Goal: Communication & Community: Ask a question

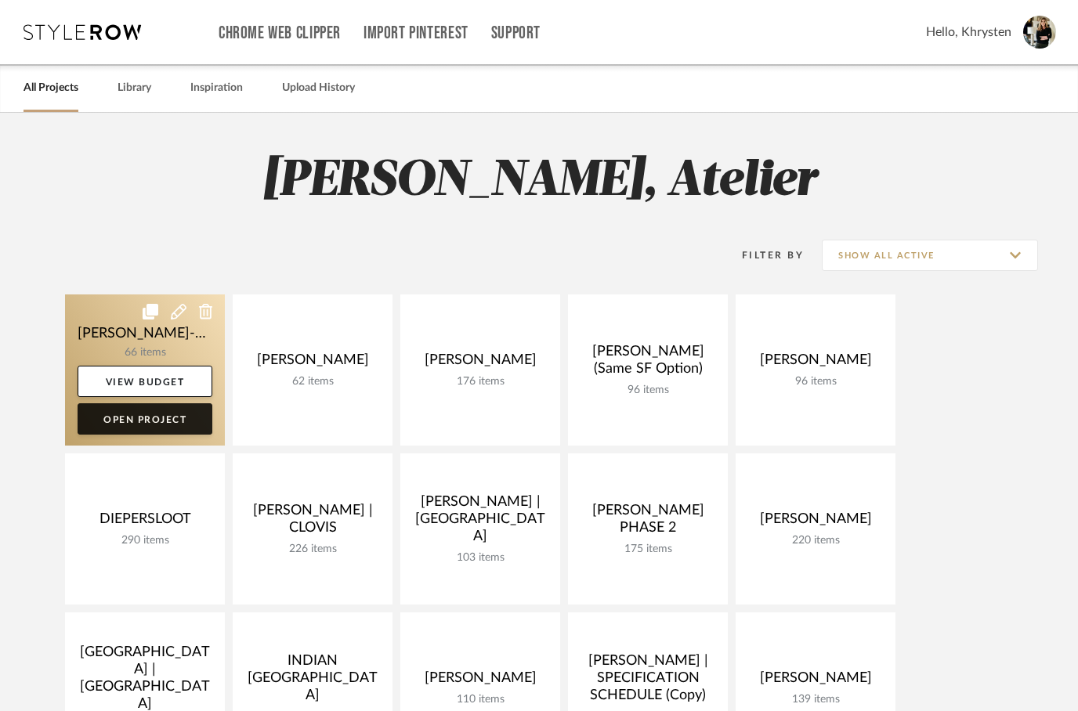
click at [132, 421] on link "Open Project" at bounding box center [145, 418] width 135 height 31
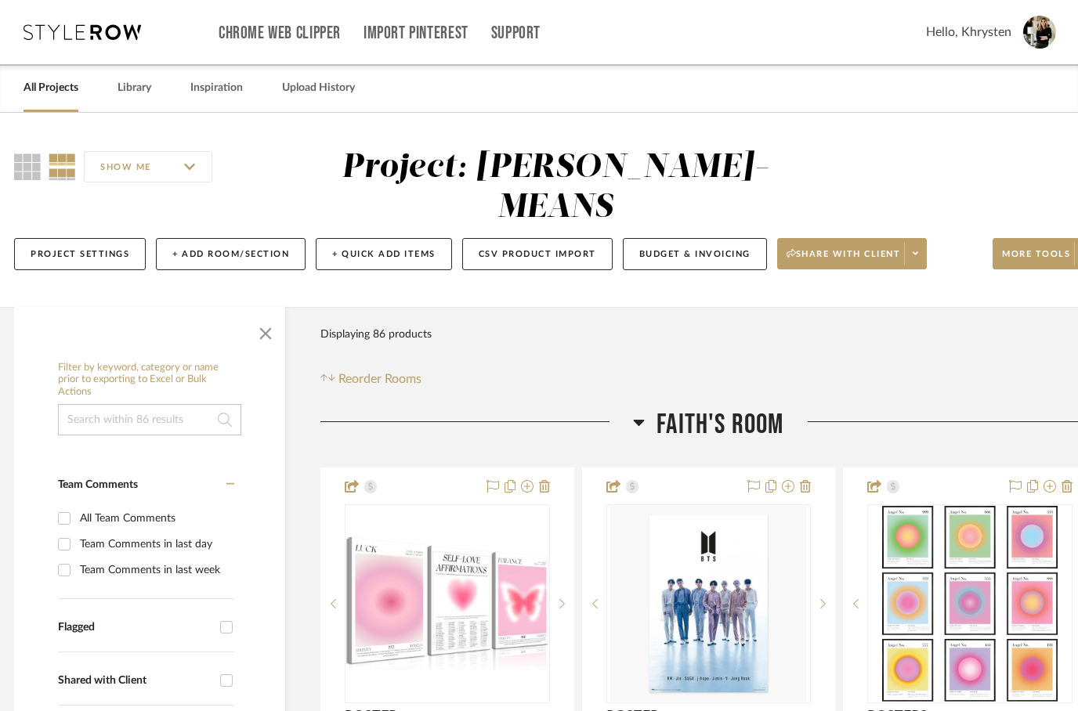
scroll to position [0, 50]
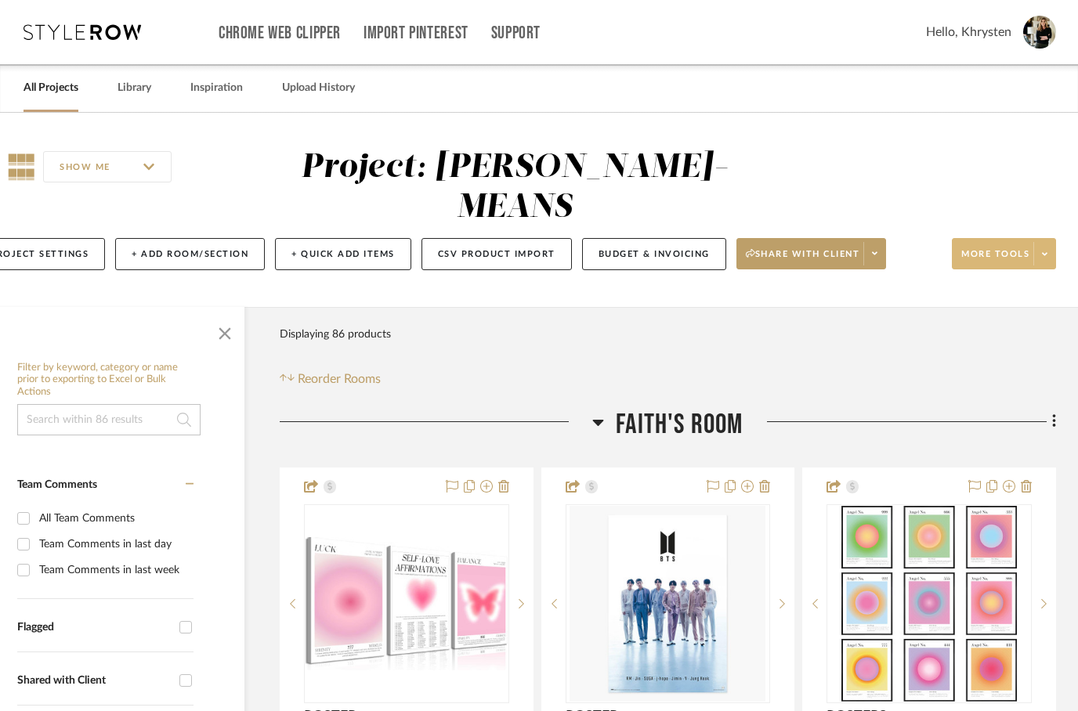
click at [985, 248] on span "More tools" at bounding box center [995, 260] width 68 height 24
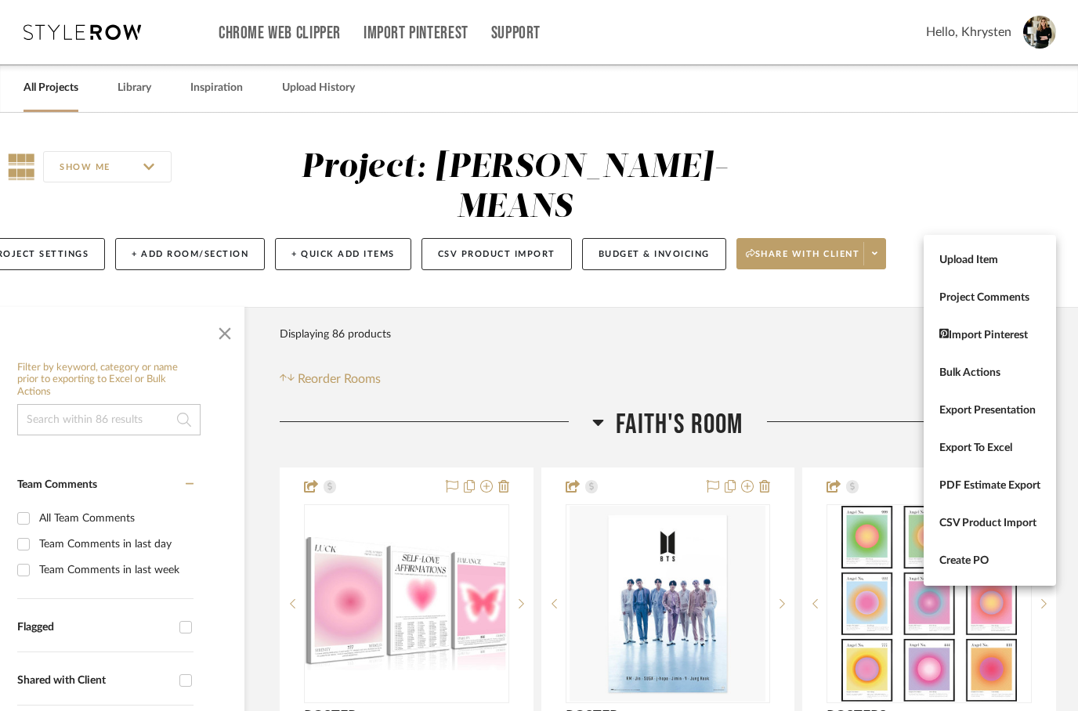
click at [797, 319] on div at bounding box center [539, 355] width 1078 height 711
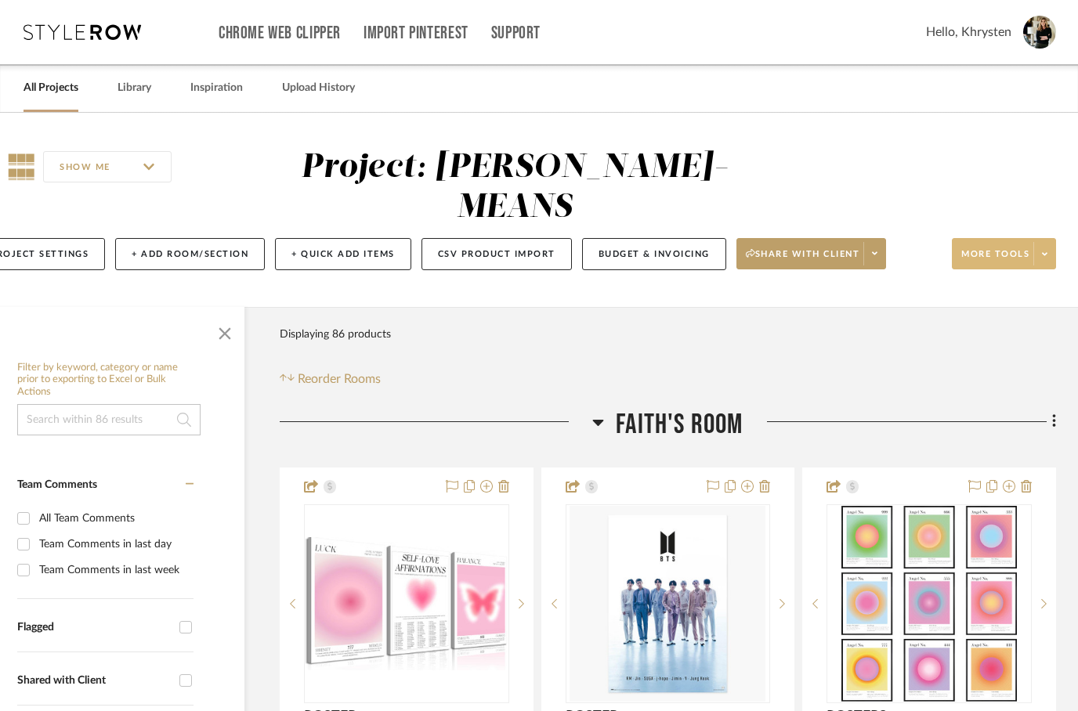
click at [984, 248] on span "More tools" at bounding box center [995, 260] width 68 height 24
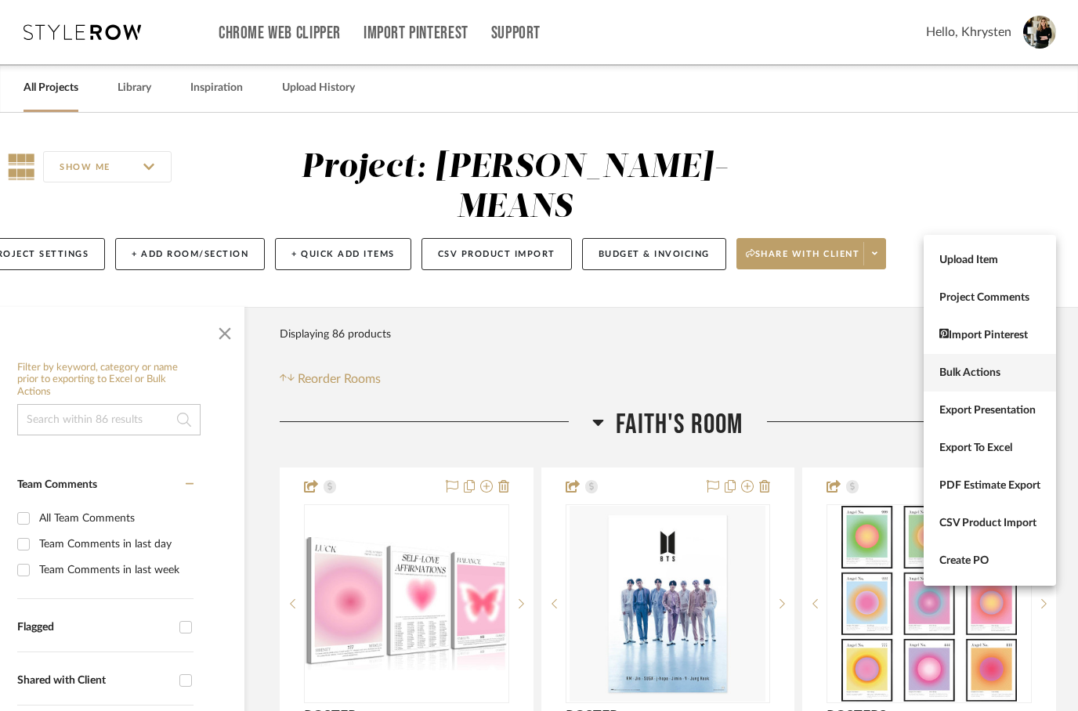
click at [949, 368] on span "Bulk Actions" at bounding box center [989, 373] width 101 height 13
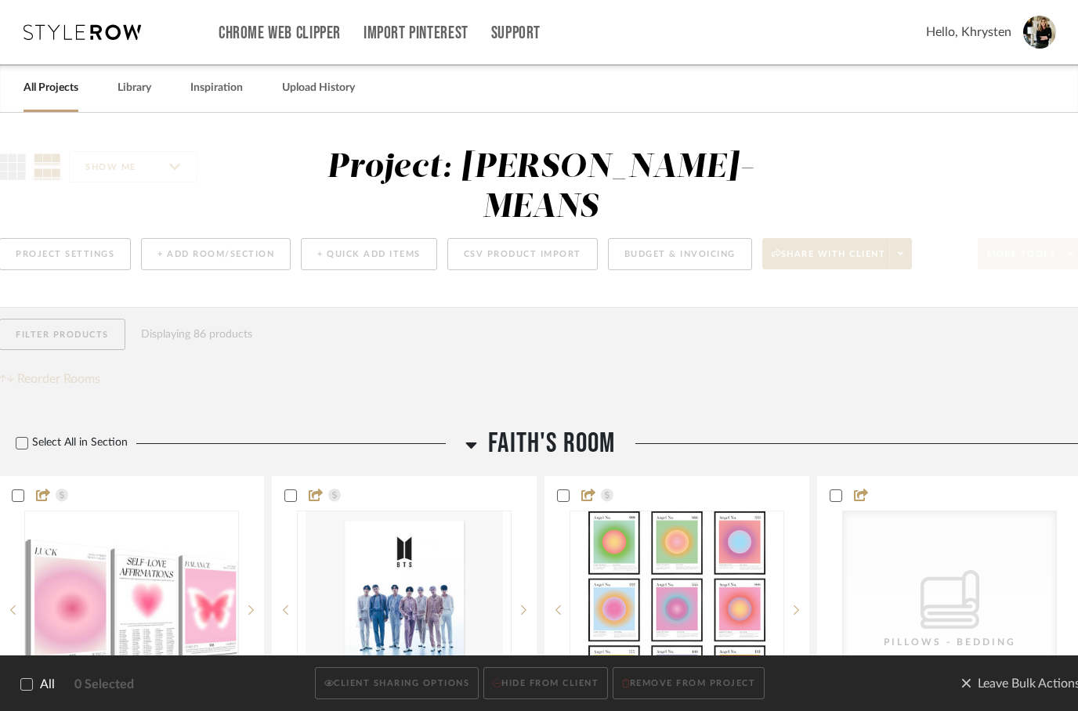
scroll to position [0, 0]
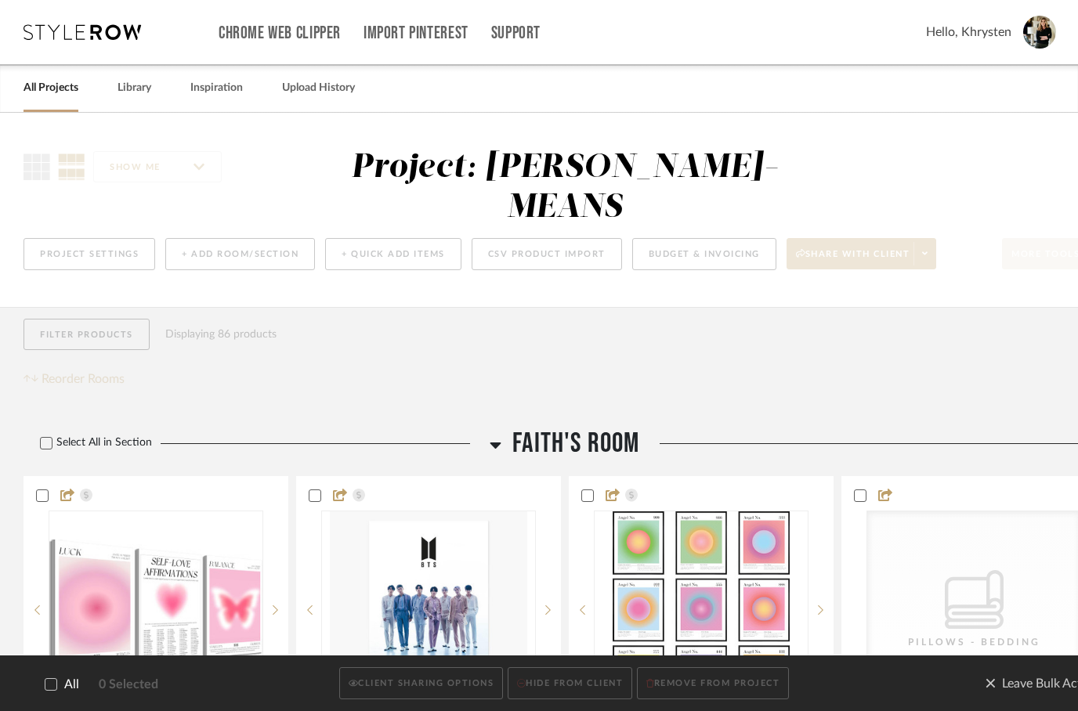
click at [52, 686] on icon at bounding box center [50, 684] width 11 height 11
checkbox input "true"
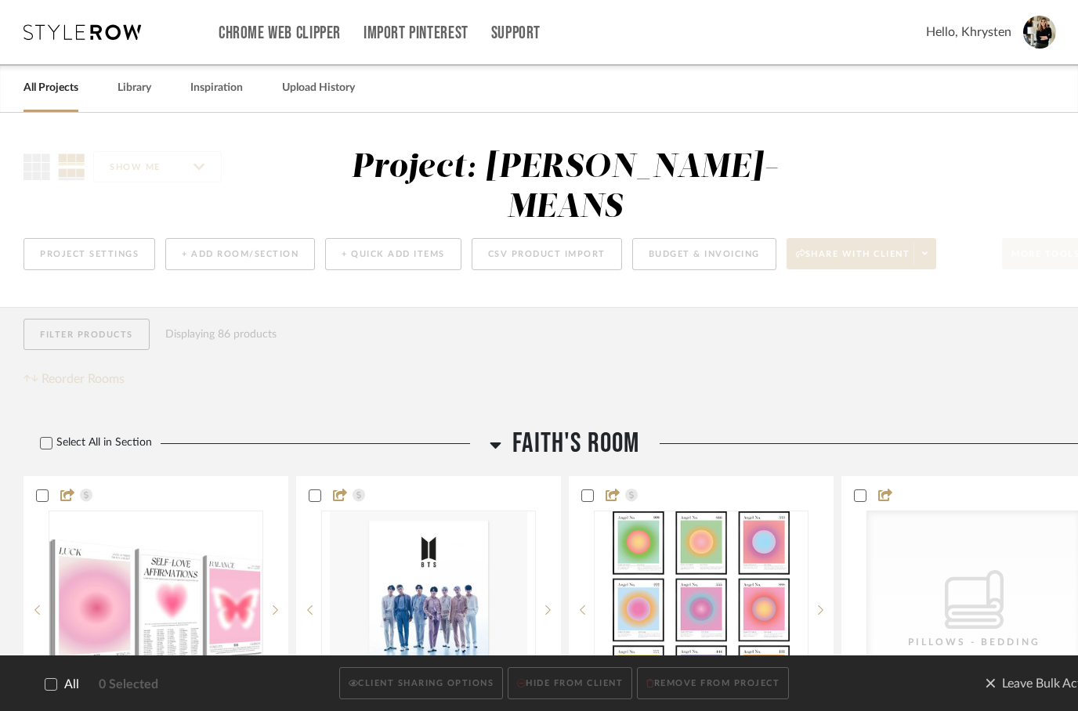
checkbox input "true"
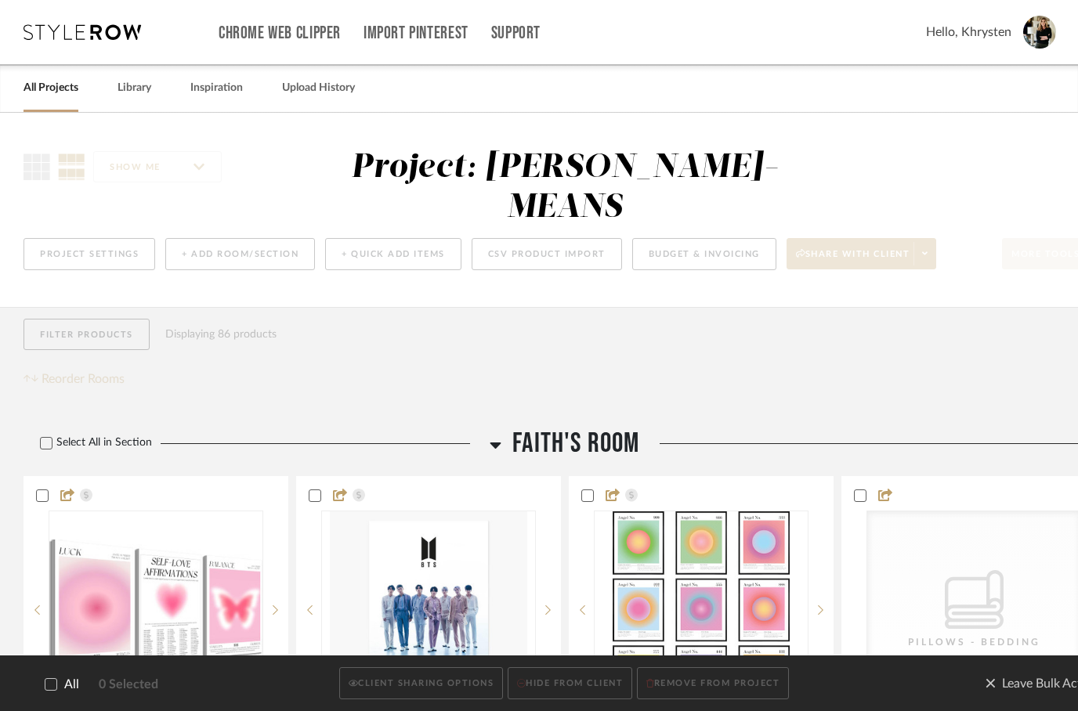
checkbox input "true"
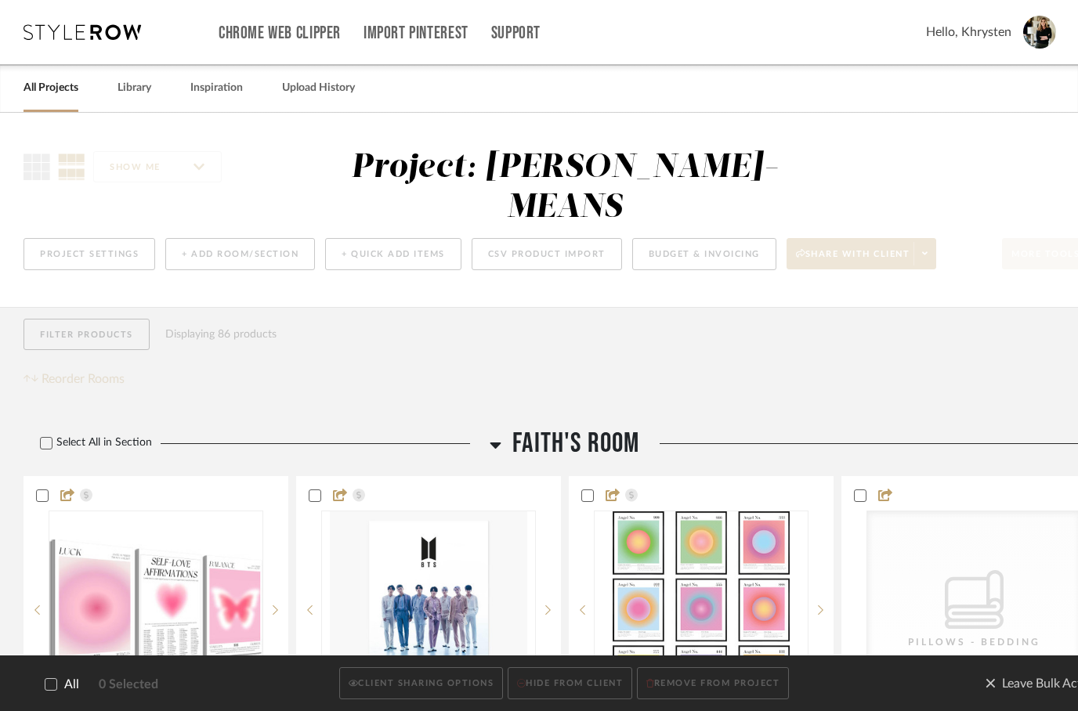
checkbox input "true"
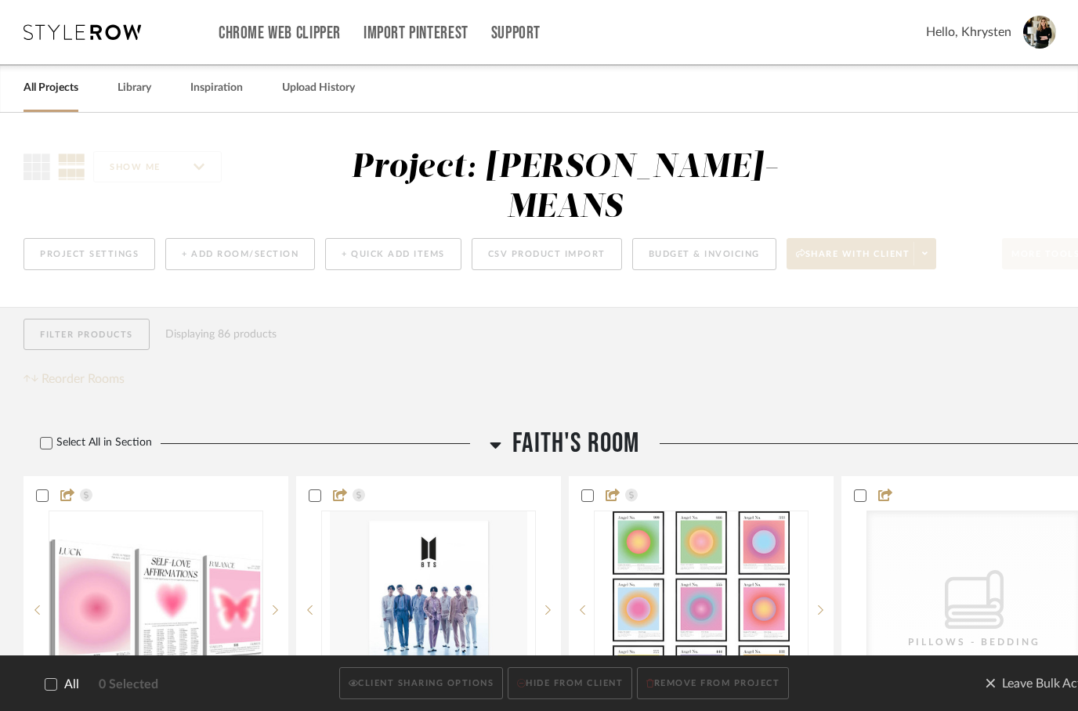
checkbox input "true"
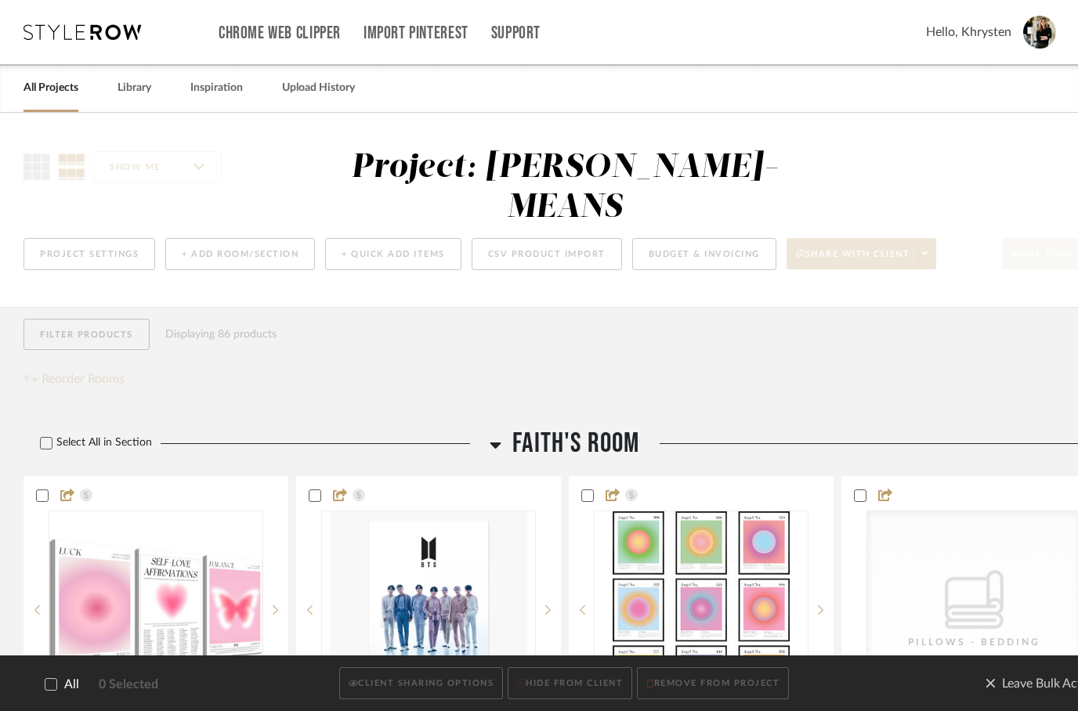
checkbox input "true"
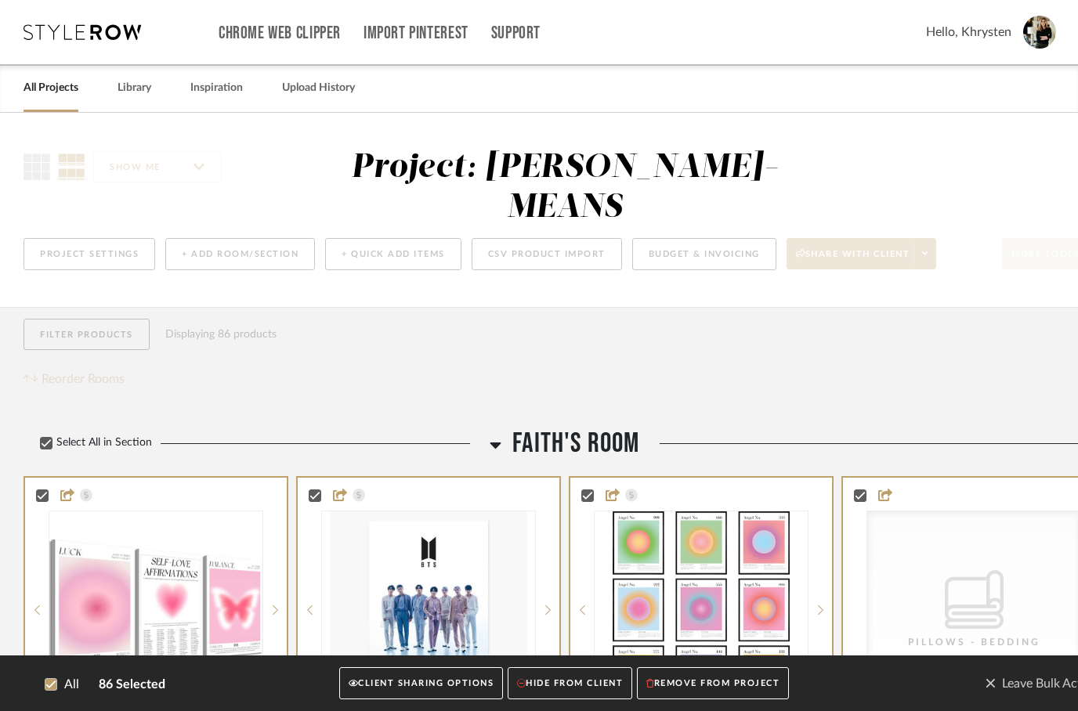
click at [375, 686] on button "CLIENT SHARING OPTIONS" at bounding box center [421, 684] width 164 height 32
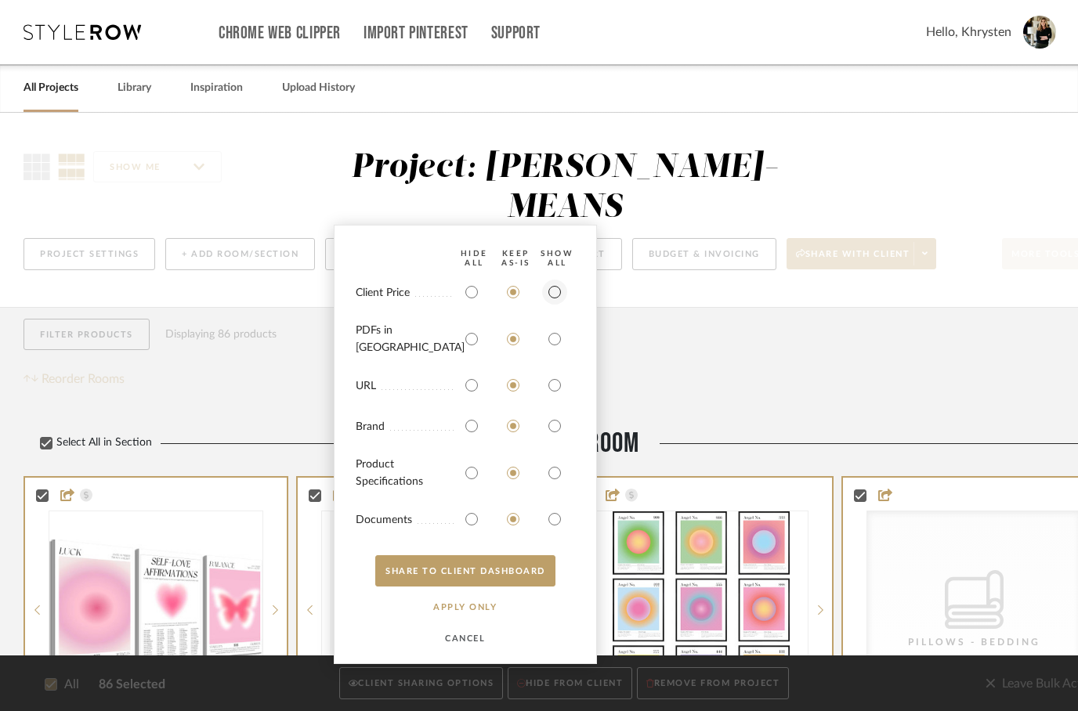
click at [561, 300] on input "radio" at bounding box center [554, 292] width 25 height 25
radio input "true"
click at [558, 350] on input "radio" at bounding box center [554, 339] width 25 height 25
radio input "true"
click at [554, 469] on input "radio" at bounding box center [554, 473] width 25 height 25
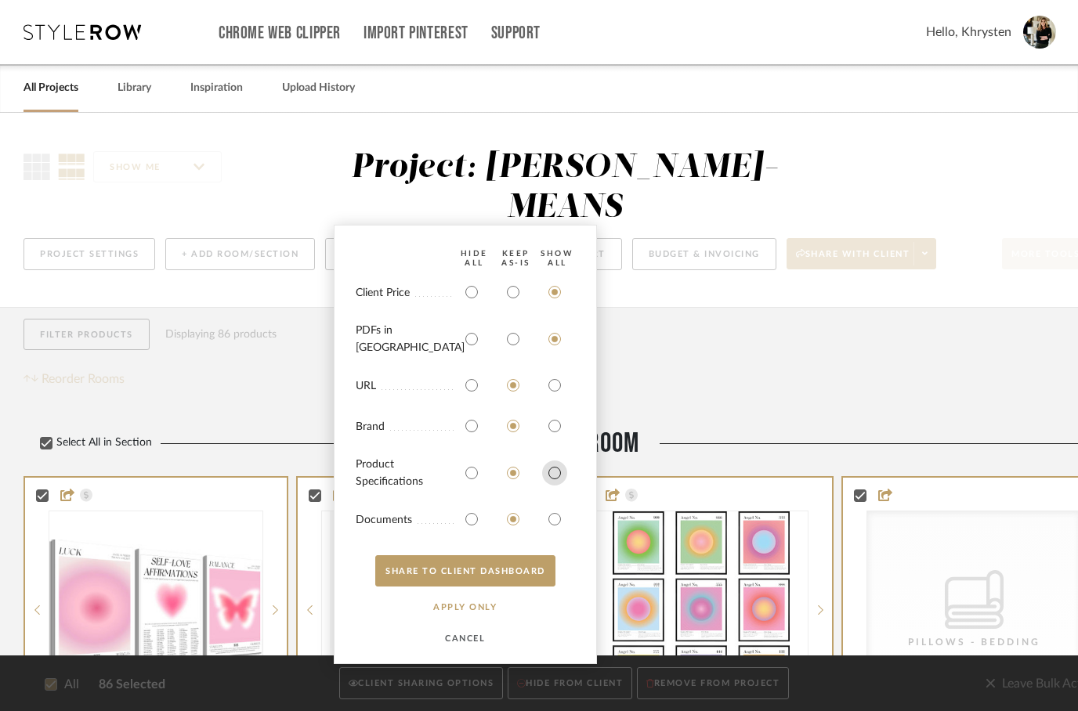
radio input "true"
click at [555, 514] on input "radio" at bounding box center [554, 519] width 25 height 25
radio input "true"
click at [443, 571] on button "SHARE TO CLIENT Dashboard" at bounding box center [465, 570] width 180 height 31
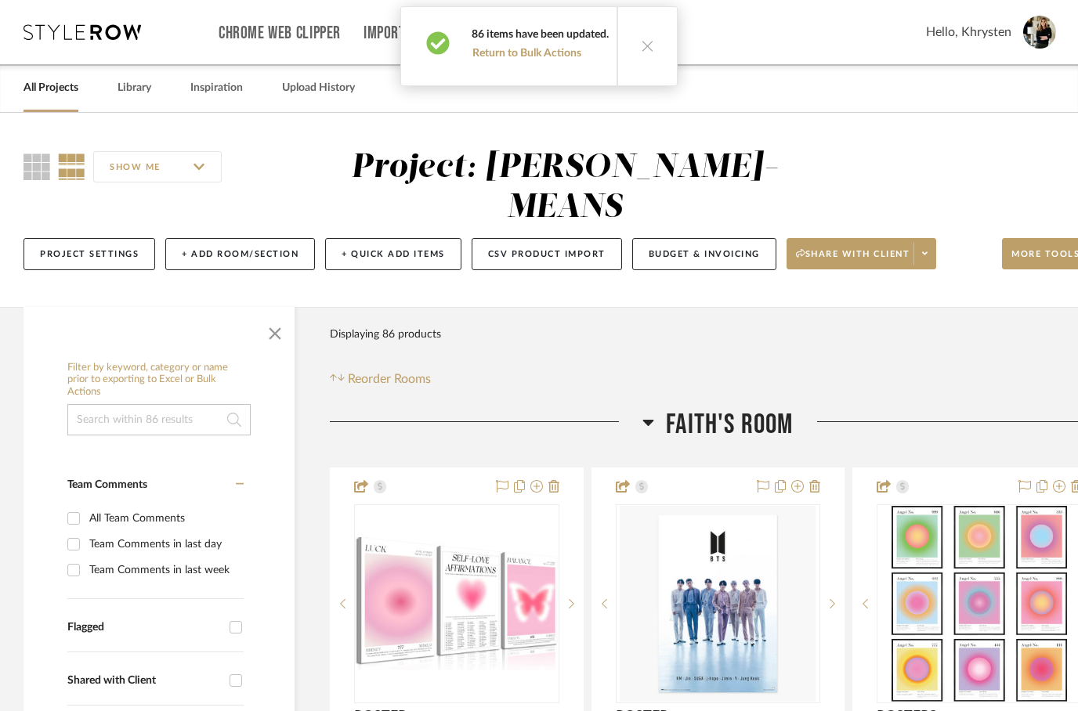
click at [642, 49] on icon at bounding box center [647, 45] width 13 height 13
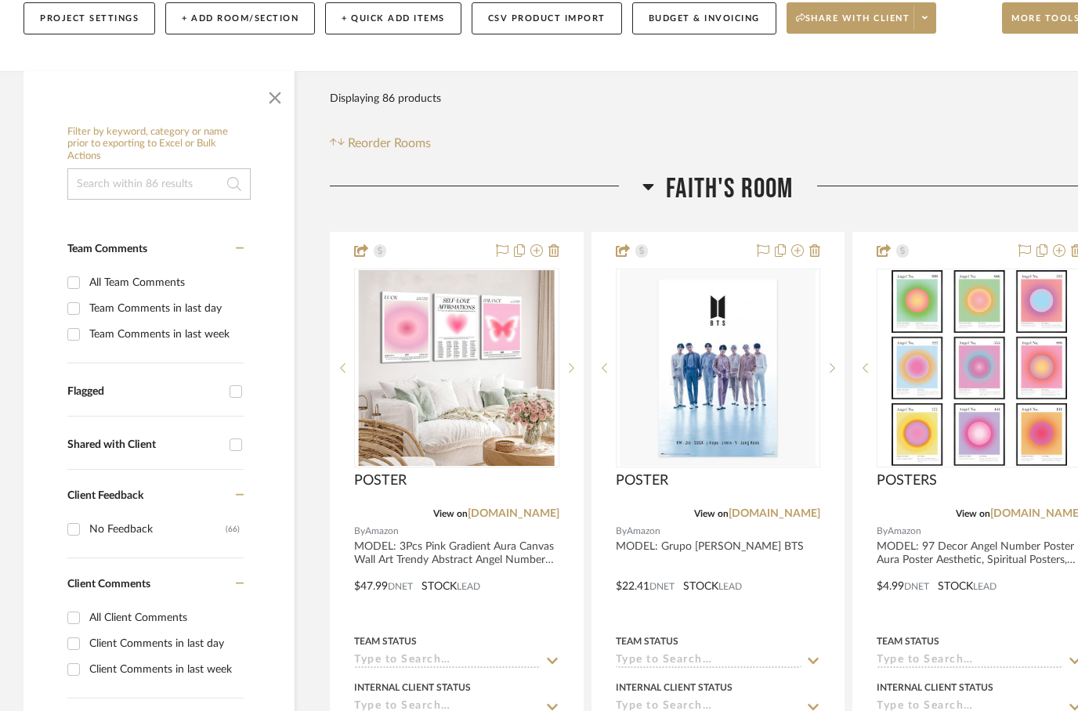
scroll to position [262, 0]
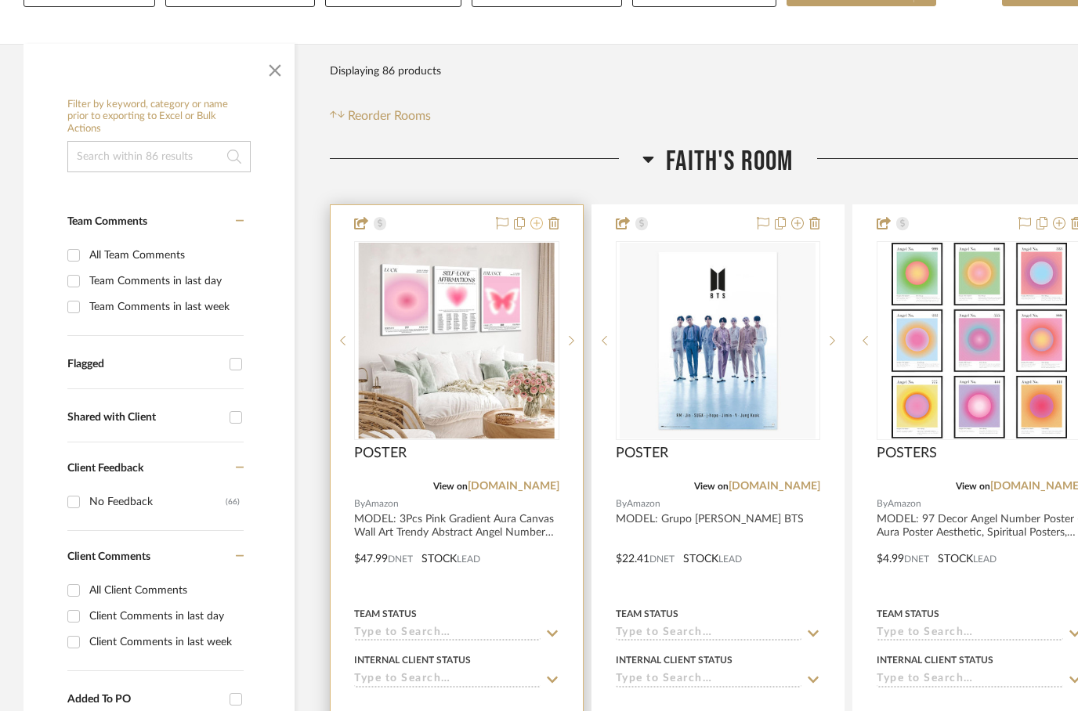
click at [537, 215] on button at bounding box center [536, 224] width 13 height 19
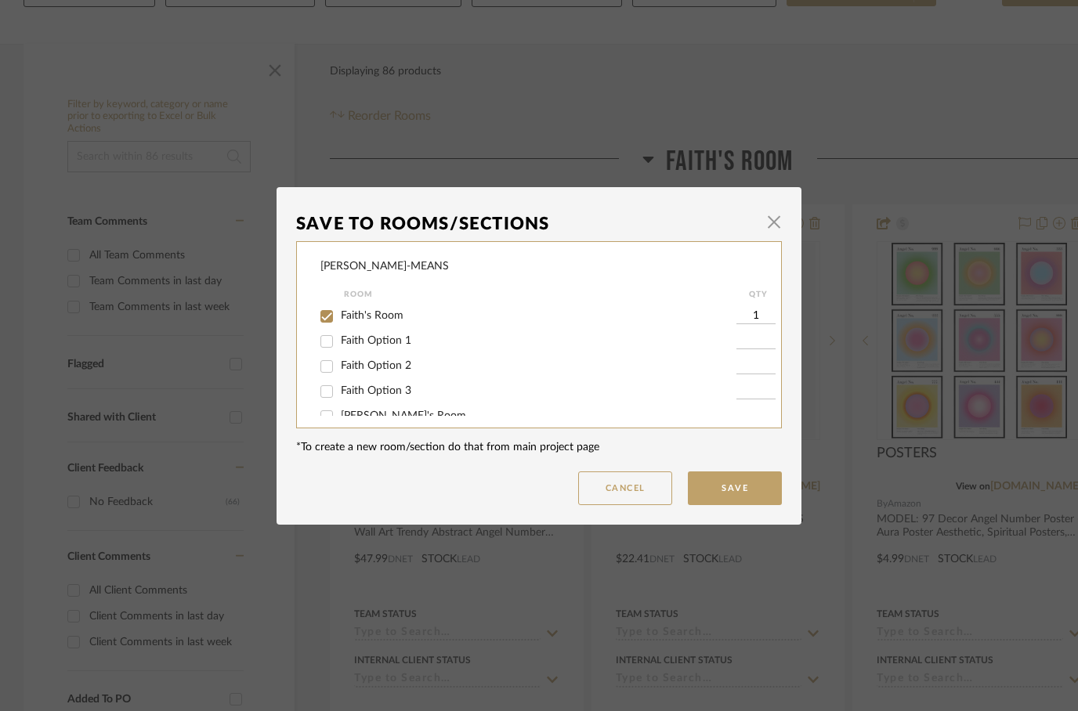
click at [323, 348] on input "Faith Option 1" at bounding box center [326, 341] width 25 height 25
checkbox input "true"
type input "1"
click at [323, 310] on input "Faith's Room" at bounding box center [326, 316] width 25 height 25
checkbox input "false"
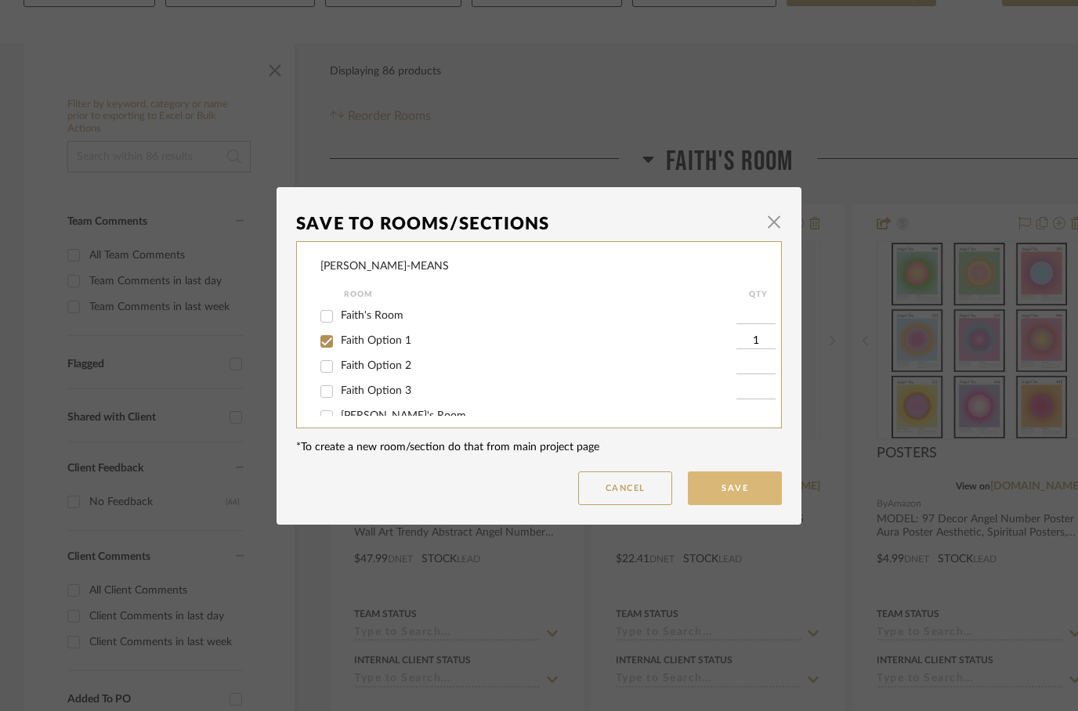
click at [731, 479] on button "Save" at bounding box center [735, 489] width 94 height 34
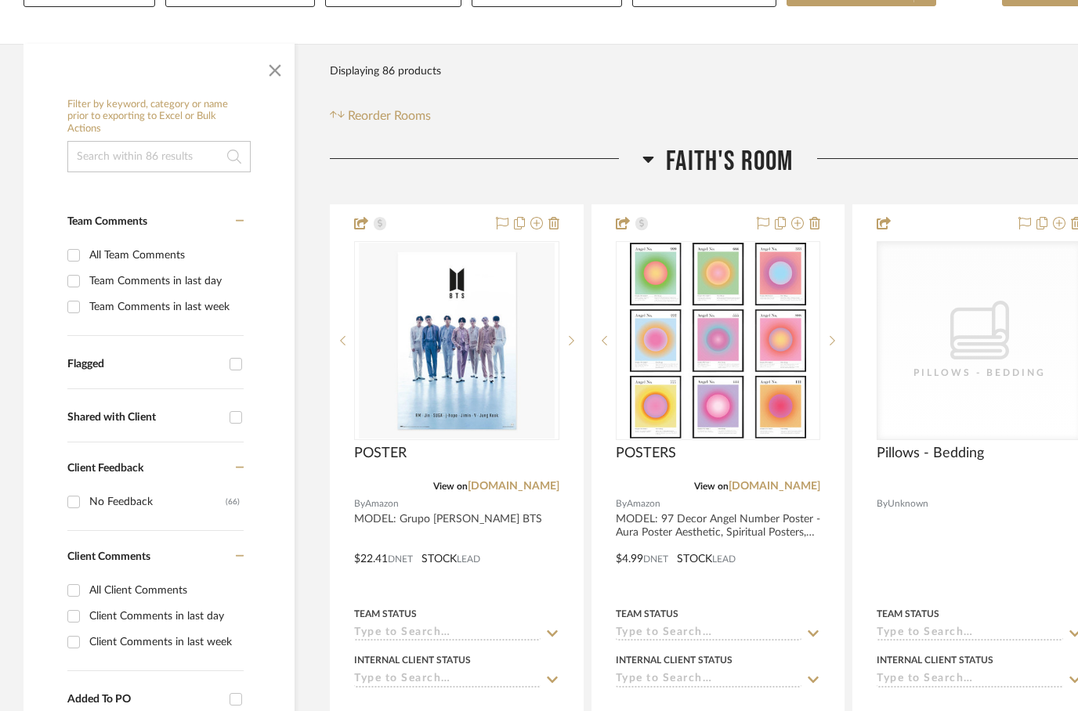
scroll to position [263, 0]
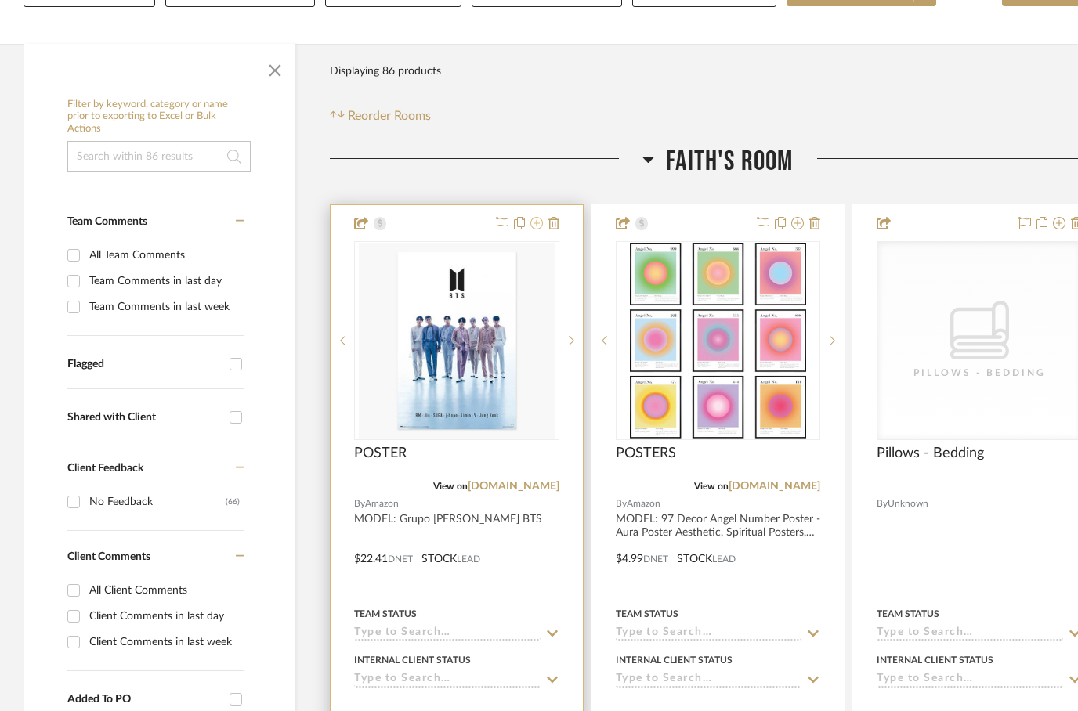
click at [531, 217] on icon at bounding box center [536, 223] width 13 height 13
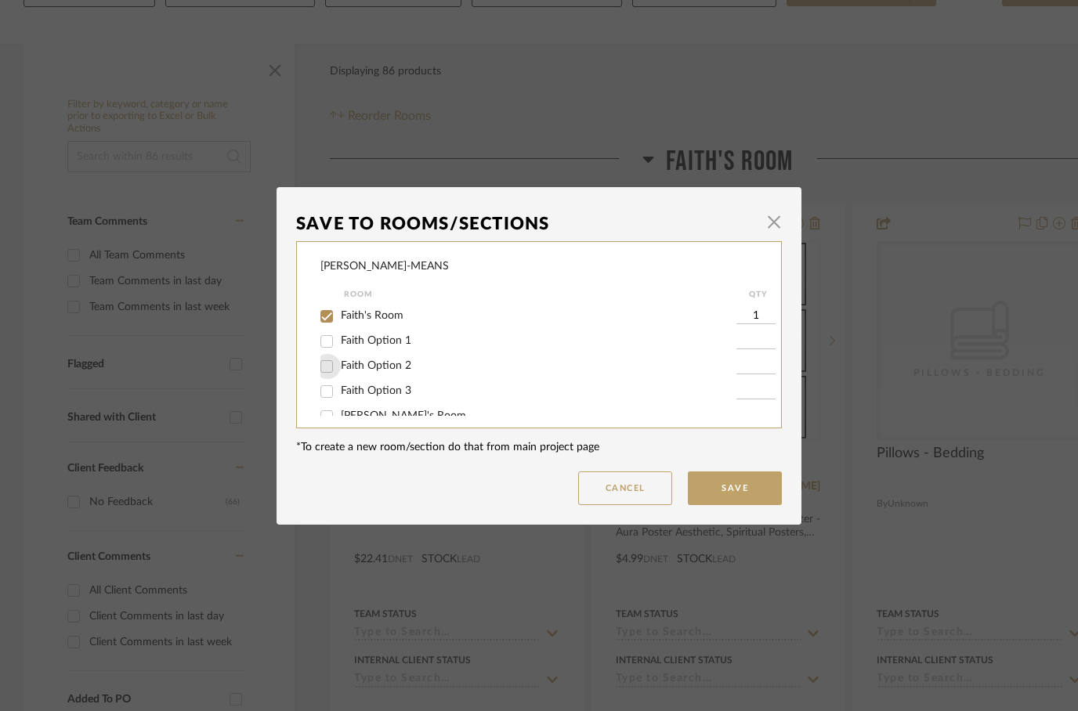
click at [328, 371] on input "Faith [MEDICAL_DATA]" at bounding box center [326, 366] width 25 height 25
checkbox input "true"
type input "1"
click at [324, 319] on input "Faith's Room" at bounding box center [326, 316] width 25 height 25
checkbox input "false"
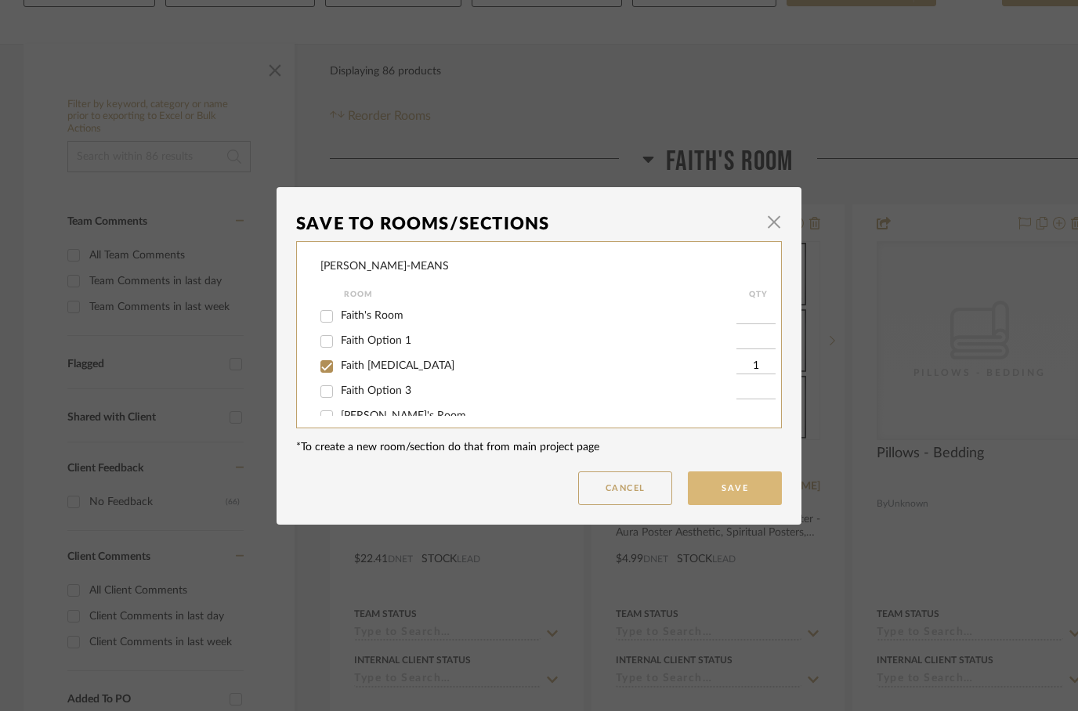
click at [739, 490] on button "Save" at bounding box center [735, 489] width 94 height 34
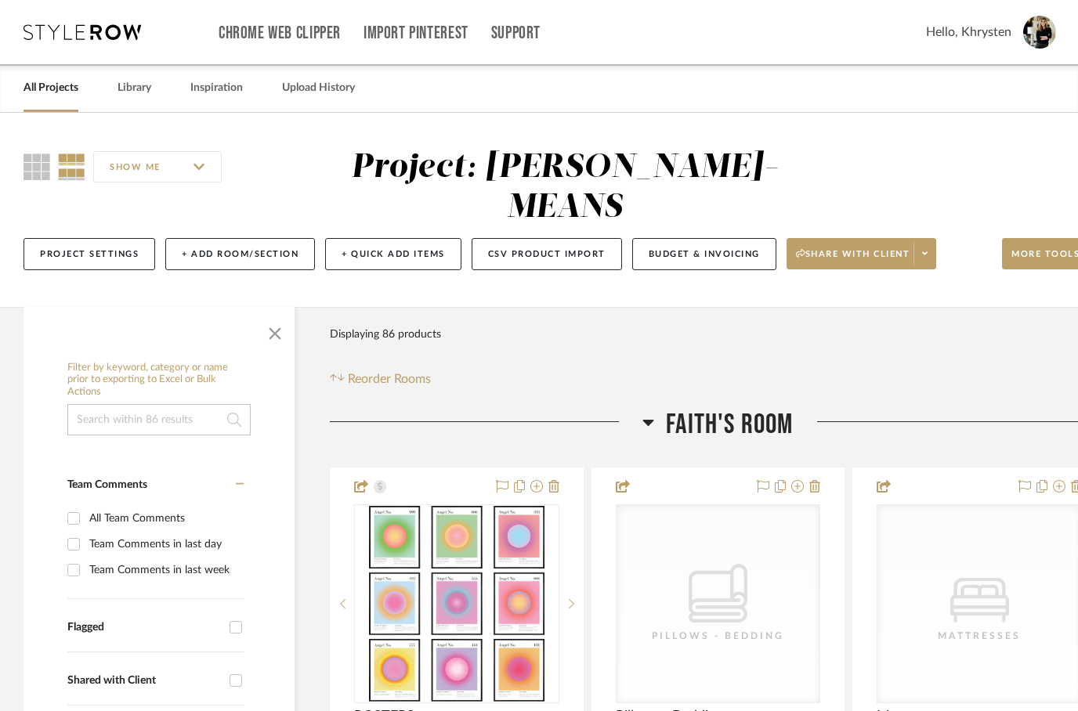
scroll to position [263, 0]
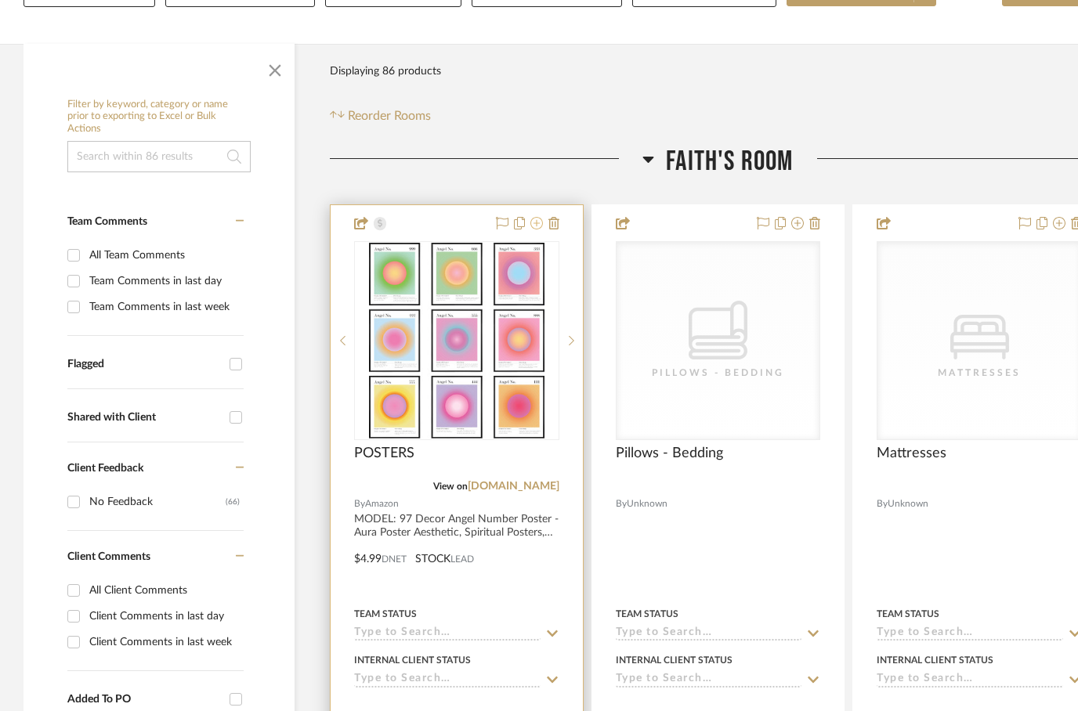
click at [537, 218] on fa-icon at bounding box center [536, 224] width 13 height 13
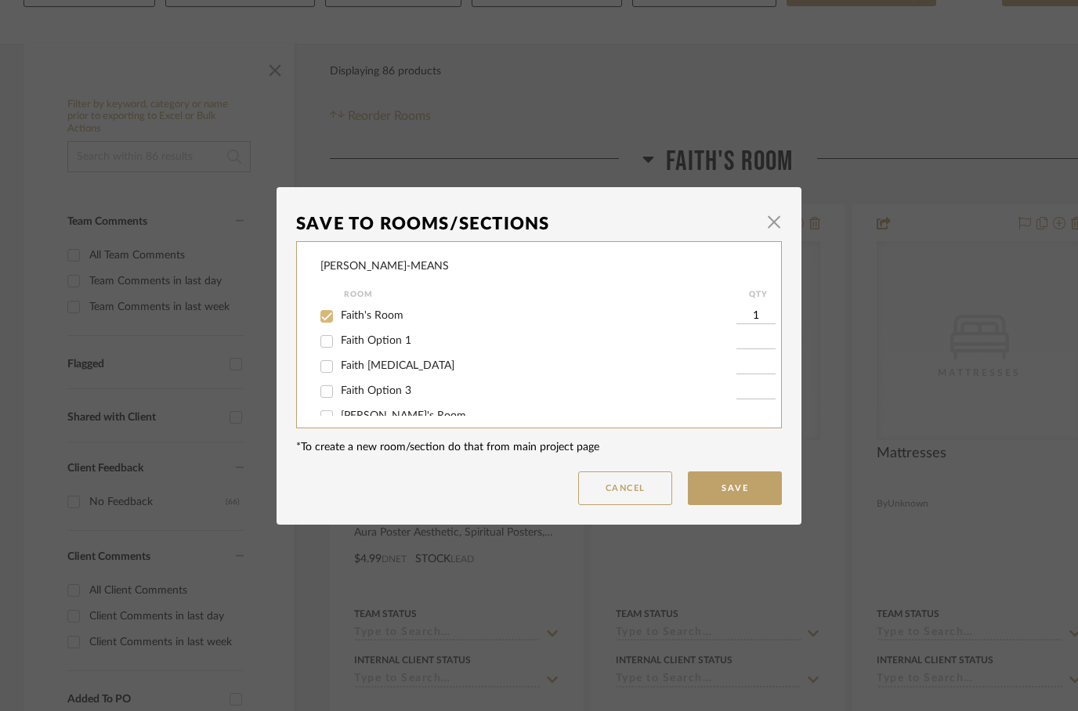
click at [329, 318] on input "Faith's Room" at bounding box center [326, 316] width 25 height 25
checkbox input "false"
click at [331, 396] on input "Faith Option 3" at bounding box center [326, 391] width 25 height 25
checkbox input "true"
type input "1"
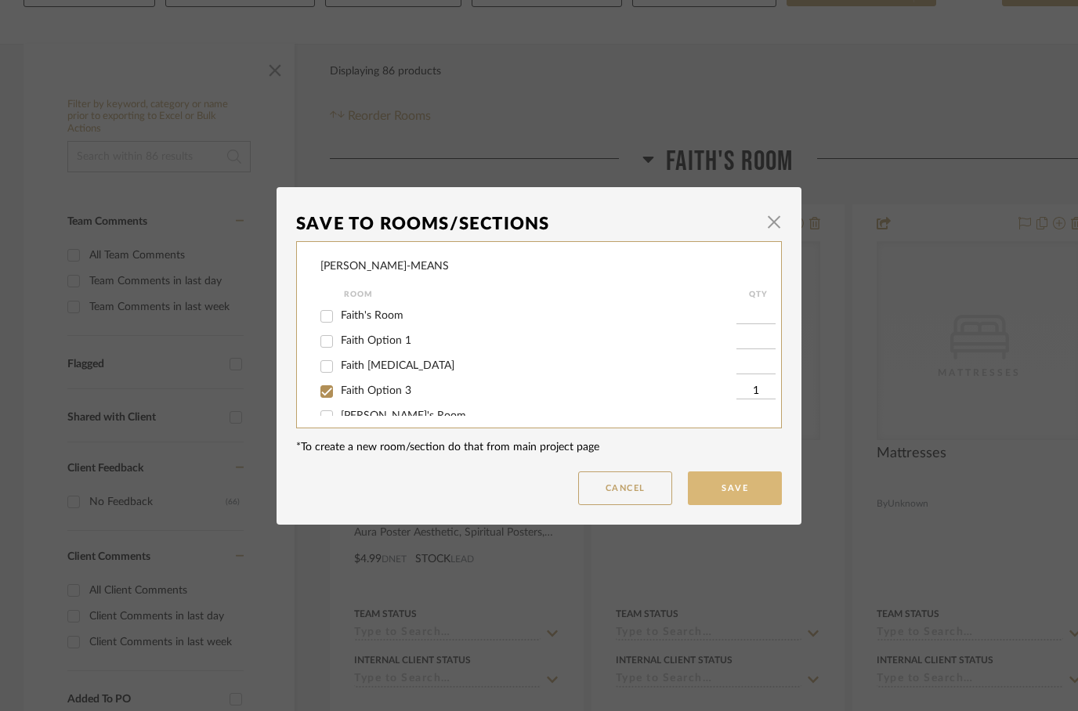
click at [743, 486] on button "Save" at bounding box center [735, 489] width 94 height 34
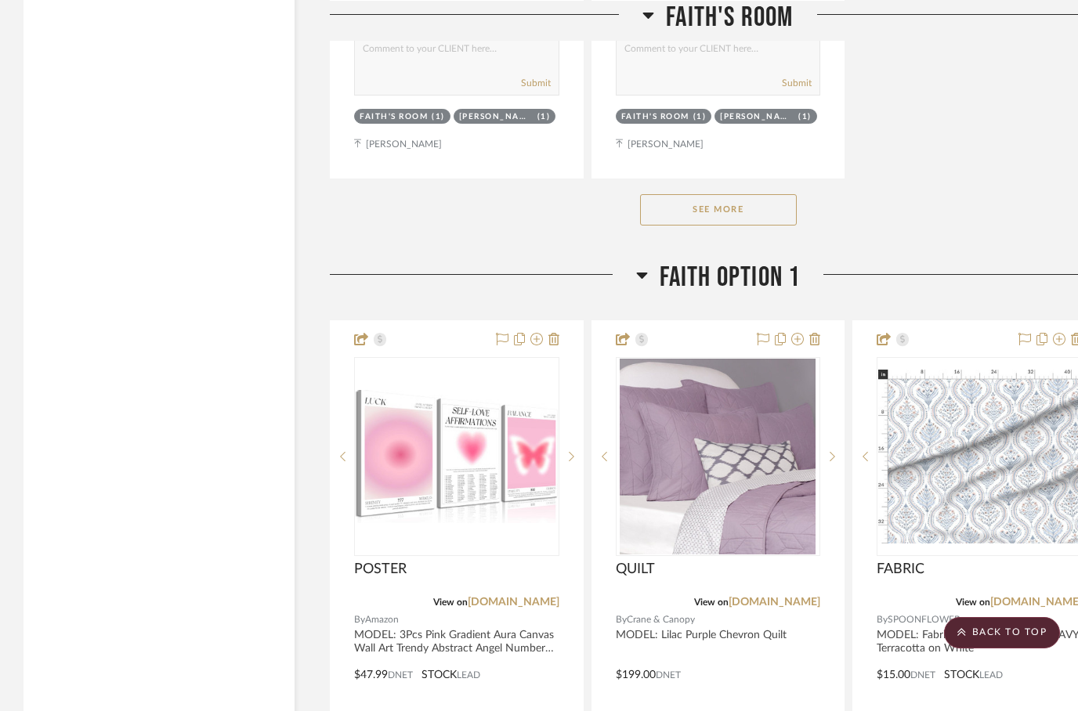
scroll to position [2363, 0]
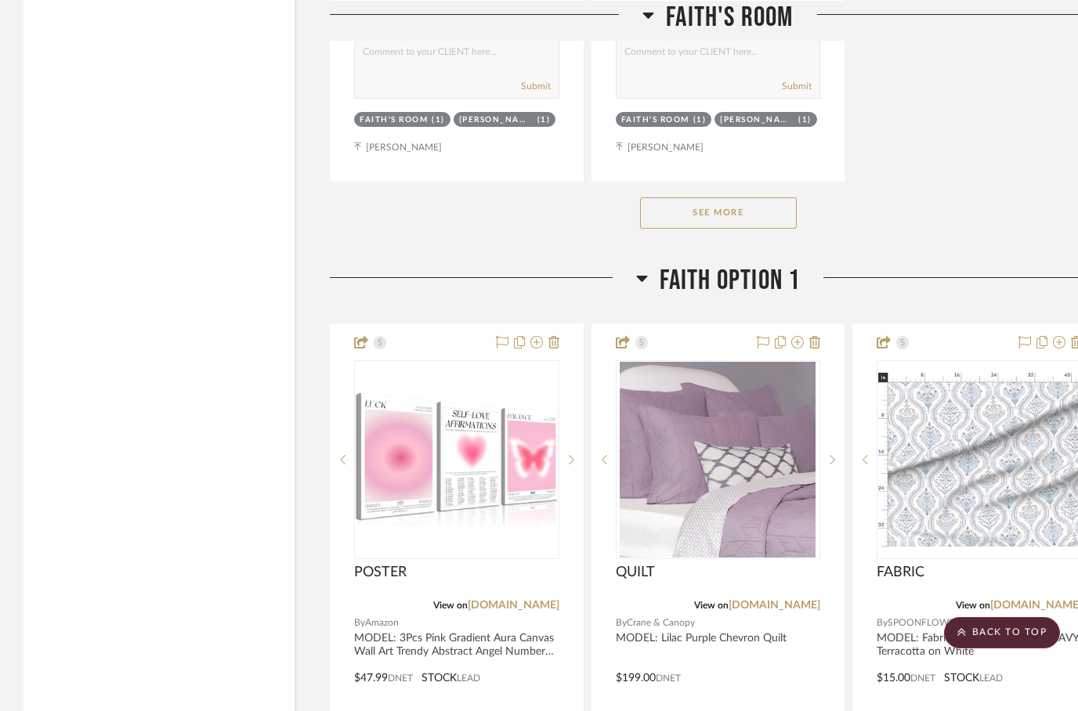
click at [690, 197] on button "See More" at bounding box center [718, 212] width 157 height 31
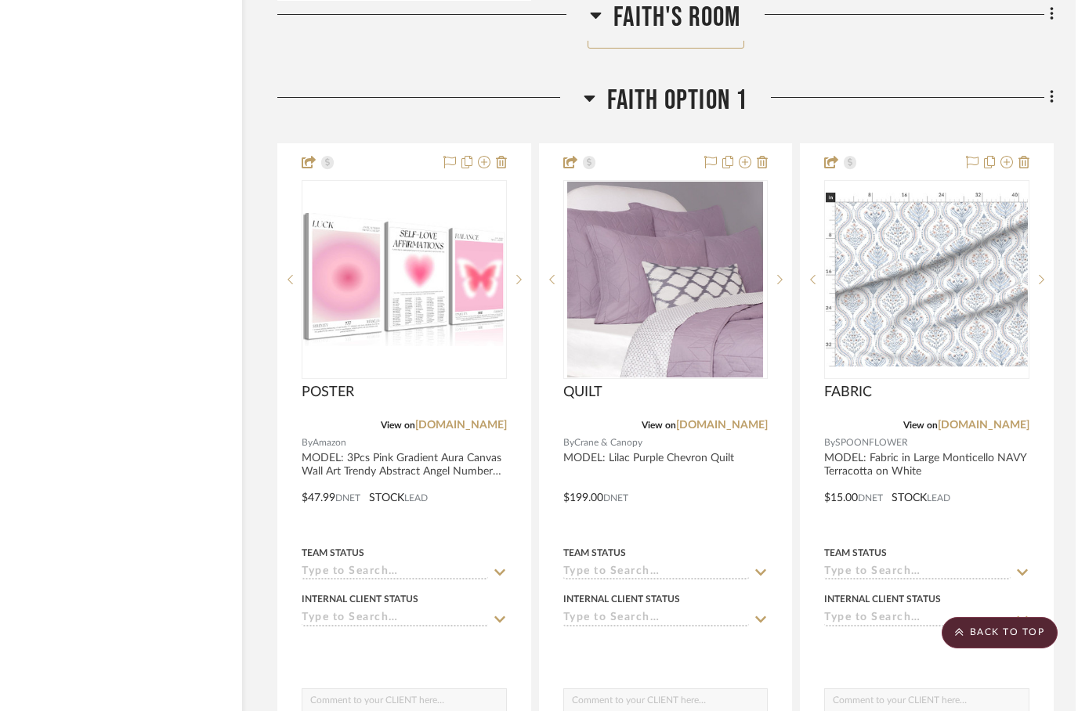
scroll to position [3253, 50]
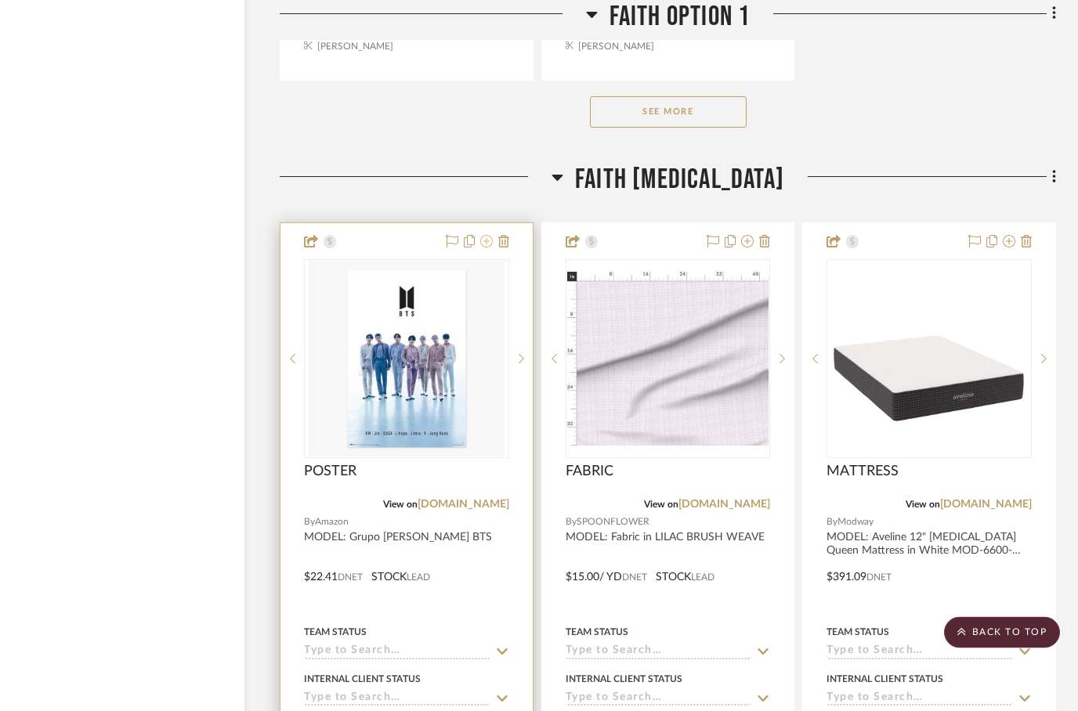
click at [484, 236] on icon at bounding box center [486, 242] width 13 height 13
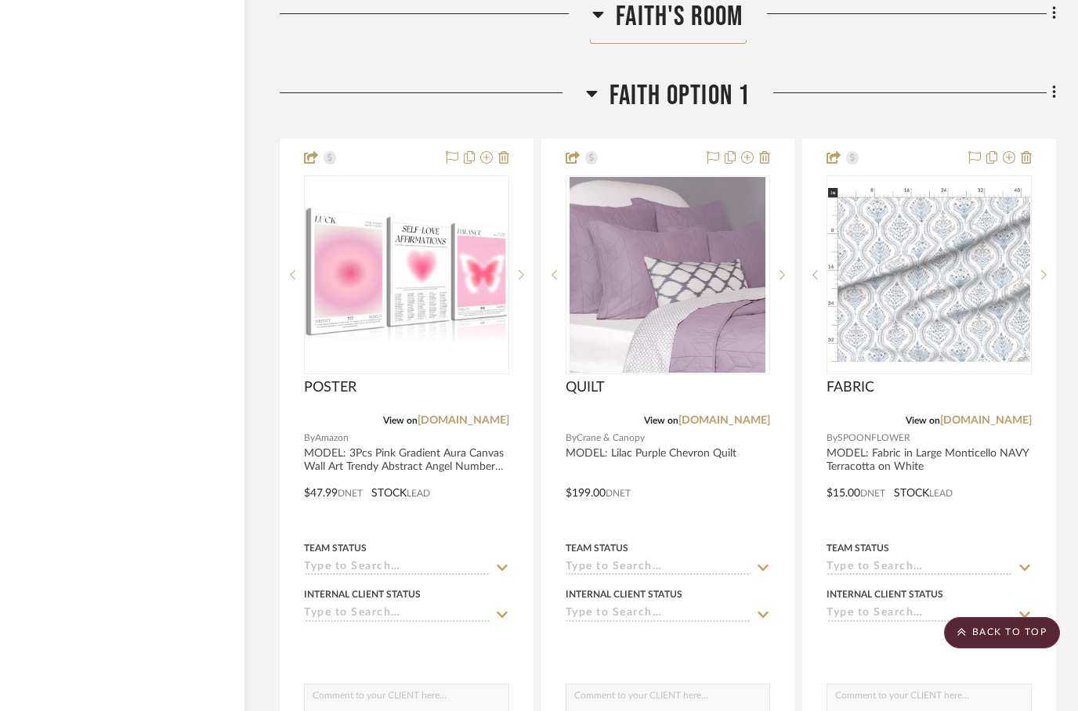
scroll to position [3278, 50]
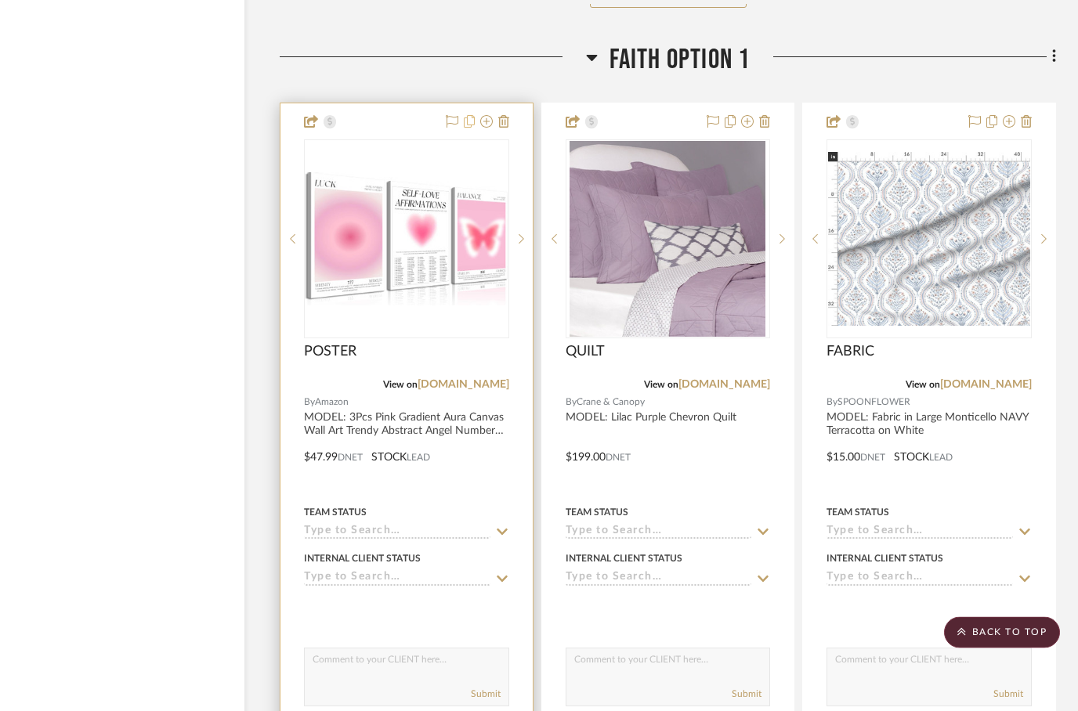
click at [472, 116] on icon at bounding box center [469, 122] width 11 height 13
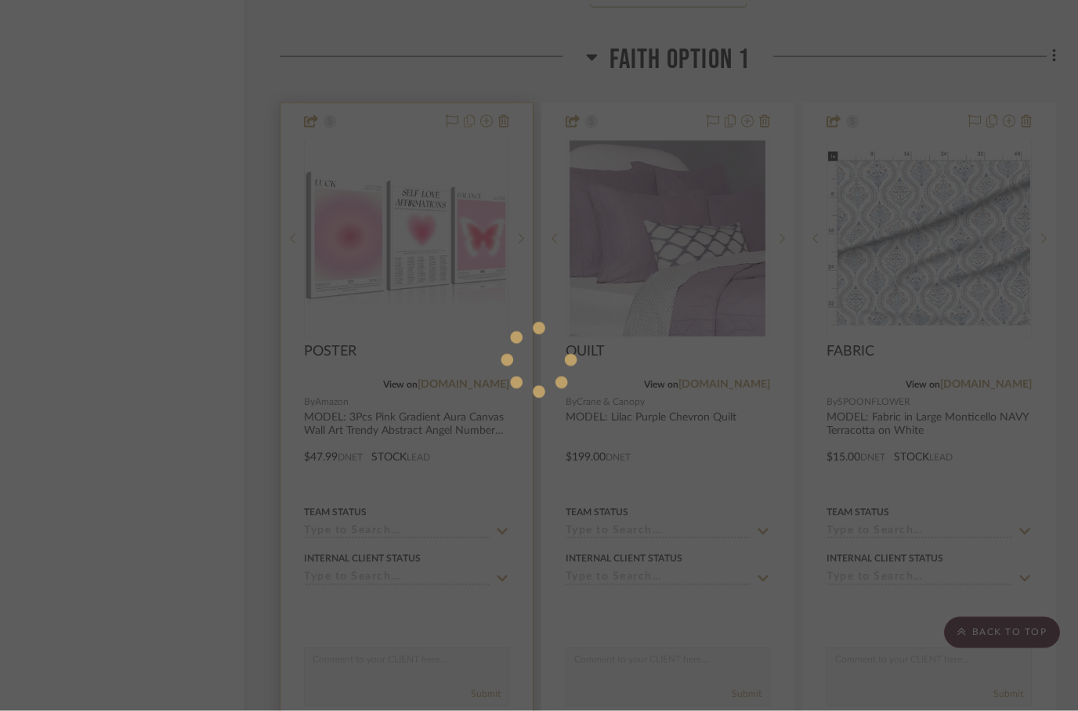
scroll to position [0, 0]
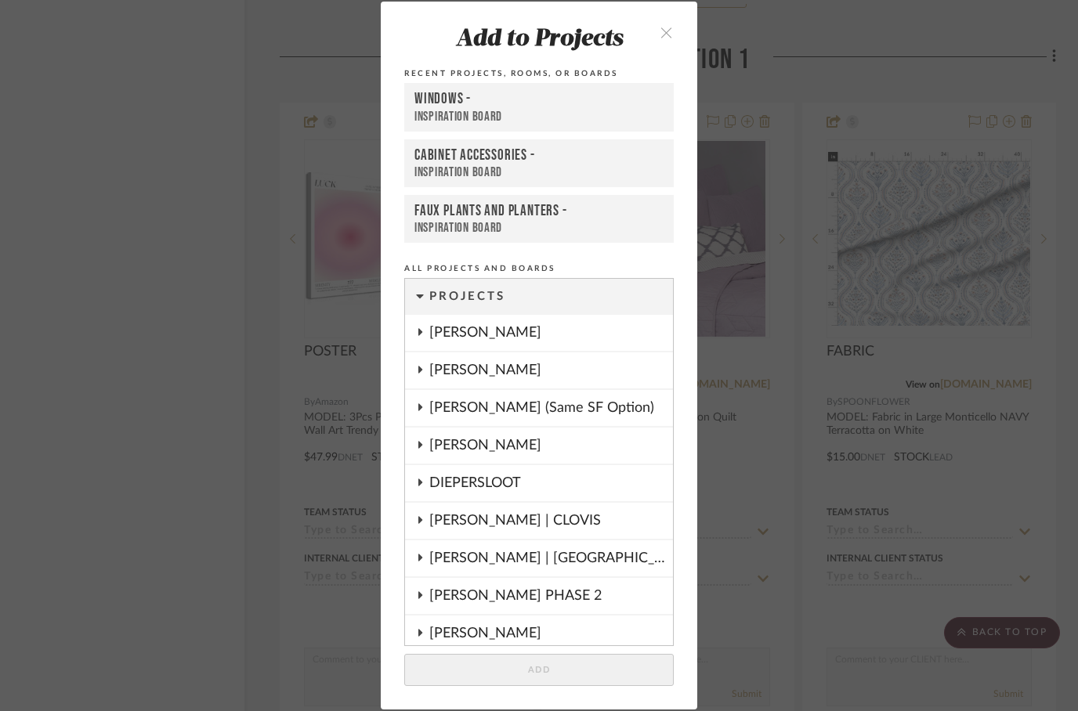
click at [669, 34] on icon "close" at bounding box center [666, 32] width 13 height 13
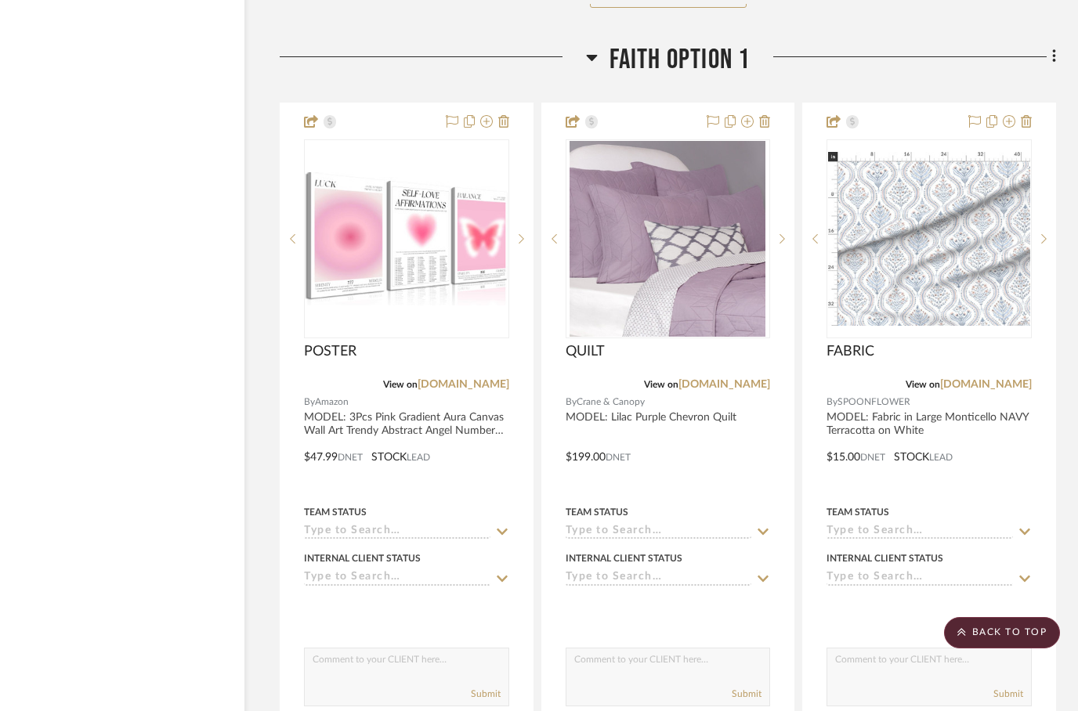
scroll to position [3278, 50]
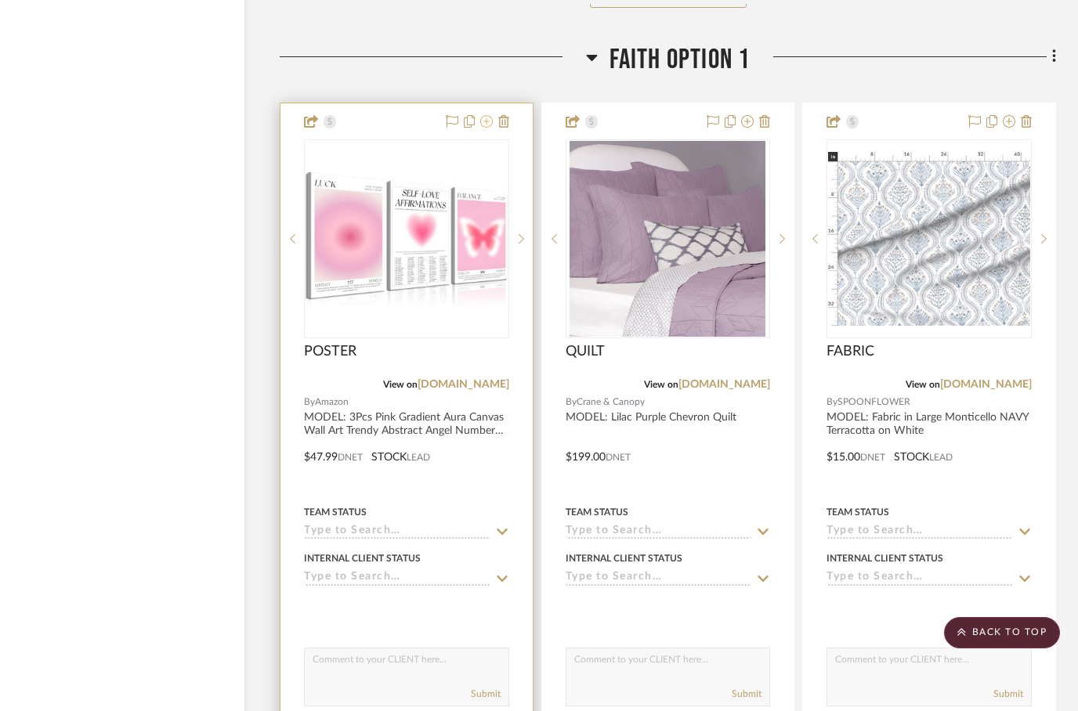
click at [490, 115] on icon at bounding box center [486, 121] width 13 height 13
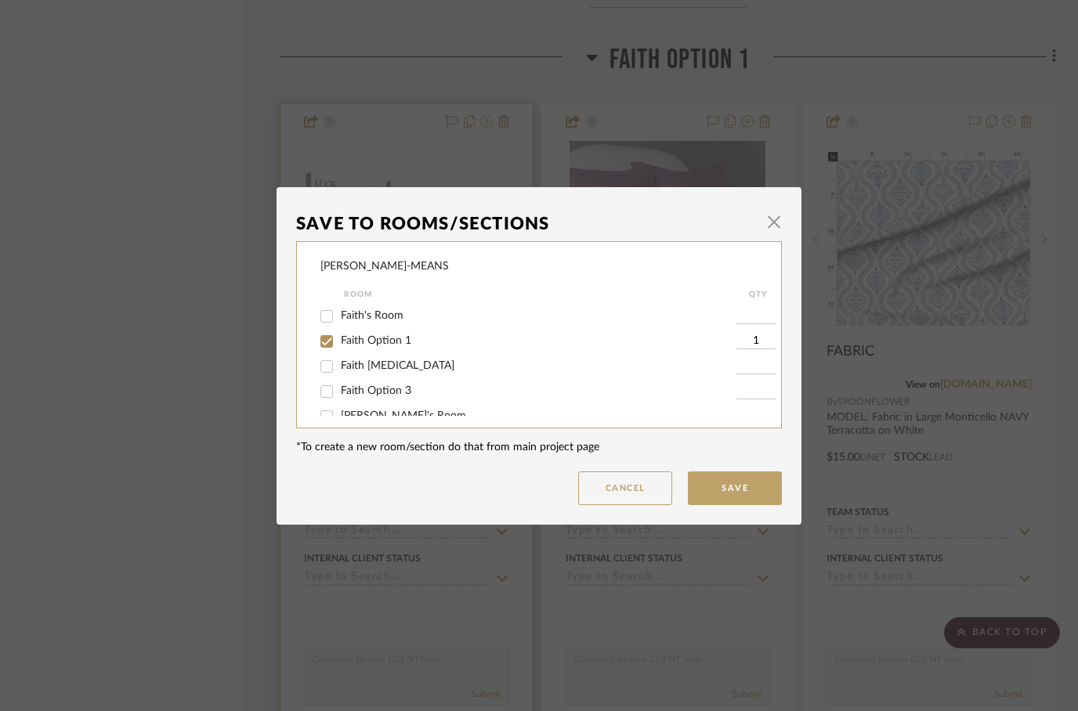
scroll to position [0, 0]
click at [325, 363] on input "Faith [MEDICAL_DATA]" at bounding box center [326, 366] width 25 height 25
checkbox input "true"
type input "1"
click at [322, 340] on input "Faith Option 1" at bounding box center [326, 341] width 25 height 25
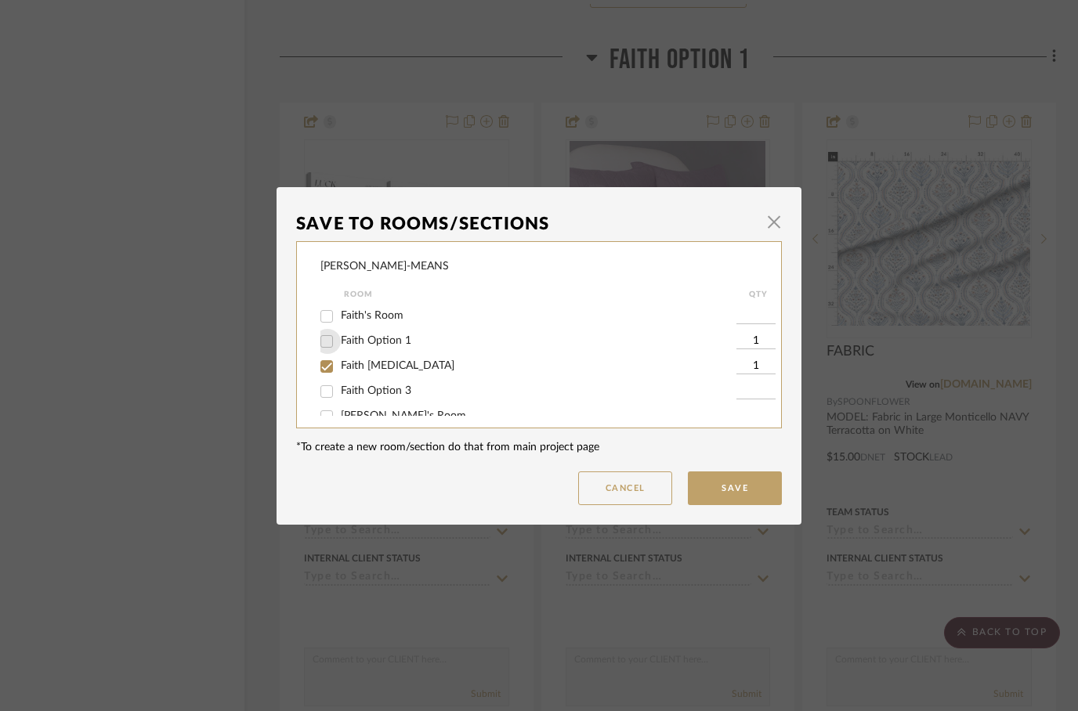
checkbox input "false"
click at [724, 479] on button "Save" at bounding box center [735, 489] width 94 height 34
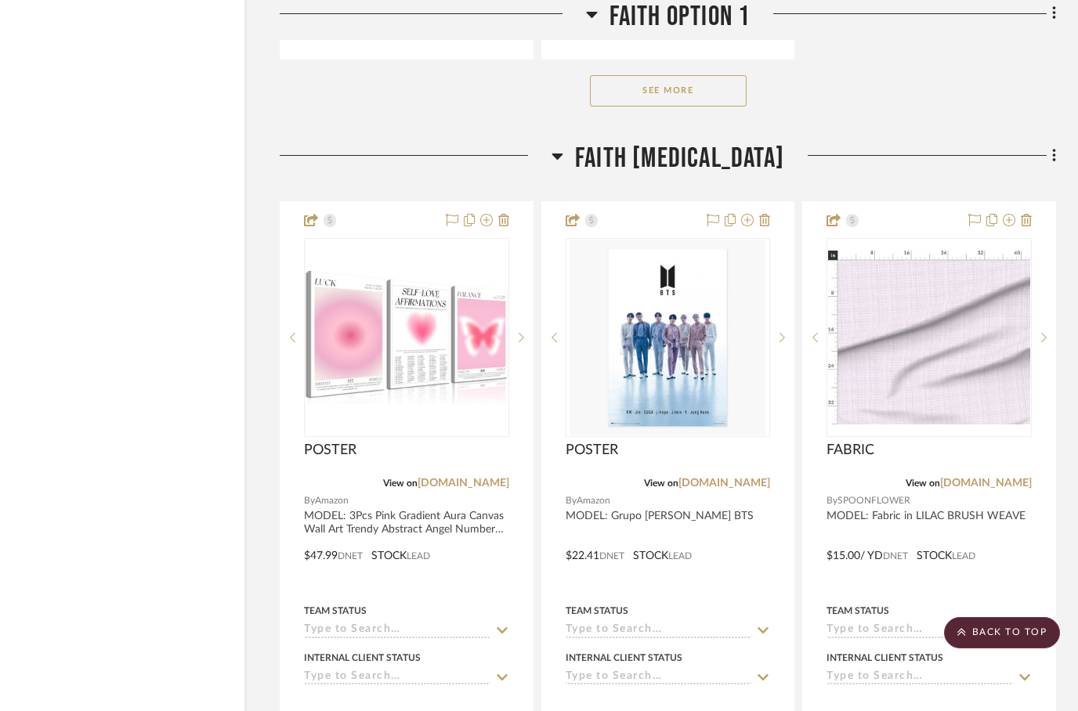
scroll to position [5426, 50]
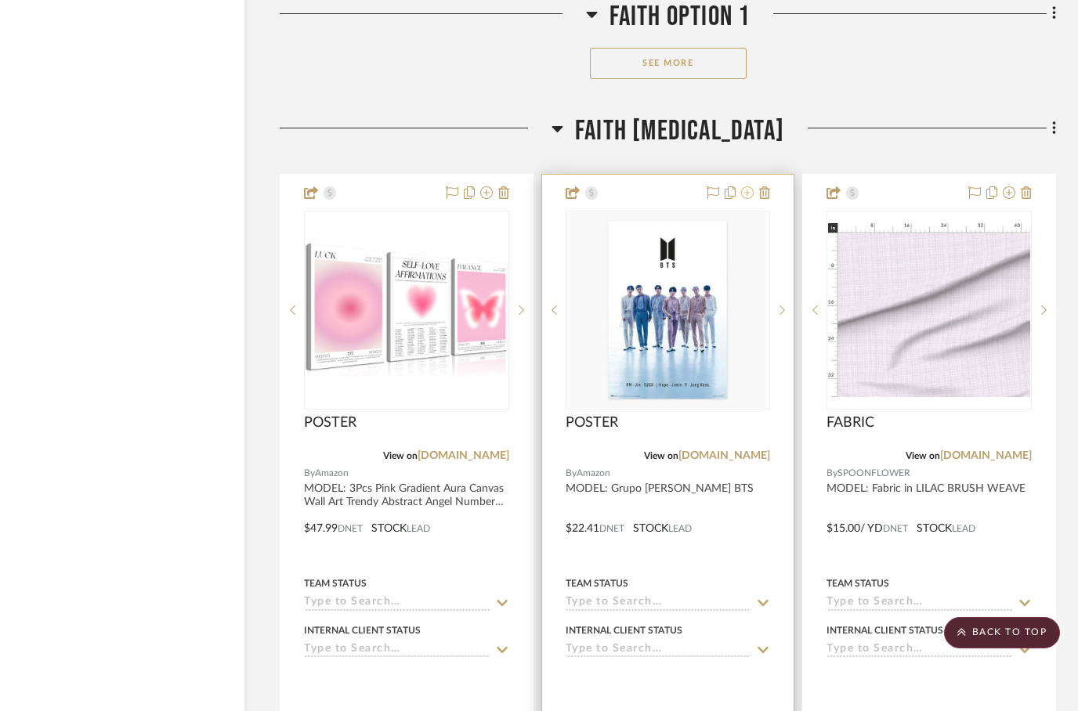
click at [751, 186] on icon at bounding box center [747, 192] width 13 height 13
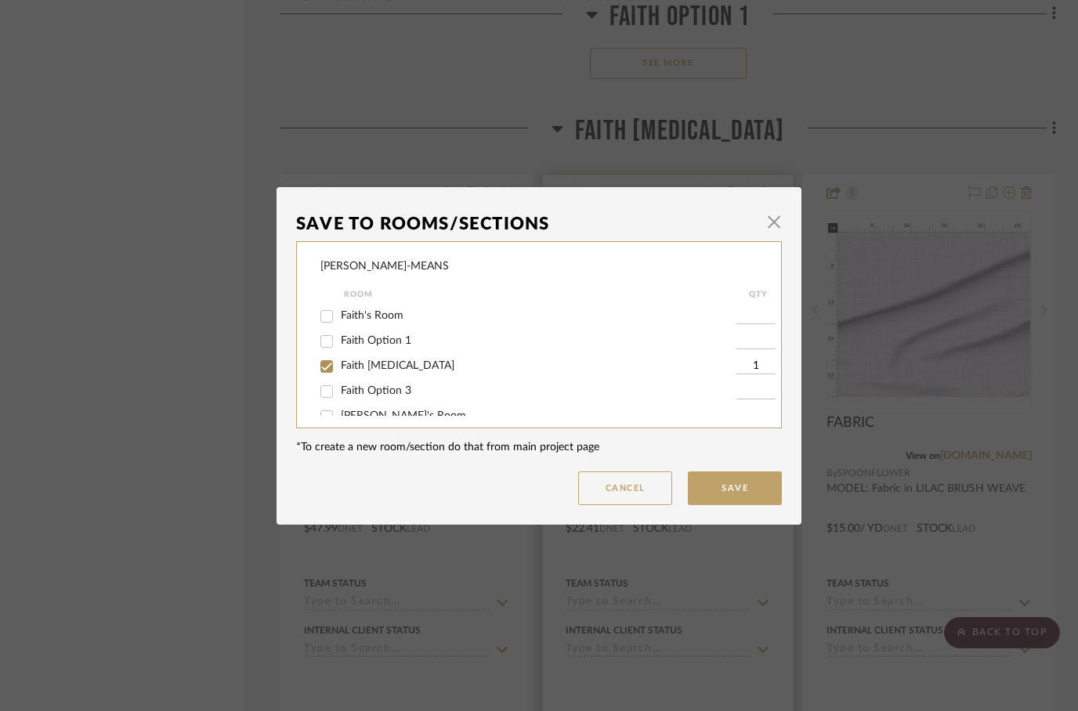
scroll to position [0, 0]
click at [321, 342] on input "Faith Option 1" at bounding box center [326, 341] width 25 height 25
checkbox input "true"
type input "1"
click at [325, 370] on input "Faith [MEDICAL_DATA]" at bounding box center [326, 366] width 25 height 25
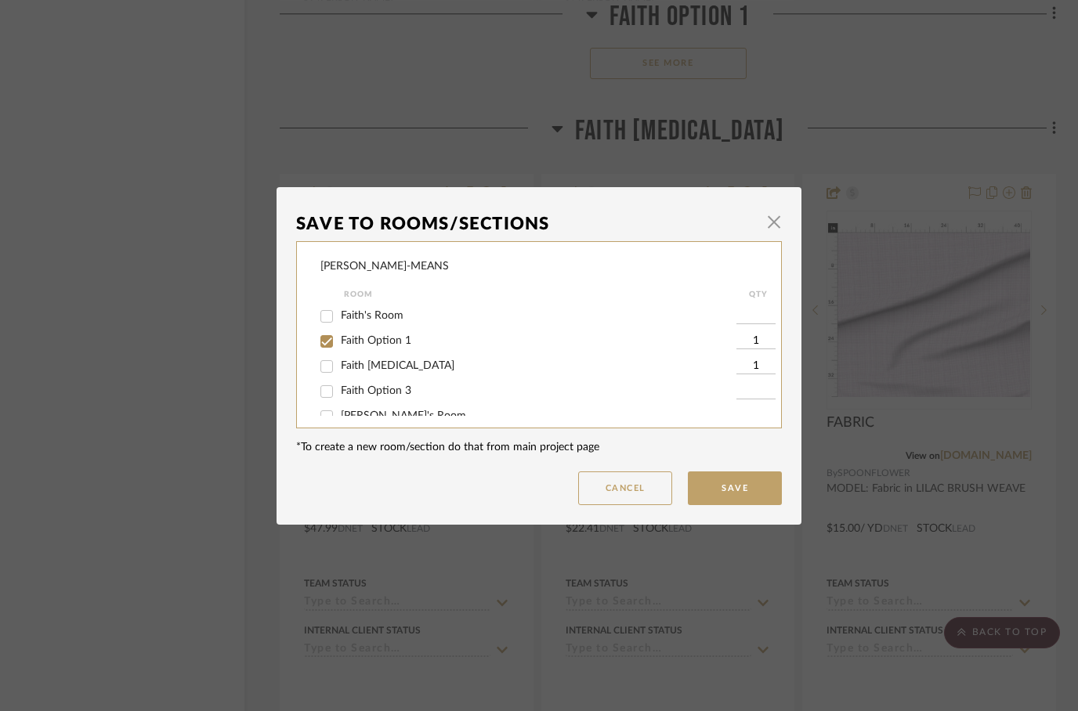
checkbox input "false"
click at [737, 503] on button "Save" at bounding box center [735, 489] width 94 height 34
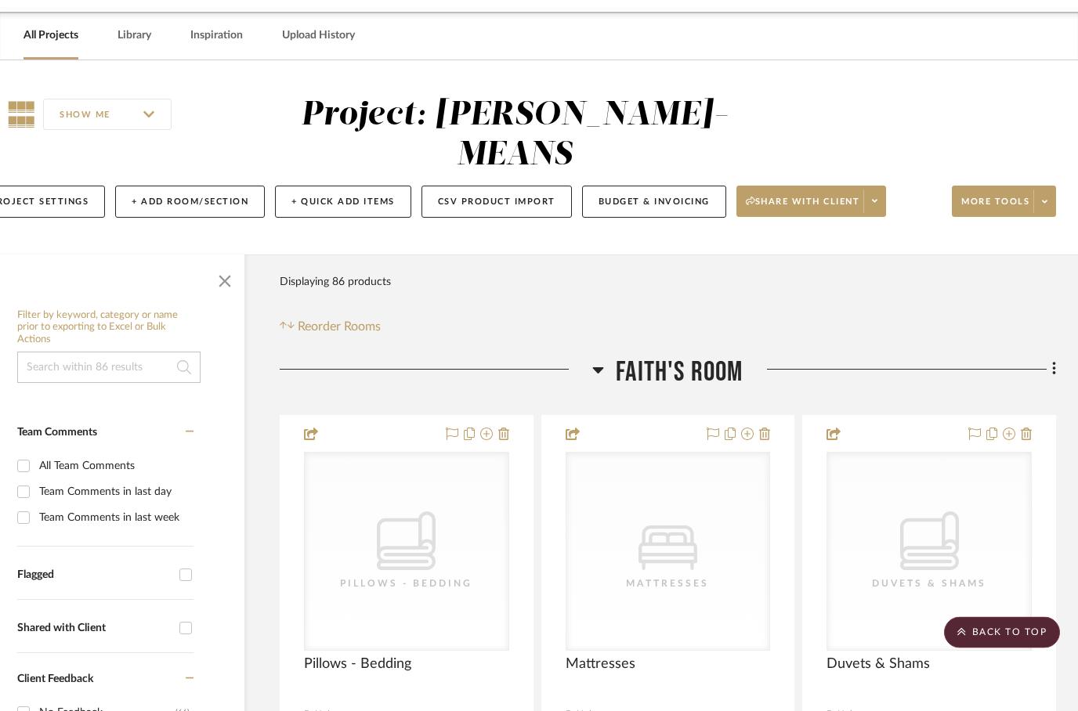
scroll to position [0, 50]
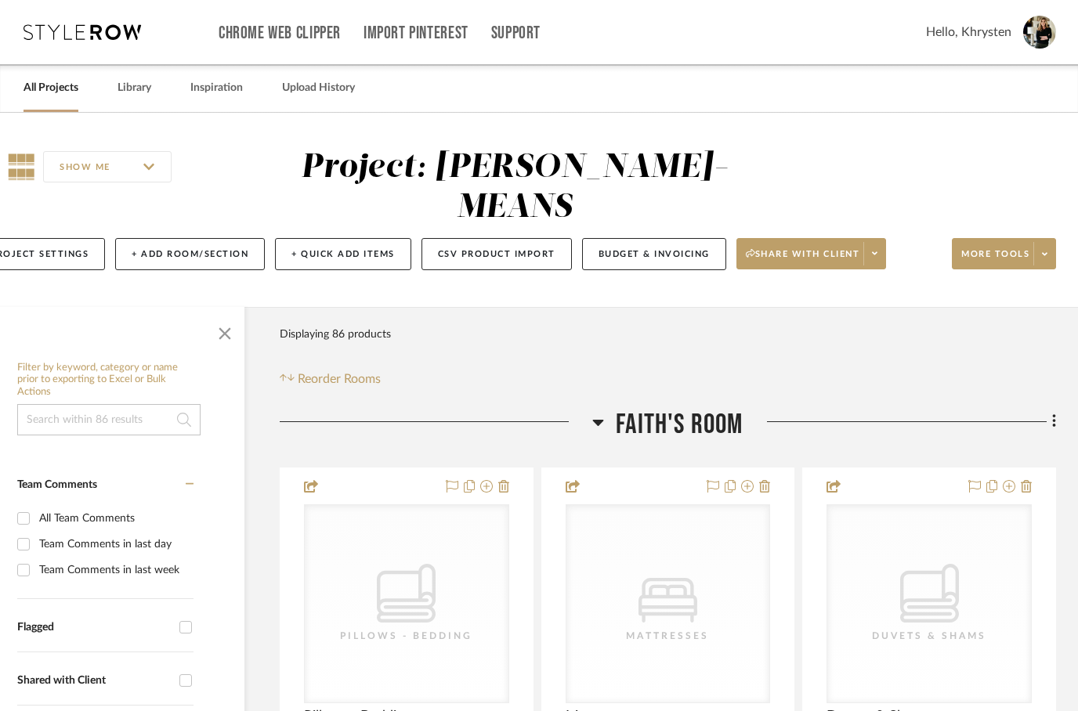
click at [595, 420] on icon at bounding box center [598, 423] width 11 height 6
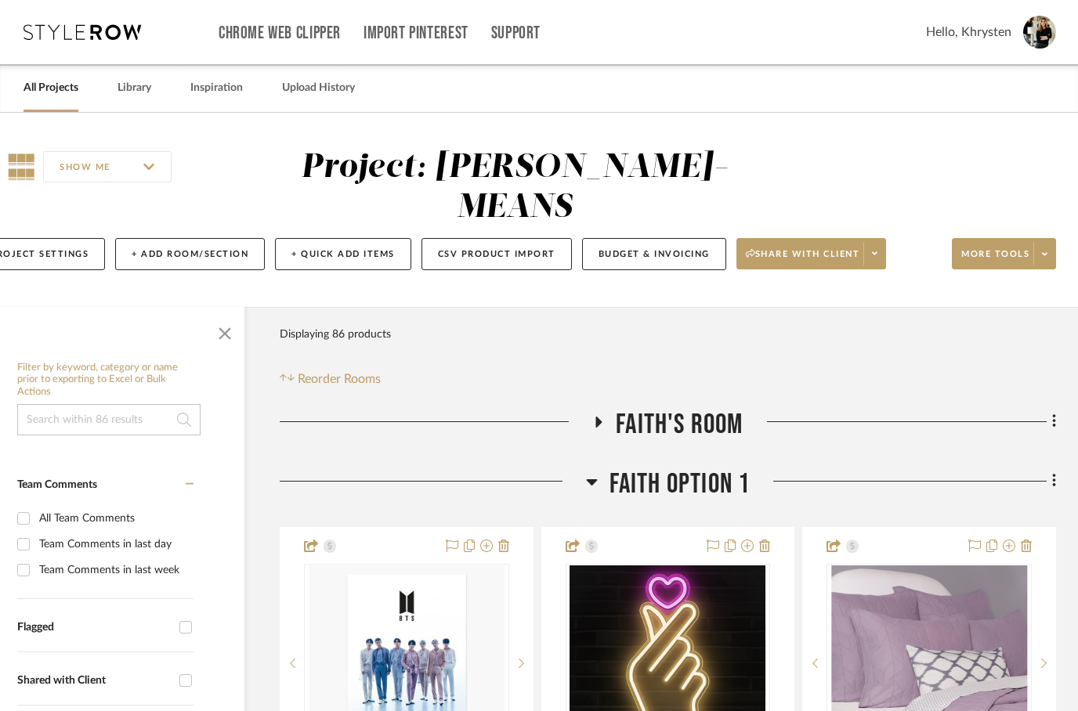
click at [594, 468] on h3 "Faith Option 1" at bounding box center [668, 485] width 165 height 34
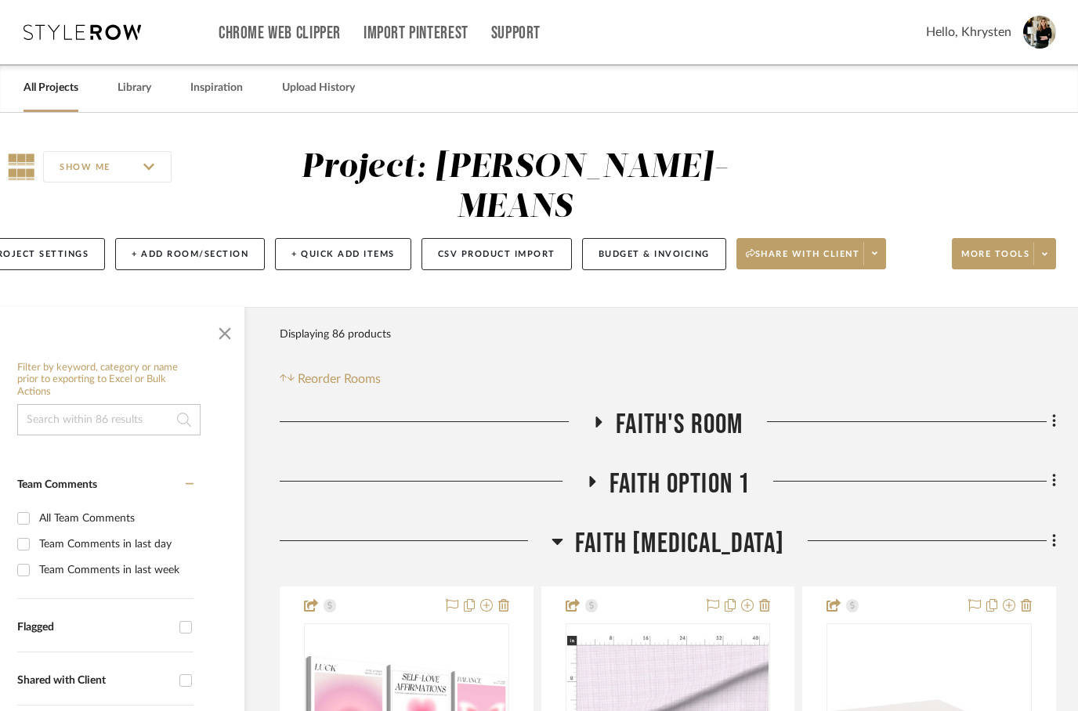
click at [597, 527] on h3 "Faith [MEDICAL_DATA]" at bounding box center [667, 544] width 233 height 34
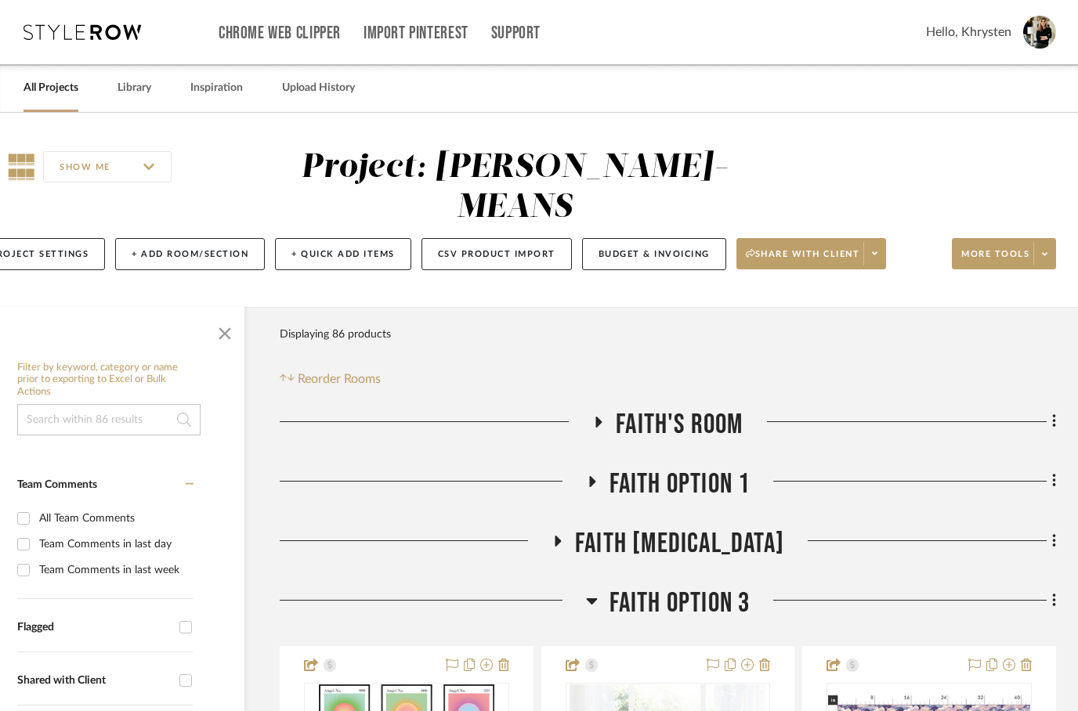
click at [593, 598] on icon at bounding box center [591, 601] width 11 height 6
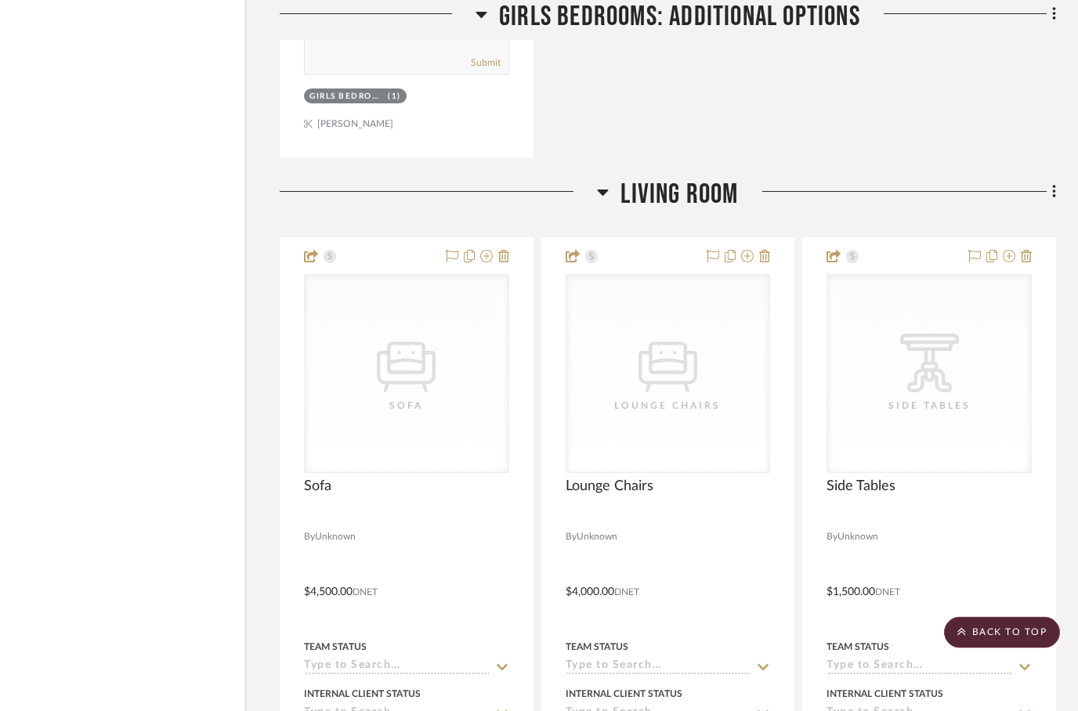
scroll to position [10047, 50]
click at [597, 183] on icon at bounding box center [603, 192] width 12 height 19
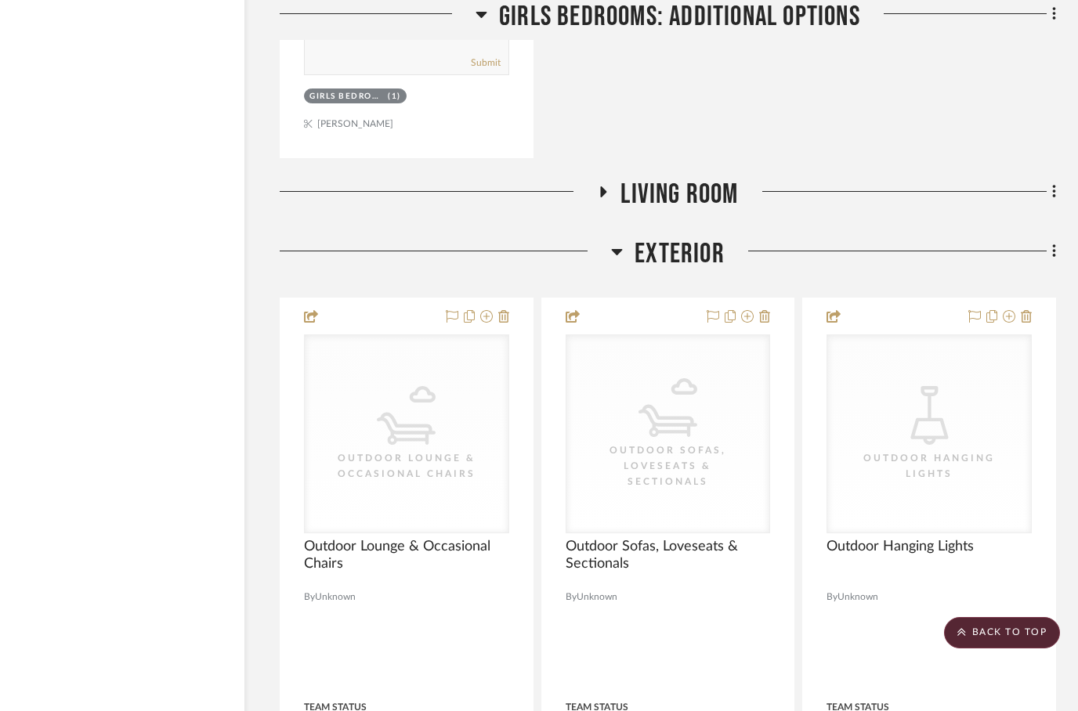
click at [613, 242] on icon at bounding box center [617, 251] width 12 height 19
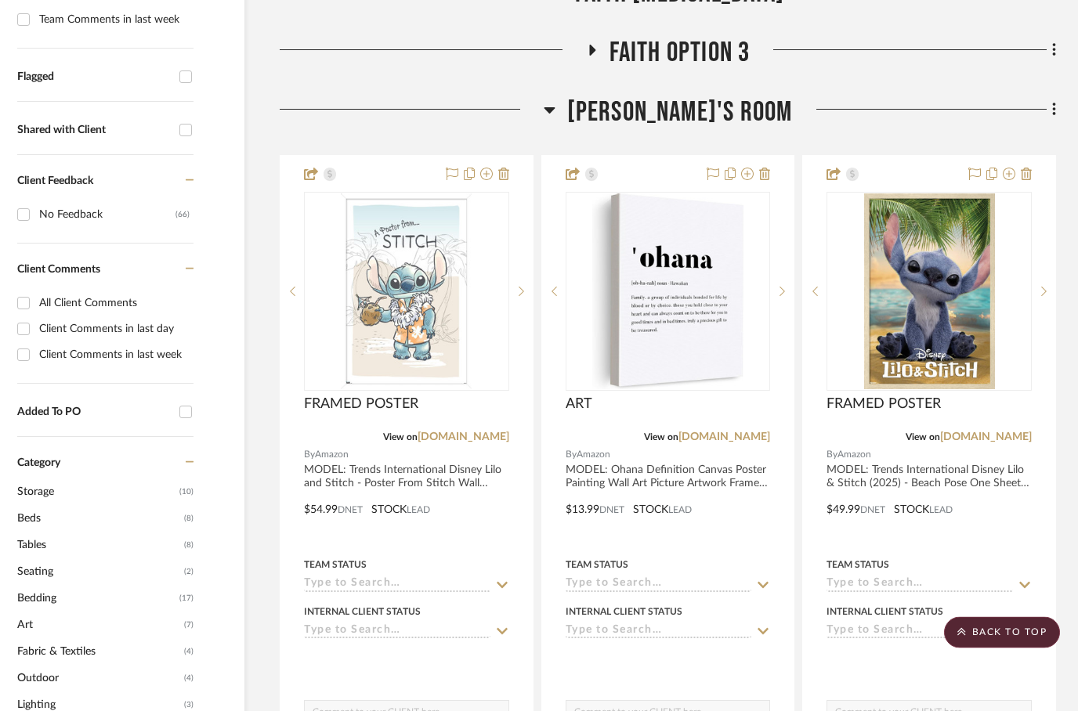
scroll to position [0, 0]
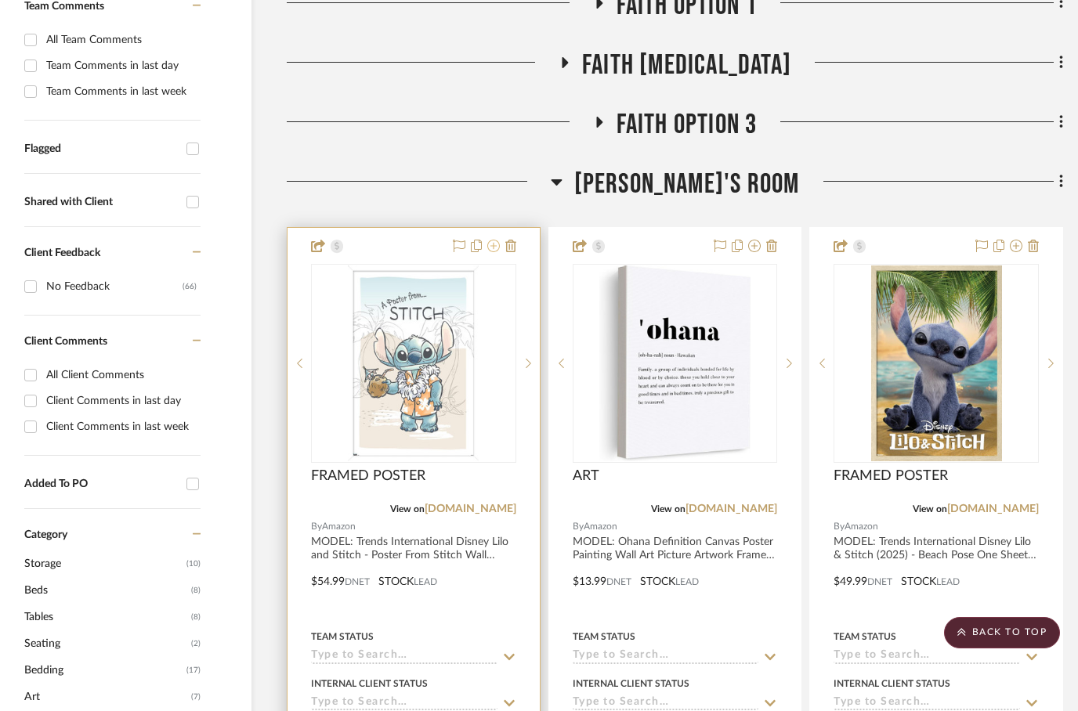
click at [487, 240] on icon at bounding box center [493, 246] width 13 height 13
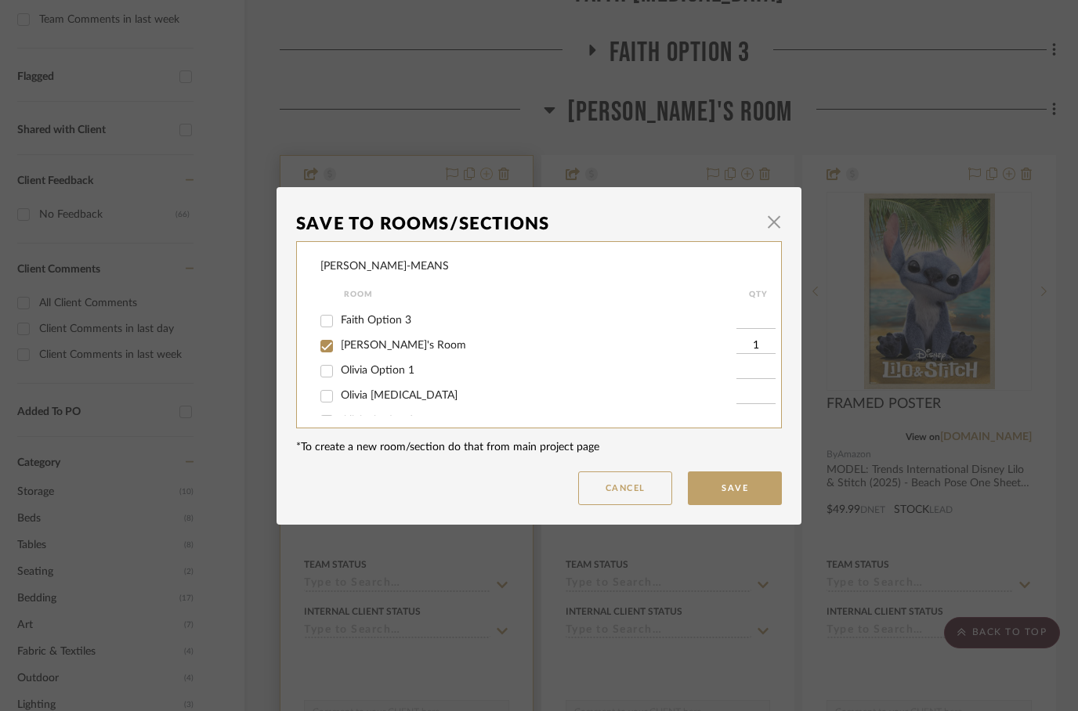
scroll to position [77, 0]
click at [330, 400] on input "Olivia [MEDICAL_DATA]" at bounding box center [326, 390] width 25 height 25
checkbox input "true"
type input "1"
click at [325, 343] on input "[PERSON_NAME]'s Room" at bounding box center [326, 339] width 25 height 25
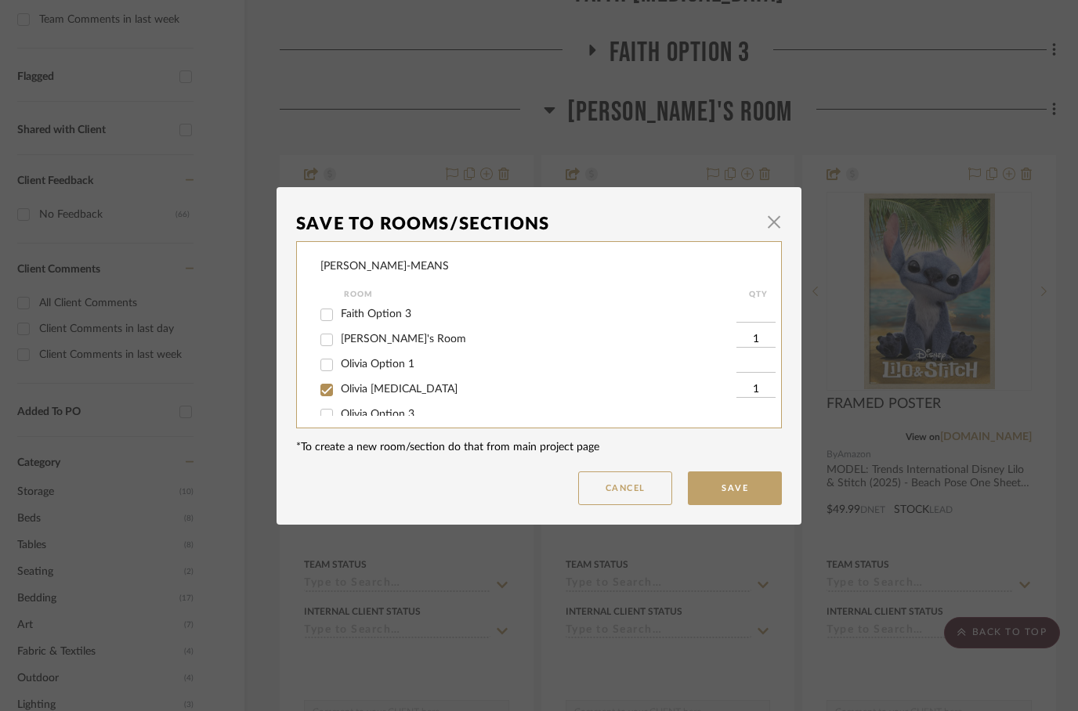
checkbox input "false"
click at [747, 479] on button "Save" at bounding box center [735, 489] width 94 height 34
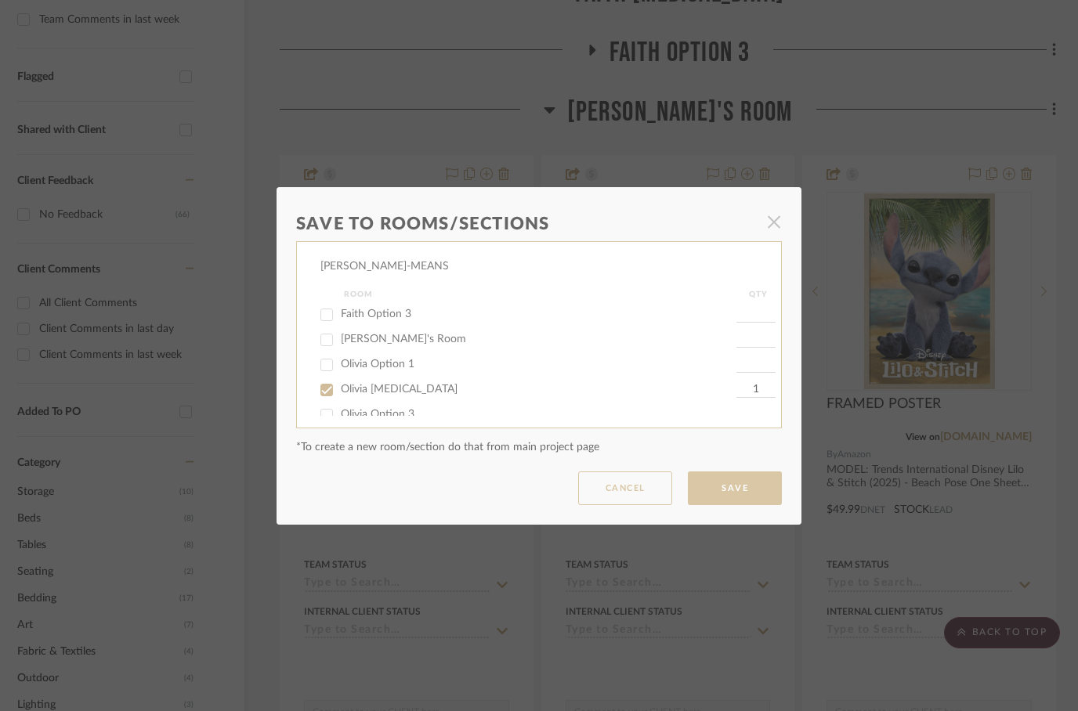
click at [729, 483] on dialog-content "Save To Rooms/Sections × CAMUNEZ-MEANS Room QTY Faith's Room Faith Option 1 Fai…" at bounding box center [539, 356] width 525 height 338
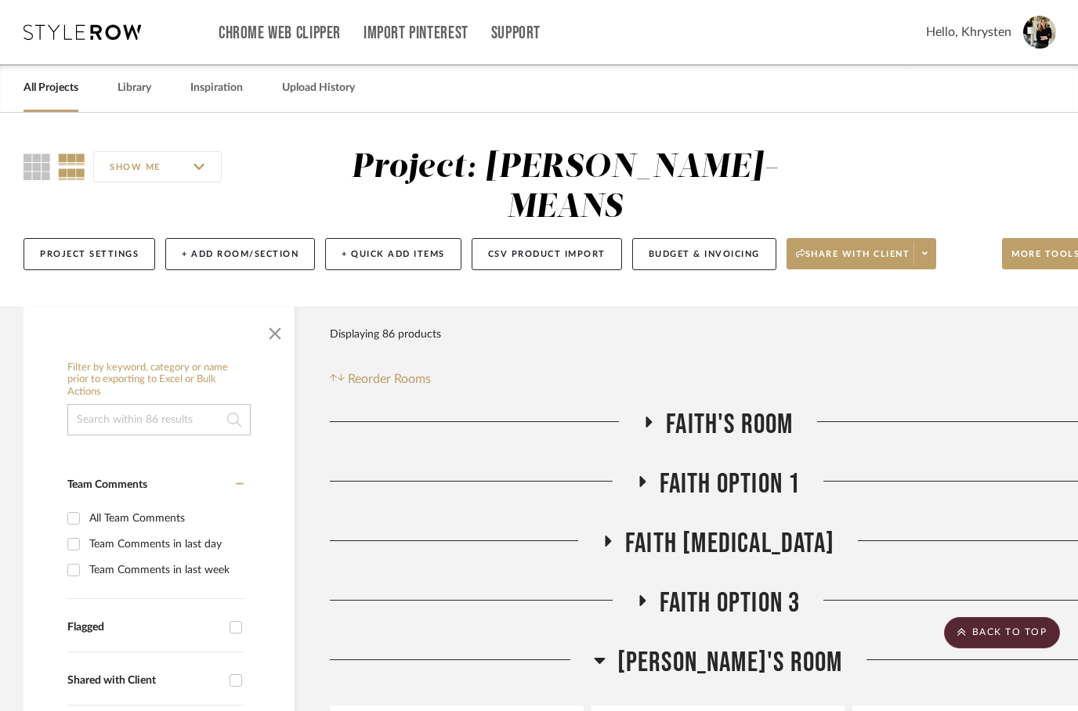
scroll to position [551, 50]
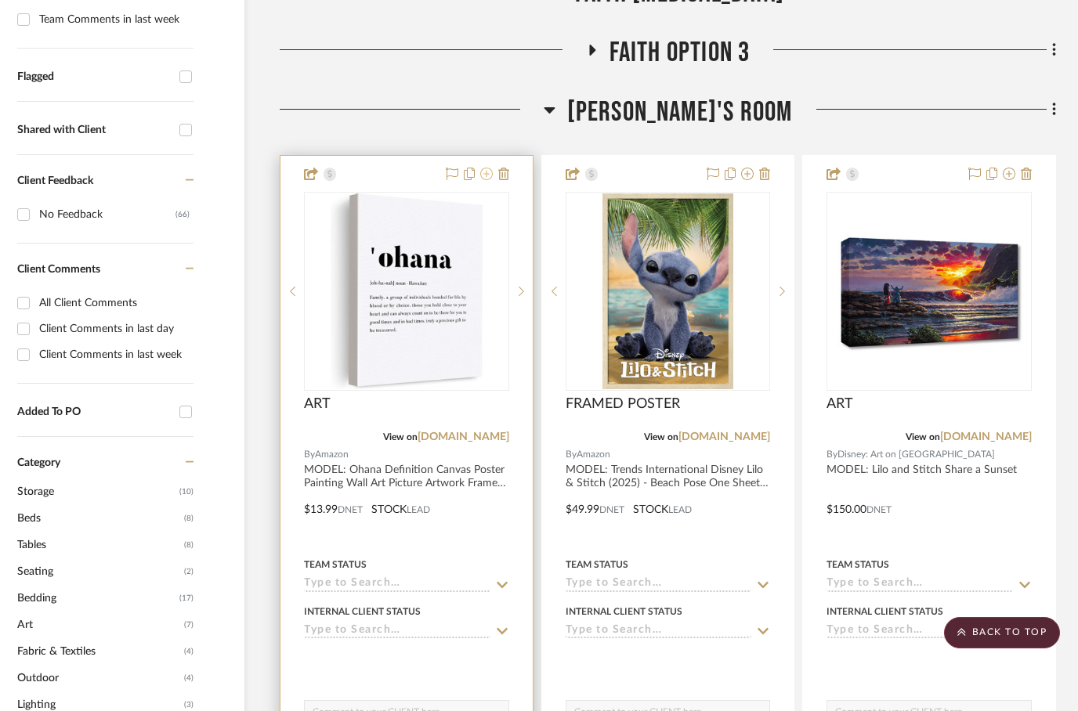
click at [489, 168] on icon at bounding box center [486, 174] width 13 height 13
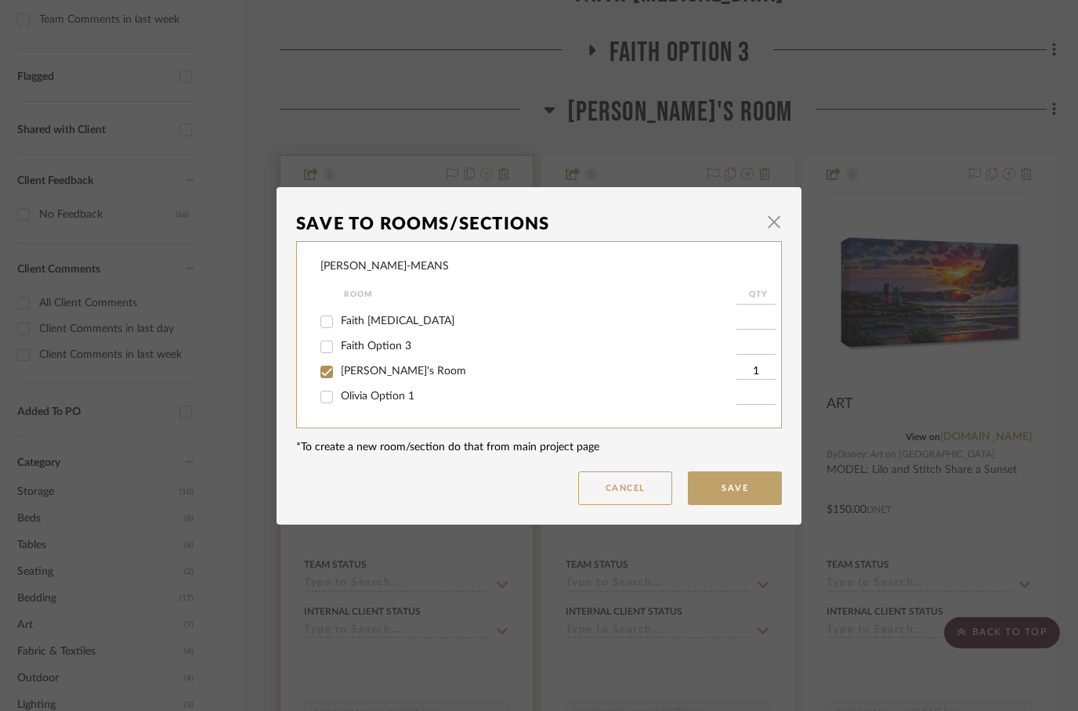
scroll to position [53, 0]
click at [327, 393] on input "Olivia Option 1" at bounding box center [326, 388] width 25 height 25
checkbox input "true"
type input "1"
click at [329, 363] on input "[PERSON_NAME]'s Room" at bounding box center [326, 363] width 25 height 25
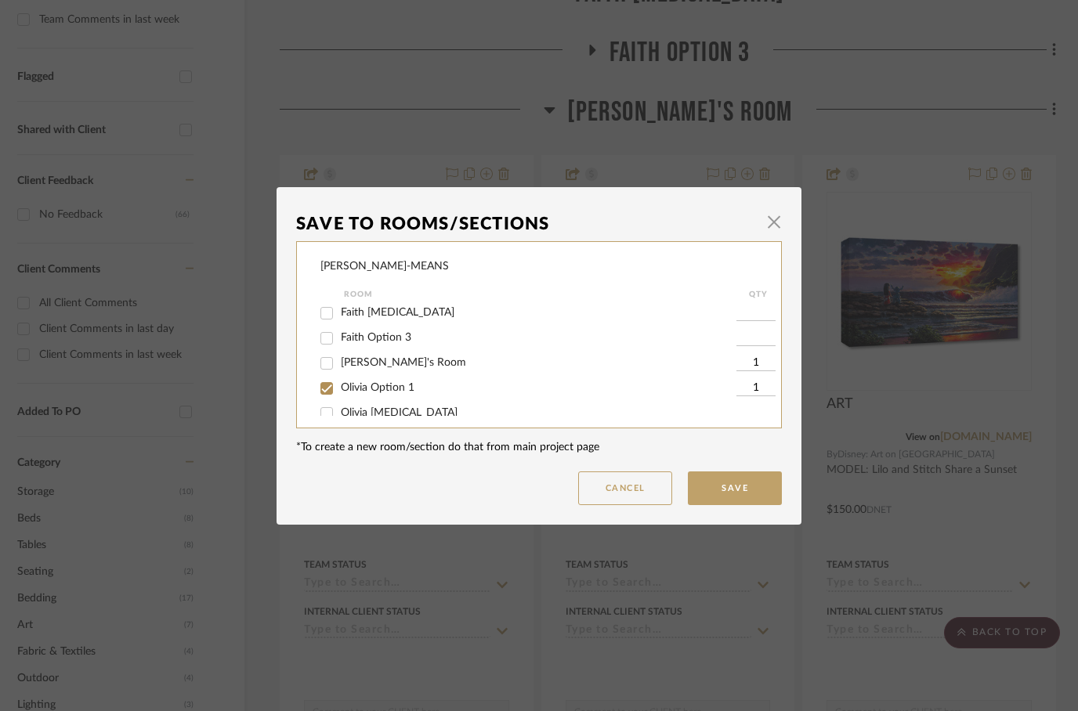
checkbox input "false"
click at [743, 493] on button "Save" at bounding box center [735, 489] width 94 height 34
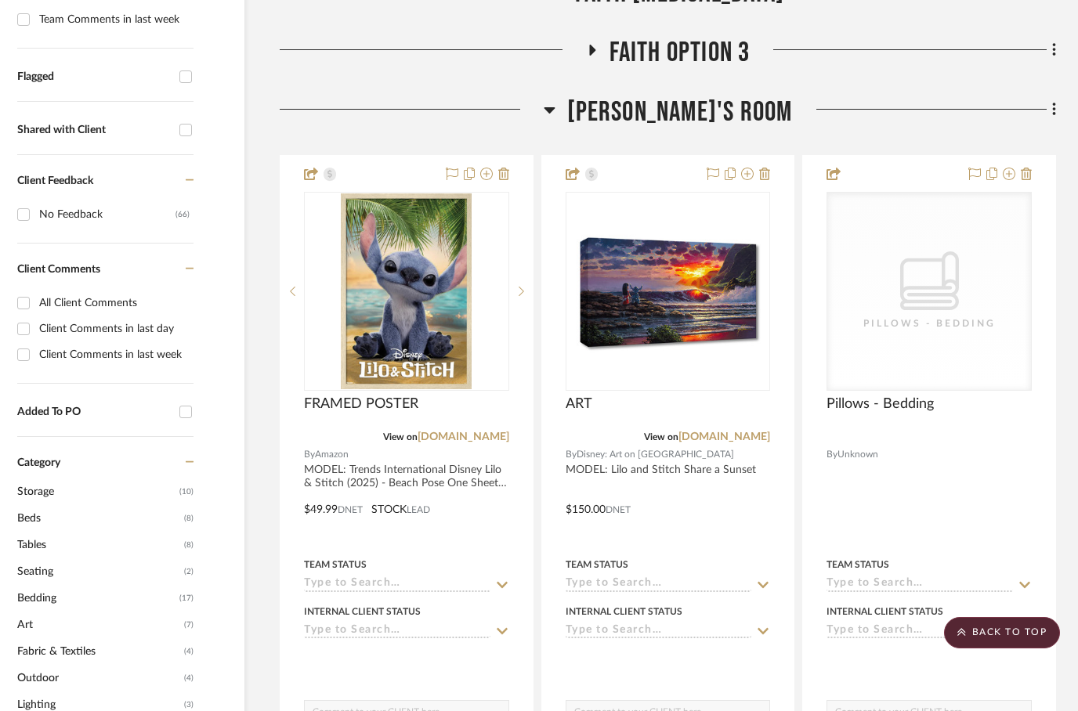
scroll to position [551, 50]
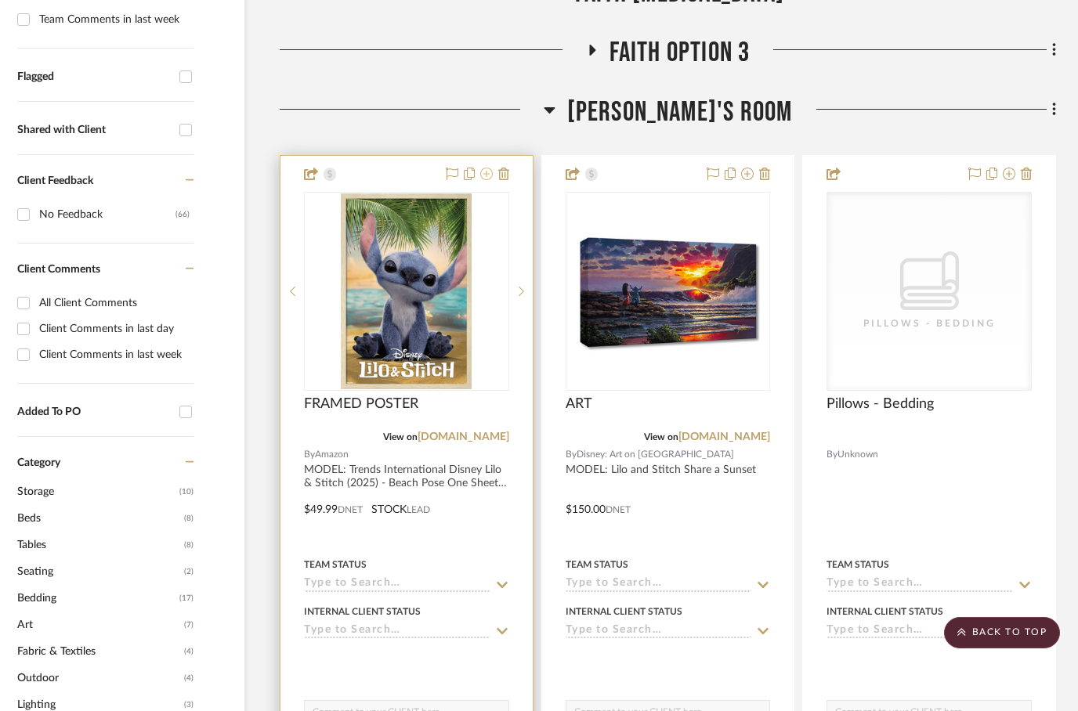
click at [482, 168] on icon at bounding box center [486, 174] width 13 height 13
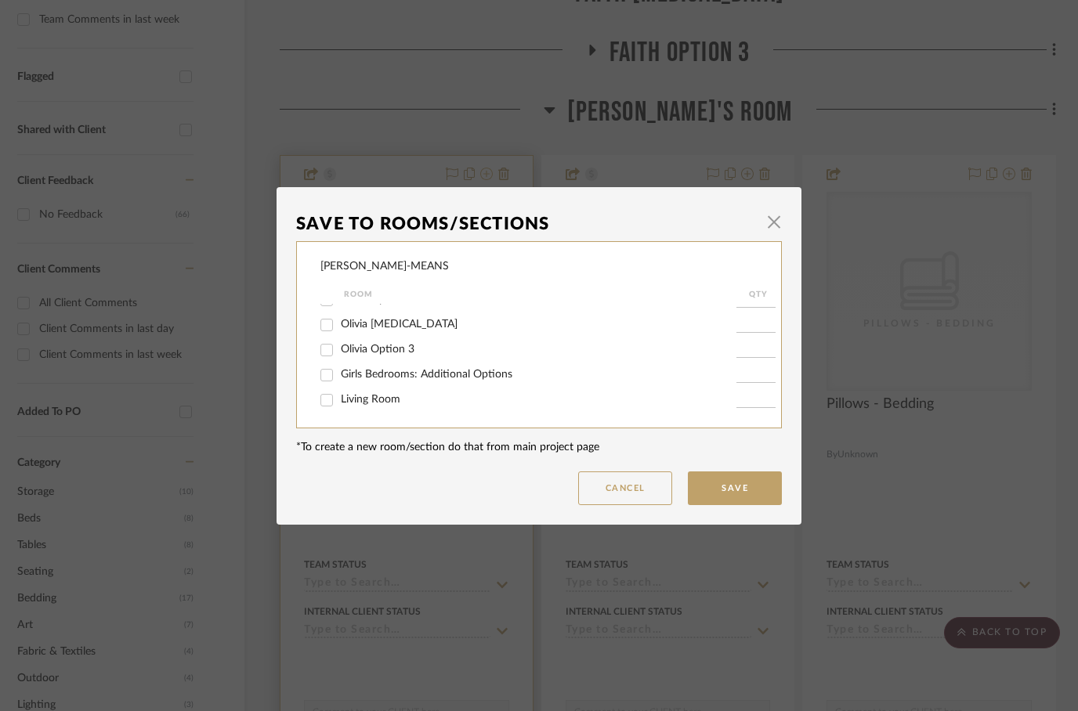
scroll to position [99, 0]
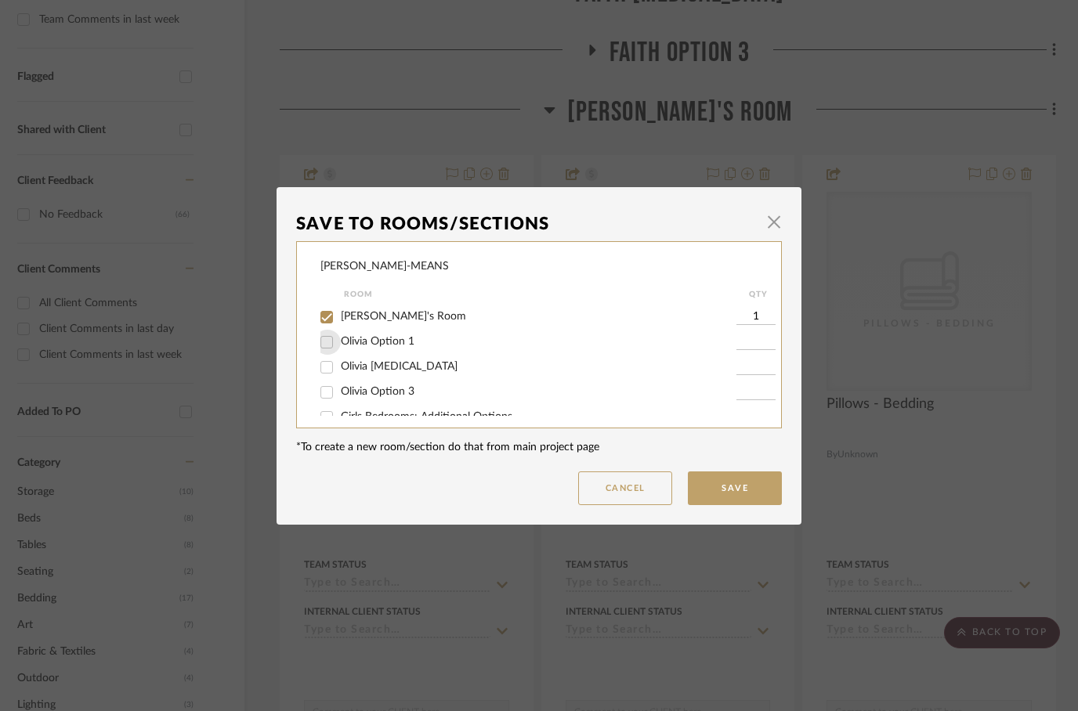
click at [327, 344] on input "Olivia Option 1" at bounding box center [326, 342] width 25 height 25
checkbox input "true"
type input "1"
click at [325, 322] on input "[PERSON_NAME]'s Room" at bounding box center [326, 317] width 25 height 25
checkbox input "false"
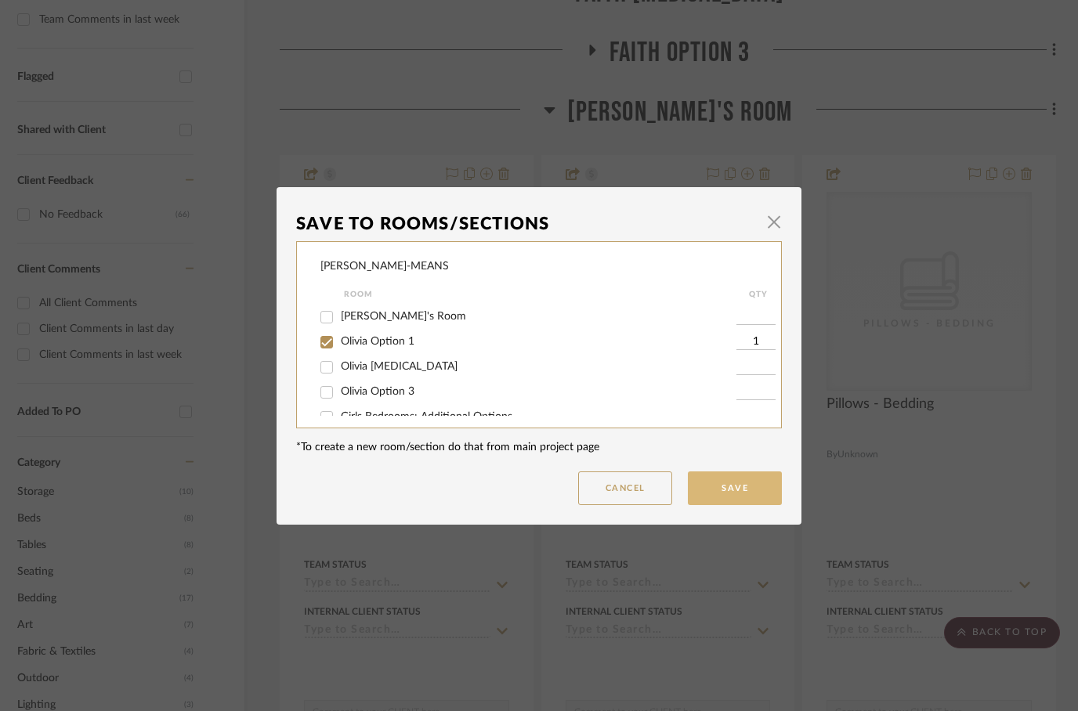
click at [727, 483] on button "Save" at bounding box center [735, 489] width 94 height 34
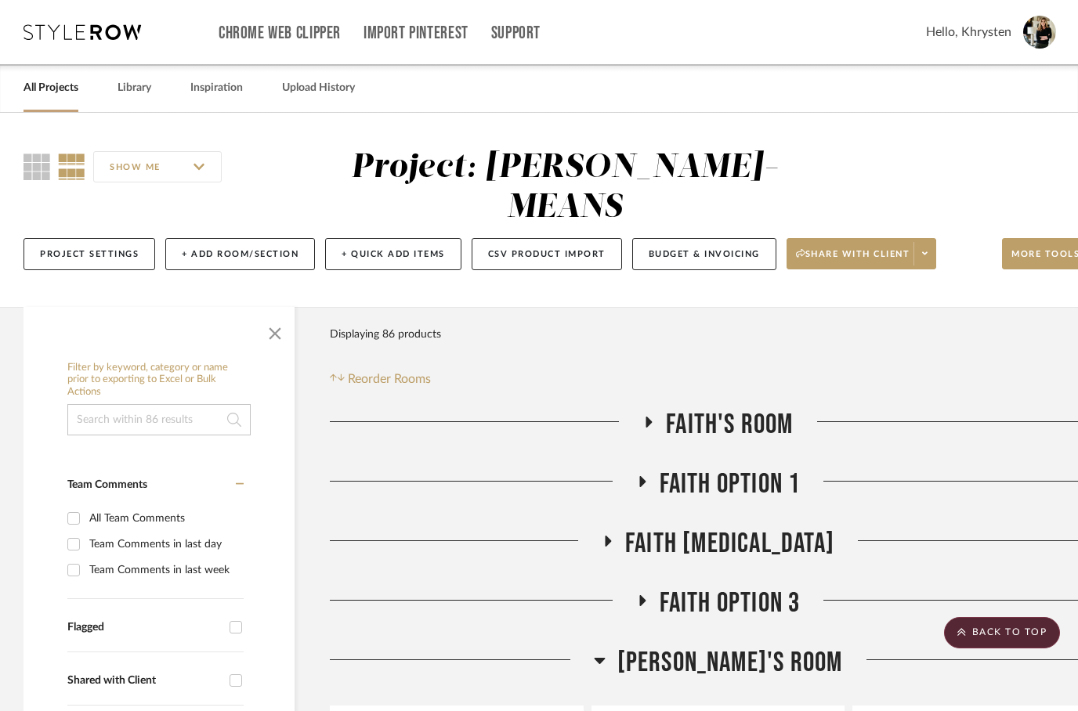
scroll to position [551, 50]
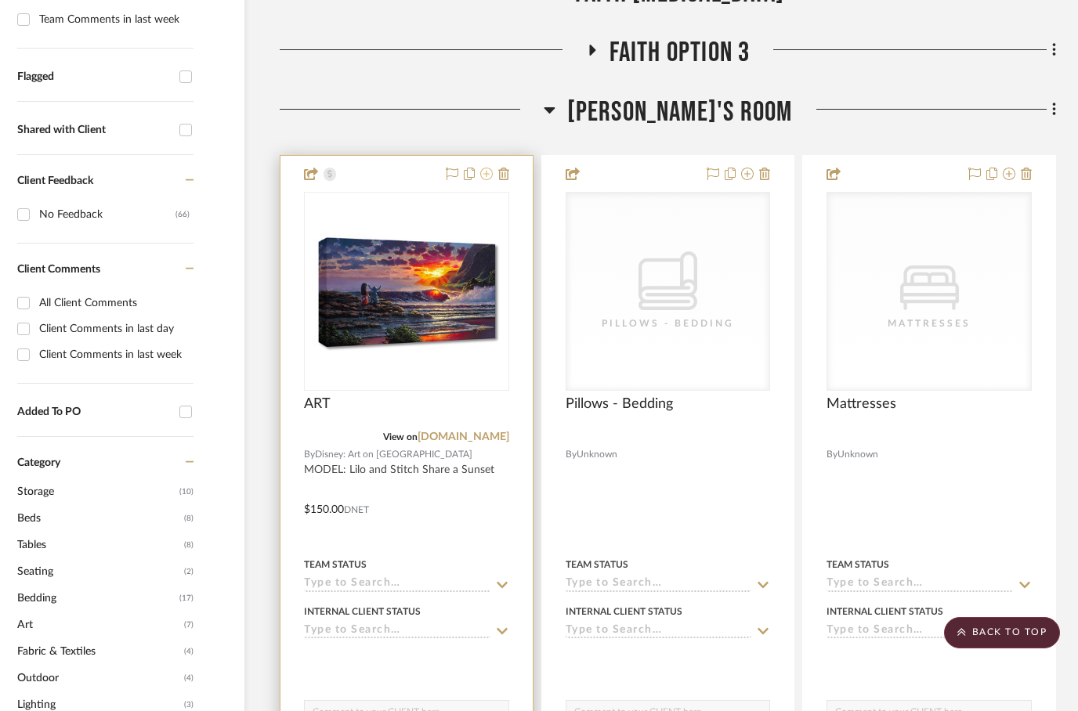
click at [485, 168] on icon at bounding box center [486, 174] width 13 height 13
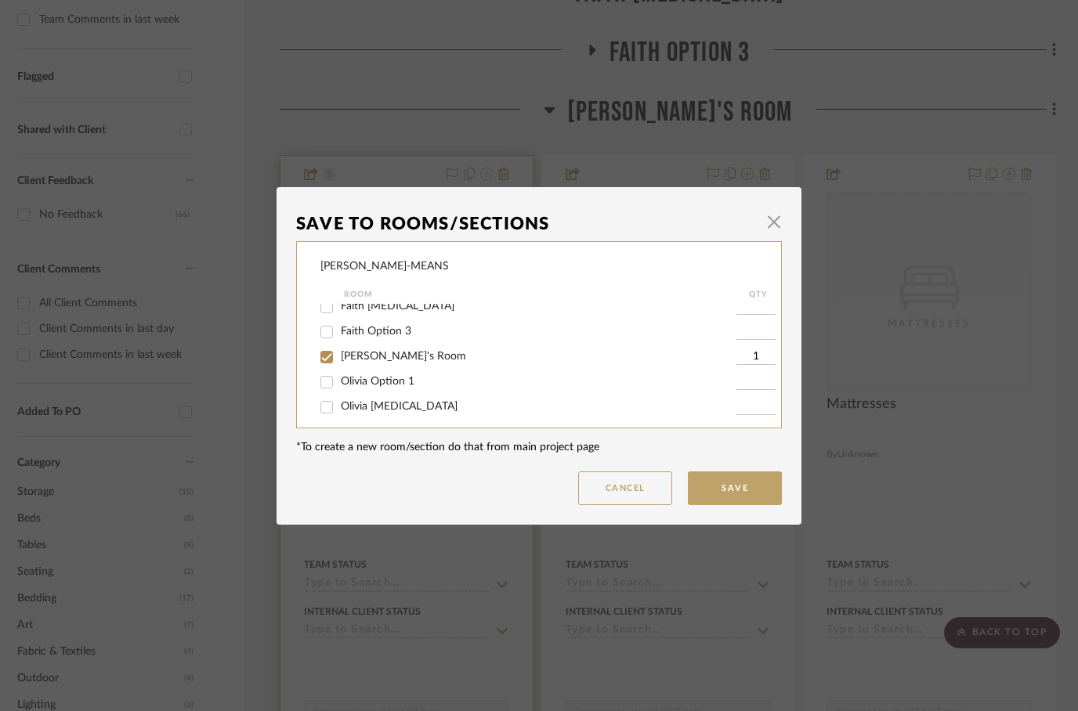
scroll to position [60, 0]
click at [331, 360] on input "[PERSON_NAME]'s Room" at bounding box center [326, 356] width 25 height 25
checkbox input "false"
click at [341, 378] on span "Olivia Option 3" at bounding box center [378, 381] width 74 height 11
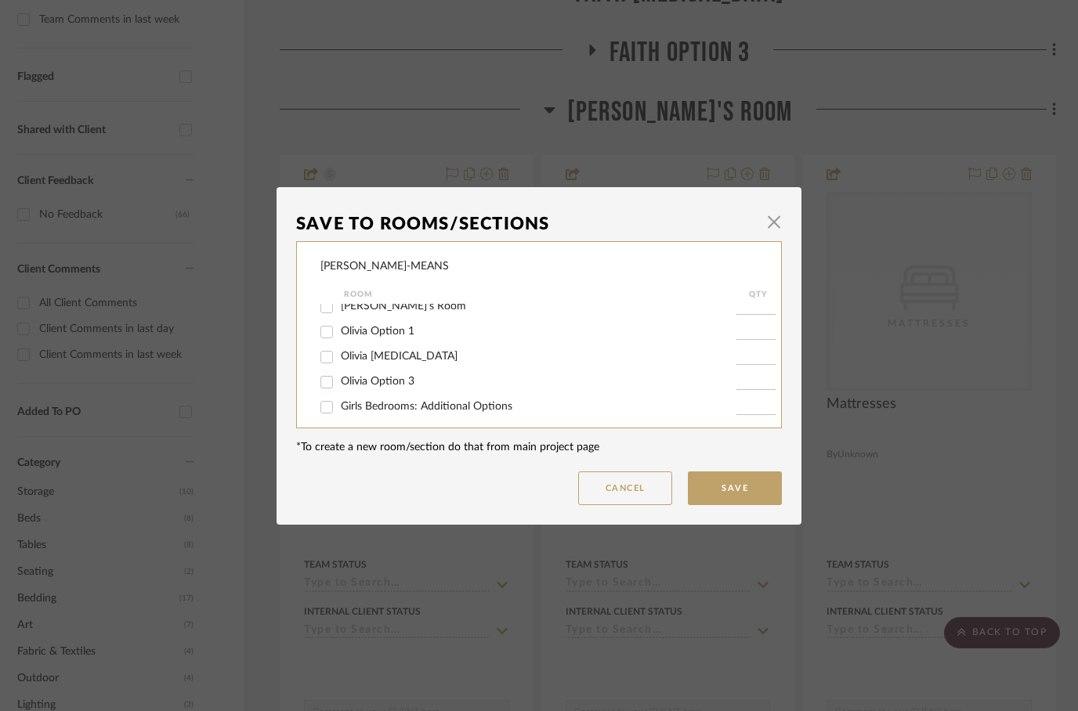
click at [339, 378] on input "Olivia Option 3" at bounding box center [326, 382] width 25 height 25
checkbox input "true"
type input "1"
click at [725, 477] on button "Save" at bounding box center [735, 489] width 94 height 34
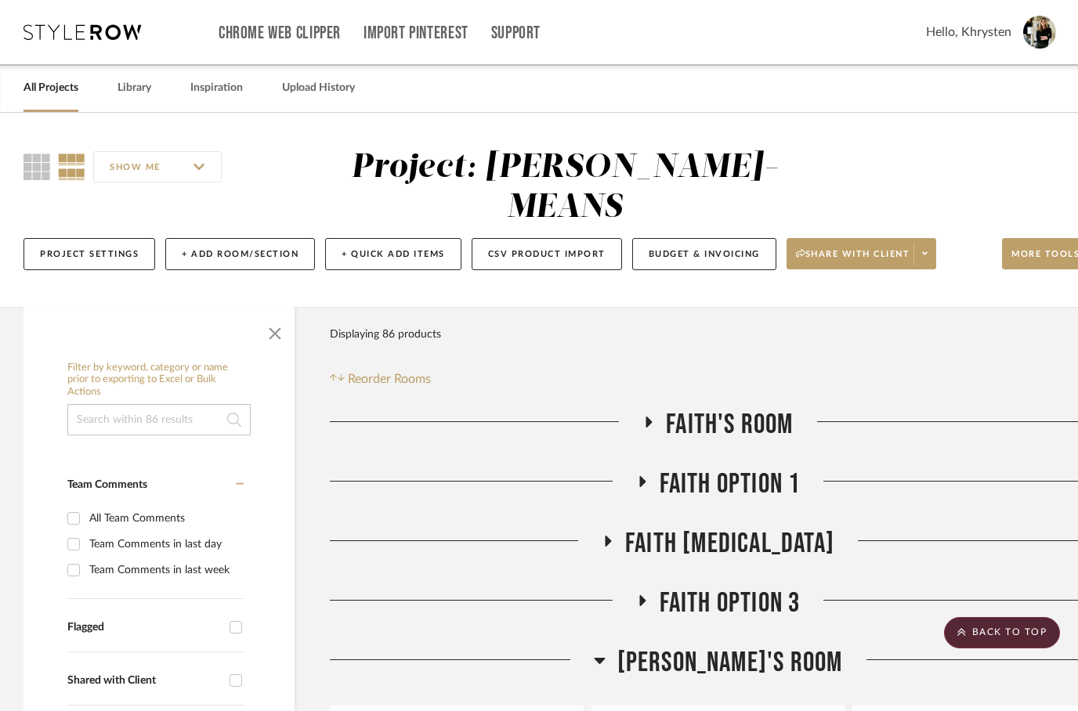
scroll to position [551, 50]
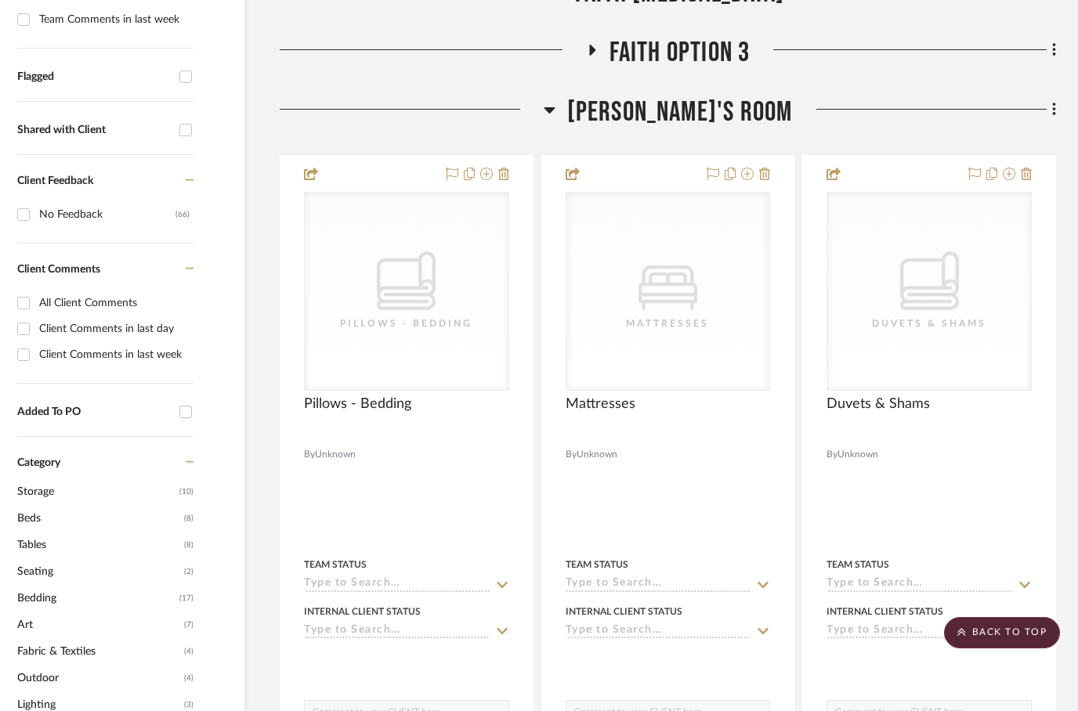
click at [555, 103] on fa-icon at bounding box center [550, 114] width 12 height 23
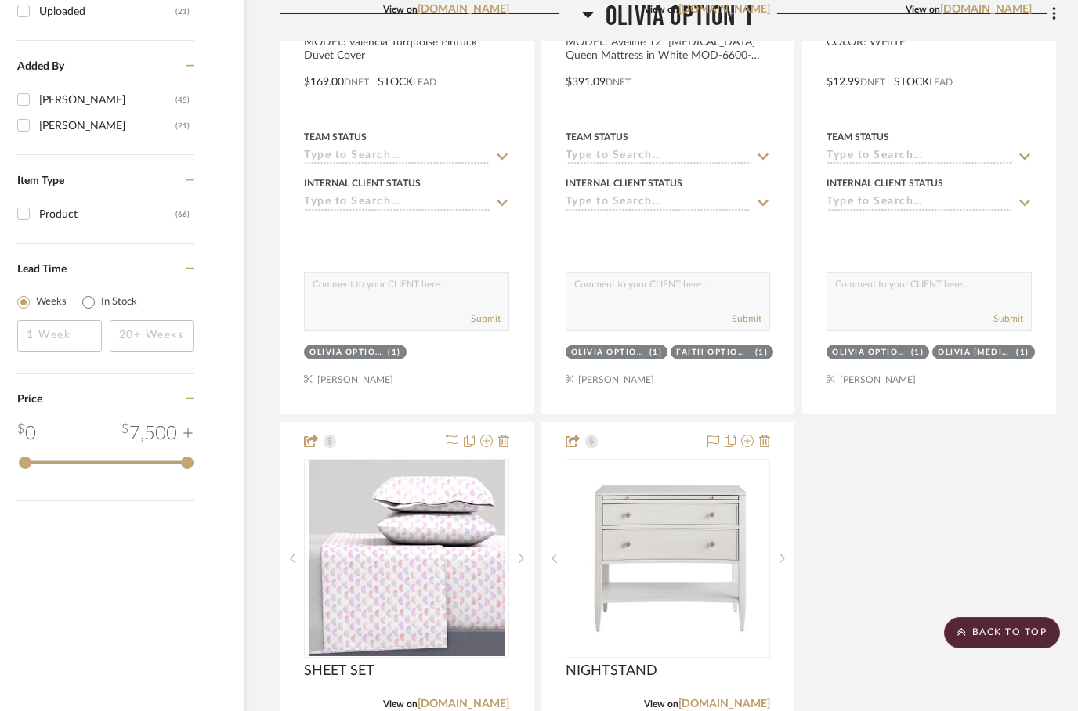
scroll to position [1745, 50]
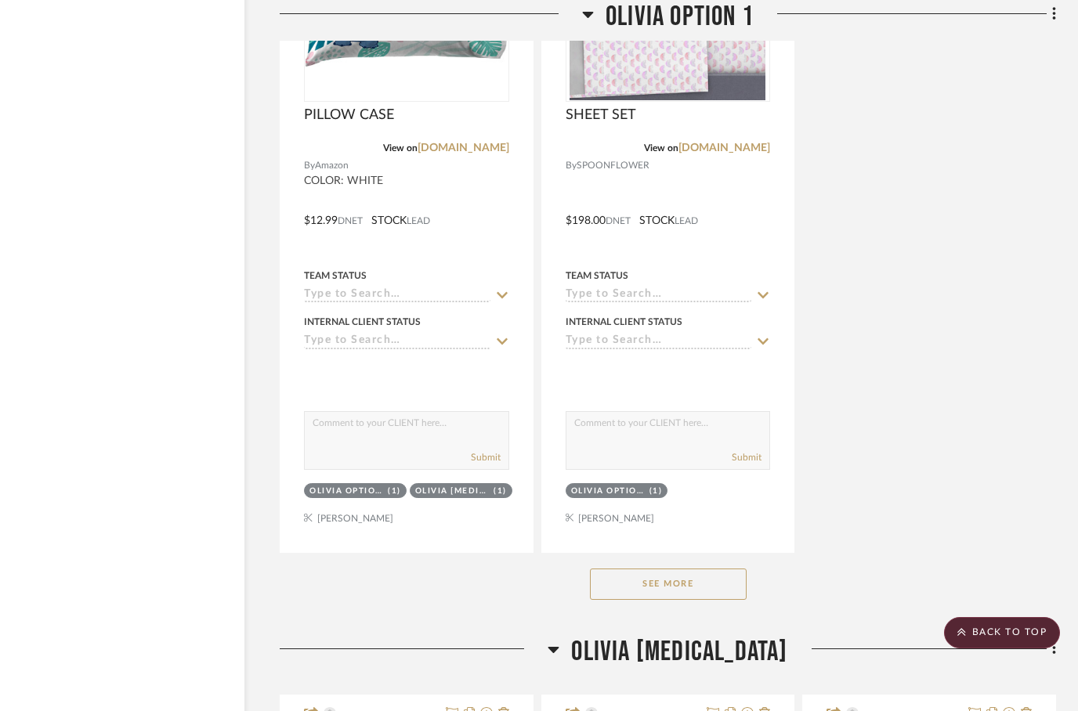
click at [645, 569] on button "See More" at bounding box center [668, 584] width 157 height 31
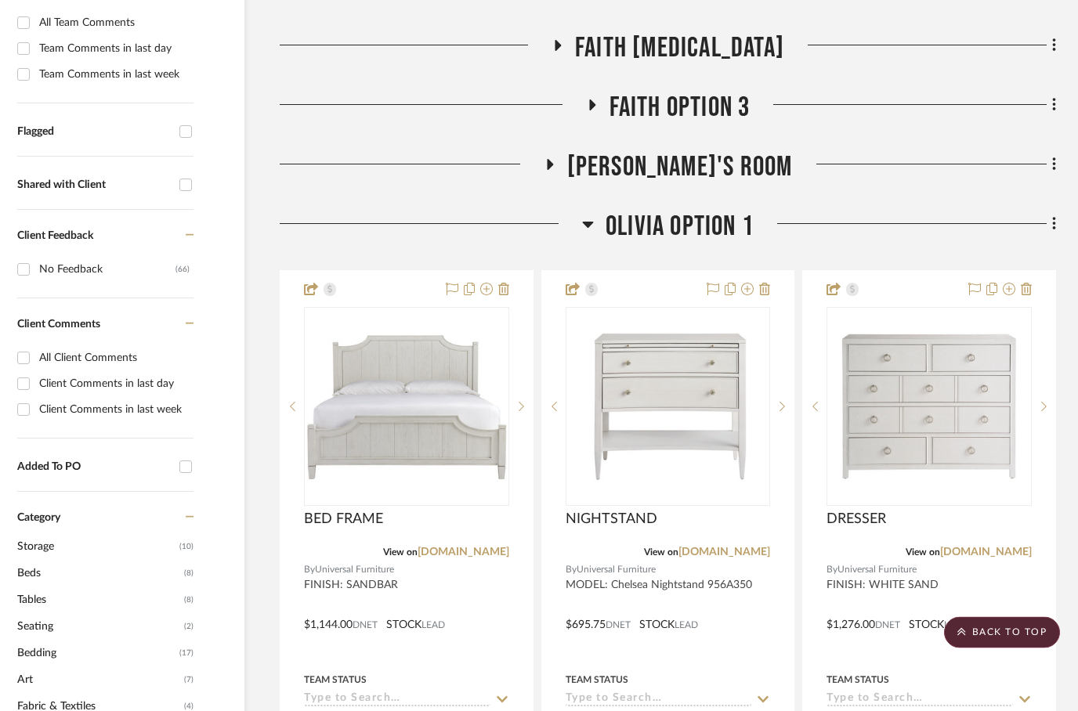
scroll to position [495, 50]
click at [590, 215] on icon at bounding box center [588, 224] width 12 height 19
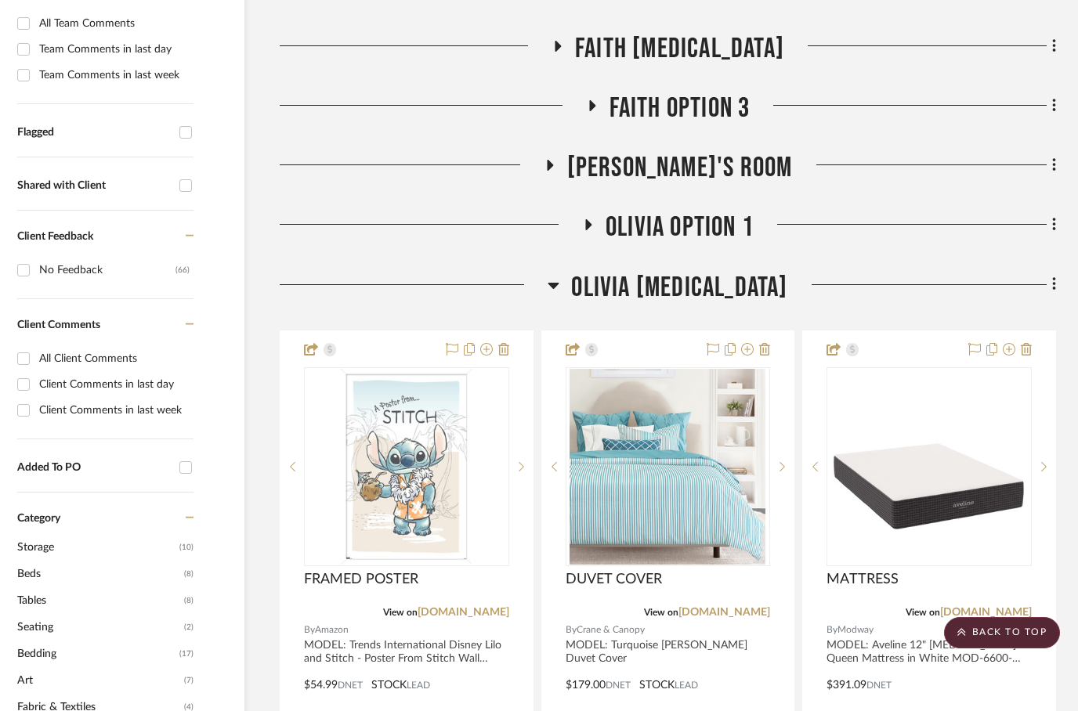
click at [591, 100] on icon at bounding box center [592, 105] width 6 height 11
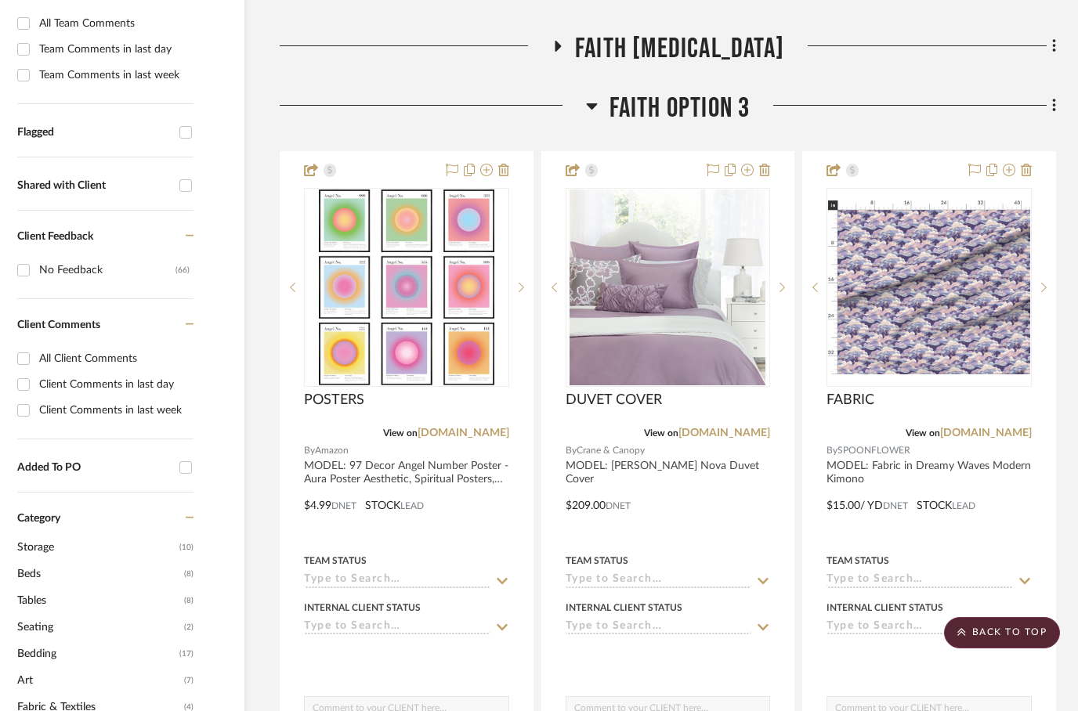
click at [606, 92] on h3 "Faith Option 3" at bounding box center [668, 109] width 165 height 34
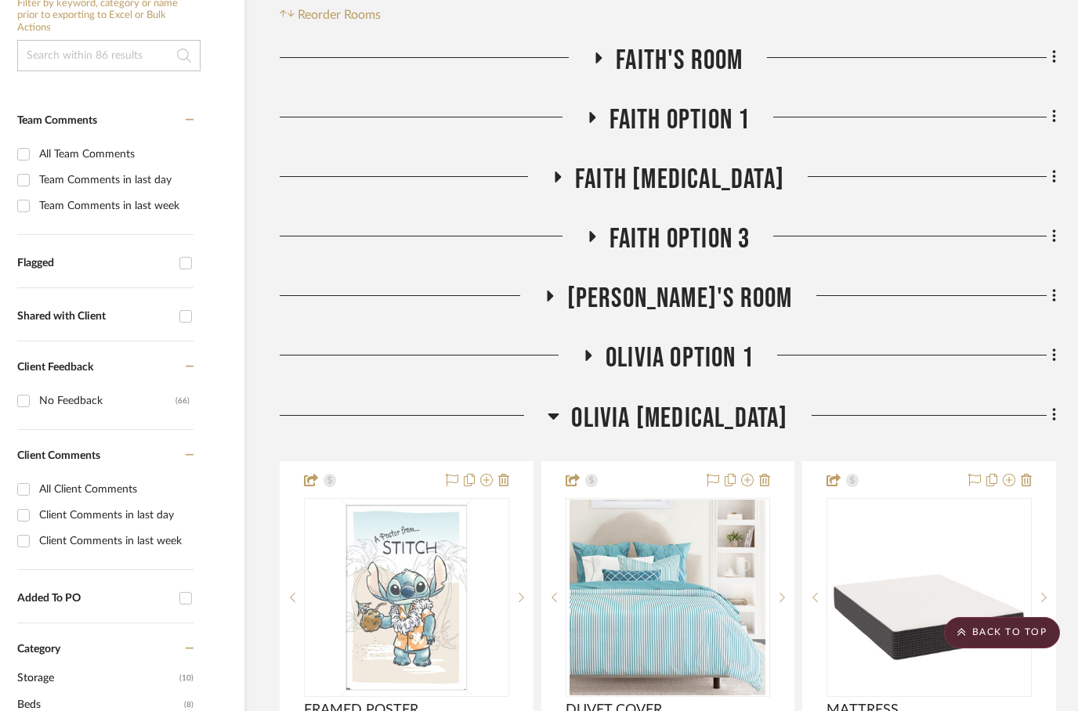
scroll to position [361, 50]
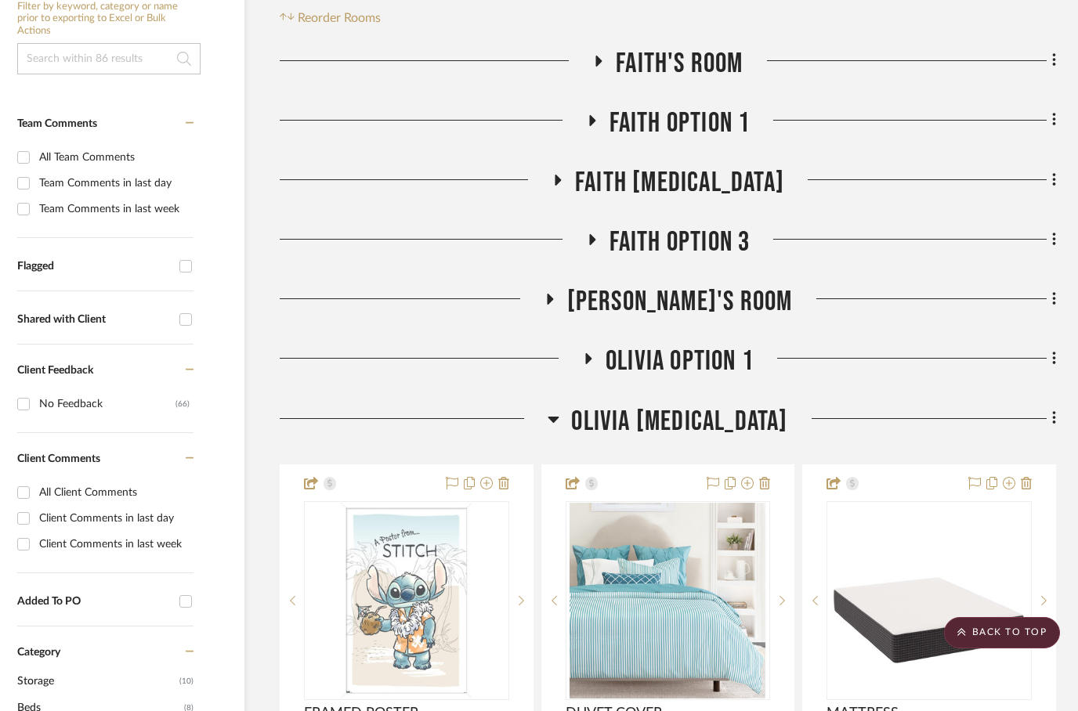
click at [597, 114] on icon at bounding box center [591, 120] width 19 height 12
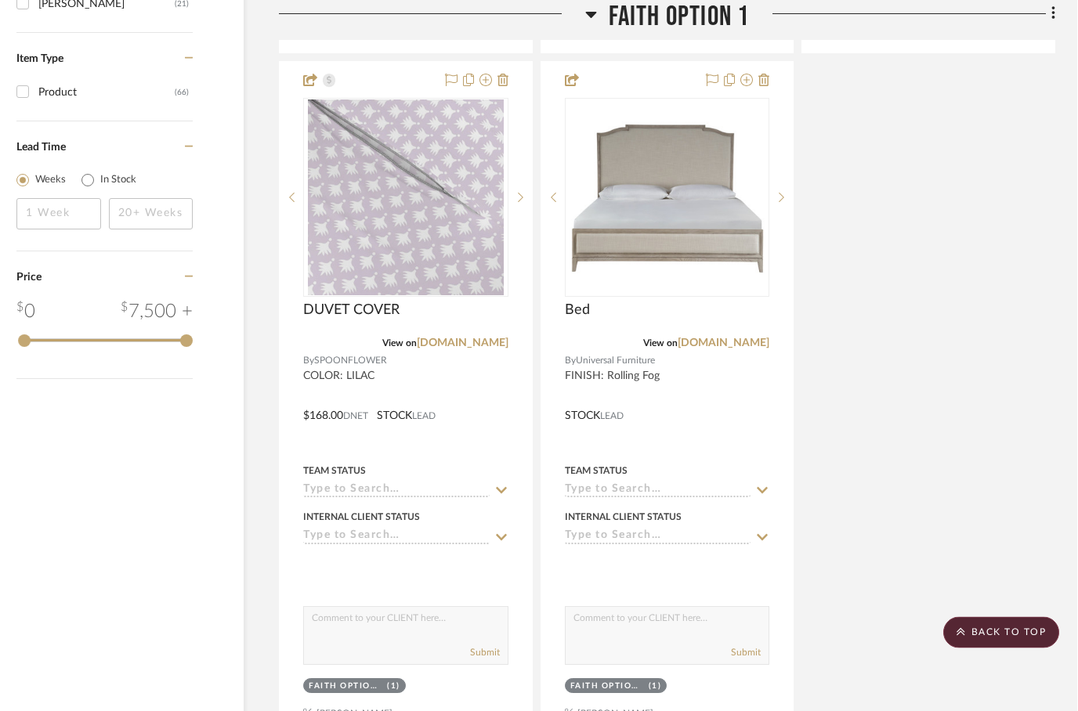
scroll to position [1856, 50]
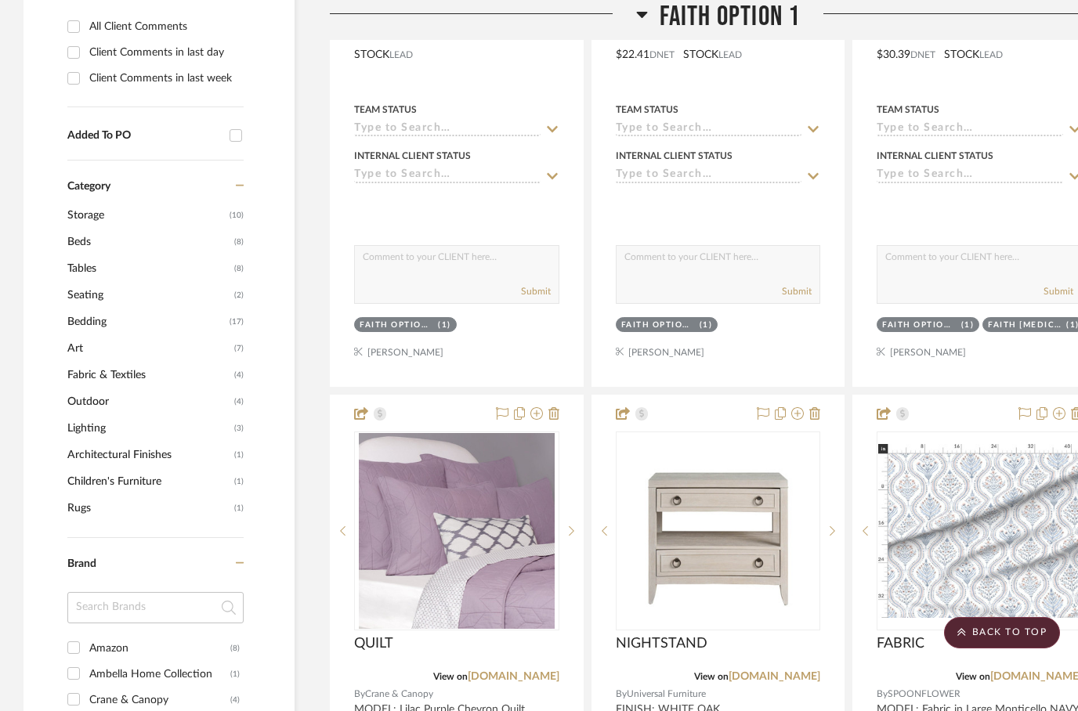
scroll to position [826, 0]
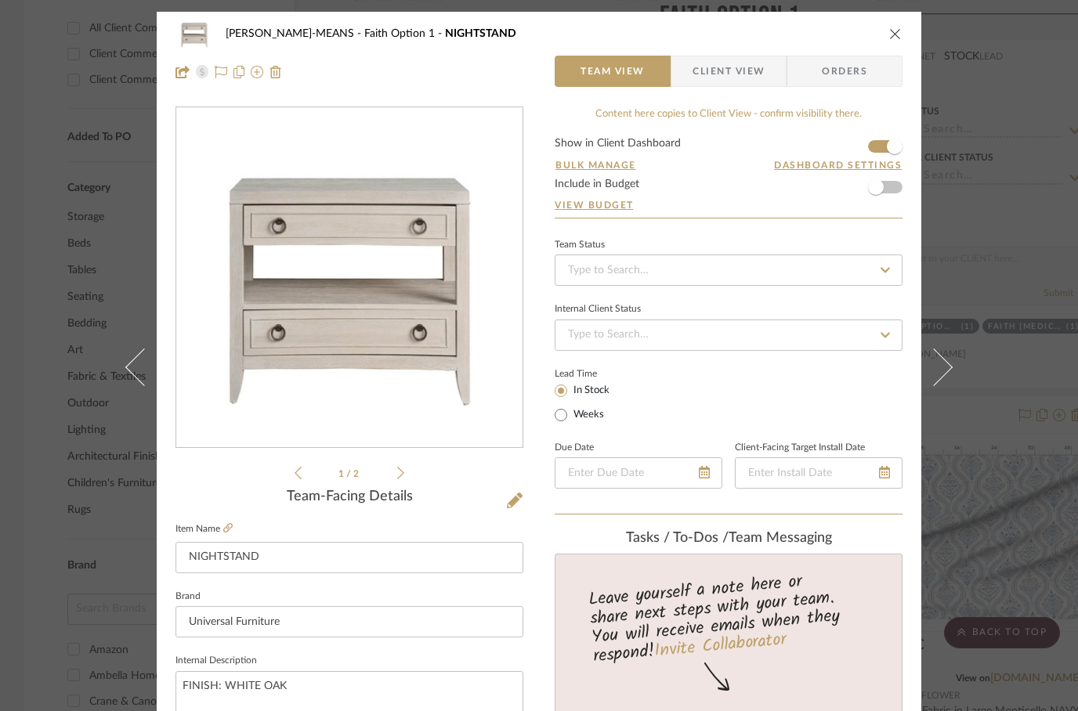
click at [895, 38] on icon "close" at bounding box center [895, 33] width 13 height 13
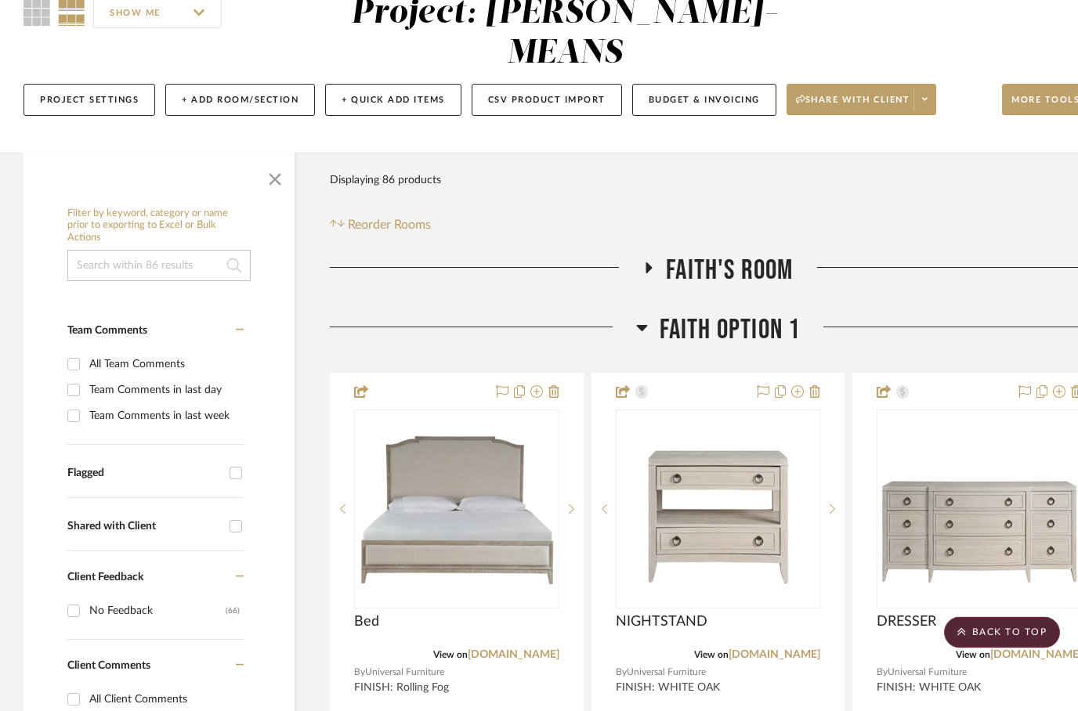
scroll to position [154, 0]
click at [651, 314] on h3 "Faith Option 1" at bounding box center [718, 331] width 165 height 34
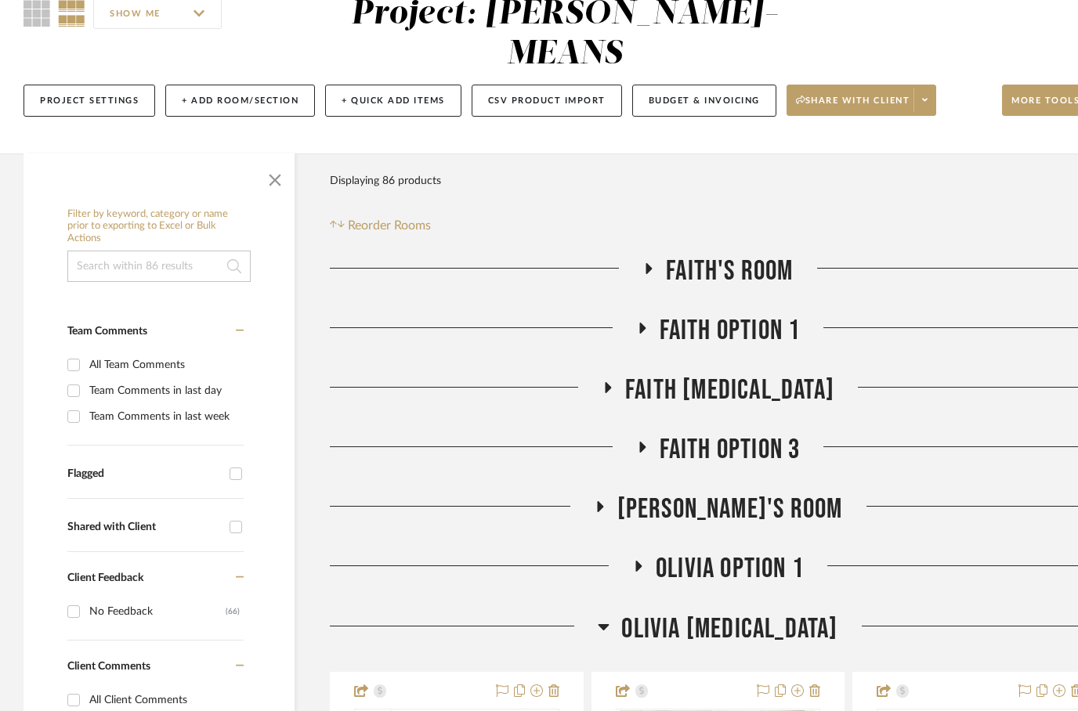
click at [653, 374] on h3 "Faith [MEDICAL_DATA]" at bounding box center [718, 391] width 233 height 34
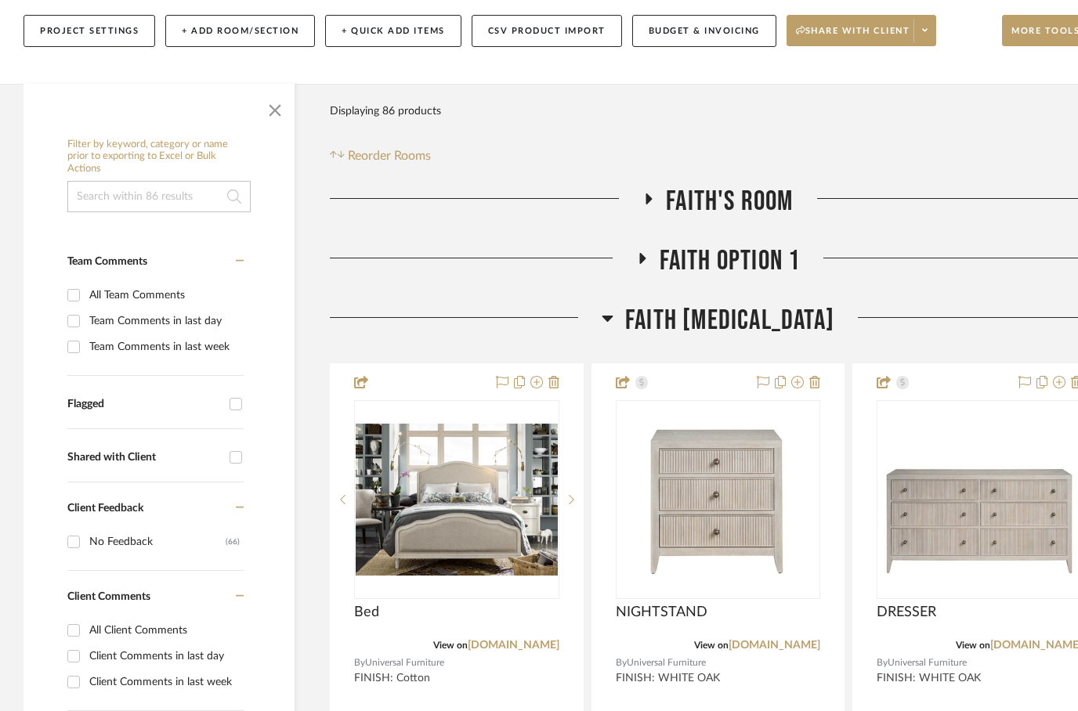
scroll to position [223, 0]
click at [647, 304] on h3 "Faith [MEDICAL_DATA]" at bounding box center [718, 321] width 233 height 34
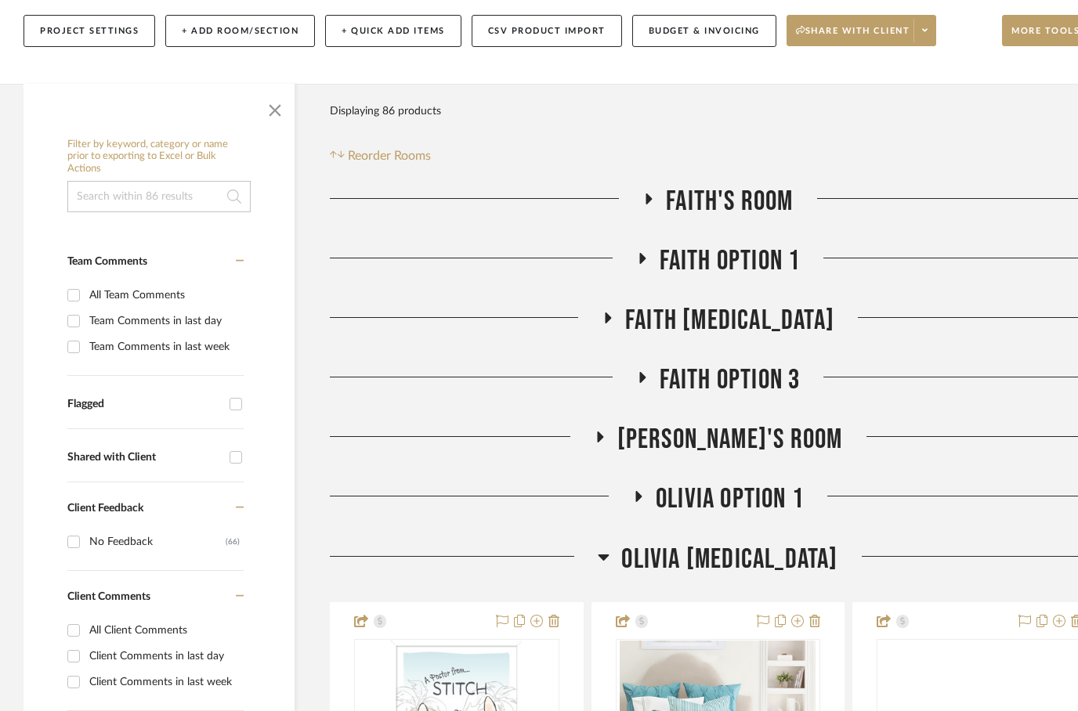
click at [651, 363] on h3 "Faith Option 3" at bounding box center [718, 380] width 165 height 34
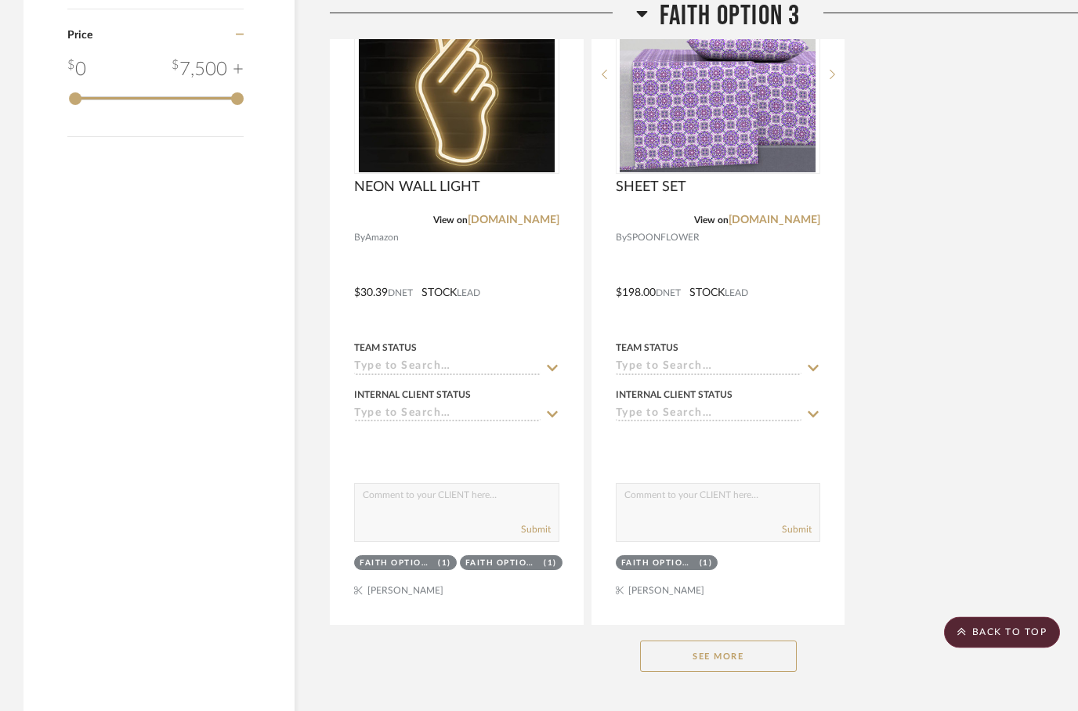
scroll to position [2098, 0]
click at [682, 641] on button "See More" at bounding box center [718, 656] width 157 height 31
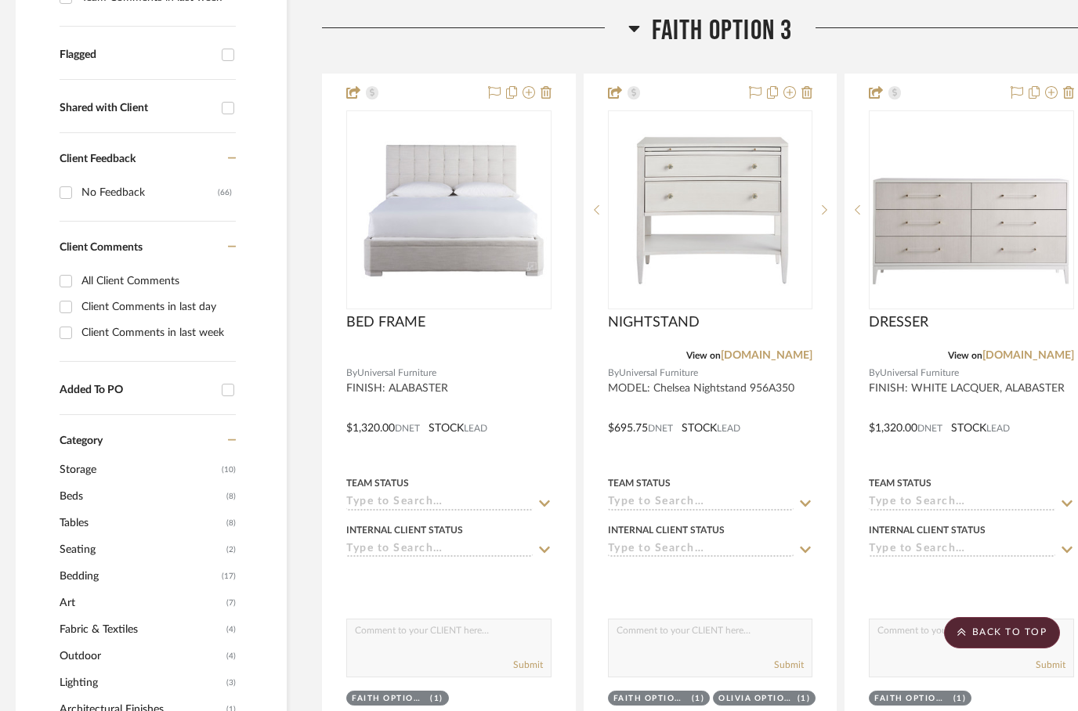
scroll to position [573, 8]
click at [634, 25] on icon at bounding box center [633, 28] width 11 height 6
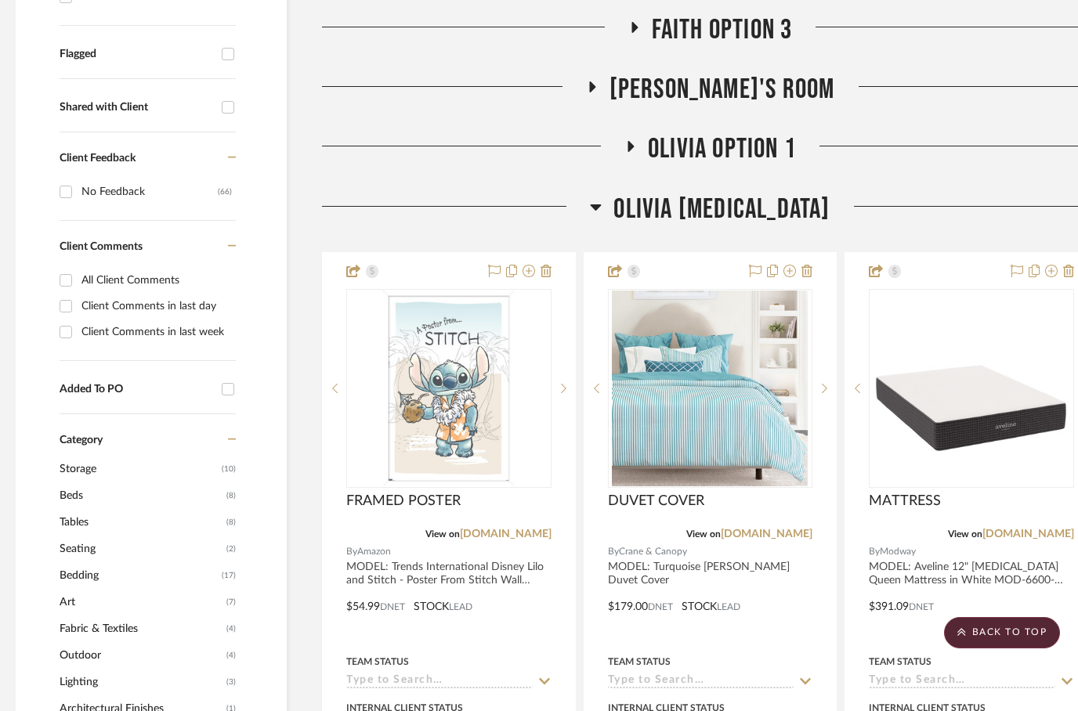
click at [643, 132] on h3 "Olivia Option 1" at bounding box center [710, 149] width 172 height 34
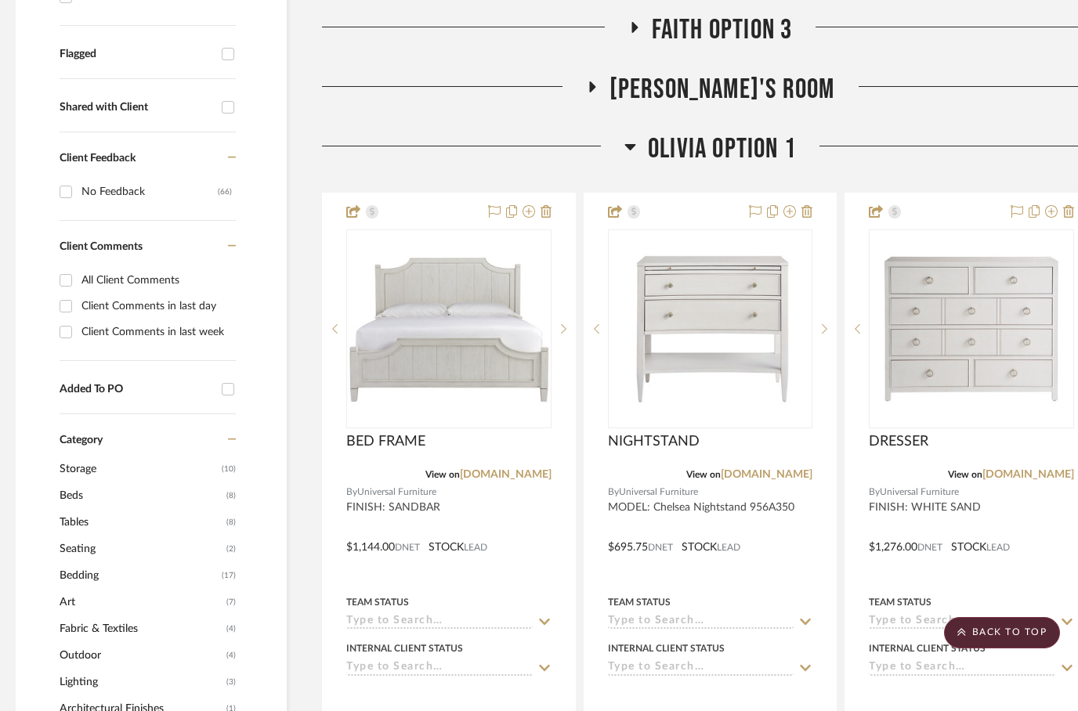
click at [636, 132] on h3 "Olivia Option 1" at bounding box center [710, 149] width 172 height 34
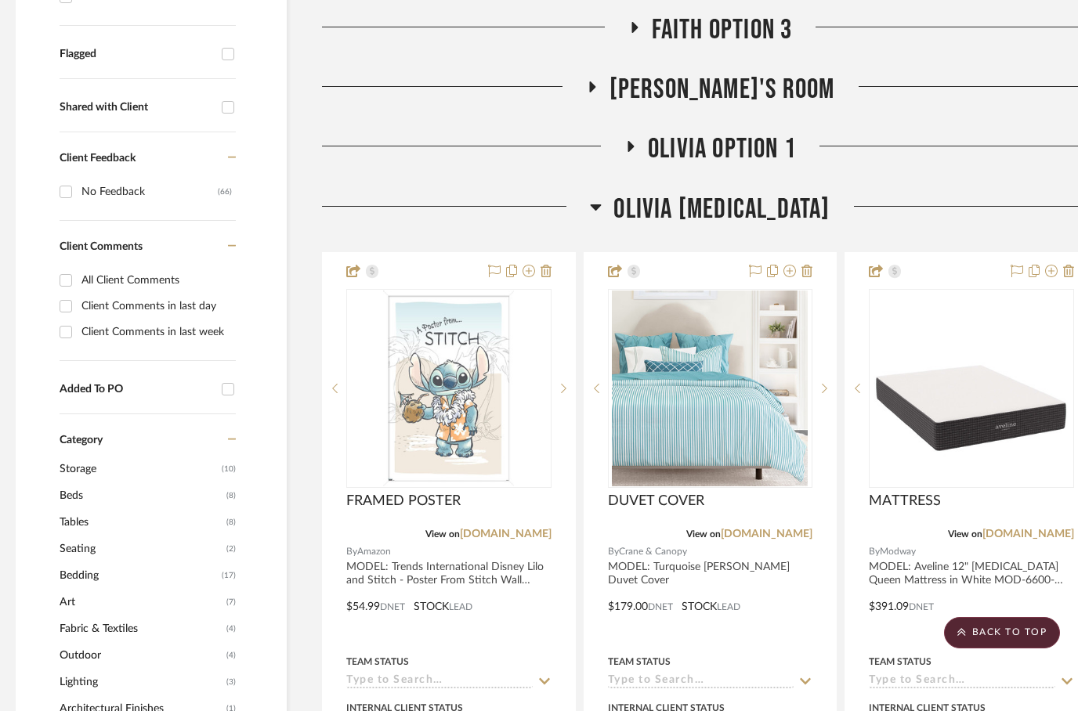
click at [602, 197] on icon at bounding box center [596, 206] width 12 height 19
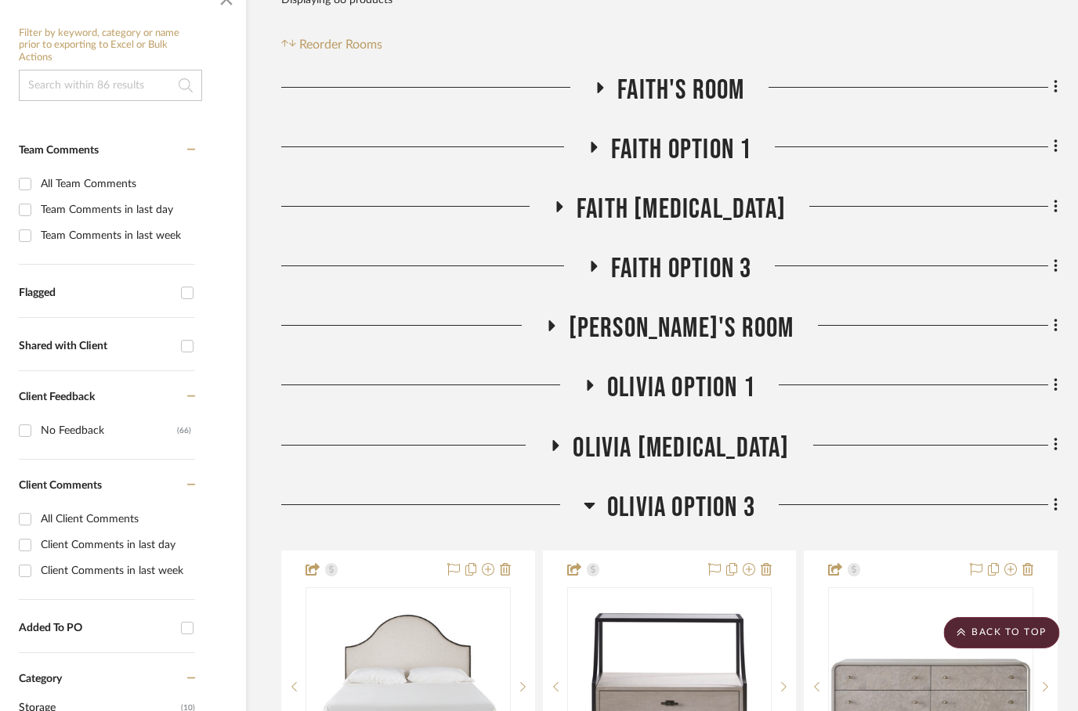
scroll to position [336, 45]
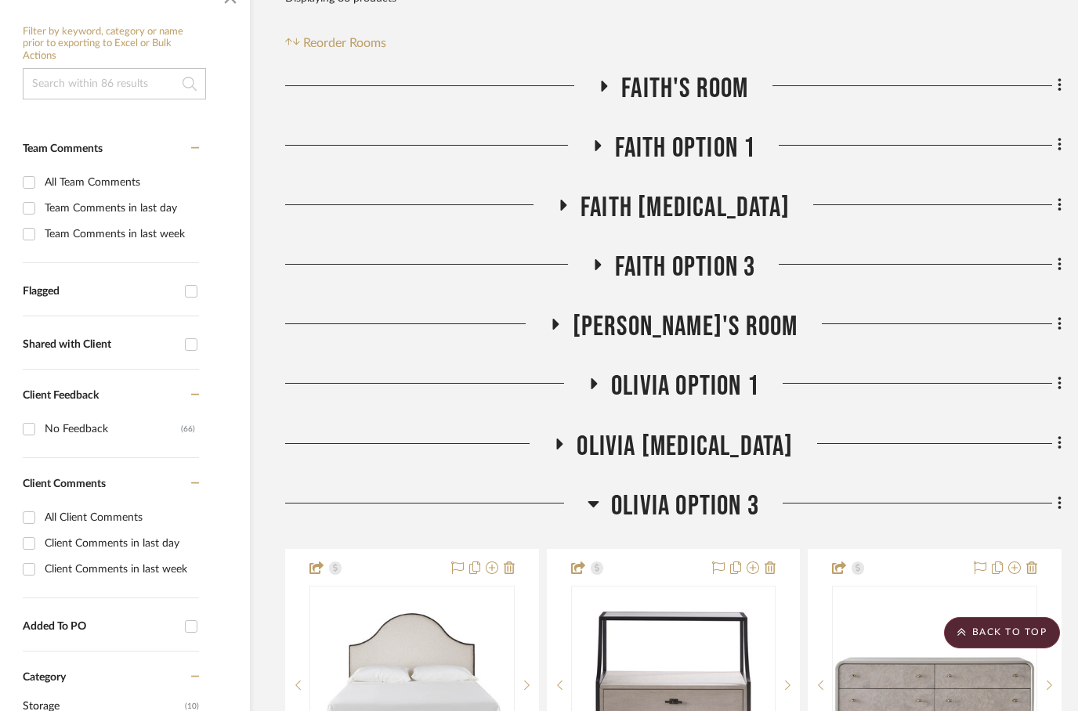
click at [594, 501] on icon at bounding box center [593, 504] width 11 height 6
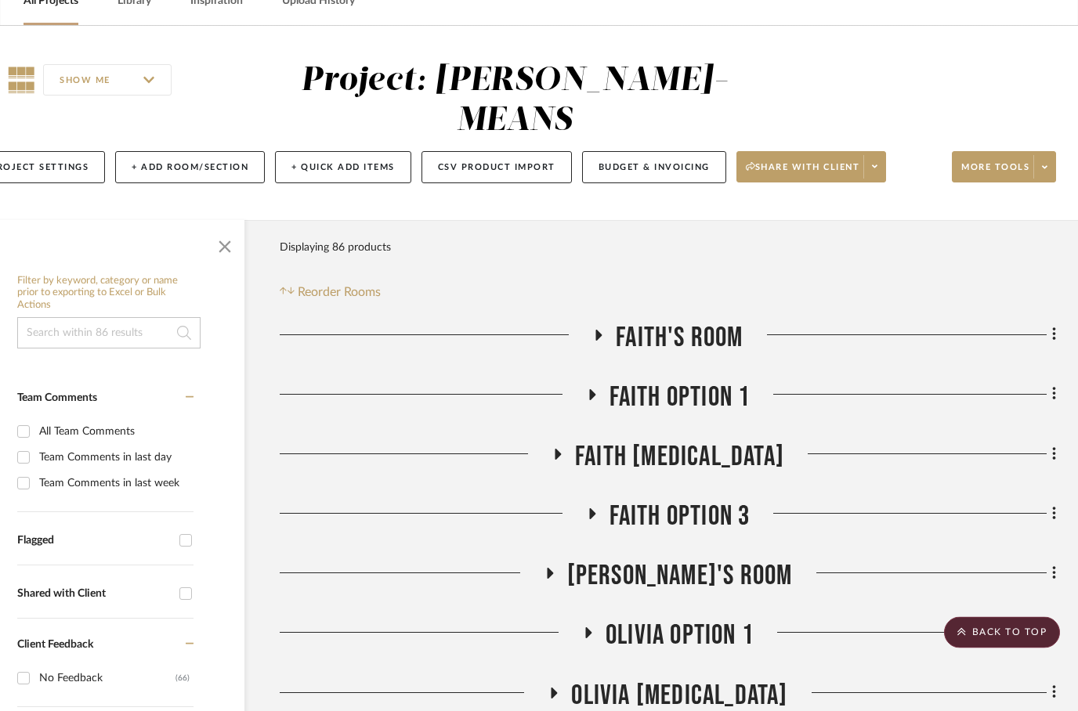
scroll to position [0, 50]
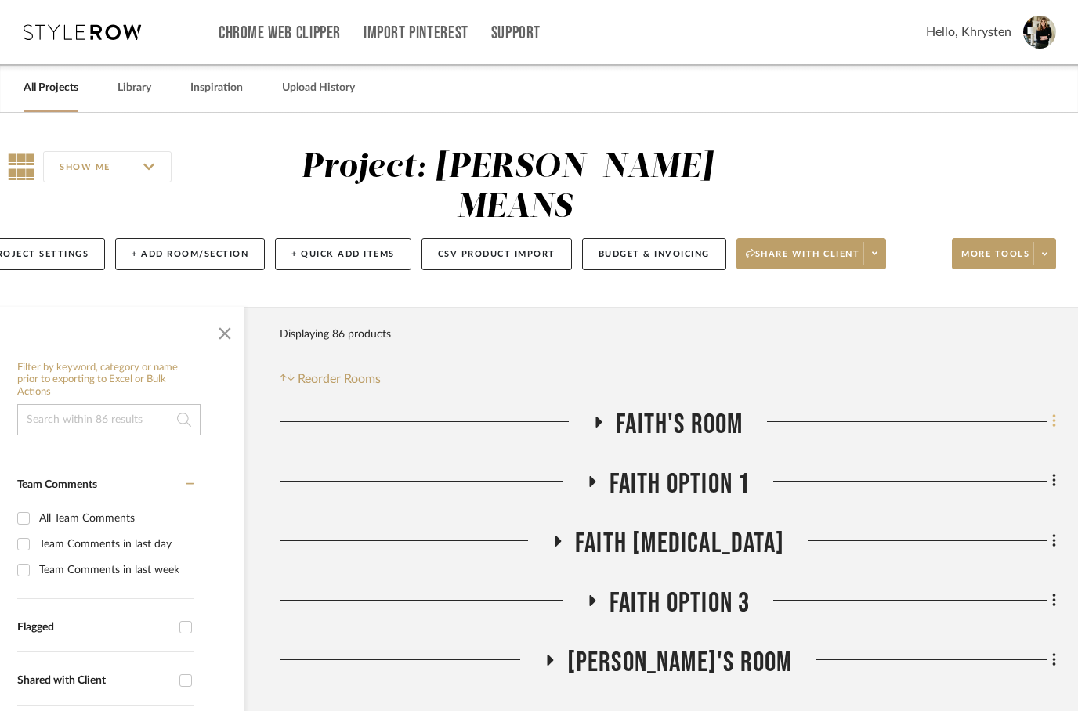
click at [1055, 415] on icon at bounding box center [1053, 421] width 3 height 13
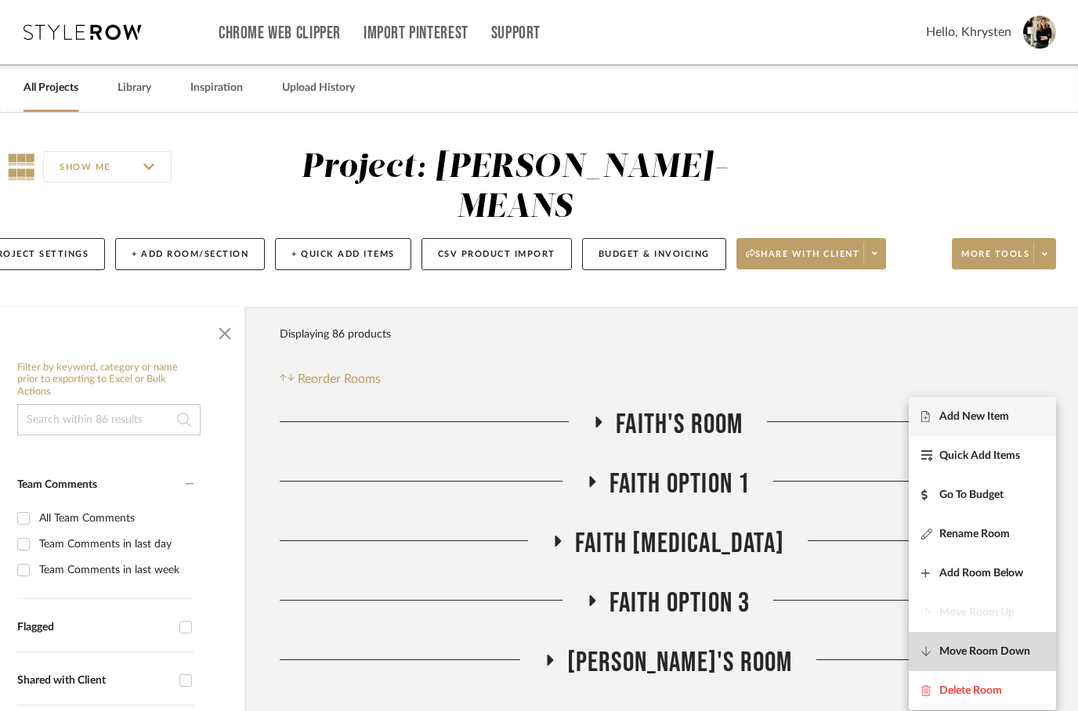
click at [1026, 652] on span "Move Room Down" at bounding box center [984, 651] width 91 height 13
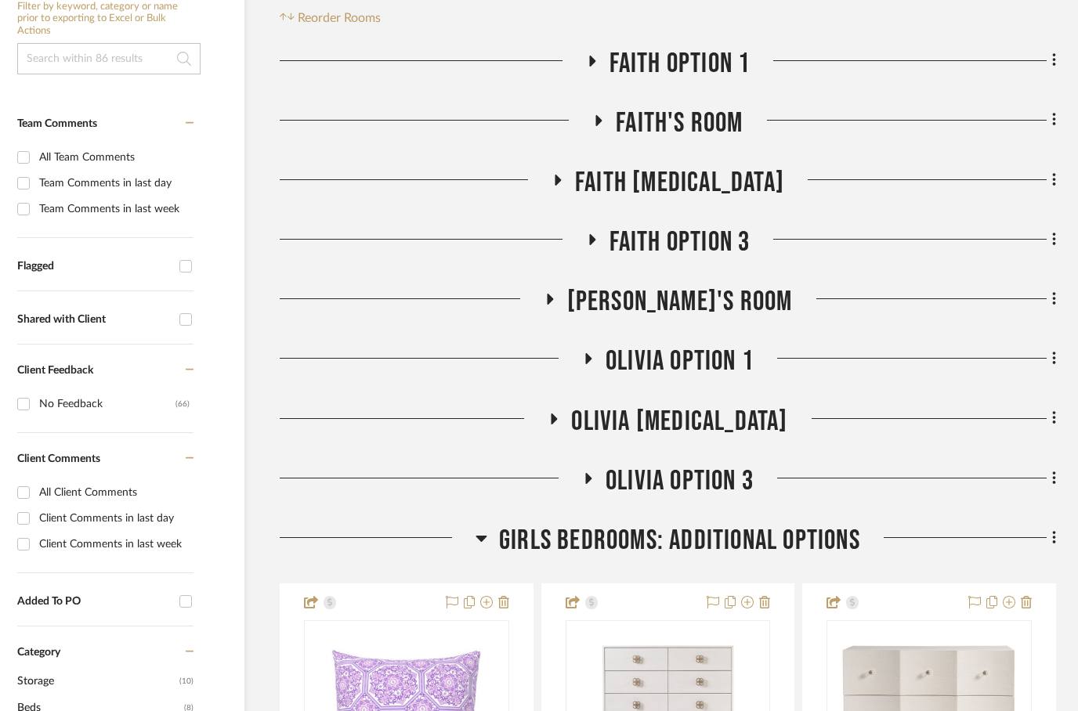
scroll to position [429, 50]
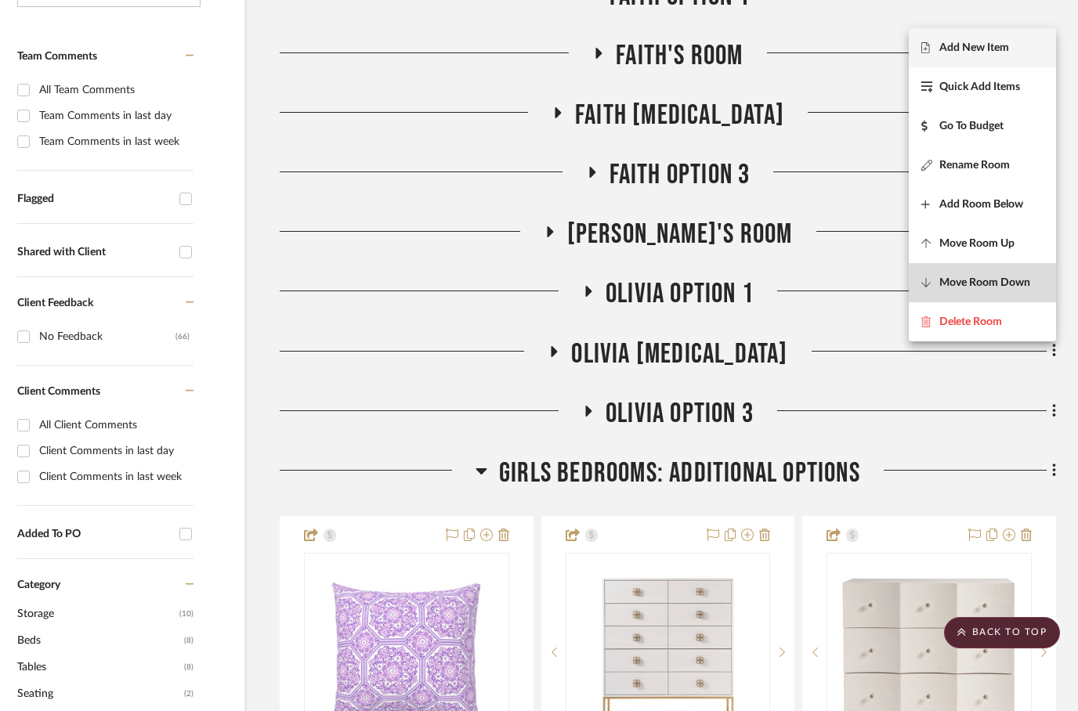
click at [1017, 287] on span "Move Room Down" at bounding box center [984, 283] width 91 height 13
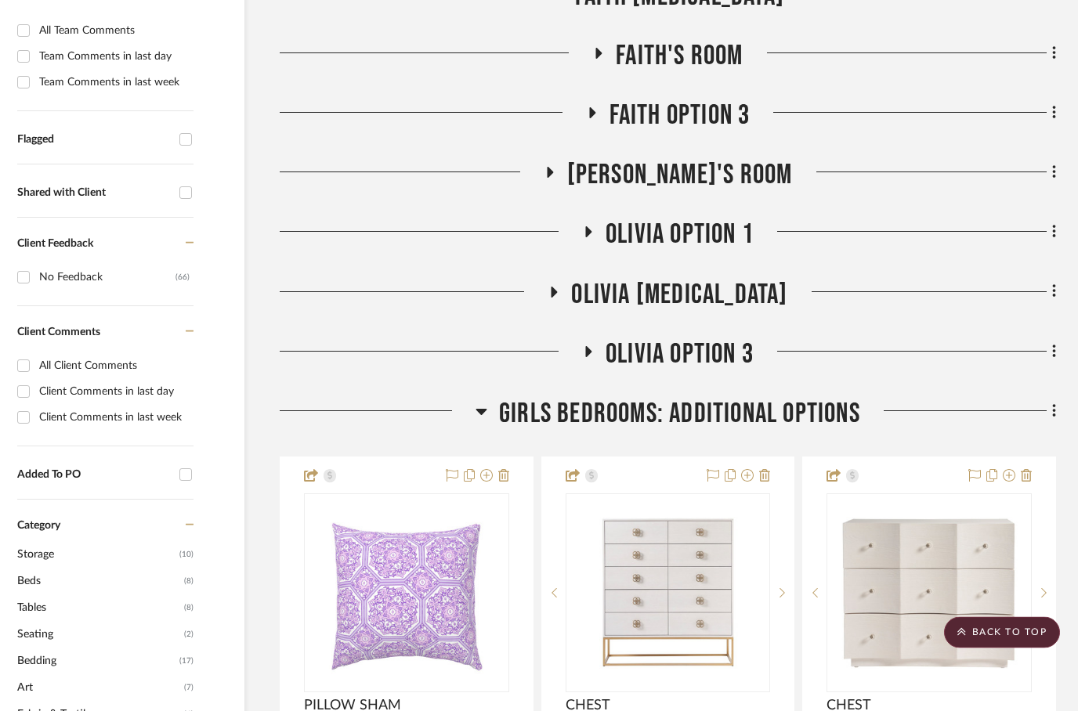
scroll to position [488, 50]
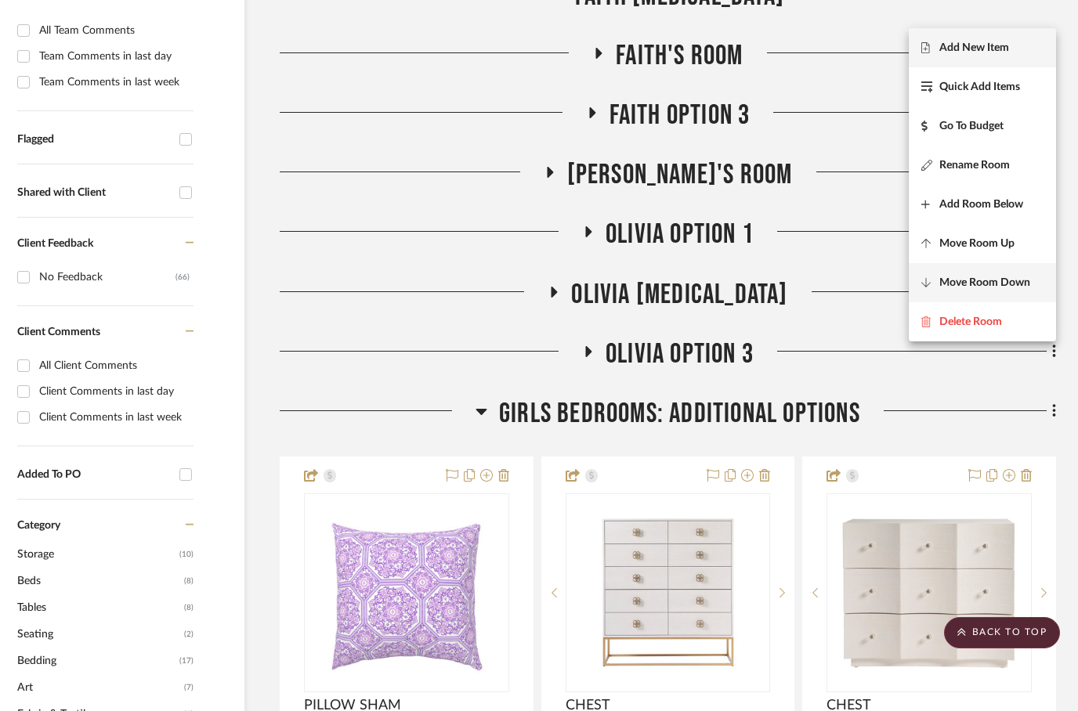
click at [1023, 290] on button "Move Room Down" at bounding box center [982, 282] width 147 height 39
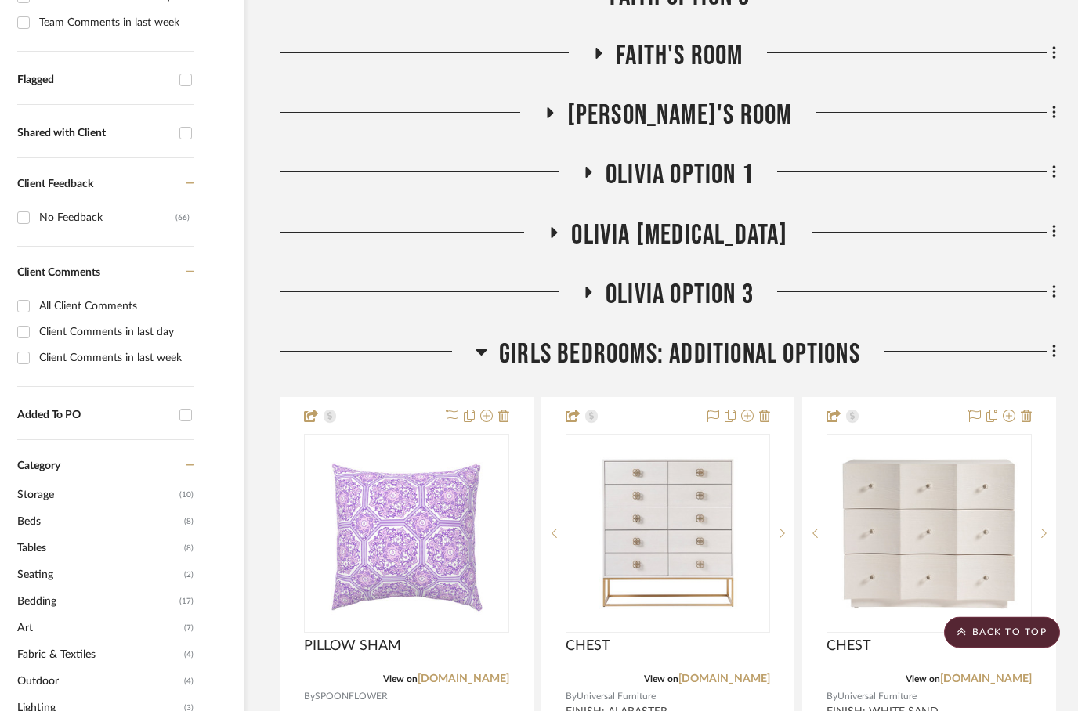
scroll to position [548, 50]
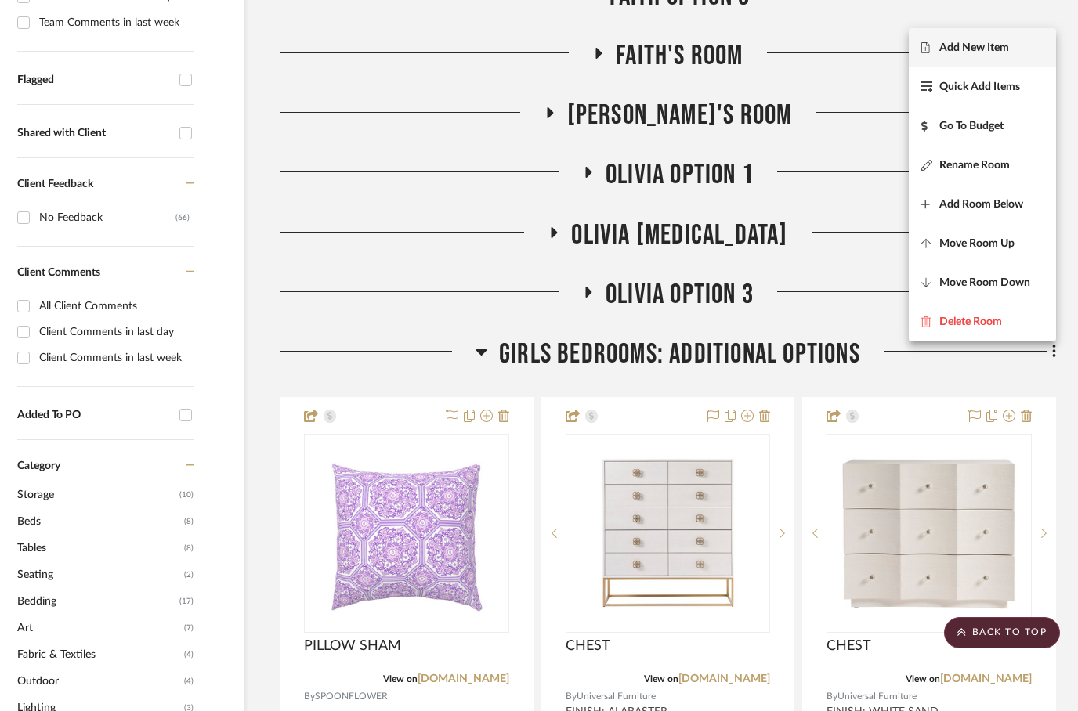
click at [866, 92] on div at bounding box center [539, 355] width 1078 height 711
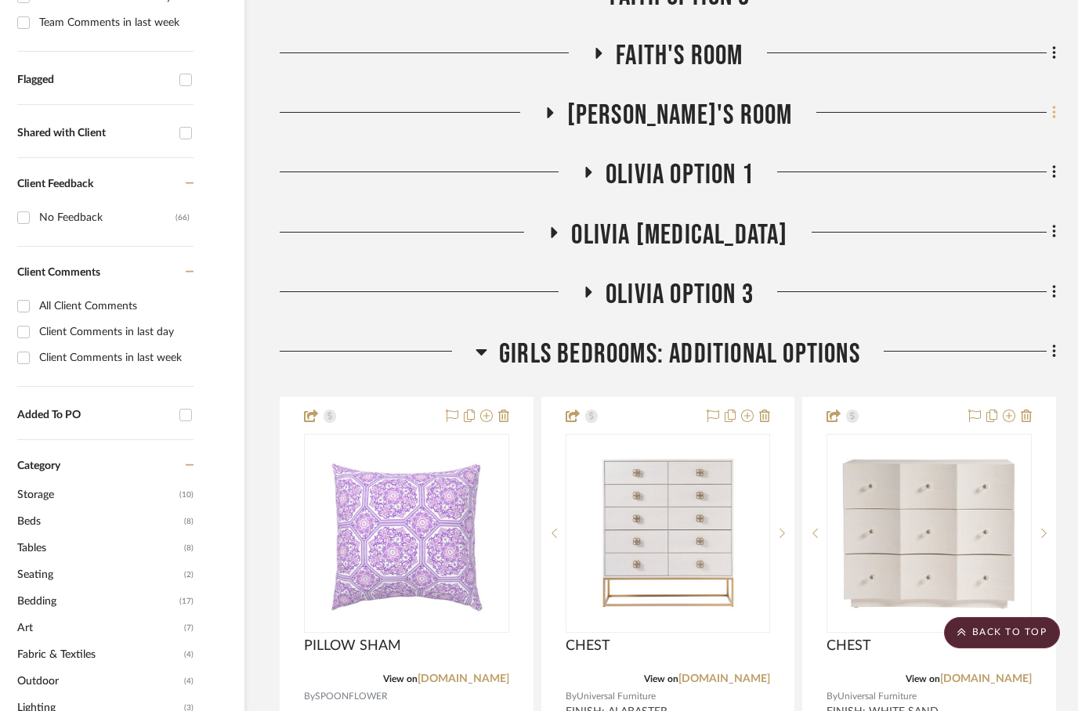
click at [1053, 106] on icon at bounding box center [1053, 112] width 3 height 13
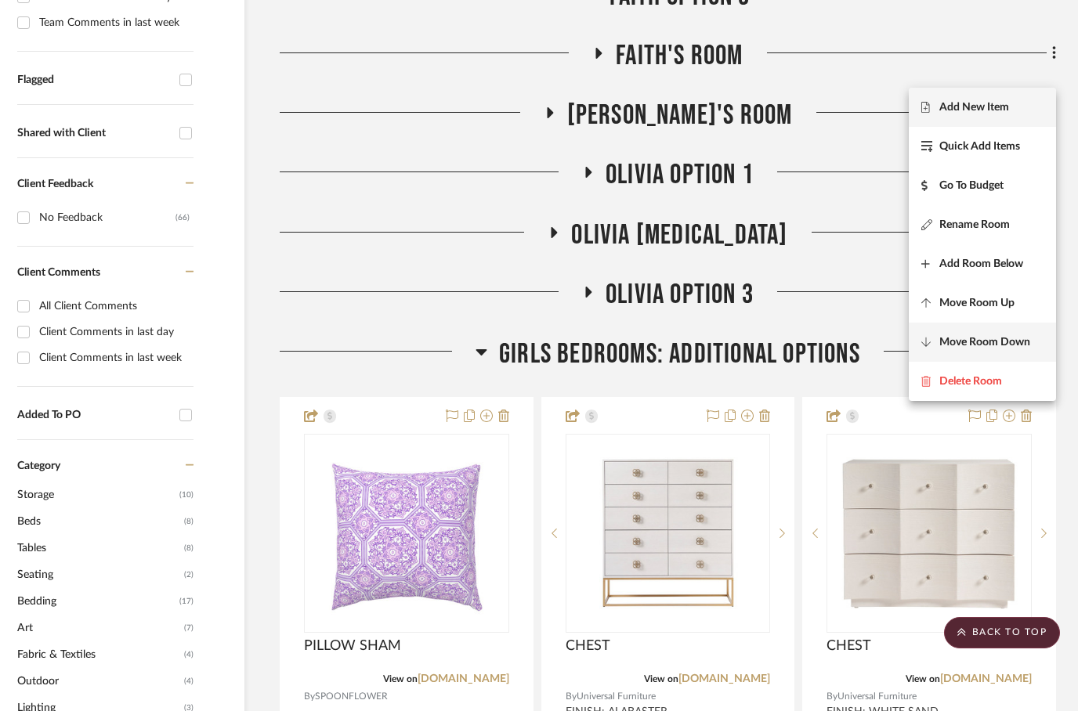
click at [1024, 344] on span "Move Room Down" at bounding box center [984, 342] width 91 height 13
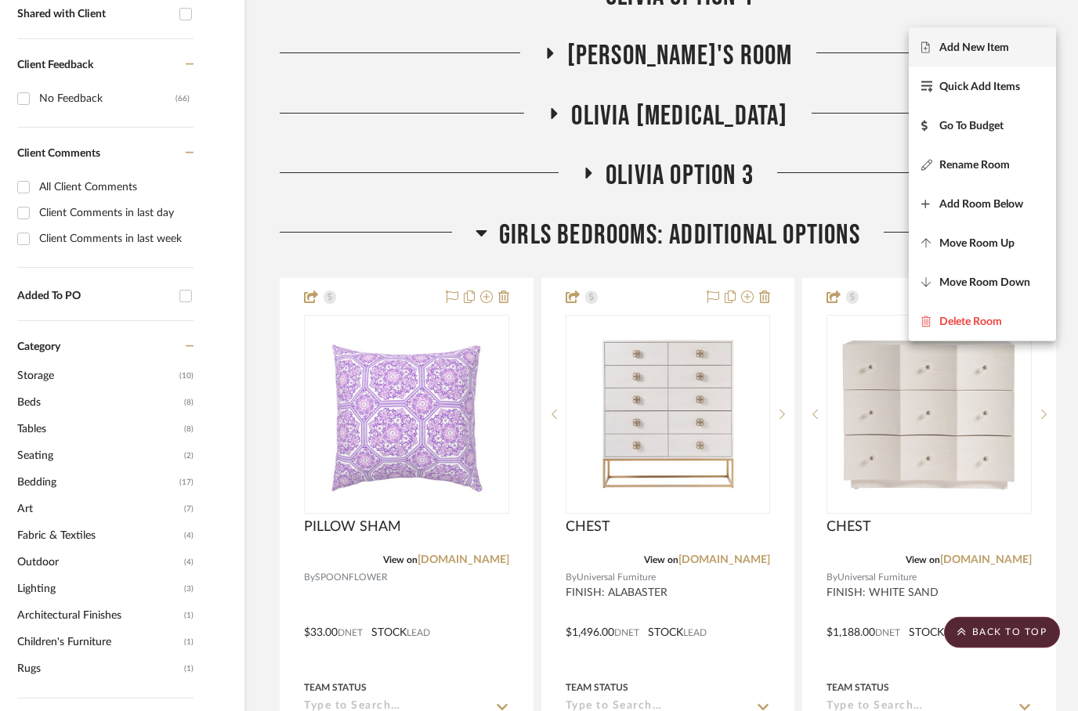
scroll to position [667, 50]
click at [1030, 285] on span "Move Room Down" at bounding box center [984, 283] width 91 height 13
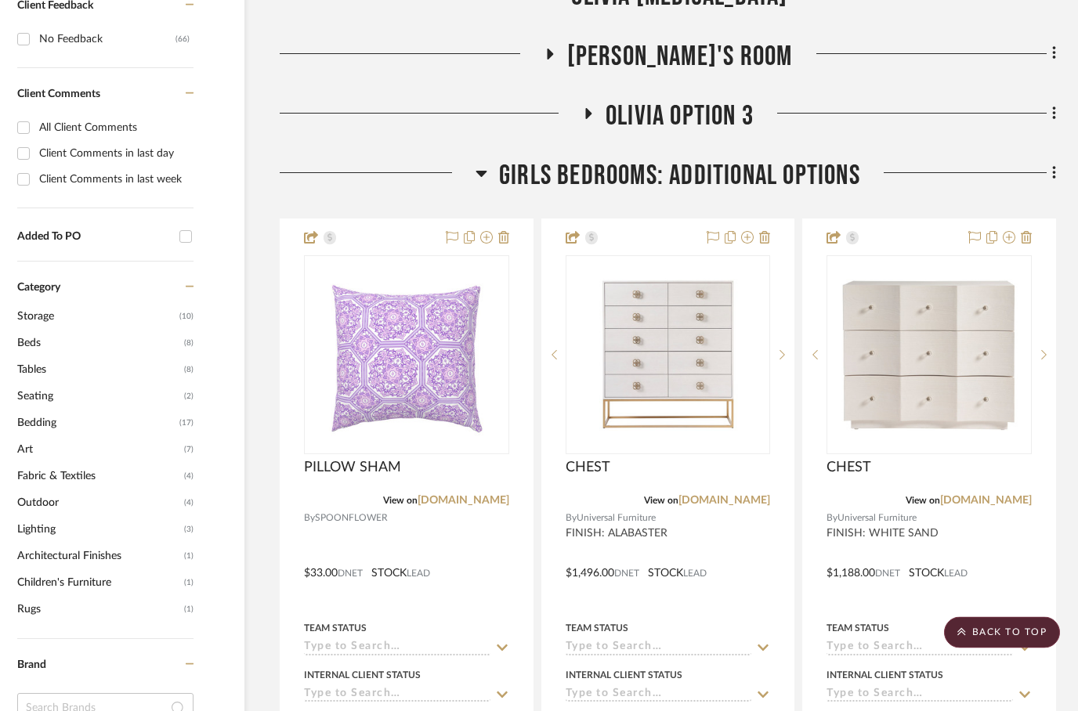
scroll to position [726, 50]
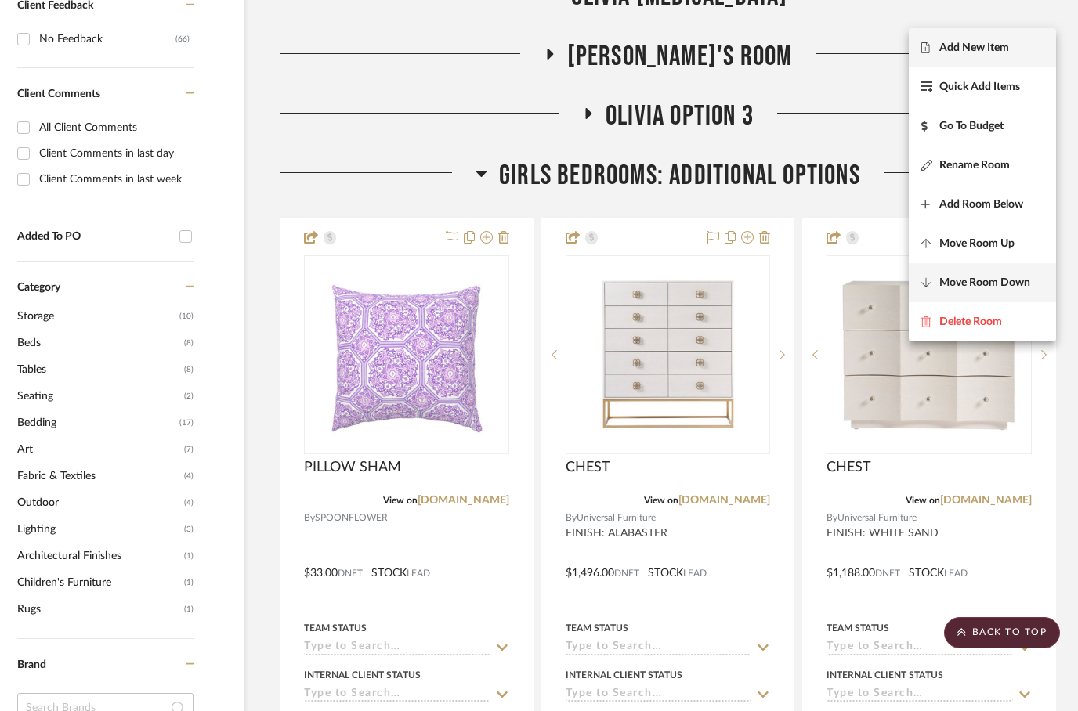
click at [1025, 286] on span "Move Room Down" at bounding box center [984, 283] width 91 height 13
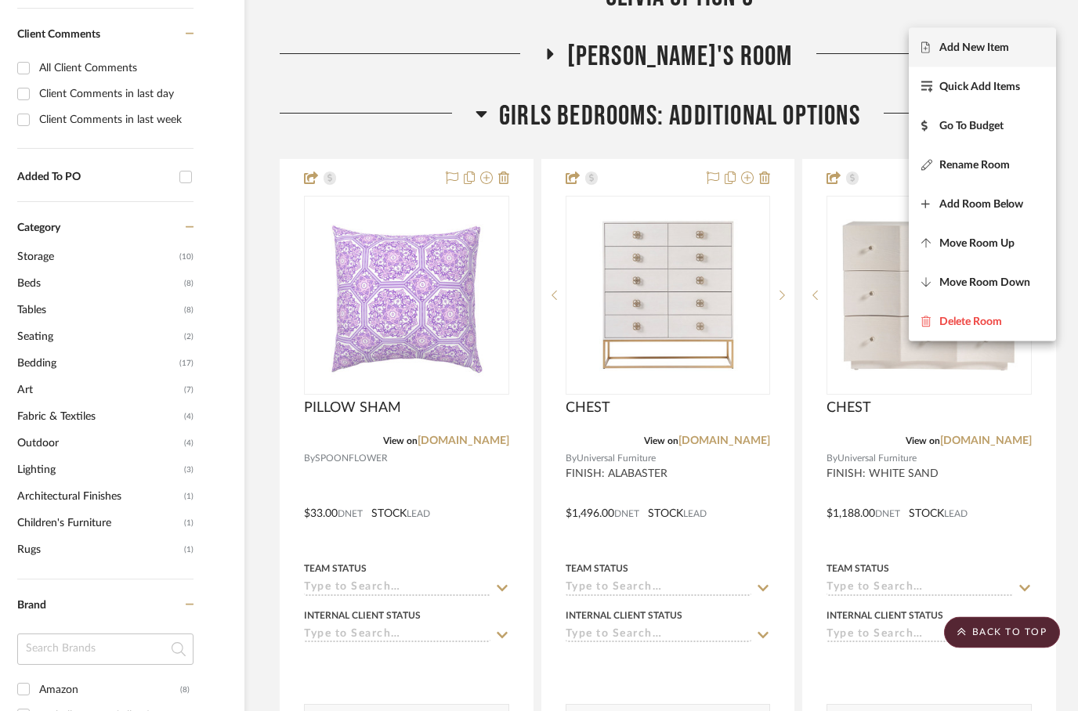
scroll to position [786, 50]
click at [969, 442] on div at bounding box center [539, 355] width 1078 height 711
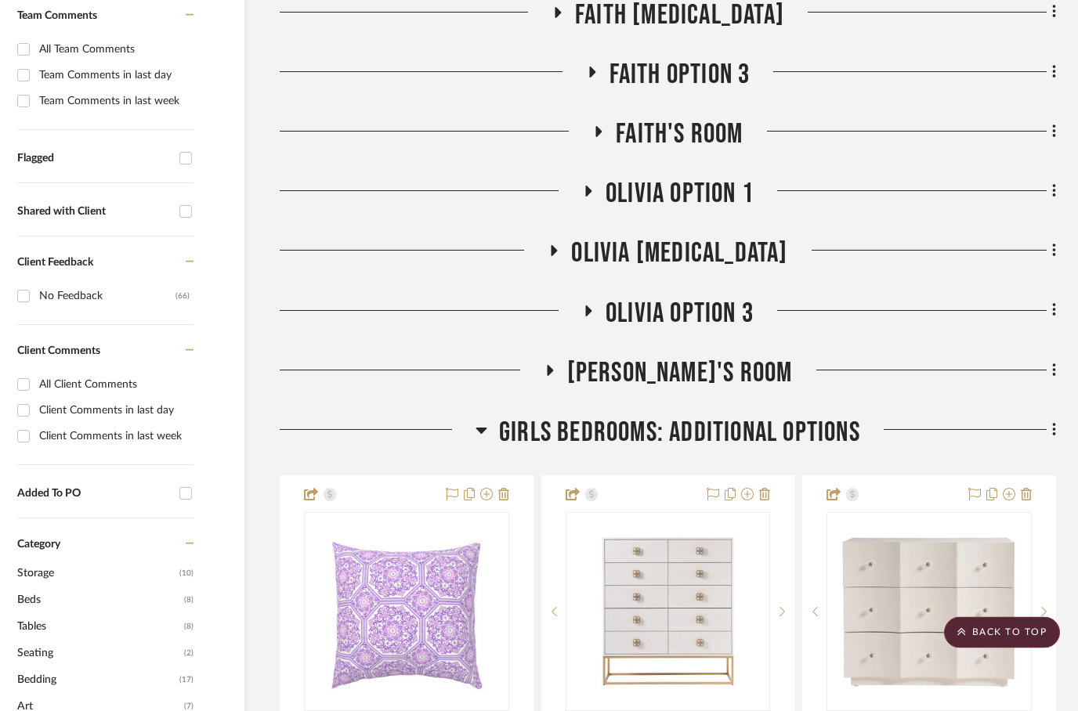
scroll to position [0, 50]
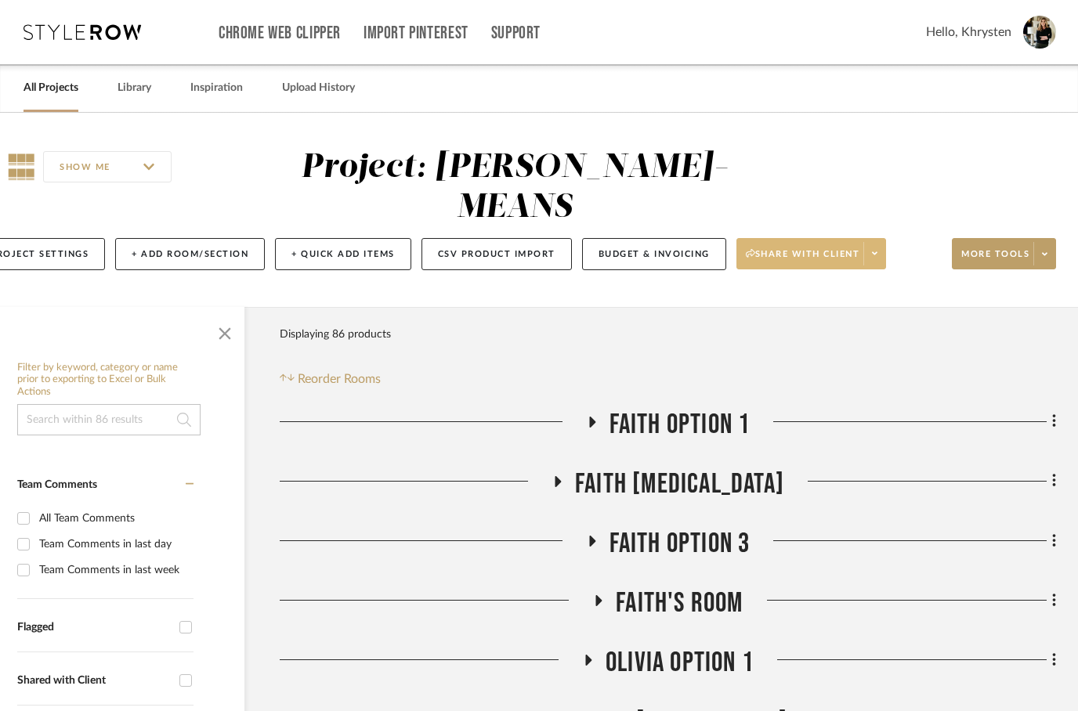
click at [806, 248] on span "Share with client" at bounding box center [803, 260] width 114 height 24
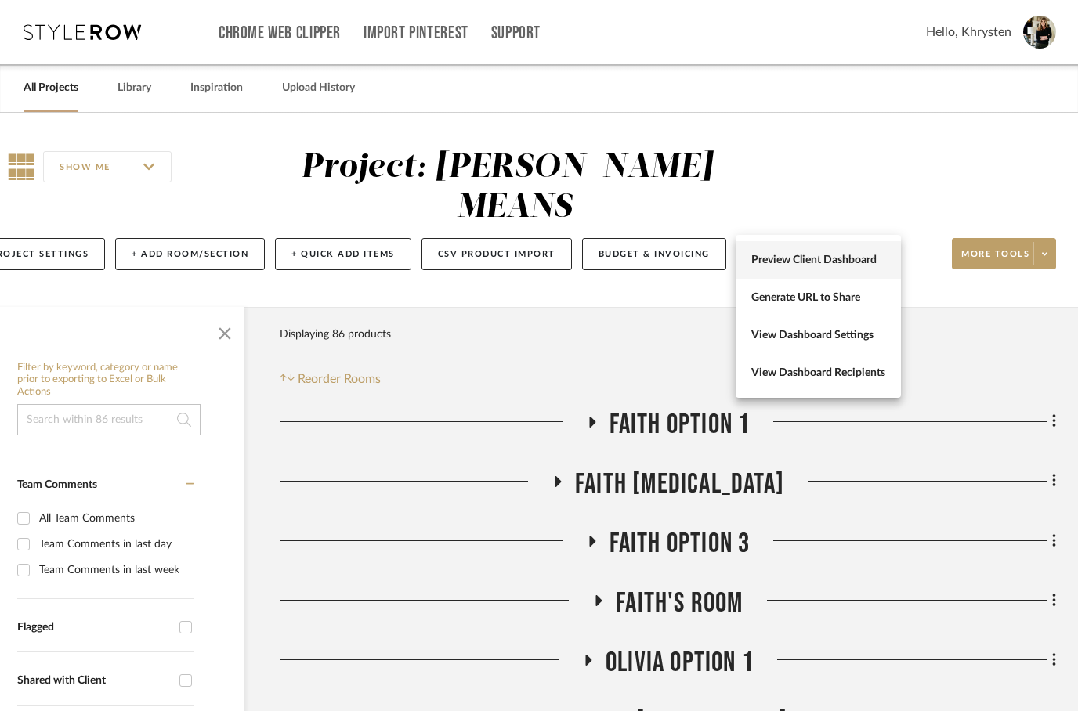
click at [830, 254] on span "Preview Client Dashboard" at bounding box center [818, 260] width 134 height 13
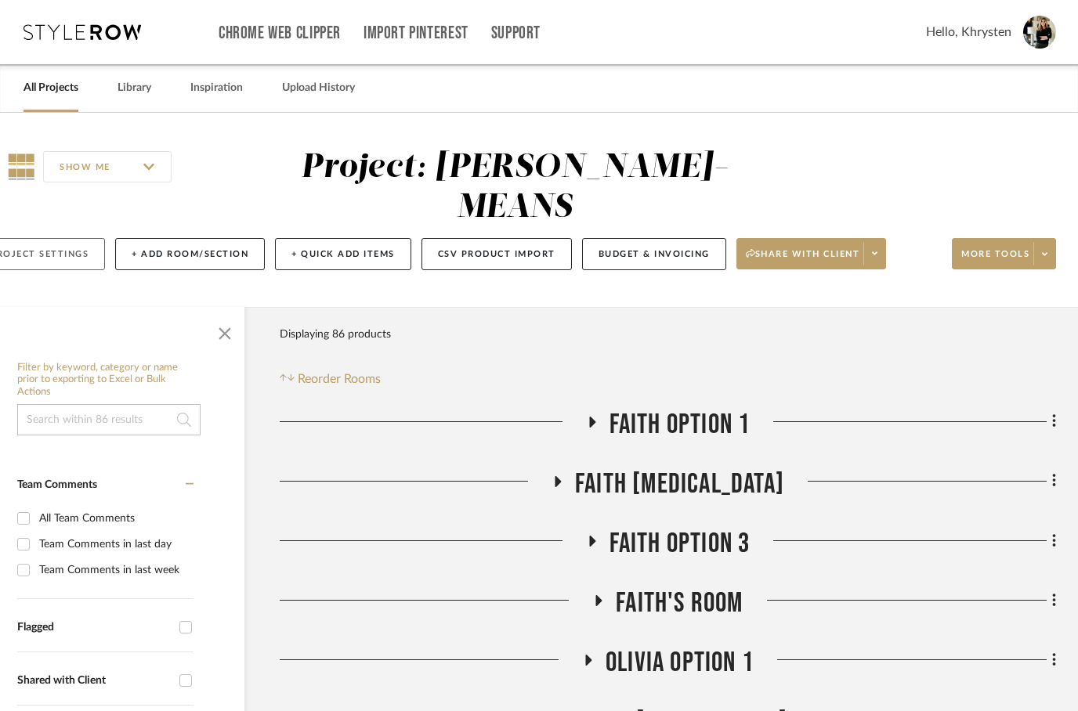
click at [52, 238] on button "Project Settings" at bounding box center [39, 254] width 132 height 32
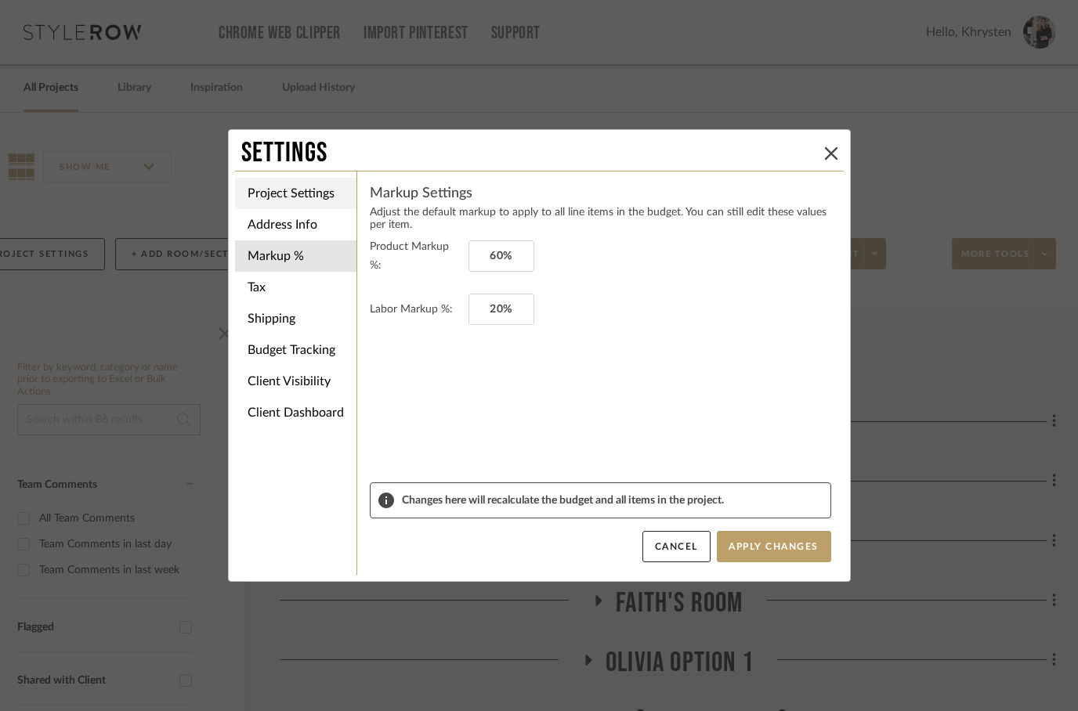
click at [275, 197] on li "Project Settings" at bounding box center [295, 193] width 121 height 31
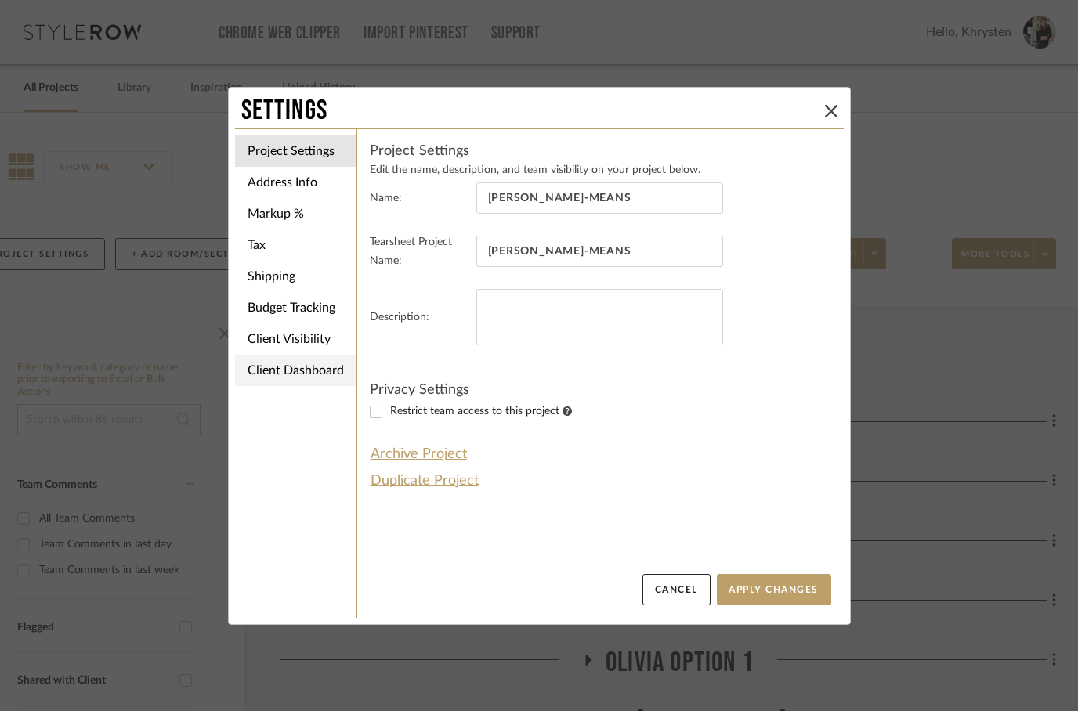
click at [295, 374] on li "Client Dashboard" at bounding box center [295, 370] width 121 height 31
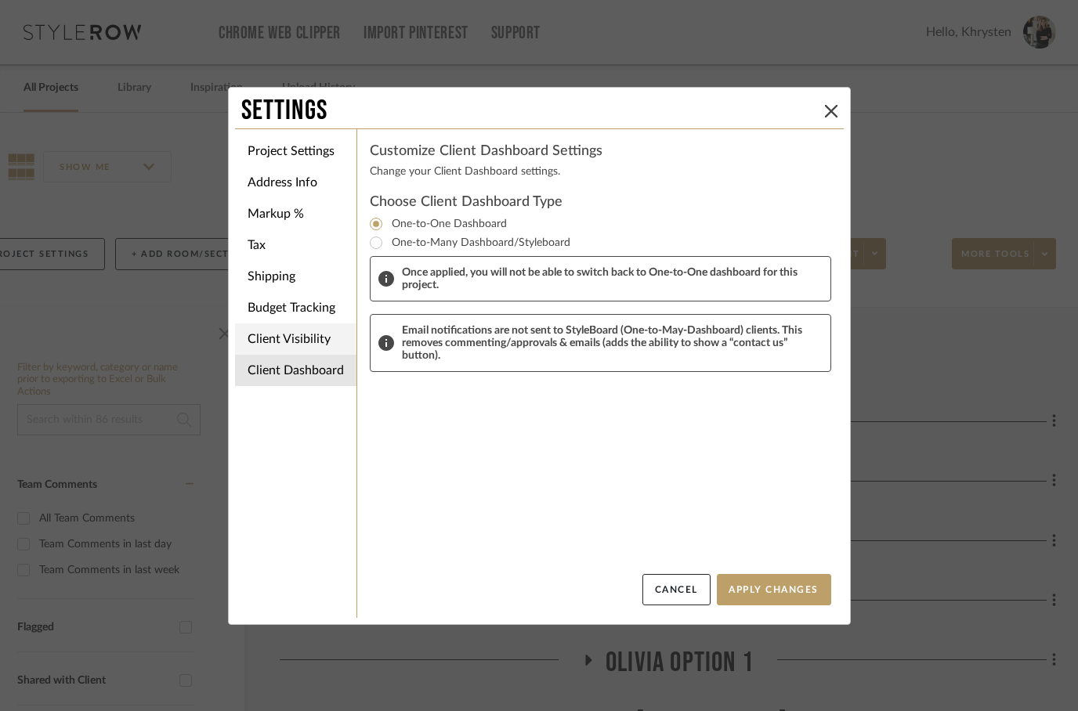
click at [281, 336] on li "Client Visibility" at bounding box center [295, 339] width 121 height 31
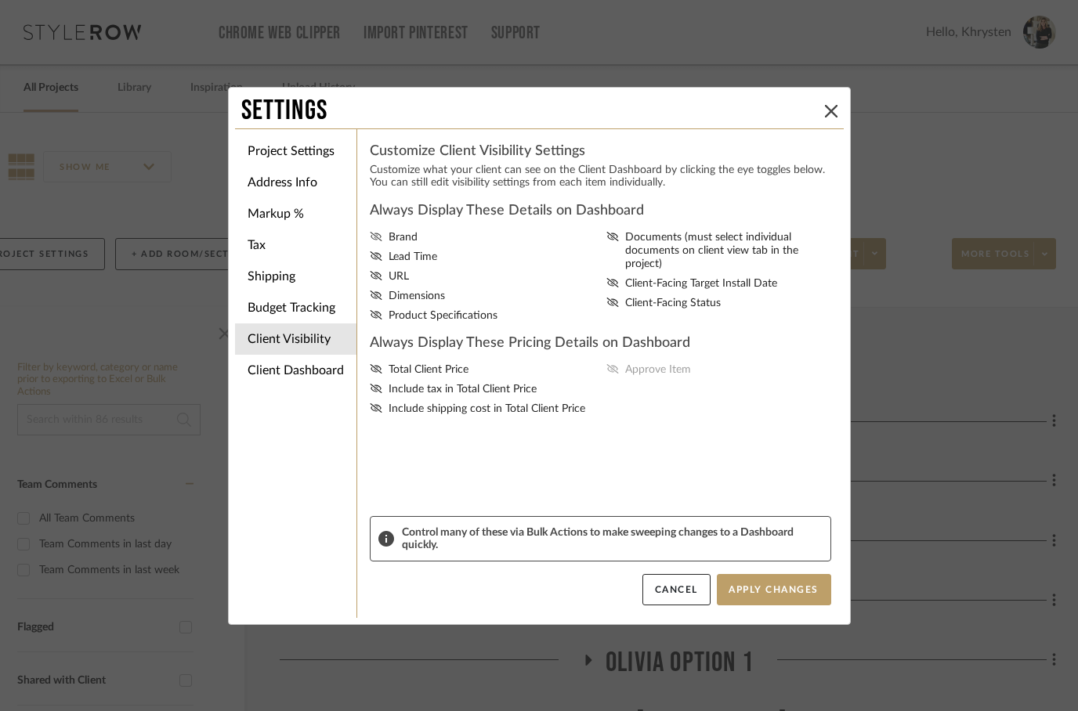
click at [382, 244] on fa-icon at bounding box center [376, 237] width 13 height 13
click at [0, 0] on input "Brand" at bounding box center [0, 0] width 0 height 0
click at [378, 244] on fa-icon at bounding box center [376, 237] width 13 height 13
click at [0, 0] on input "Brand" at bounding box center [0, 0] width 0 height 0
click at [376, 260] on icon at bounding box center [376, 255] width 12 height 9
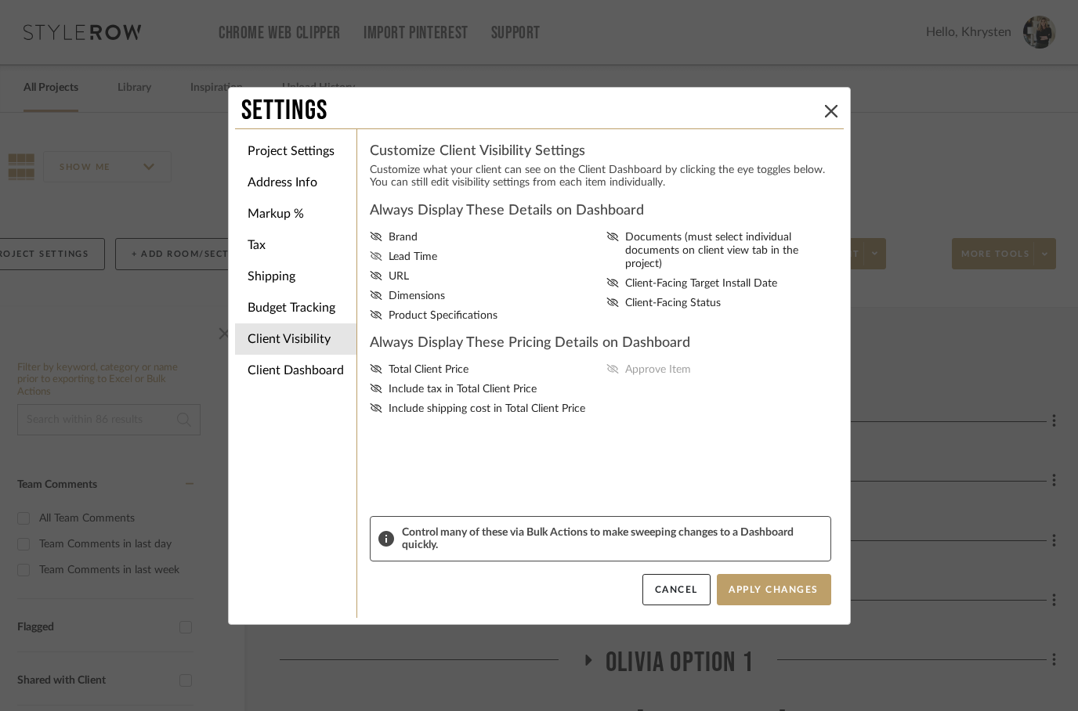
click at [0, 0] on input "Lead Time" at bounding box center [0, 0] width 0 height 0
click at [387, 301] on label "Dimensions" at bounding box center [485, 296] width 231 height 13
click at [0, 0] on input "Dimensions" at bounding box center [0, 0] width 0 height 0
click at [377, 320] on icon at bounding box center [376, 314] width 12 height 9
click at [0, 0] on input "Product Specifications" at bounding box center [0, 0] width 0 height 0
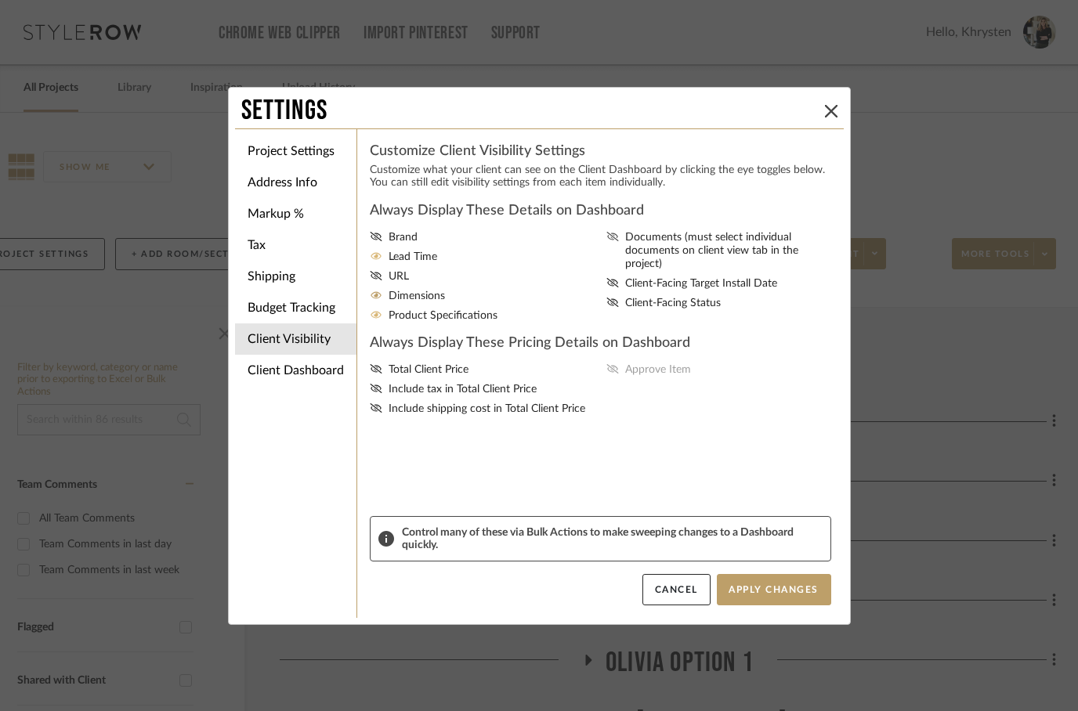
click at [612, 240] on icon at bounding box center [612, 236] width 12 height 9
click at [0, 0] on input "Documents (must select individual documents on client view tab in the project)" at bounding box center [0, 0] width 0 height 0
click at [606, 276] on div "Brand Lead Time URL Dimensions Product Specifications Documents (must select in…" at bounding box center [600, 277] width 461 height 92
click at [617, 278] on icon at bounding box center [612, 282] width 13 height 9
click at [0, 0] on input "Client-Facing Target Install Date" at bounding box center [0, 0] width 0 height 0
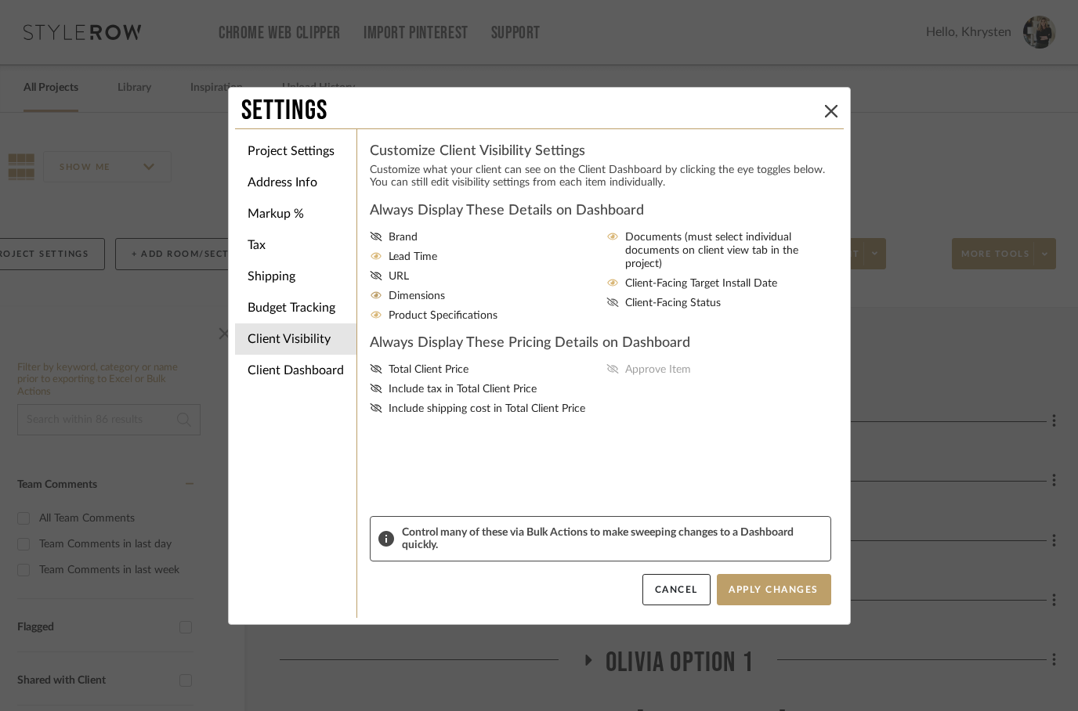
click at [617, 297] on fa-icon at bounding box center [612, 303] width 13 height 13
click at [0, 0] on input "Client-Facing Status" at bounding box center [0, 0] width 0 height 0
click at [610, 369] on div "Total Client Price Include tax in Total Client Price Include shipping cost in T…" at bounding box center [600, 389] width 461 height 52
click at [386, 371] on label "Total Client Price" at bounding box center [485, 369] width 231 height 13
click at [0, 0] on input "Total Client Price" at bounding box center [0, 0] width 0 height 0
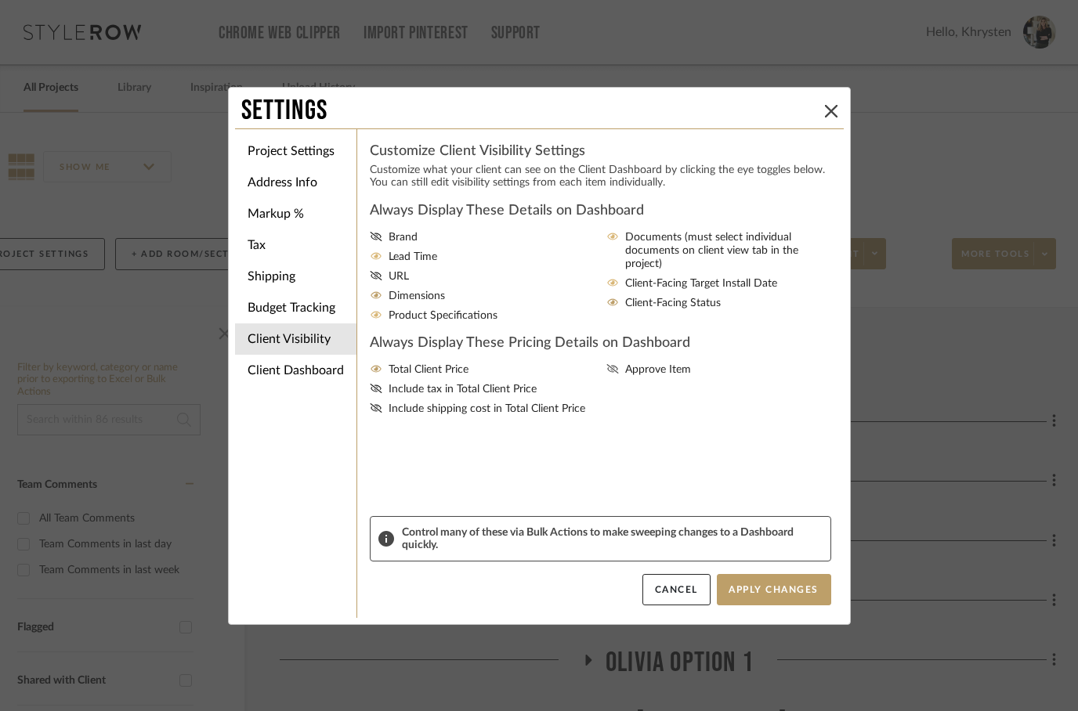
click at [624, 377] on label "Approve Item" at bounding box center [721, 369] width 231 height 13
click at [0, 0] on input "Approve Item" at bounding box center [0, 0] width 0 height 0
click at [789, 595] on button "Apply Changes" at bounding box center [774, 589] width 114 height 31
click at [273, 214] on li "Markup %" at bounding box center [295, 213] width 121 height 31
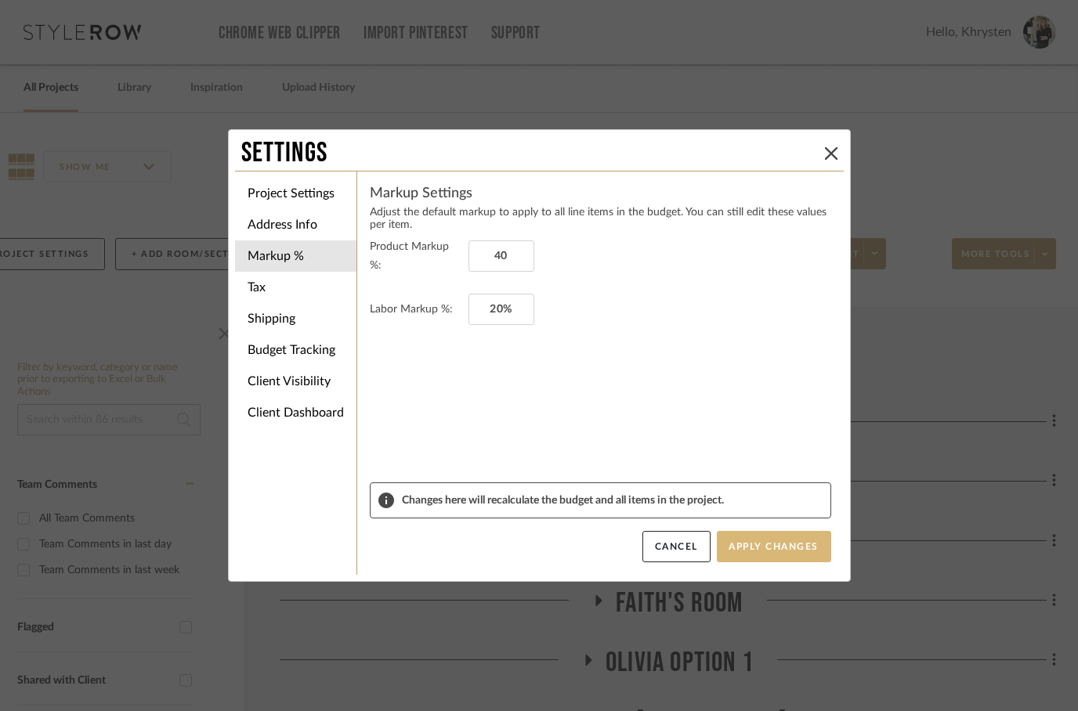
click at [771, 547] on button "Apply Changes" at bounding box center [774, 546] width 114 height 31
type input "40%"
click at [280, 320] on li "Shipping" at bounding box center [295, 318] width 121 height 31
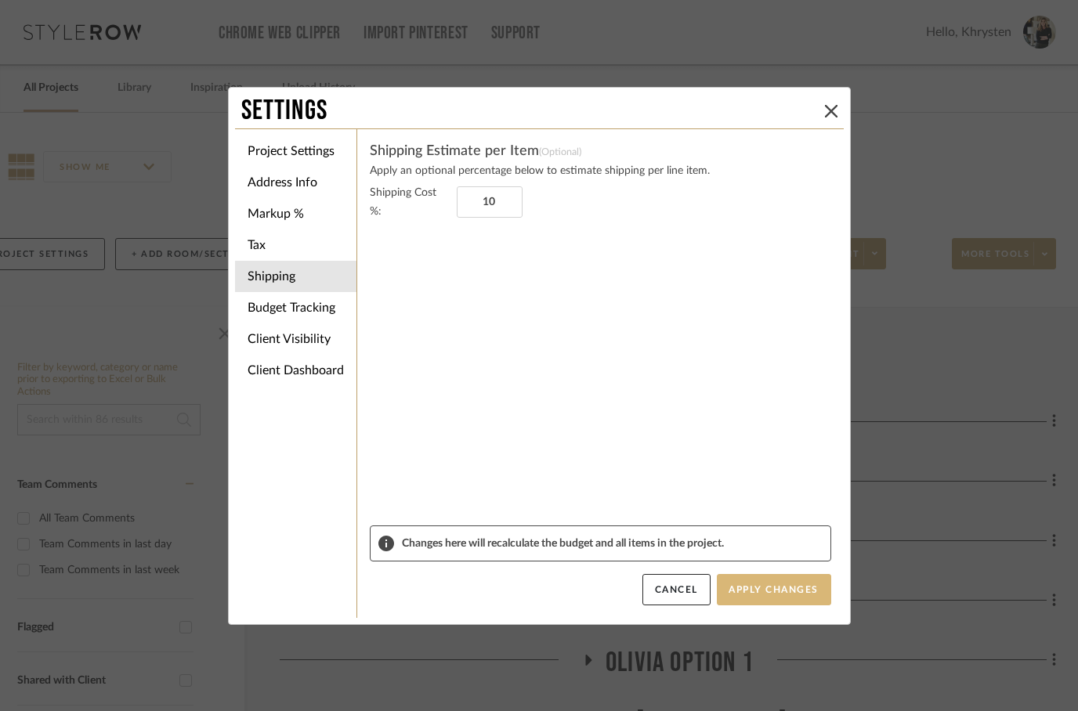
click at [779, 587] on button "Apply Changes" at bounding box center [774, 589] width 114 height 31
type input "10%"
click at [675, 581] on button "Cancel" at bounding box center [676, 589] width 68 height 31
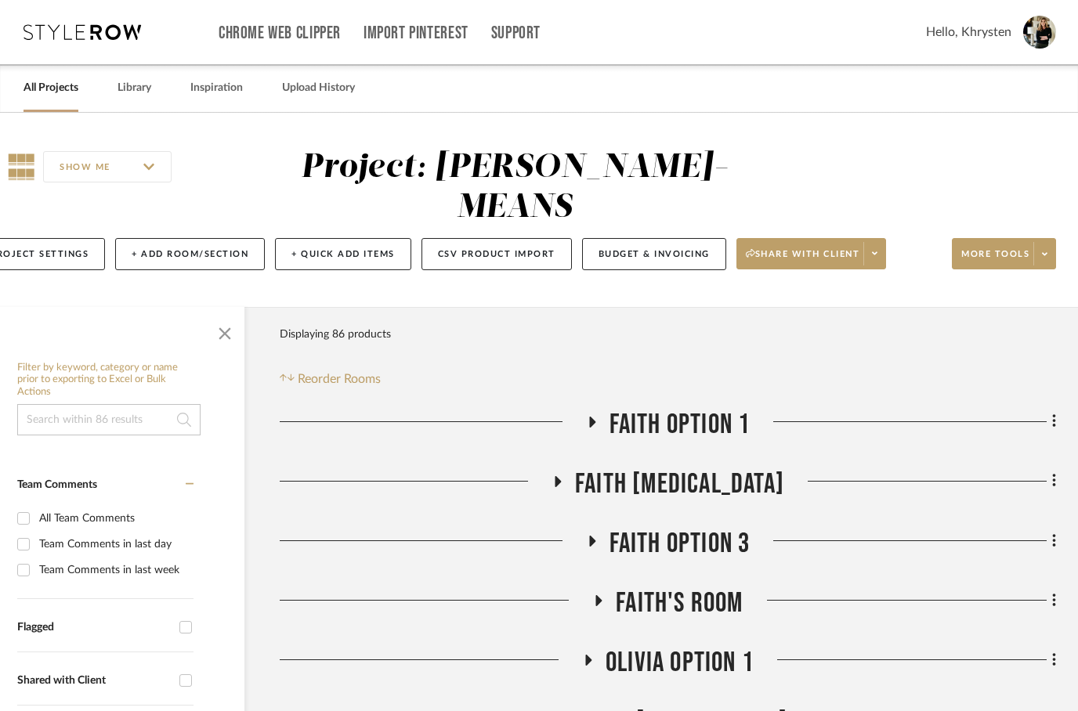
scroll to position [0, 50]
click at [808, 248] on span "Share with client" at bounding box center [803, 260] width 114 height 24
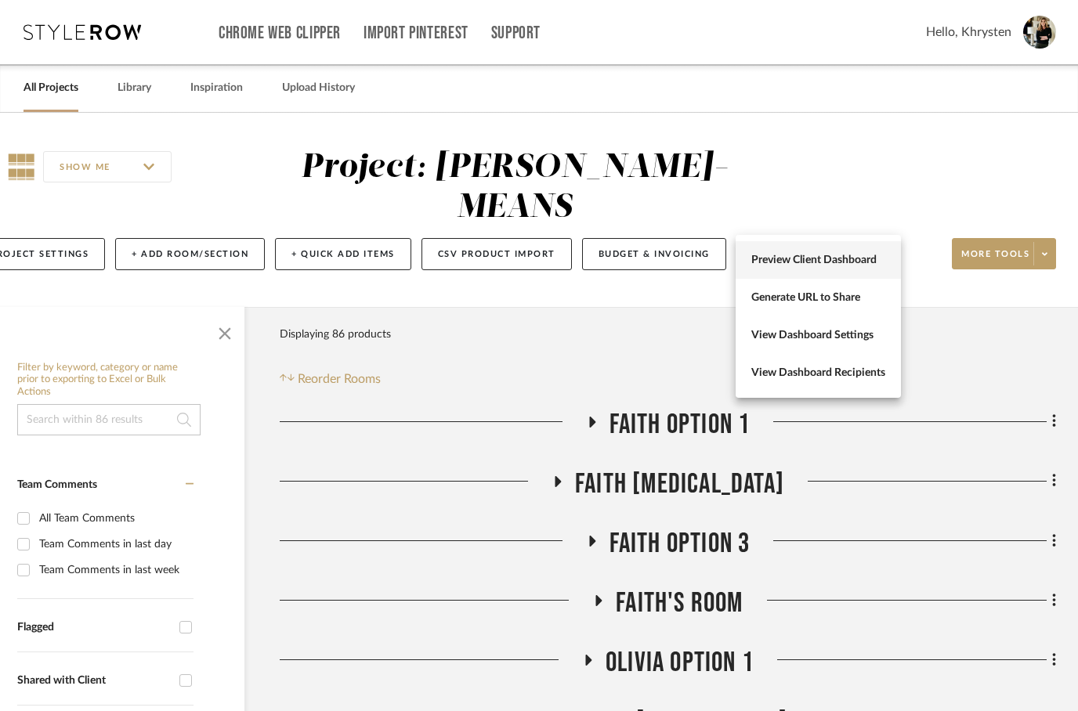
click at [802, 263] on span "Preview Client Dashboard" at bounding box center [818, 260] width 134 height 13
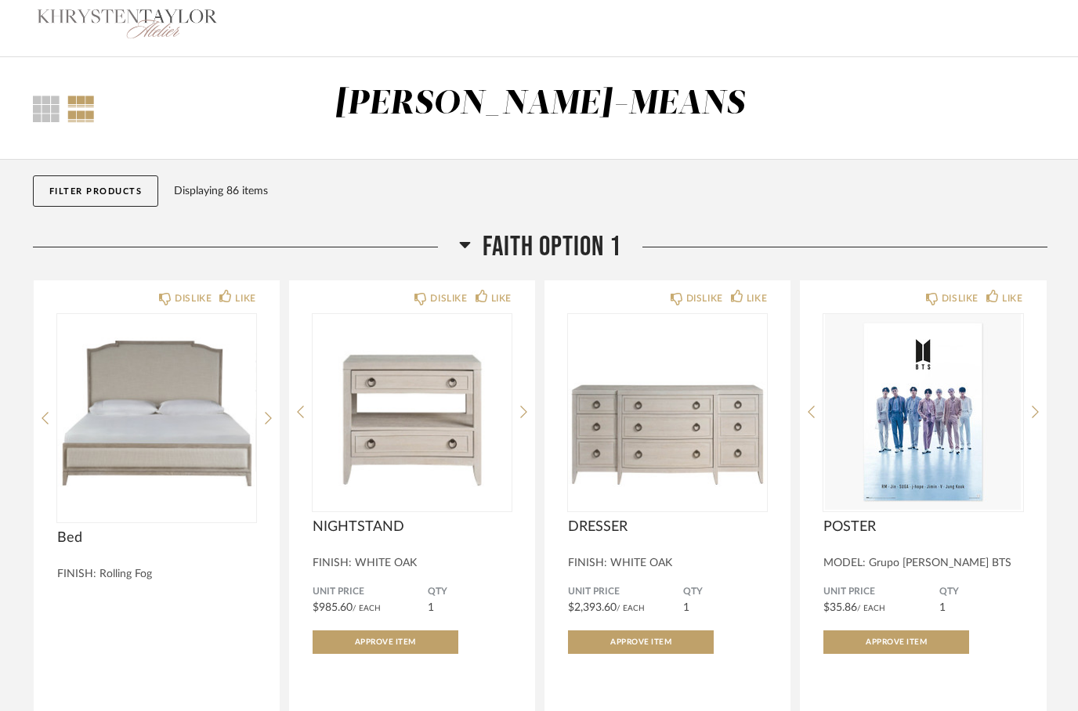
scroll to position [5, 0]
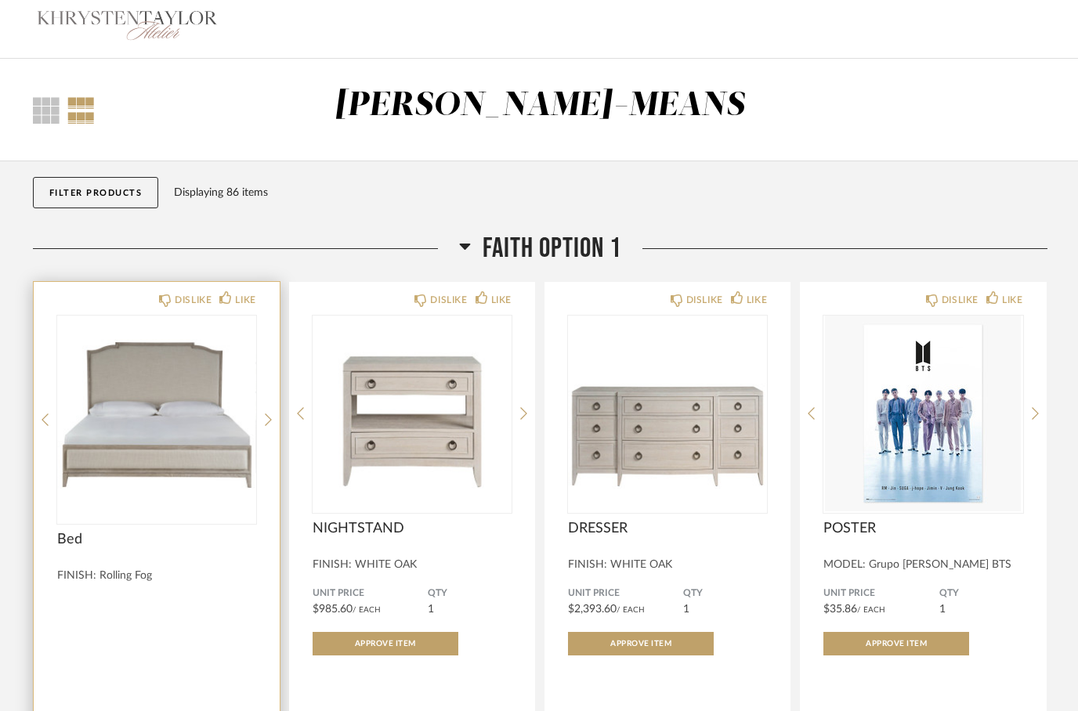
click at [154, 435] on img "0" at bounding box center [156, 414] width 199 height 196
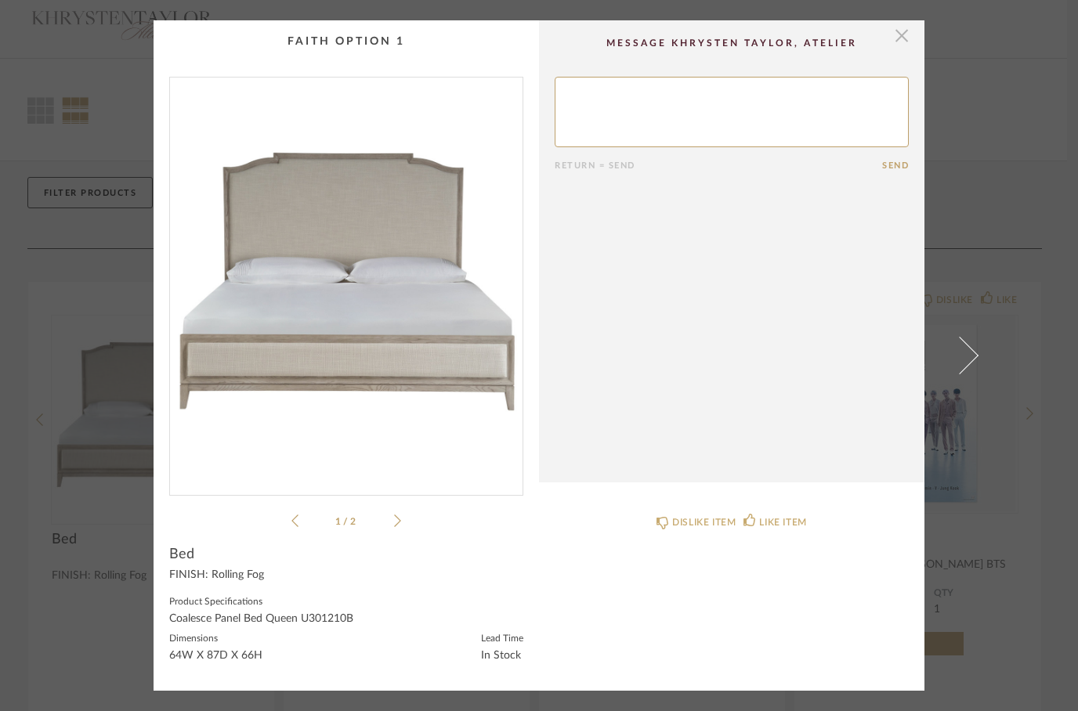
click at [906, 39] on span "button" at bounding box center [901, 35] width 31 height 31
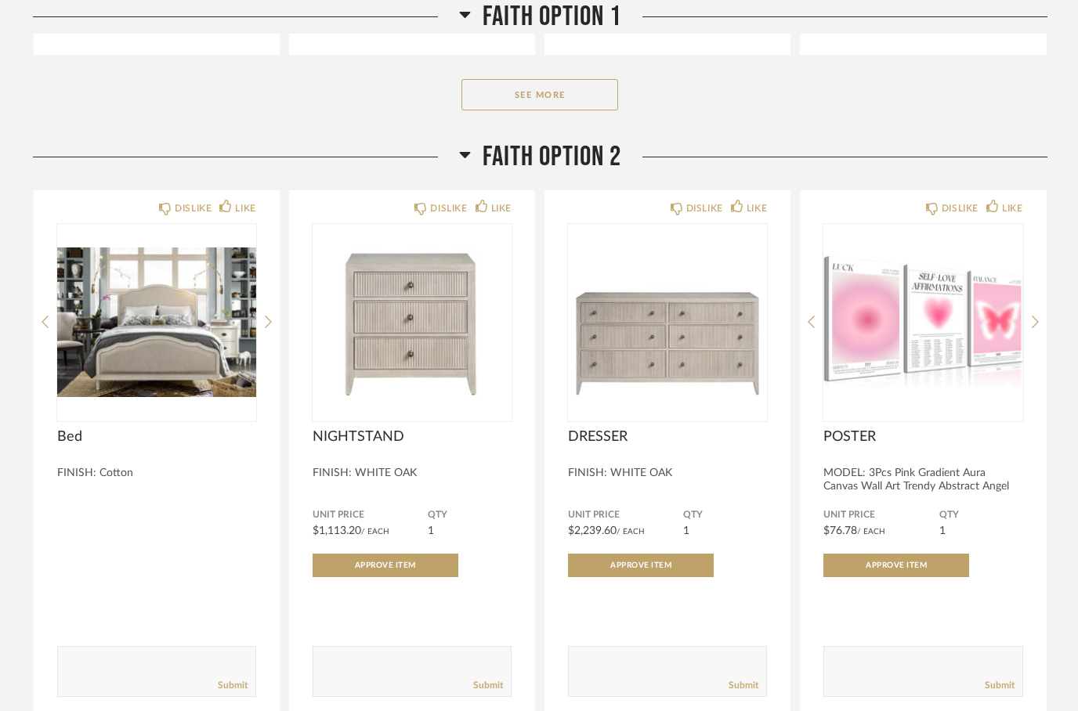
scroll to position [750, 0]
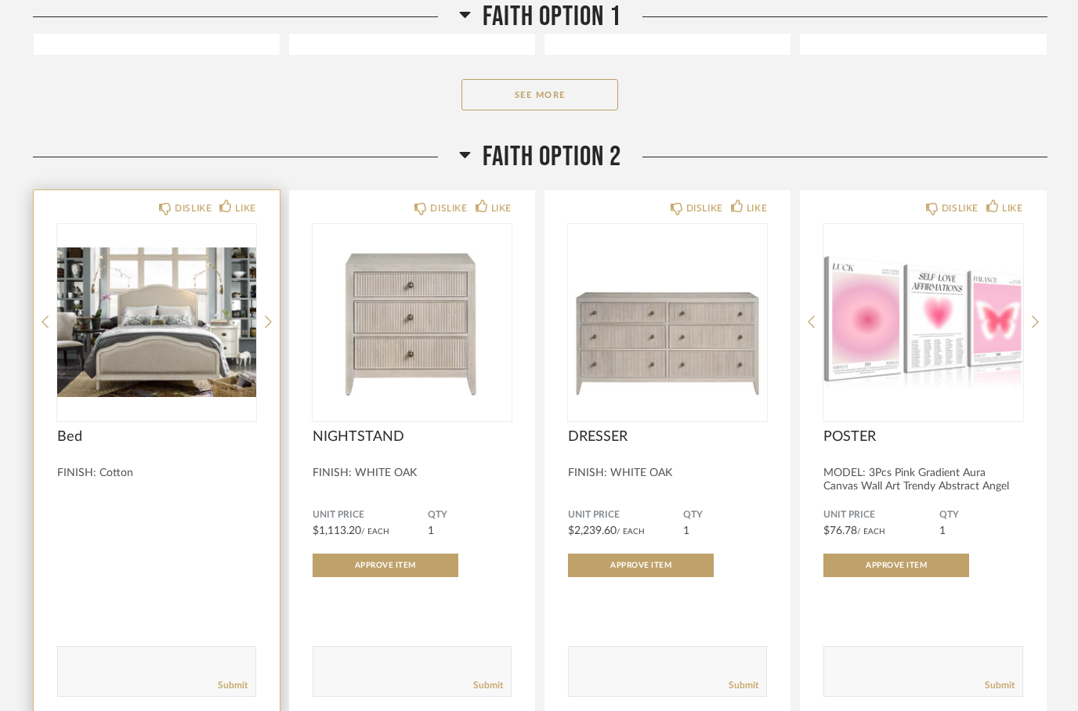
click at [159, 544] on div at bounding box center [156, 557] width 199 height 42
click at [155, 534] on div "DISLIKE LIKE Bed FINISH: Cotton Comments: Submit" at bounding box center [157, 455] width 246 height 530
click at [127, 519] on div "Bed FINISH: Cotton" at bounding box center [156, 475] width 199 height 92
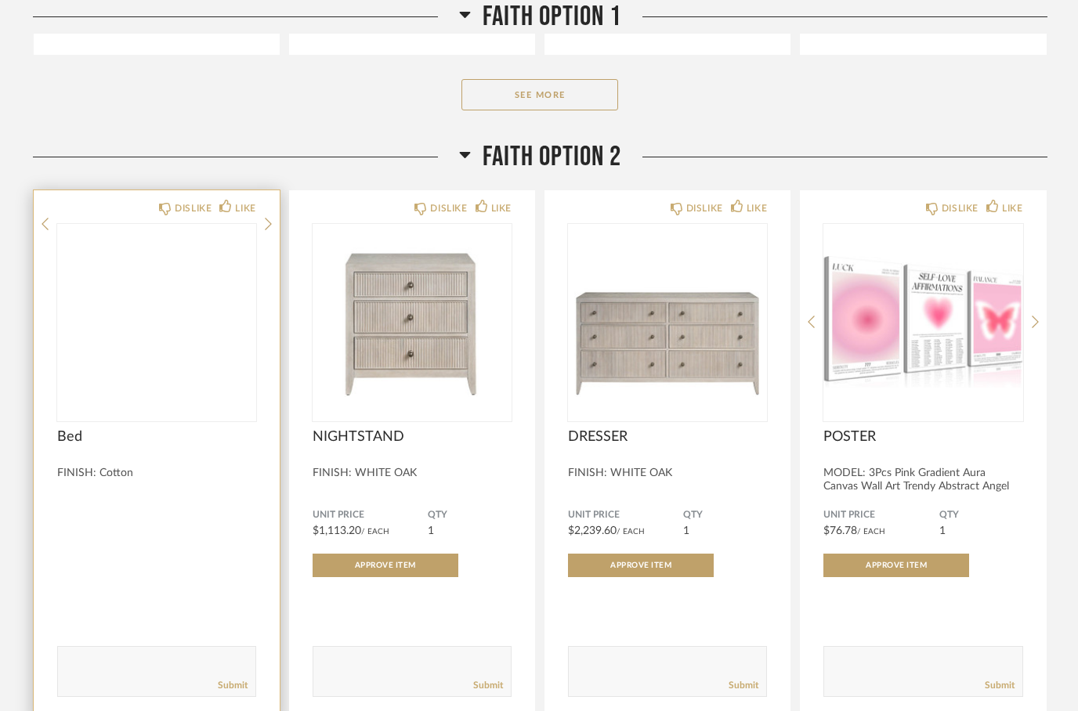
click at [0, 0] on img at bounding box center [0, 0] width 0 height 0
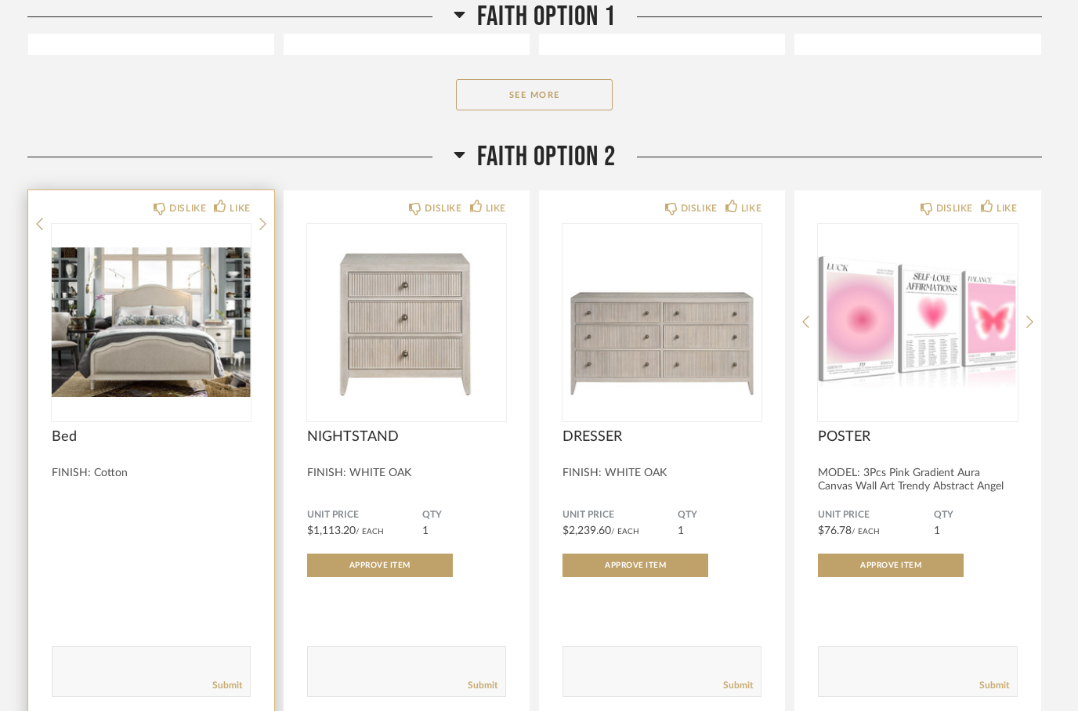
scroll to position [0, 0]
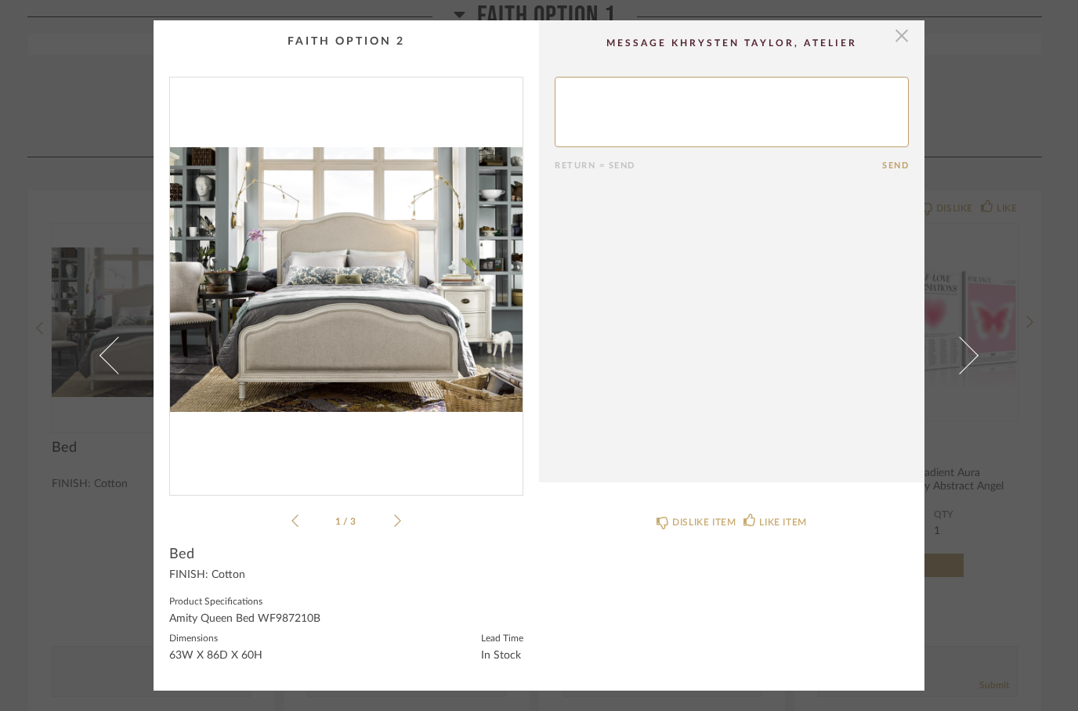
click at [908, 38] on span "button" at bounding box center [901, 35] width 31 height 31
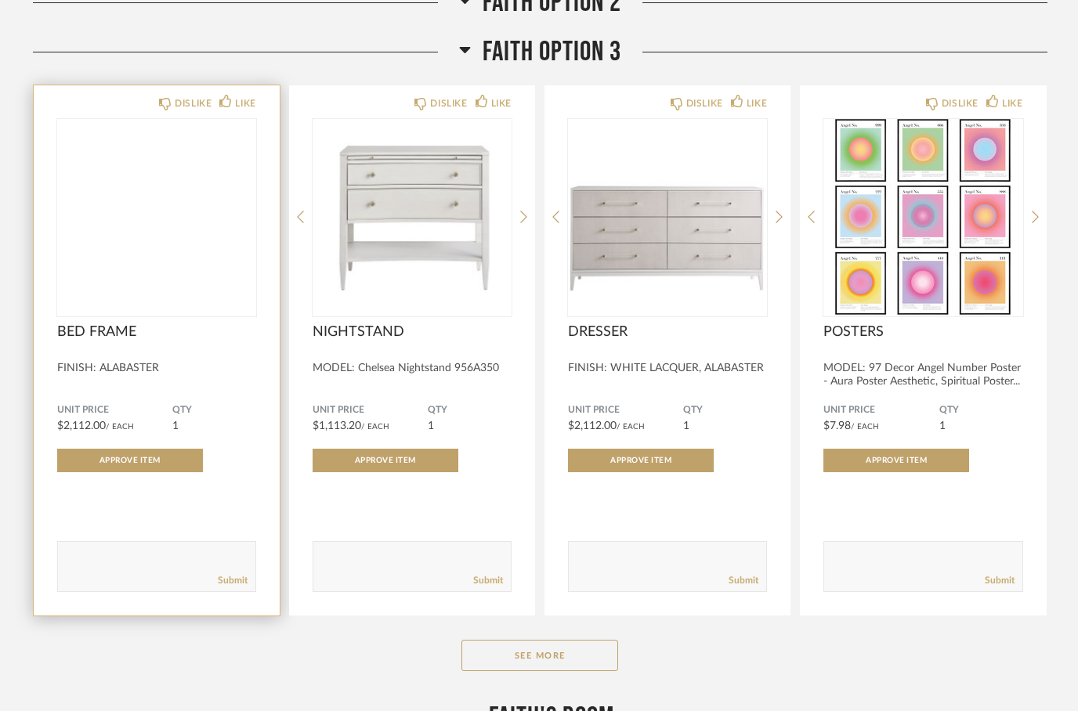
scroll to position [1521, 0]
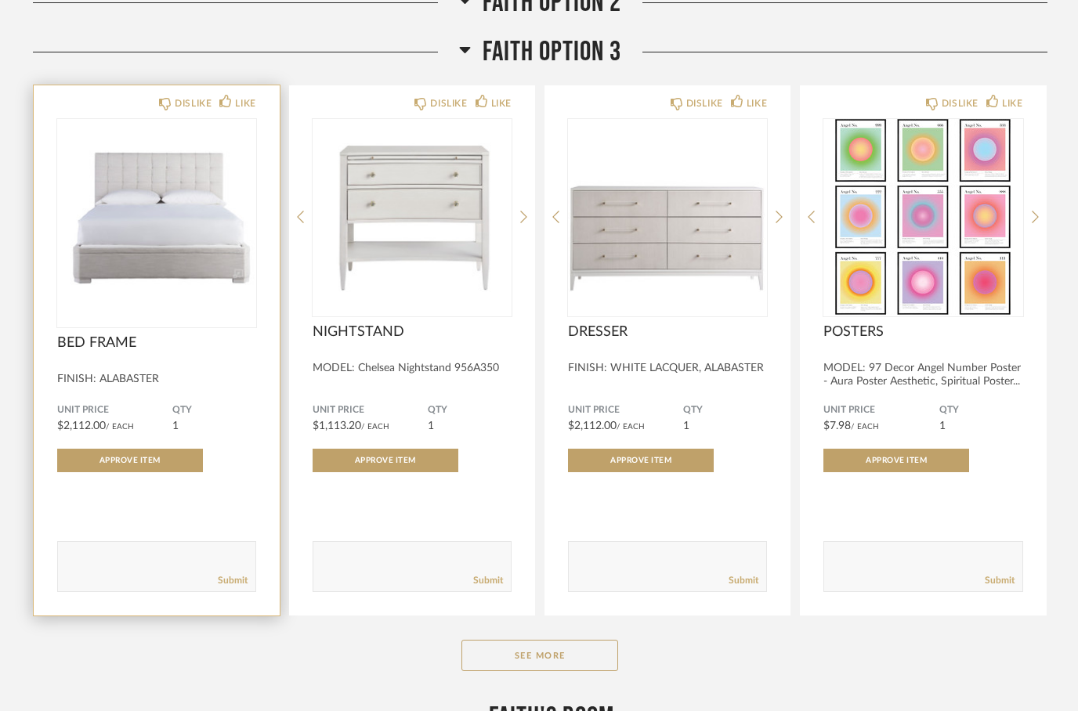
click at [0, 0] on img at bounding box center [0, 0] width 0 height 0
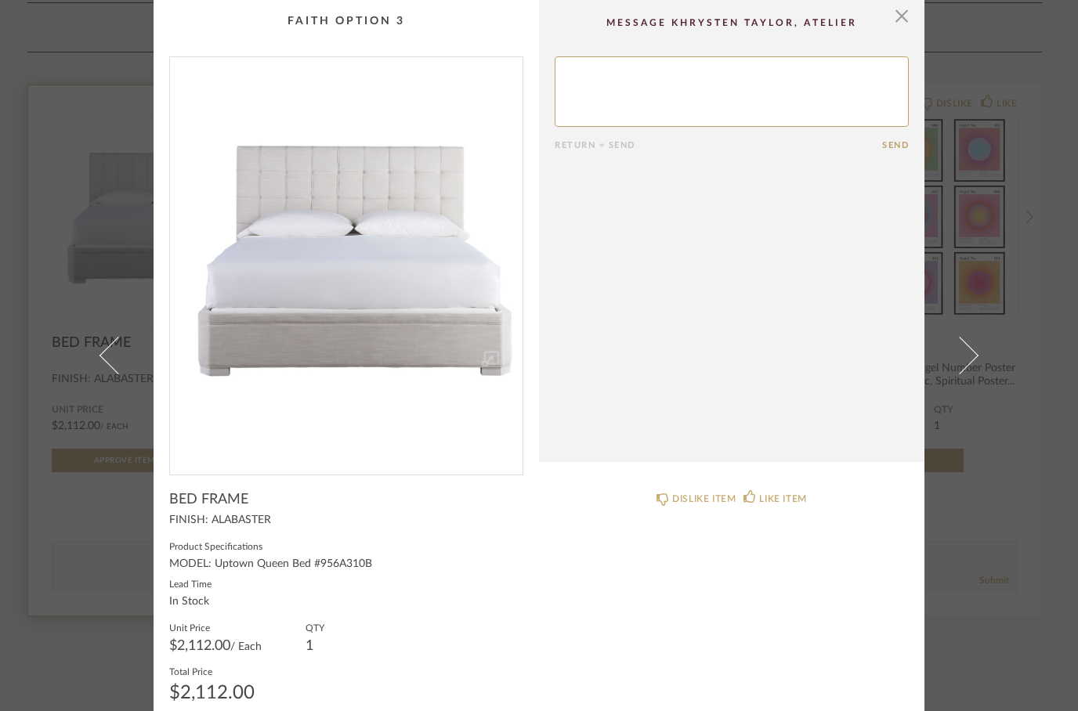
scroll to position [-1, 0]
click at [899, 11] on span "button" at bounding box center [901, 15] width 31 height 31
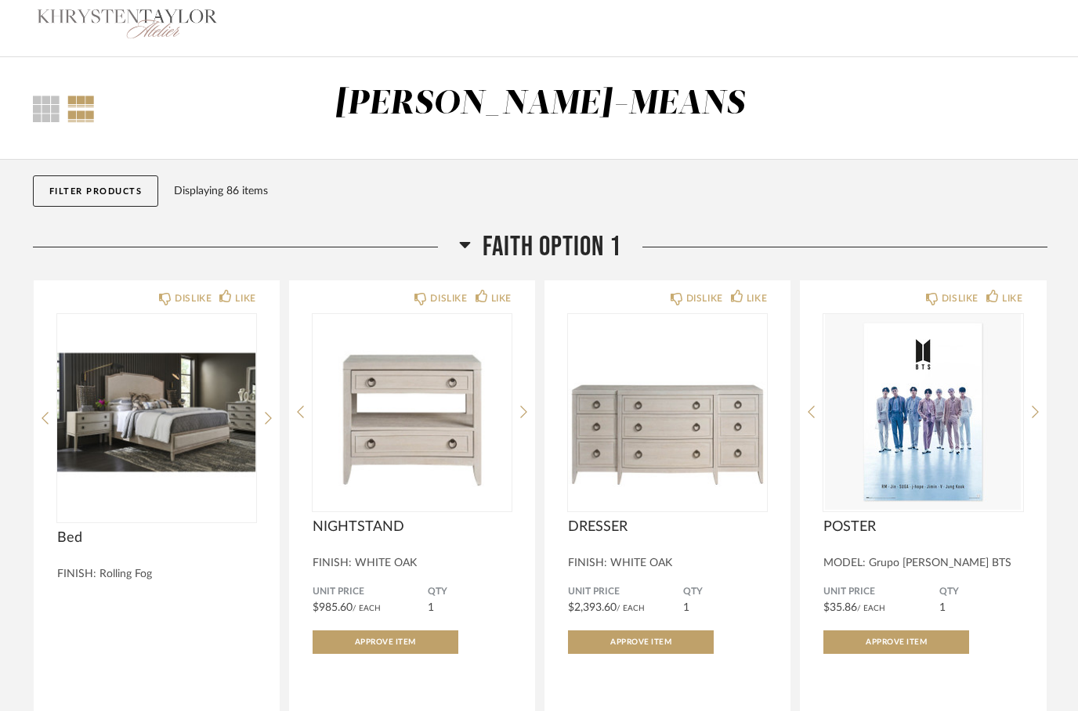
scroll to position [0, 0]
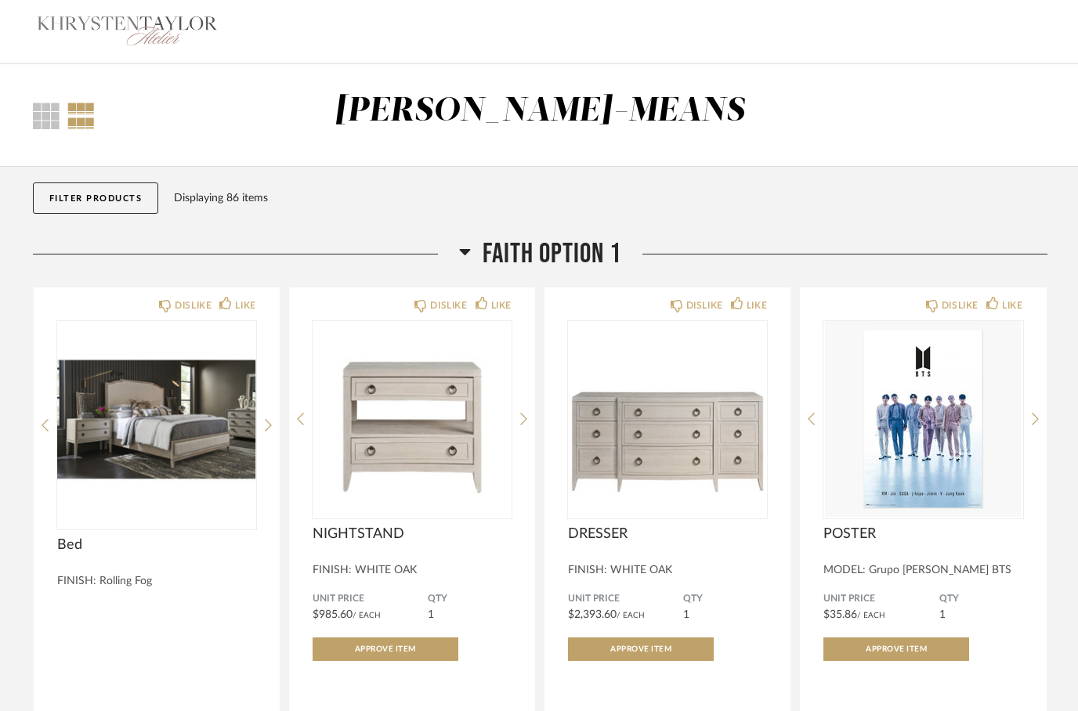
click at [471, 251] on h2 "Faith Option 1" at bounding box center [540, 254] width 162 height 34
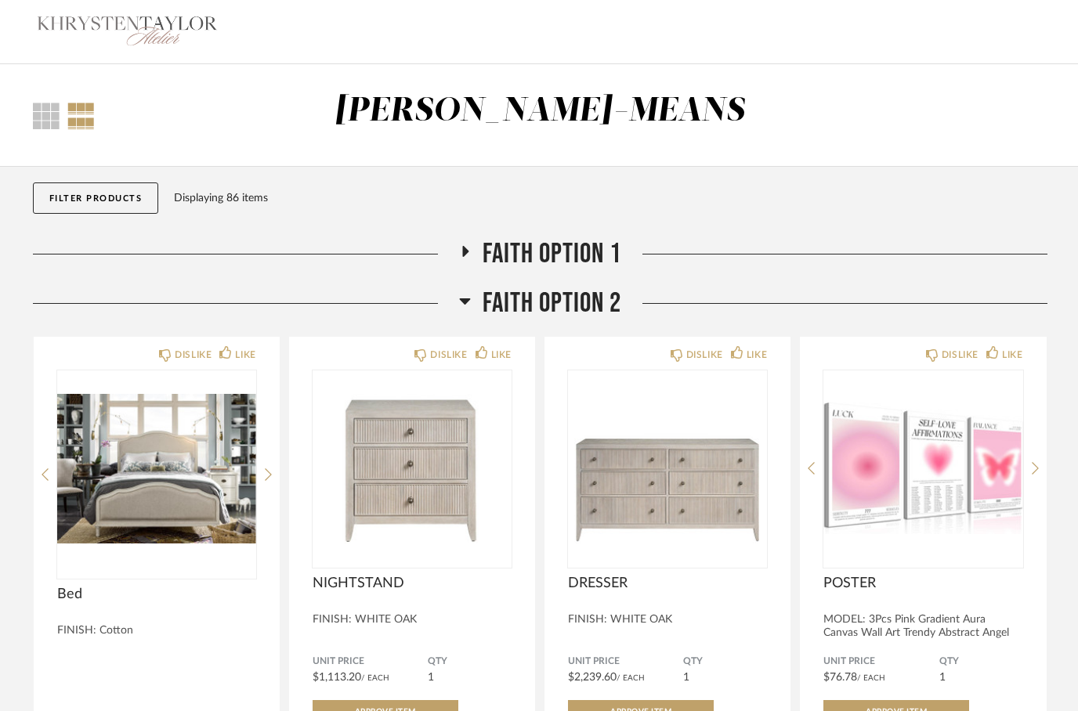
click at [436, 305] on icon at bounding box center [430, 301] width 11 height 6
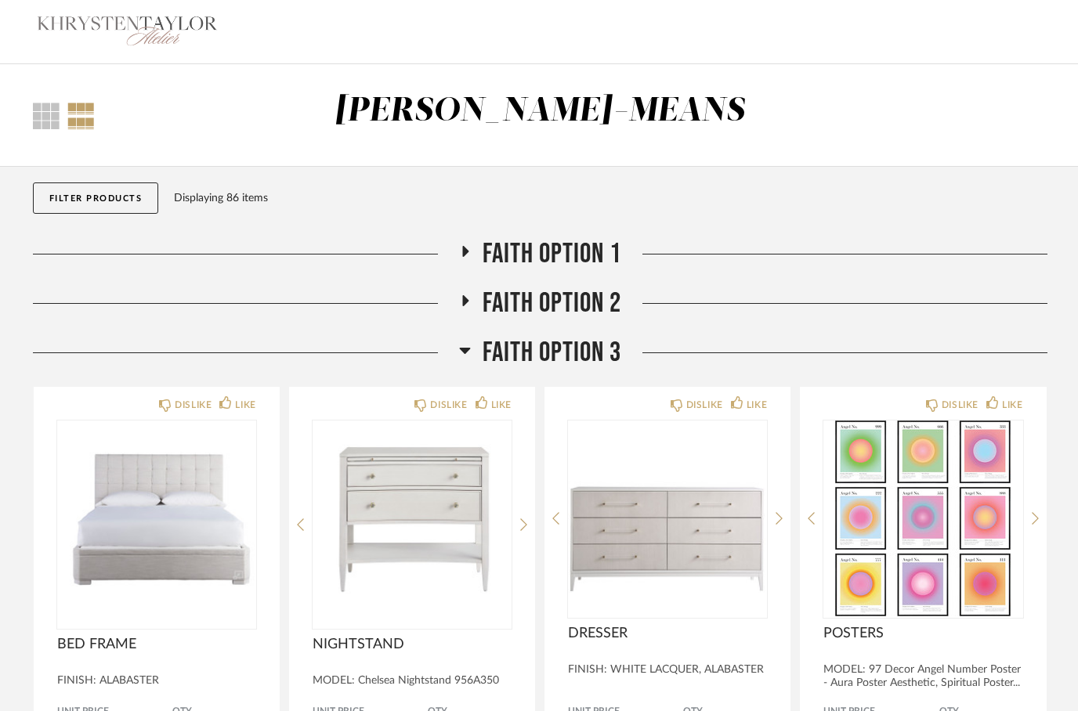
click at [472, 349] on h2 "Faith Option 3" at bounding box center [540, 353] width 162 height 34
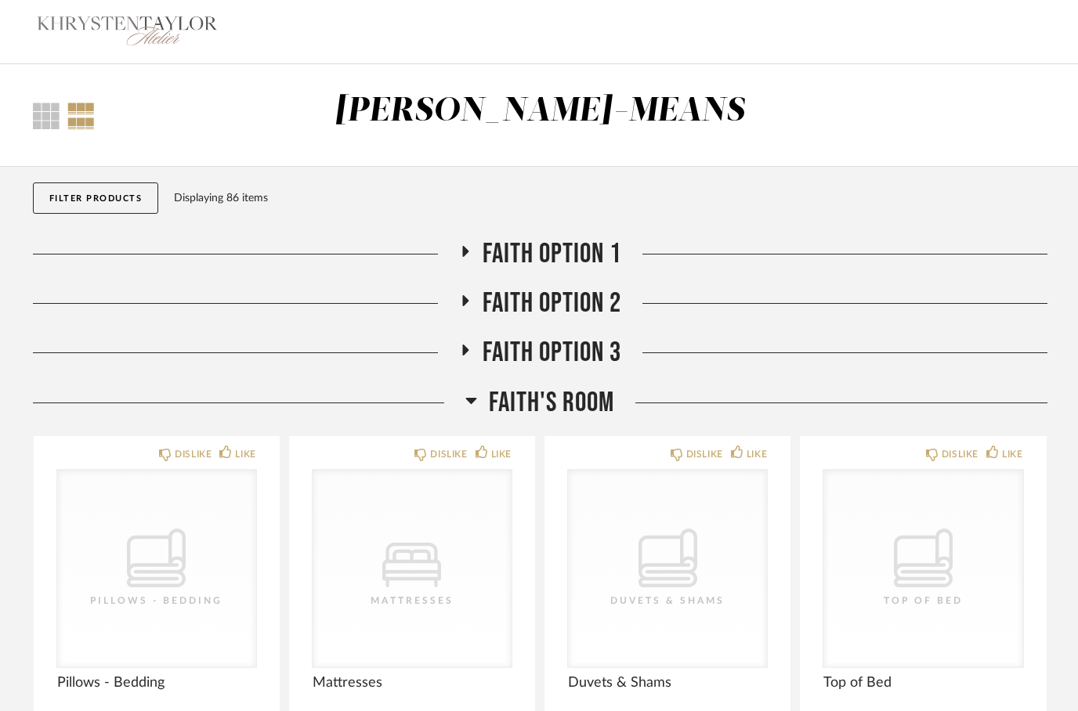
click at [468, 405] on icon at bounding box center [471, 400] width 12 height 19
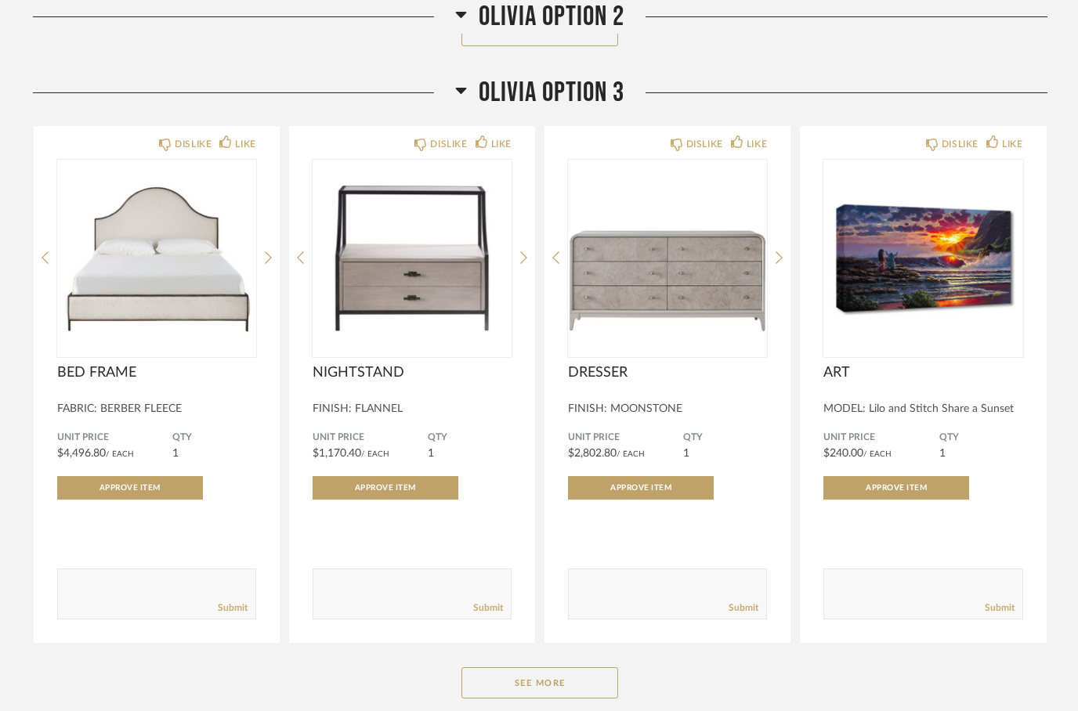
scroll to position [1686, 0]
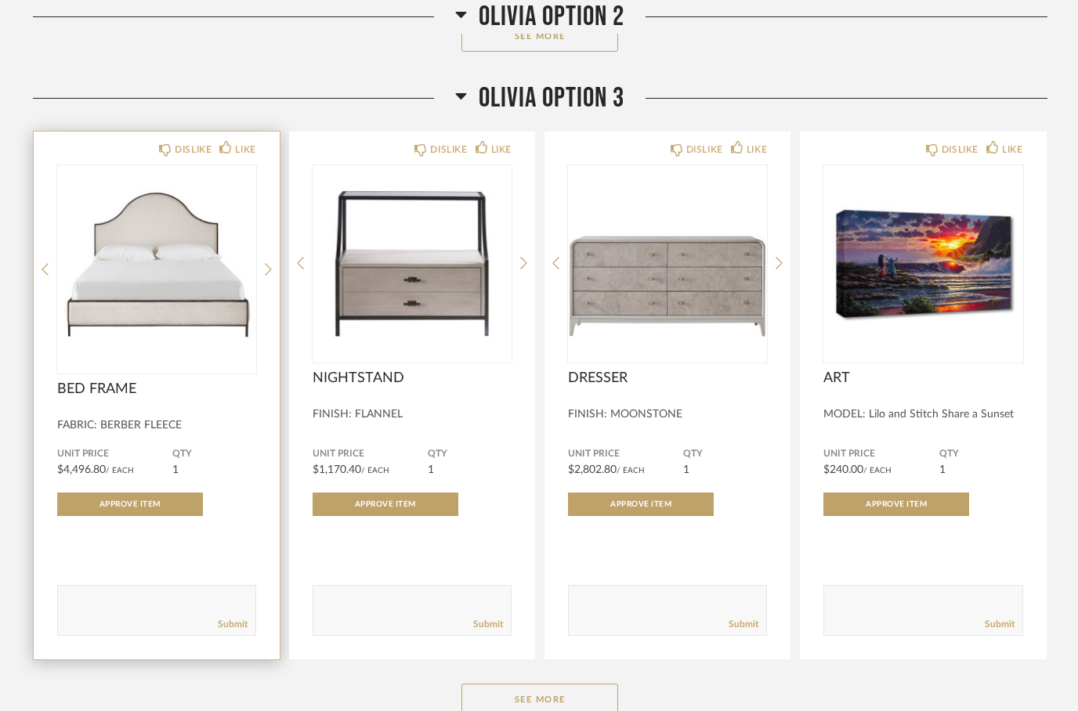
click at [0, 0] on img at bounding box center [0, 0] width 0 height 0
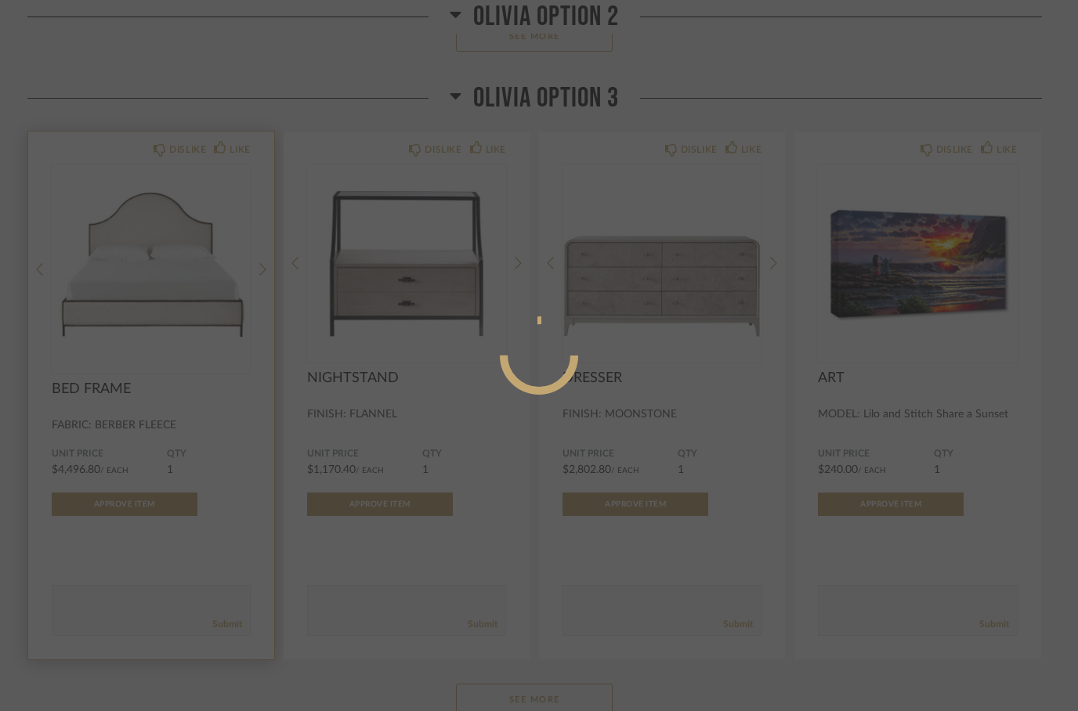
scroll to position [0, 0]
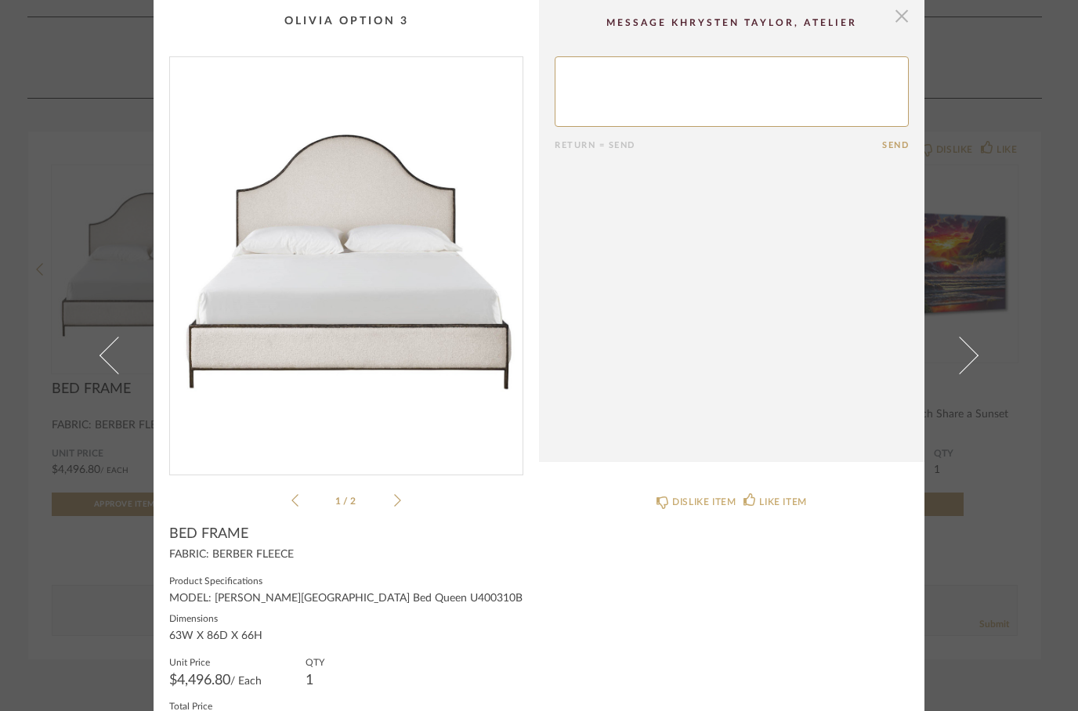
click at [905, 17] on span "button" at bounding box center [901, 15] width 31 height 31
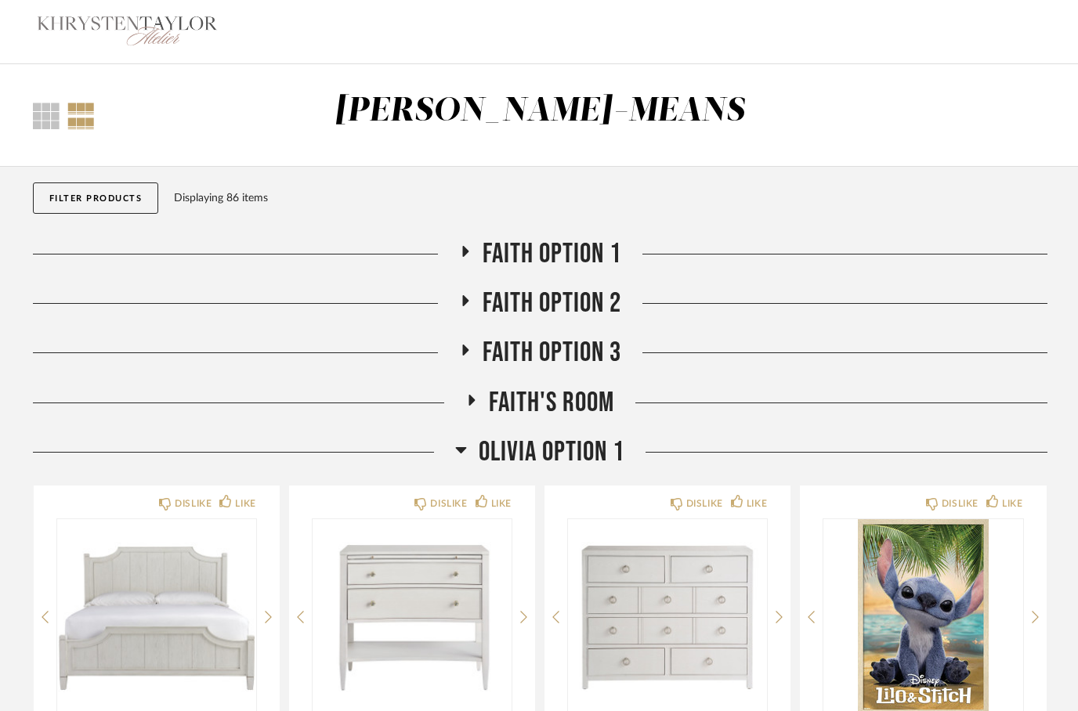
click at [458, 438] on h2 "Olivia Option 1" at bounding box center [539, 453] width 169 height 34
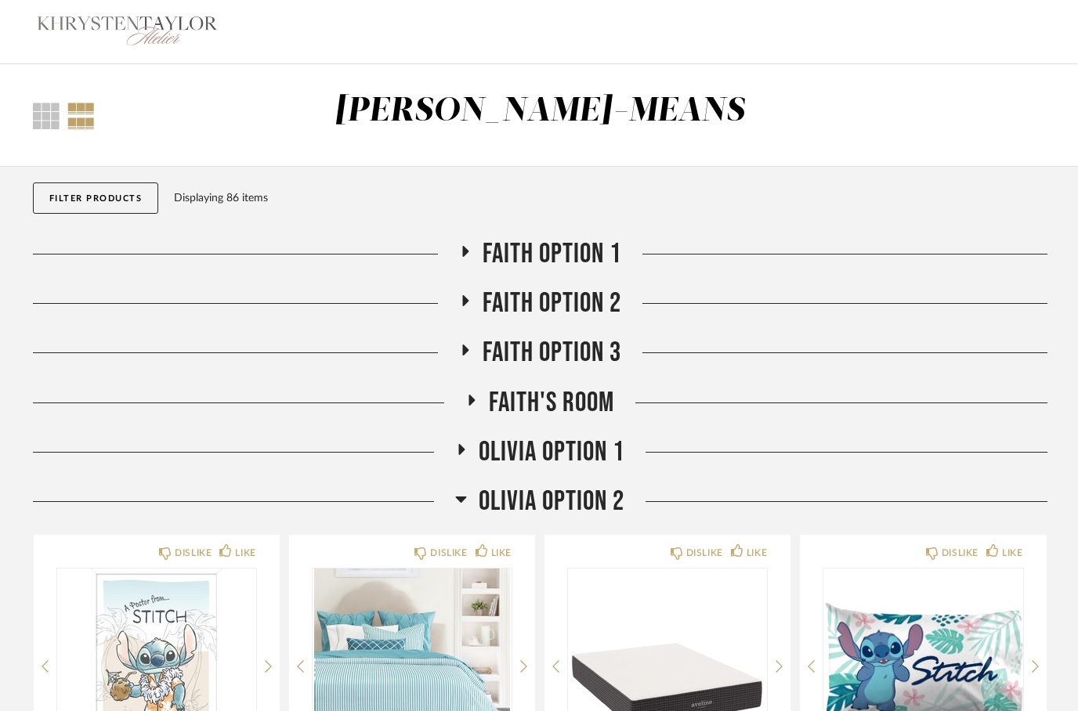
click at [468, 497] on h2 "Olivia [MEDICAL_DATA]" at bounding box center [539, 502] width 237 height 34
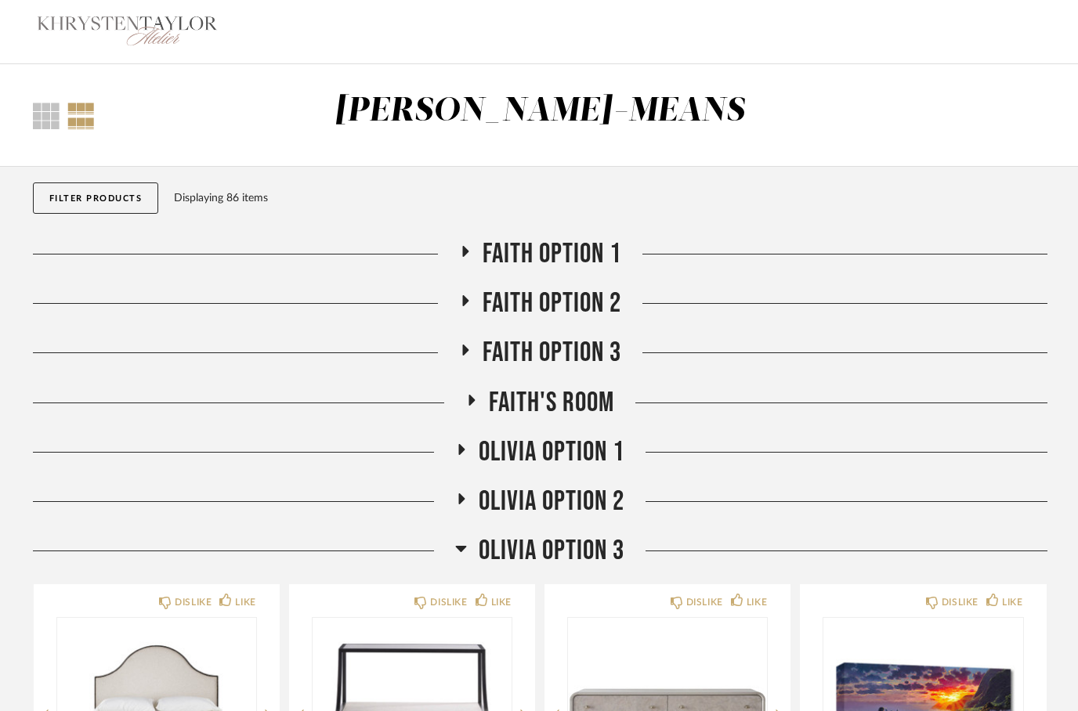
click at [471, 551] on h2 "Olivia Option 3" at bounding box center [539, 551] width 169 height 34
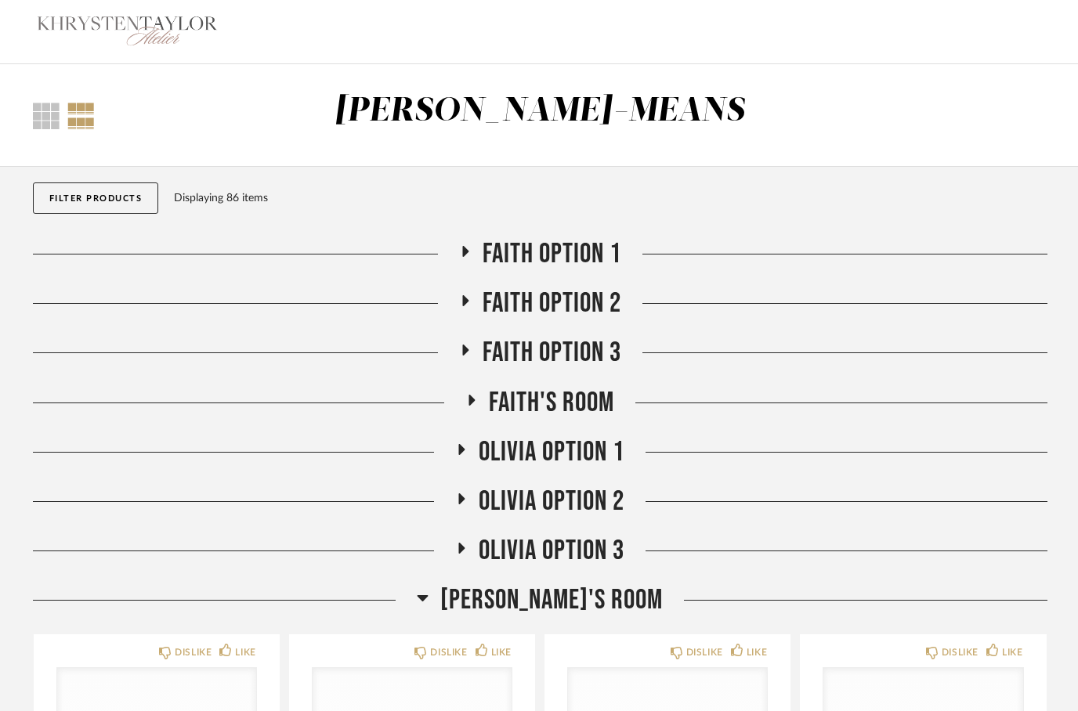
click at [459, 263] on fa-icon at bounding box center [465, 256] width 12 height 23
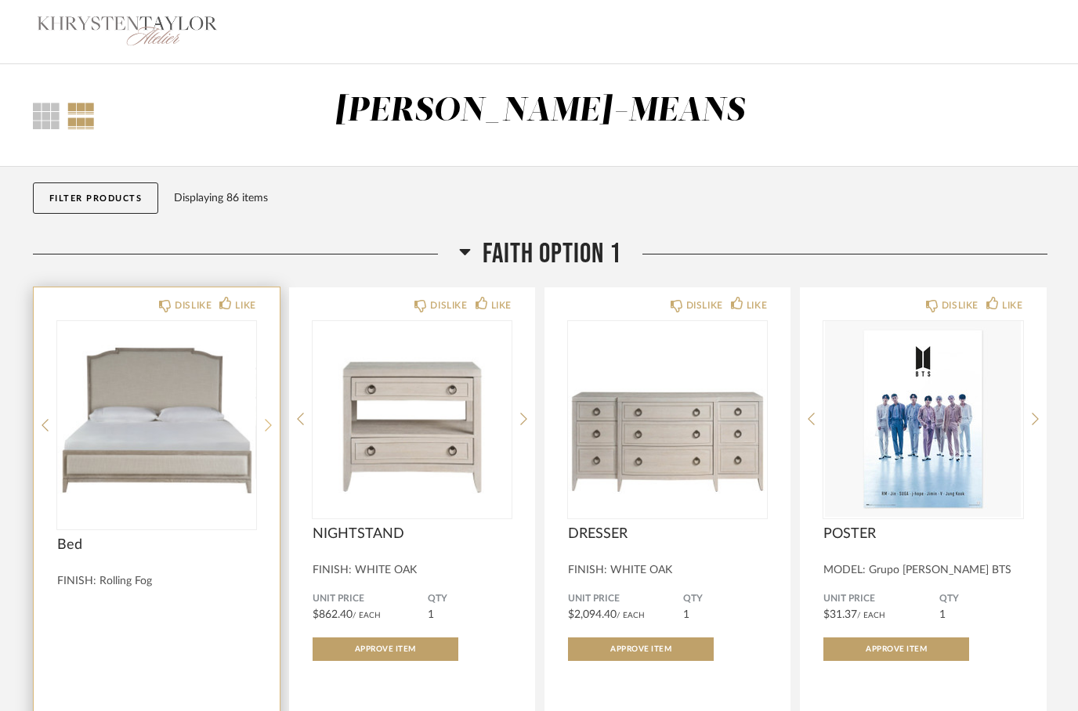
click at [268, 418] on icon at bounding box center [268, 425] width 7 height 14
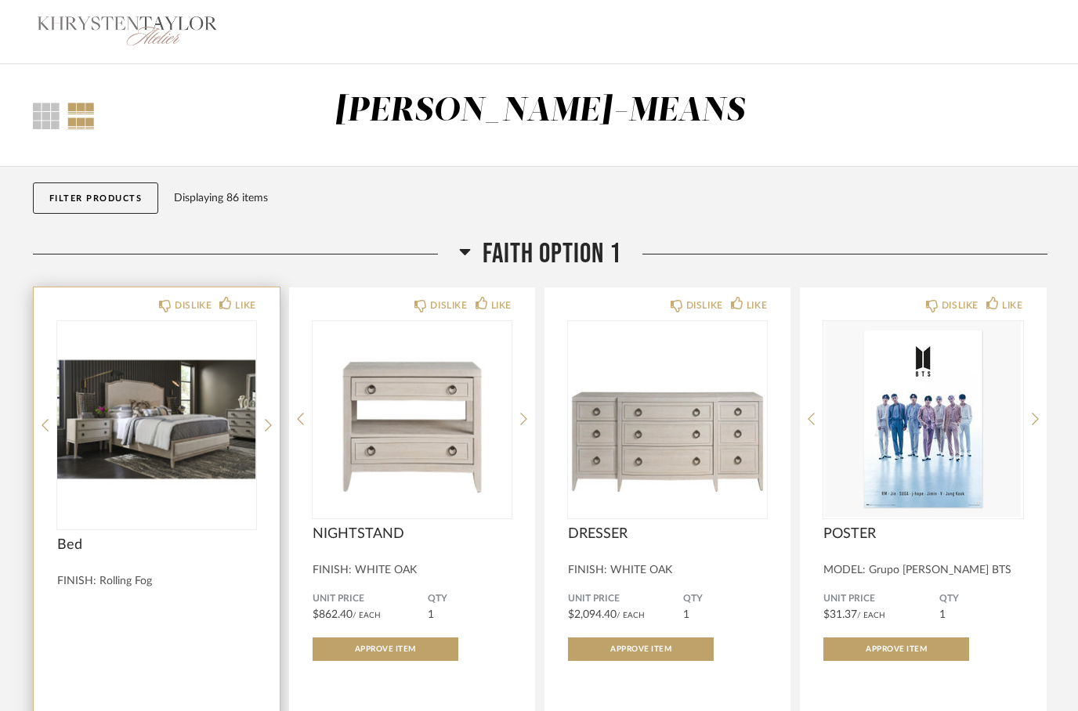
click at [138, 429] on img "1" at bounding box center [156, 419] width 199 height 196
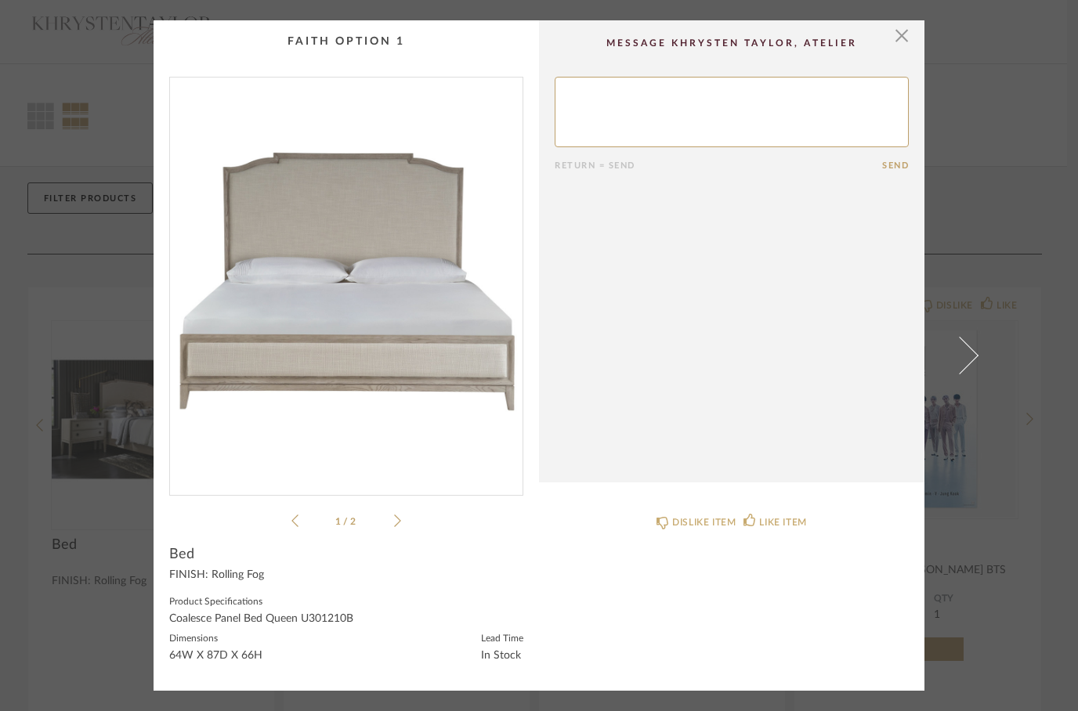
click at [390, 517] on li "1 / 2" at bounding box center [346, 521] width 96 height 19
click at [398, 521] on icon at bounding box center [397, 521] width 7 height 14
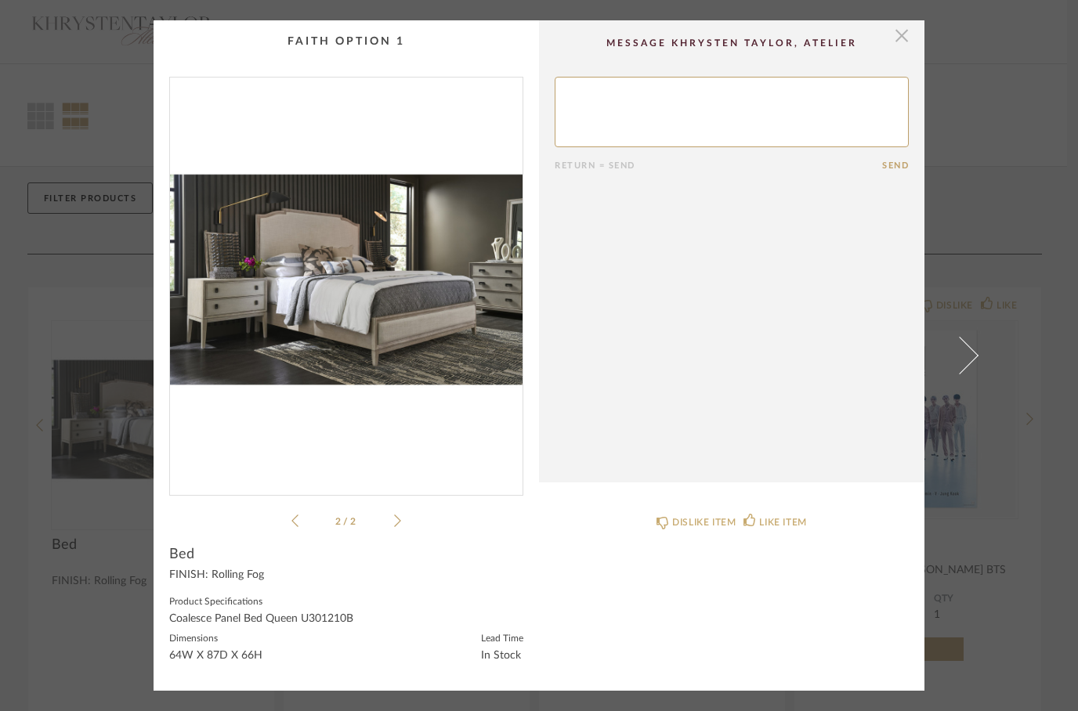
click at [907, 40] on span "button" at bounding box center [901, 35] width 31 height 31
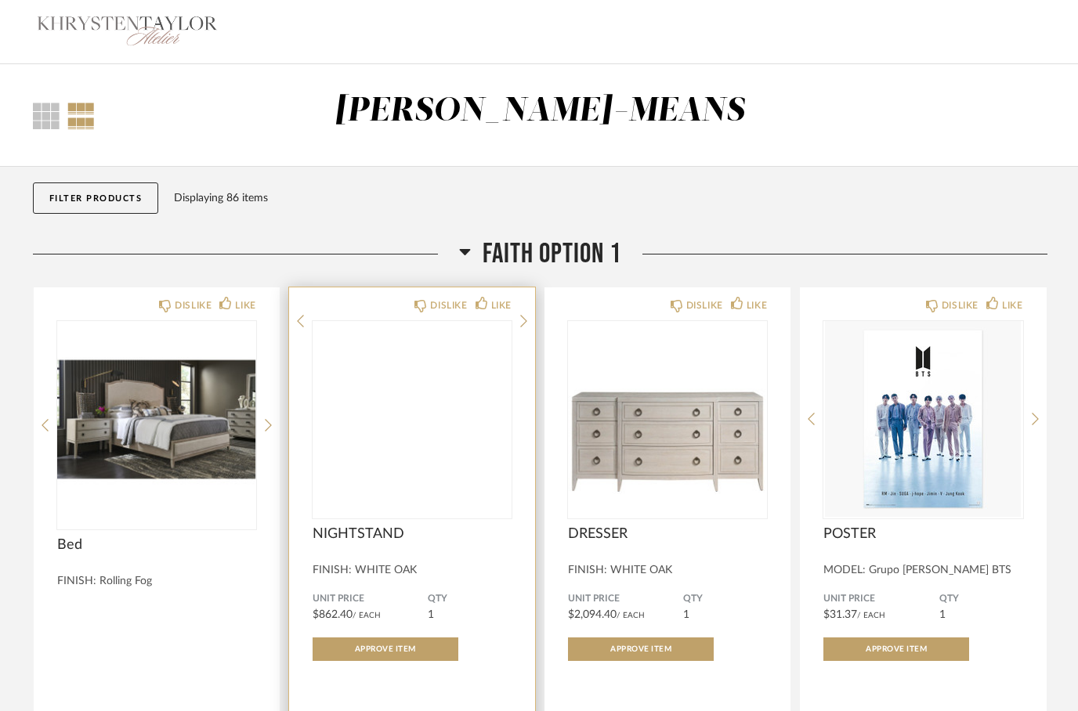
click at [0, 0] on img at bounding box center [0, 0] width 0 height 0
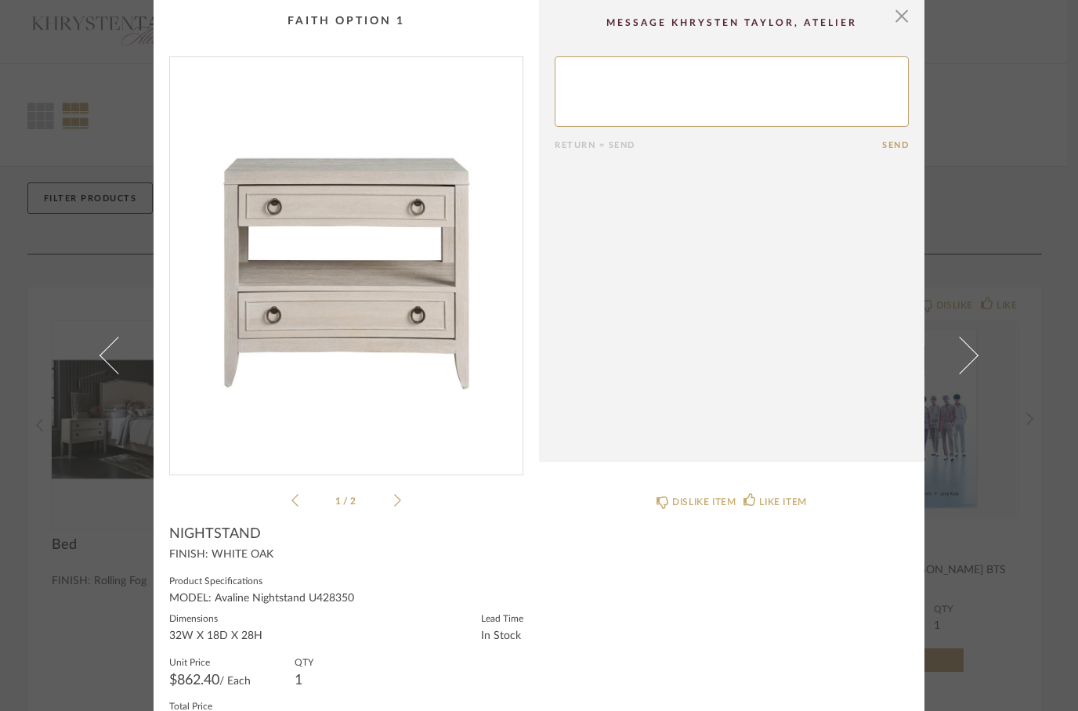
click at [399, 496] on icon at bounding box center [397, 501] width 7 height 14
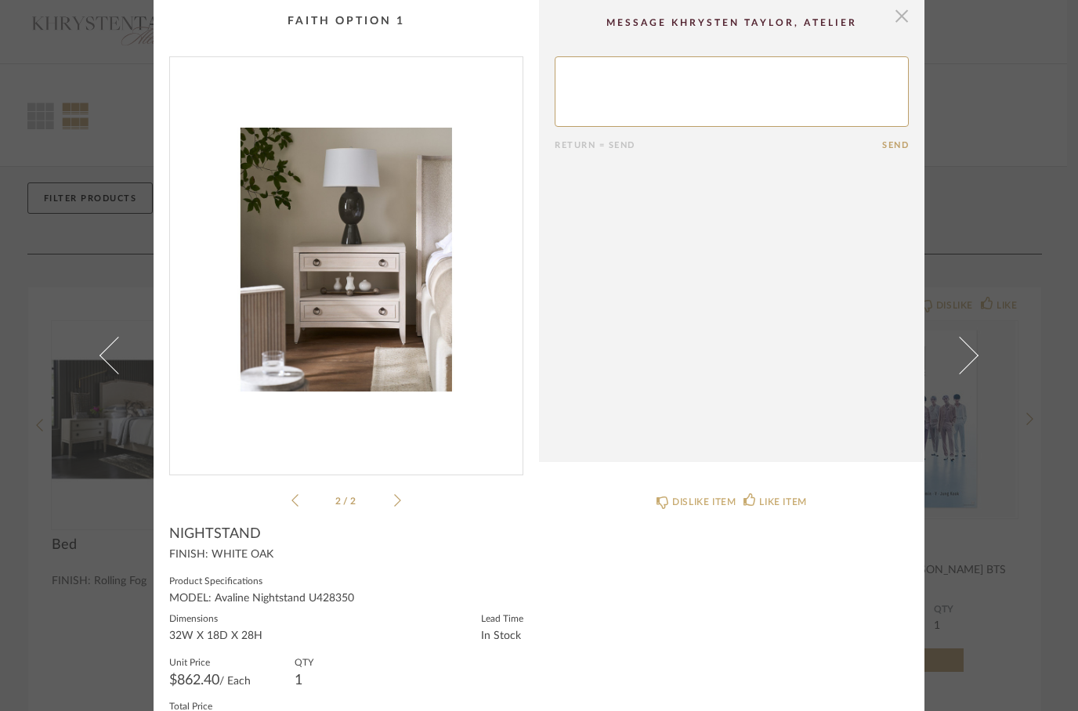
click at [904, 20] on span "button" at bounding box center [901, 15] width 31 height 31
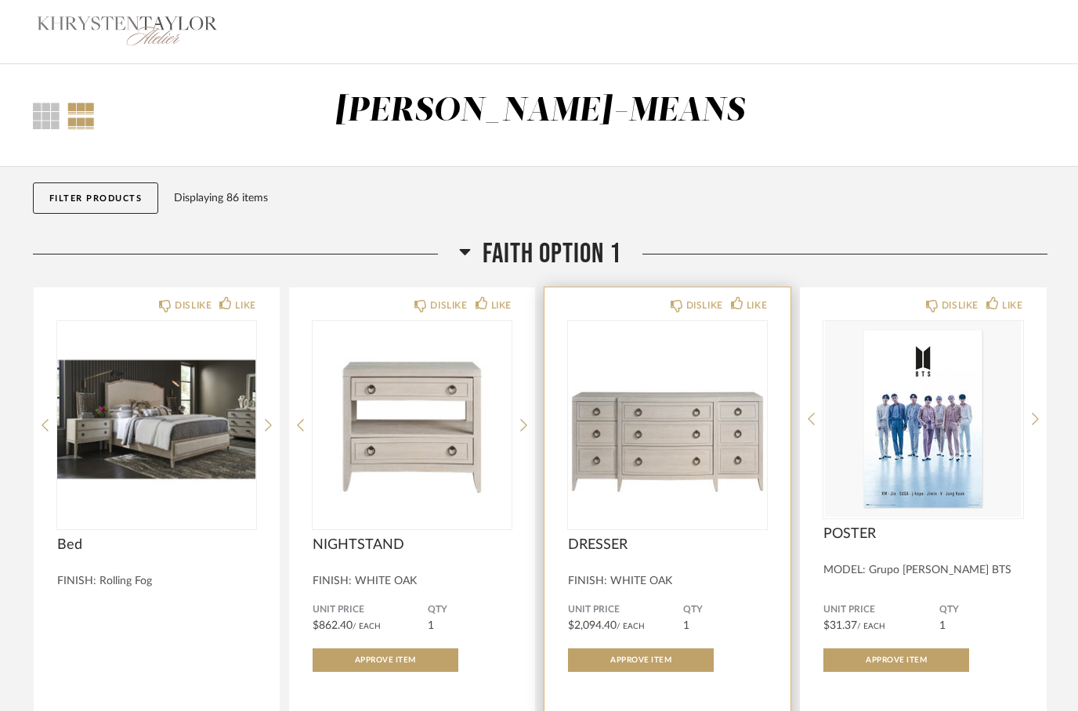
click at [0, 0] on img at bounding box center [0, 0] width 0 height 0
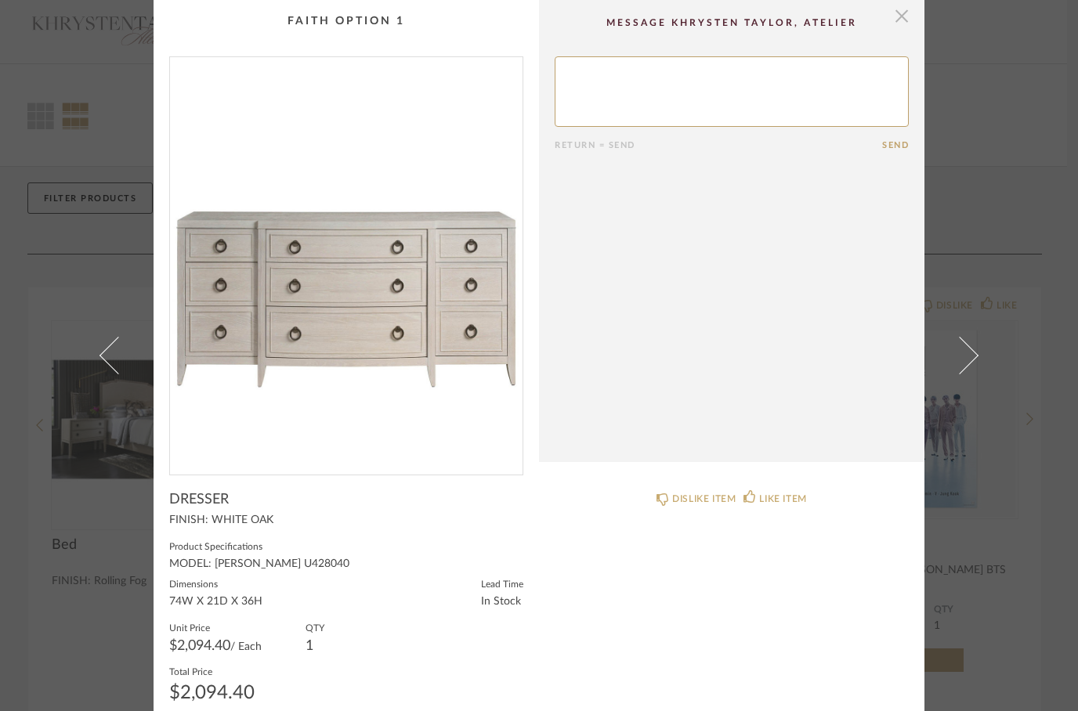
click at [899, 24] on span "button" at bounding box center [901, 15] width 31 height 31
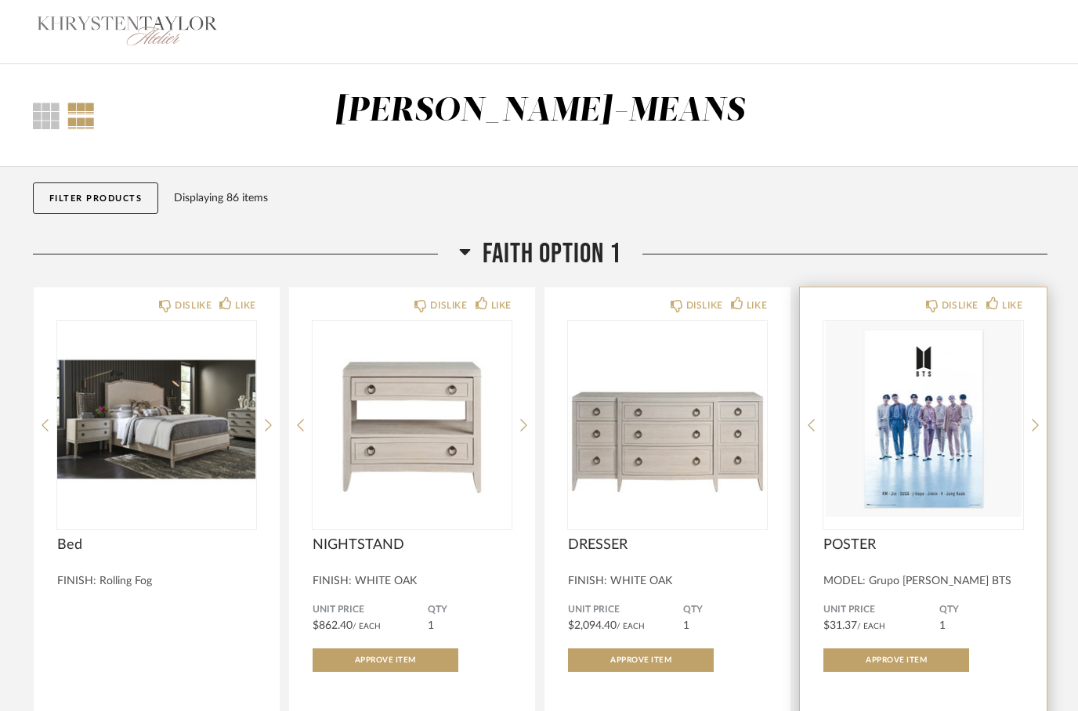
click at [0, 0] on img at bounding box center [0, 0] width 0 height 0
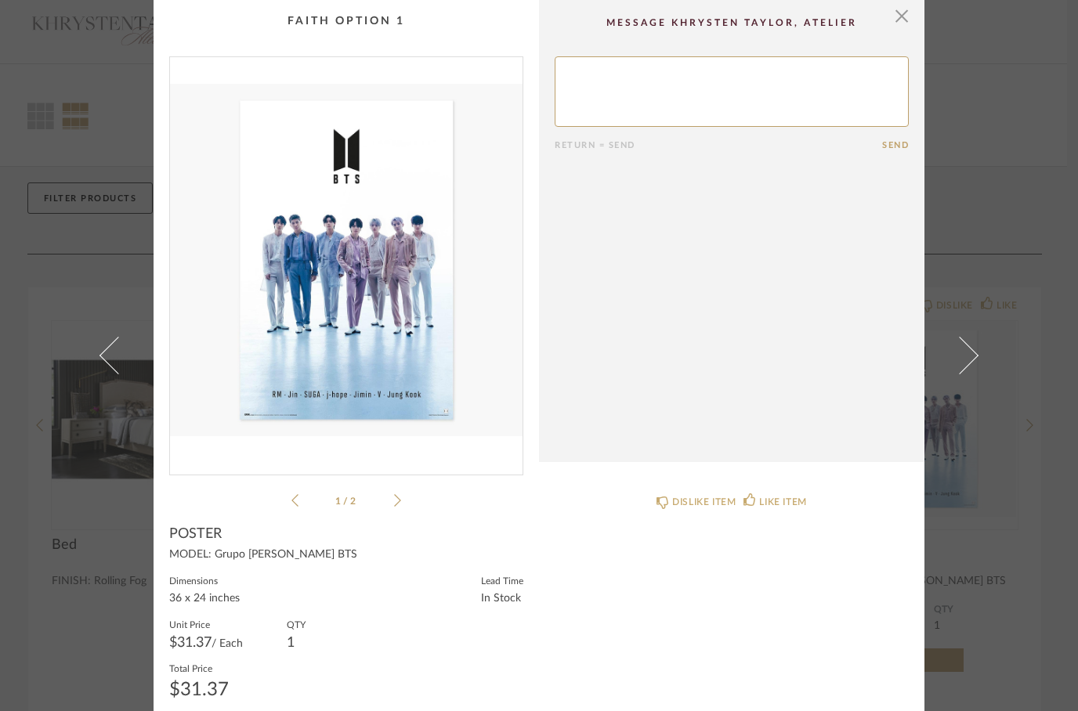
click at [305, 385] on img "0" at bounding box center [346, 259] width 353 height 405
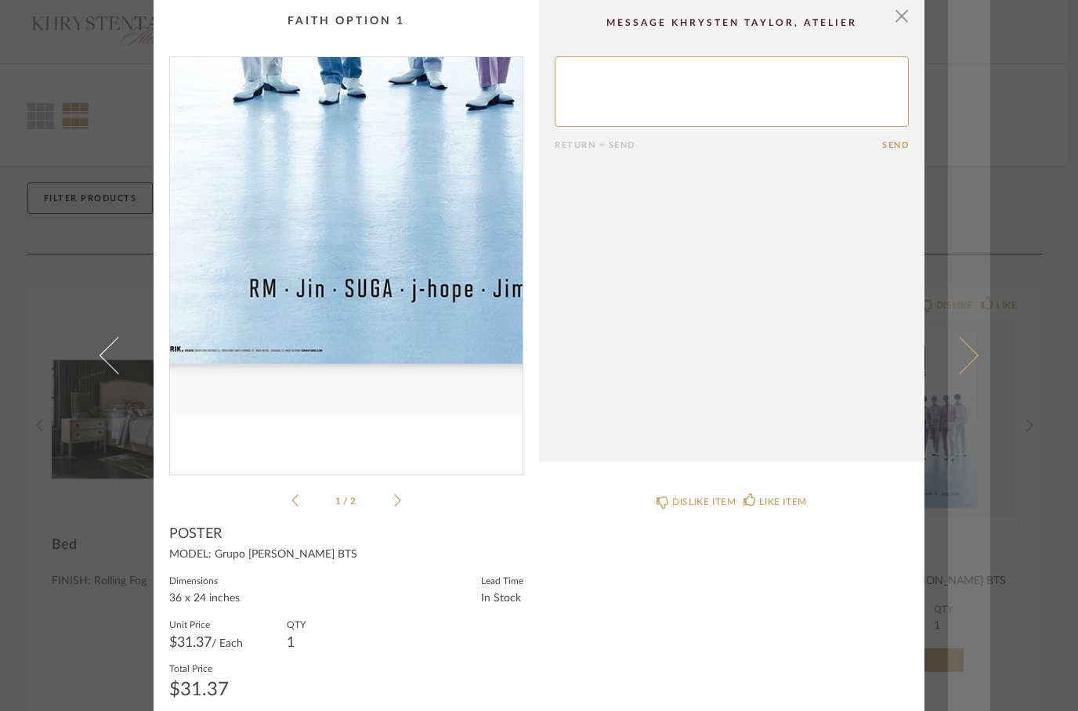
click at [966, 371] on span at bounding box center [960, 356] width 38 height 38
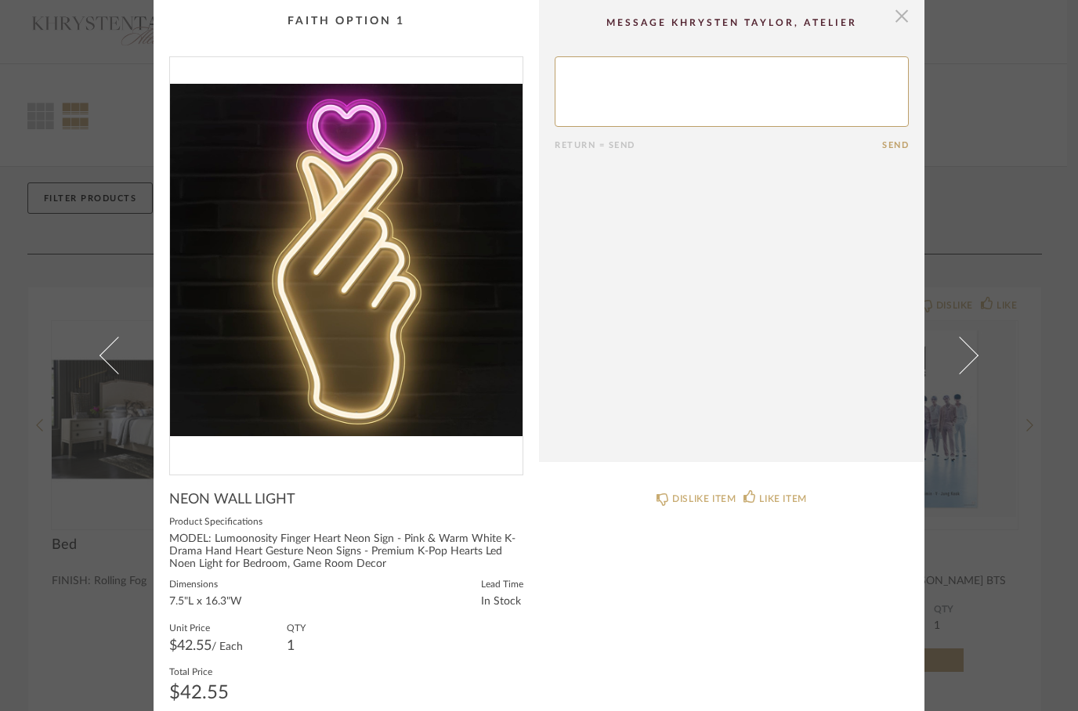
click at [905, 27] on span "button" at bounding box center [901, 15] width 31 height 31
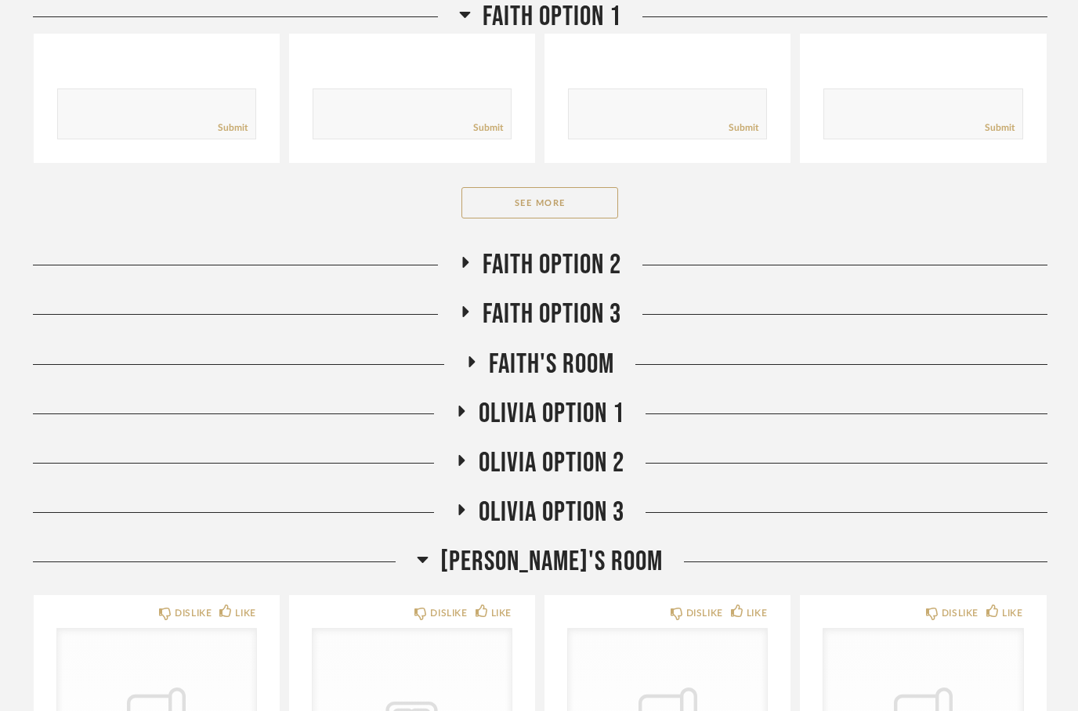
scroll to position [674, 0]
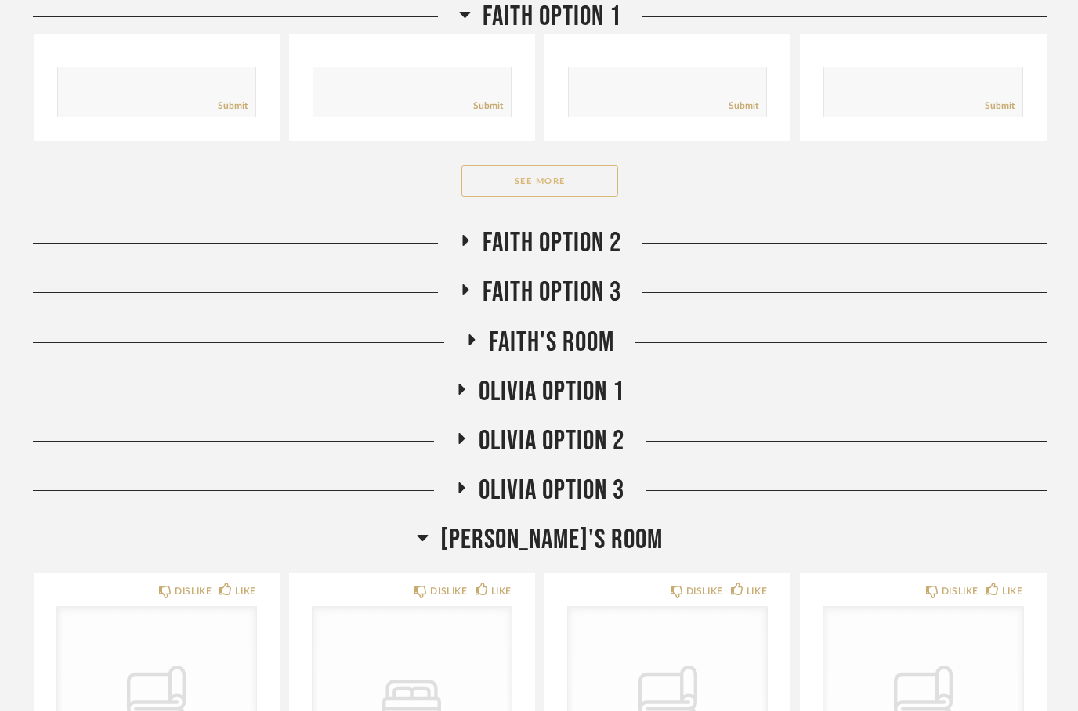
click at [531, 185] on button "See More" at bounding box center [539, 180] width 157 height 31
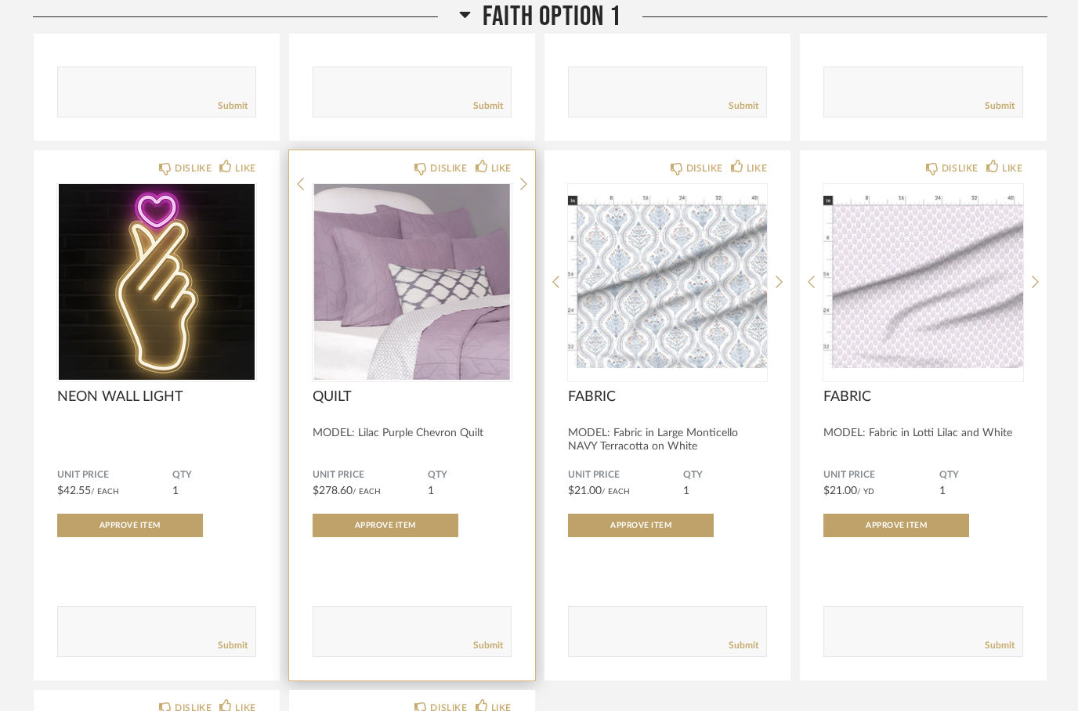
click at [0, 0] on img at bounding box center [0, 0] width 0 height 0
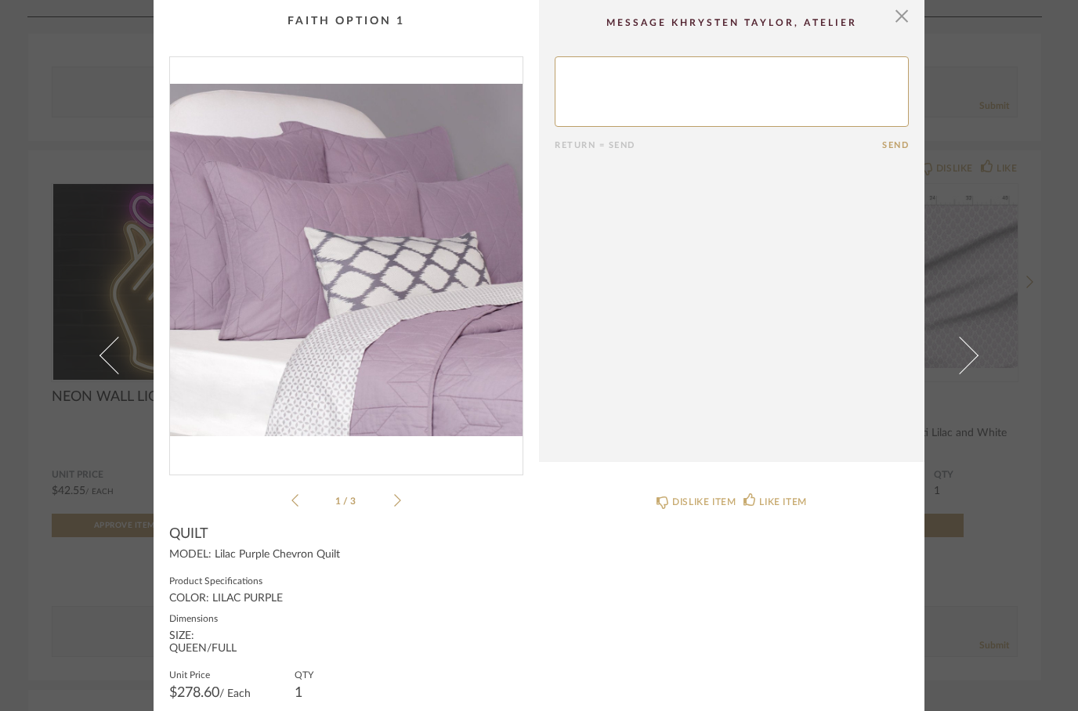
click at [432, 382] on img "0" at bounding box center [346, 259] width 353 height 405
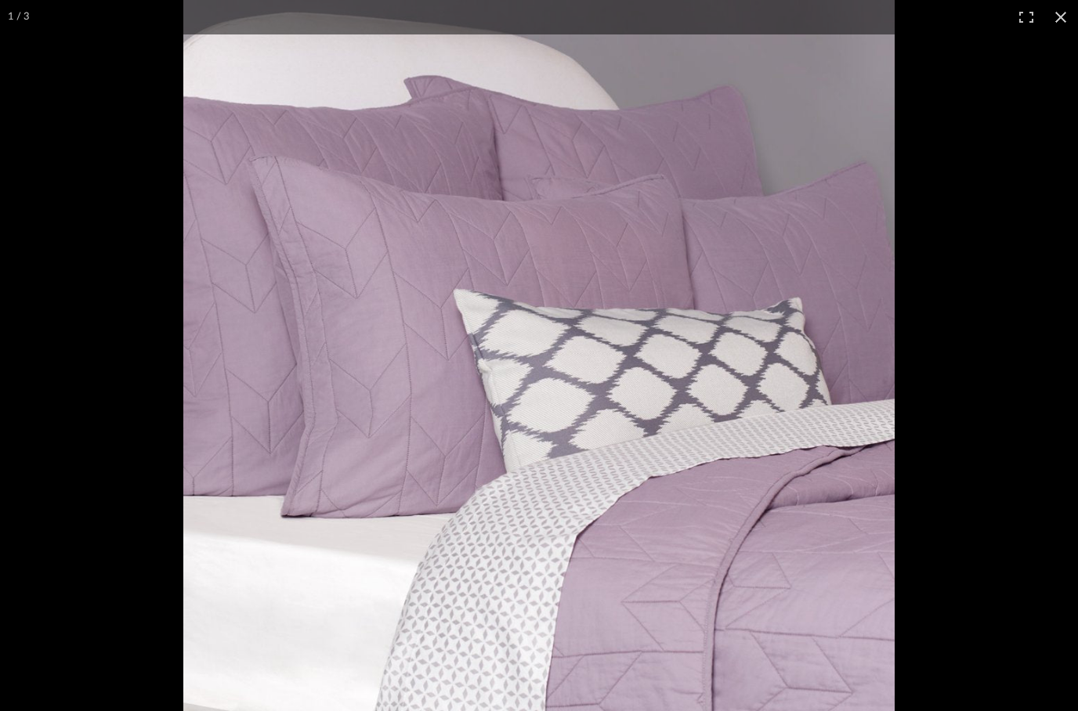
click at [1061, 18] on div "× 1 / 3 Return = Send Send QUILT MODEL: Lilac Purple Chevron Quilt Product Spec…" at bounding box center [539, 355] width 1078 height 711
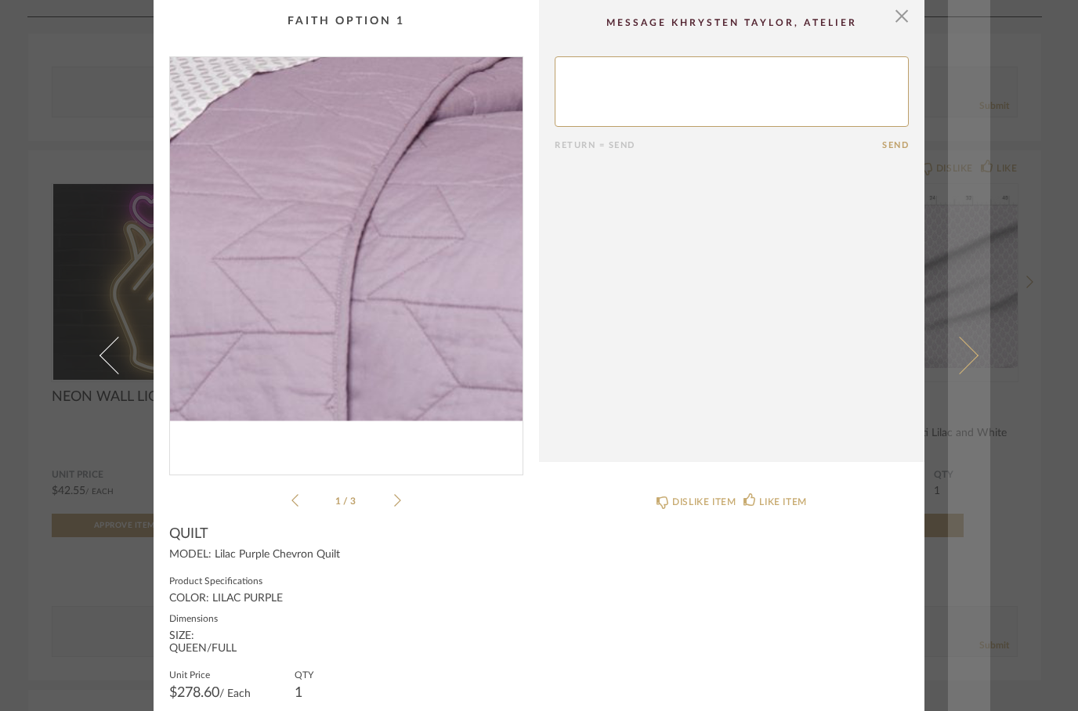
click at [961, 374] on span at bounding box center [960, 356] width 38 height 38
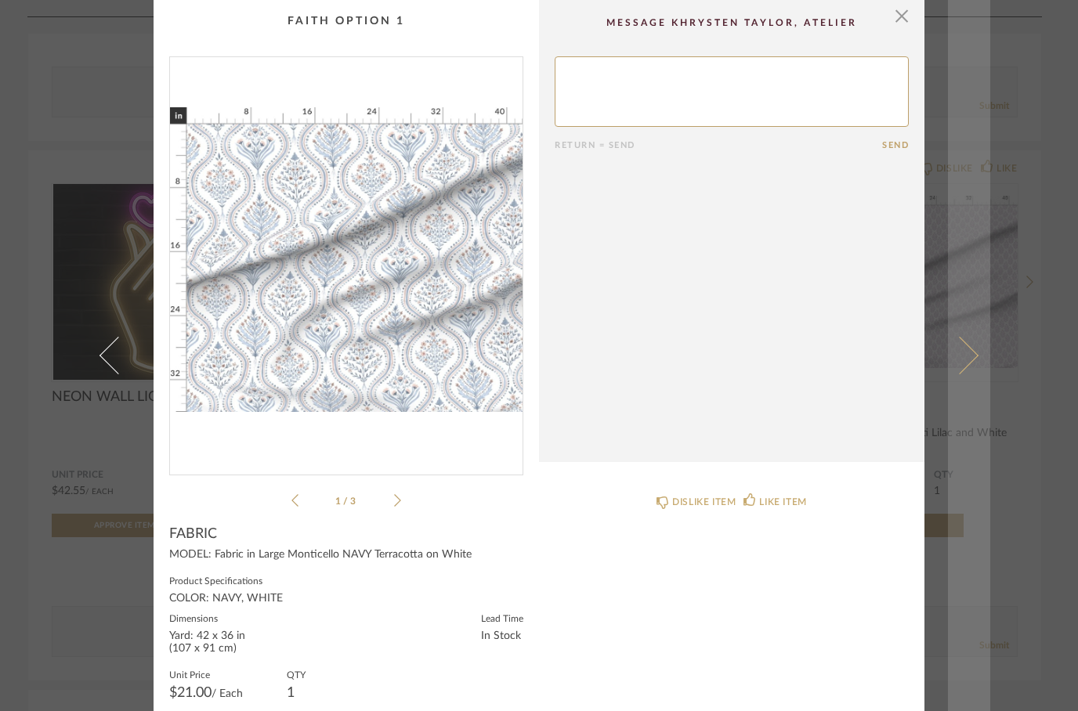
click at [962, 374] on span at bounding box center [960, 356] width 38 height 38
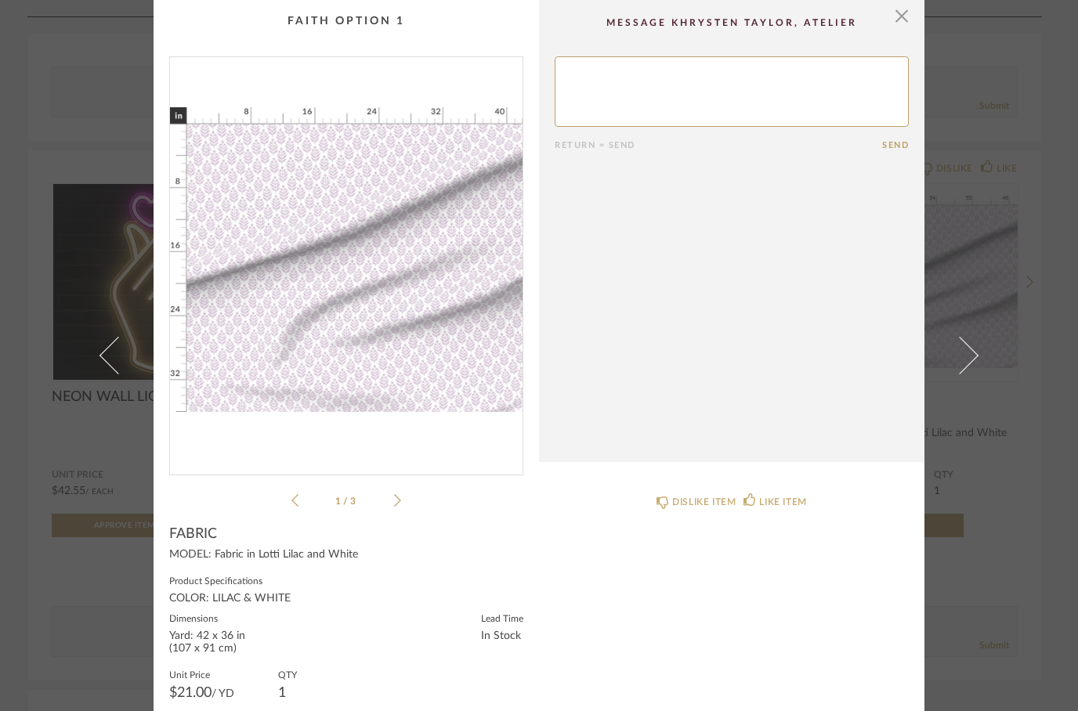
click at [280, 333] on img "0" at bounding box center [346, 259] width 353 height 405
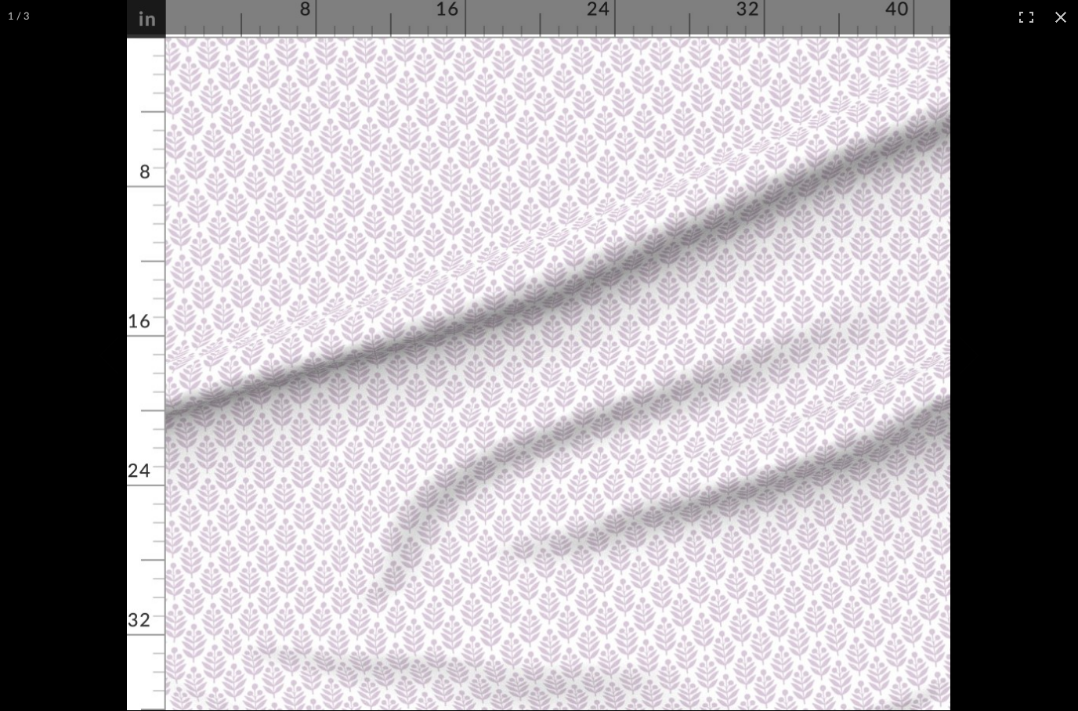
click at [1069, 23] on button at bounding box center [1060, 17] width 34 height 34
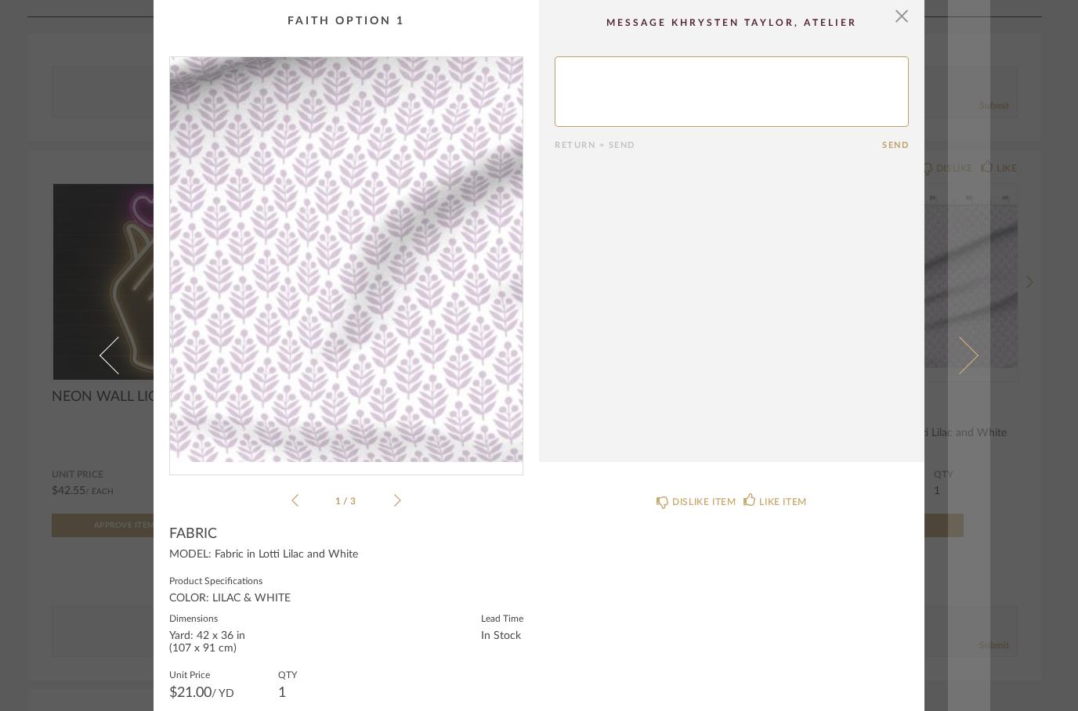
click at [972, 374] on span at bounding box center [960, 356] width 38 height 38
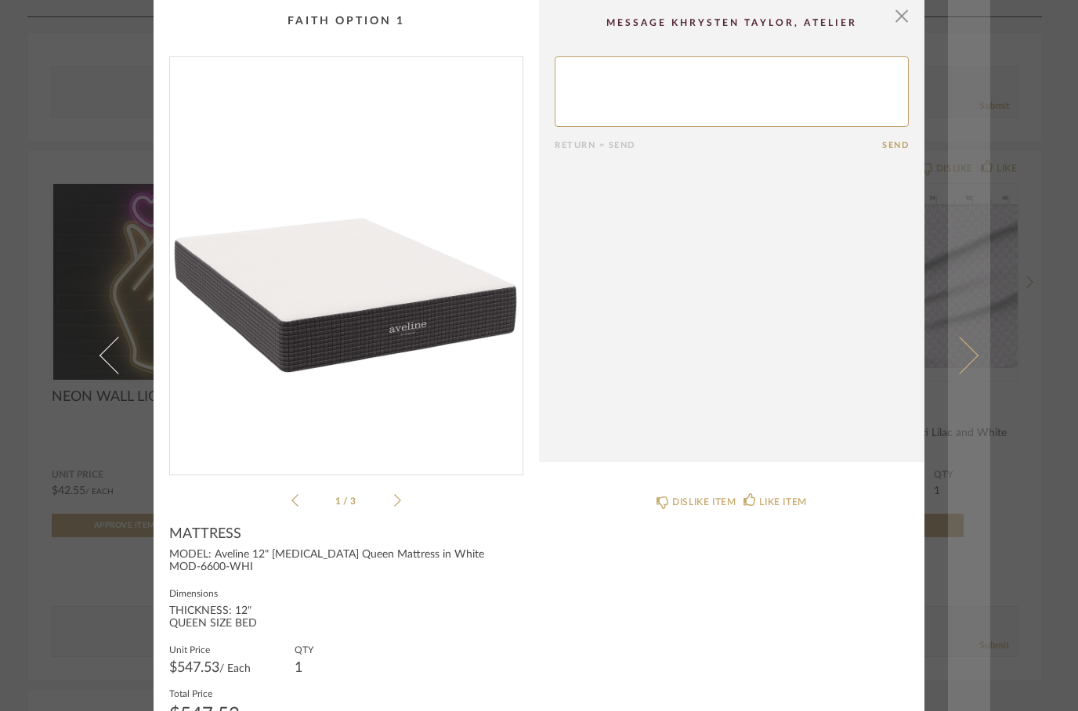
click at [968, 374] on span at bounding box center [960, 356] width 38 height 38
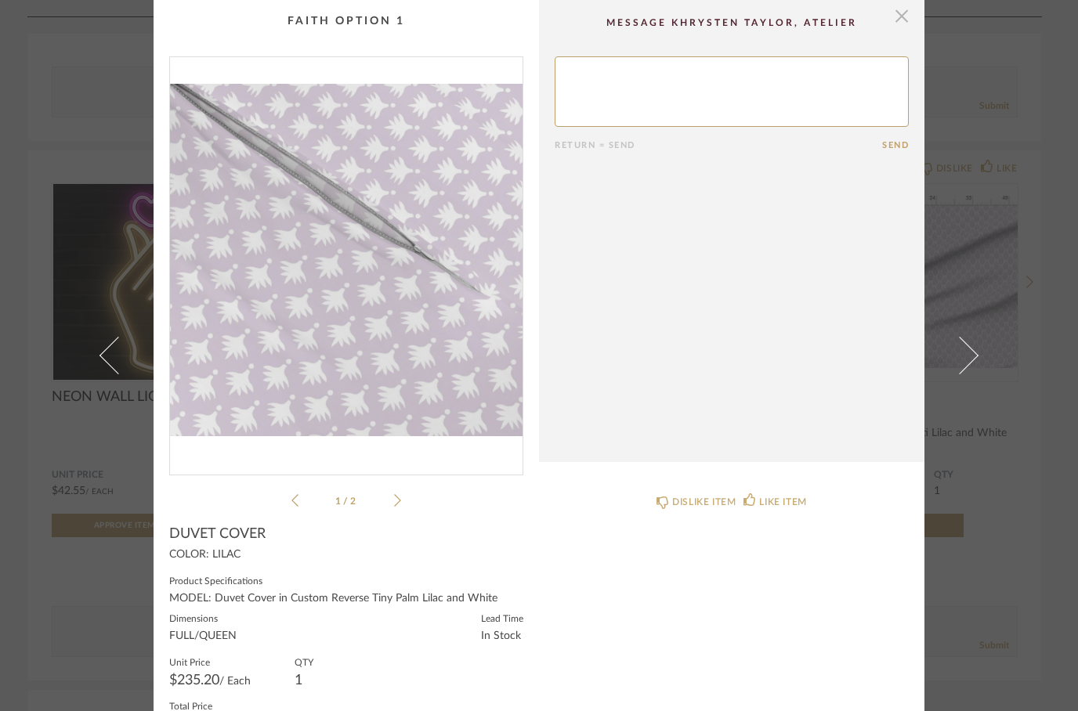
click at [899, 29] on span "button" at bounding box center [901, 15] width 31 height 31
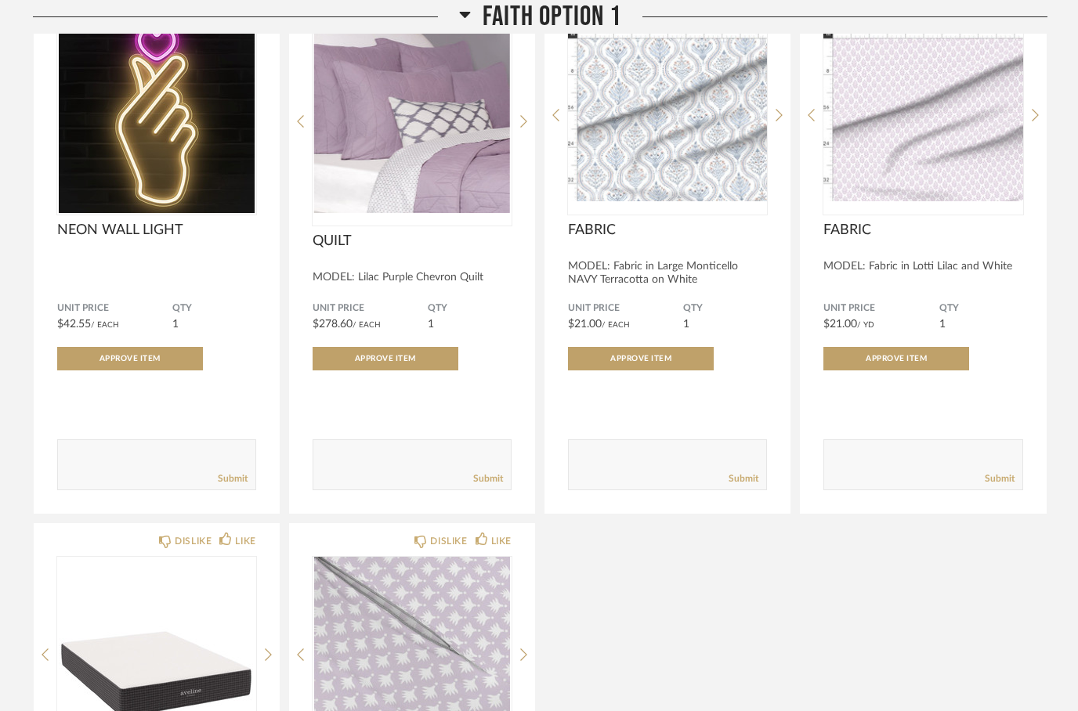
scroll to position [841, 0]
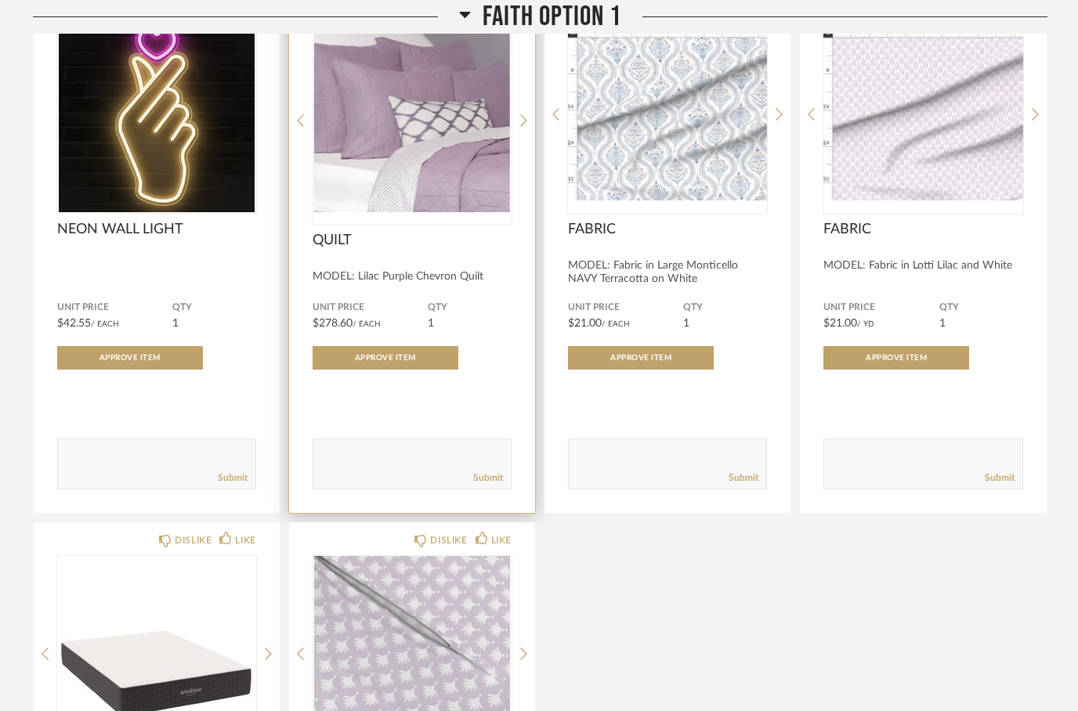
click at [454, 188] on img "0" at bounding box center [412, 115] width 199 height 196
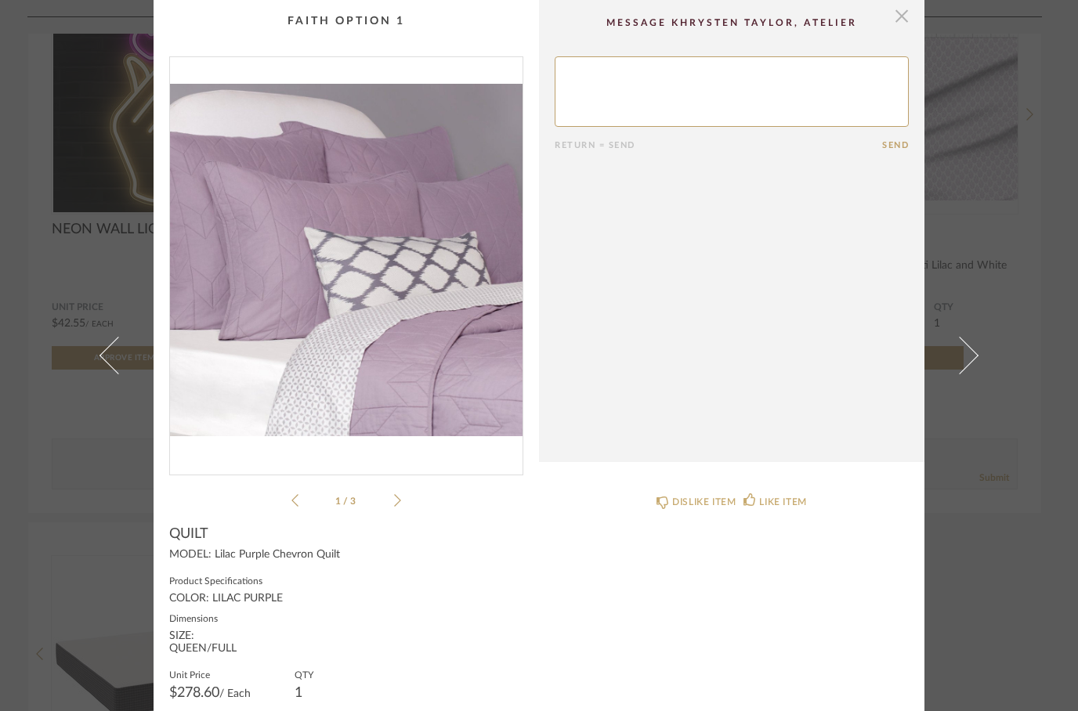
click at [902, 13] on span "button" at bounding box center [901, 15] width 31 height 31
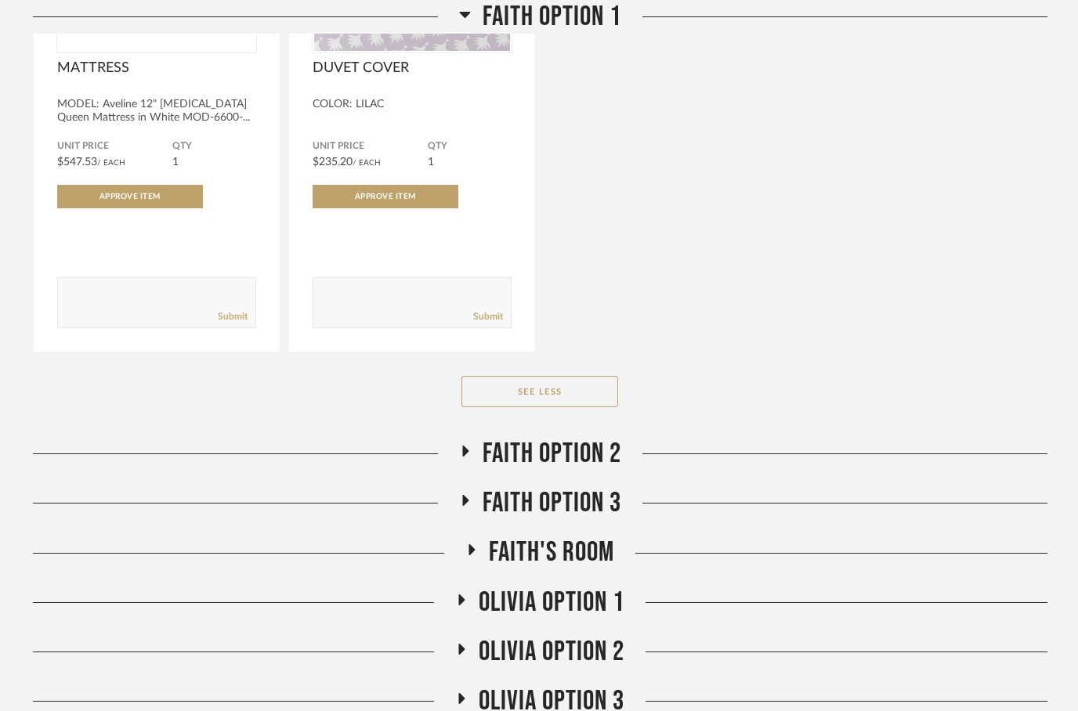
scroll to position [1547, 0]
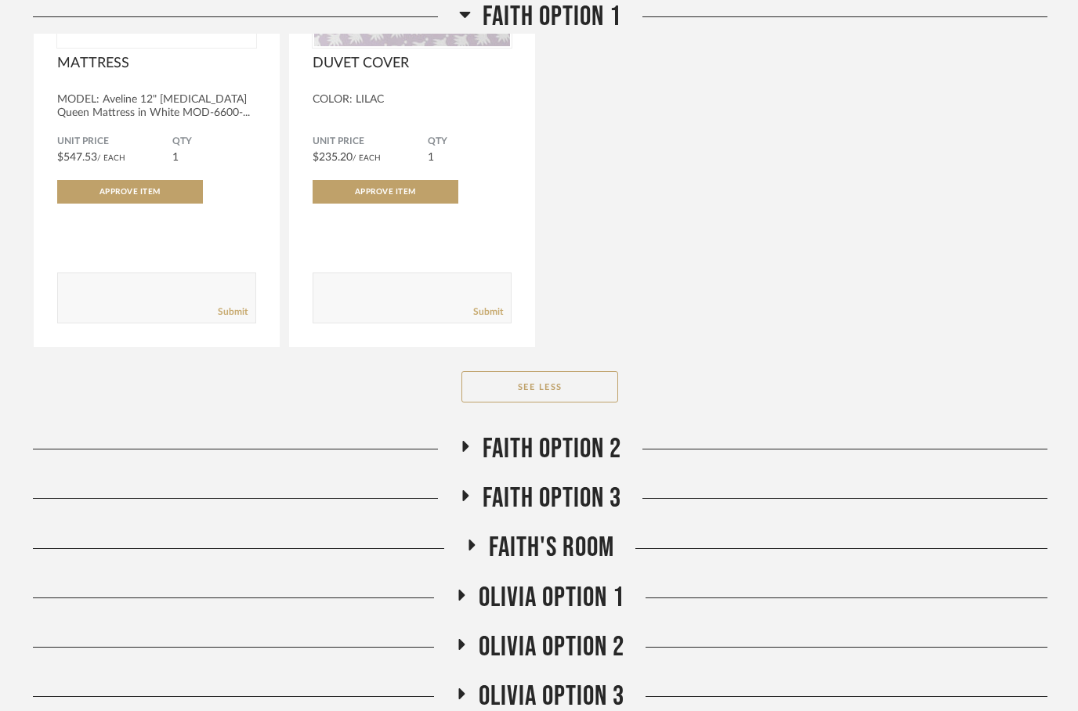
click at [437, 457] on fa-icon at bounding box center [431, 452] width 12 height 23
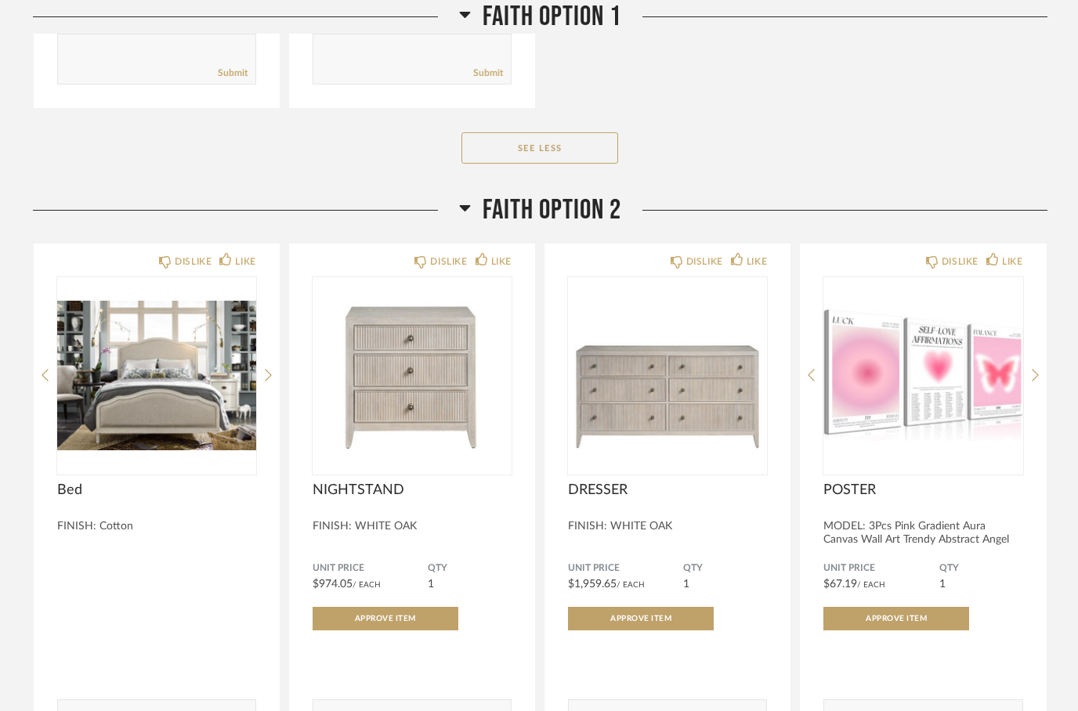
scroll to position [1788, 0]
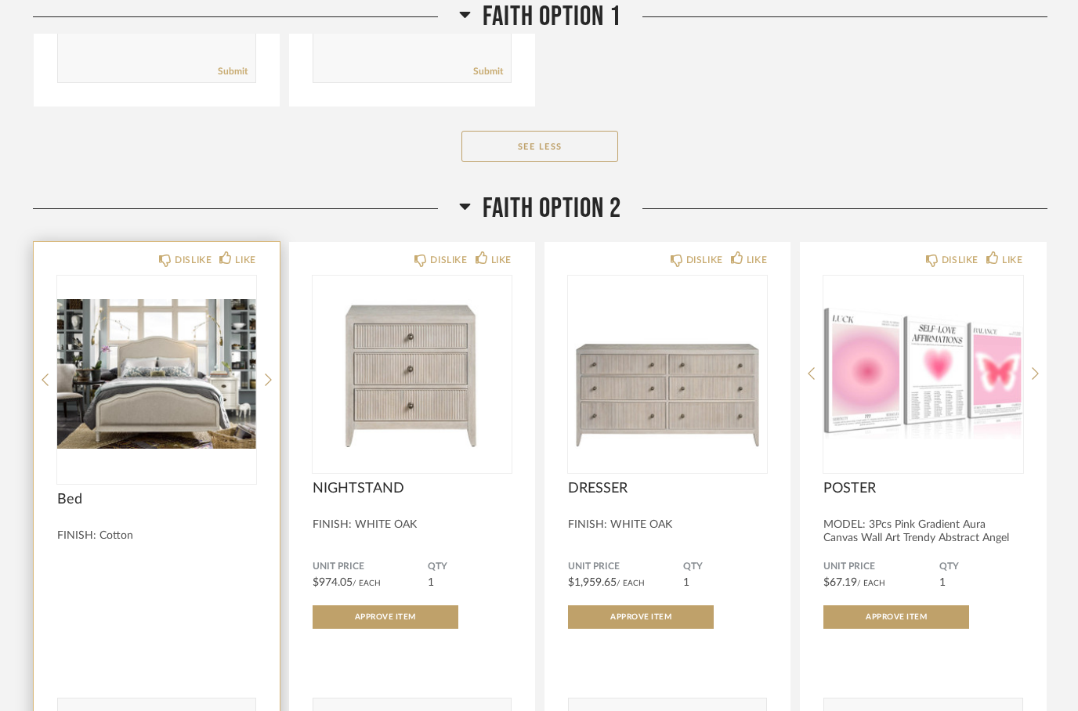
click at [0, 0] on img at bounding box center [0, 0] width 0 height 0
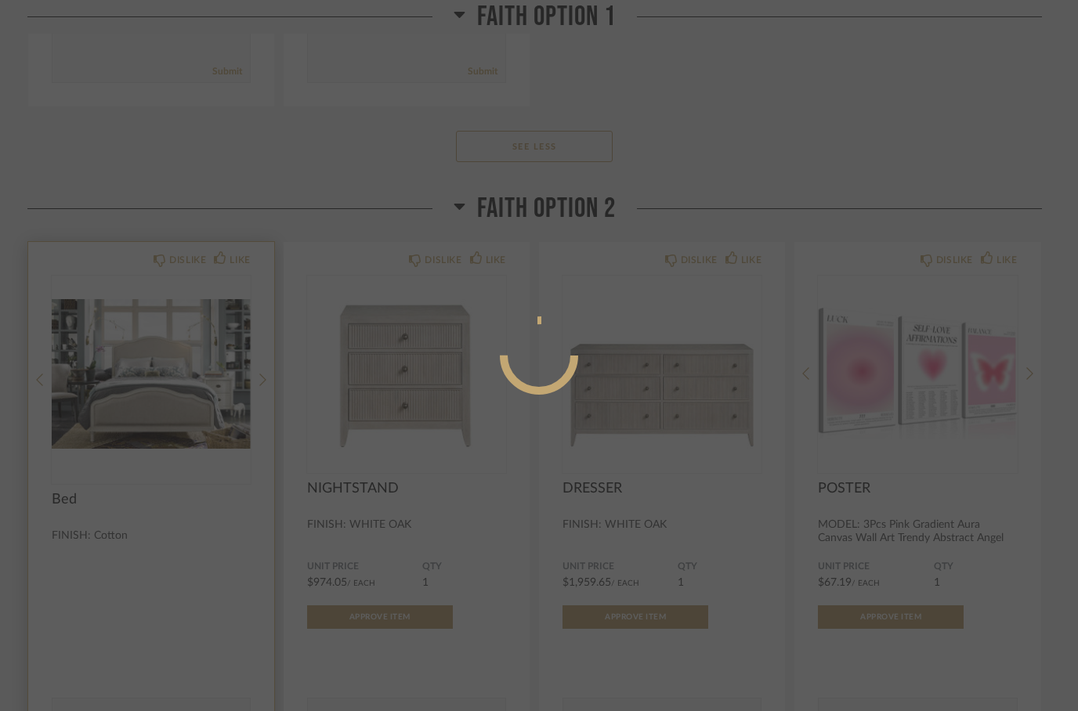
scroll to position [0, 0]
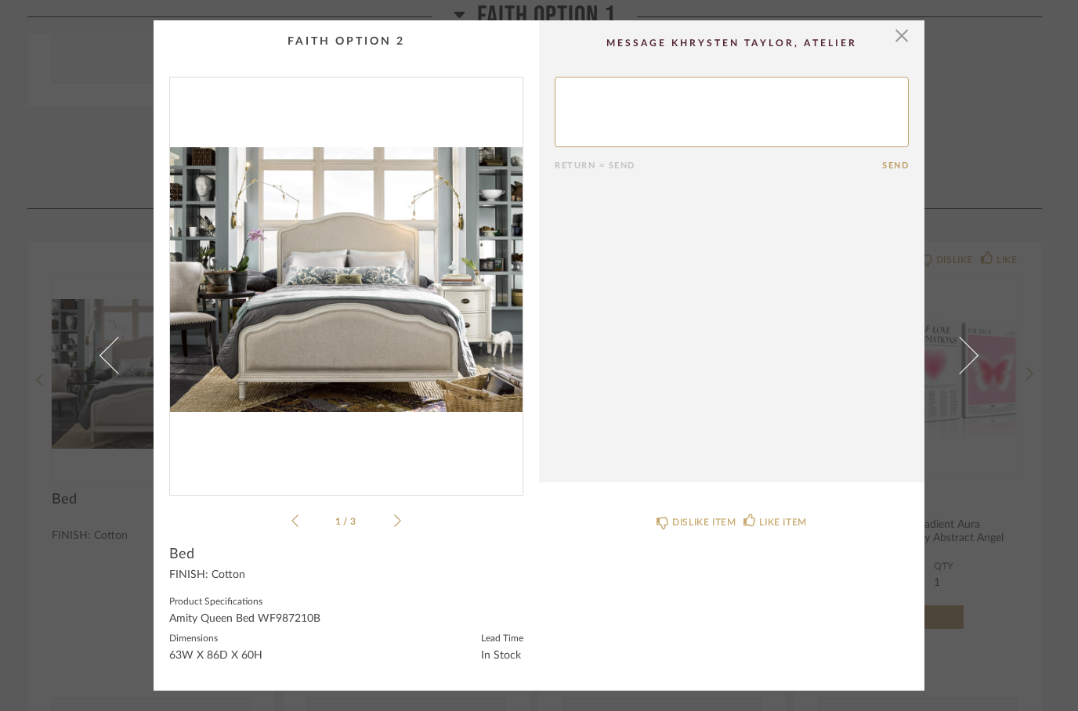
click at [391, 523] on li "1 / 3" at bounding box center [346, 521] width 96 height 19
click at [397, 523] on icon at bounding box center [397, 521] width 7 height 14
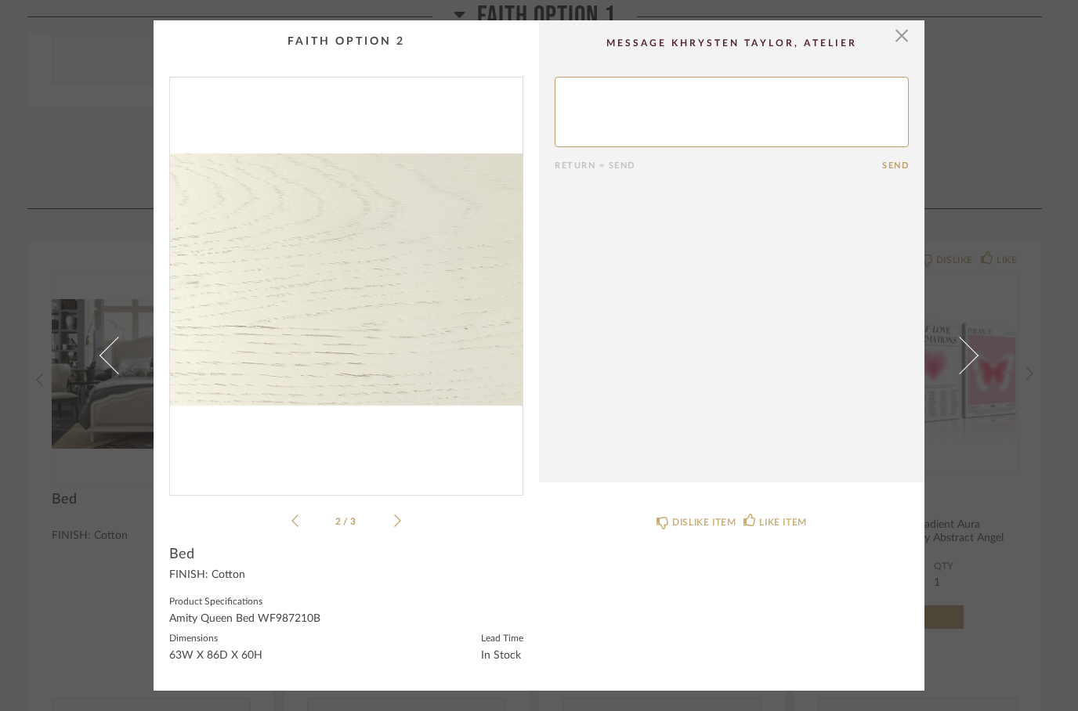
click at [396, 525] on icon at bounding box center [397, 521] width 7 height 14
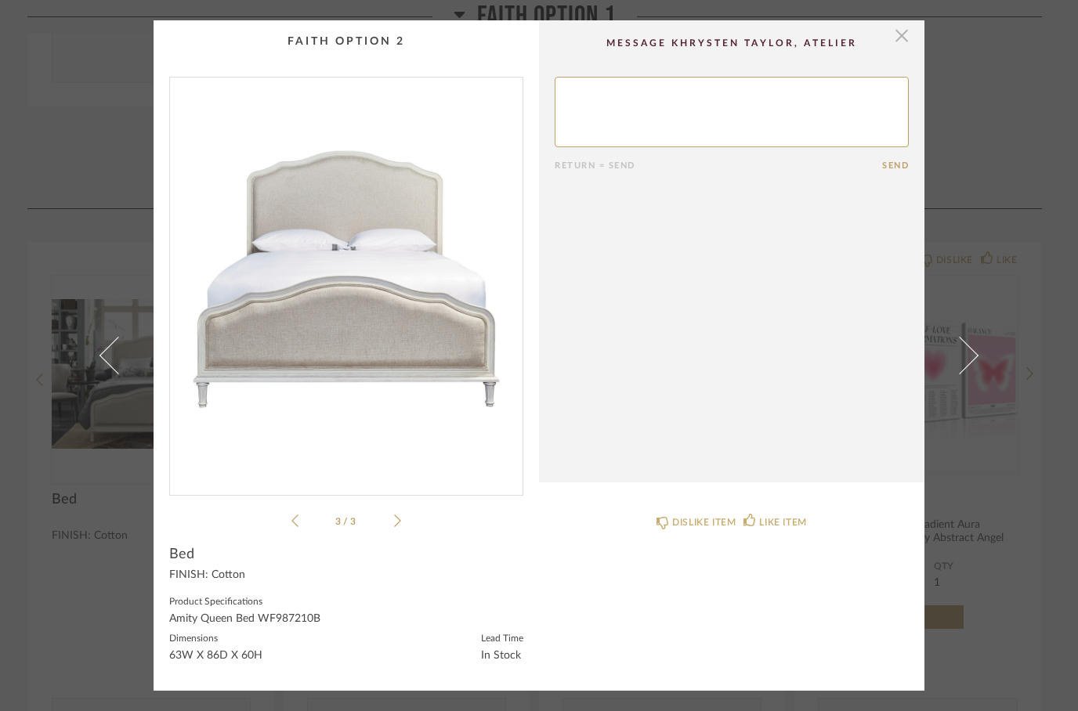
click at [908, 32] on span "button" at bounding box center [901, 35] width 31 height 31
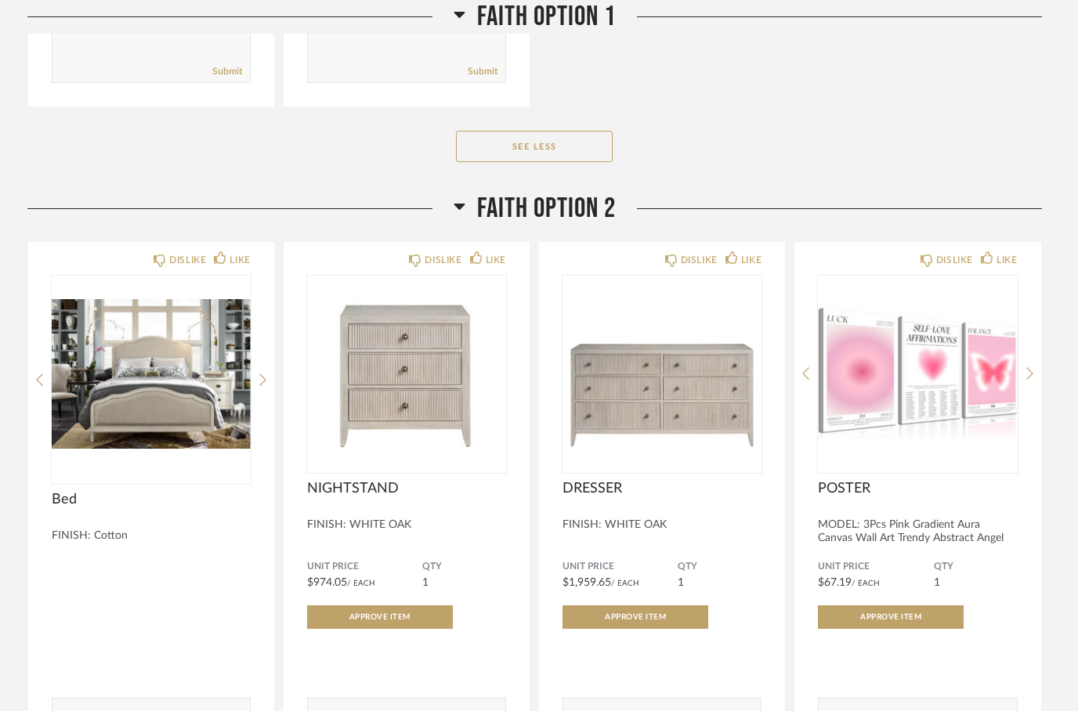
scroll to position [1788, 0]
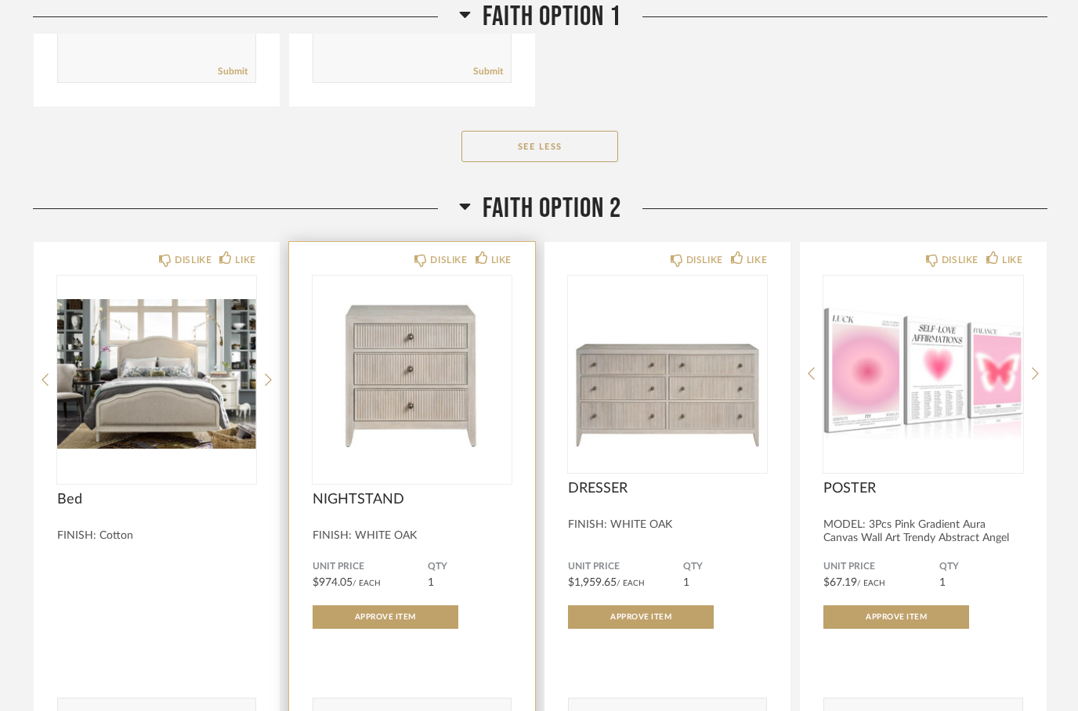
click at [0, 0] on img at bounding box center [0, 0] width 0 height 0
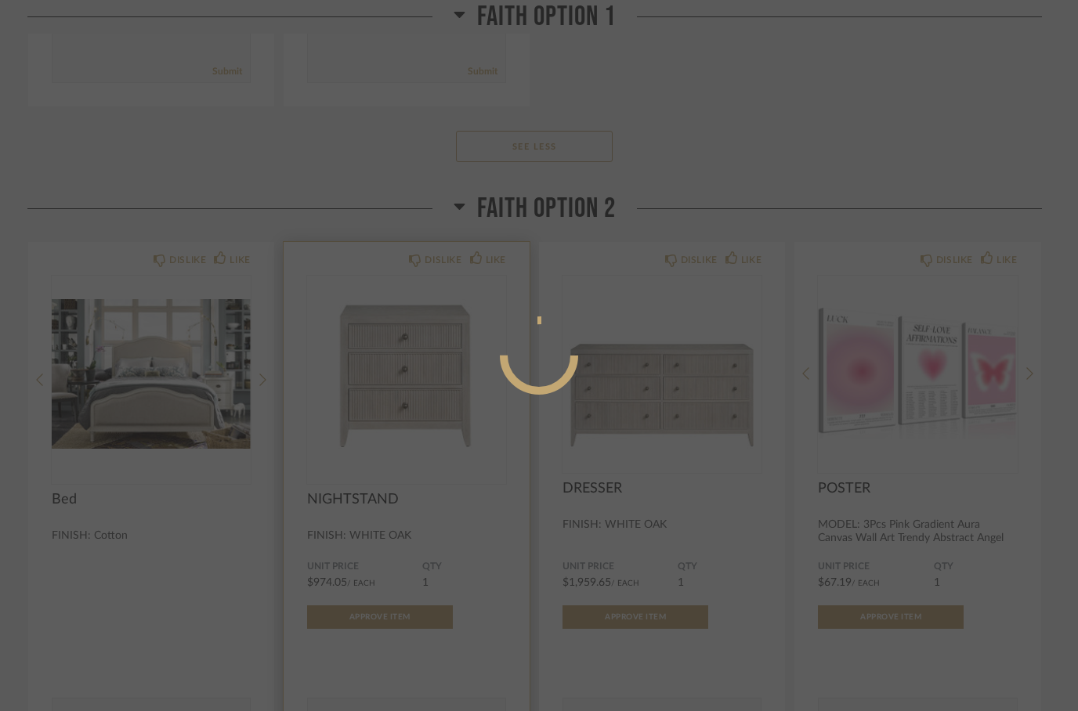
scroll to position [0, 0]
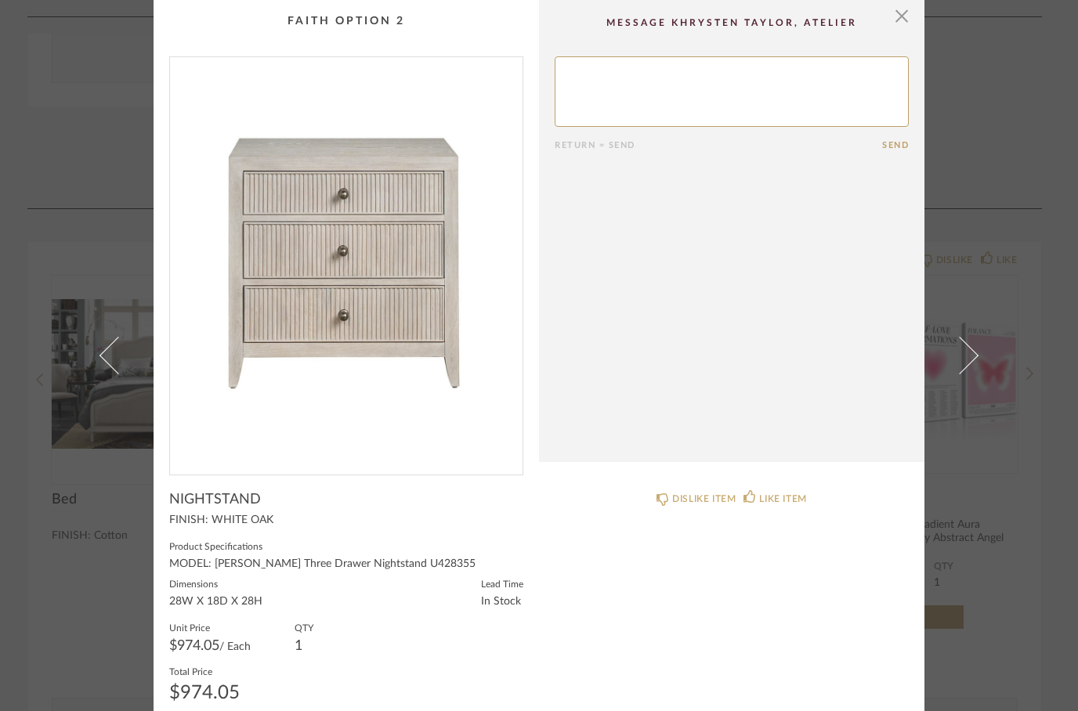
click at [284, 284] on img "0" at bounding box center [346, 259] width 353 height 405
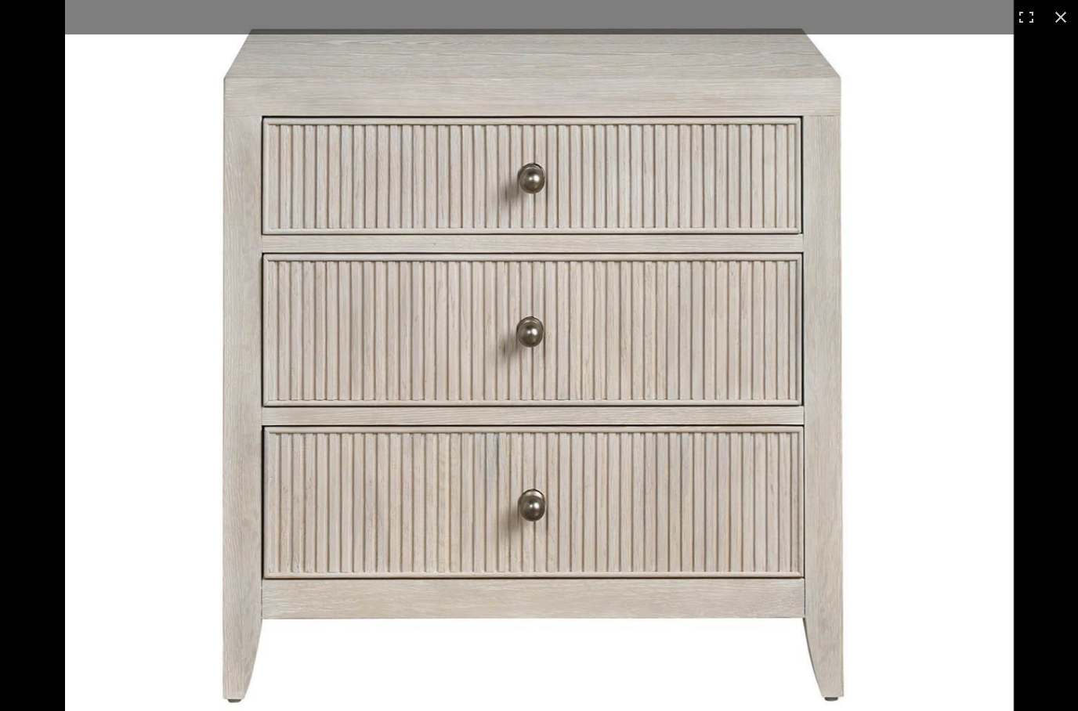
click at [1058, 15] on div "× Return = Send Send NIGHTSTAND FINISH: WHITE OAK Product Specifications MODEL:…" at bounding box center [539, 355] width 1078 height 711
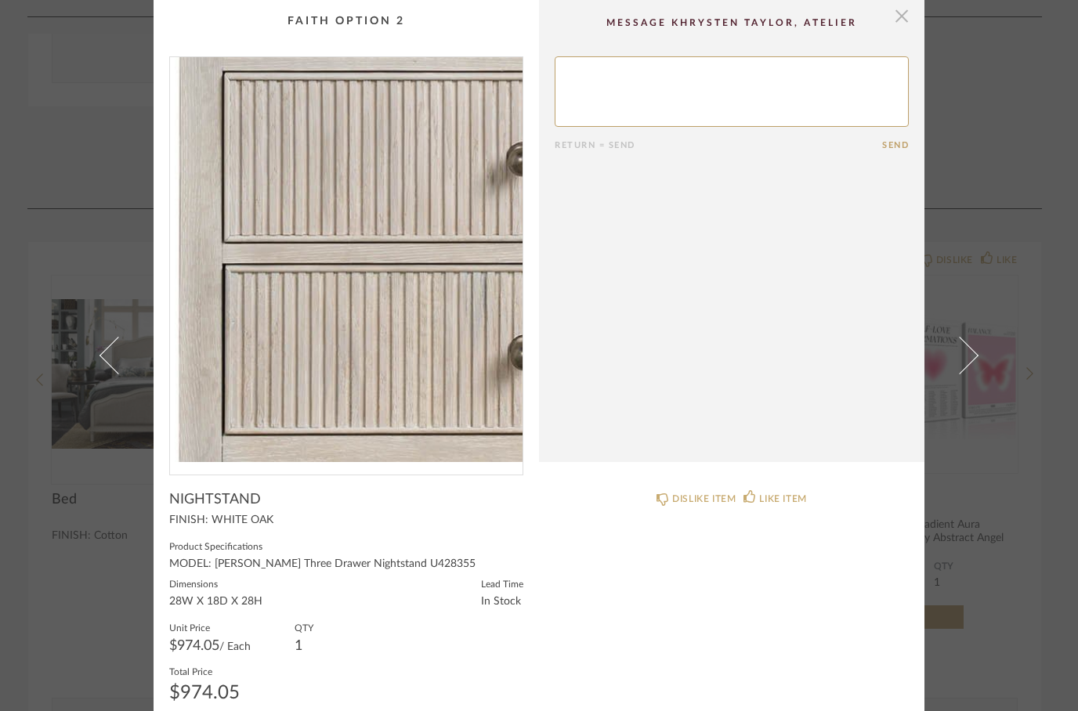
click at [907, 17] on span "button" at bounding box center [901, 15] width 31 height 31
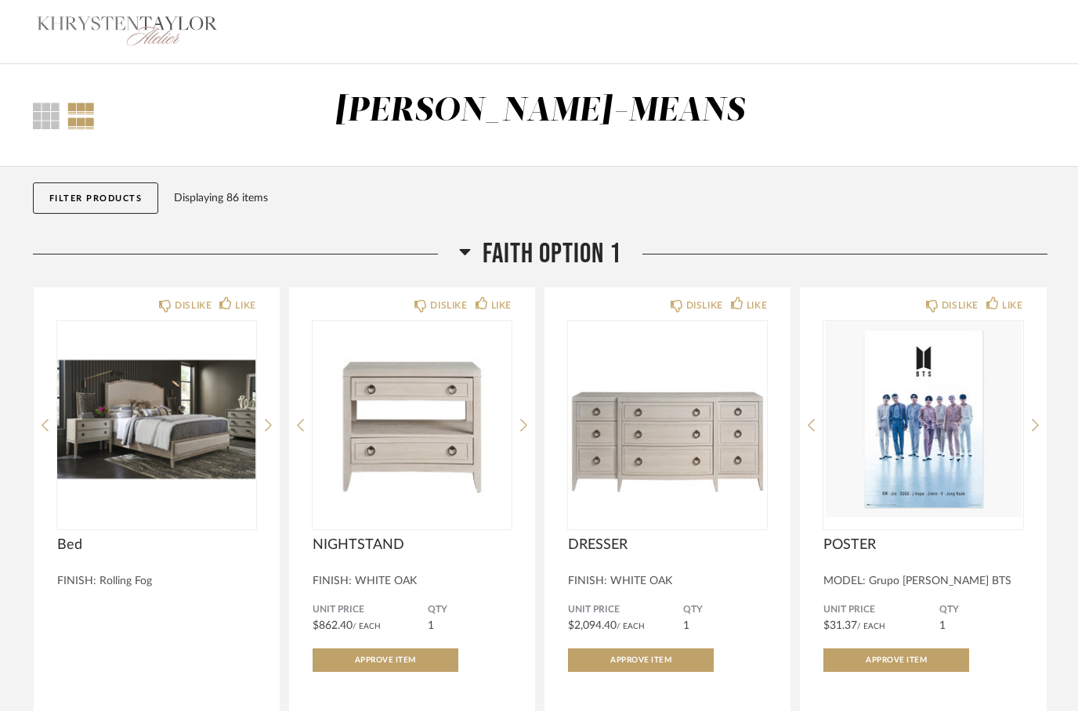
scroll to position [1788, 0]
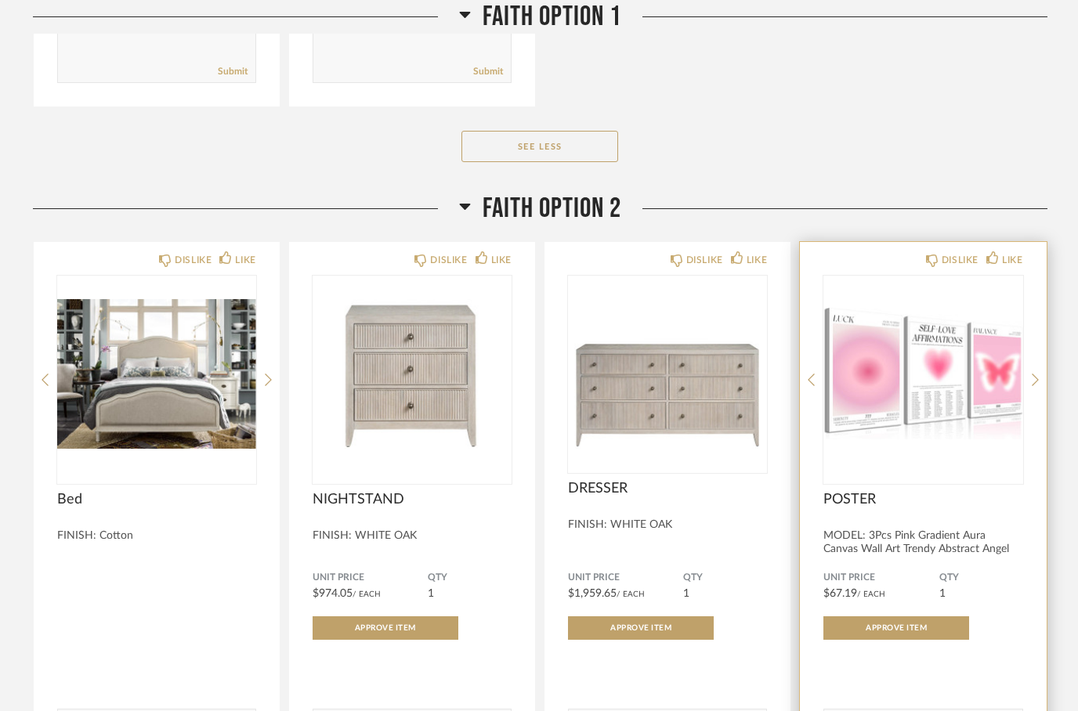
click at [0, 0] on img at bounding box center [0, 0] width 0 height 0
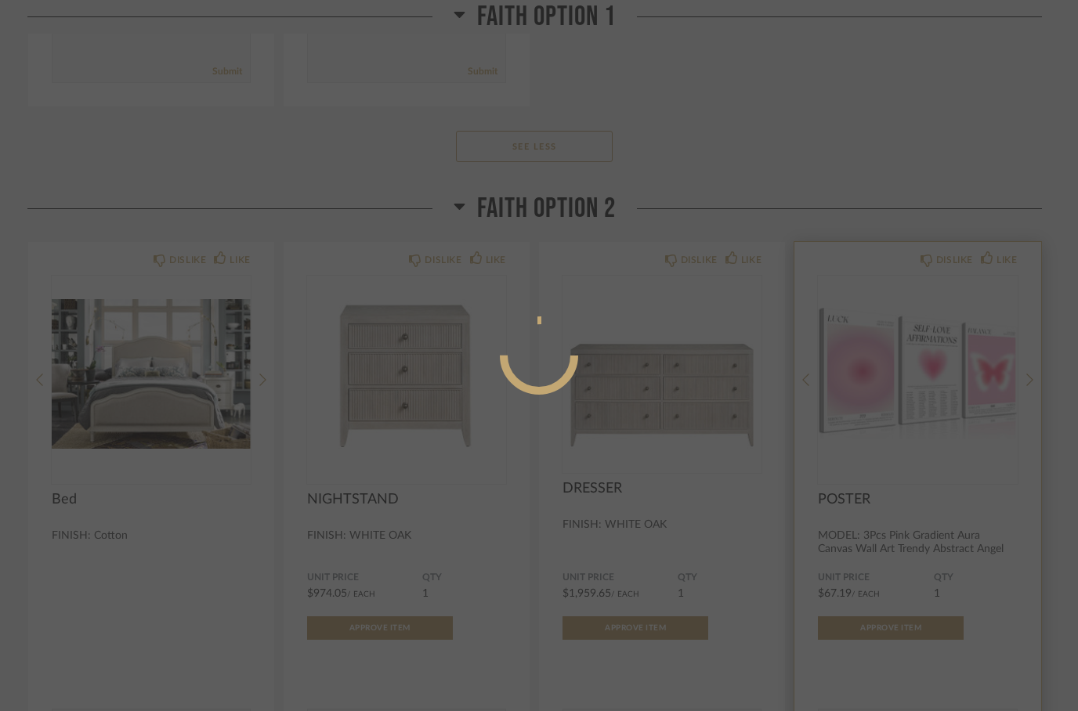
scroll to position [0, 0]
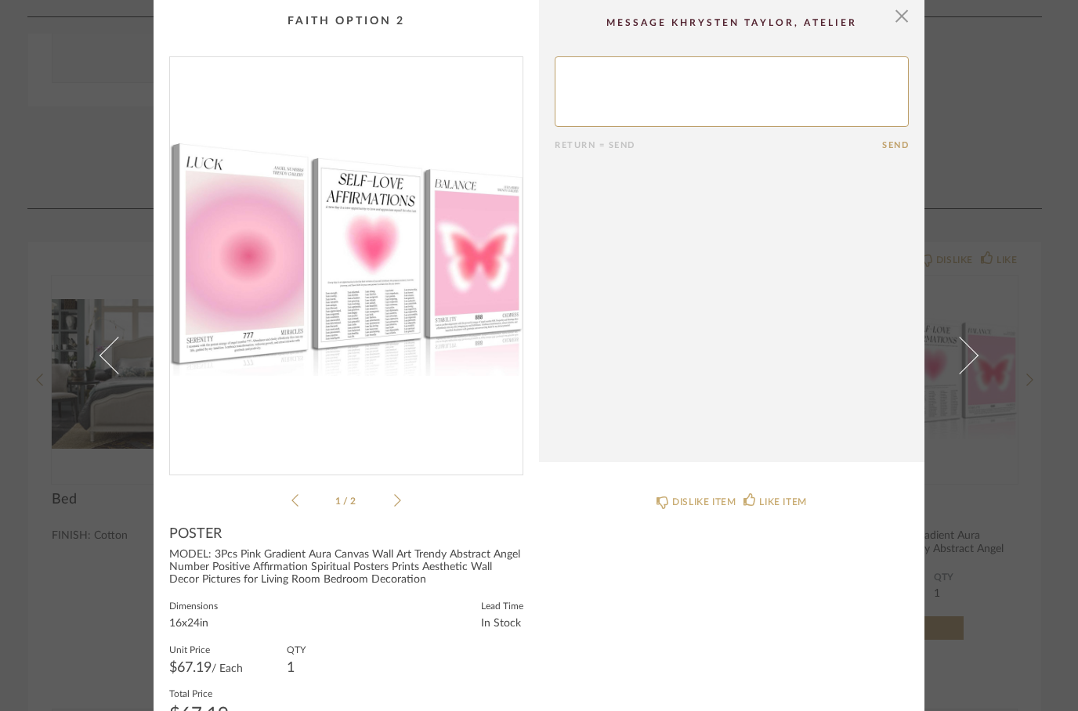
click at [398, 501] on icon at bounding box center [397, 501] width 7 height 14
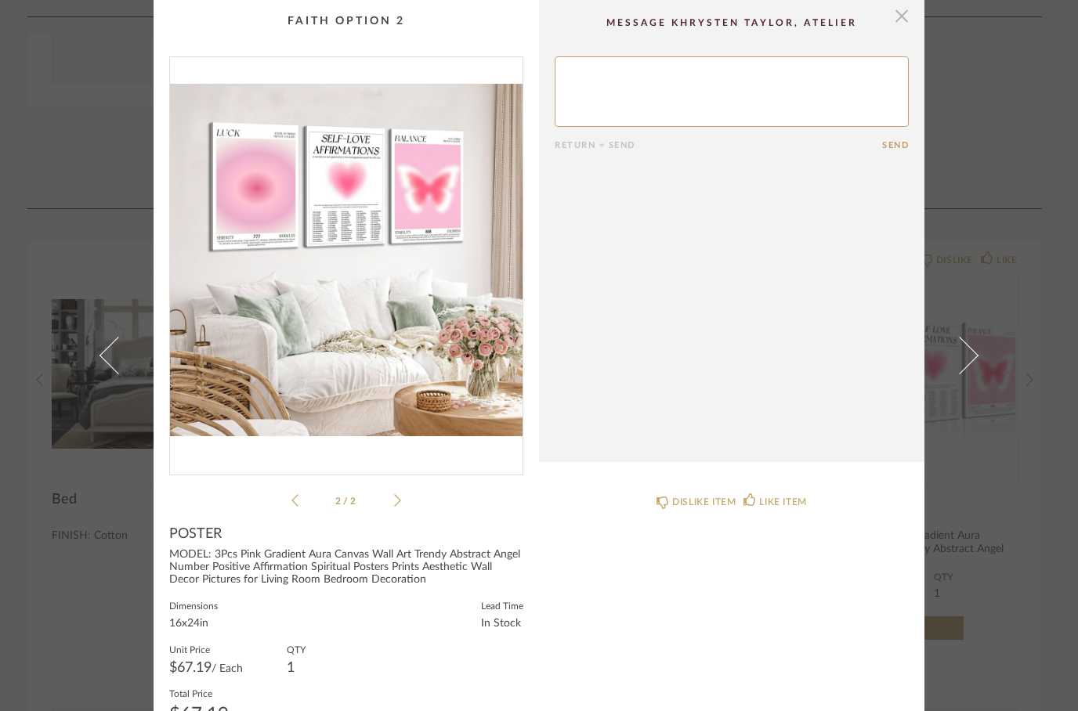
click at [906, 18] on span "button" at bounding box center [901, 15] width 31 height 31
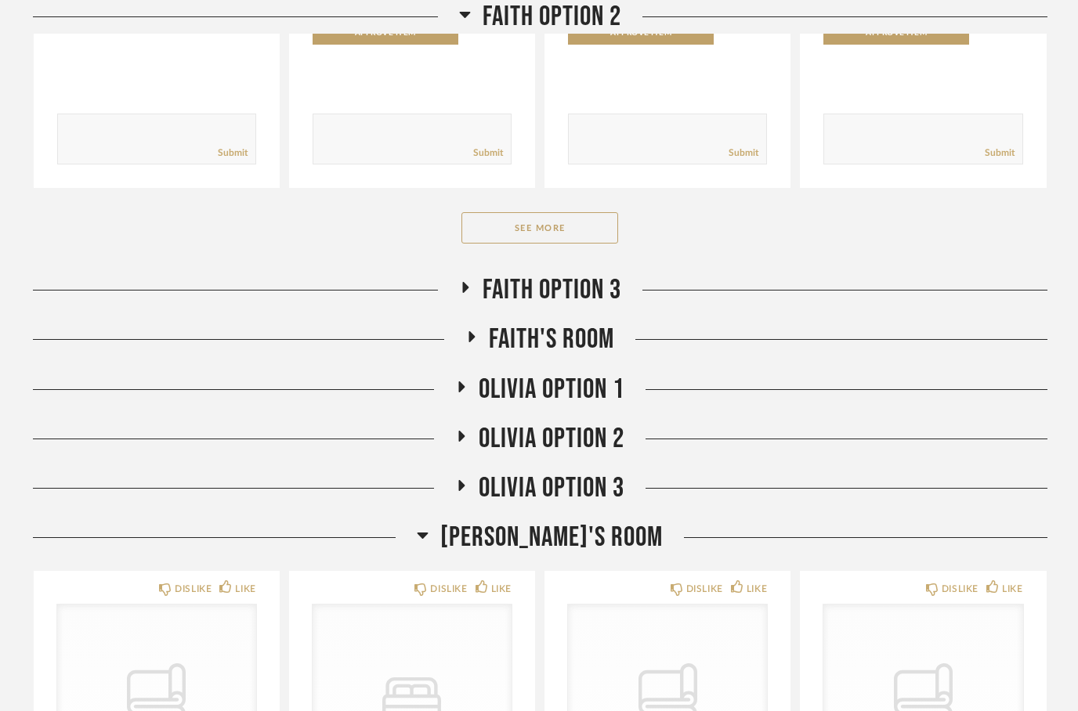
scroll to position [2416, 0]
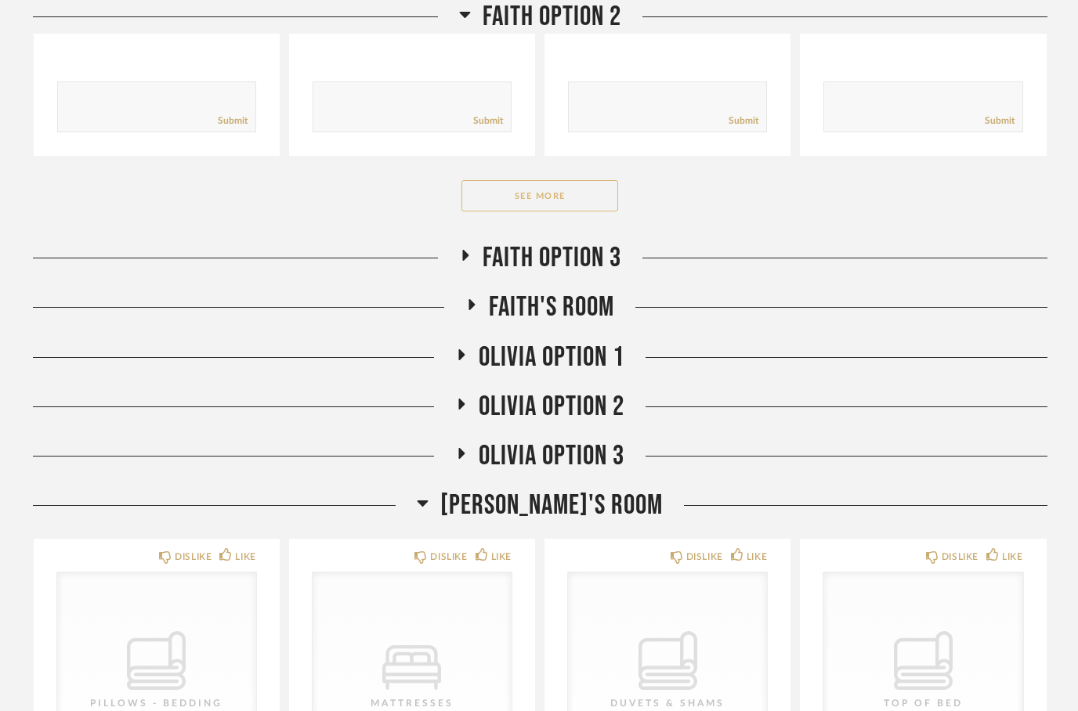
click at [530, 194] on button "See More" at bounding box center [539, 195] width 157 height 31
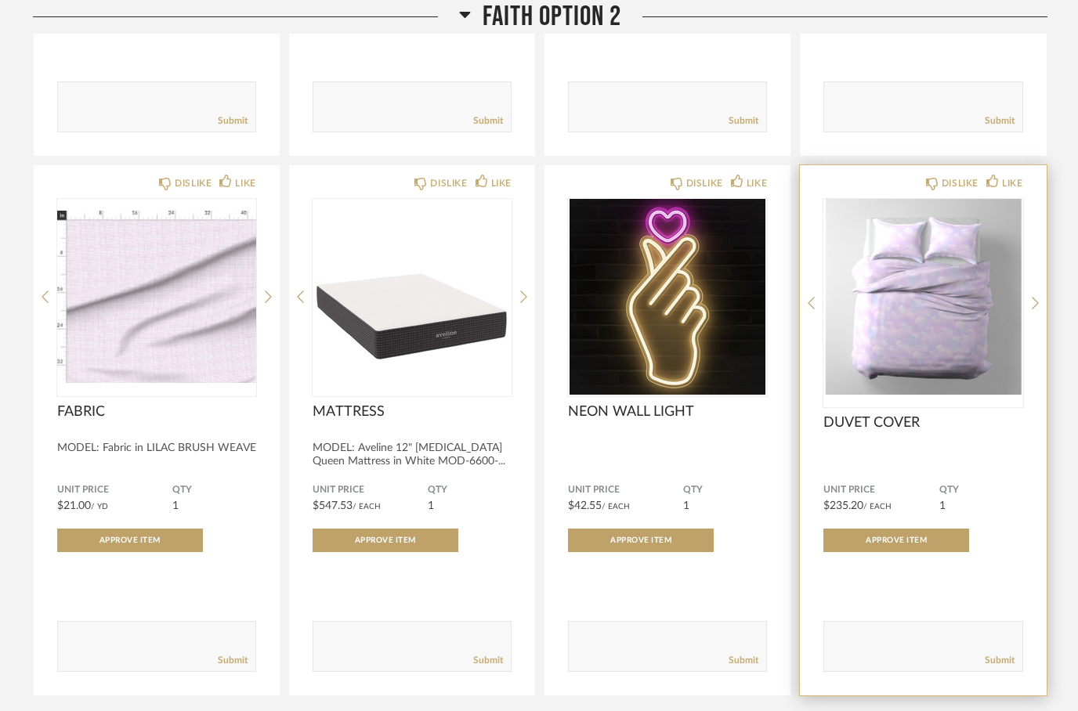
click at [0, 0] on img at bounding box center [0, 0] width 0 height 0
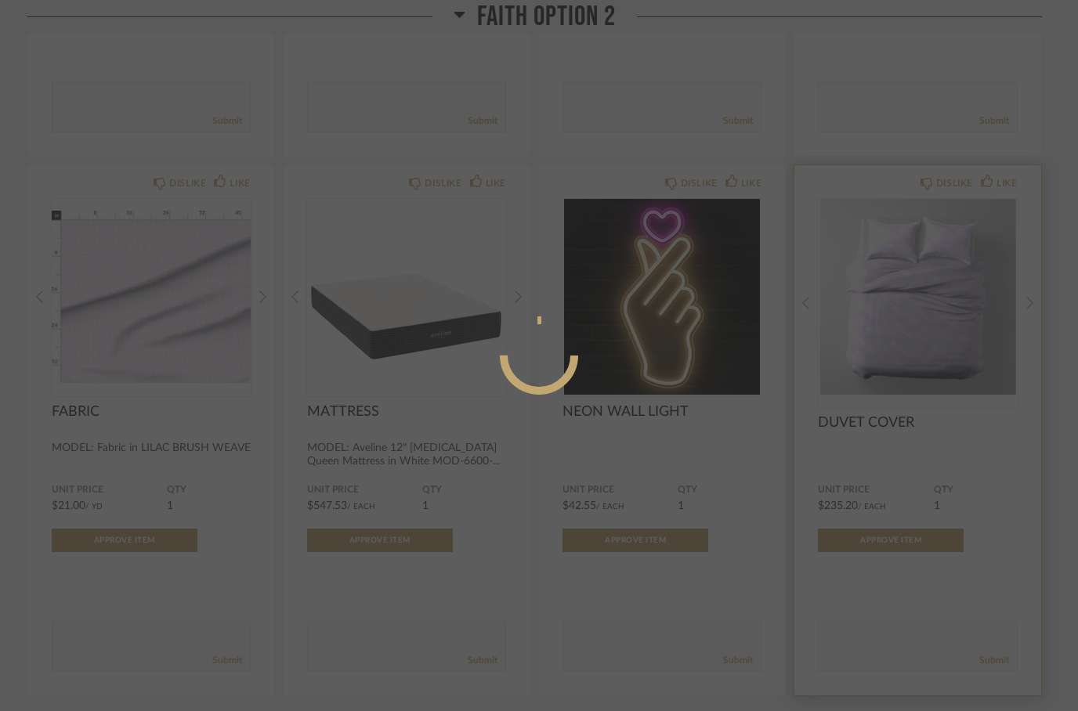
scroll to position [0, 0]
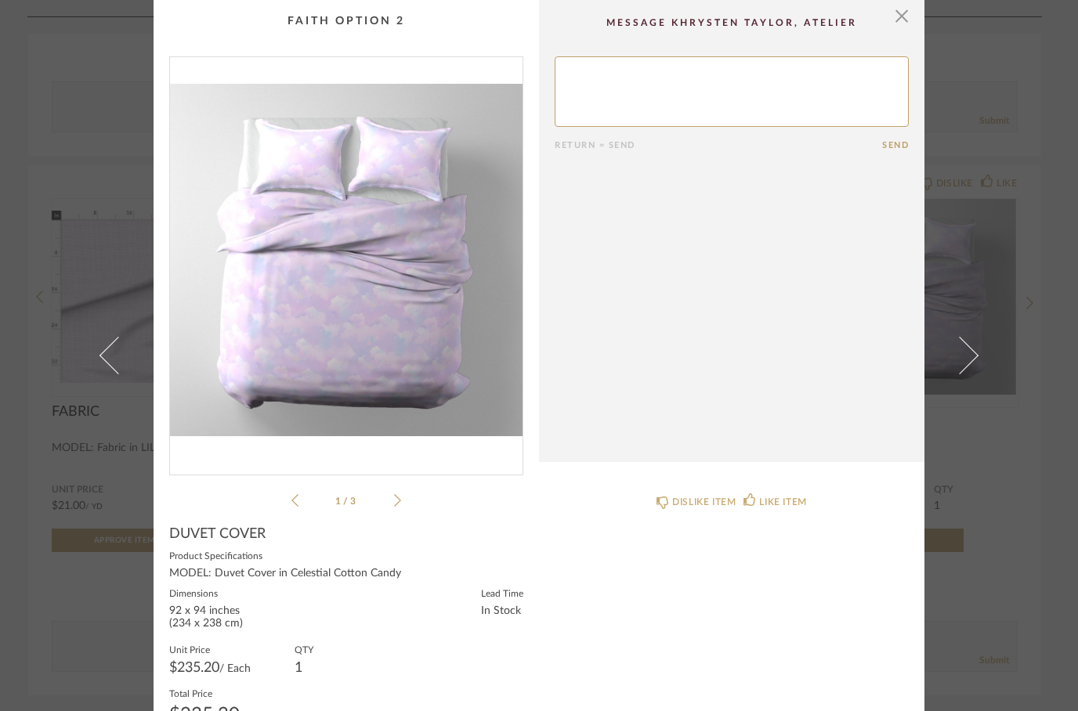
click at [311, 327] on img "0" at bounding box center [346, 259] width 353 height 405
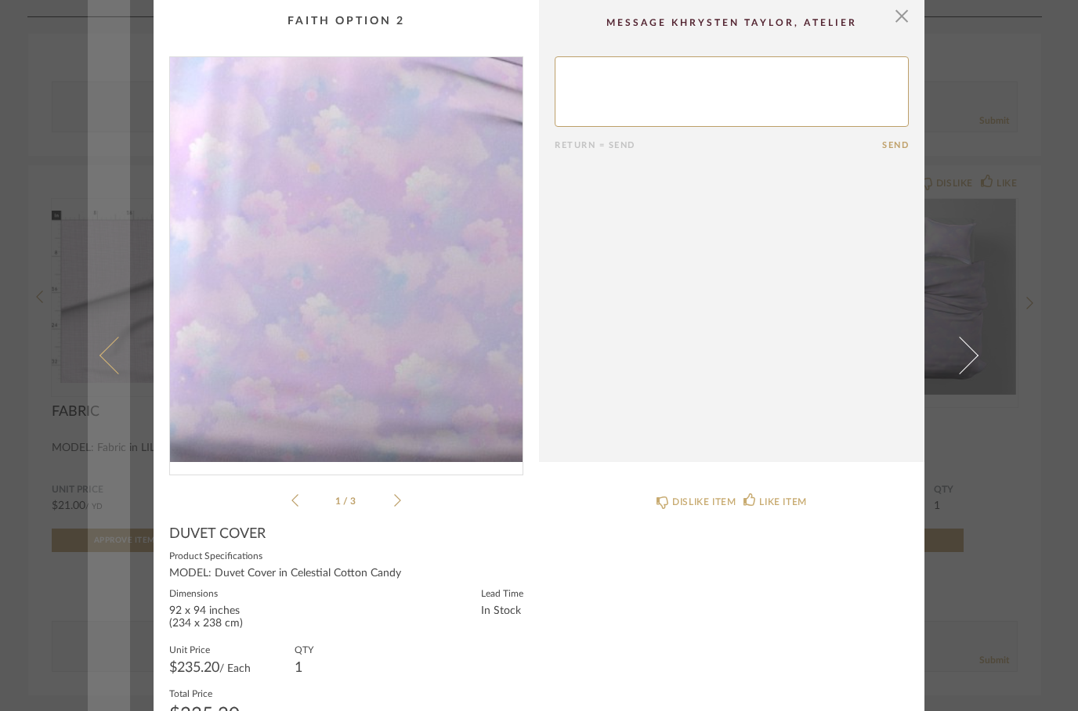
click at [125, 374] on span at bounding box center [118, 356] width 38 height 38
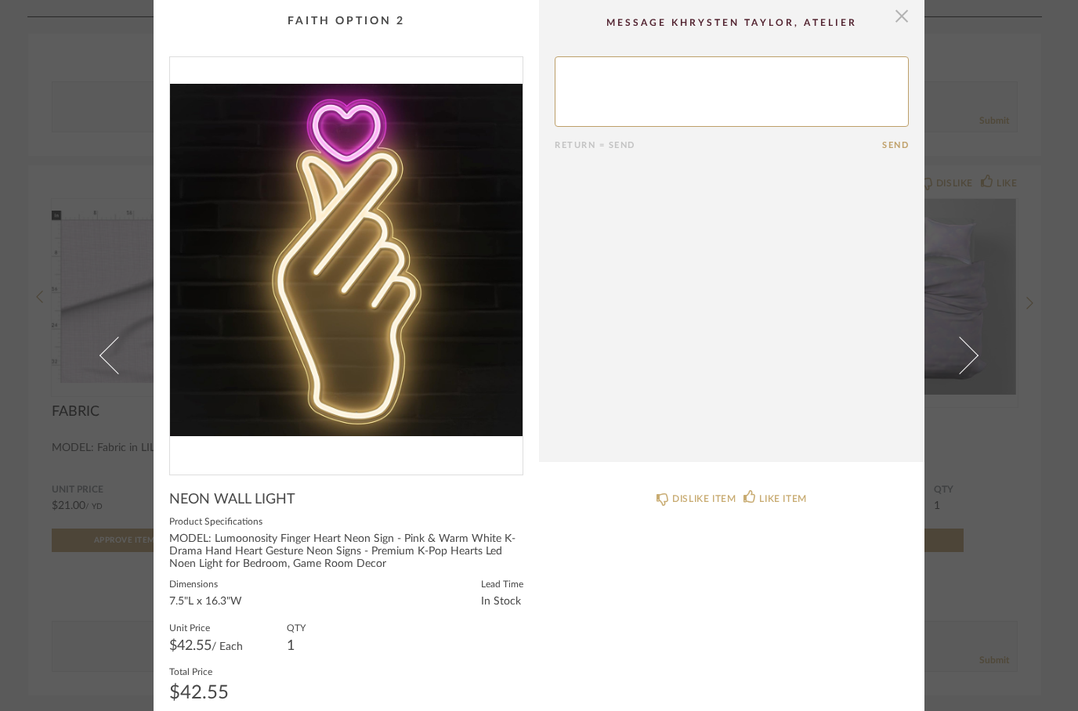
click at [908, 9] on span "button" at bounding box center [901, 15] width 31 height 31
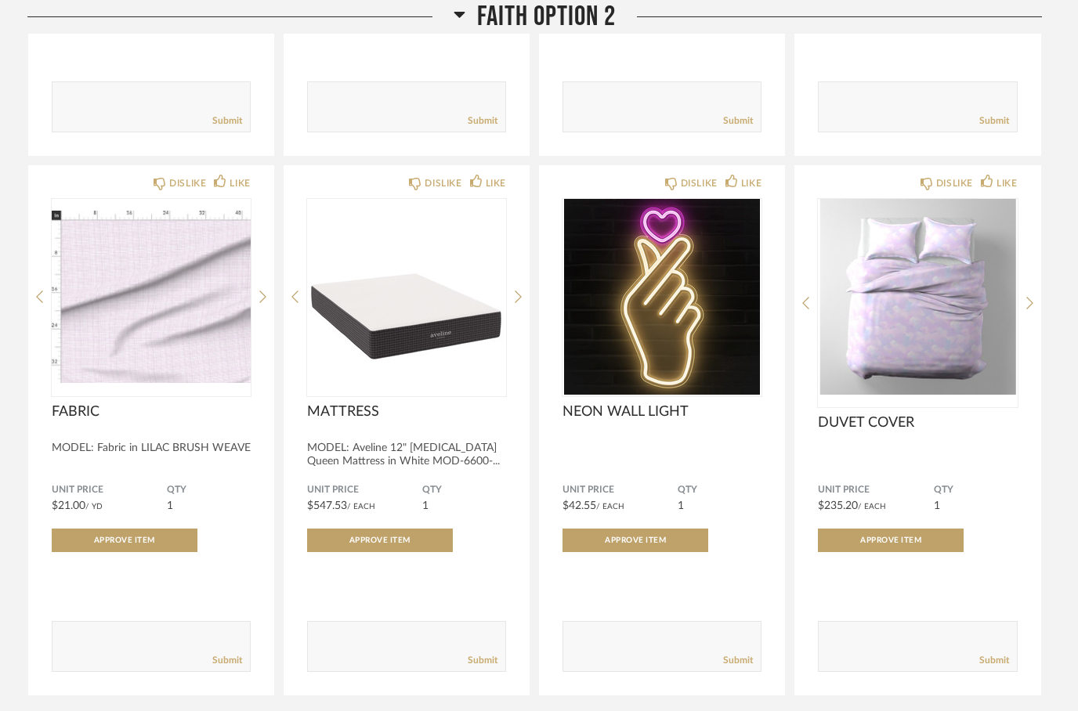
scroll to position [2416, 0]
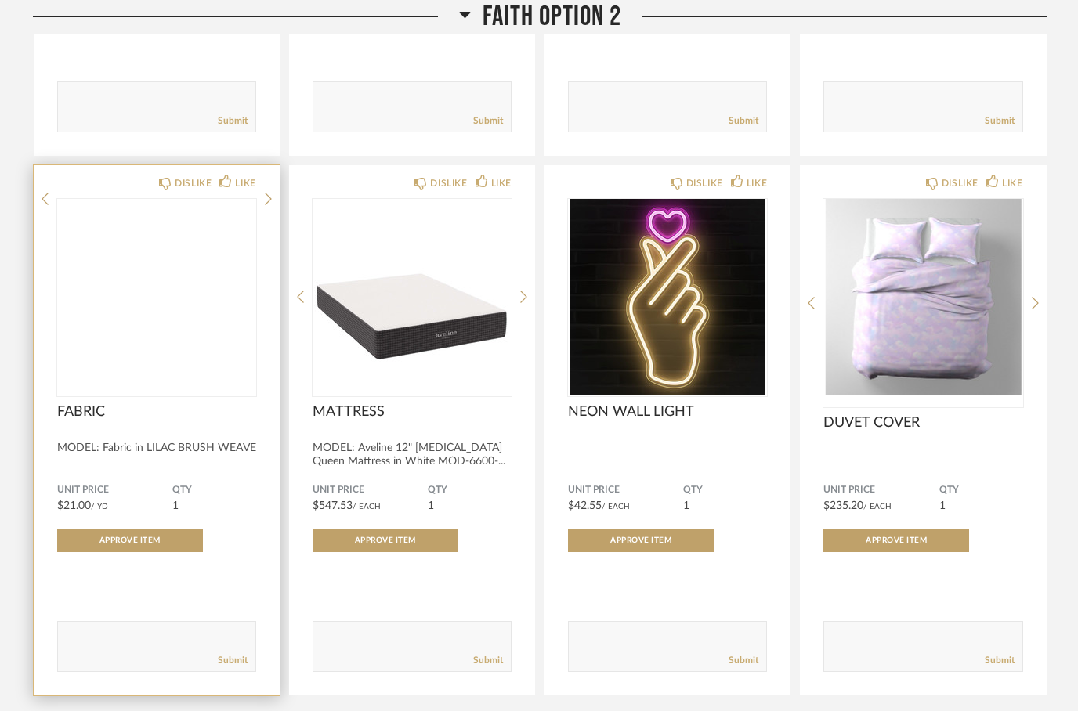
click at [0, 0] on img at bounding box center [0, 0] width 0 height 0
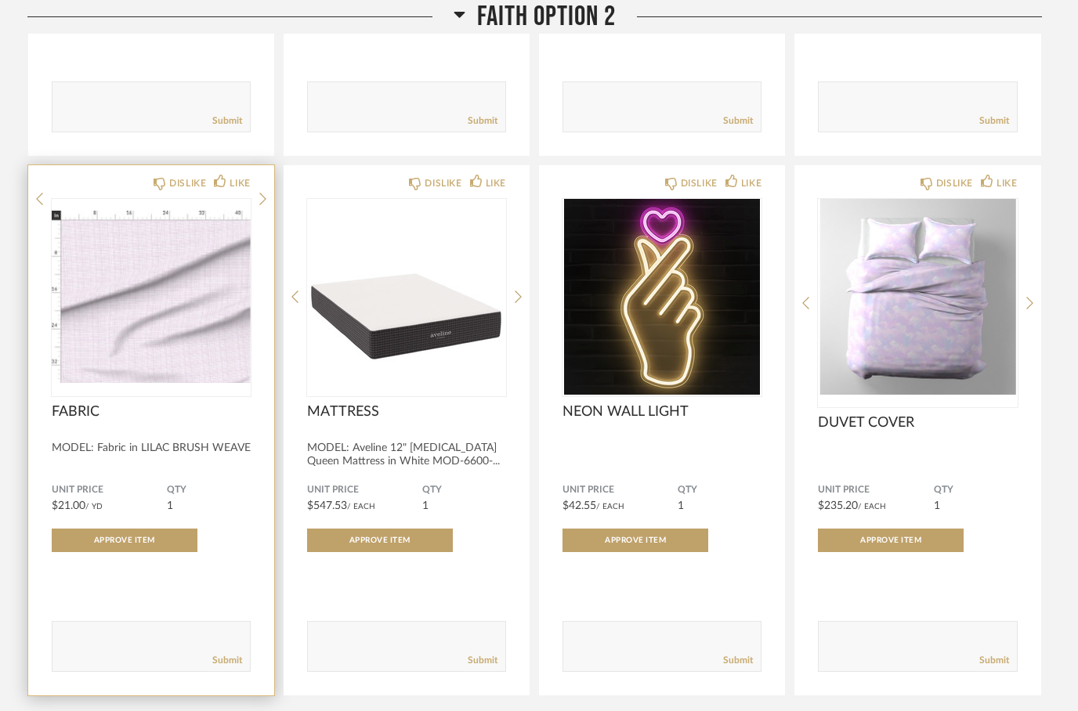
scroll to position [0, 0]
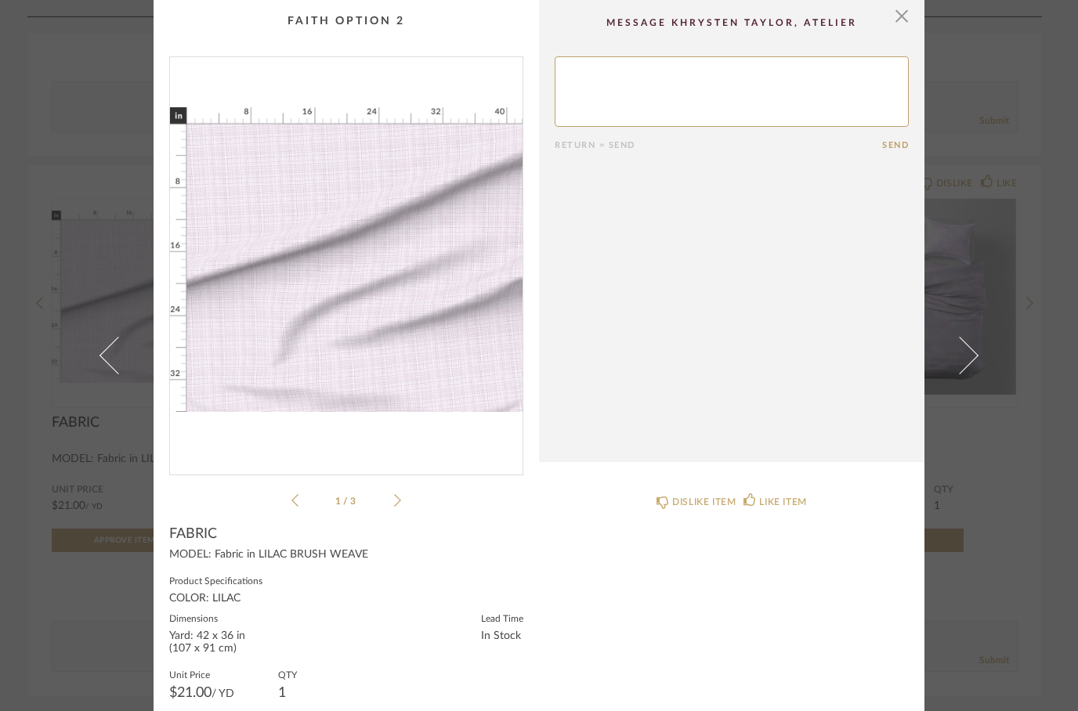
click at [348, 278] on img "0" at bounding box center [346, 259] width 353 height 405
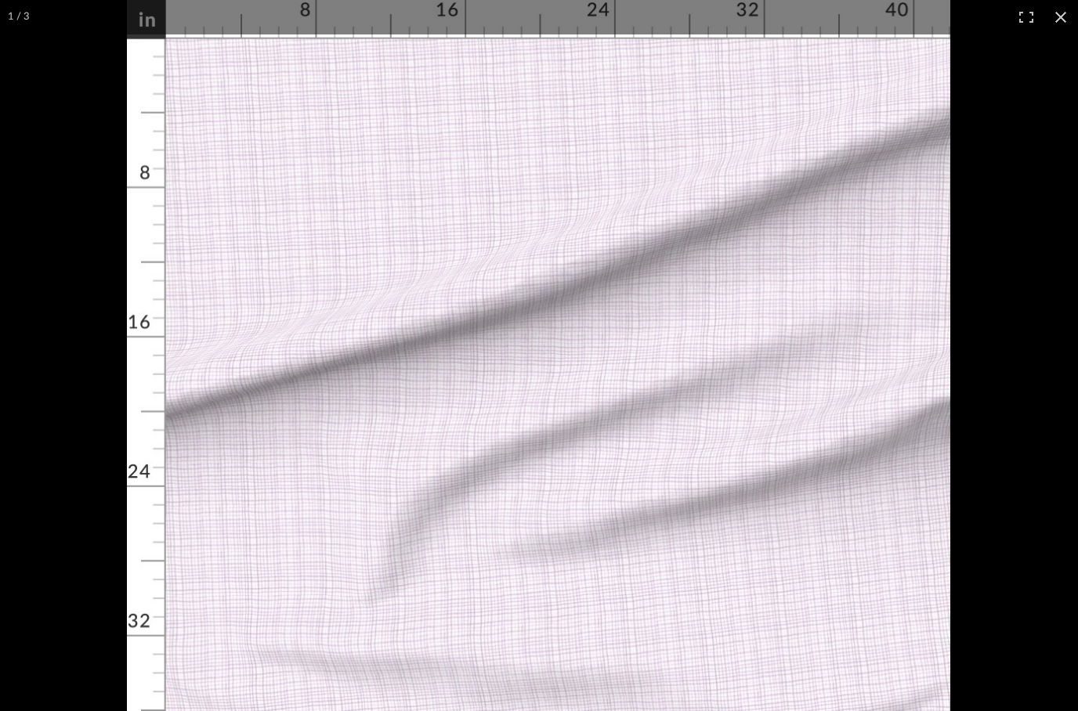
click at [1054, 18] on button at bounding box center [1060, 17] width 34 height 34
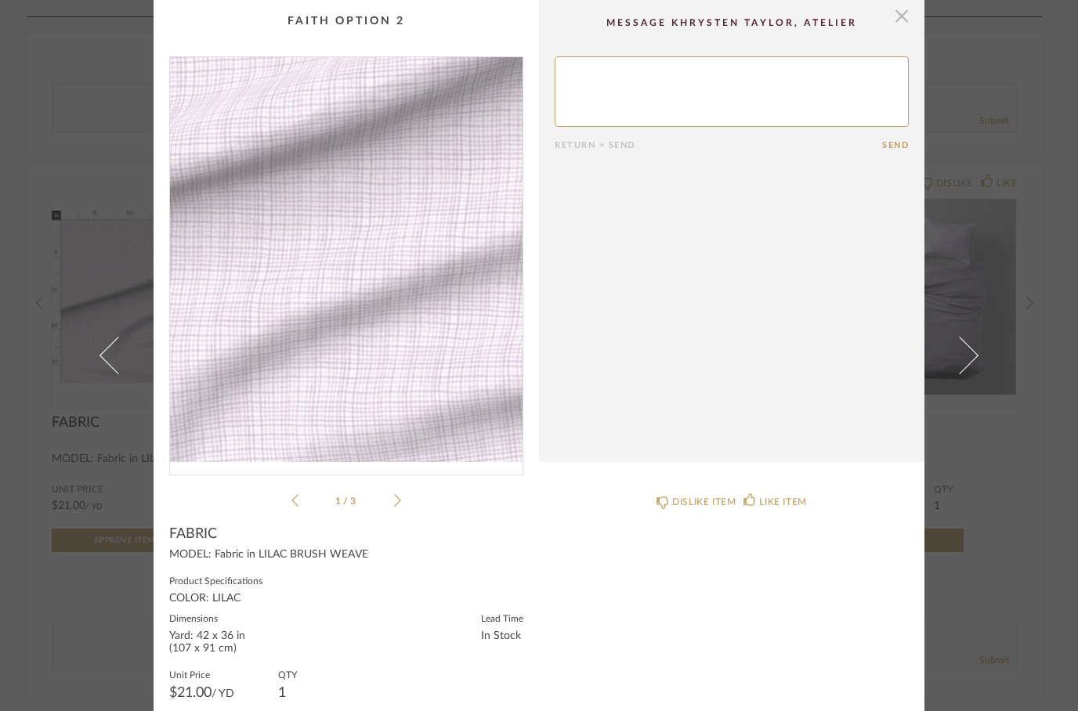
click at [902, 21] on span "button" at bounding box center [901, 15] width 31 height 31
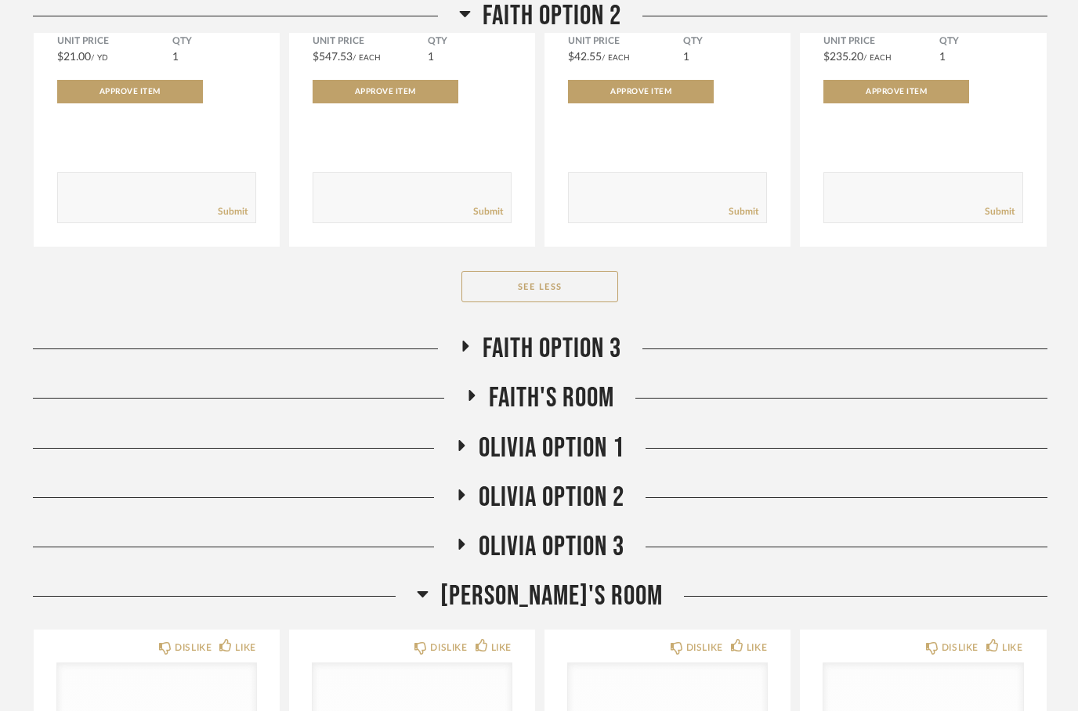
scroll to position [2864, 0]
click at [469, 353] on icon at bounding box center [464, 348] width 19 height 12
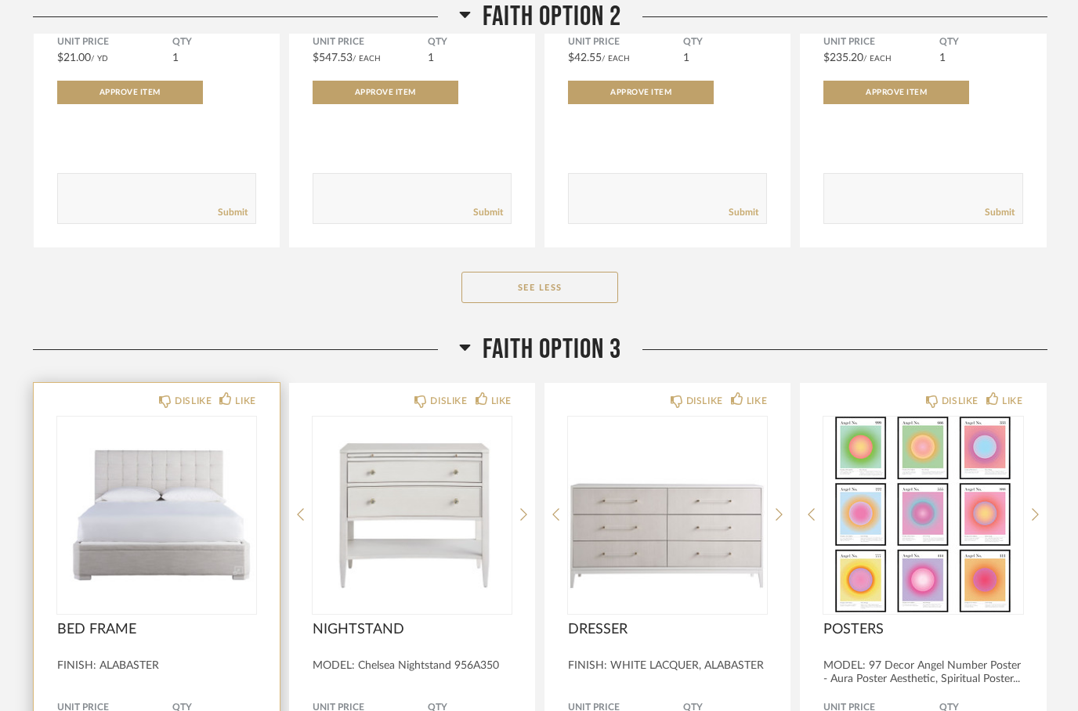
click at [0, 0] on img at bounding box center [0, 0] width 0 height 0
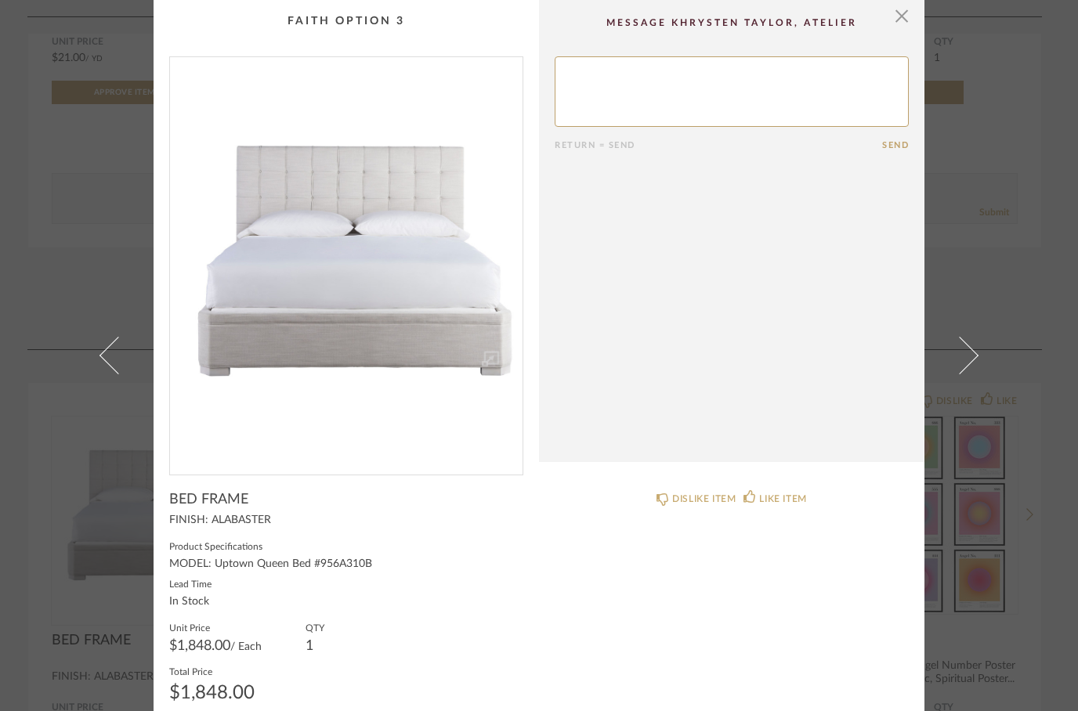
click at [338, 204] on img "0" at bounding box center [346, 259] width 353 height 405
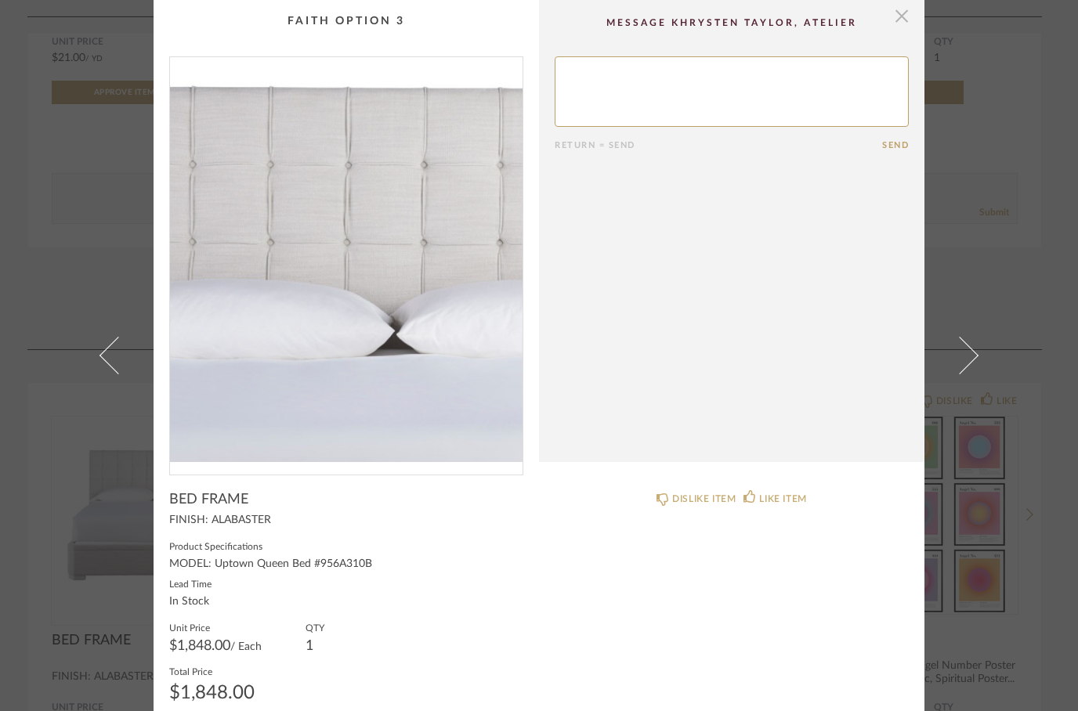
click at [909, 28] on span "button" at bounding box center [901, 15] width 31 height 31
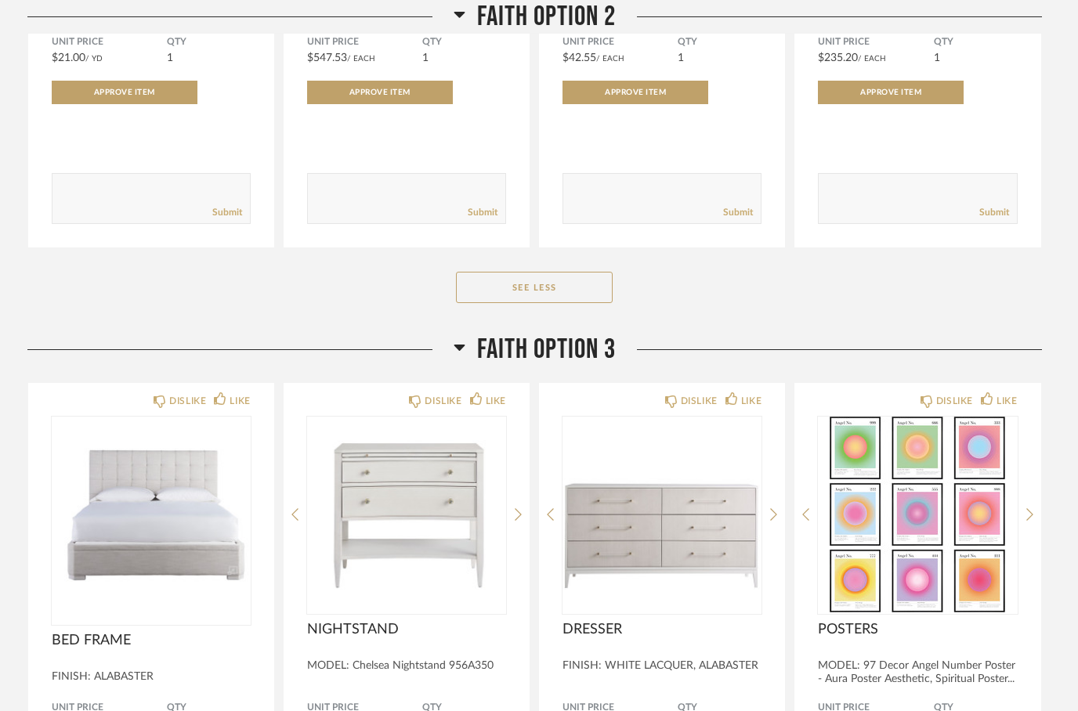
scroll to position [2864, 0]
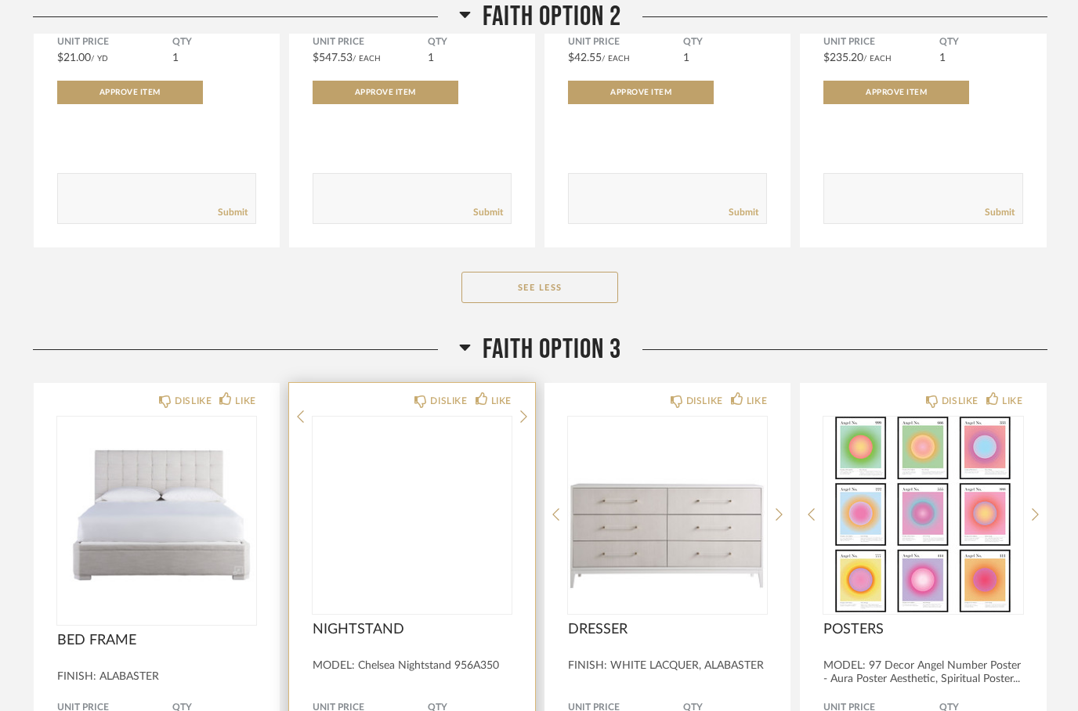
click at [0, 0] on img at bounding box center [0, 0] width 0 height 0
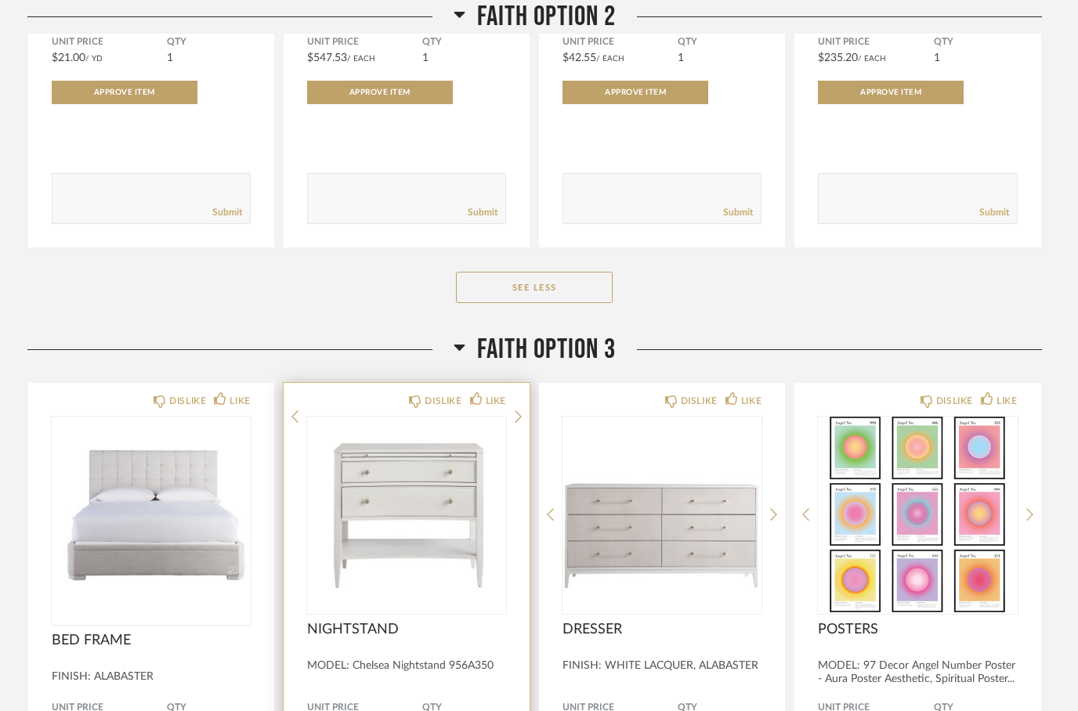
scroll to position [0, 0]
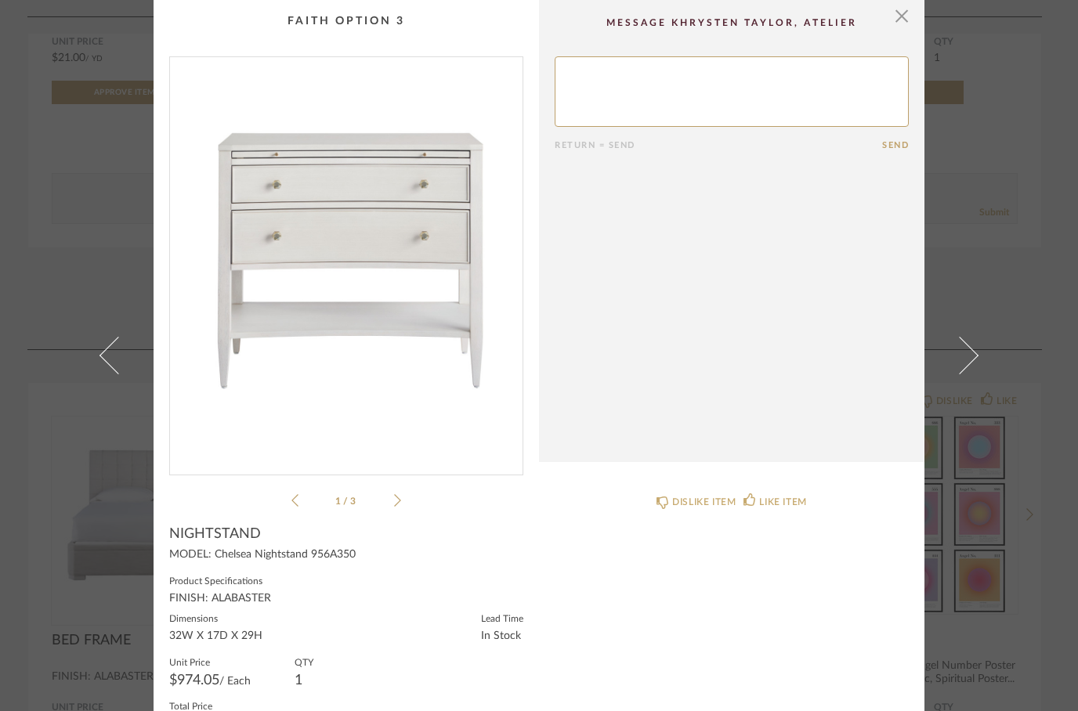
click at [262, 166] on img "0" at bounding box center [346, 259] width 353 height 405
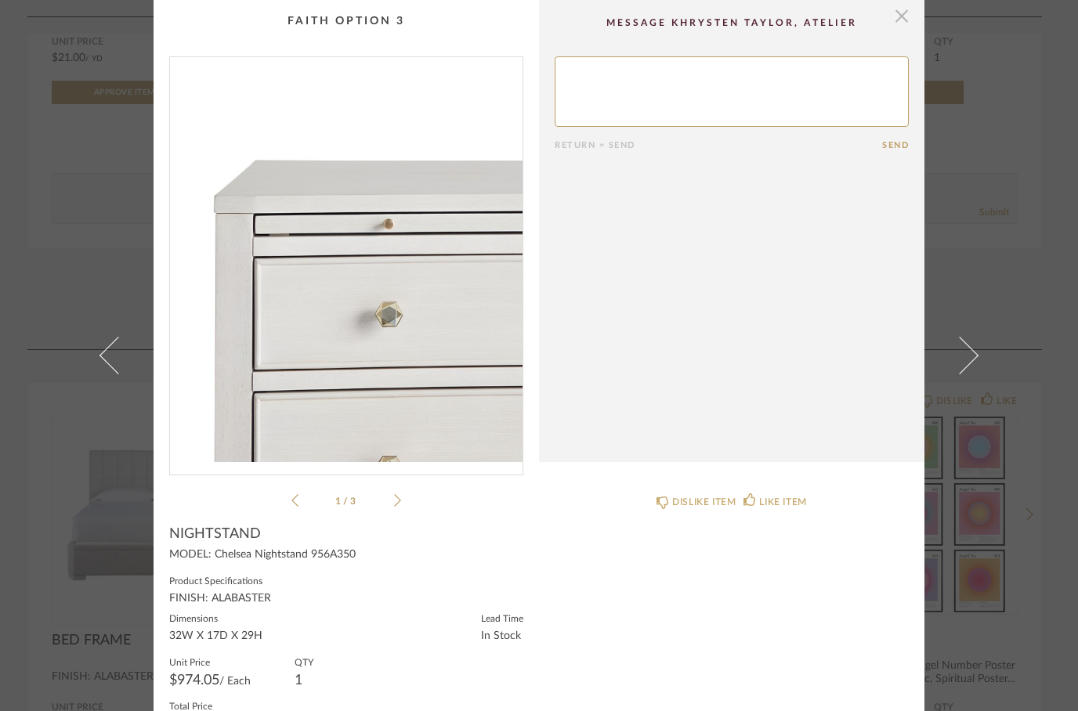
click at [903, 23] on span "button" at bounding box center [901, 15] width 31 height 31
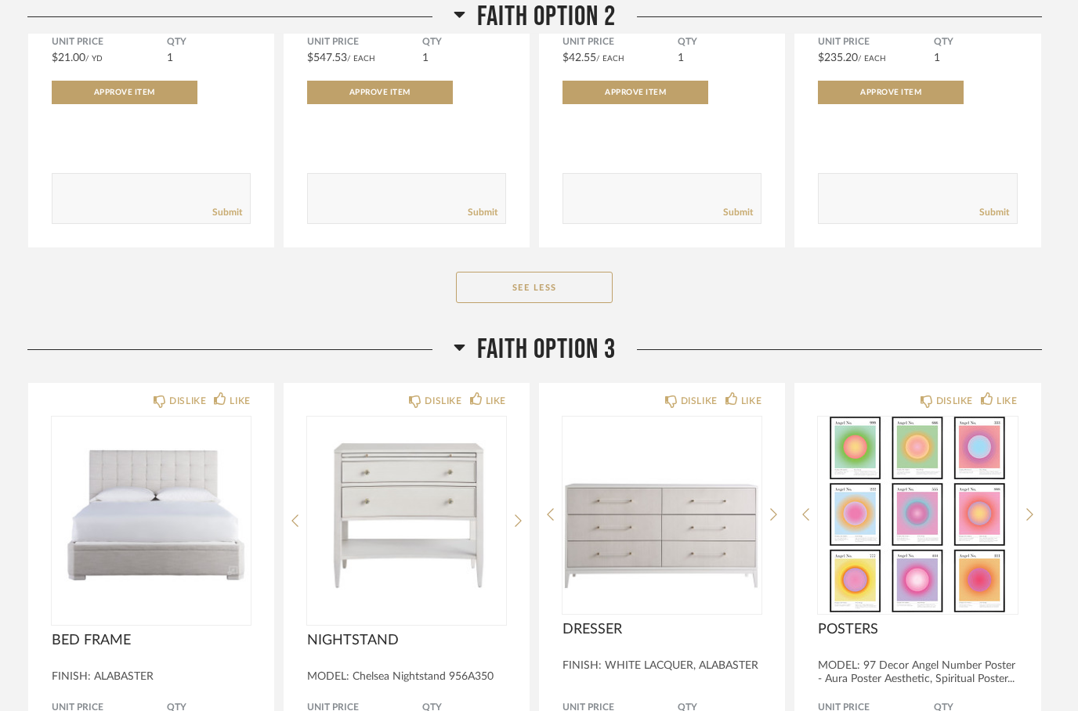
scroll to position [2864, 0]
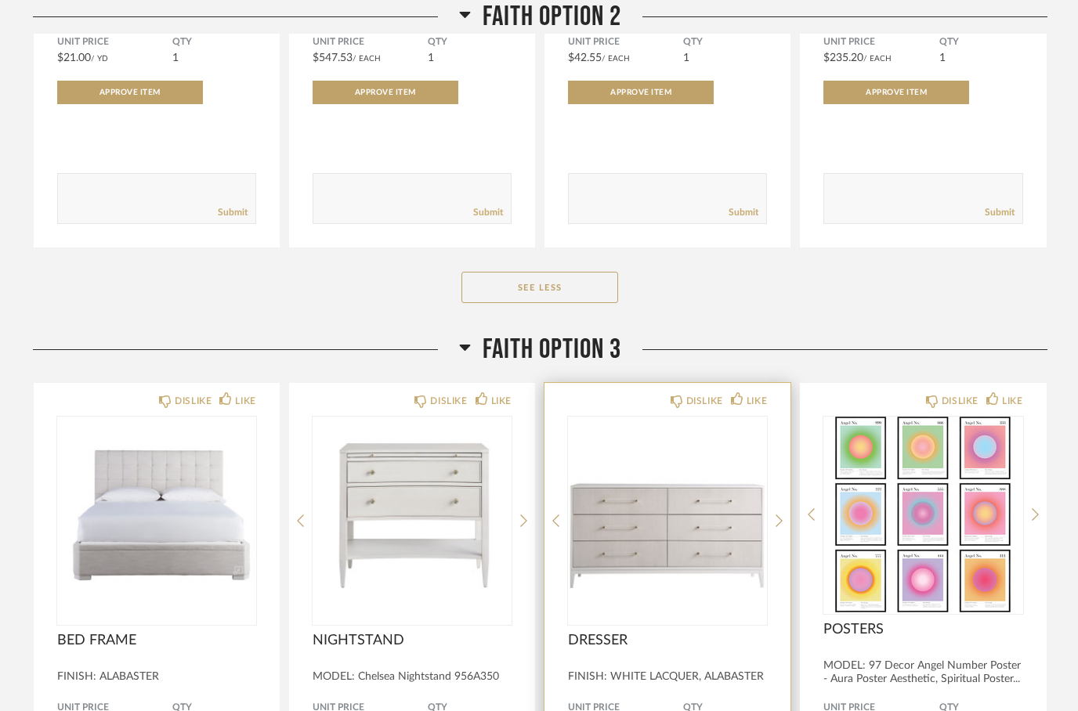
click at [0, 0] on img at bounding box center [0, 0] width 0 height 0
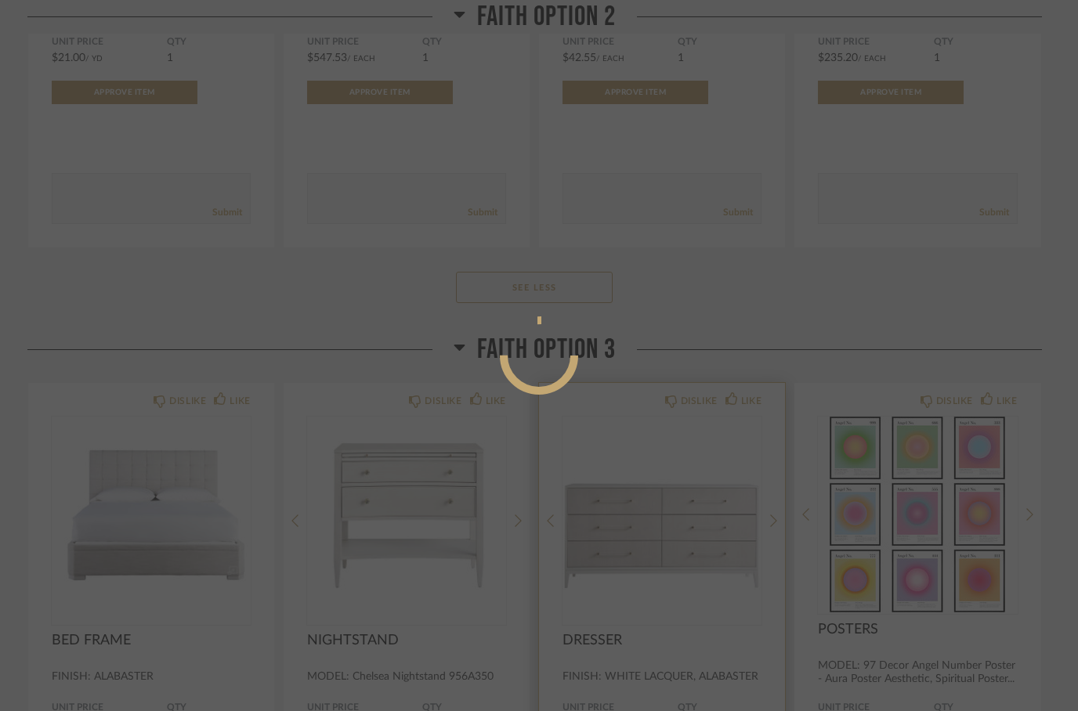
scroll to position [0, 0]
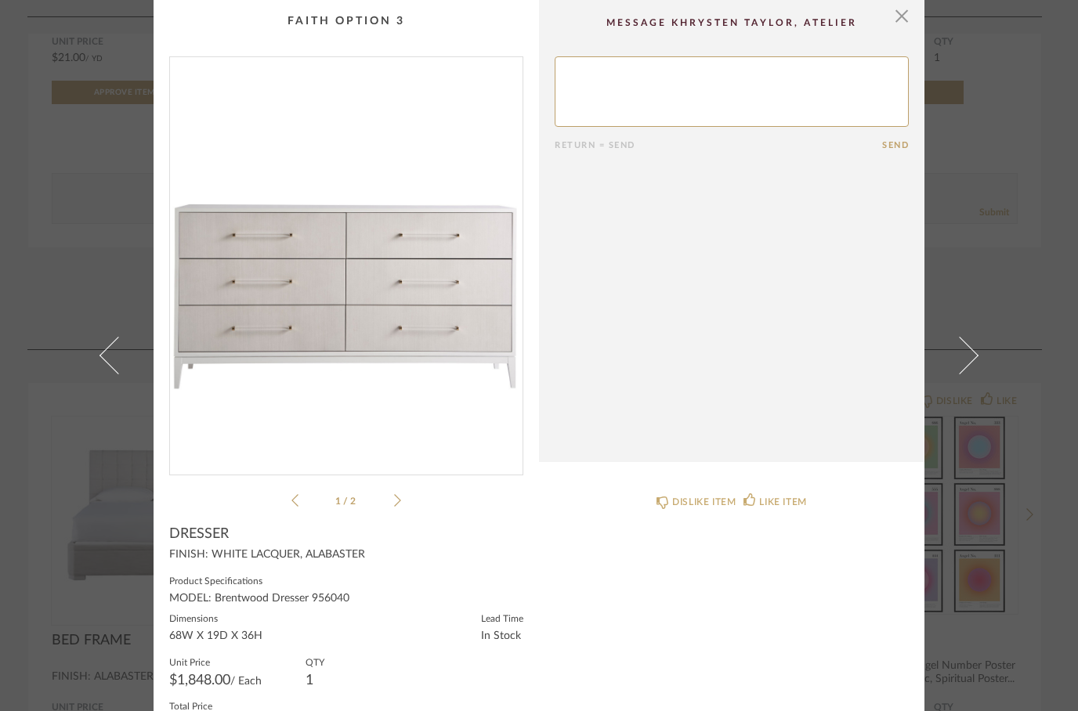
click at [421, 346] on img "0" at bounding box center [346, 259] width 353 height 405
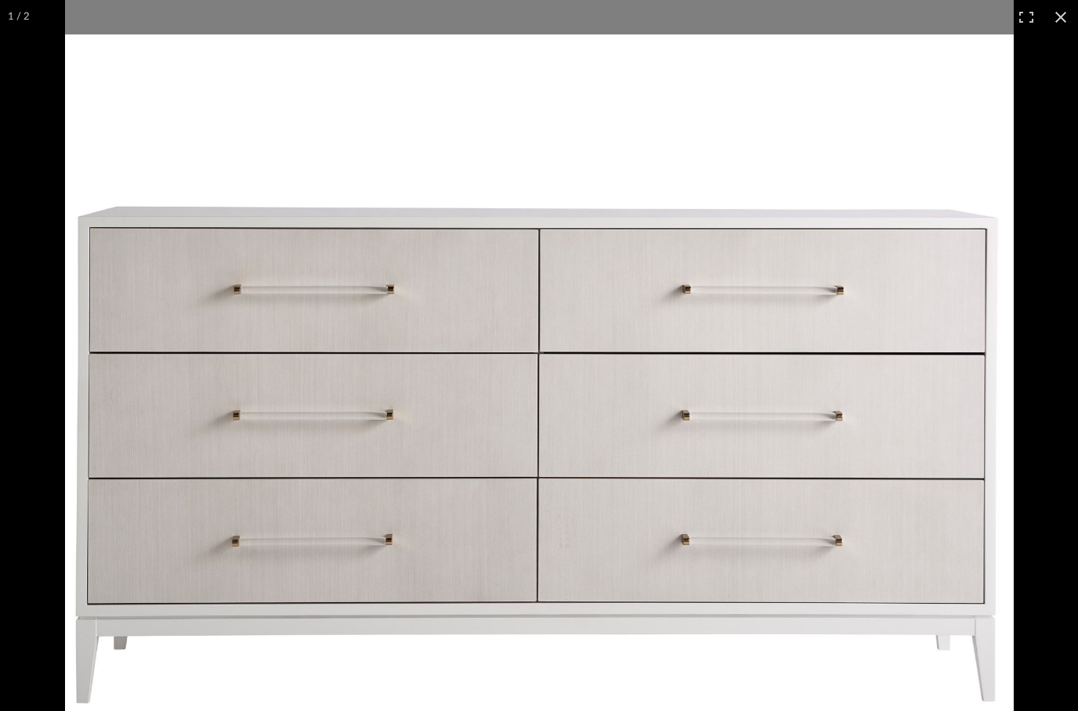
click at [1065, 13] on div "× 1 / 2 Return = Send Send DRESSER FINISH: WHITE LACQUER, ALABASTER Product Spe…" at bounding box center [539, 355] width 1078 height 711
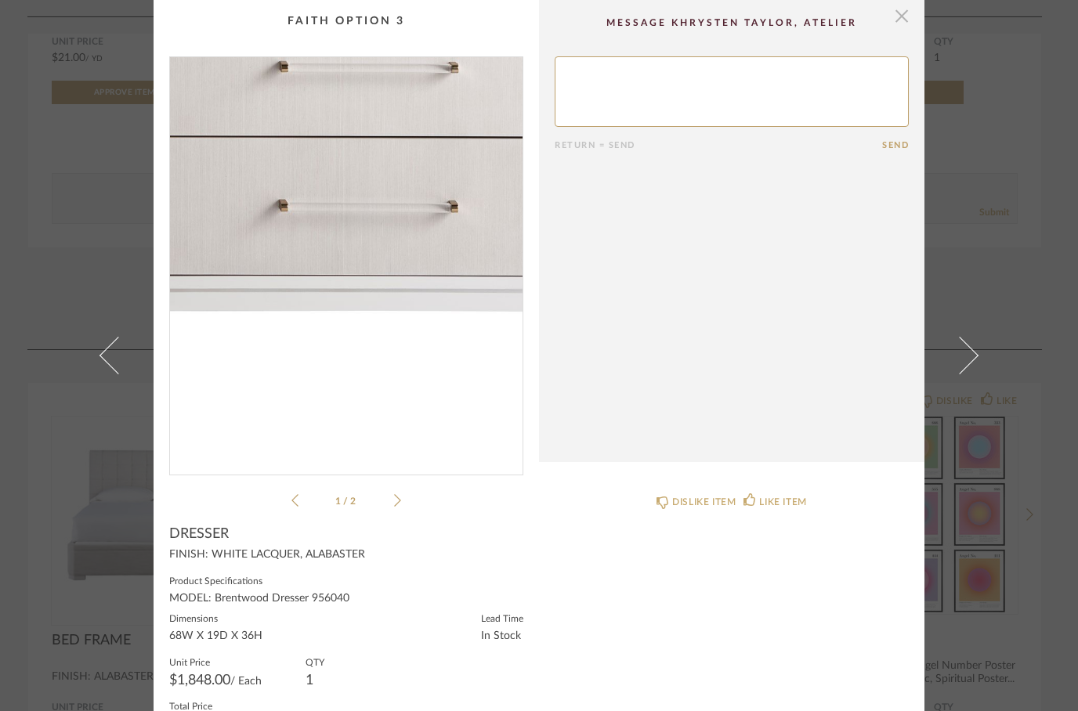
click at [908, 11] on span "button" at bounding box center [901, 15] width 31 height 31
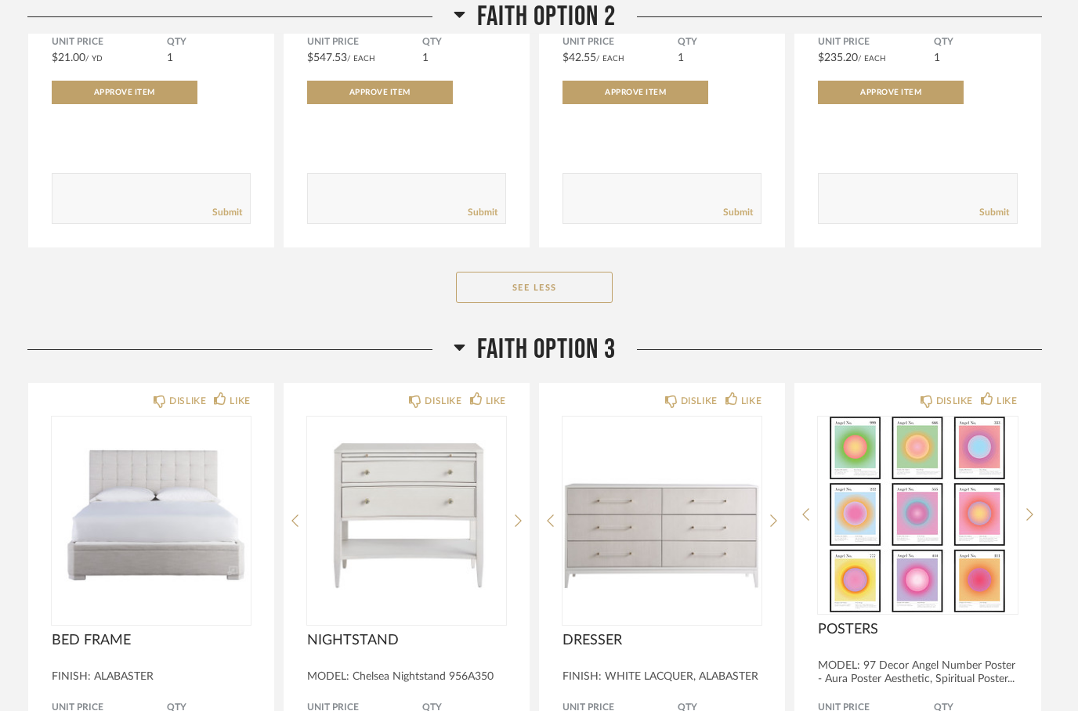
scroll to position [2864, 0]
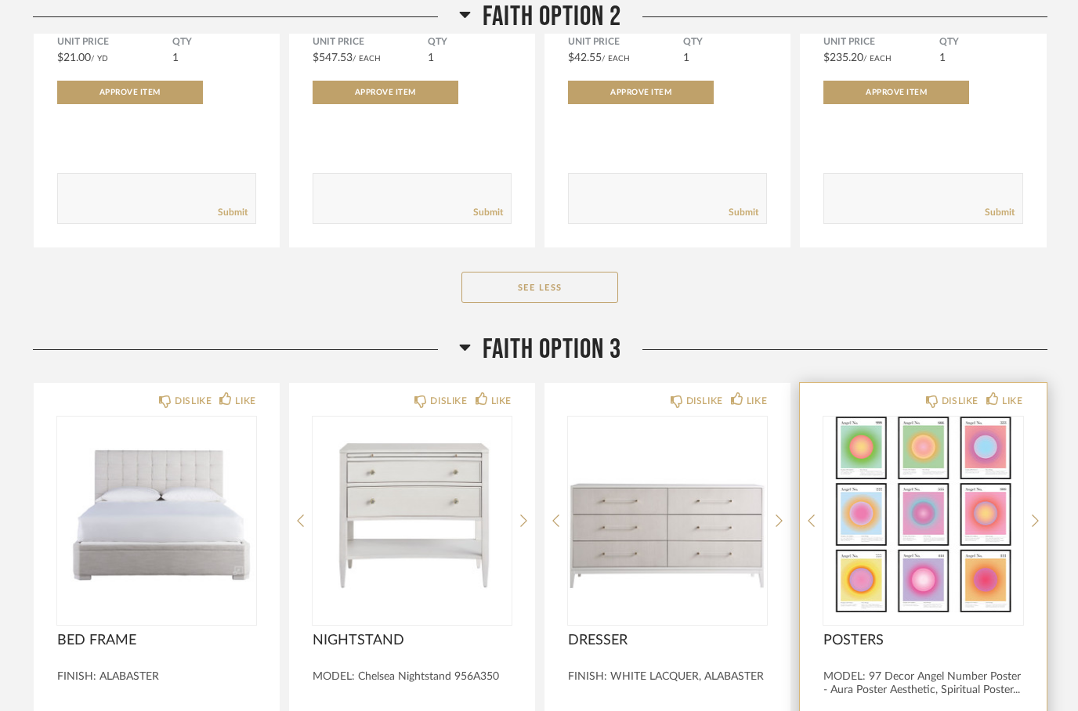
click at [0, 0] on img at bounding box center [0, 0] width 0 height 0
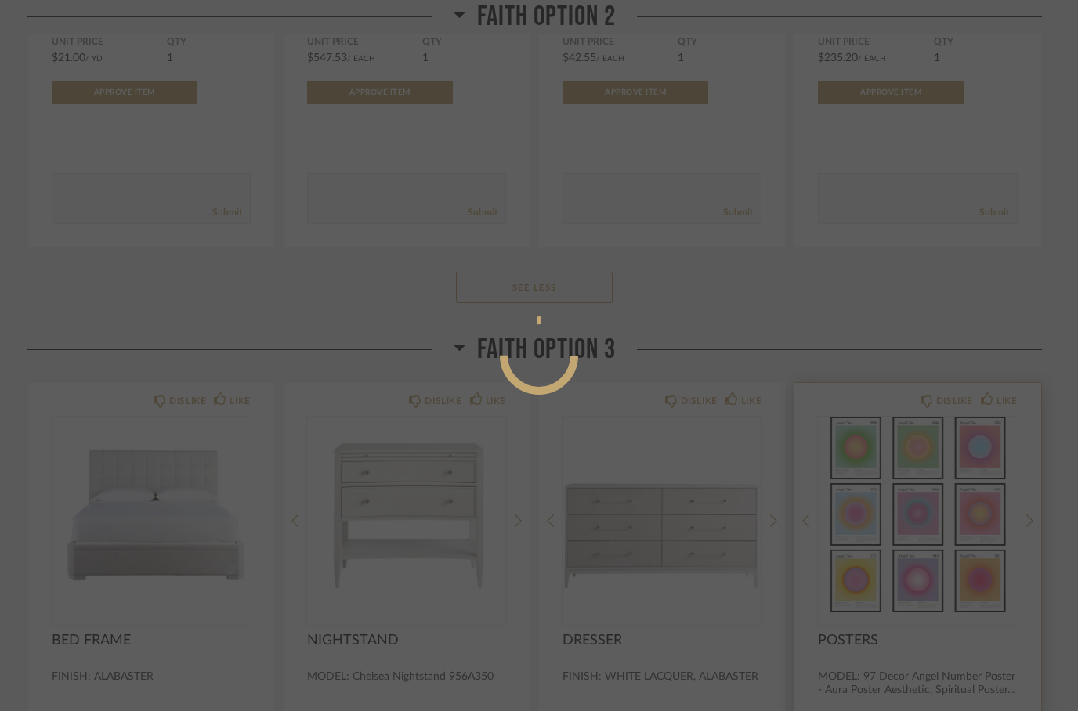
scroll to position [0, 0]
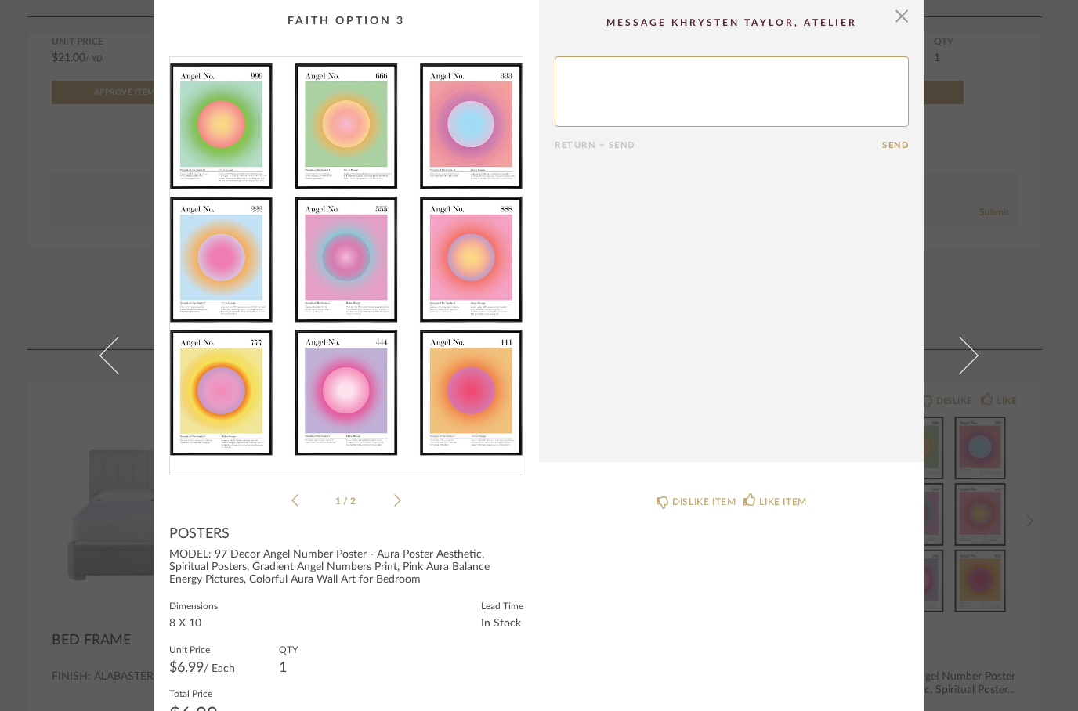
click at [403, 494] on div "1 / 2" at bounding box center [346, 283] width 354 height 454
click at [398, 496] on icon at bounding box center [397, 501] width 7 height 14
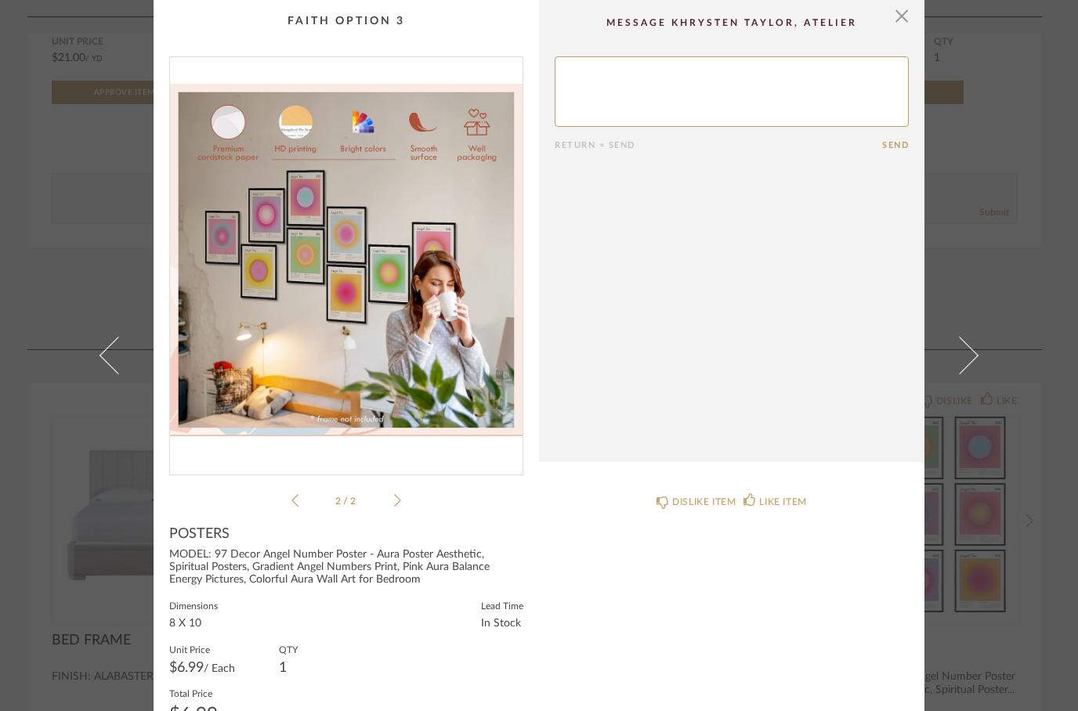
click at [389, 501] on li "2 / 2" at bounding box center [346, 500] width 96 height 19
click at [902, 18] on span "button" at bounding box center [901, 15] width 31 height 31
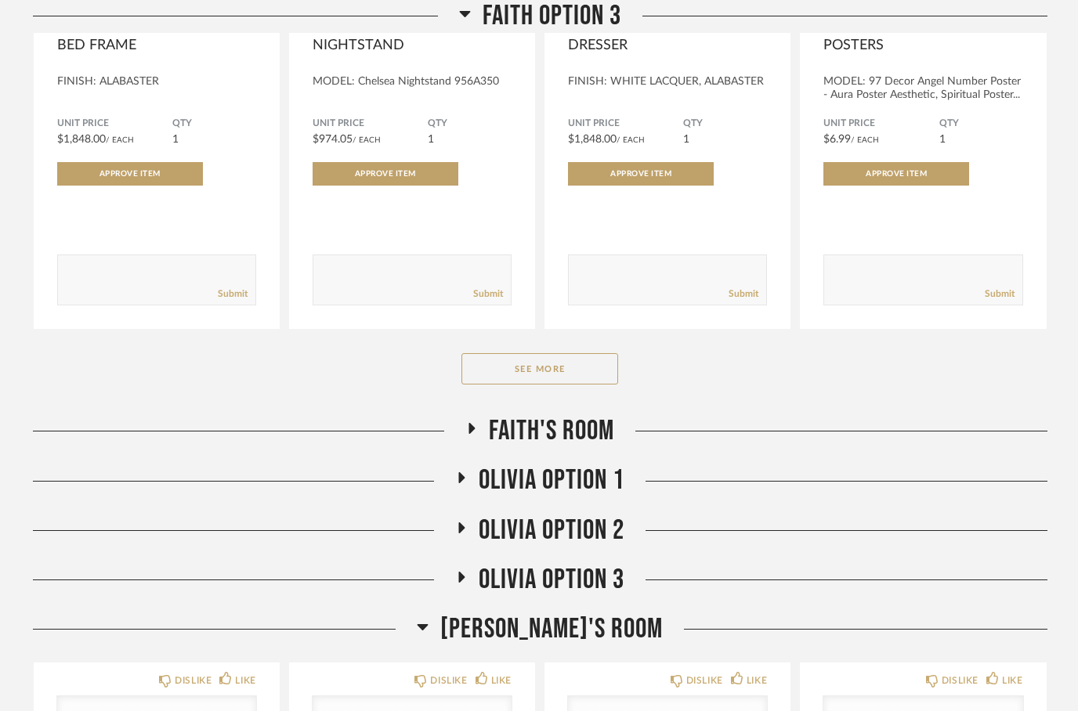
scroll to position [3526, 0]
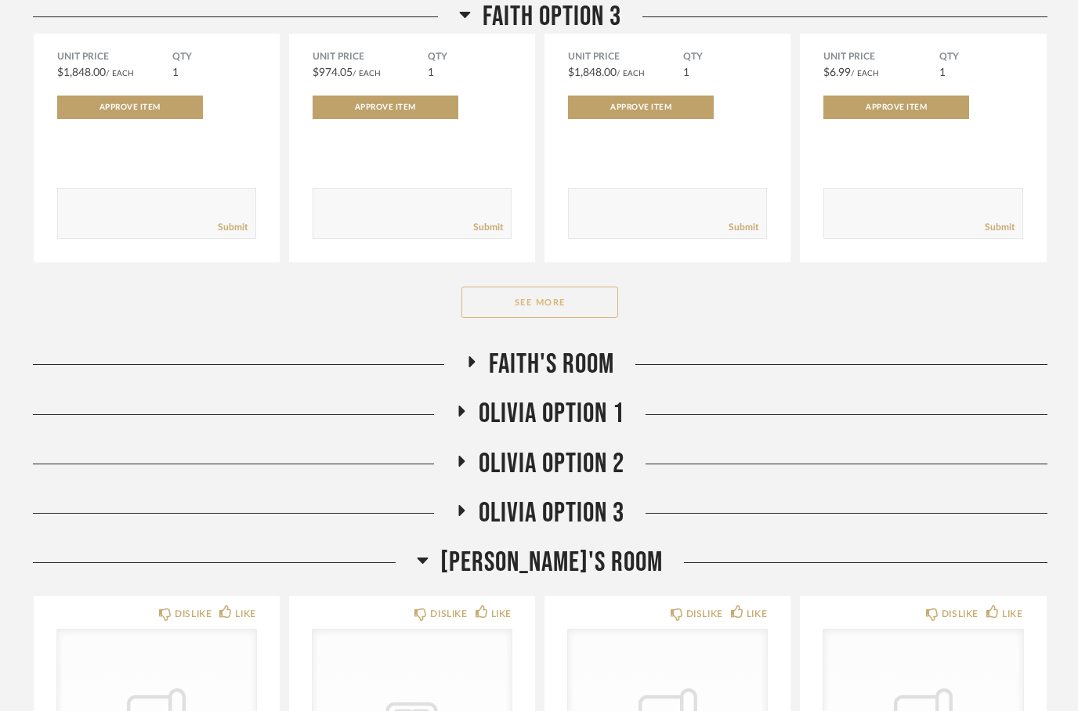
click at [539, 315] on button "See More" at bounding box center [539, 302] width 157 height 31
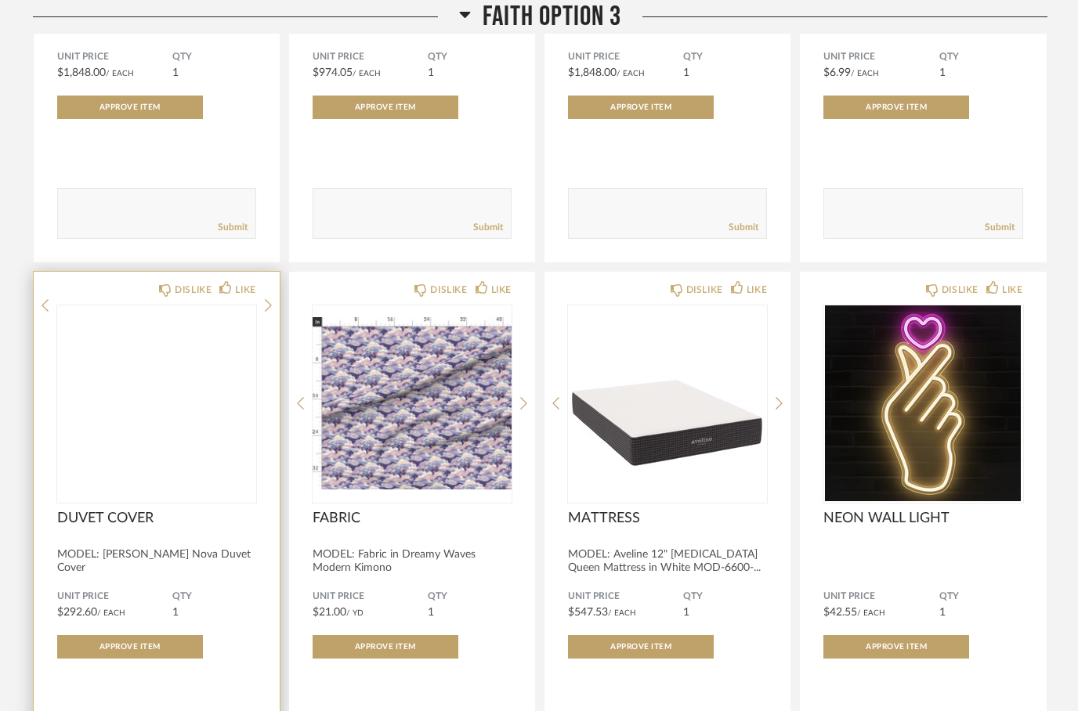
click at [0, 0] on img at bounding box center [0, 0] width 0 height 0
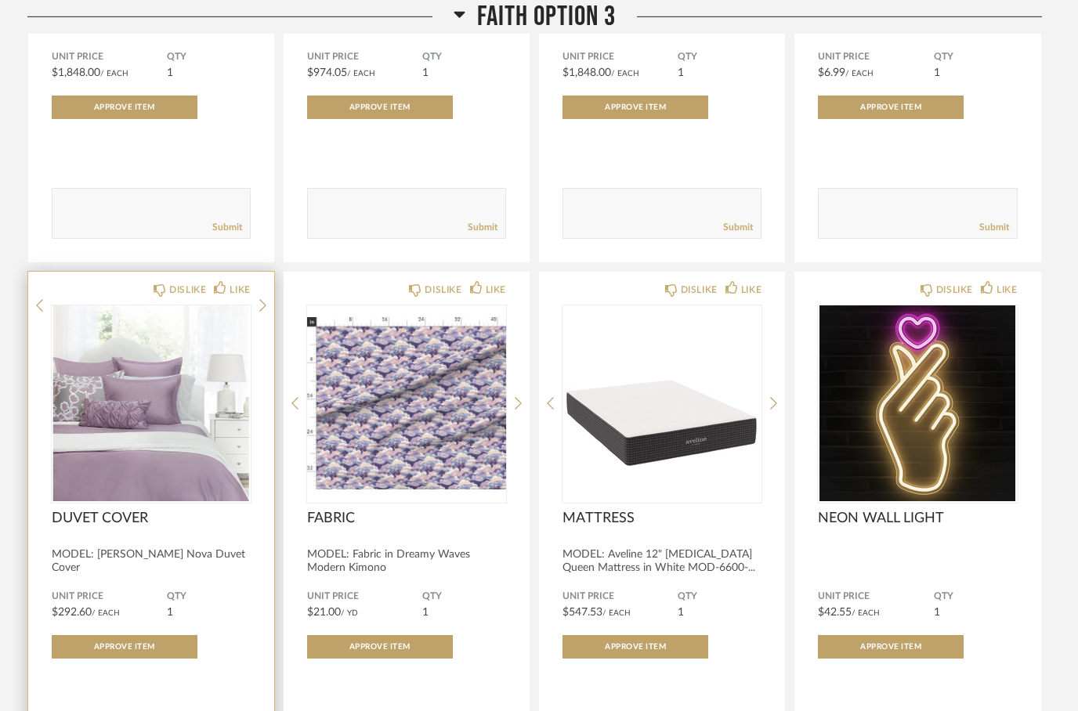
scroll to position [0, 0]
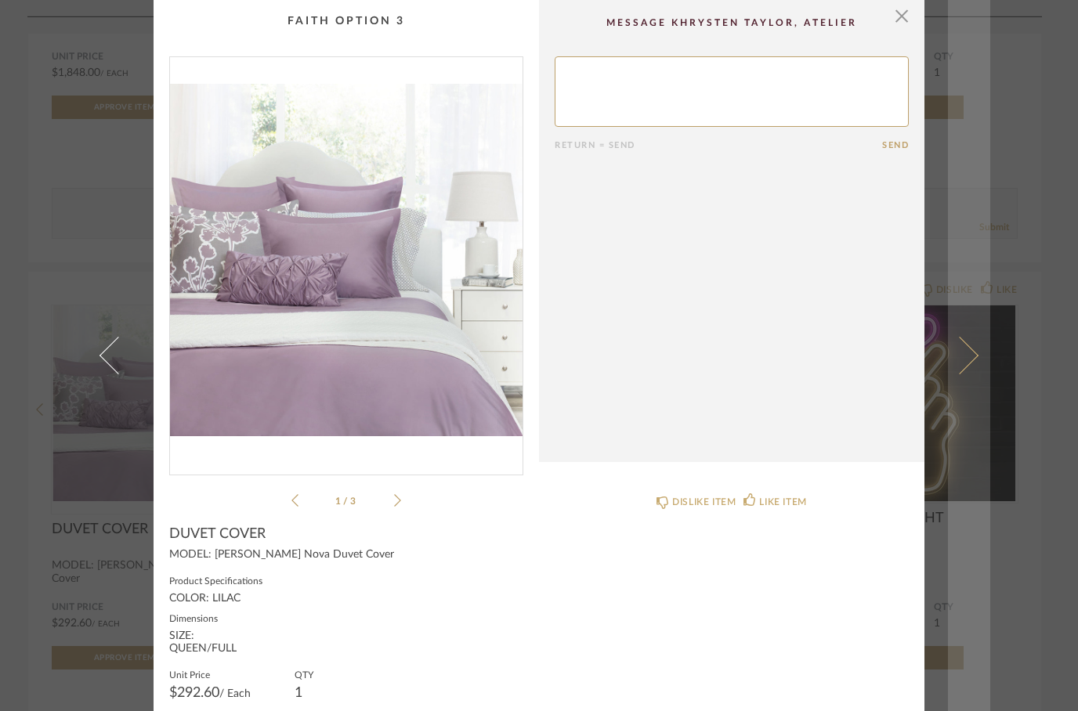
click at [961, 374] on span at bounding box center [960, 356] width 38 height 38
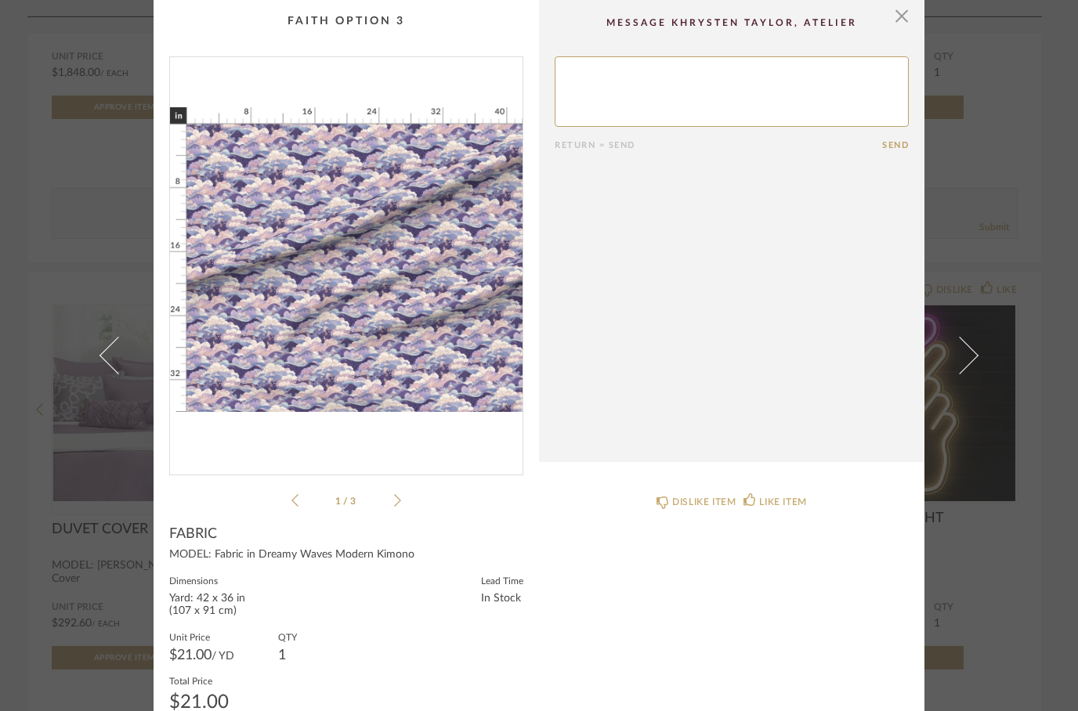
click at [269, 312] on img "0" at bounding box center [346, 259] width 353 height 405
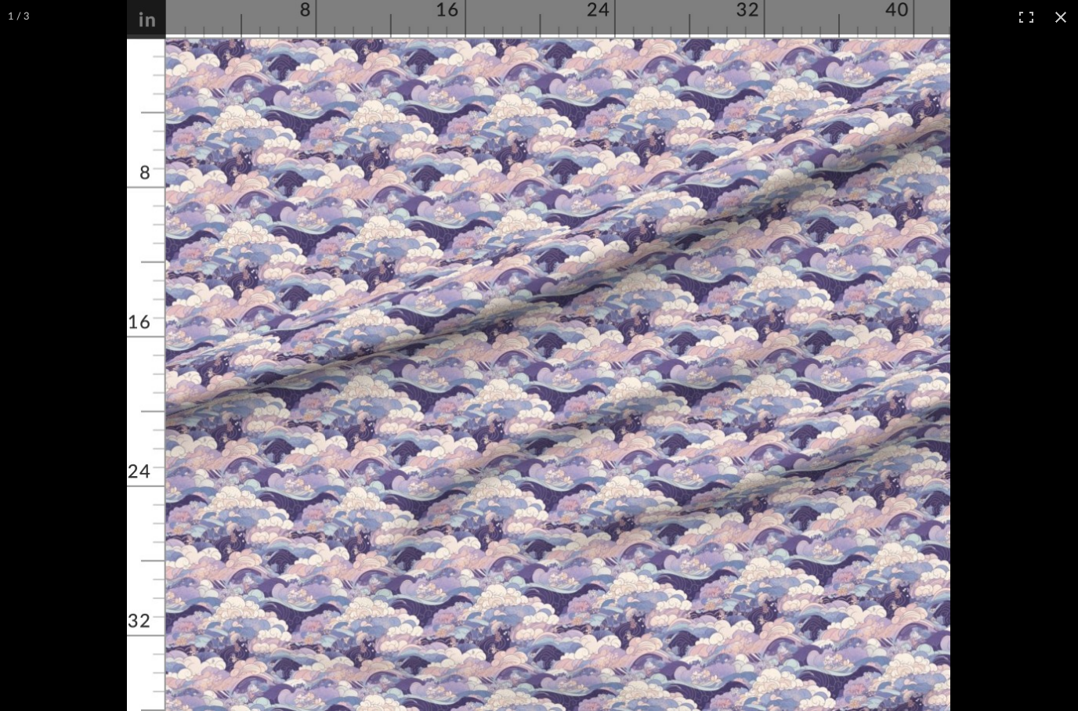
click at [1065, 19] on div "× 1 / 3 Return = Send Send FABRIC MODEL: Fabric in Dreamy Waves Modern Kimono D…" at bounding box center [539, 355] width 1078 height 711
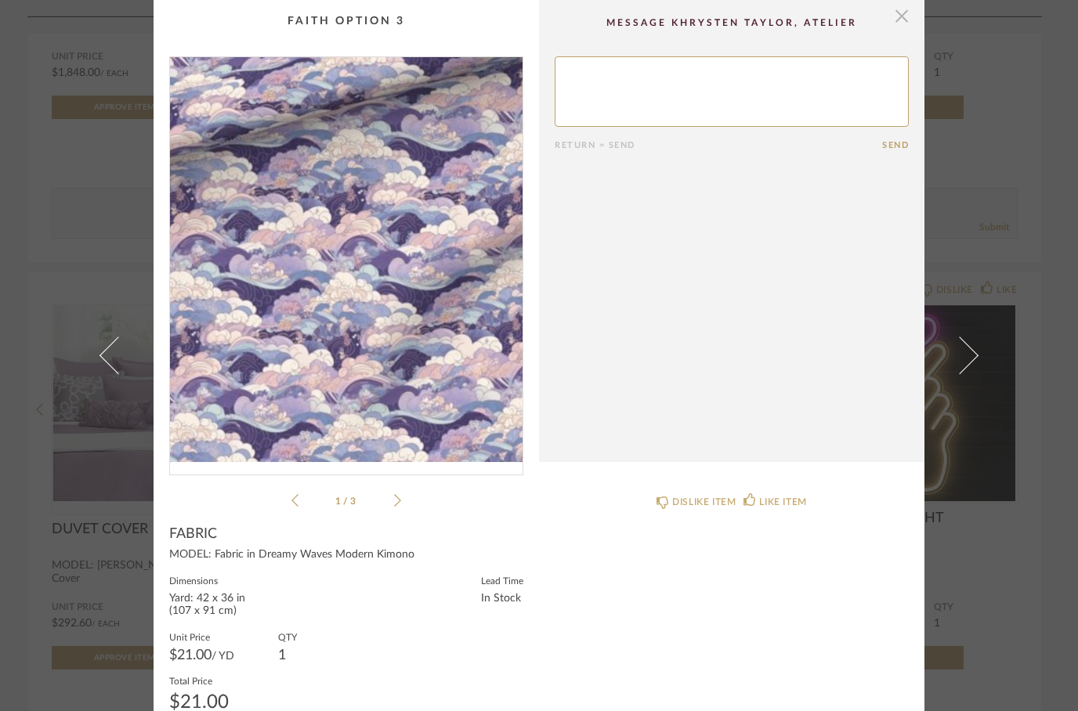
click at [908, 22] on span "button" at bounding box center [901, 15] width 31 height 31
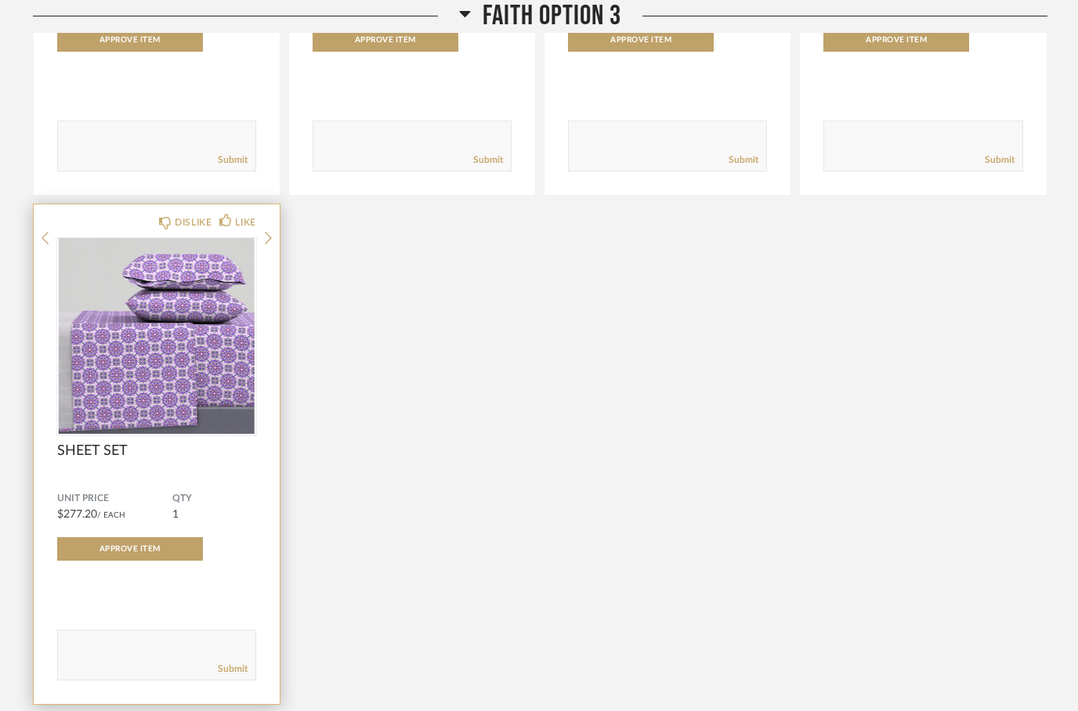
scroll to position [4144, 0]
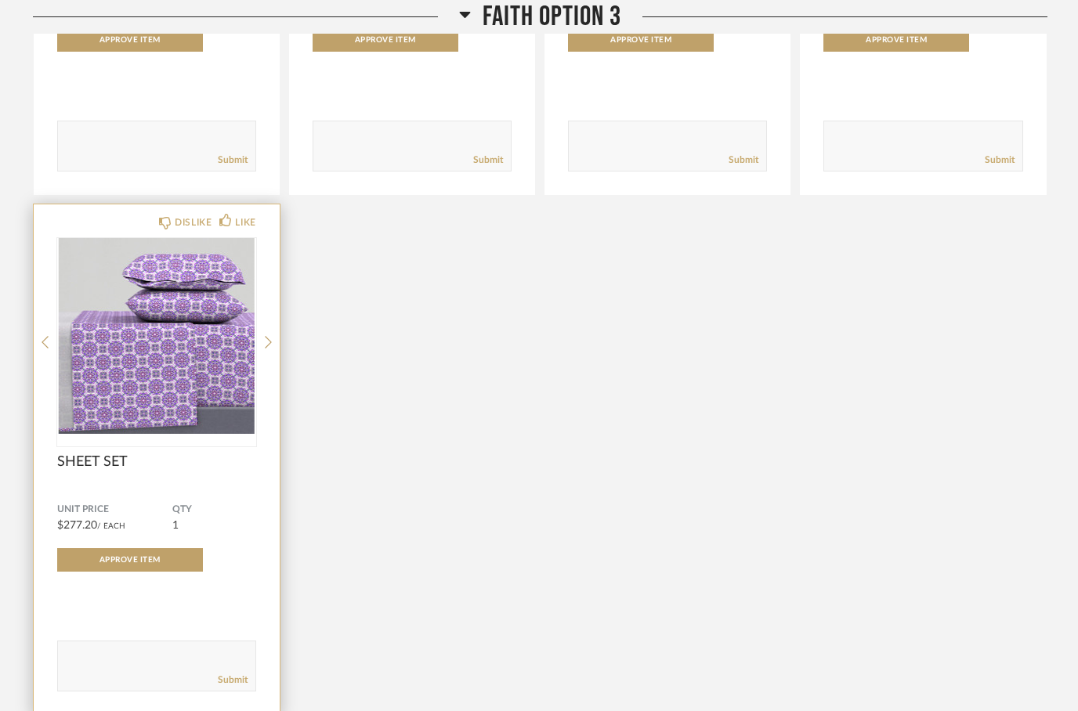
click at [0, 0] on img at bounding box center [0, 0] width 0 height 0
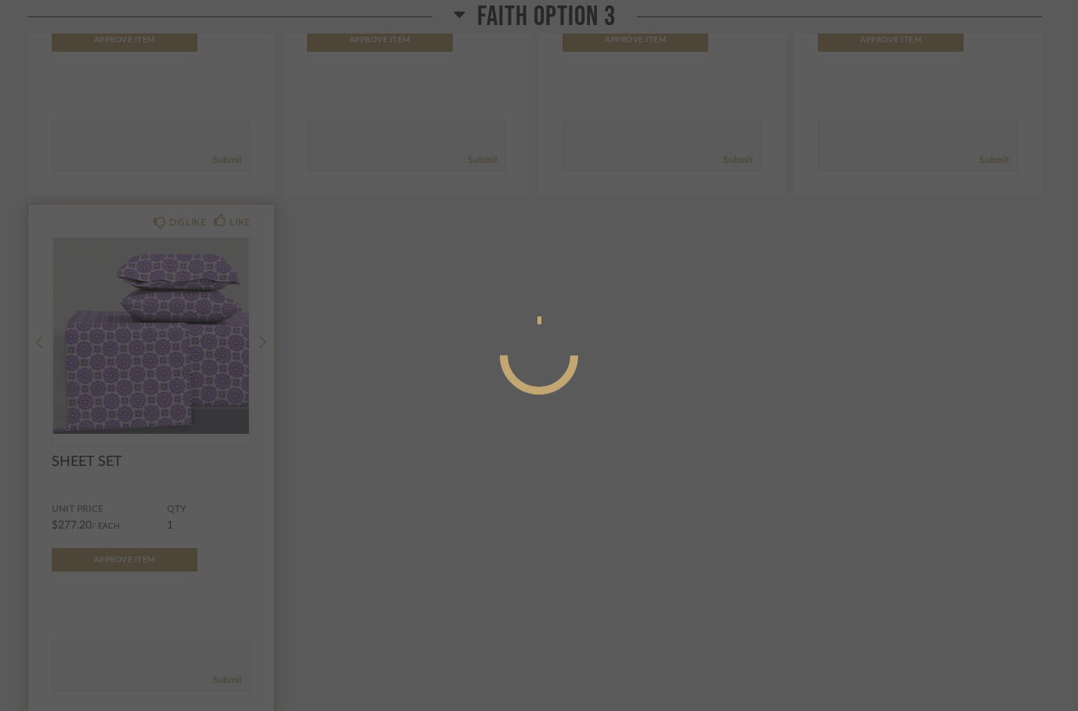
scroll to position [0, 0]
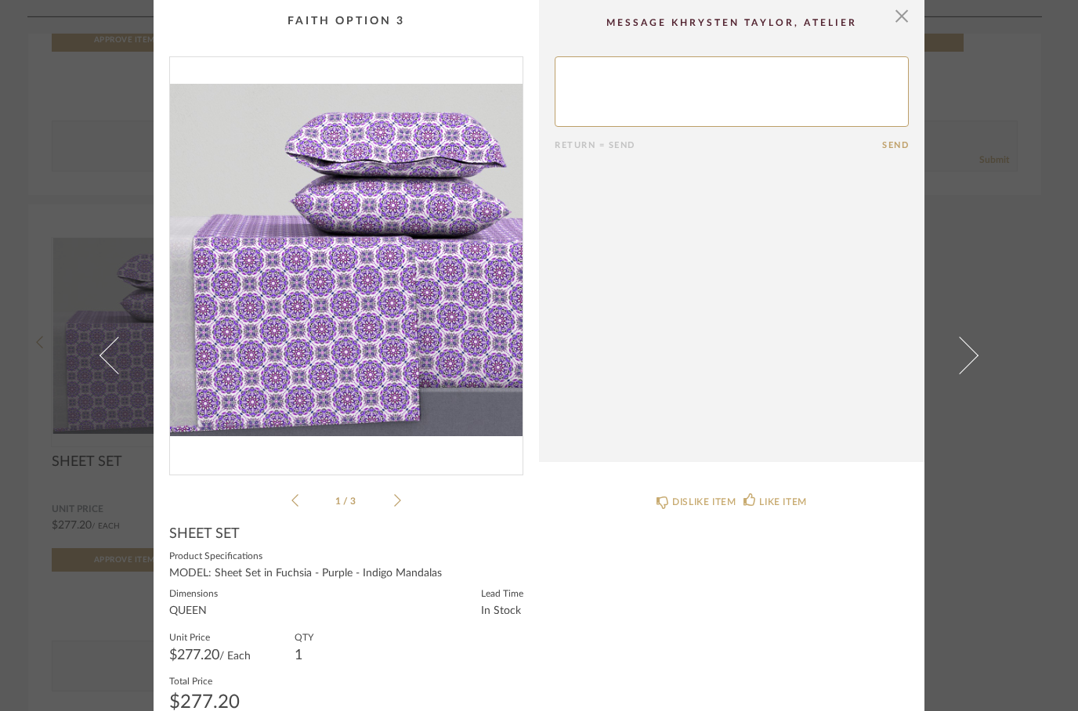
click at [298, 317] on img "0" at bounding box center [346, 259] width 353 height 405
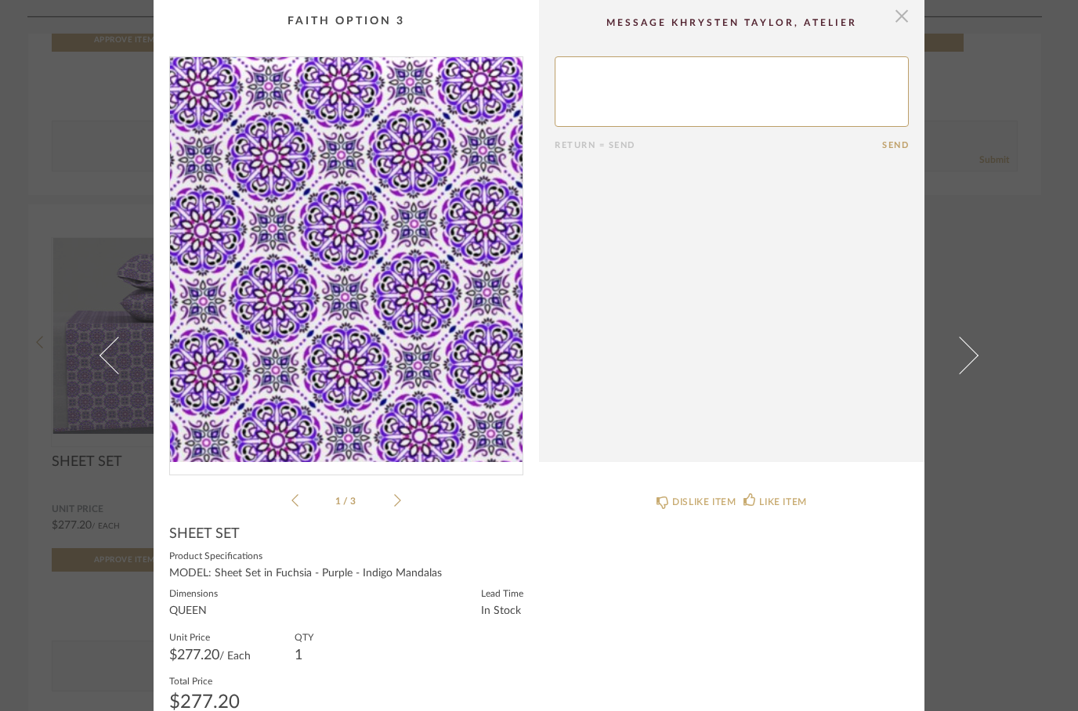
click at [893, 20] on span "button" at bounding box center [901, 15] width 31 height 31
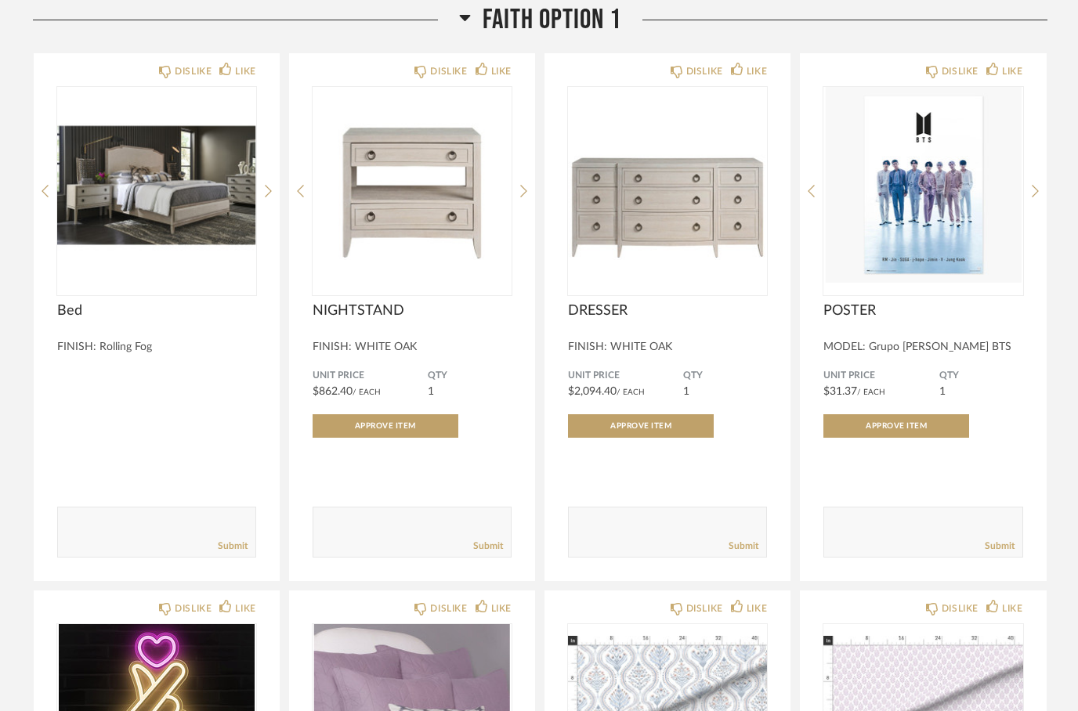
scroll to position [232, 0]
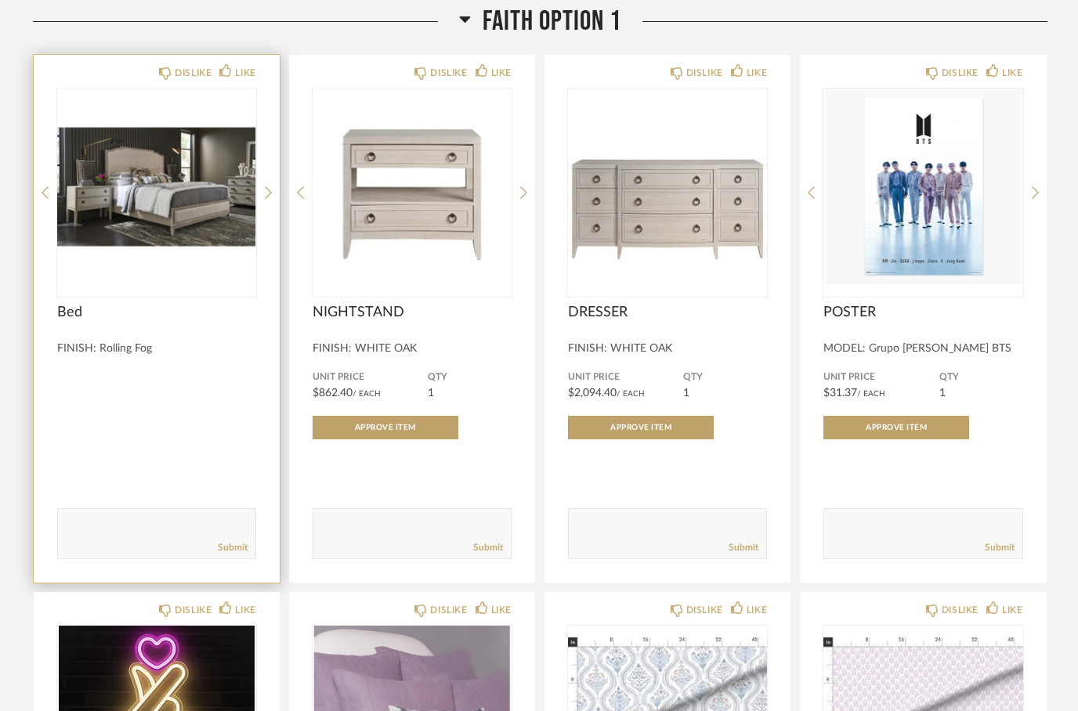
click at [168, 193] on img "1" at bounding box center [156, 187] width 199 height 196
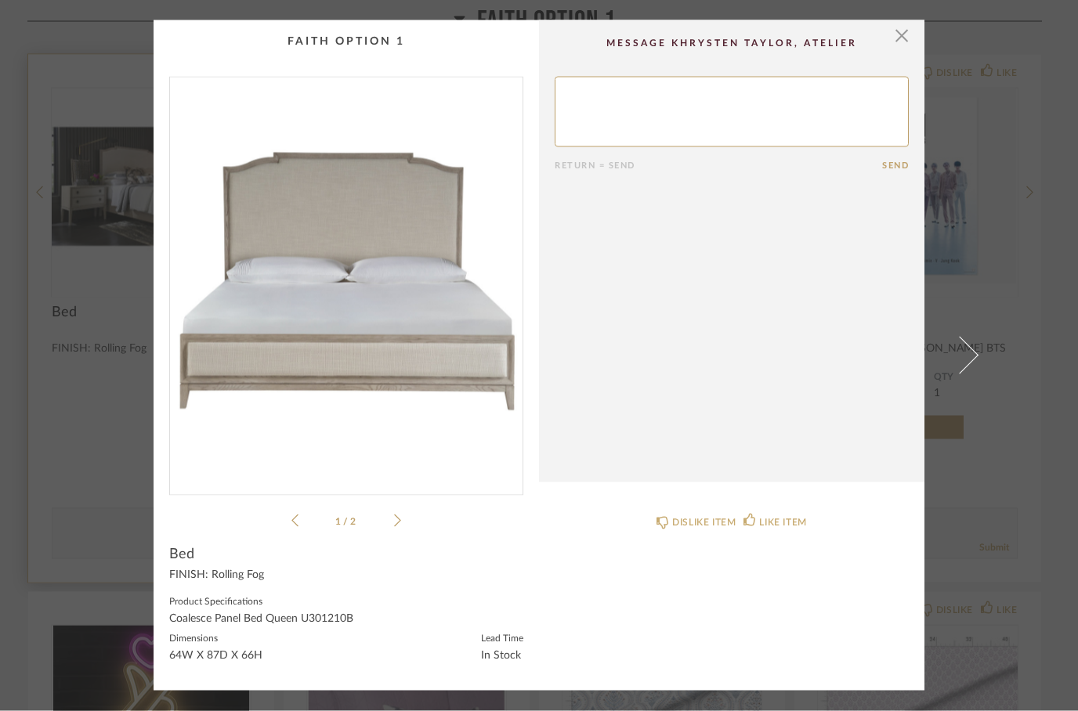
scroll to position [0, 0]
click at [299, 363] on img "0" at bounding box center [346, 280] width 353 height 405
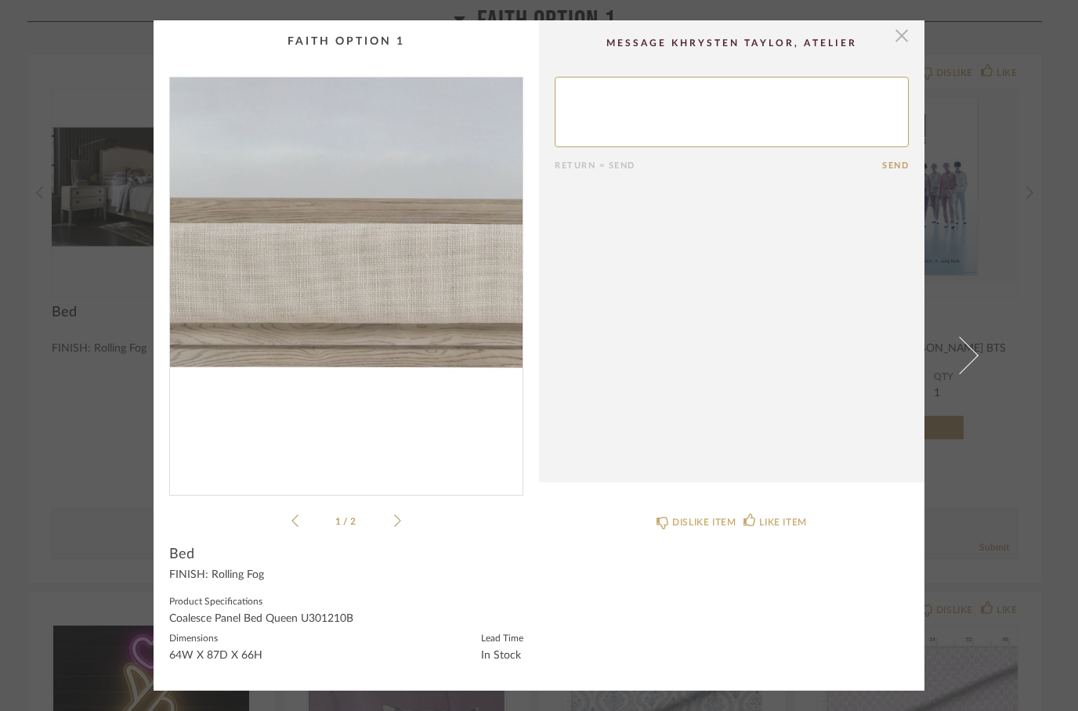
click at [904, 39] on span "button" at bounding box center [901, 35] width 31 height 31
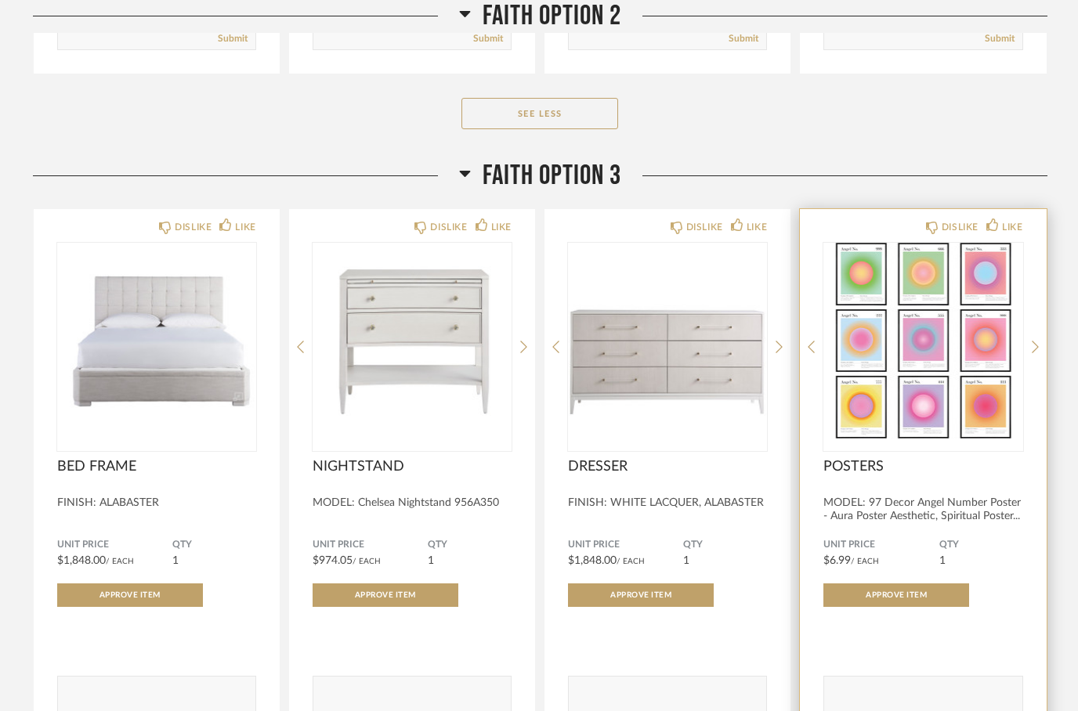
scroll to position [3038, 0]
click at [924, 357] on img "0" at bounding box center [922, 341] width 199 height 196
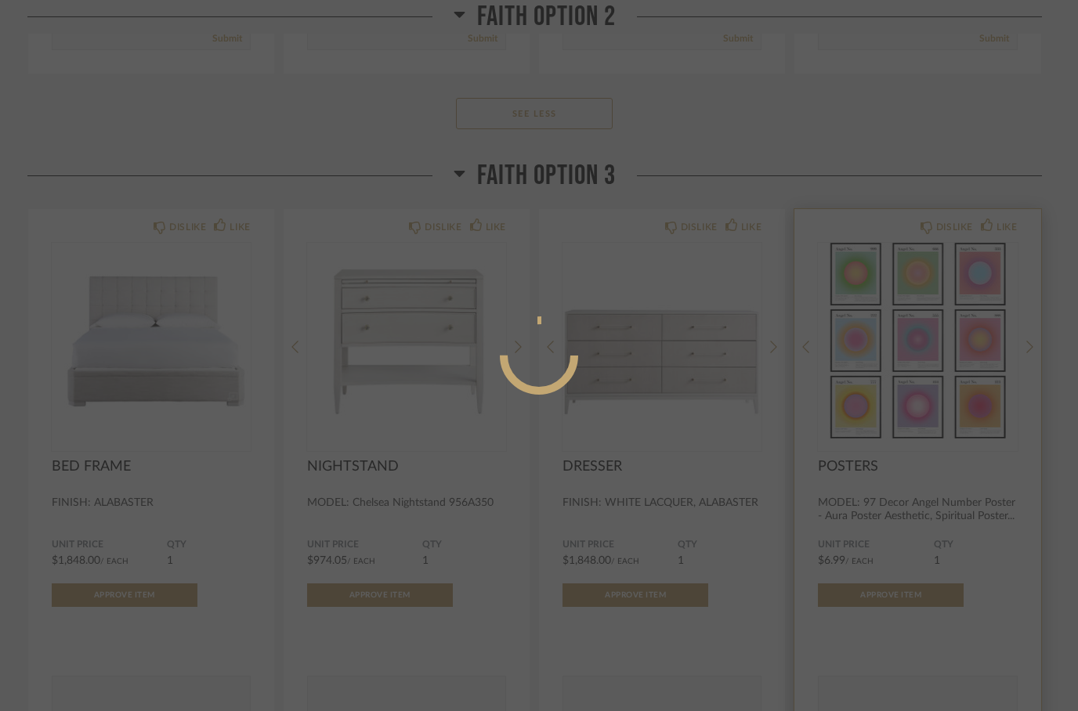
scroll to position [0, 0]
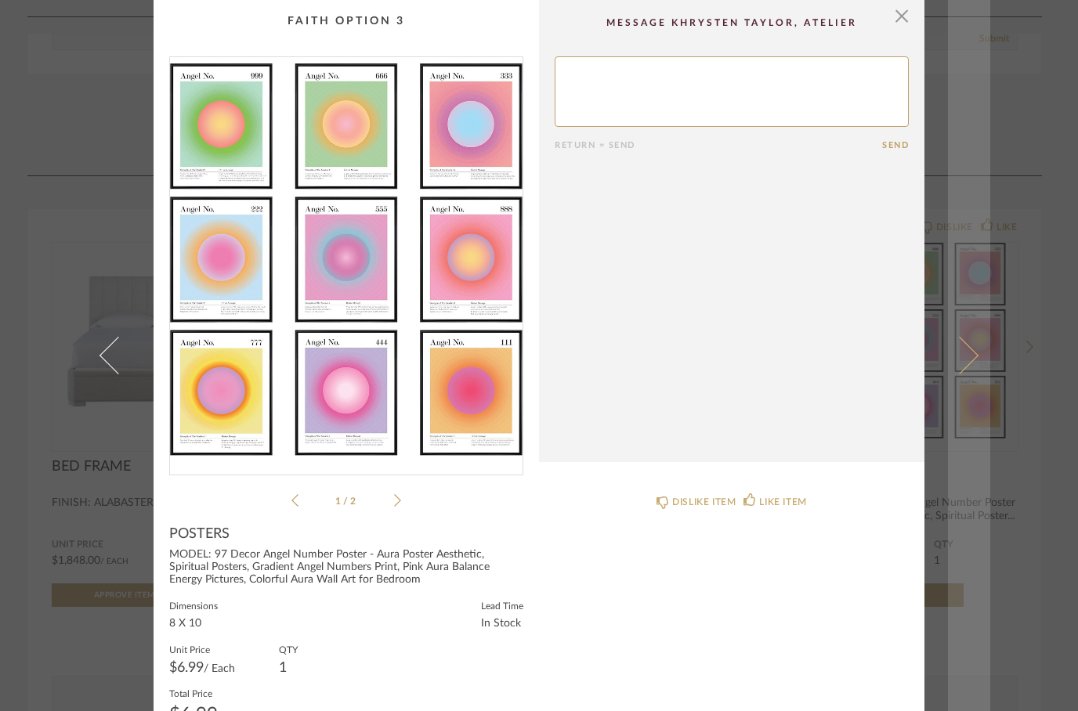
click at [974, 374] on span at bounding box center [960, 356] width 38 height 38
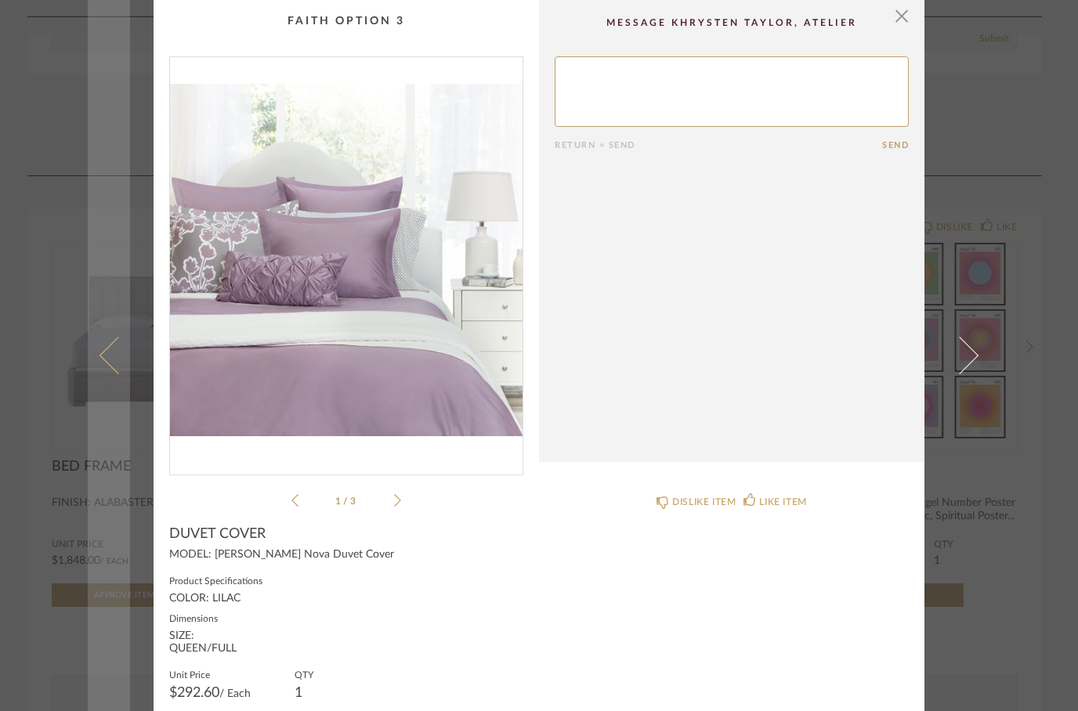
click at [118, 374] on span at bounding box center [118, 356] width 38 height 38
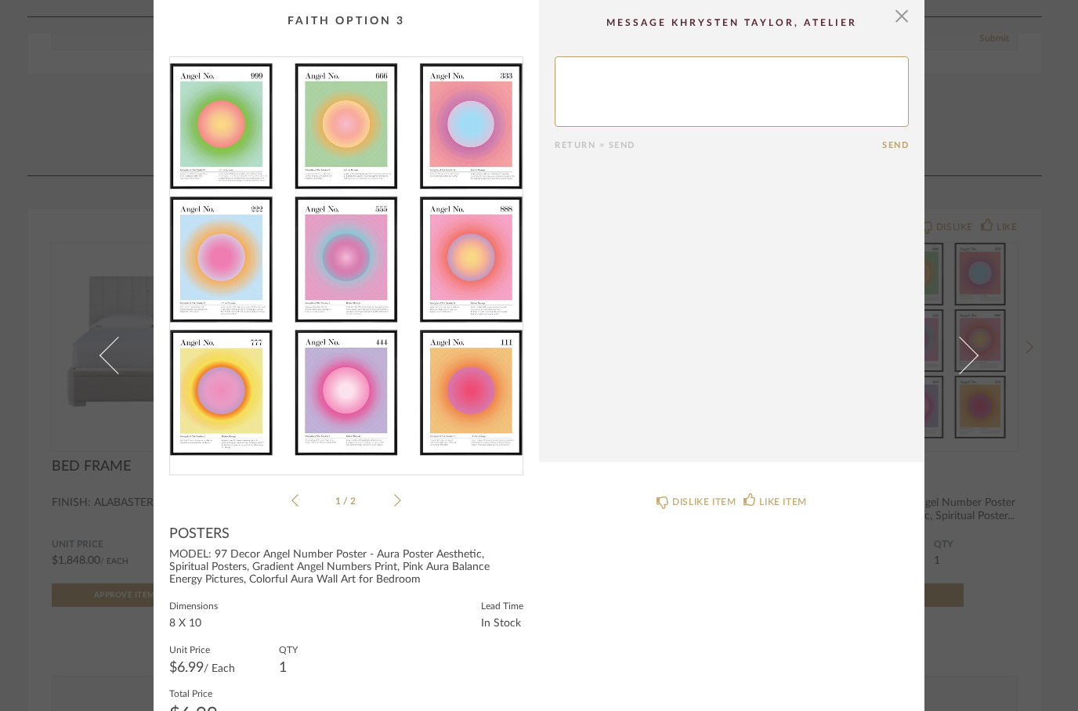
scroll to position [1, 0]
click at [395, 498] on icon at bounding box center [397, 500] width 7 height 14
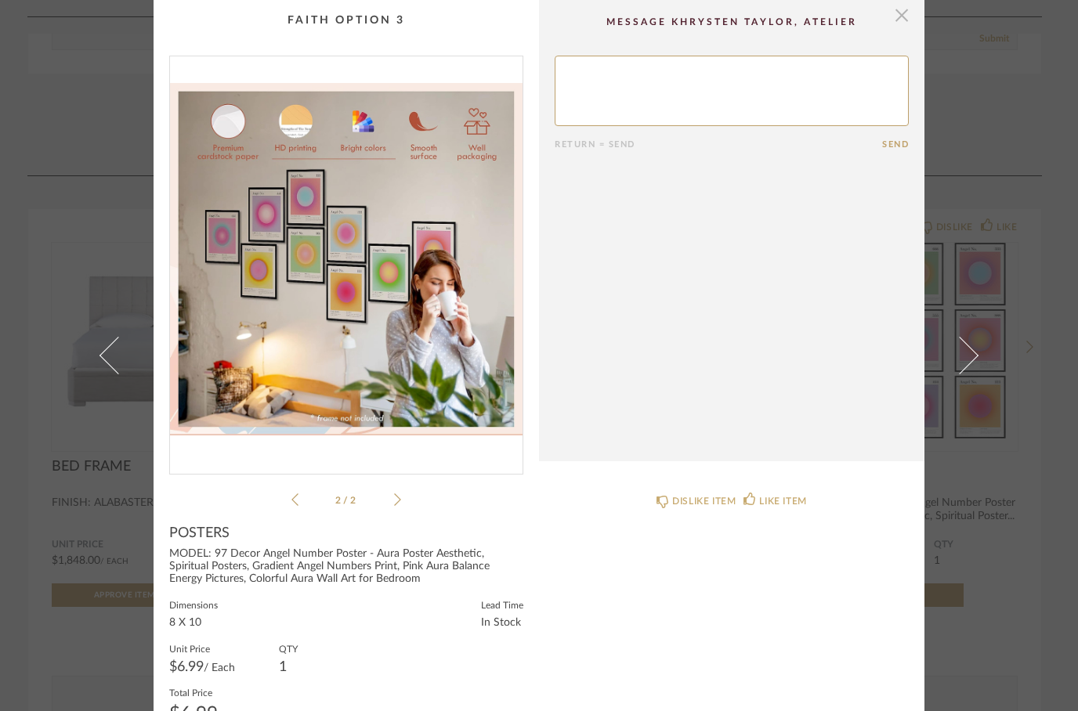
click at [888, 23] on span "button" at bounding box center [901, 14] width 31 height 31
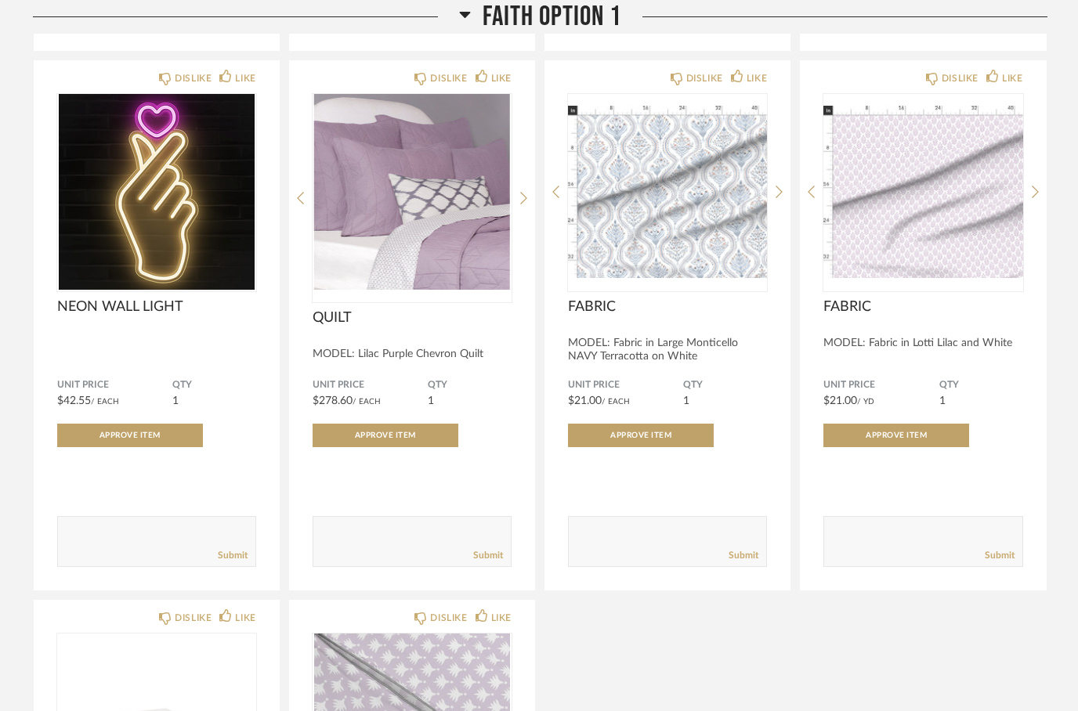
scroll to position [762, 0]
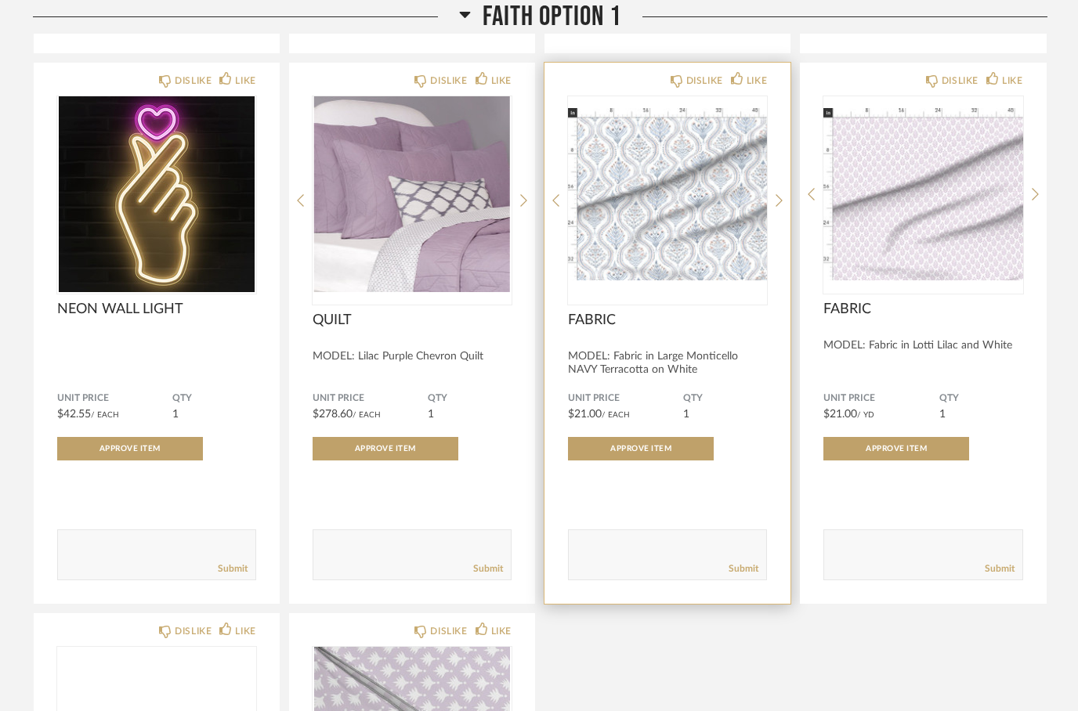
click at [0, 0] on img at bounding box center [0, 0] width 0 height 0
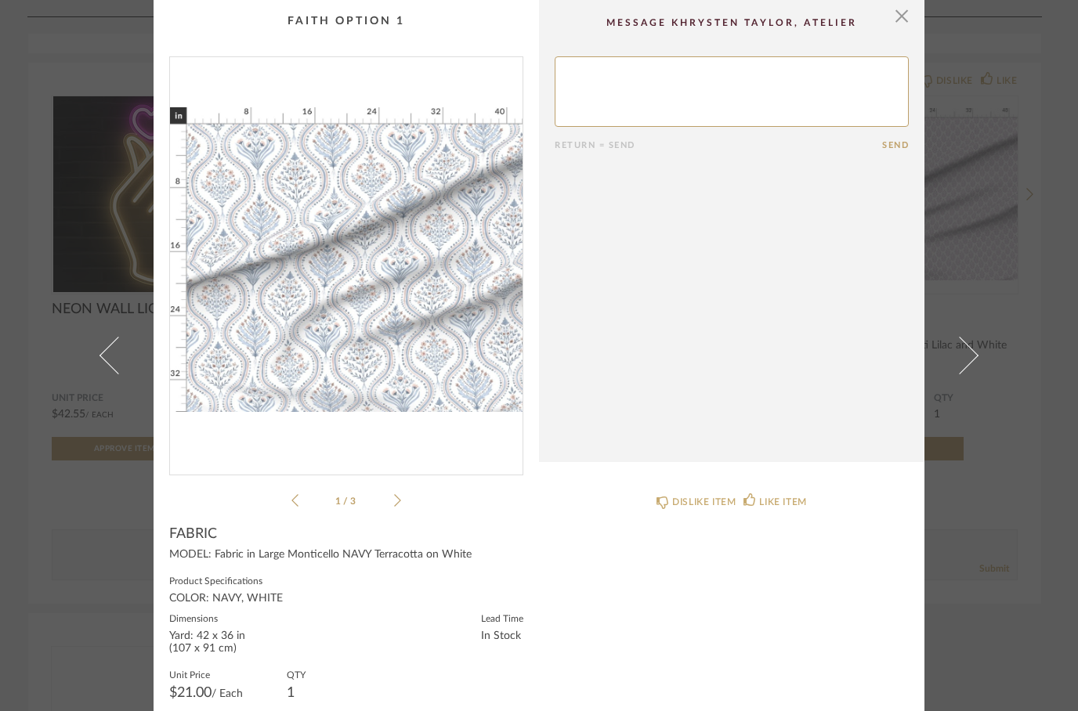
scroll to position [0, 0]
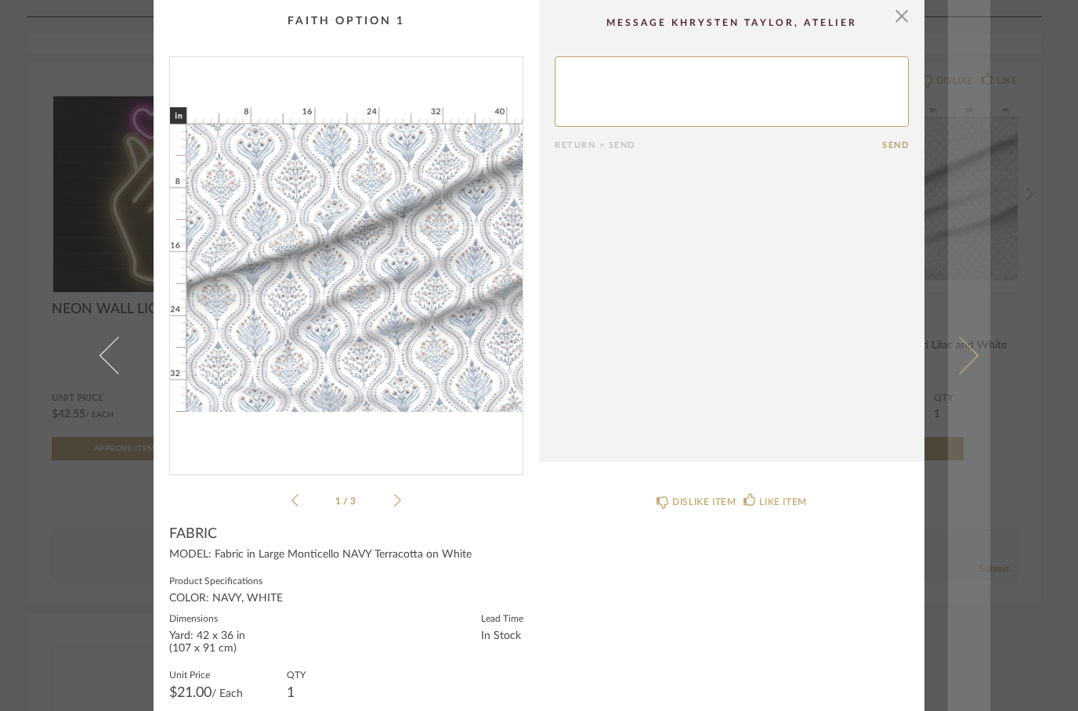
click at [975, 398] on link at bounding box center [969, 355] width 42 height 711
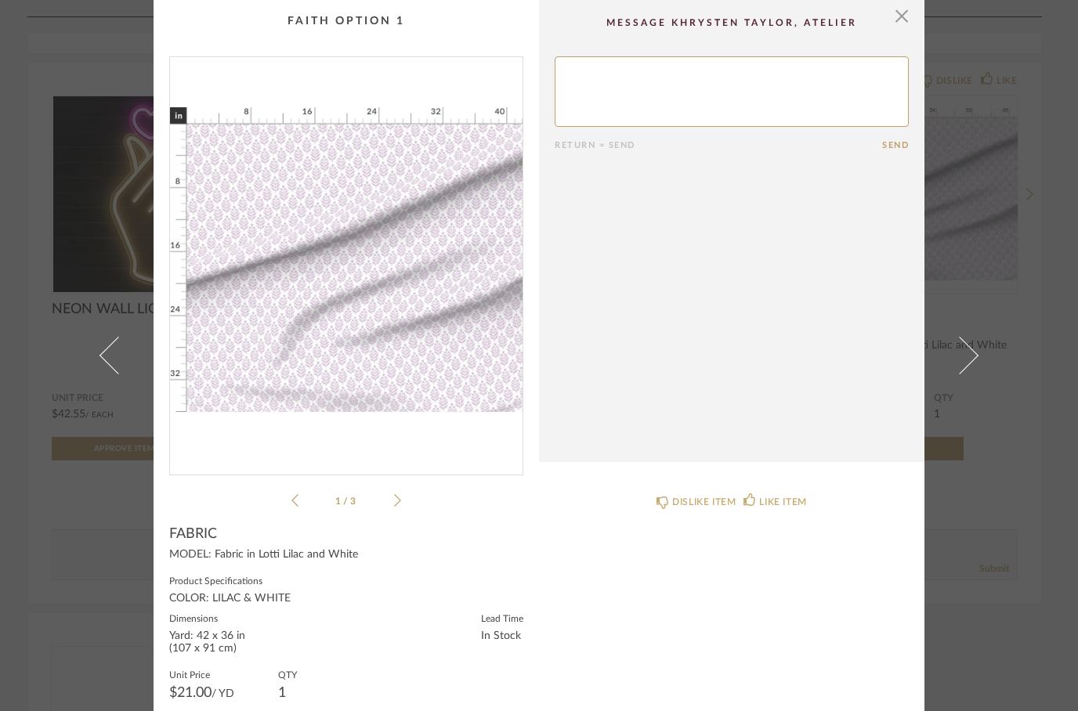
click at [282, 340] on img "0" at bounding box center [346, 259] width 353 height 405
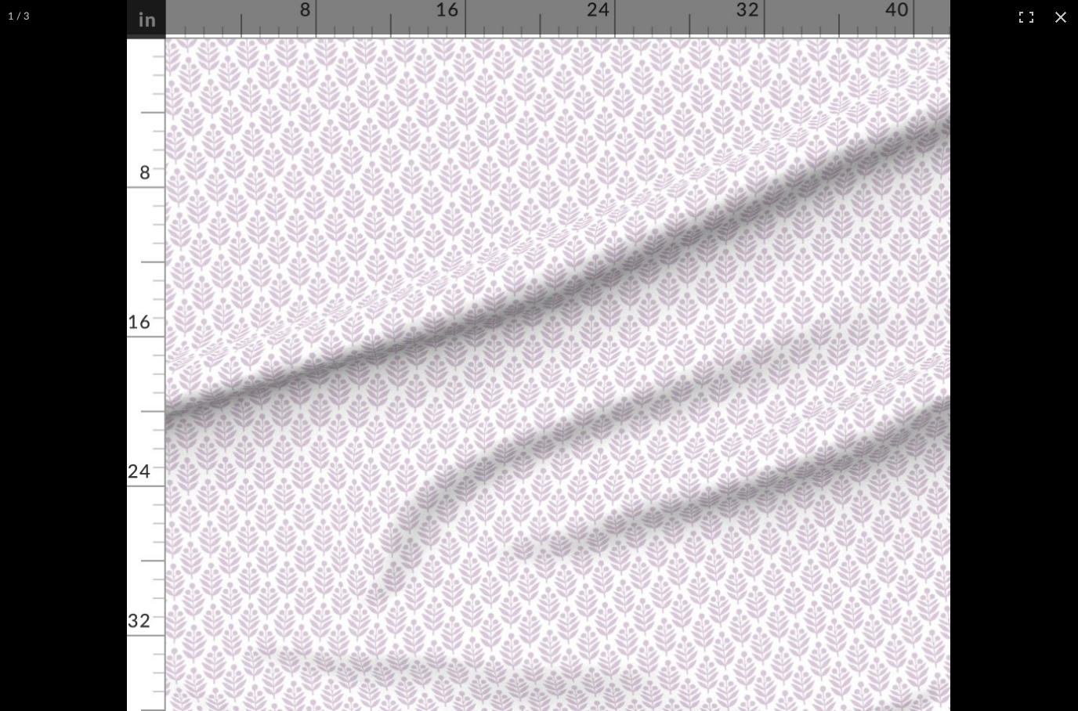
click at [1047, 13] on button at bounding box center [1060, 17] width 34 height 34
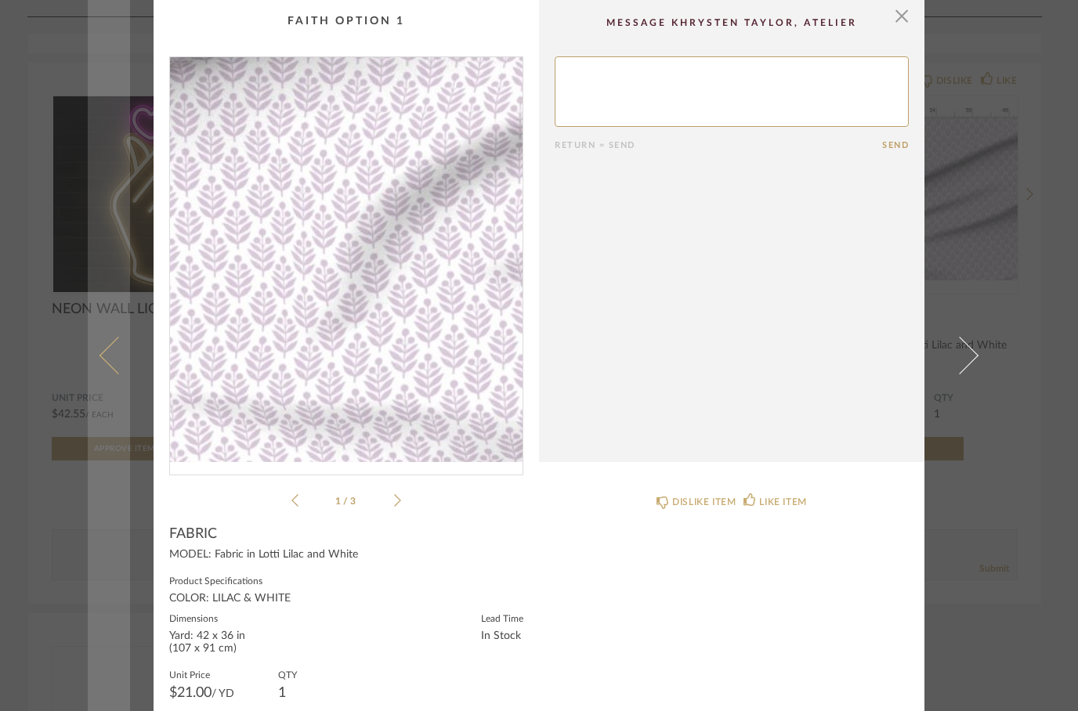
click at [117, 374] on span at bounding box center [118, 356] width 38 height 38
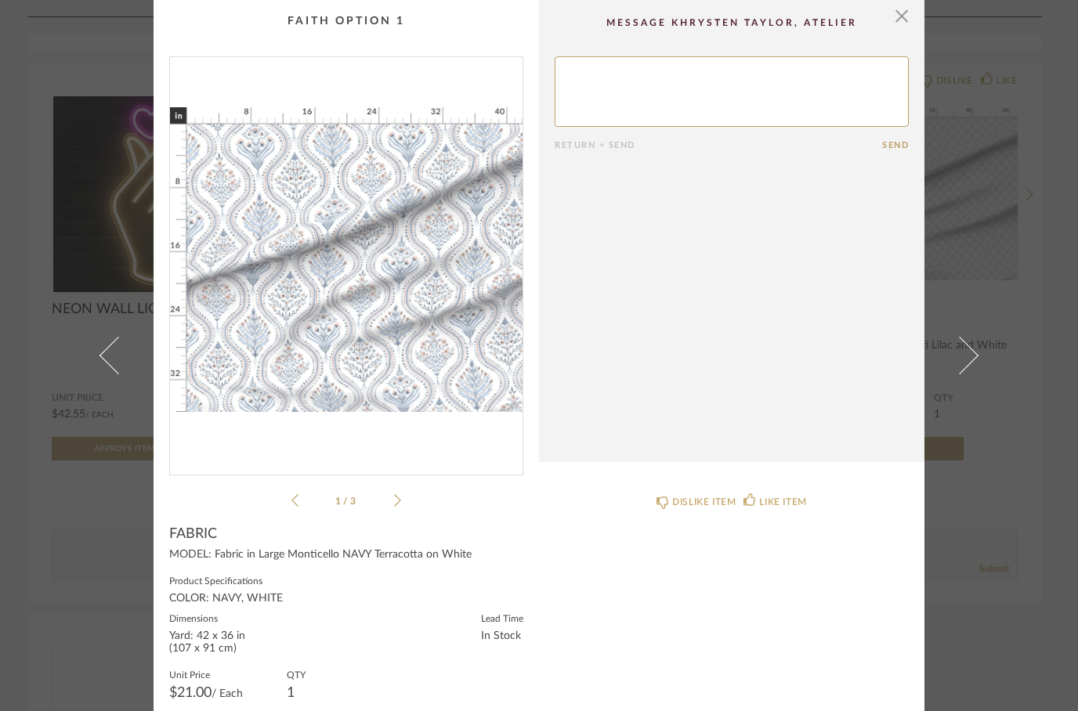
click at [286, 331] on img "0" at bounding box center [346, 259] width 353 height 405
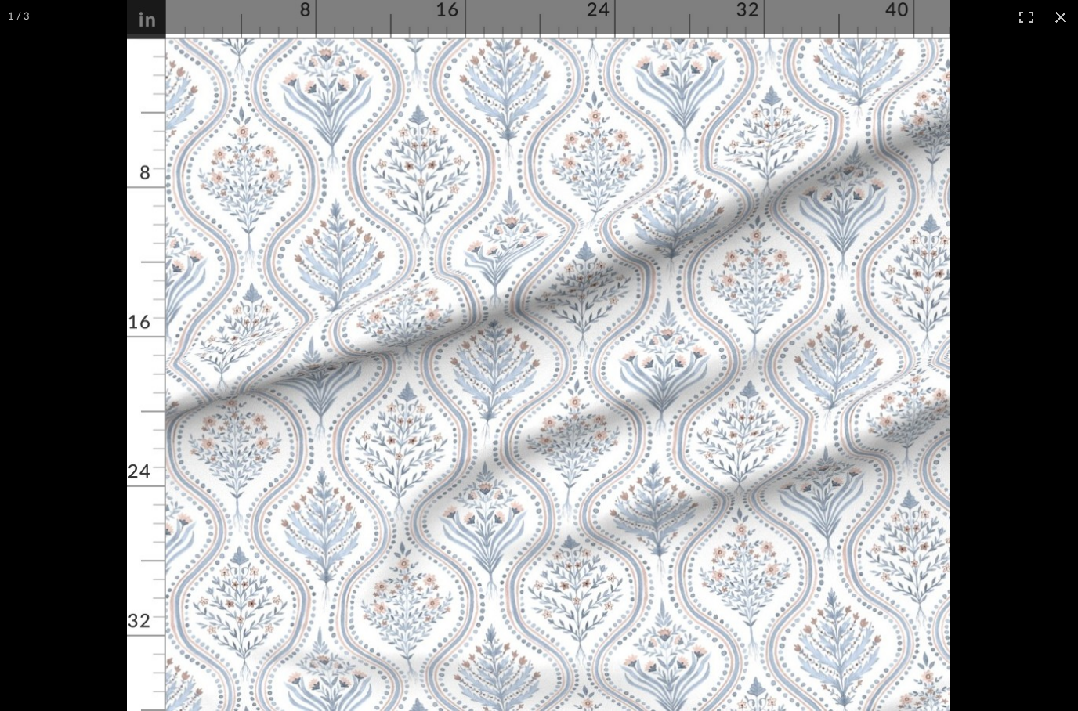
click at [1065, 33] on button at bounding box center [1060, 17] width 34 height 34
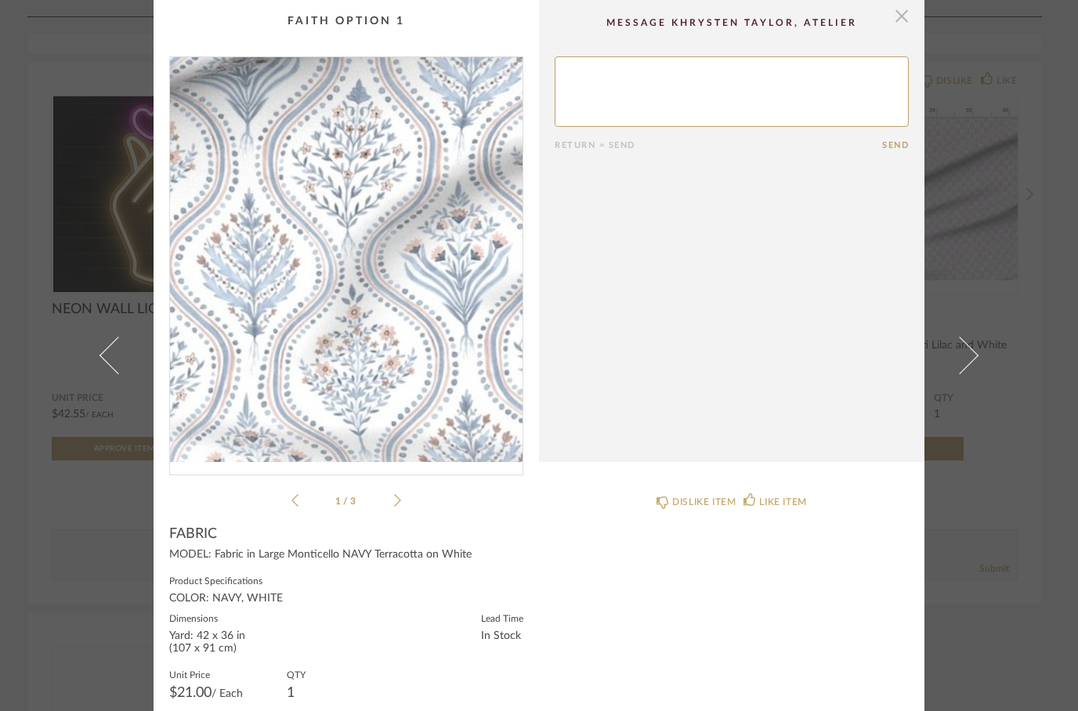
click at [908, 17] on span "button" at bounding box center [901, 15] width 31 height 31
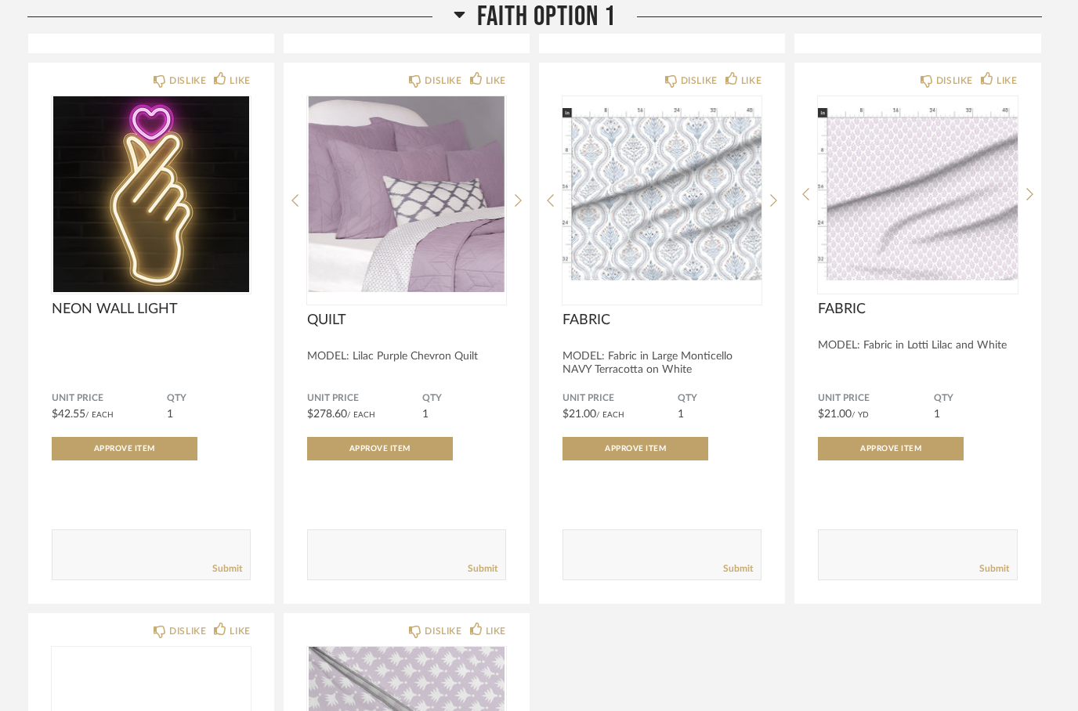
scroll to position [762, 0]
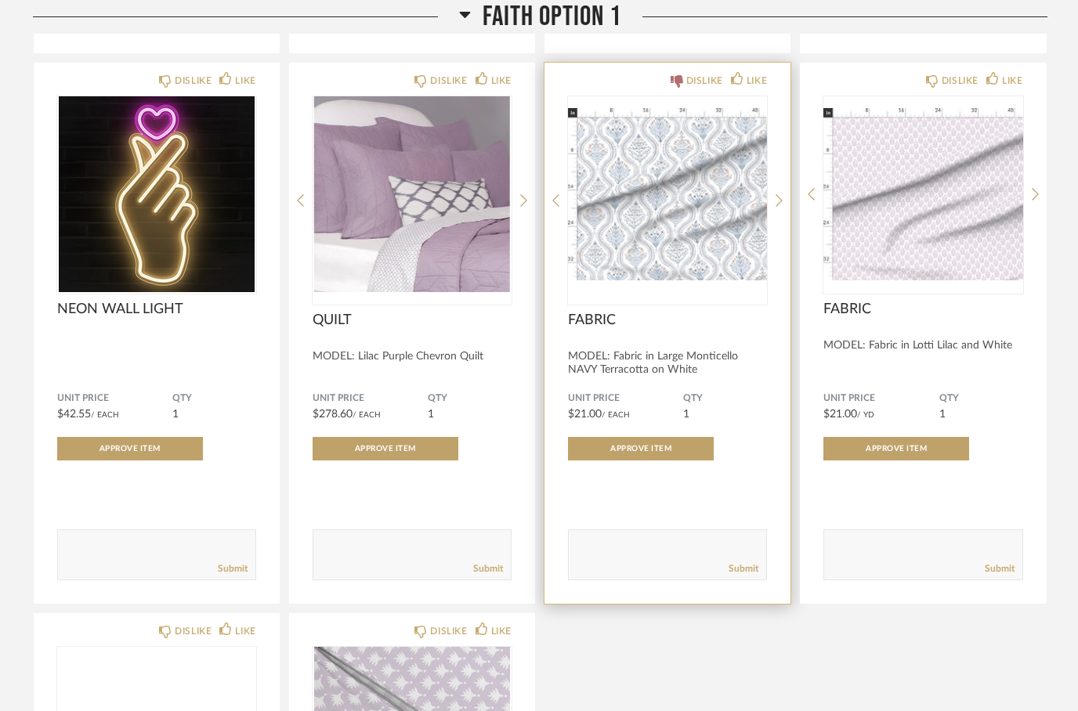
click at [689, 89] on div "DISLIKE" at bounding box center [704, 81] width 37 height 16
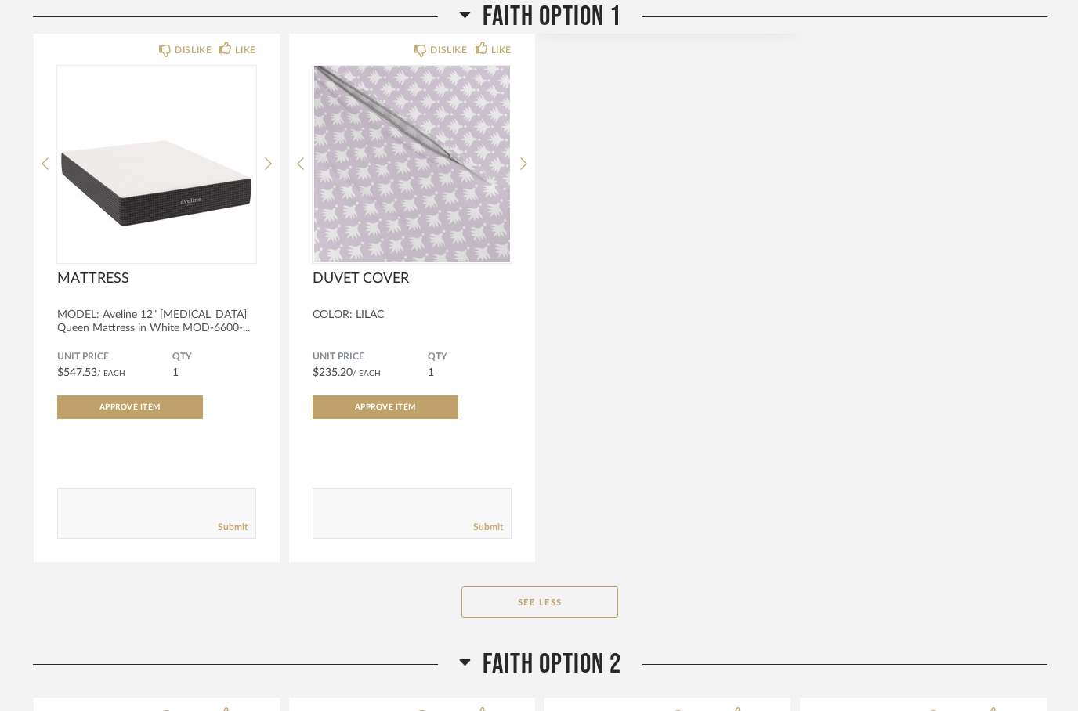
scroll to position [1344, 0]
click at [467, 13] on icon at bounding box center [464, 15] width 11 height 6
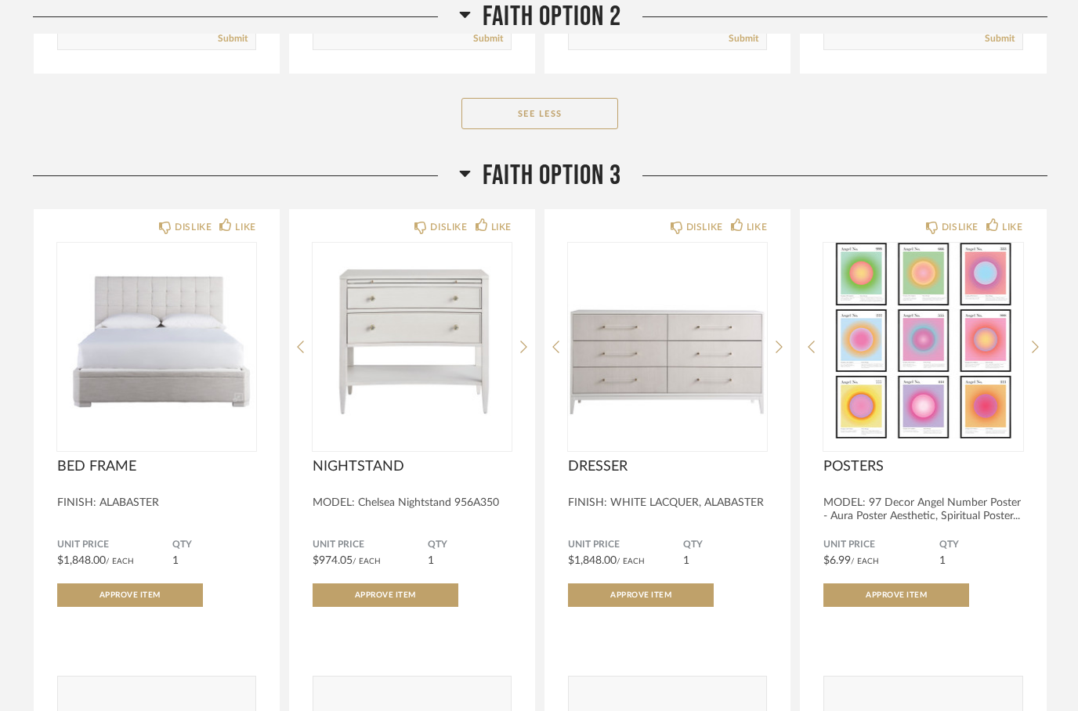
click at [436, 14] on icon at bounding box center [430, 15] width 11 height 6
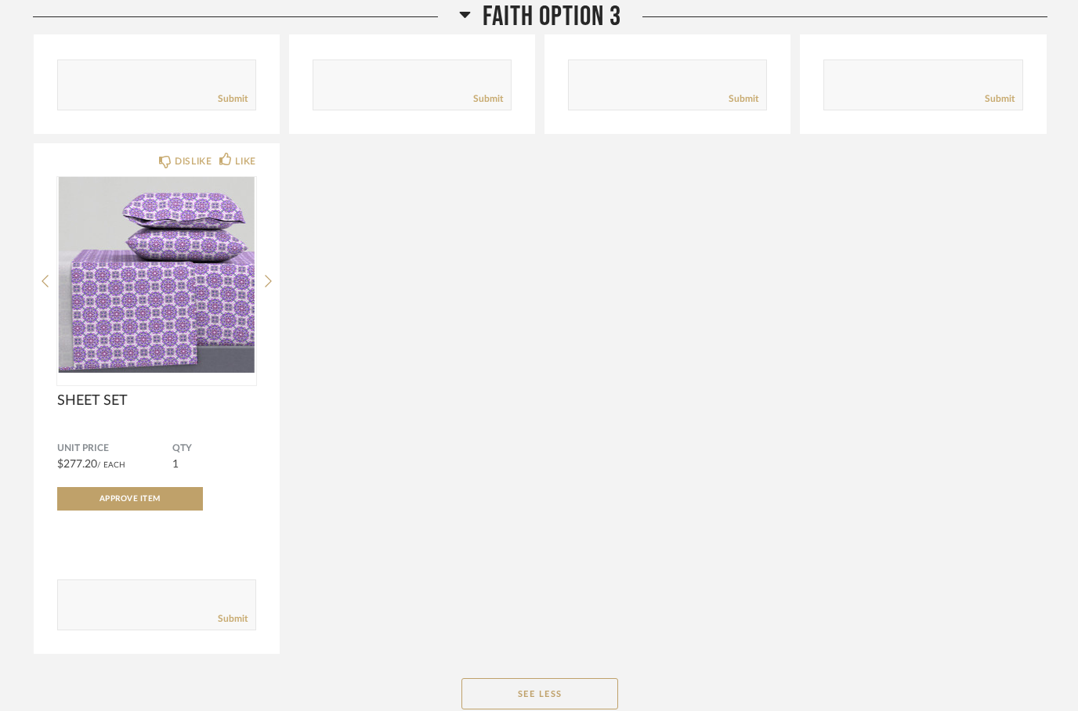
click at [471, 14] on h2 "Faith Option 3" at bounding box center [540, 17] width 162 height 34
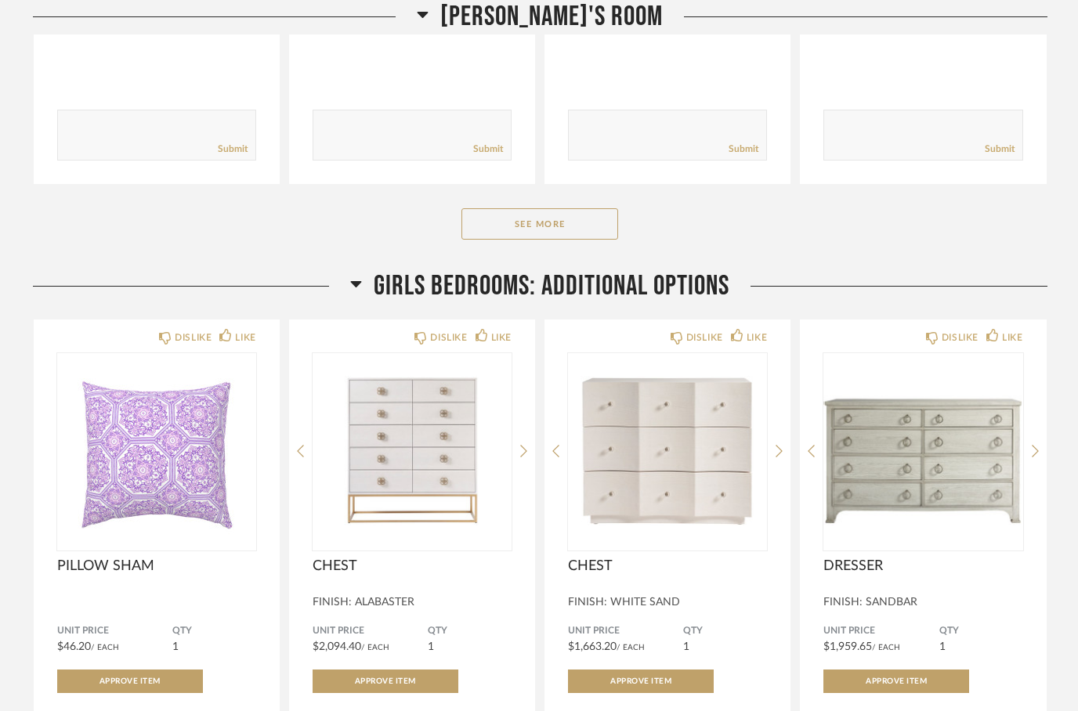
scroll to position [903, 0]
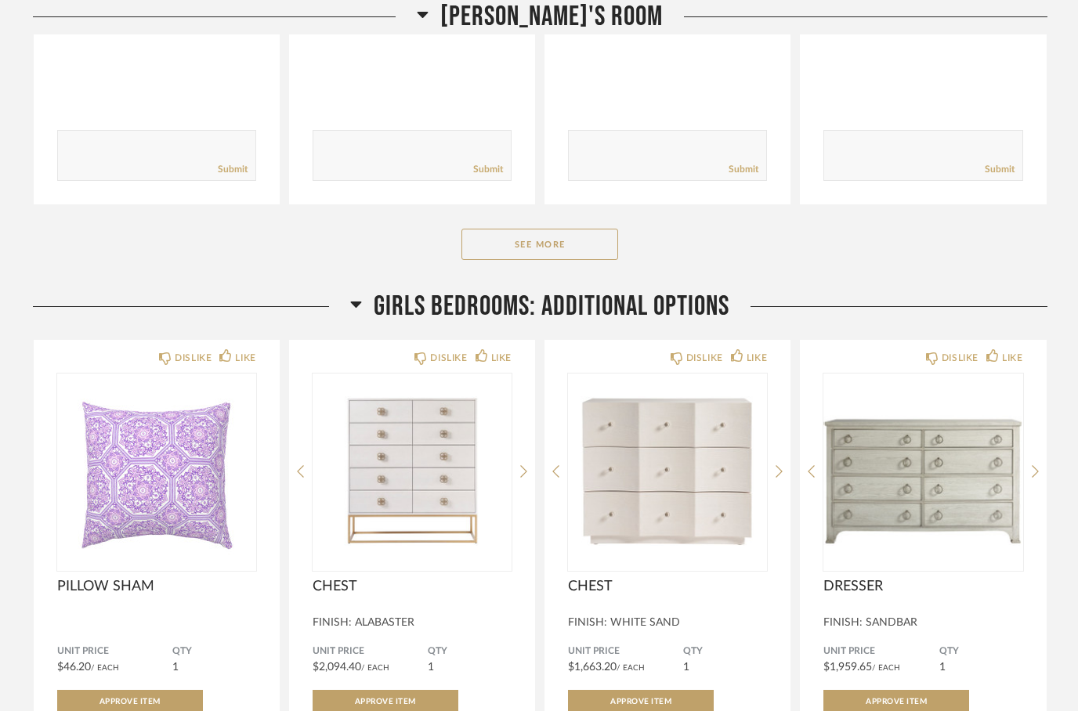
click at [354, 301] on icon at bounding box center [356, 304] width 12 height 19
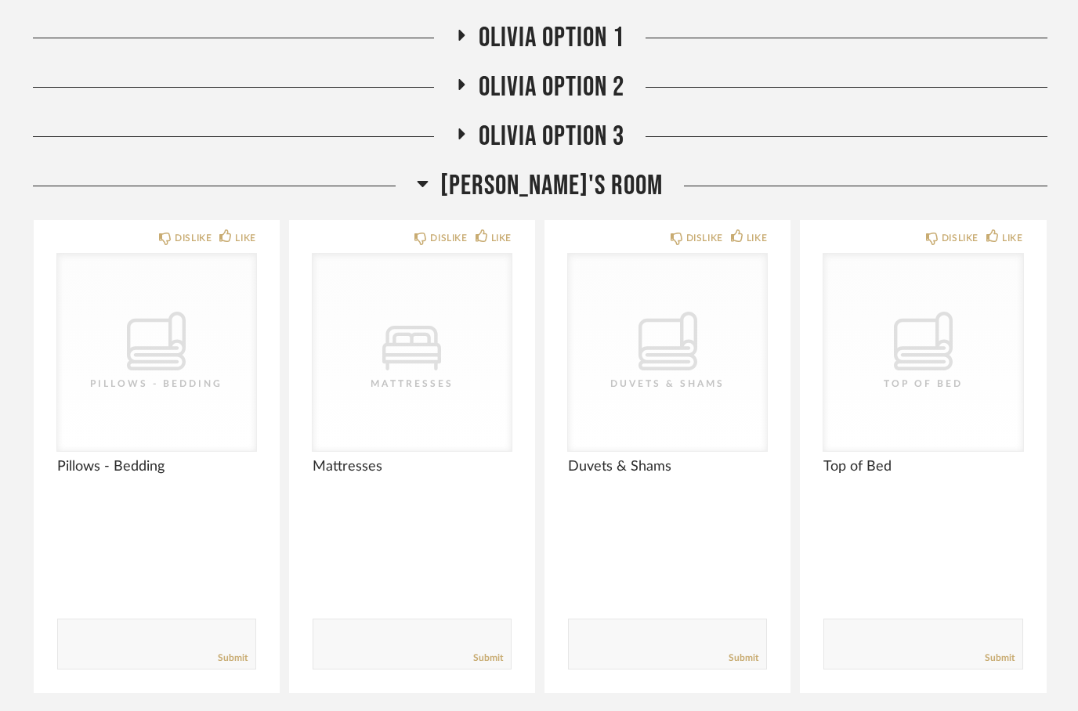
scroll to position [0, 0]
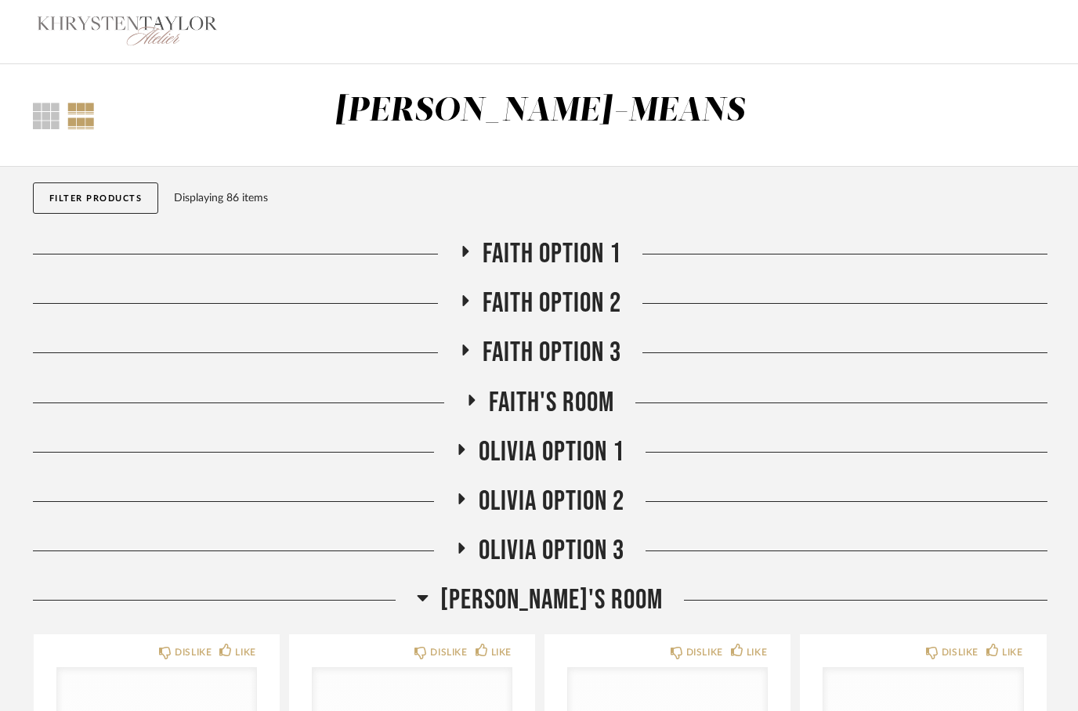
click at [464, 449] on icon at bounding box center [461, 449] width 19 height 12
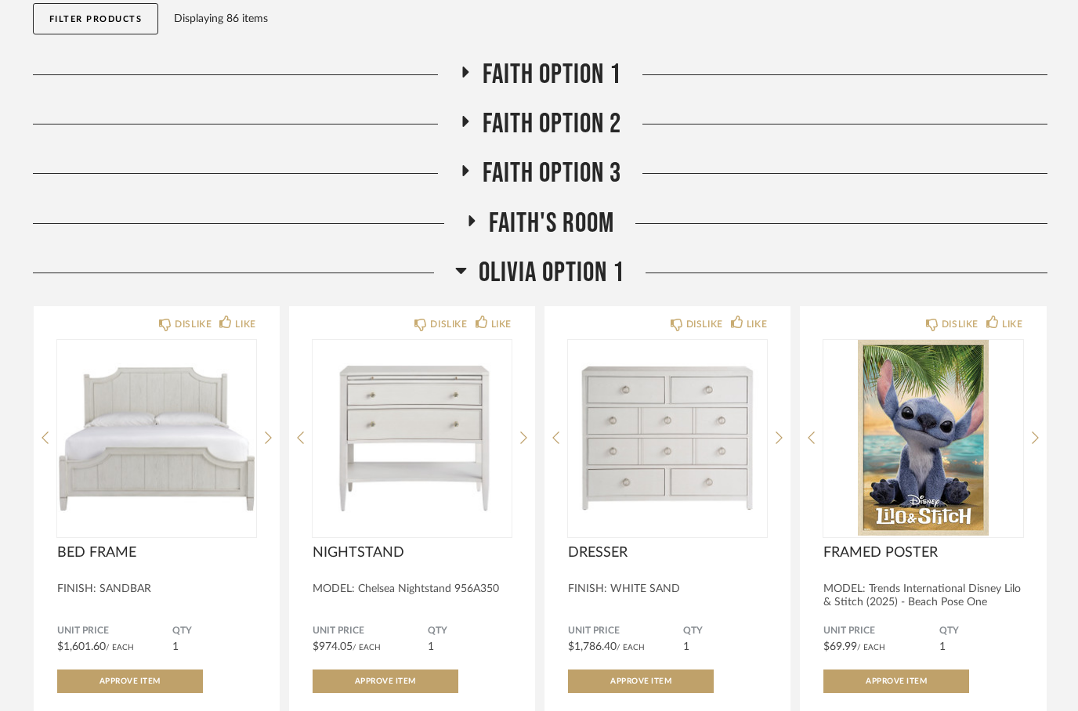
scroll to position [177, 0]
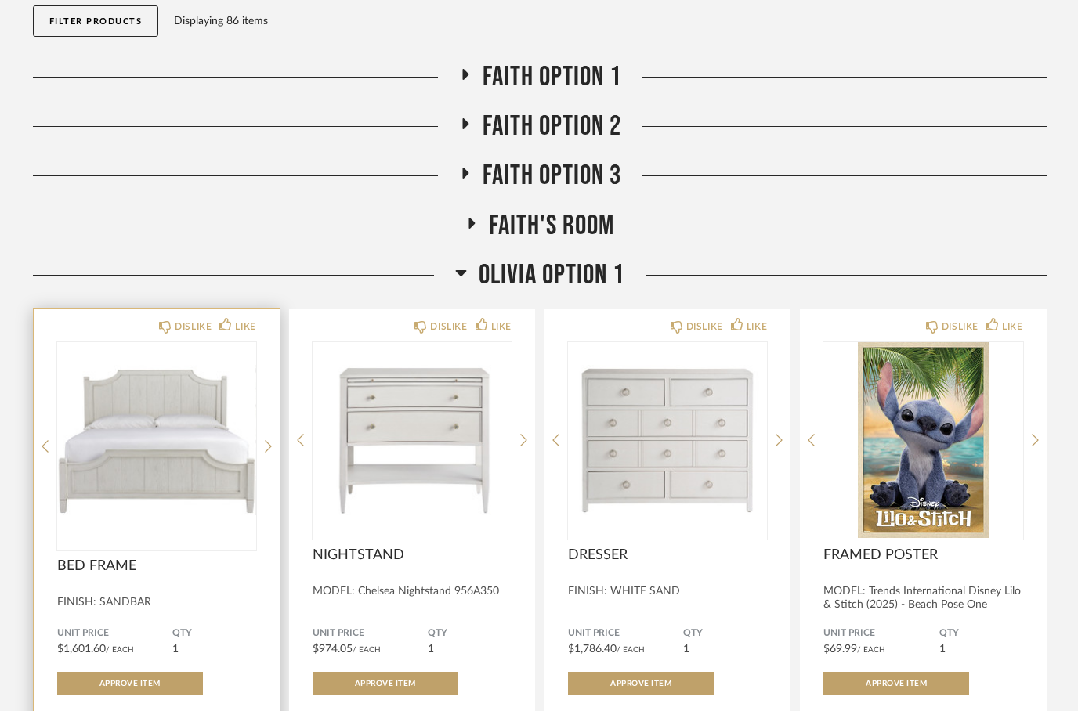
click at [0, 0] on img at bounding box center [0, 0] width 0 height 0
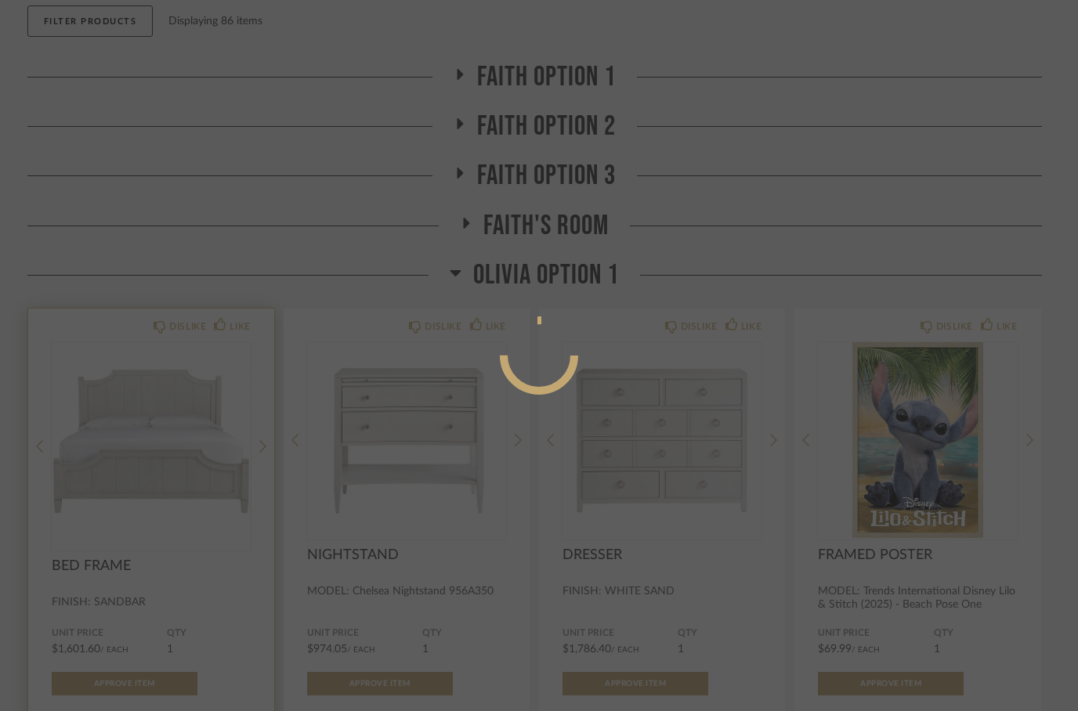
scroll to position [0, 0]
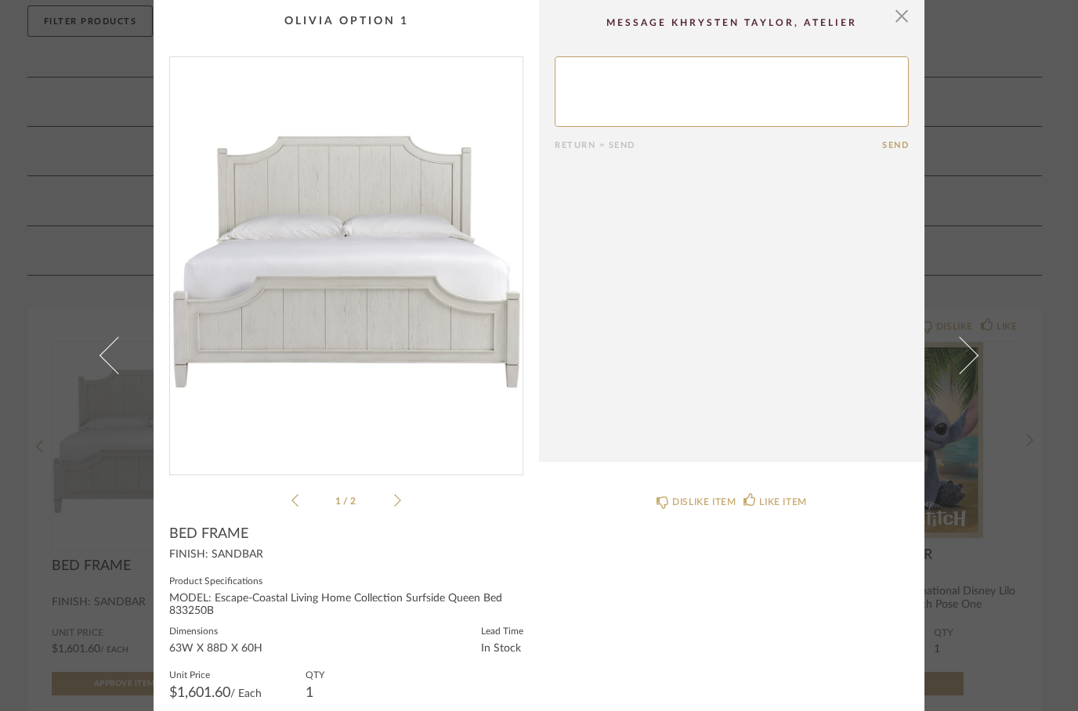
click at [367, 354] on img "0" at bounding box center [346, 259] width 353 height 405
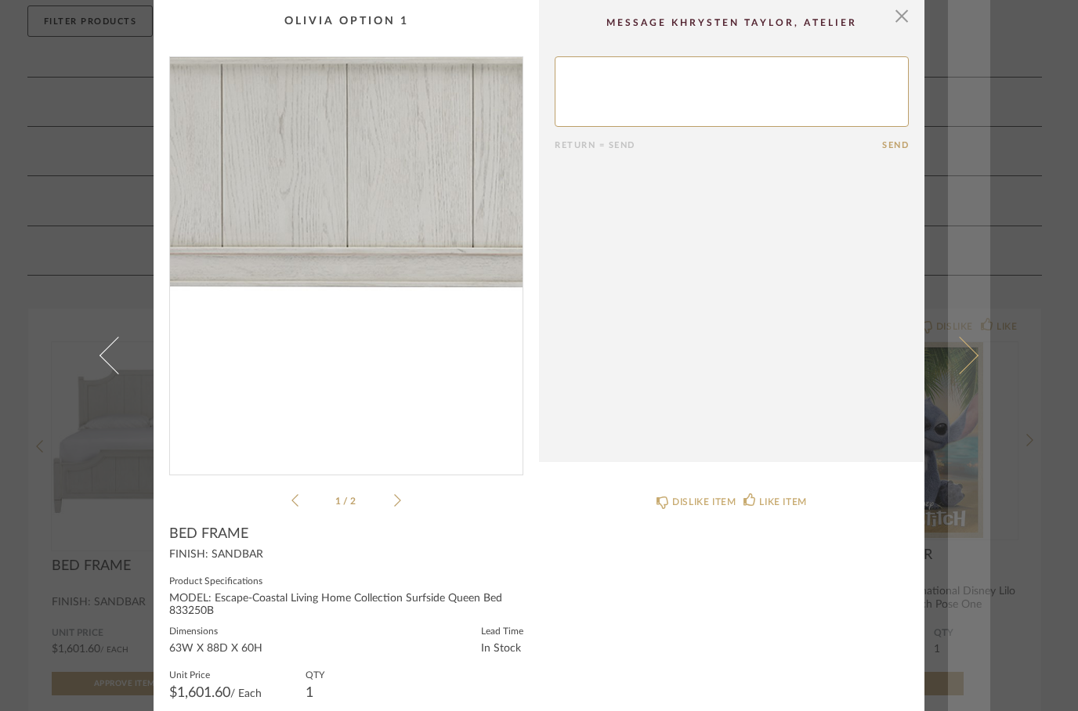
click at [962, 374] on span at bounding box center [960, 356] width 38 height 38
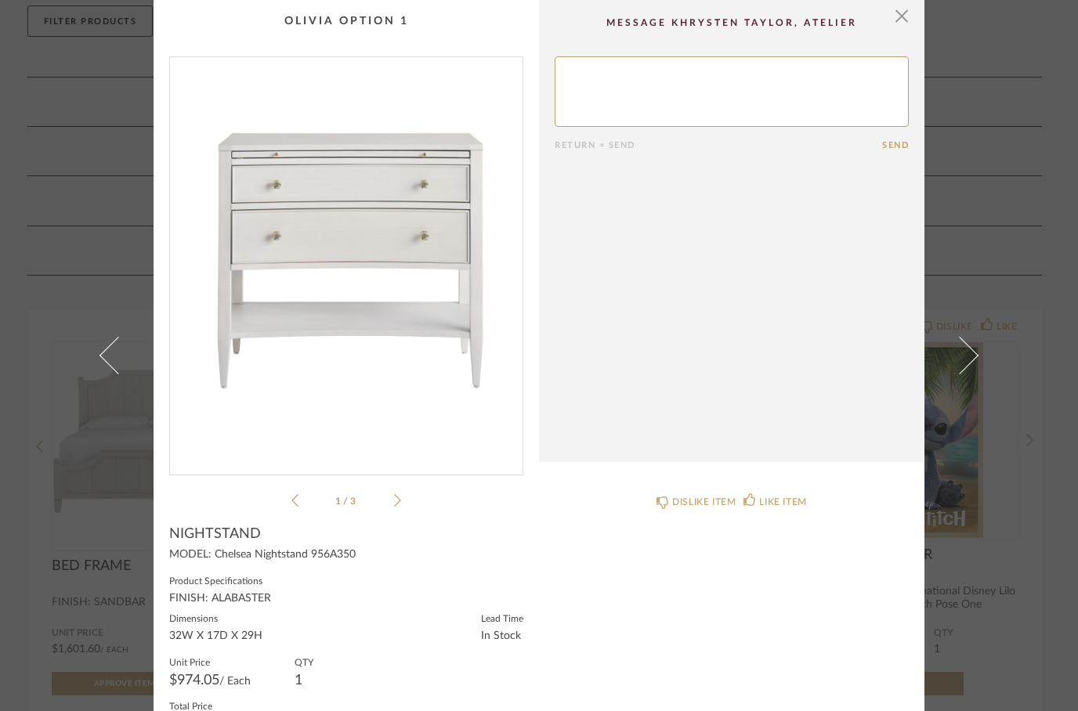
click at [395, 504] on icon at bounding box center [397, 501] width 7 height 14
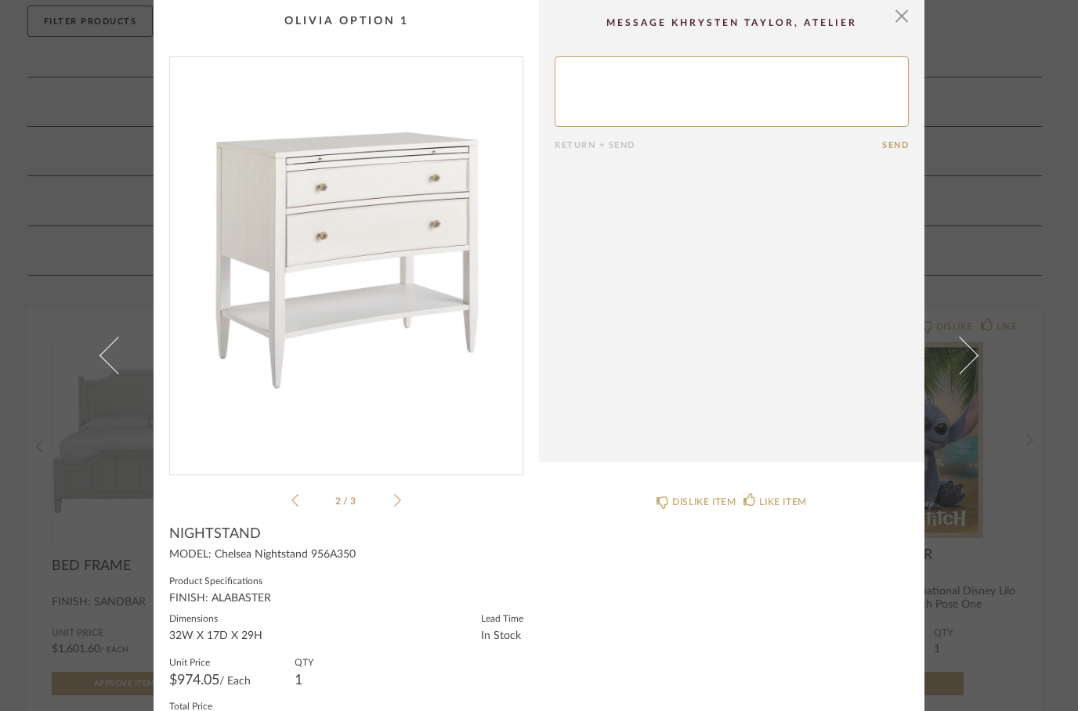
click at [389, 490] on div "2 / 3" at bounding box center [346, 283] width 354 height 454
click at [400, 504] on icon at bounding box center [397, 501] width 7 height 14
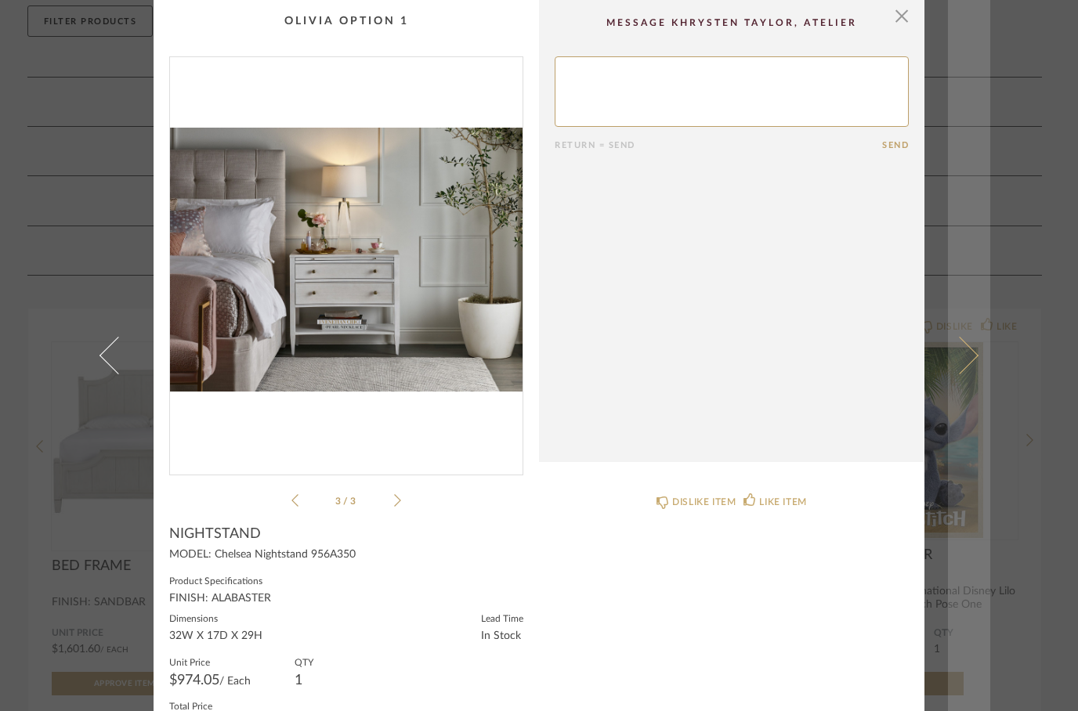
click at [966, 374] on span at bounding box center [960, 356] width 38 height 38
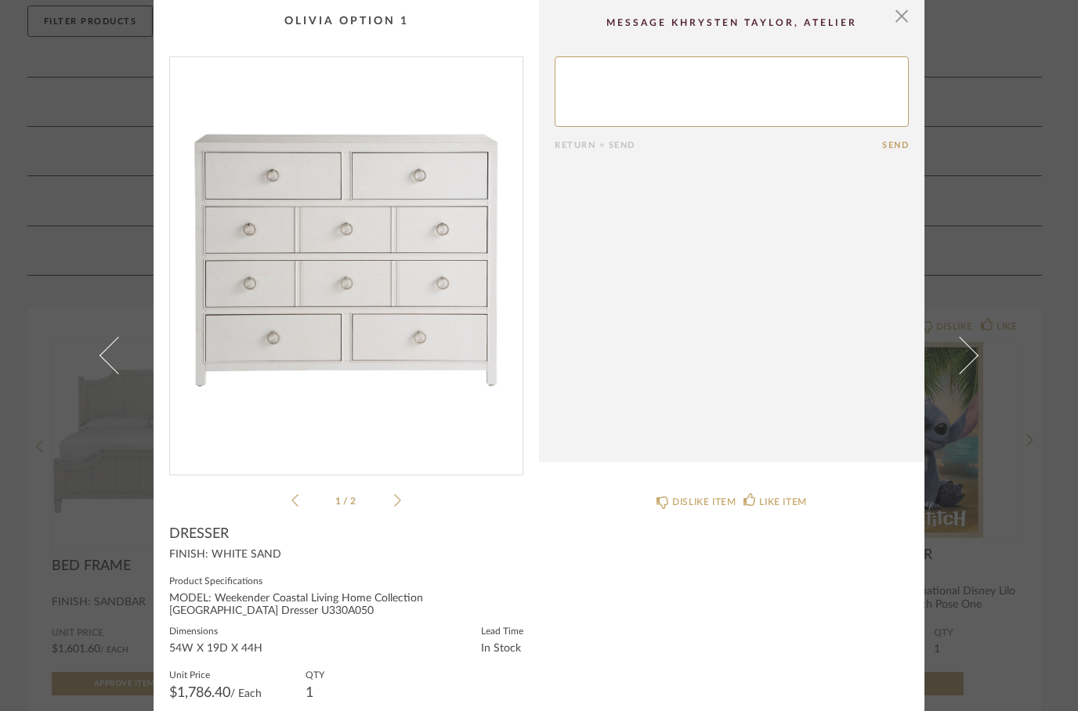
click at [408, 490] on div "1 / 2" at bounding box center [346, 283] width 354 height 454
click at [400, 494] on icon at bounding box center [397, 501] width 7 height 14
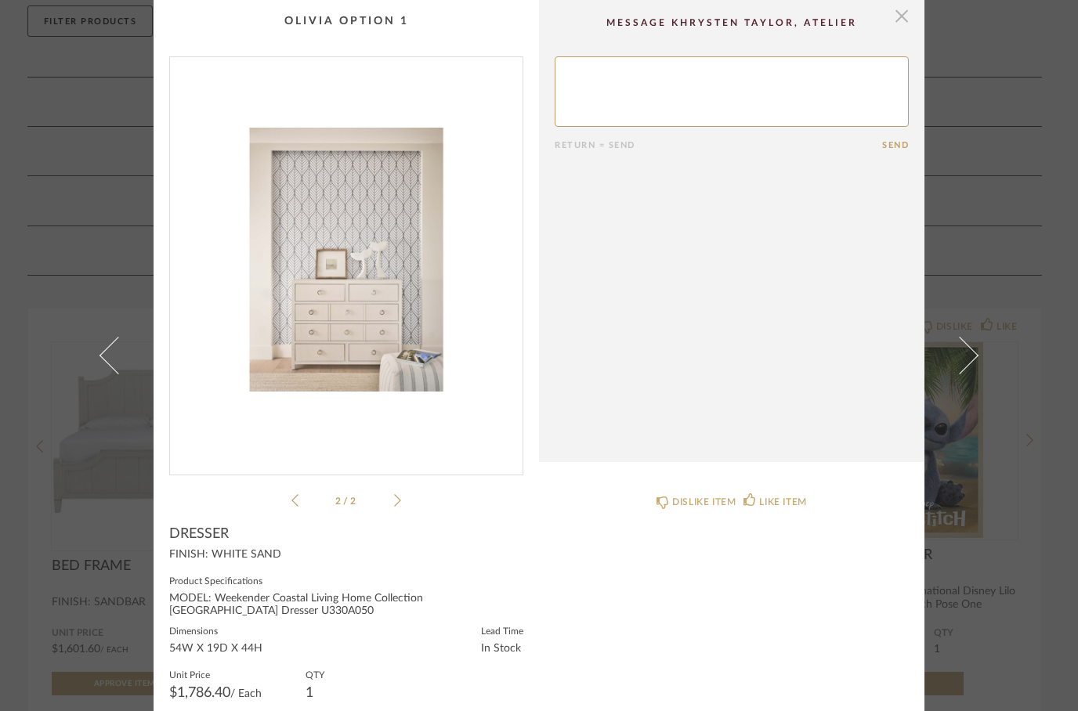
click at [905, 26] on span "button" at bounding box center [901, 15] width 31 height 31
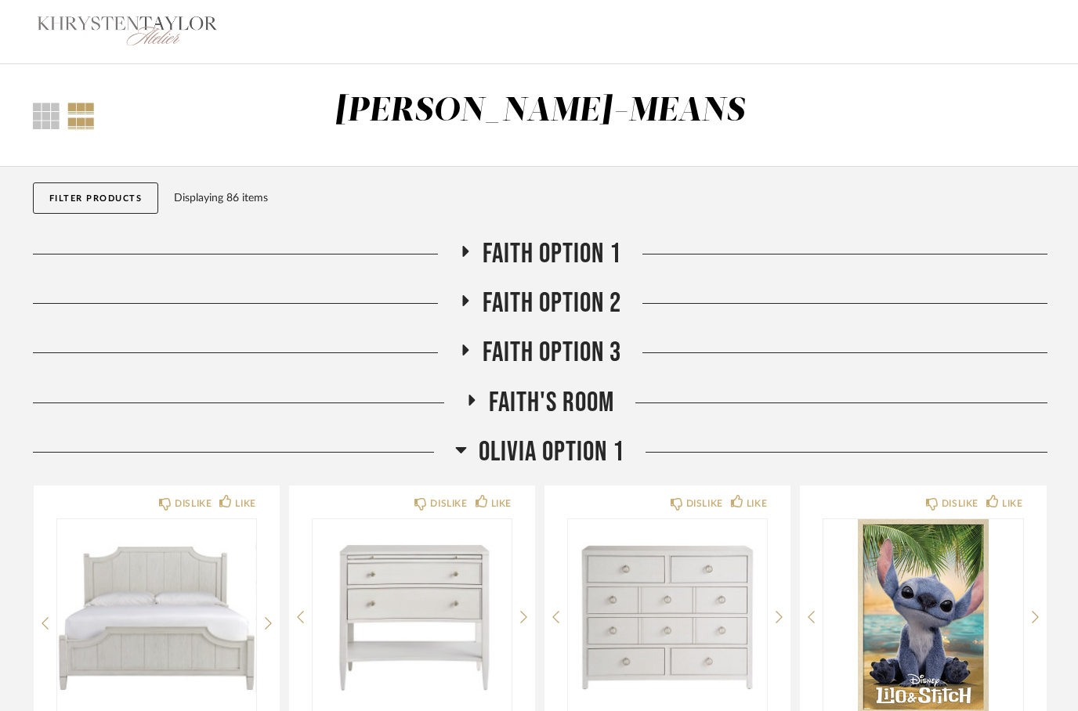
scroll to position [177, 0]
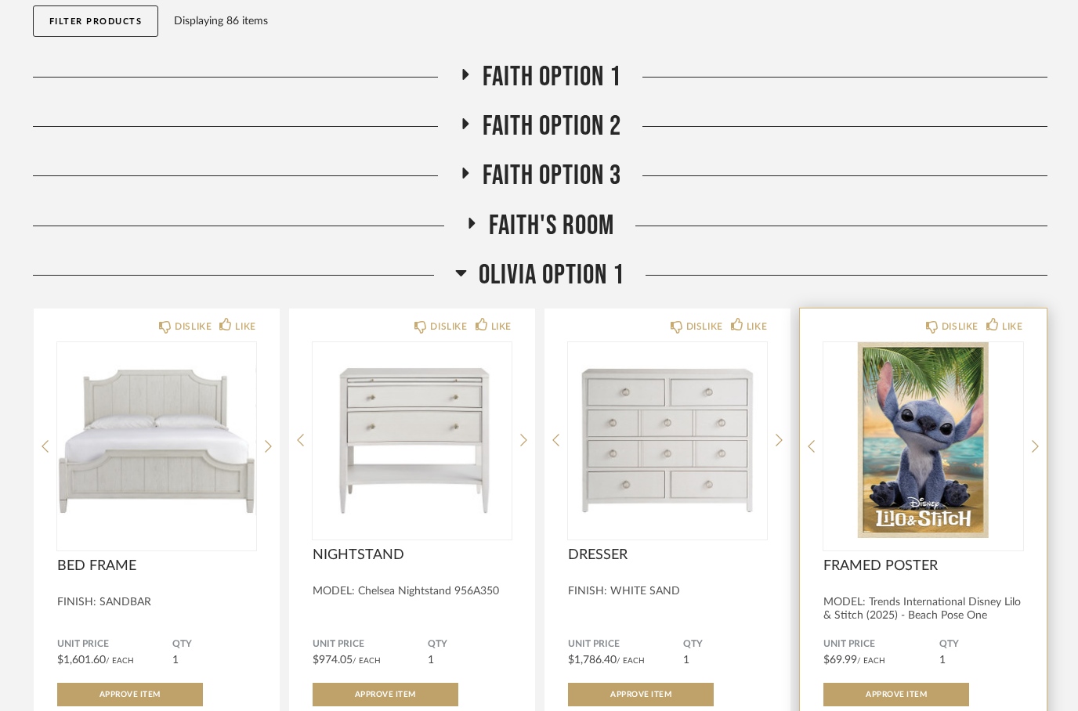
click at [0, 0] on img at bounding box center [0, 0] width 0 height 0
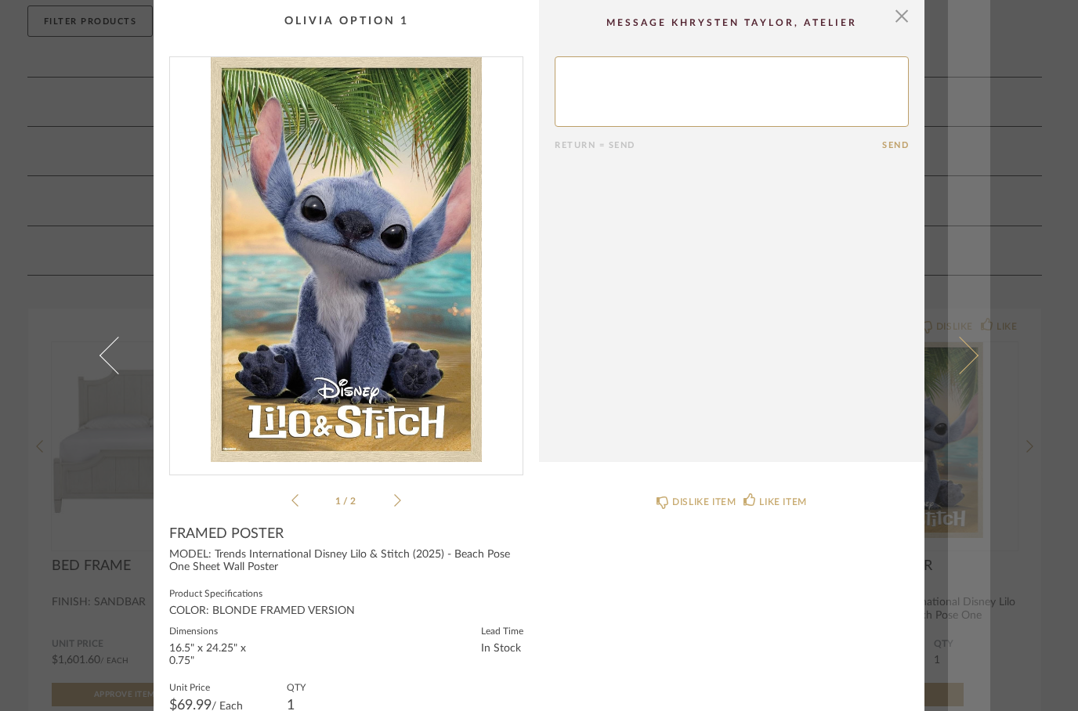
click at [970, 407] on link at bounding box center [969, 355] width 42 height 711
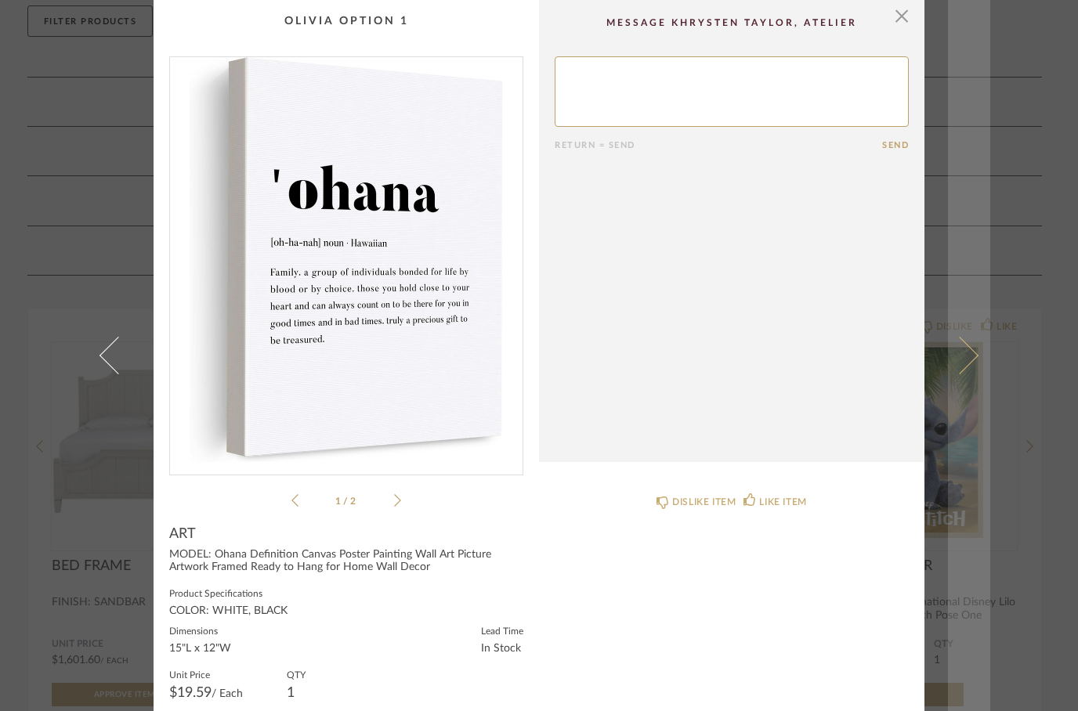
click at [953, 374] on span at bounding box center [960, 356] width 38 height 38
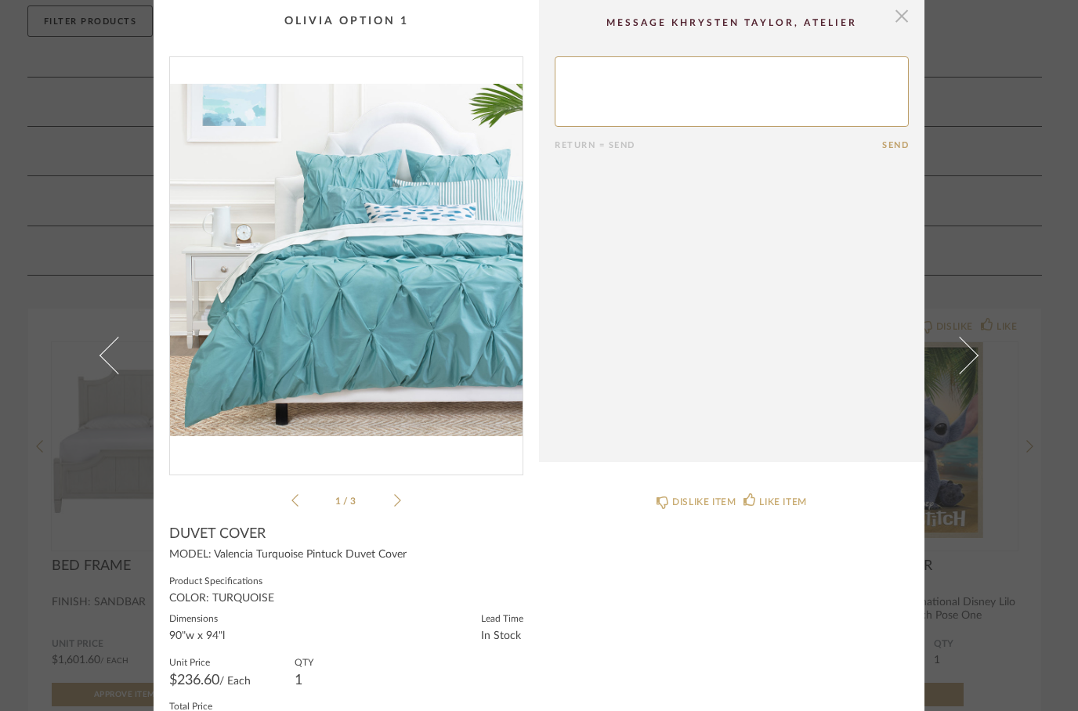
click at [903, 20] on span "button" at bounding box center [901, 15] width 31 height 31
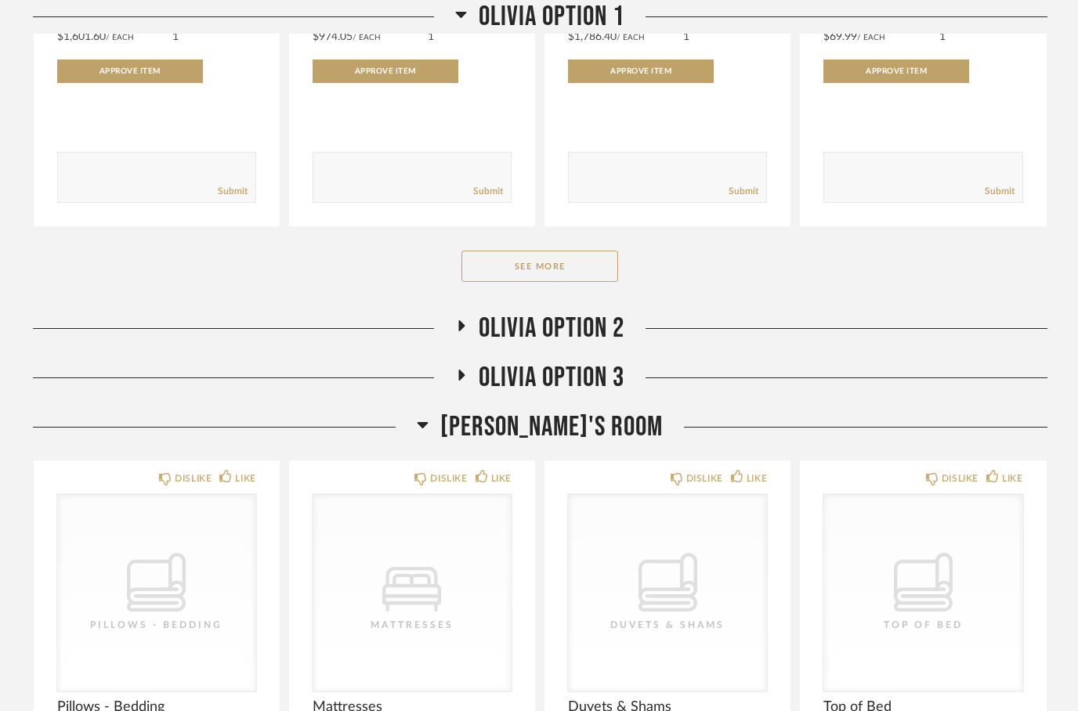
scroll to position [792, 0]
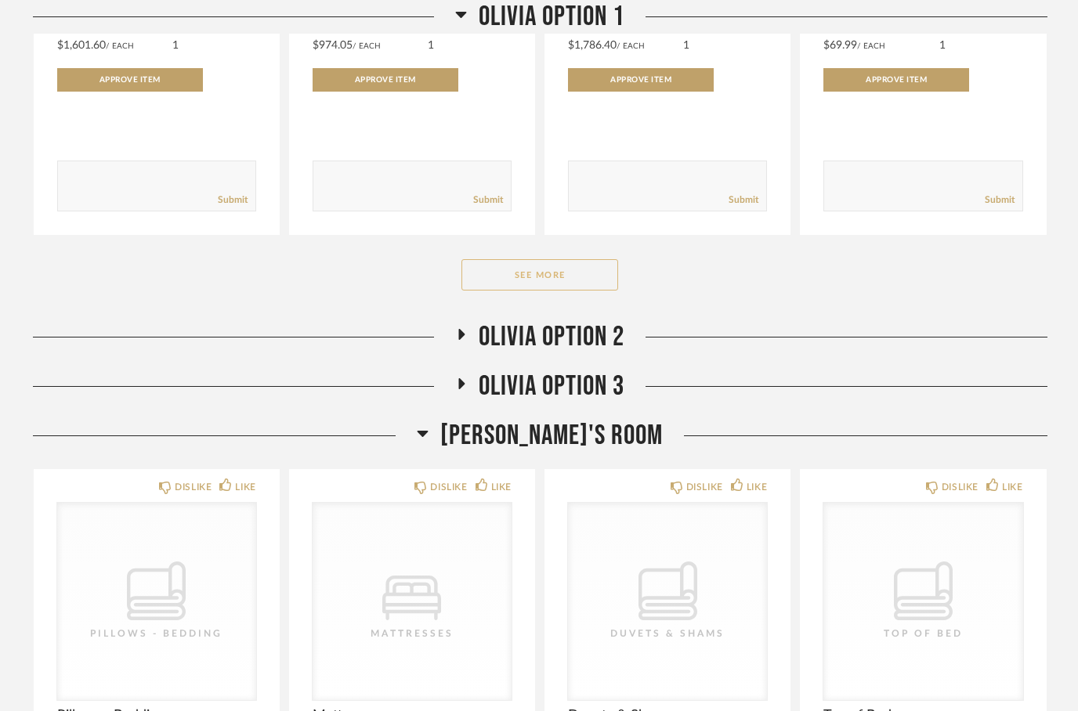
click at [523, 277] on button "See More" at bounding box center [539, 274] width 157 height 31
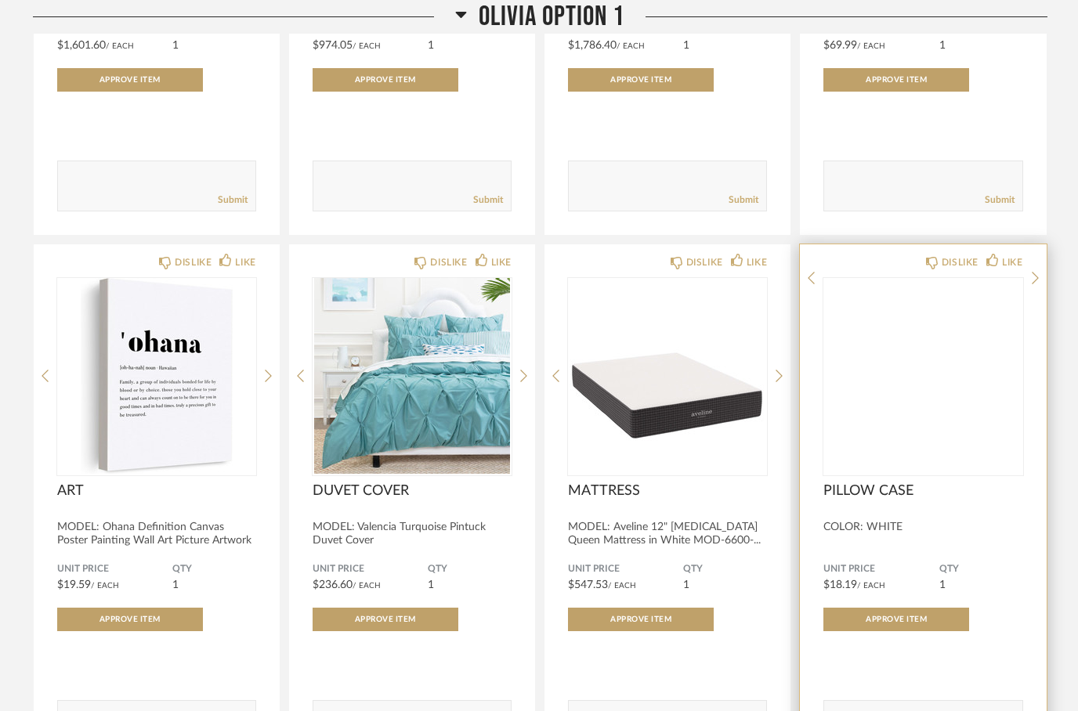
click at [0, 0] on img at bounding box center [0, 0] width 0 height 0
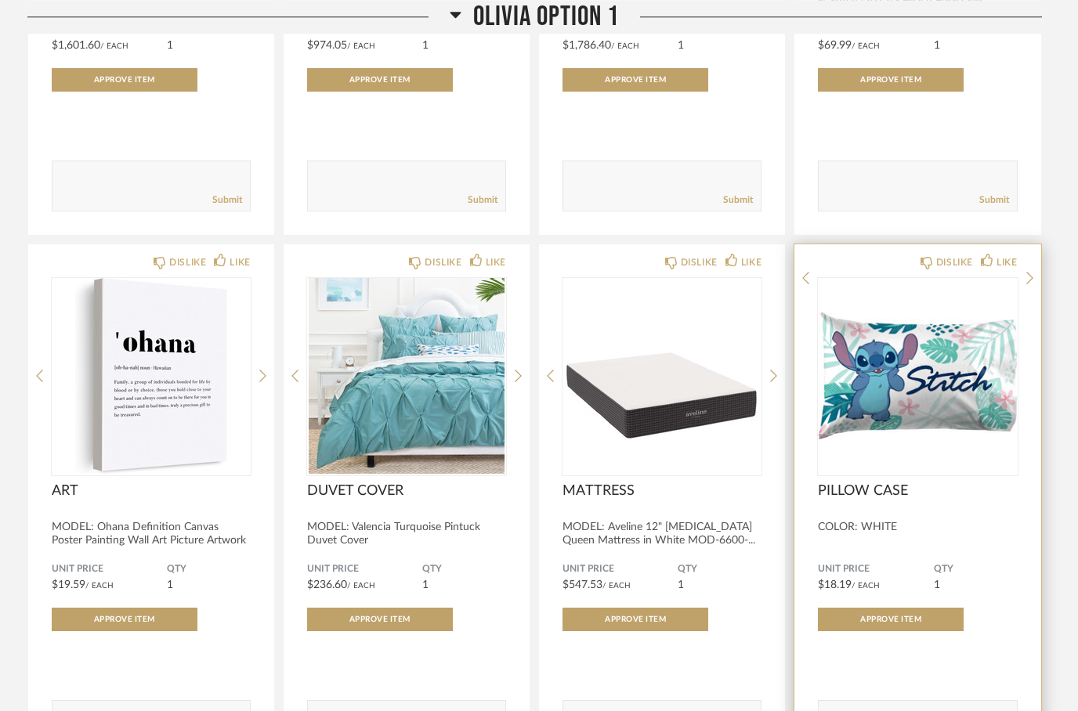
scroll to position [0, 0]
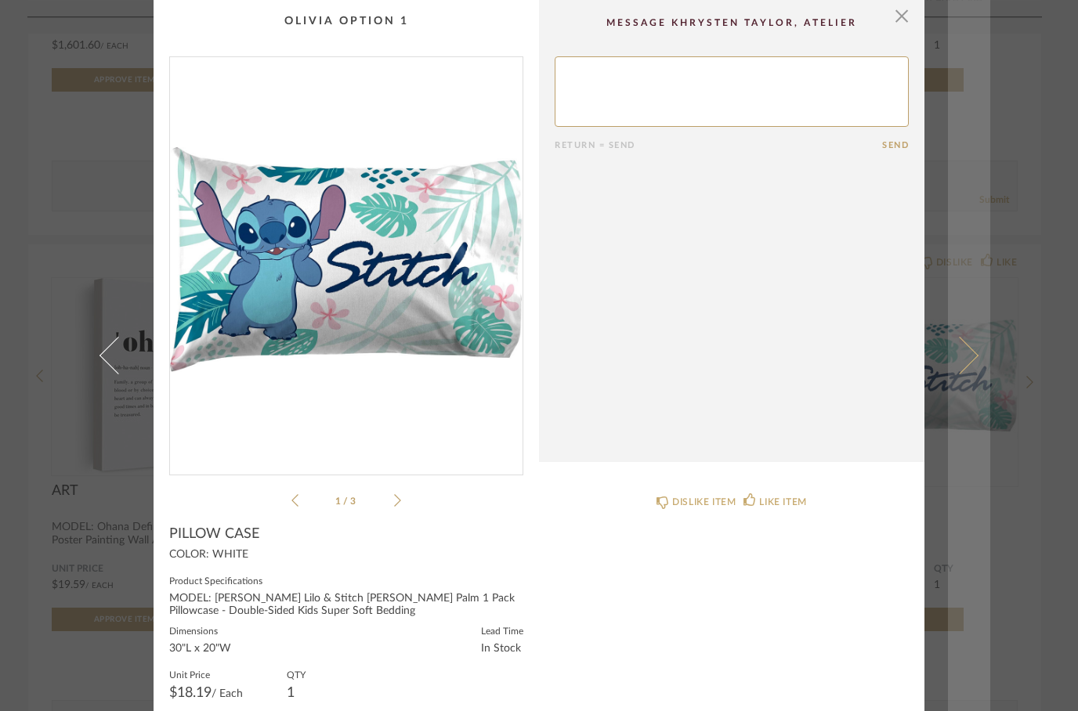
click at [973, 374] on span at bounding box center [960, 356] width 38 height 38
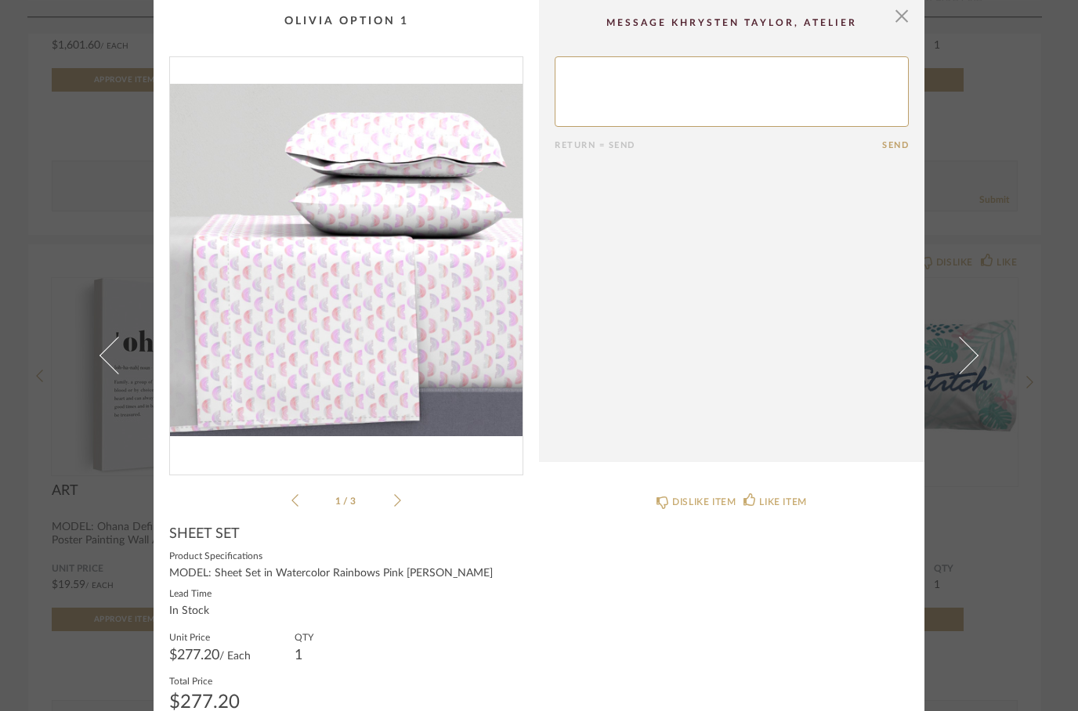
click at [272, 334] on img "0" at bounding box center [346, 259] width 353 height 405
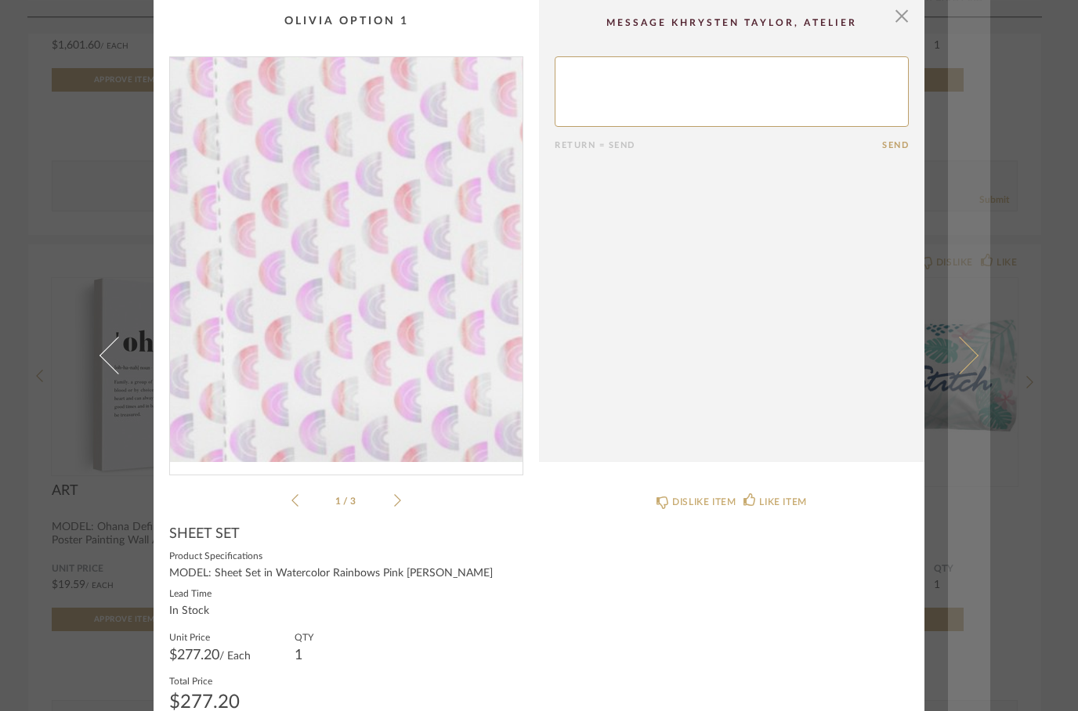
click at [974, 374] on span at bounding box center [960, 356] width 38 height 38
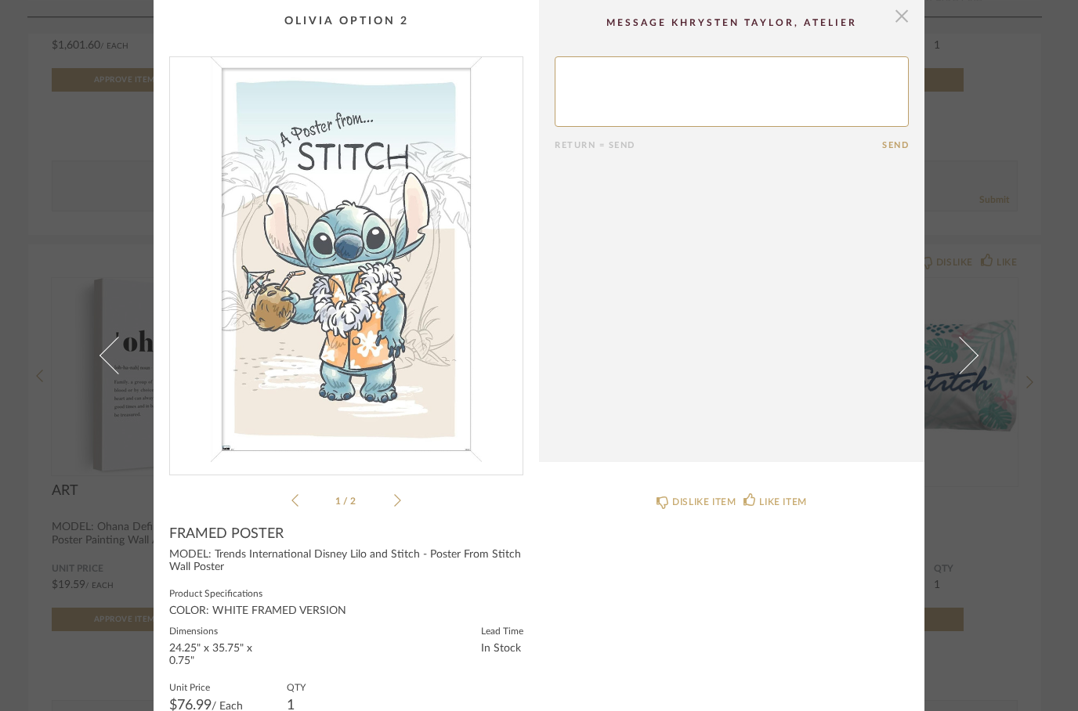
click at [902, 20] on span "button" at bounding box center [901, 15] width 31 height 31
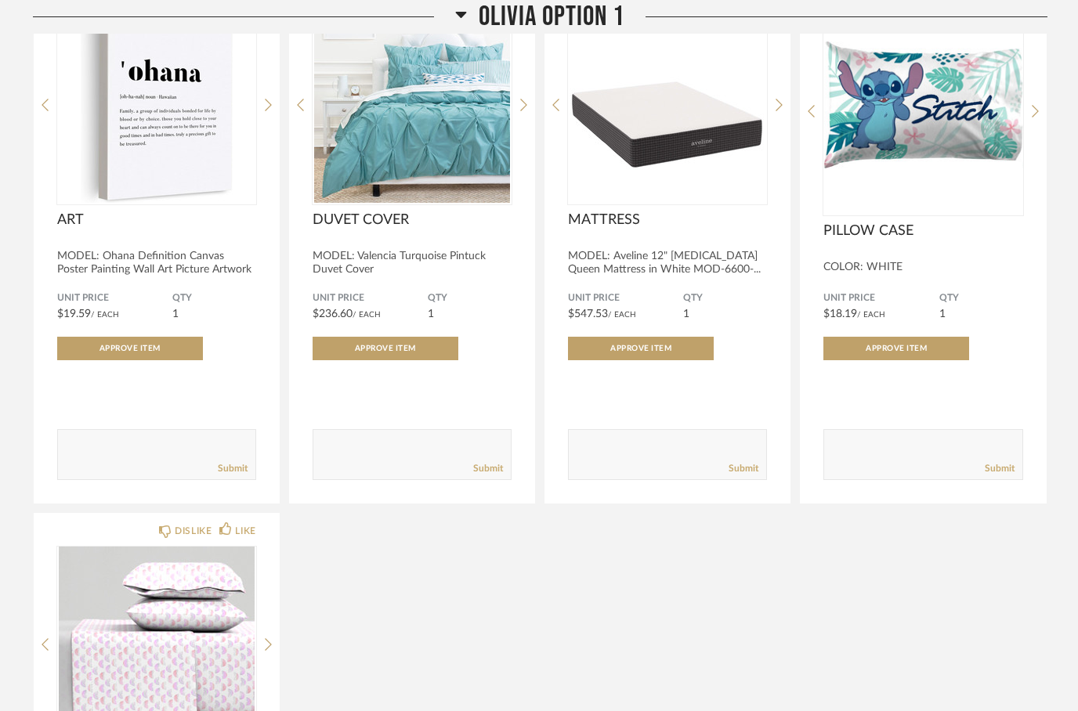
scroll to position [1061, 0]
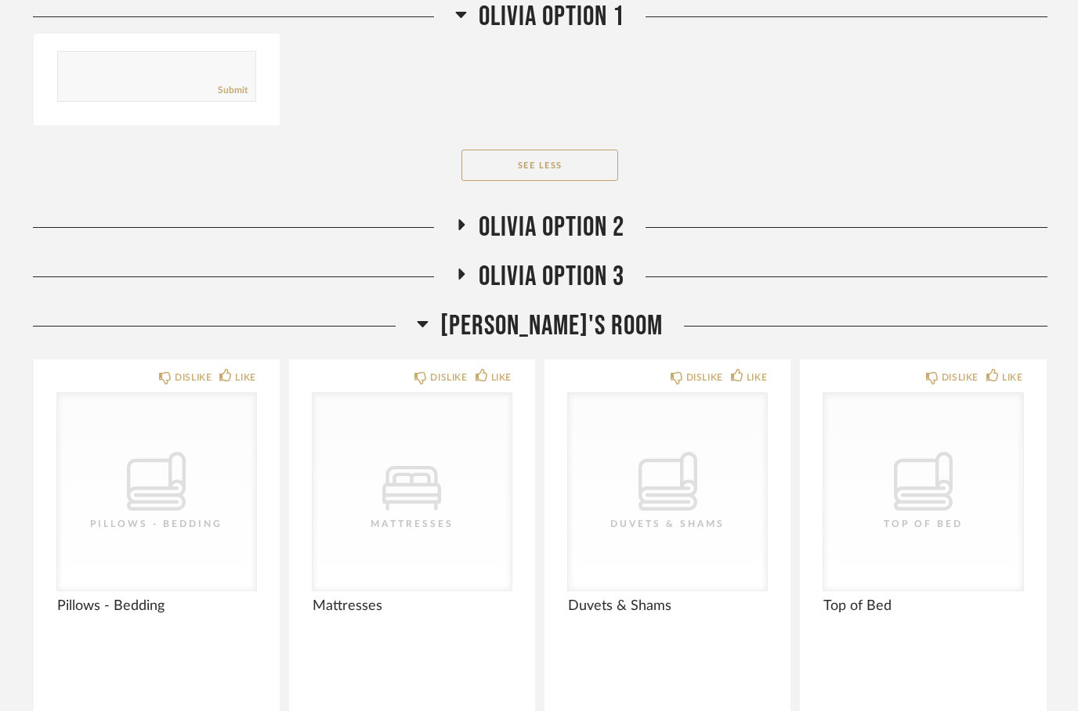
click at [464, 213] on h2 "Olivia [MEDICAL_DATA]" at bounding box center [539, 229] width 237 height 34
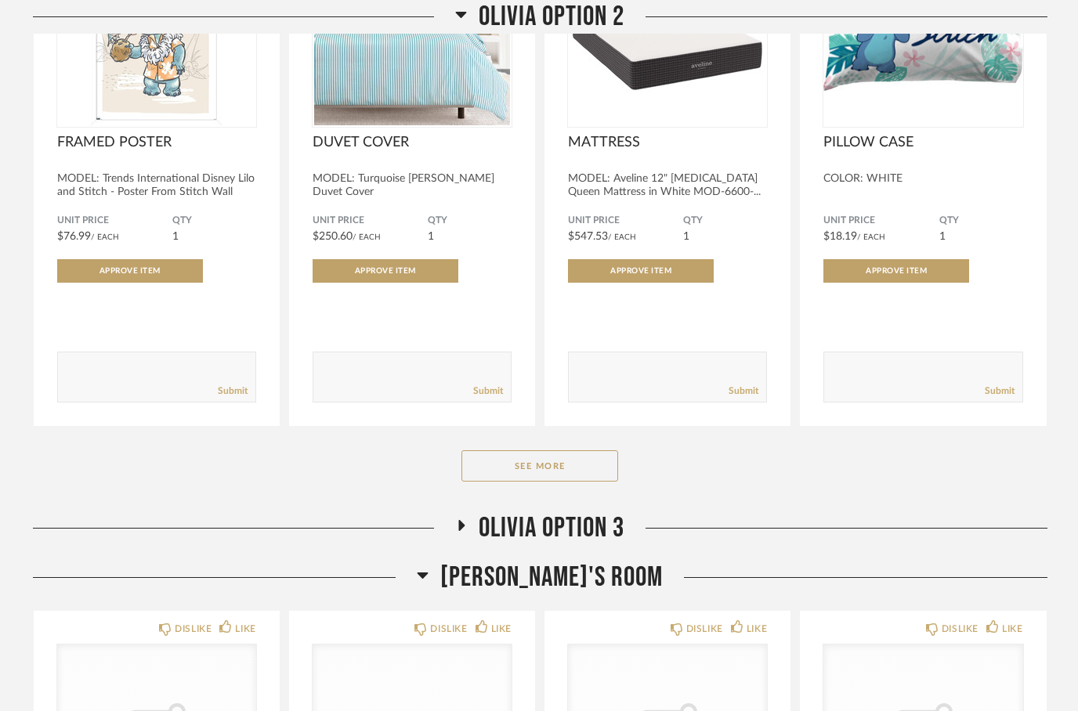
scroll to position [2293, 0]
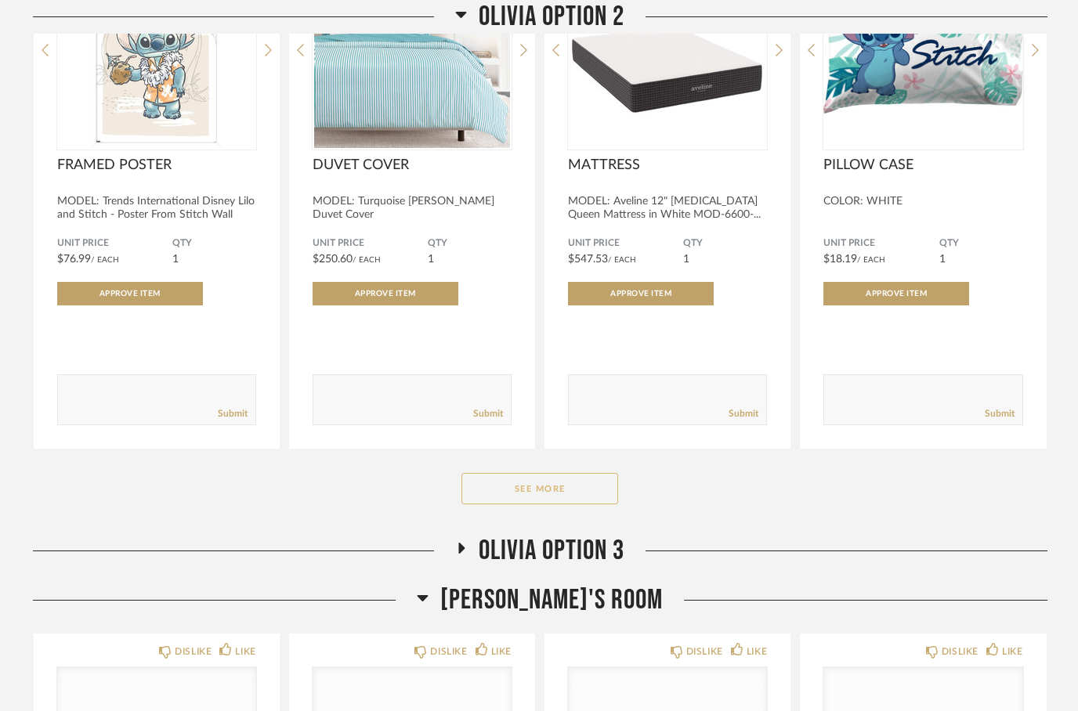
click at [530, 504] on button "See More" at bounding box center [539, 488] width 157 height 31
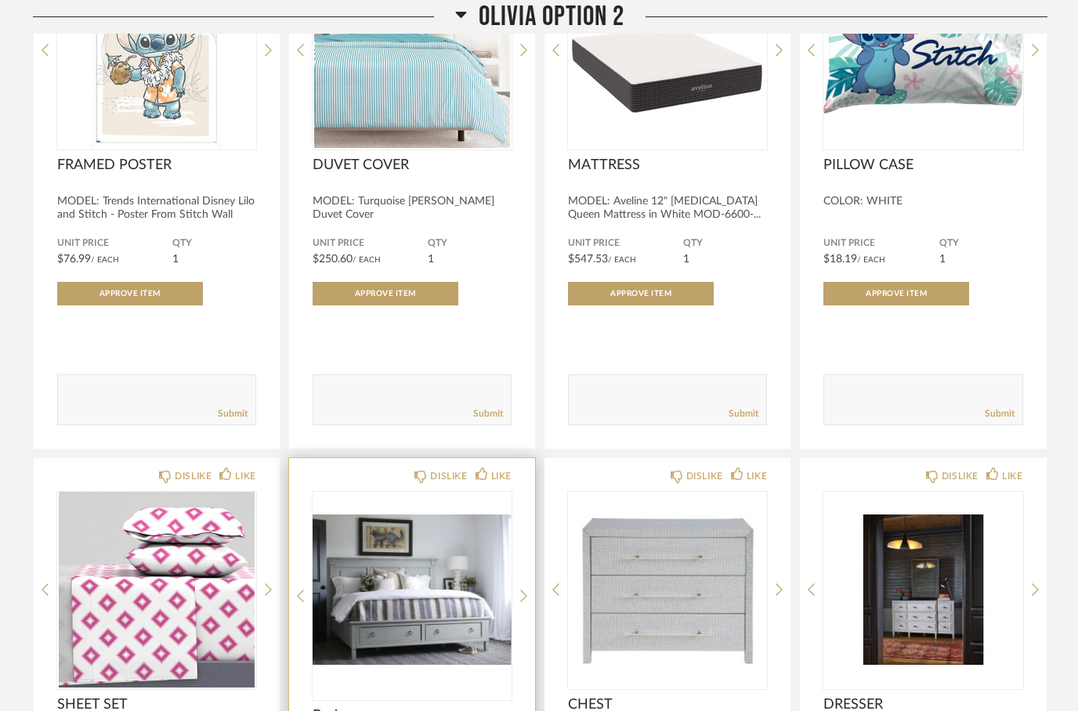
click at [0, 0] on img at bounding box center [0, 0] width 0 height 0
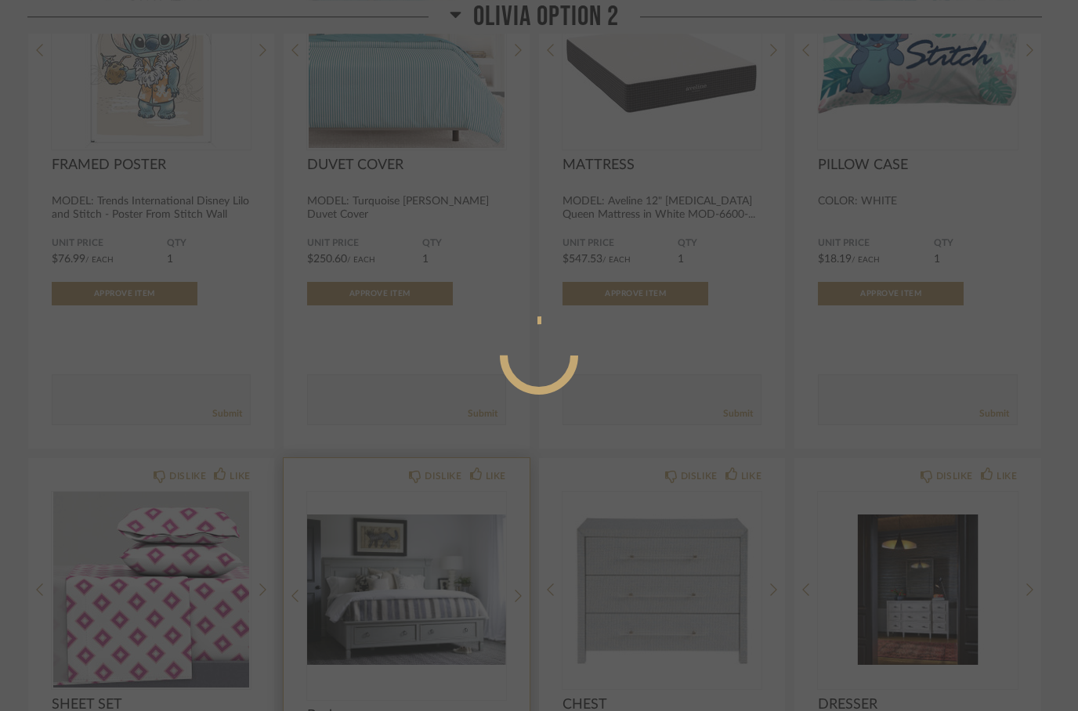
scroll to position [0, 0]
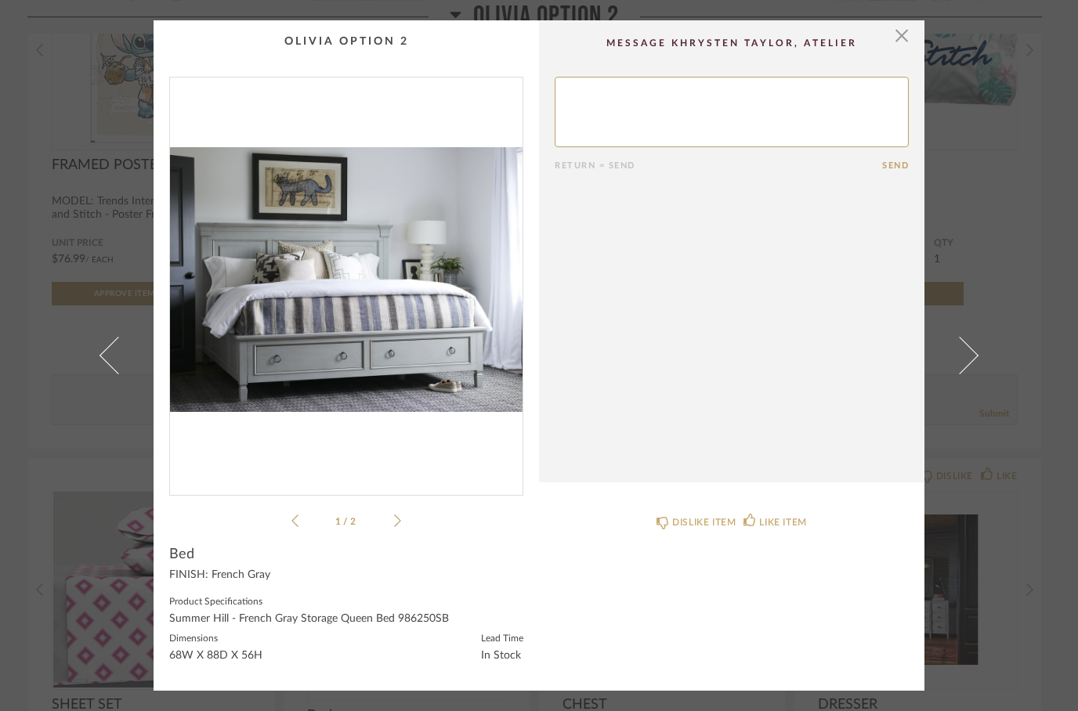
click at [345, 345] on img "0" at bounding box center [346, 280] width 353 height 405
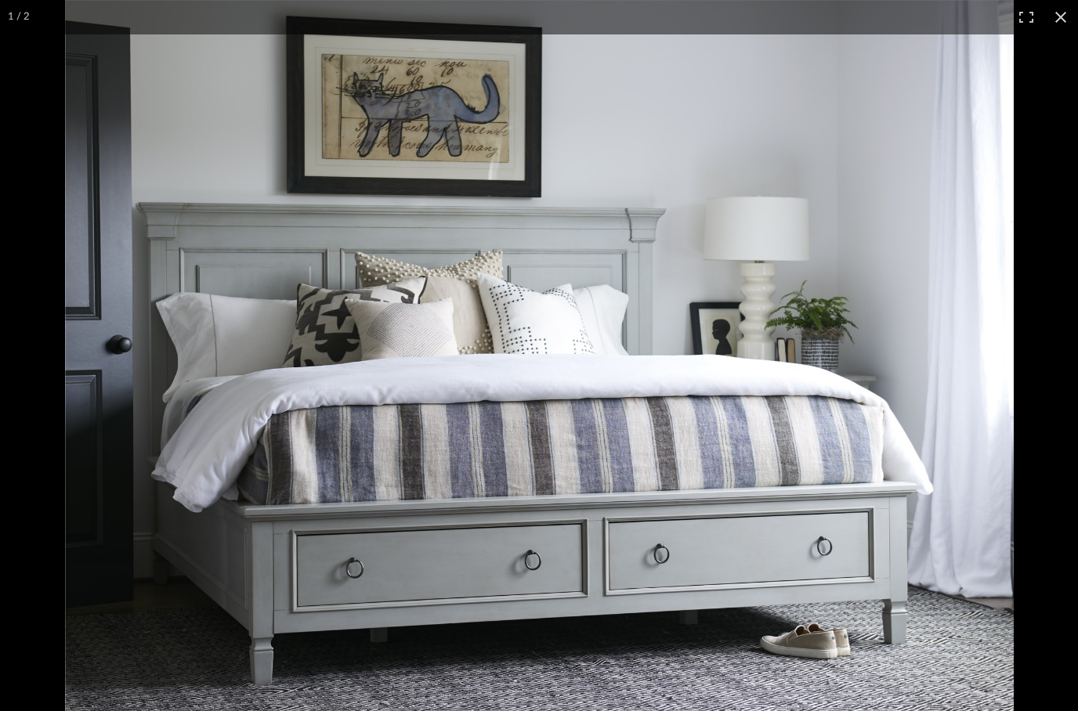
click at [1052, 23] on div "× 1 / 2 Return = Send Send Bed FINISH: French Gray Product Specifications Summe…" at bounding box center [539, 355] width 1078 height 711
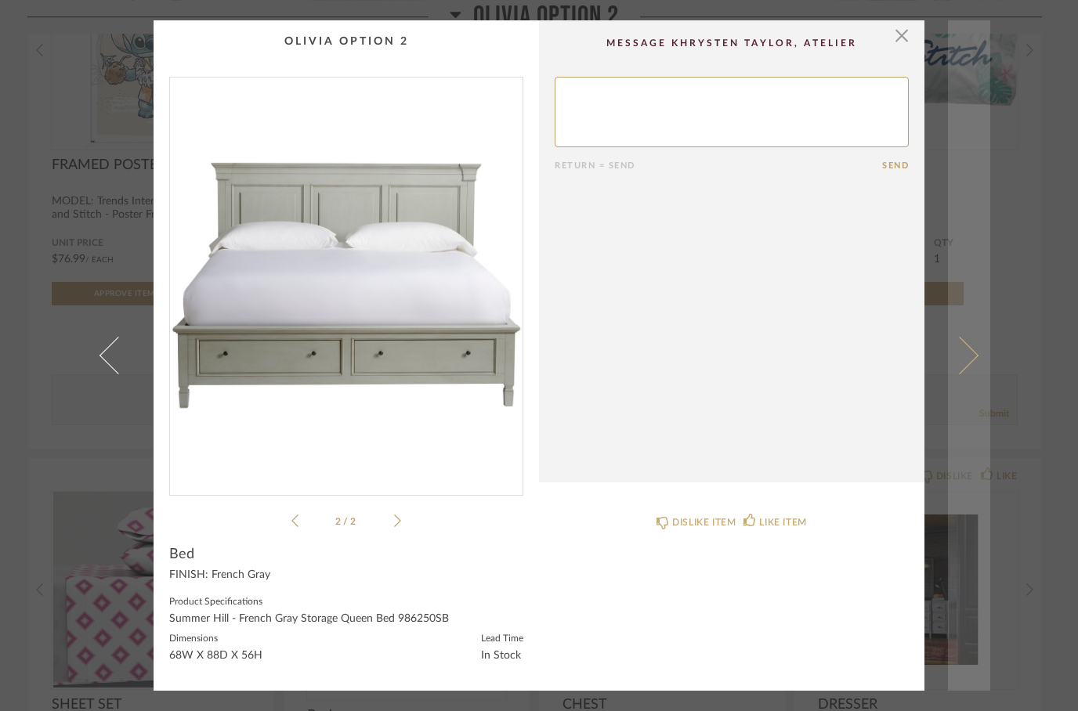
click at [974, 353] on span at bounding box center [960, 356] width 38 height 38
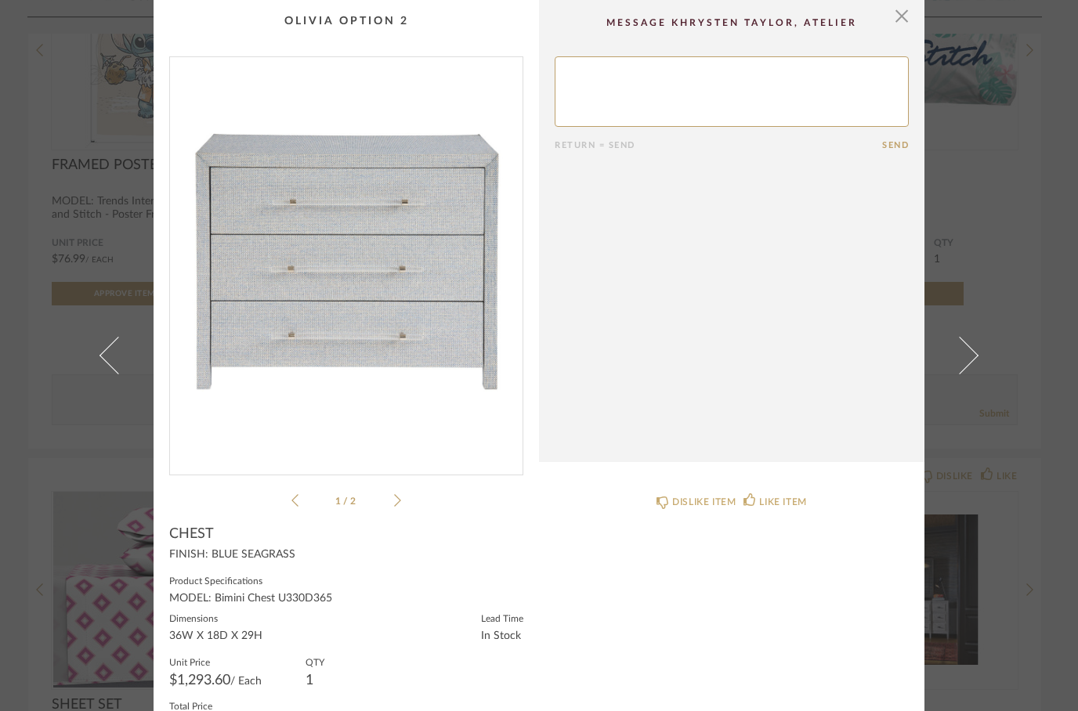
click at [266, 316] on img "0" at bounding box center [346, 259] width 353 height 405
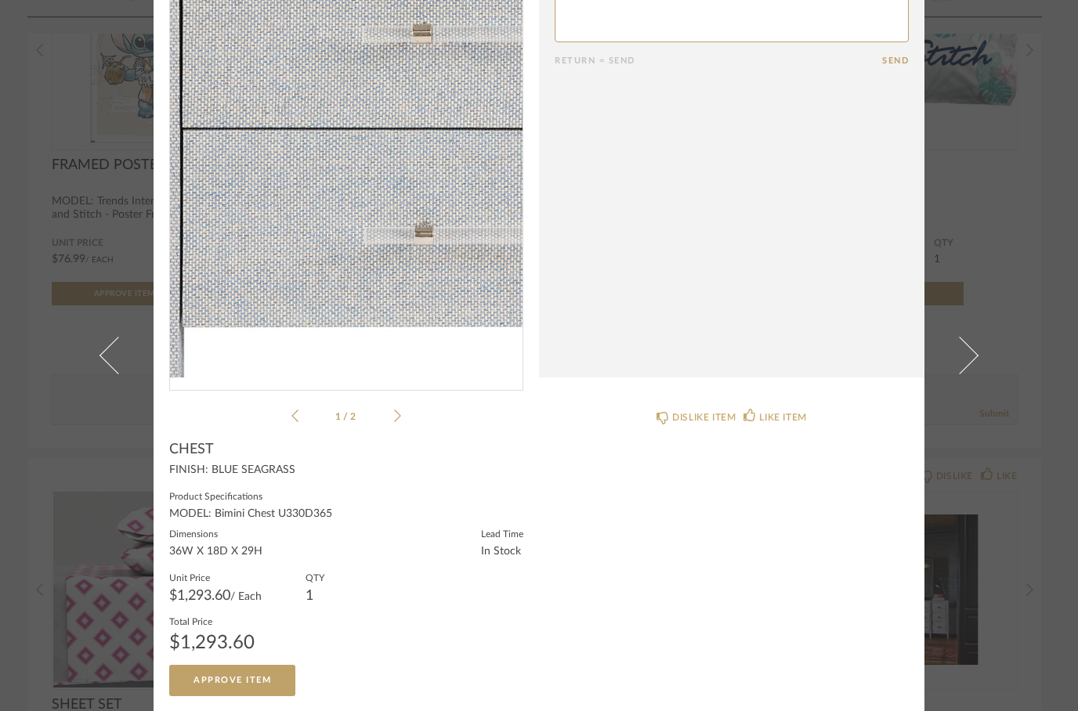
scroll to position [83, 0]
click at [286, 493] on label "Product Specifications" at bounding box center [346, 497] width 354 height 13
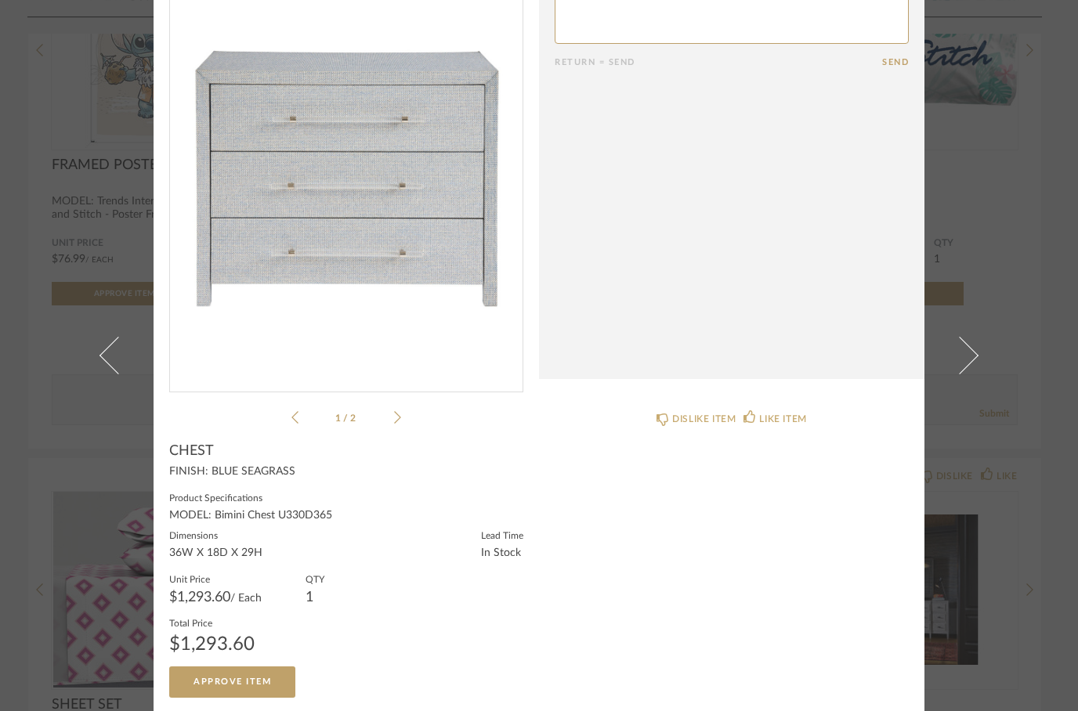
click at [239, 487] on div "CHEST FINISH: BLUE SEAGRASS Product Specifications MODEL: Bimini Chest U330D365…" at bounding box center [346, 570] width 354 height 255
click at [233, 455] on div "CHEST" at bounding box center [346, 451] width 354 height 17
click at [262, 476] on div "FINISH: BLUE SEAGRASS" at bounding box center [346, 472] width 354 height 13
click at [295, 200] on img "0" at bounding box center [346, 176] width 353 height 405
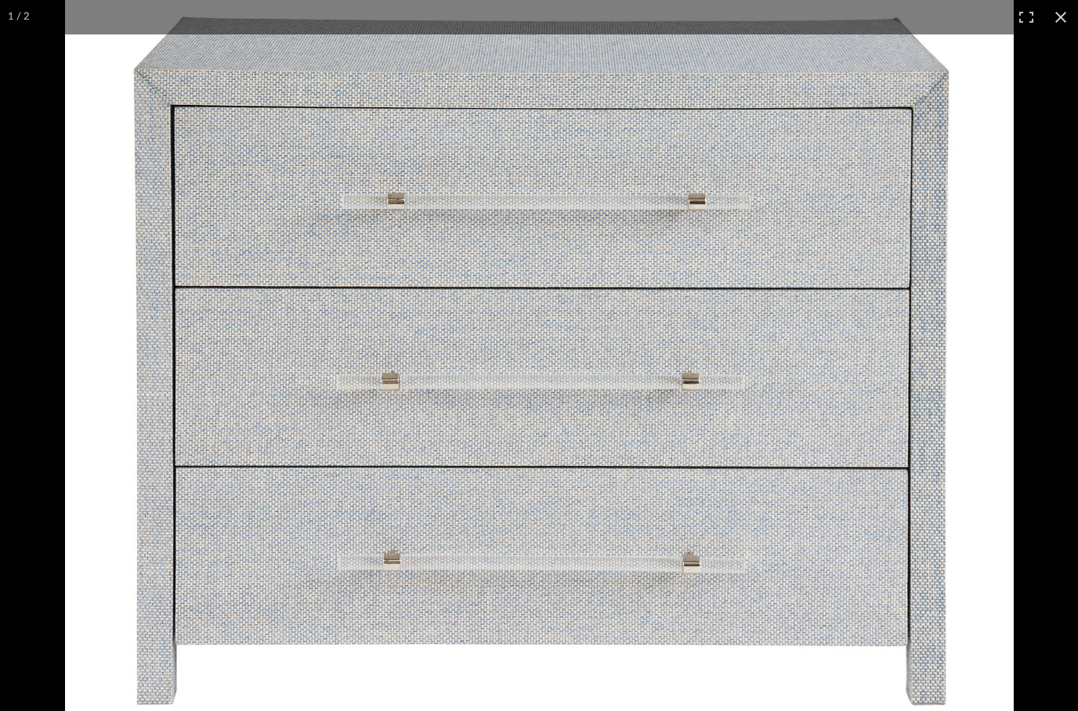
click at [1062, 25] on div "× 1 / 2 Return = Send Send CHEST FINISH: BLUE SEAGRASS Product Specifications M…" at bounding box center [539, 355] width 1078 height 711
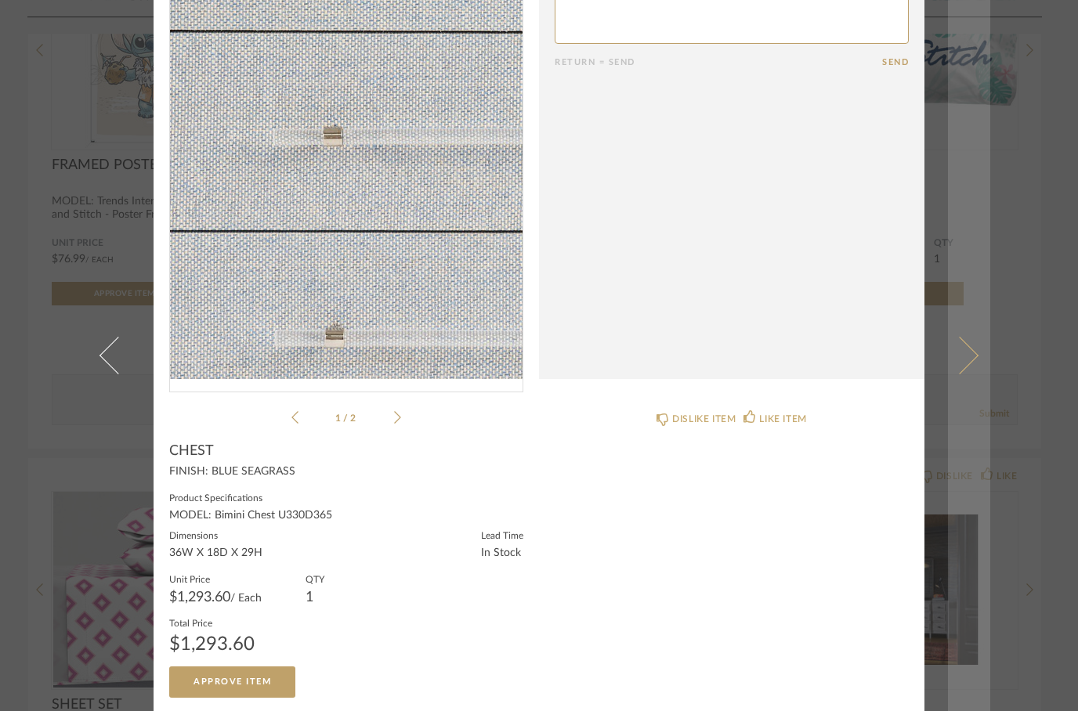
click at [963, 337] on span at bounding box center [960, 356] width 38 height 38
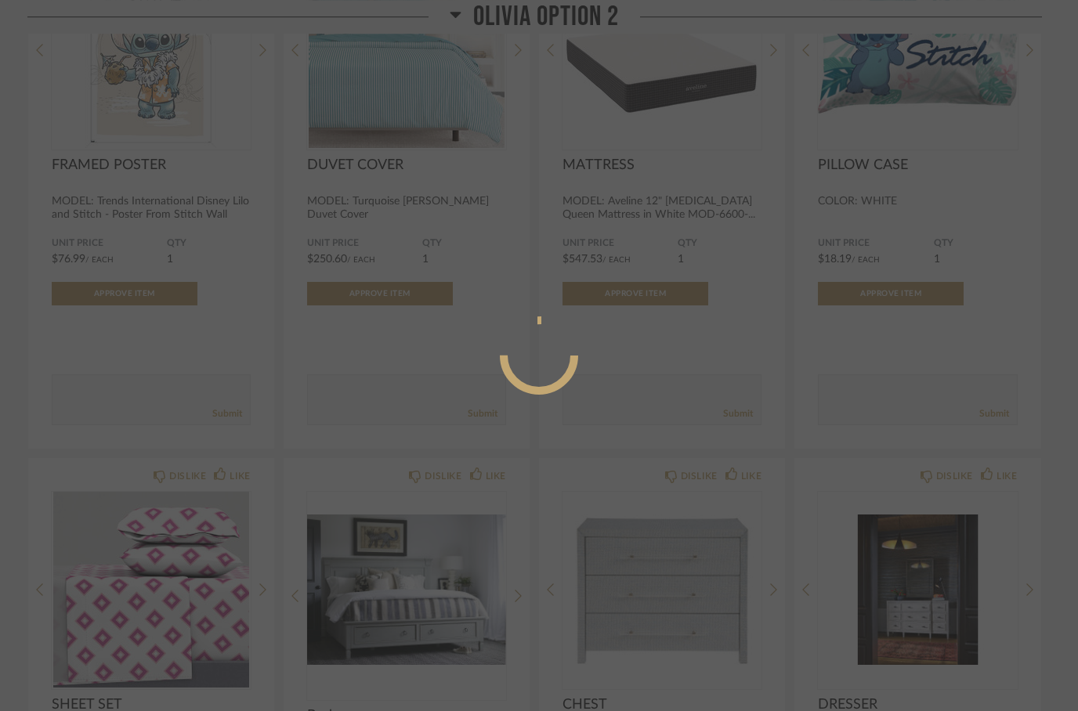
scroll to position [0, 0]
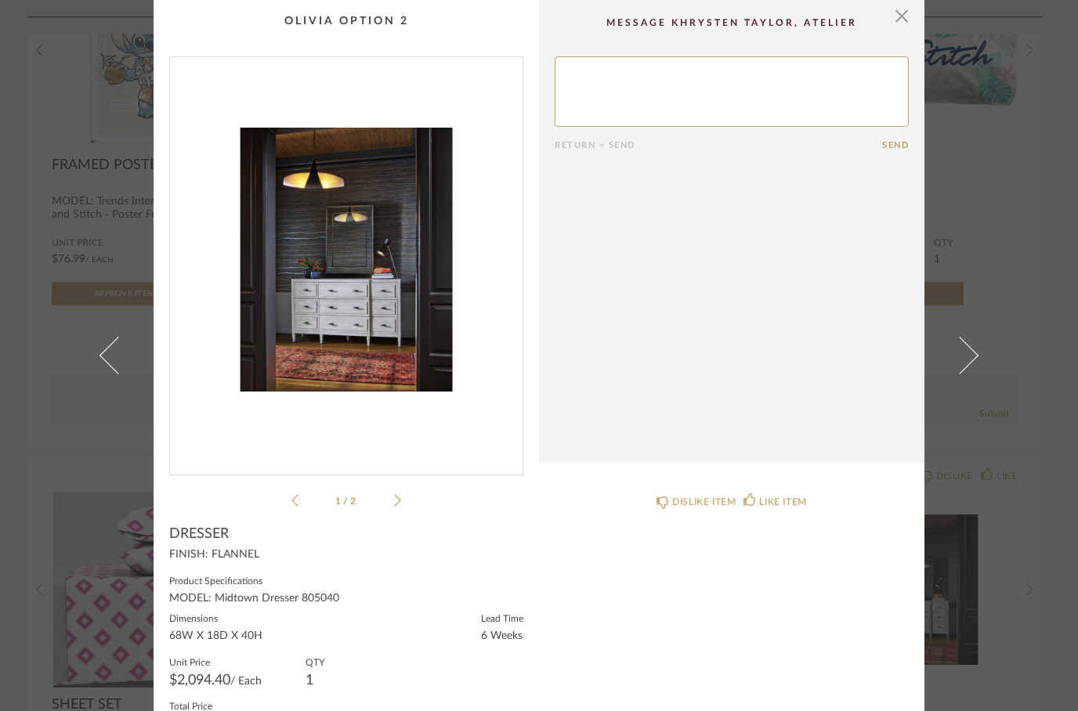
click at [347, 333] on img "0" at bounding box center [346, 259] width 353 height 405
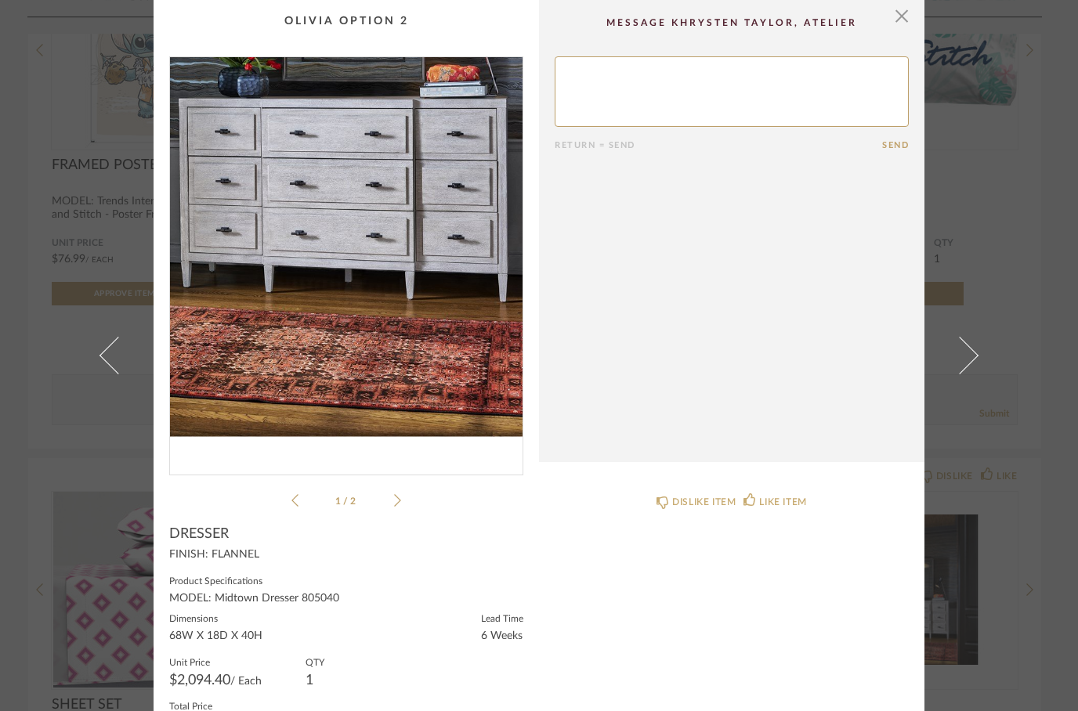
click at [1063, 16] on div "× 1 / 2 Return = Send Send DRESSER FINISH: FLANNEL Product Specifications MODEL…" at bounding box center [539, 355] width 1078 height 711
click at [899, 20] on span "button" at bounding box center [901, 15] width 31 height 31
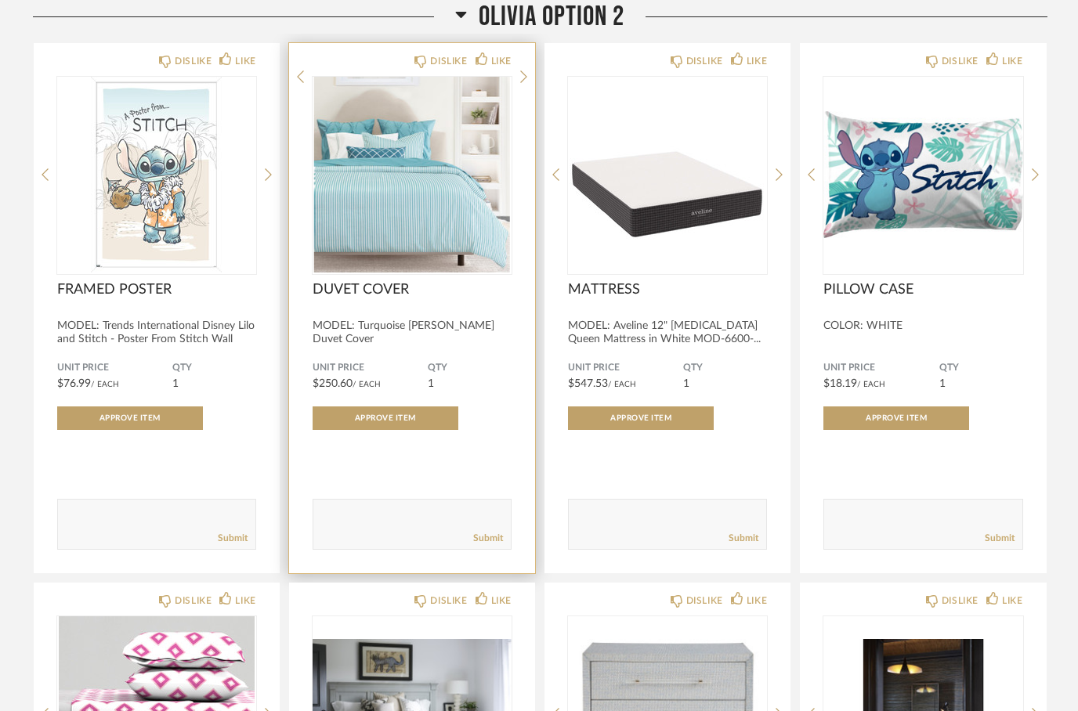
scroll to position [2168, 0]
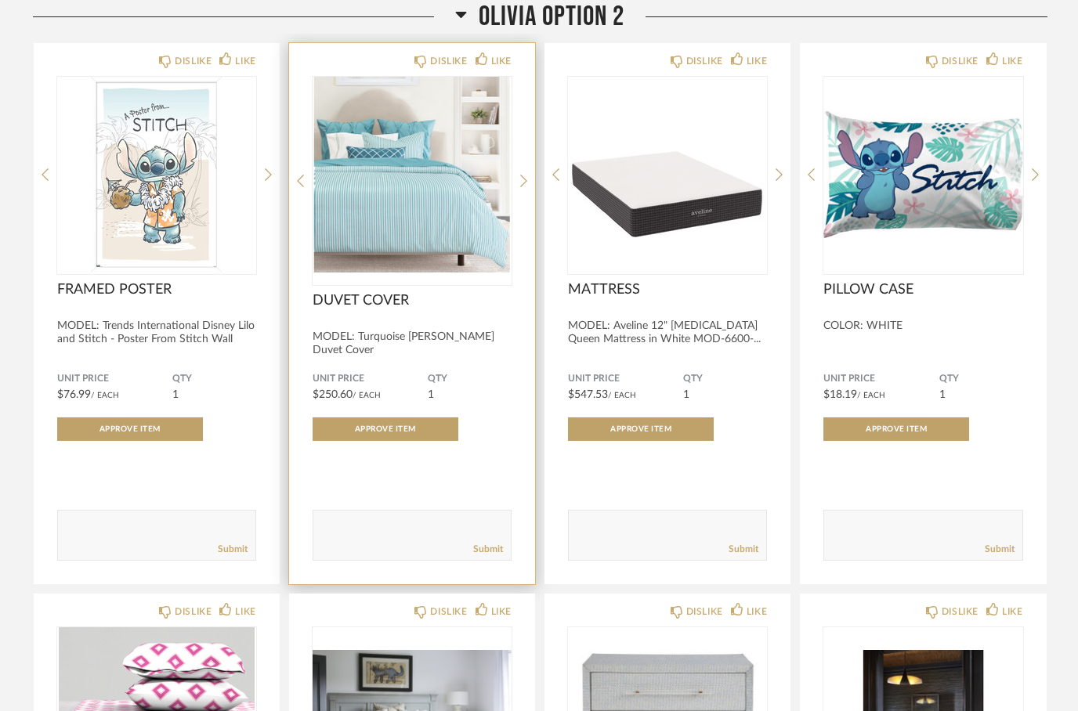
click at [0, 0] on img at bounding box center [0, 0] width 0 height 0
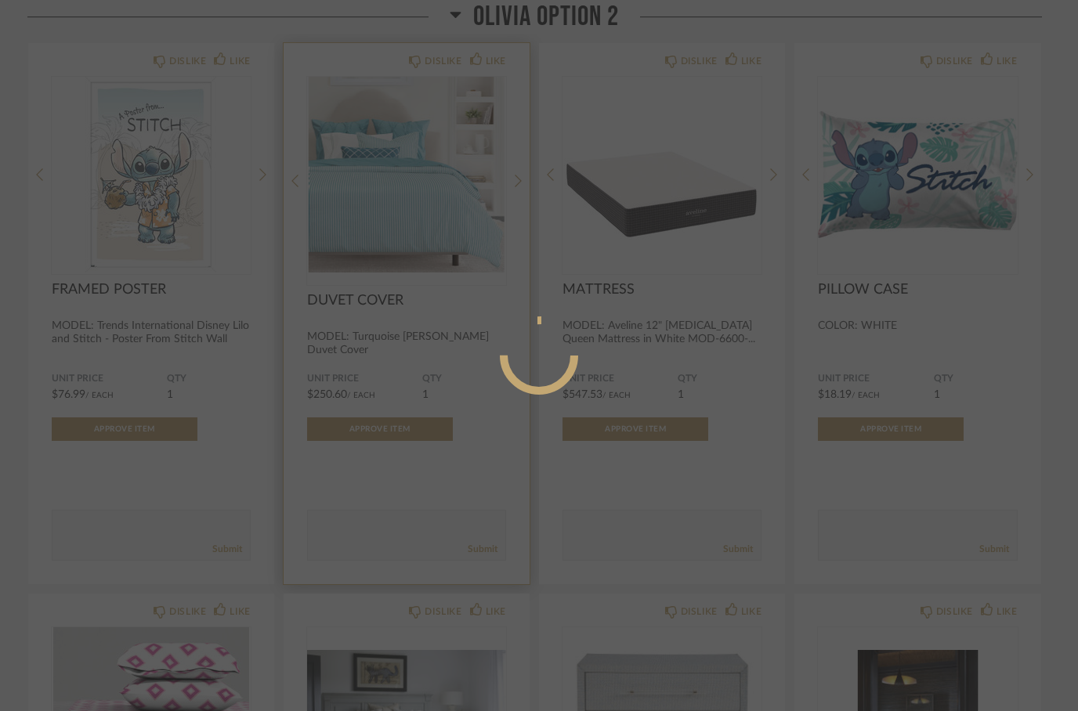
scroll to position [0, 0]
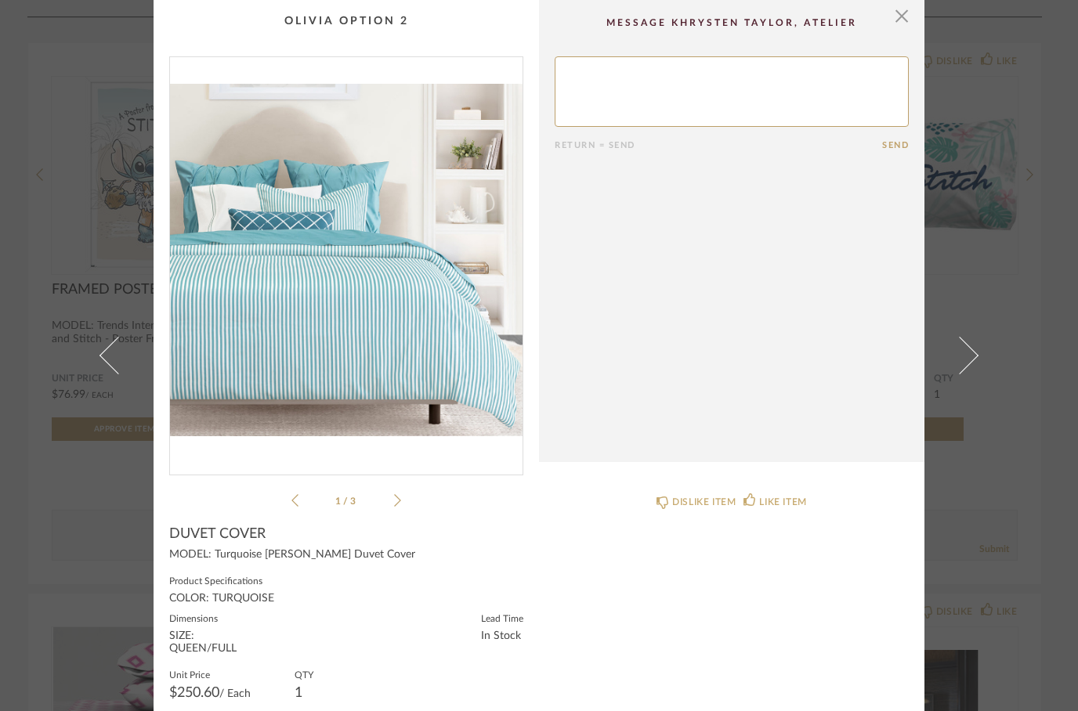
click at [289, 363] on img "0" at bounding box center [346, 259] width 353 height 405
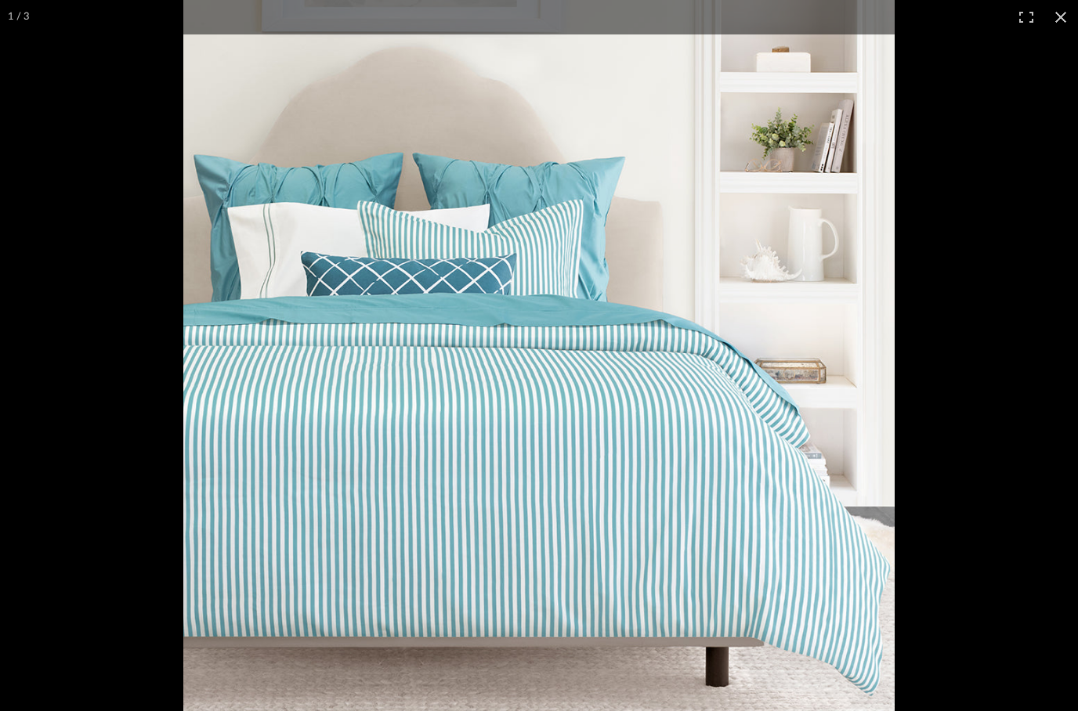
click at [1061, 15] on div "× 1 / 3 Return = Send Send DUVET COVER MODEL: Turquoise [PERSON_NAME] Duvet Cov…" at bounding box center [539, 355] width 1078 height 711
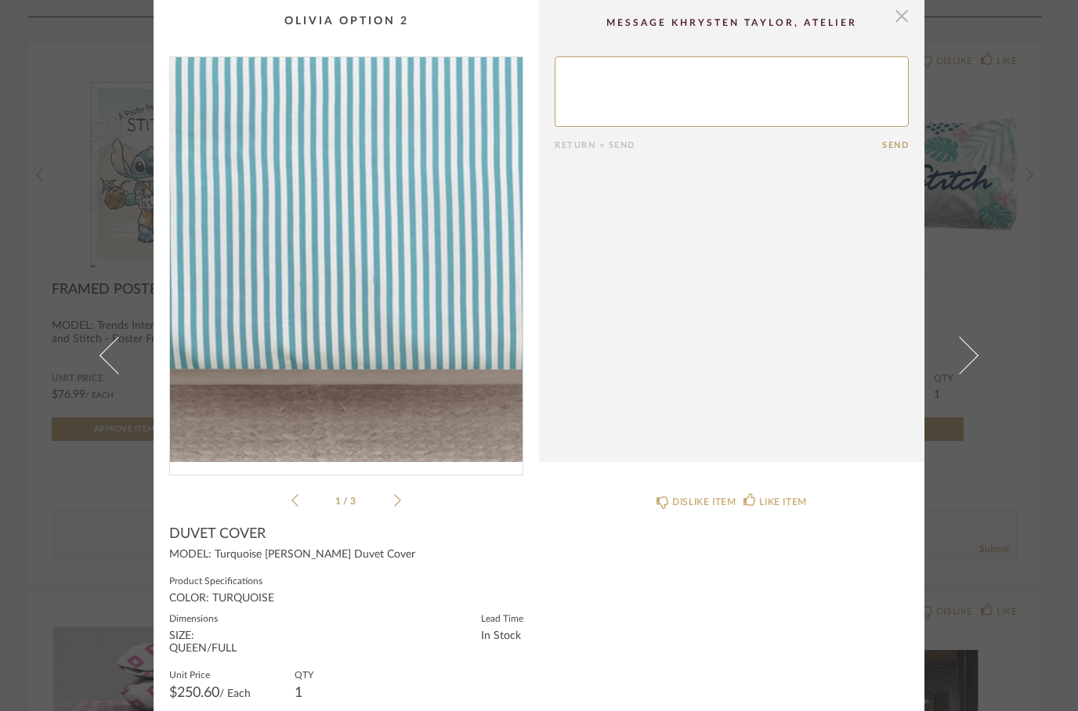
click at [908, 24] on span "button" at bounding box center [901, 15] width 31 height 31
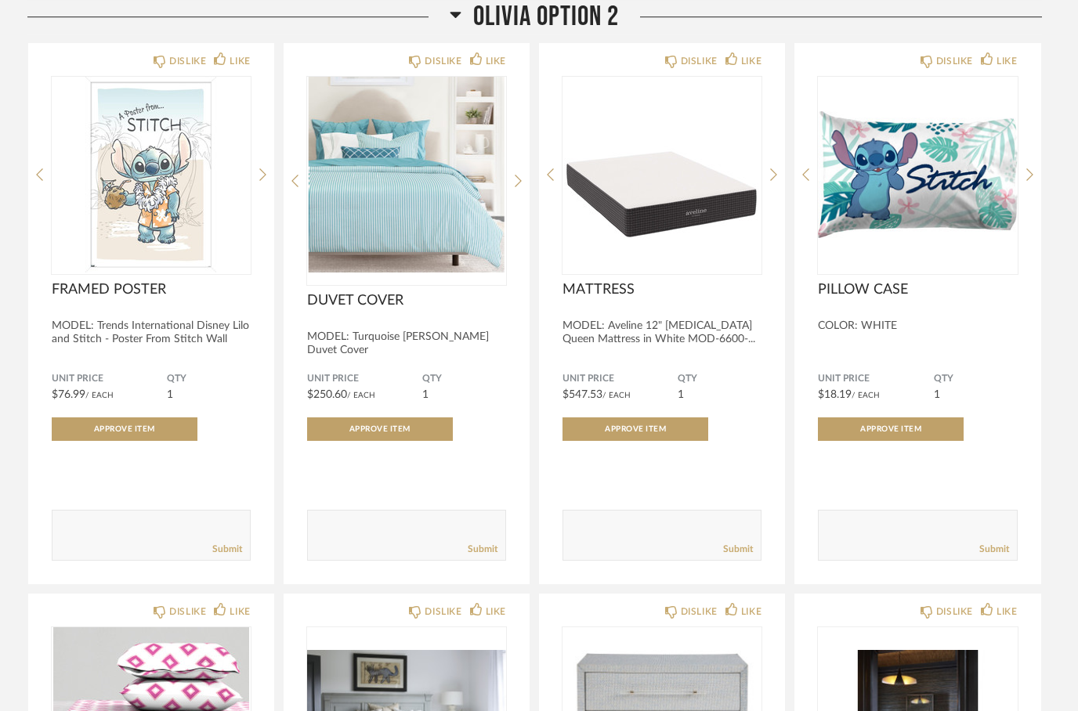
scroll to position [2168, 0]
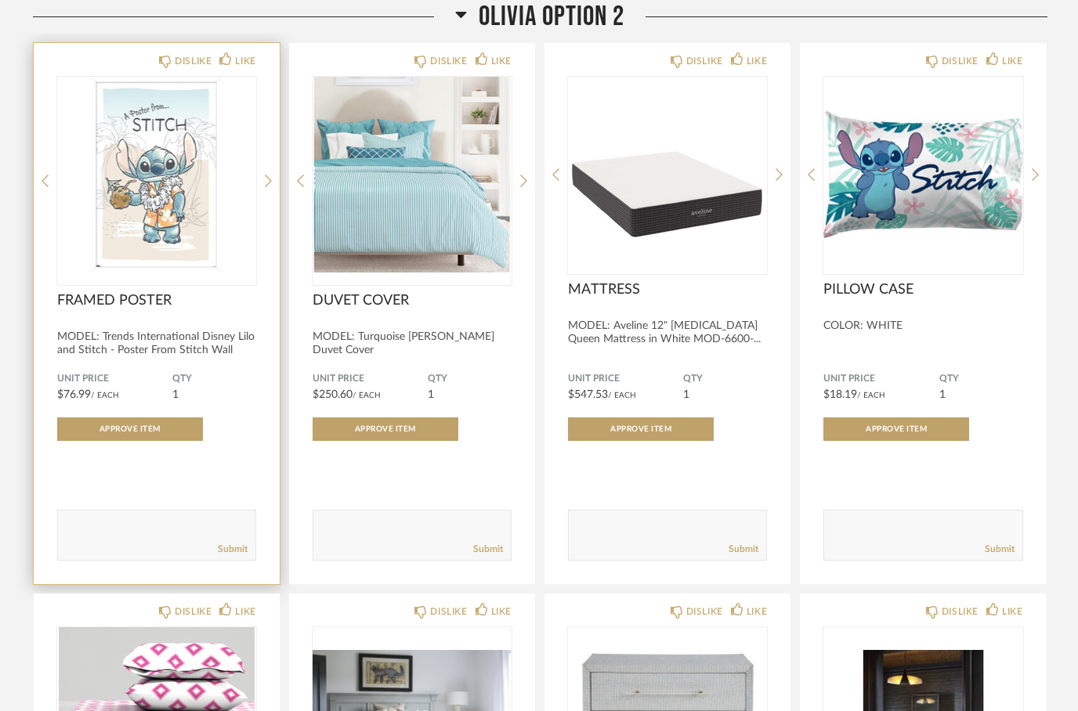
click at [0, 0] on img at bounding box center [0, 0] width 0 height 0
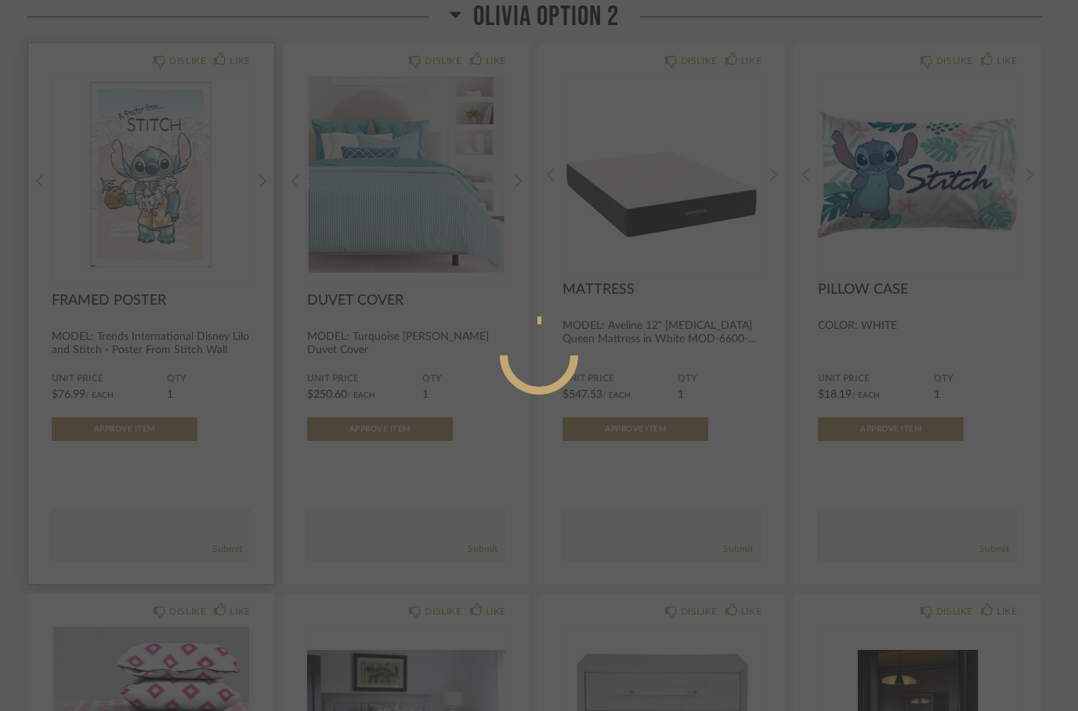
scroll to position [0, 0]
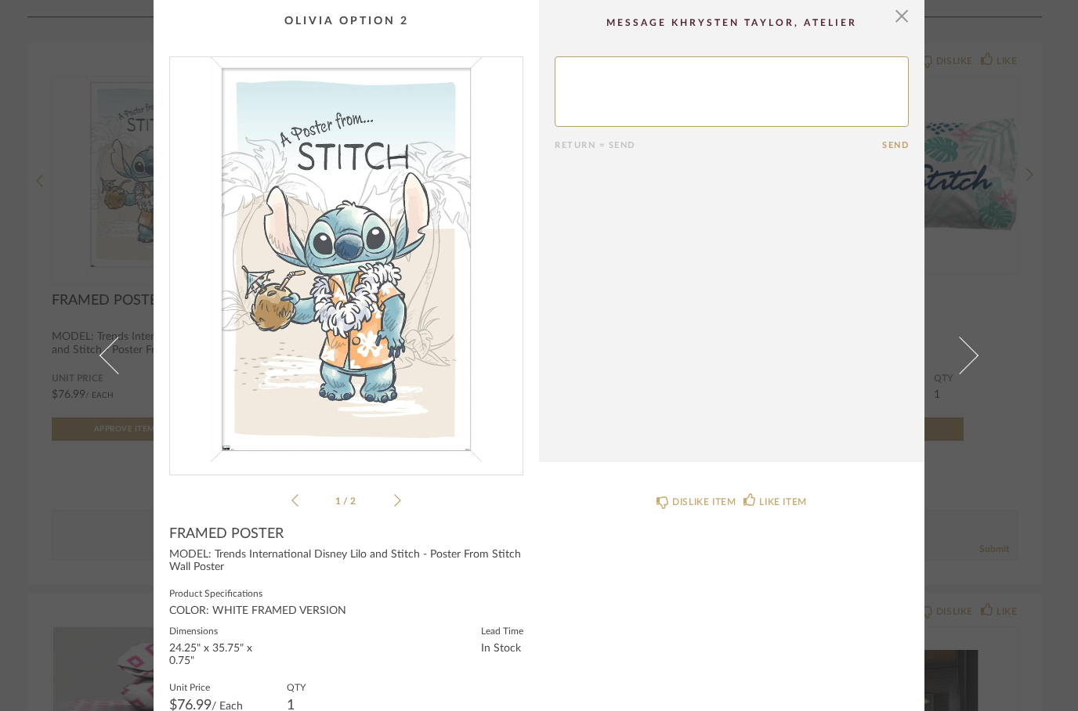
click at [406, 493] on div "1 / 2" at bounding box center [346, 283] width 354 height 454
click at [396, 494] on icon at bounding box center [397, 501] width 7 height 14
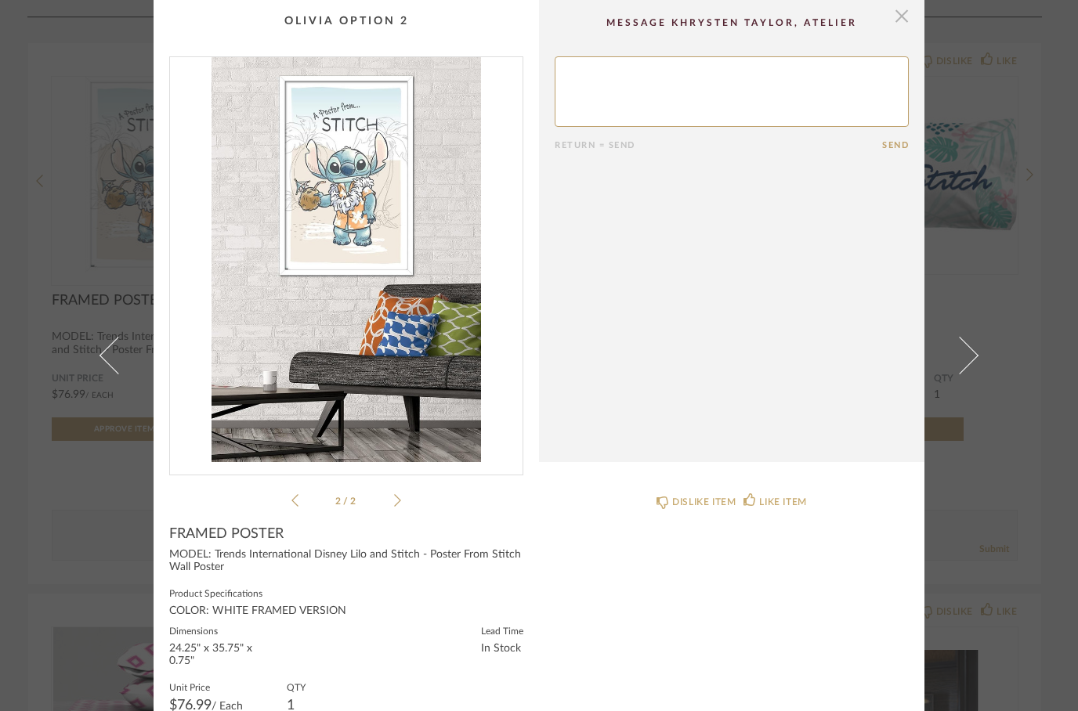
click at [905, 15] on span "button" at bounding box center [901, 15] width 31 height 31
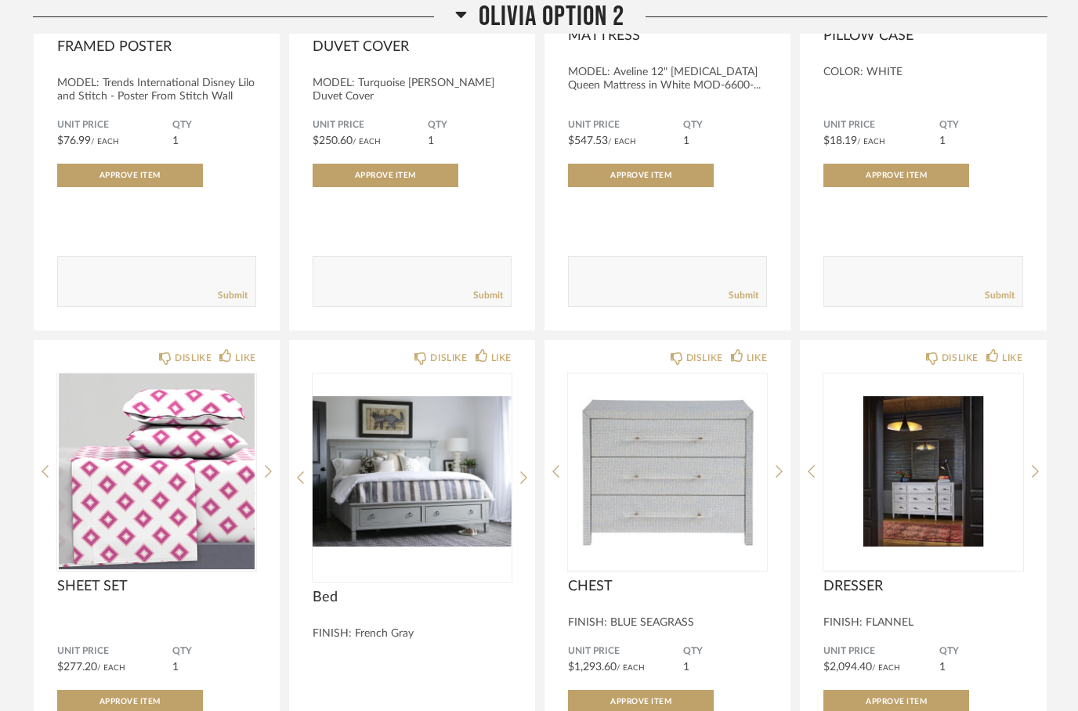
scroll to position [2422, 0]
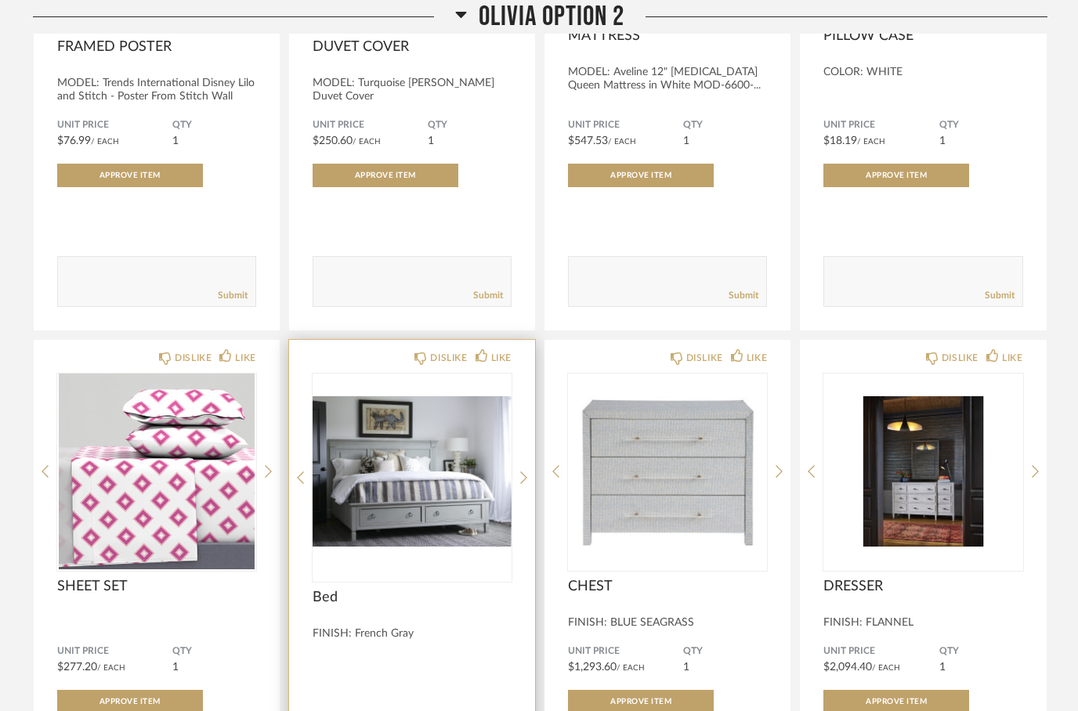
click at [404, 514] on img "0" at bounding box center [412, 472] width 199 height 196
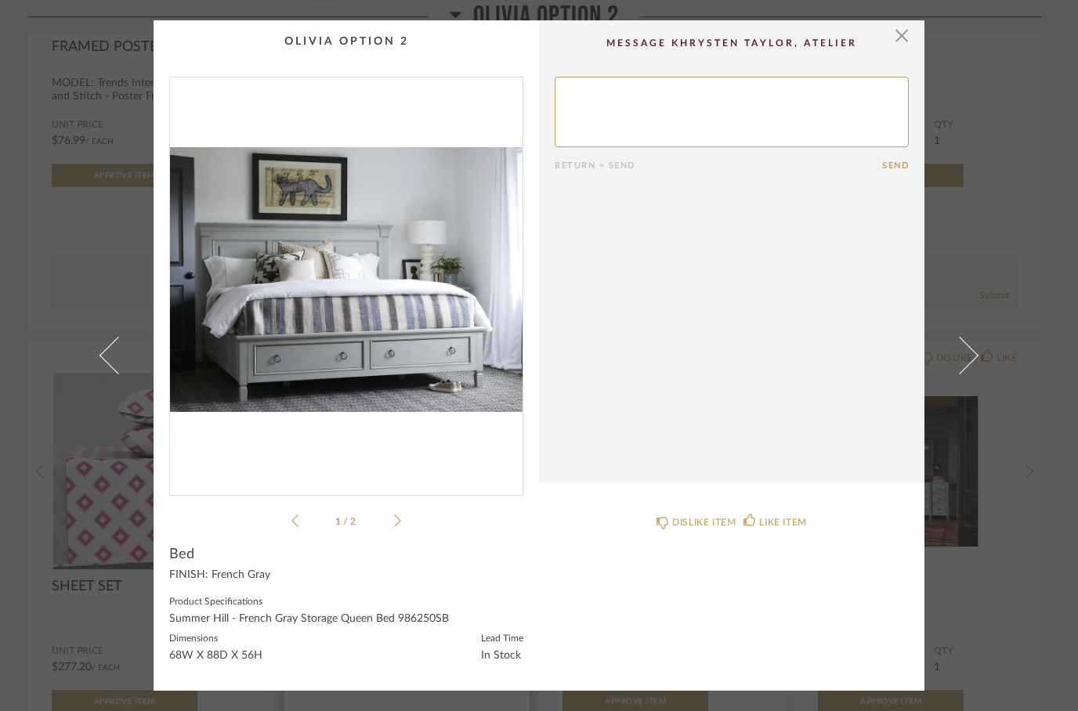
scroll to position [0, 0]
click at [899, 37] on span "button" at bounding box center [901, 35] width 31 height 31
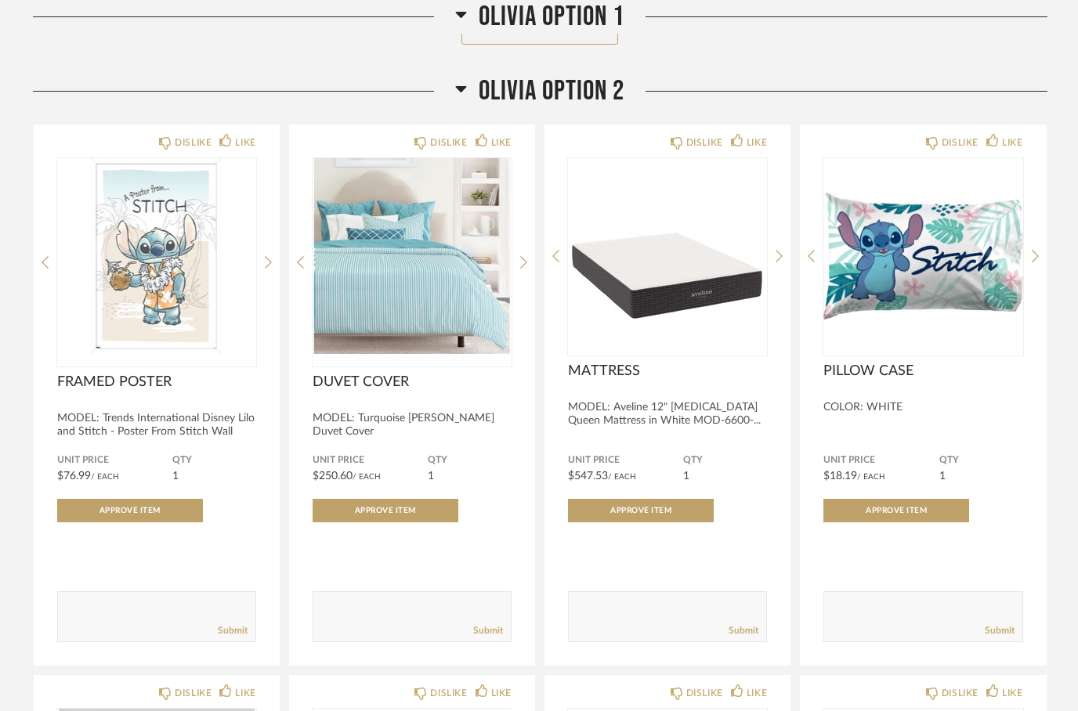
scroll to position [2087, 0]
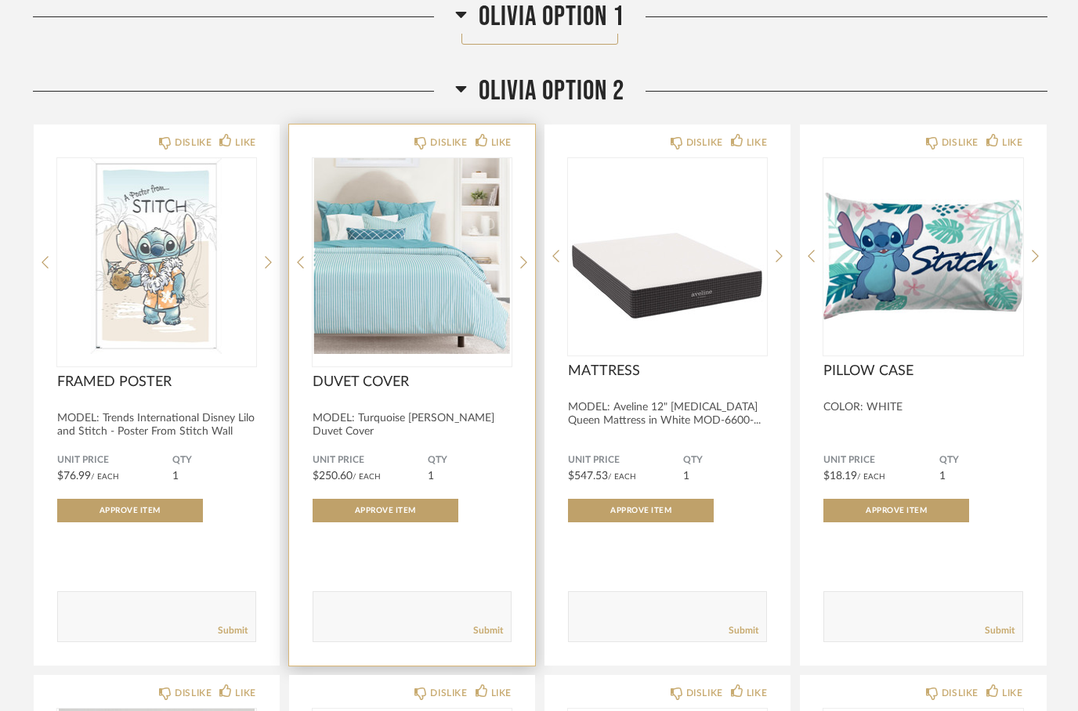
click at [356, 245] on img "0" at bounding box center [412, 256] width 199 height 196
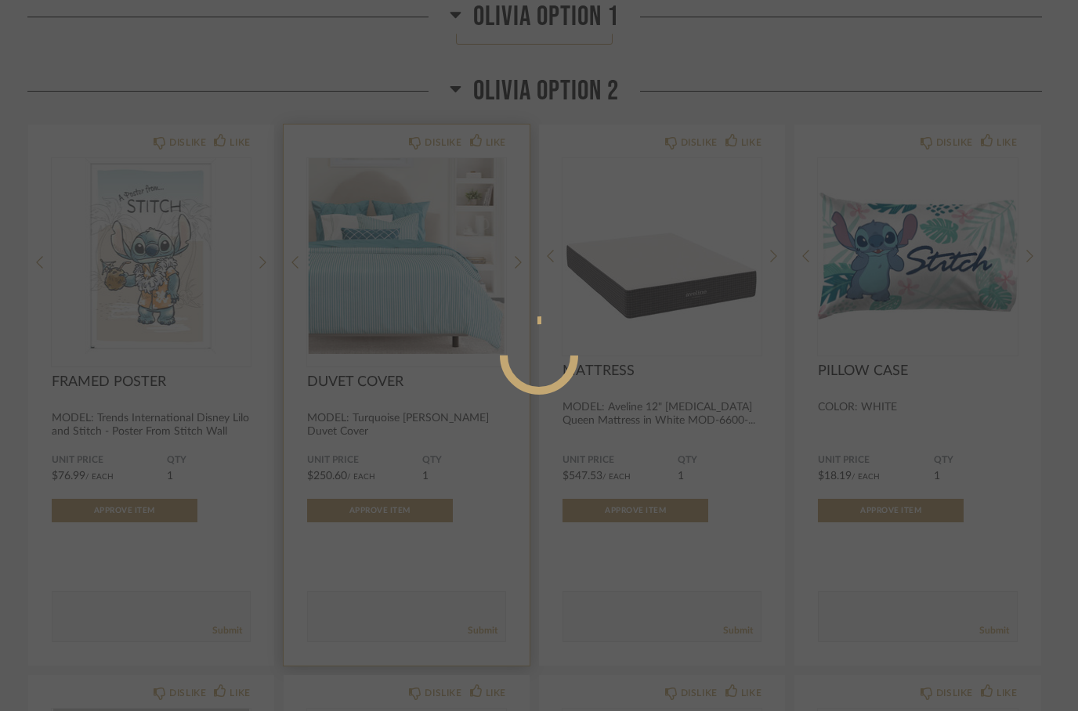
scroll to position [0, 0]
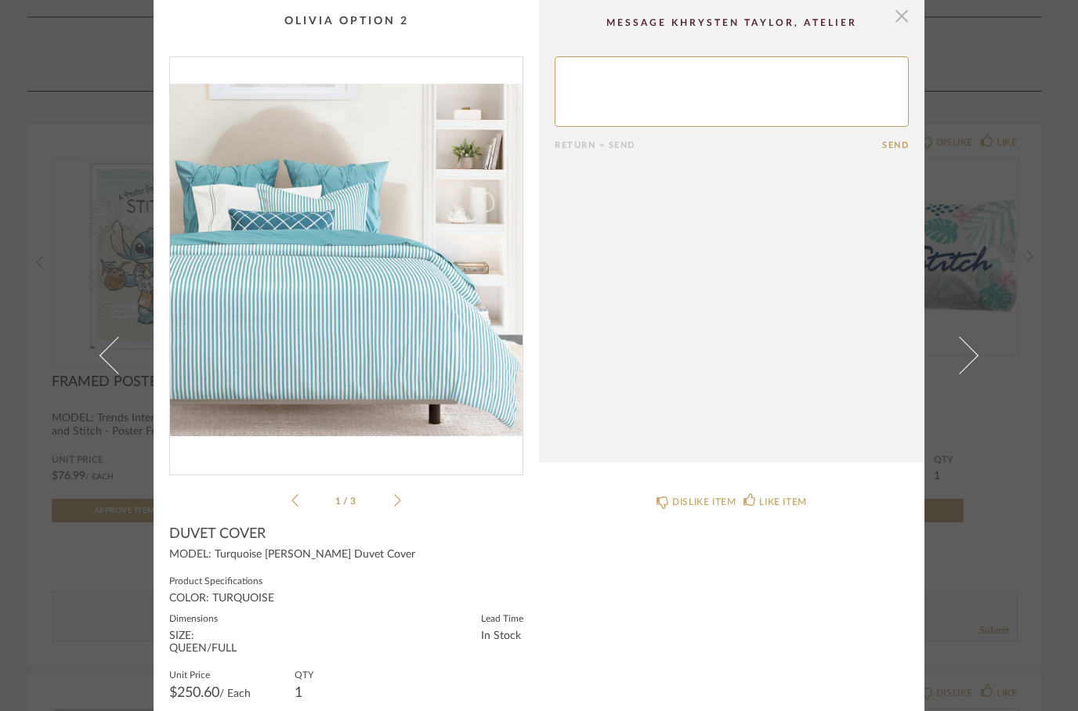
click at [900, 20] on span "button" at bounding box center [901, 15] width 31 height 31
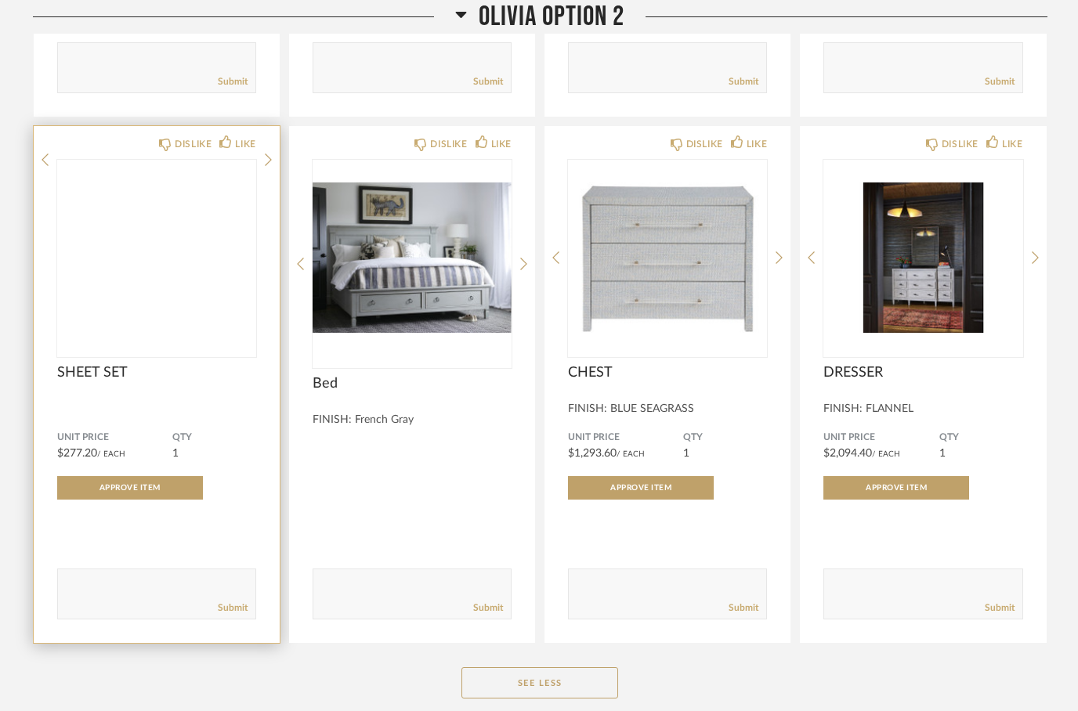
scroll to position [2636, 0]
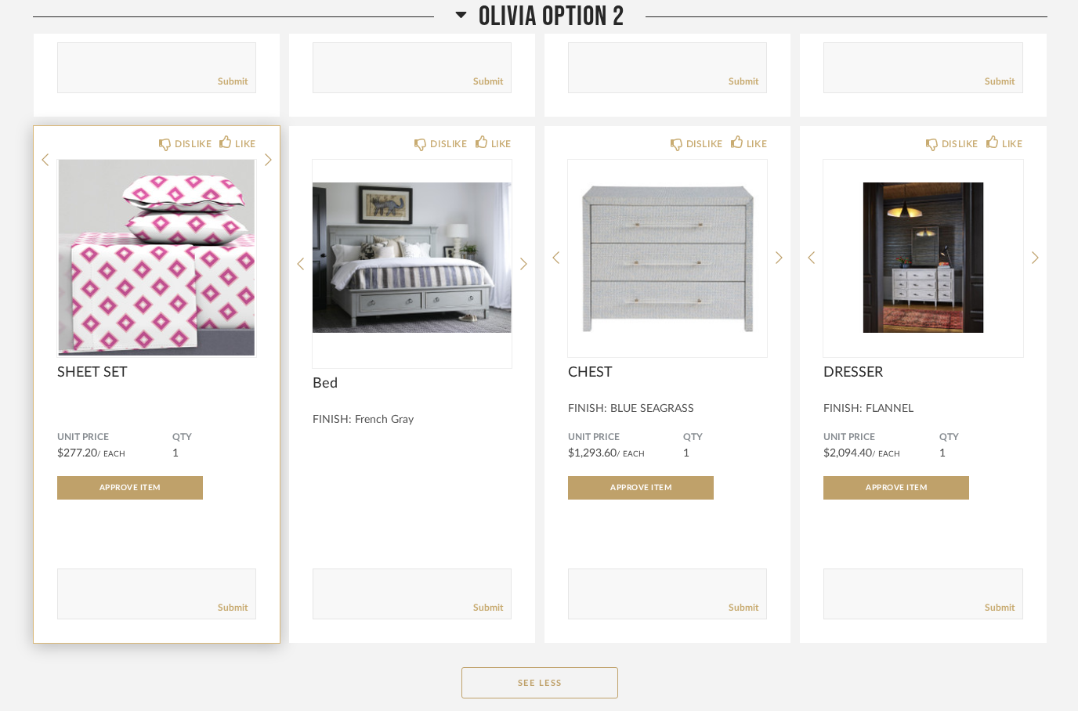
click at [0, 0] on img at bounding box center [0, 0] width 0 height 0
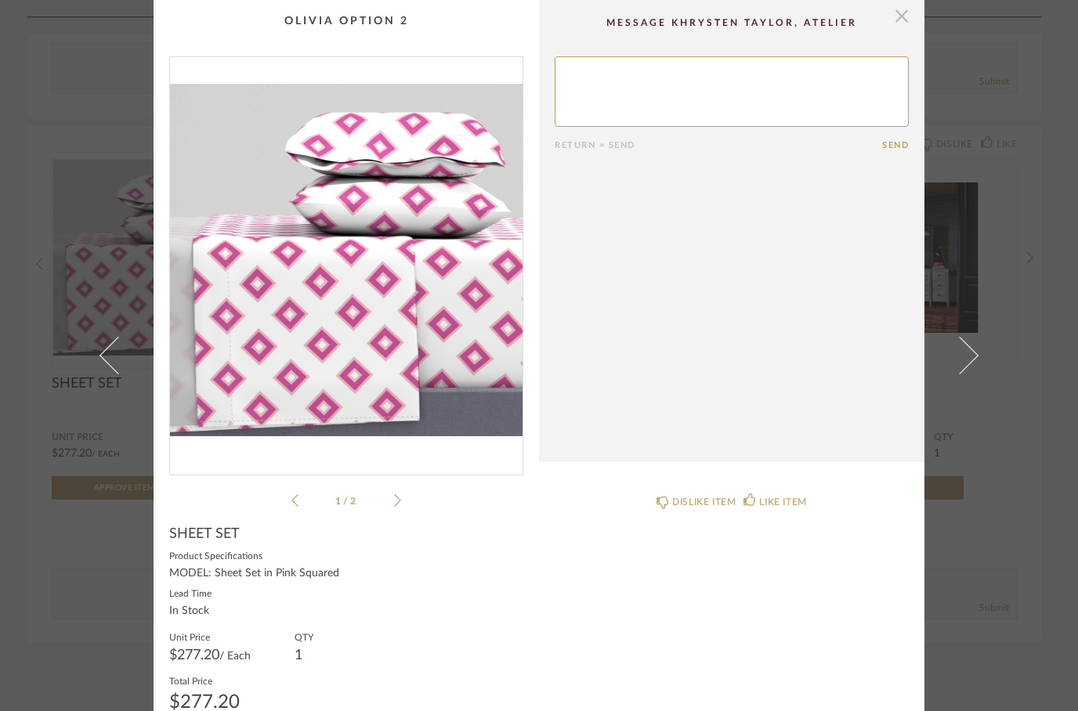
click at [907, 21] on span "button" at bounding box center [901, 15] width 31 height 31
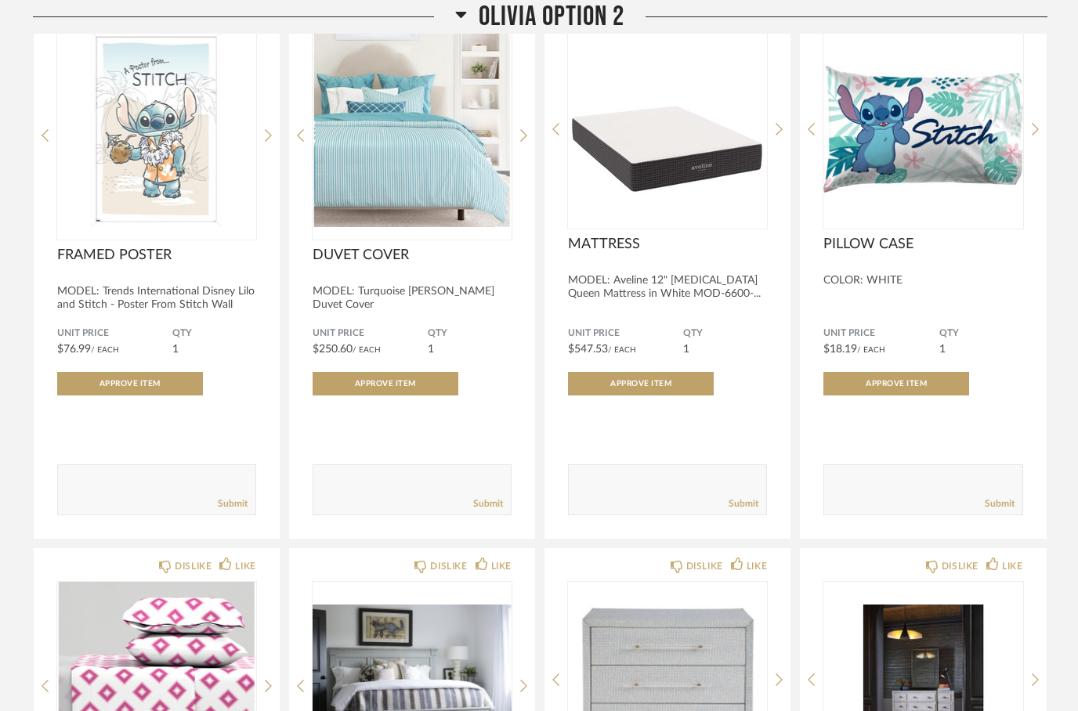
scroll to position [2214, 0]
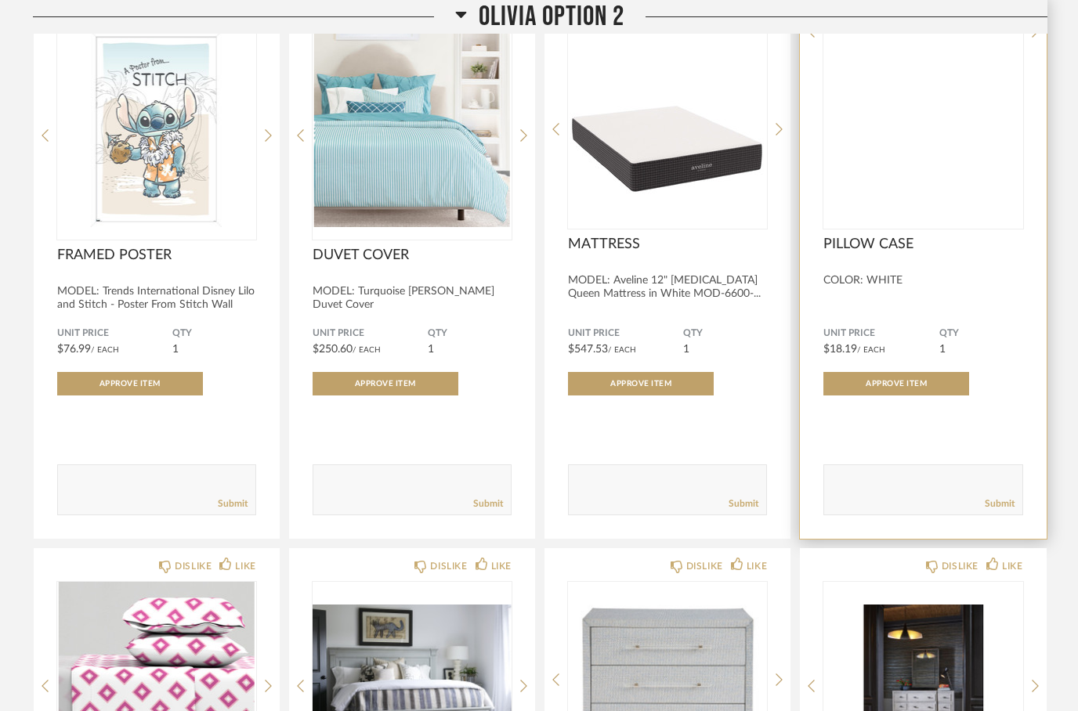
click at [0, 0] on img at bounding box center [0, 0] width 0 height 0
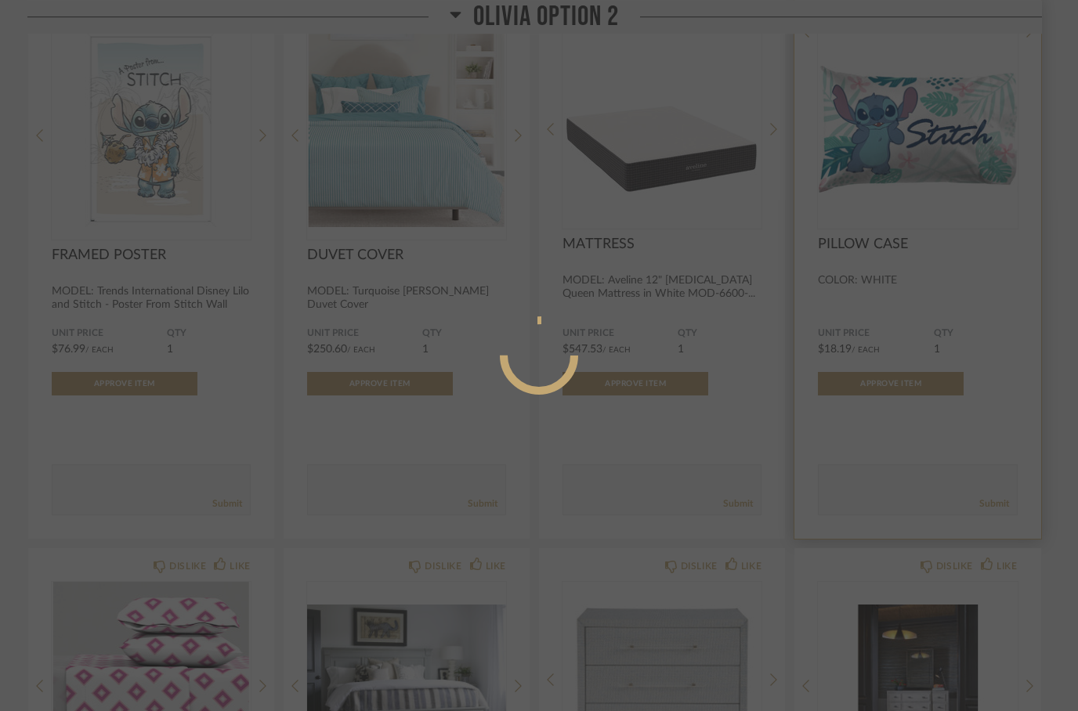
scroll to position [0, 0]
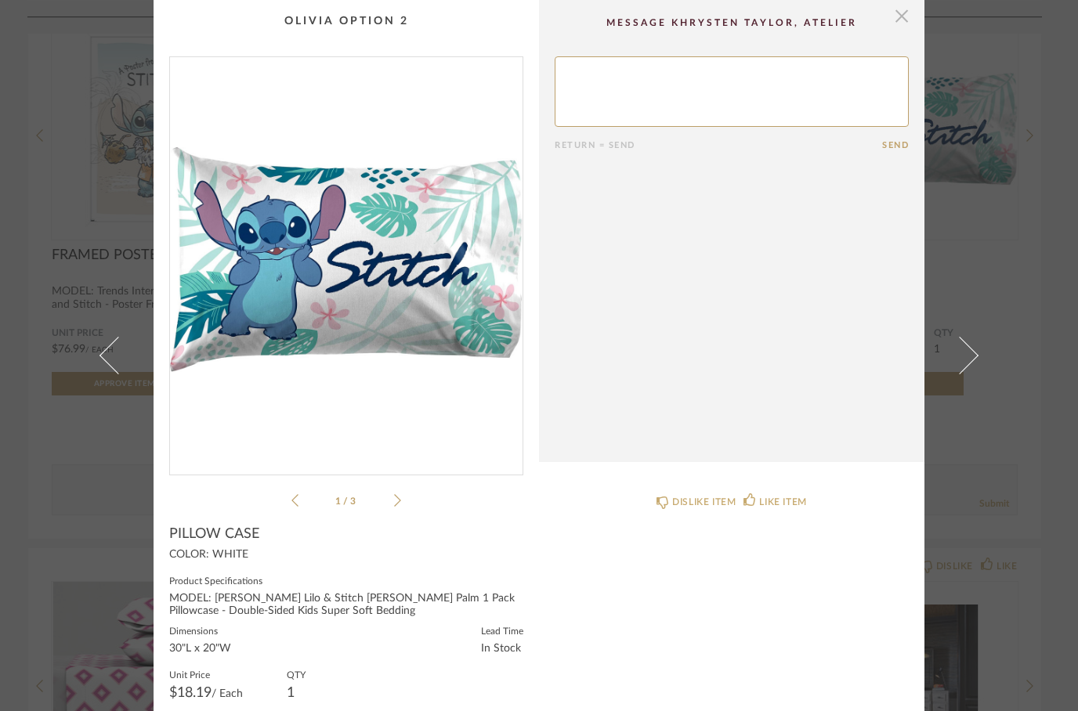
click at [897, 24] on span "button" at bounding box center [901, 15] width 31 height 31
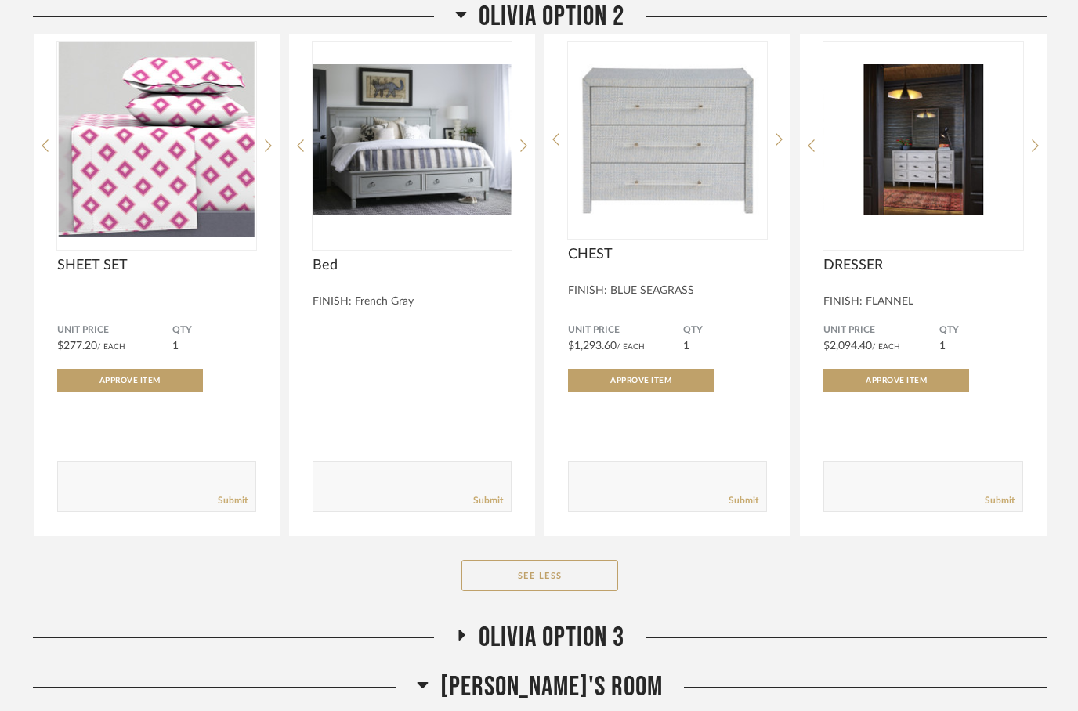
scroll to position [2754, 0]
click at [460, 639] on icon at bounding box center [462, 635] width 6 height 11
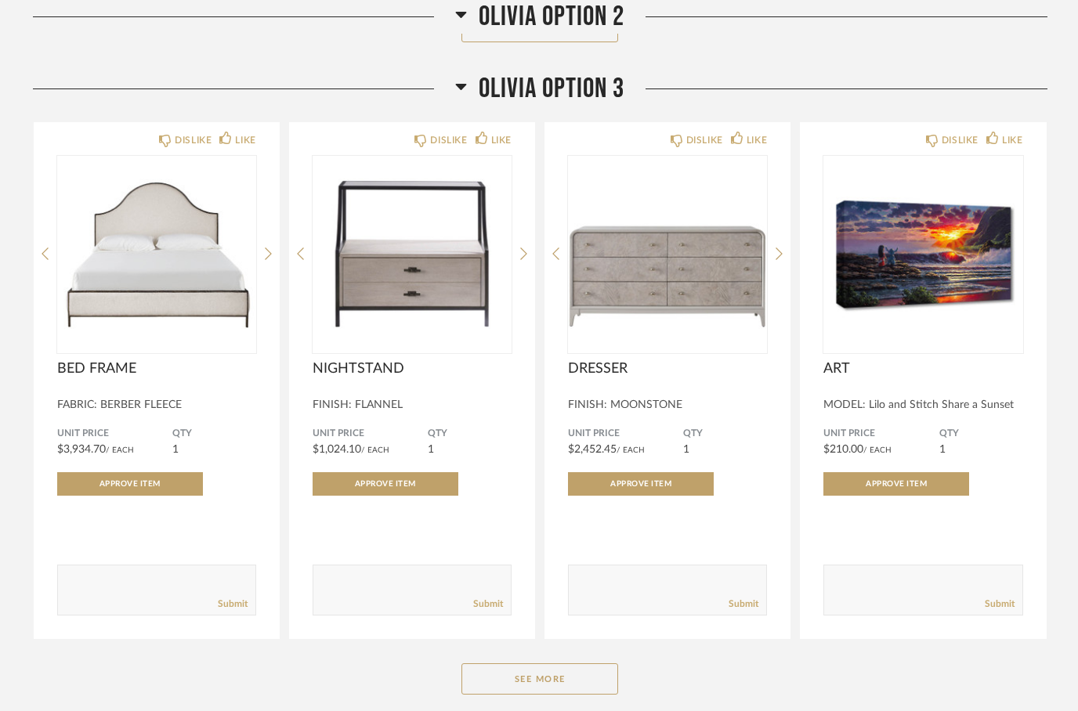
scroll to position [3333, 0]
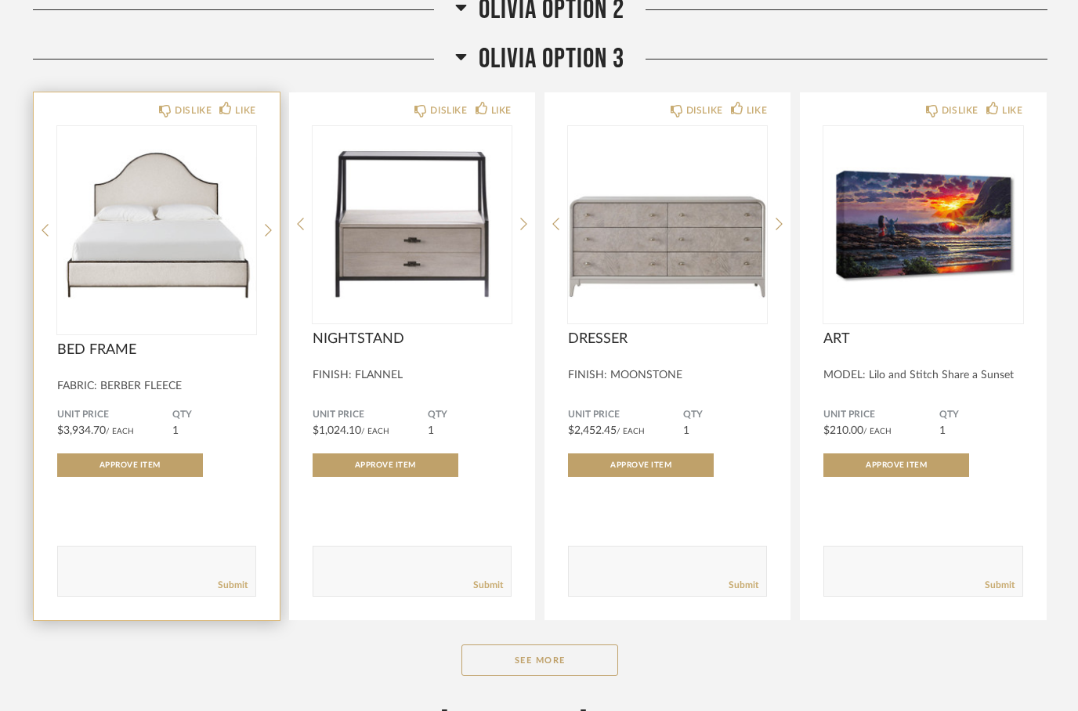
click at [0, 0] on img at bounding box center [0, 0] width 0 height 0
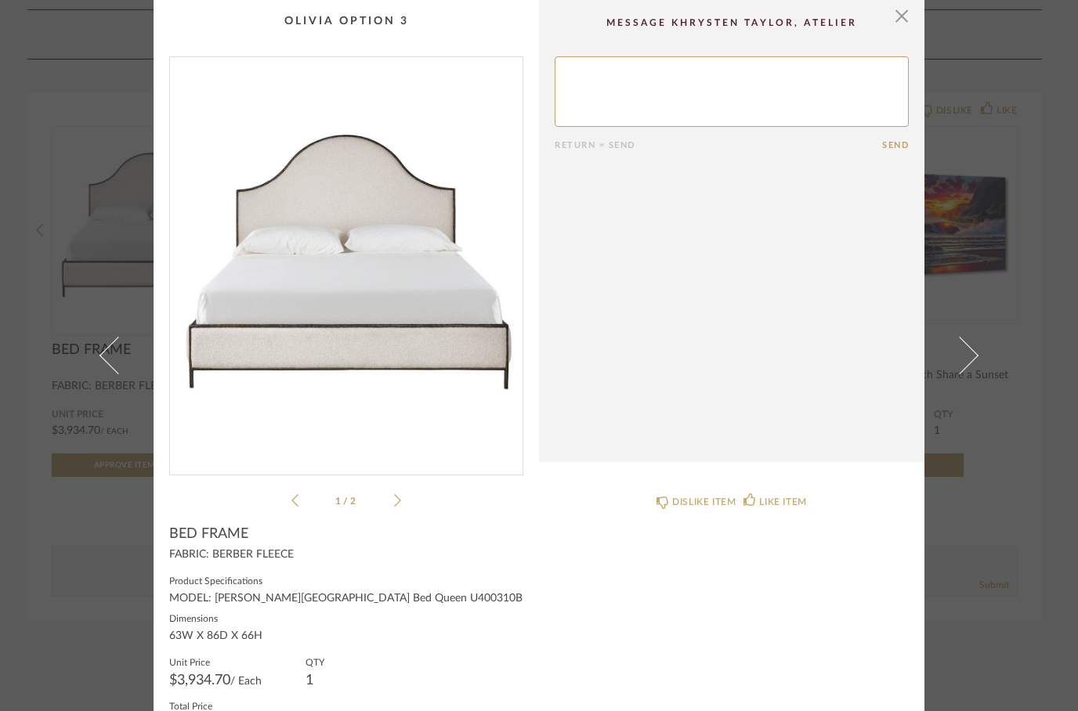
click at [398, 504] on icon at bounding box center [397, 501] width 7 height 14
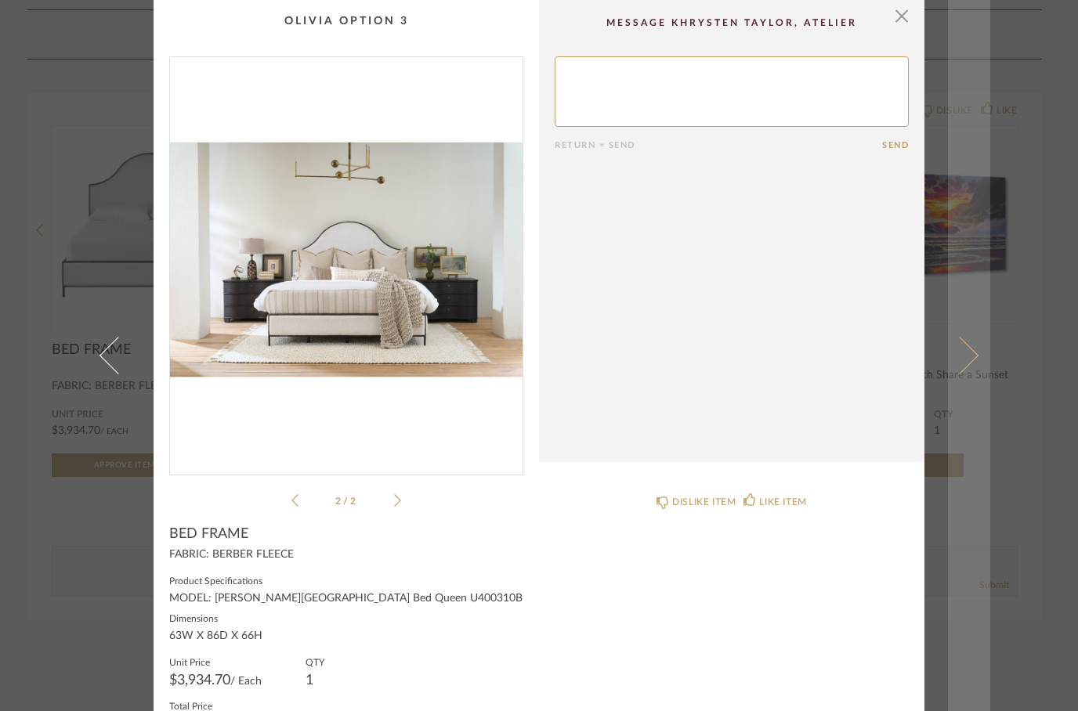
click at [967, 374] on span at bounding box center [960, 356] width 38 height 38
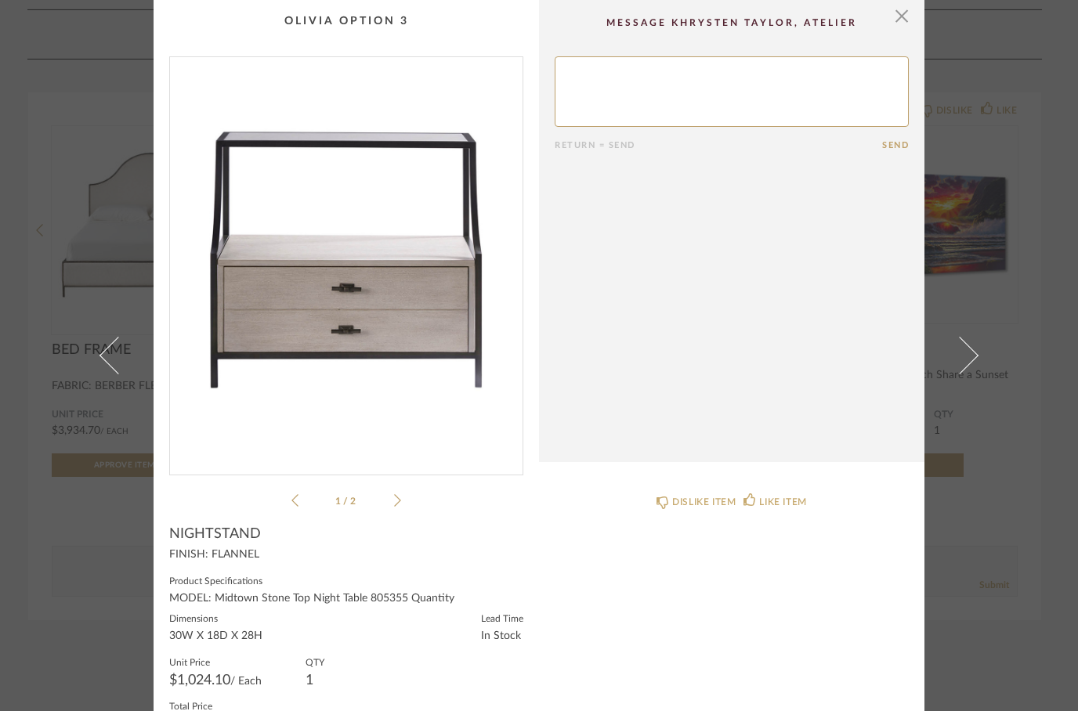
click at [399, 503] on icon at bounding box center [397, 501] width 7 height 14
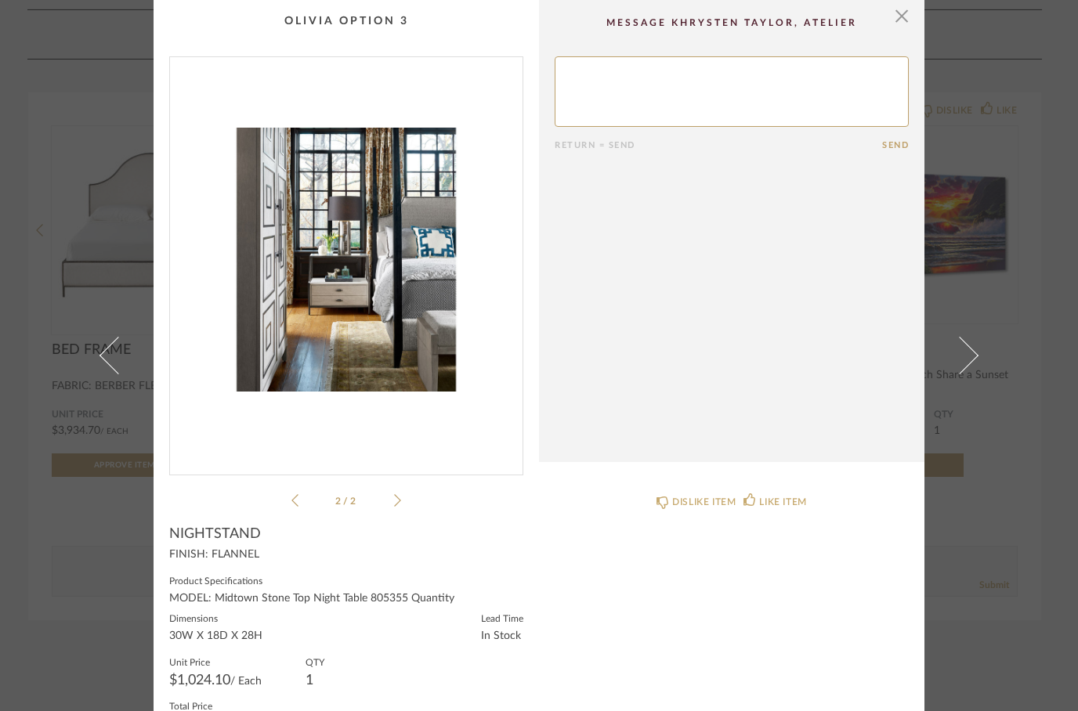
click at [296, 501] on icon at bounding box center [294, 501] width 7 height 14
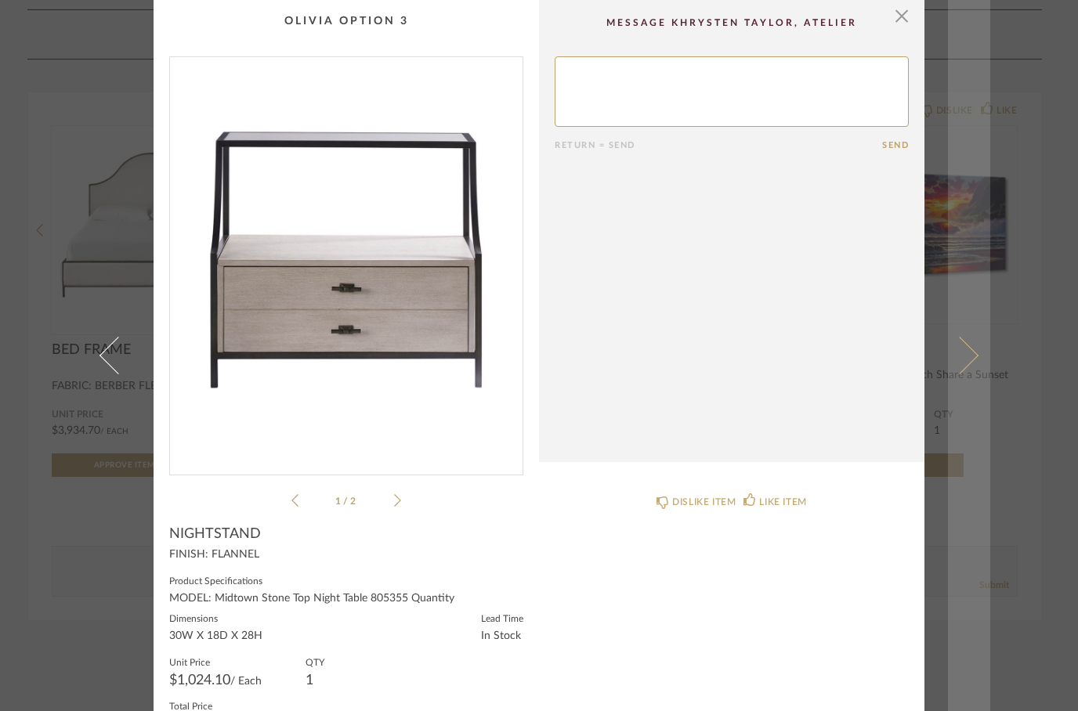
click at [964, 374] on span at bounding box center [960, 356] width 38 height 38
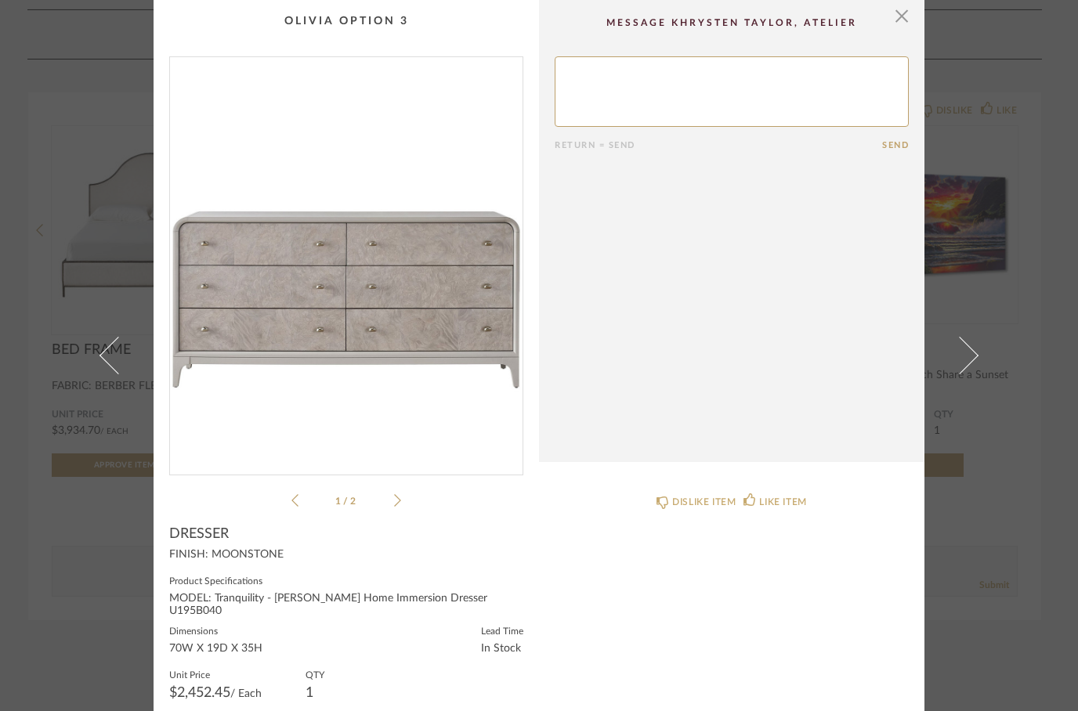
click at [412, 301] on img "0" at bounding box center [346, 259] width 353 height 405
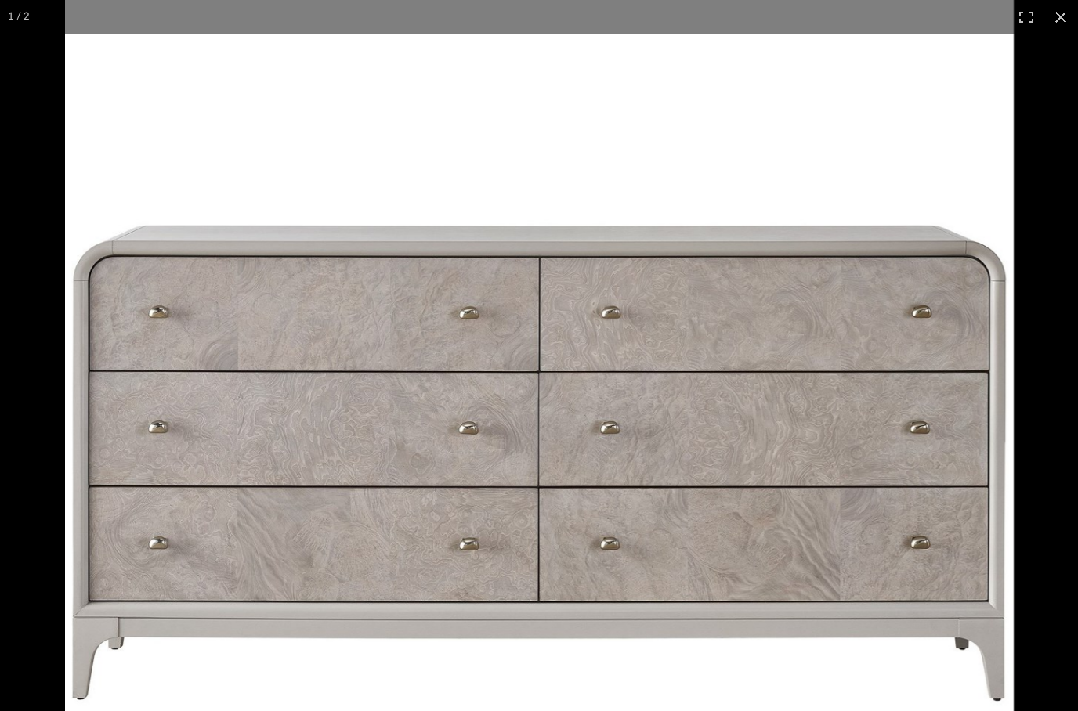
click at [1065, 26] on div "× 1 / 2 Return = Send Send DRESSER FINISH: MOONSTONE Product Specifications MOD…" at bounding box center [539, 355] width 1078 height 711
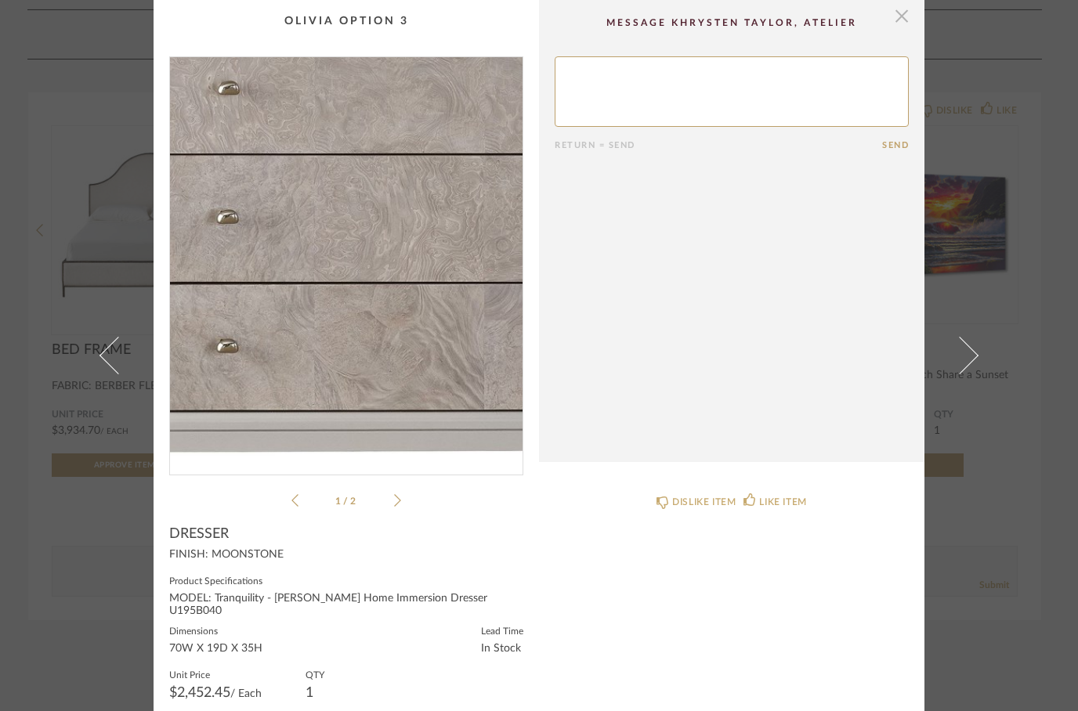
click at [909, 24] on span "button" at bounding box center [901, 15] width 31 height 31
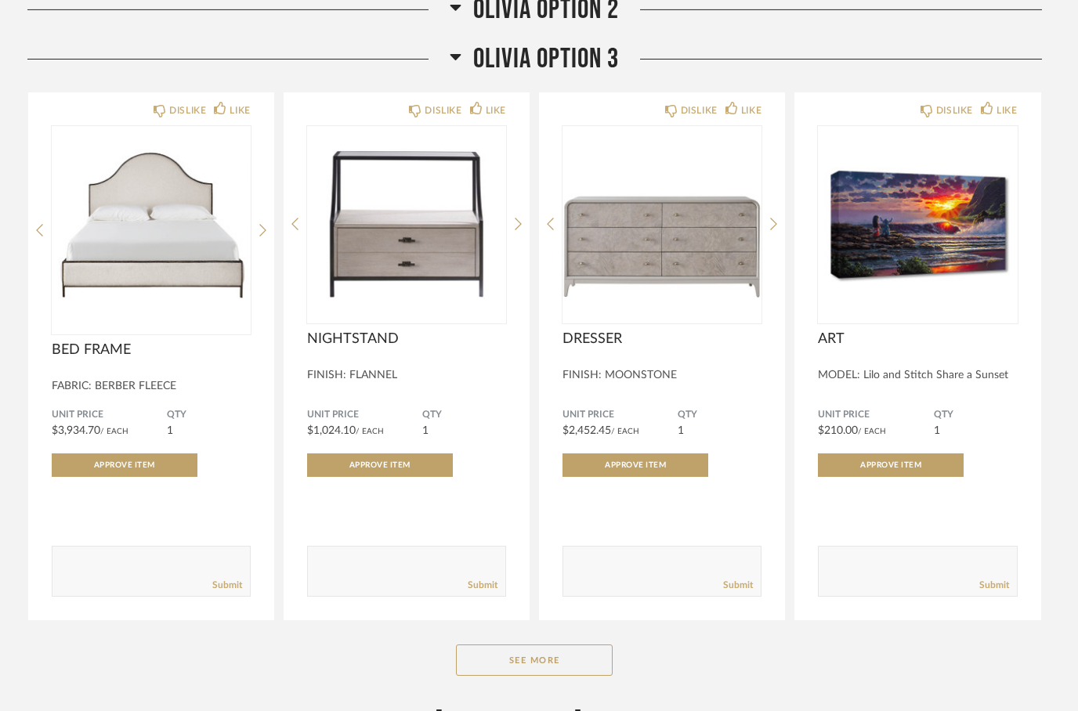
scroll to position [3333, 0]
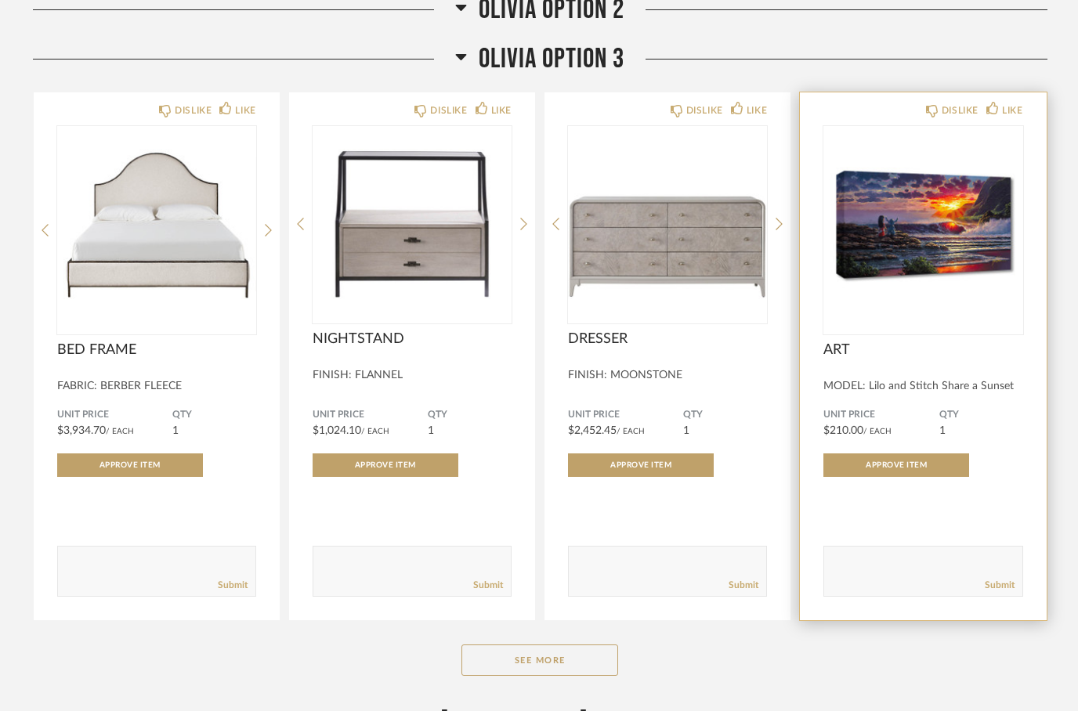
click at [0, 0] on img at bounding box center [0, 0] width 0 height 0
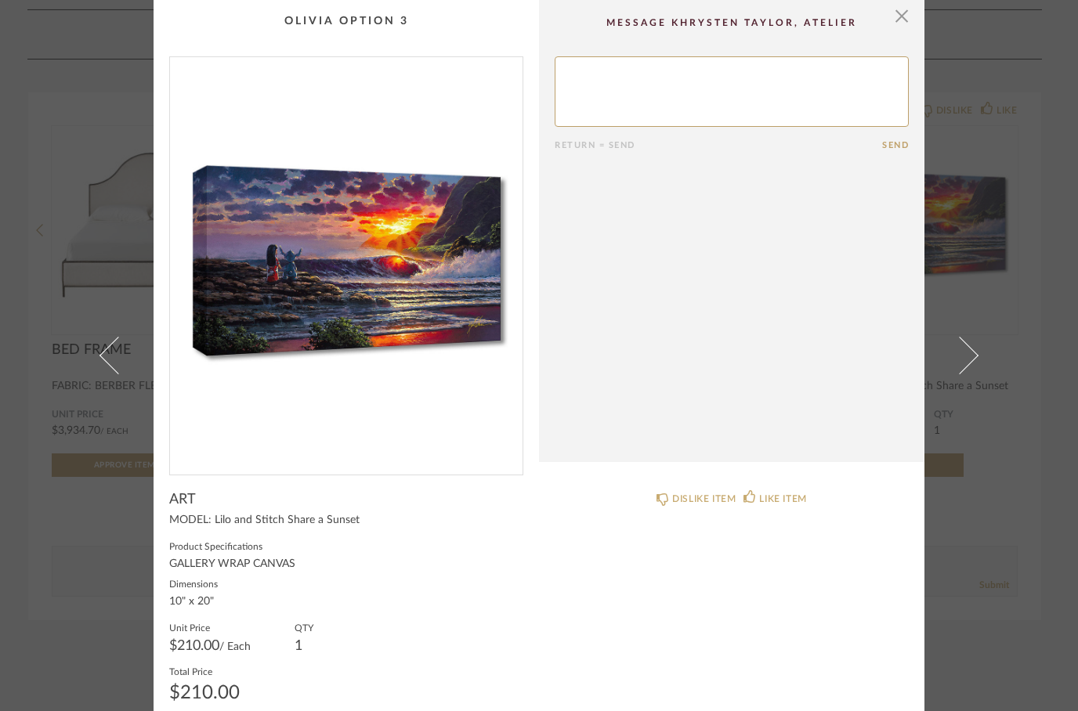
click at [395, 310] on img "0" at bounding box center [346, 259] width 353 height 405
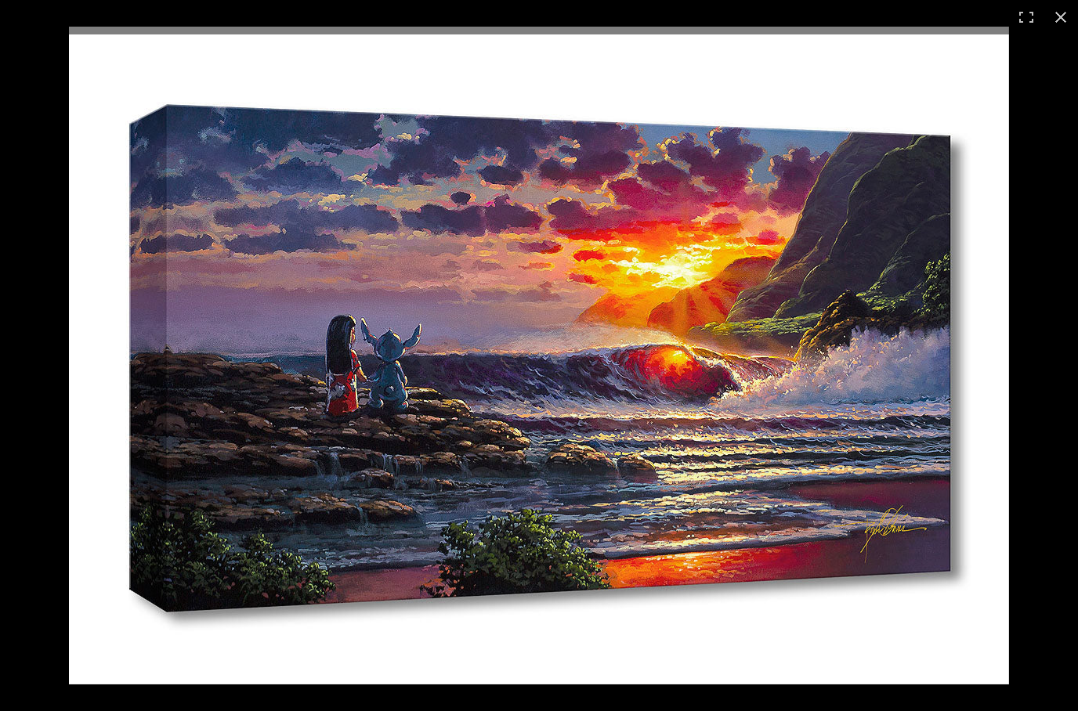
click at [1061, 20] on div "× Return = Send Send ART MODEL: Lilo and Stitch Share a Sunset Product Specific…" at bounding box center [539, 355] width 1078 height 711
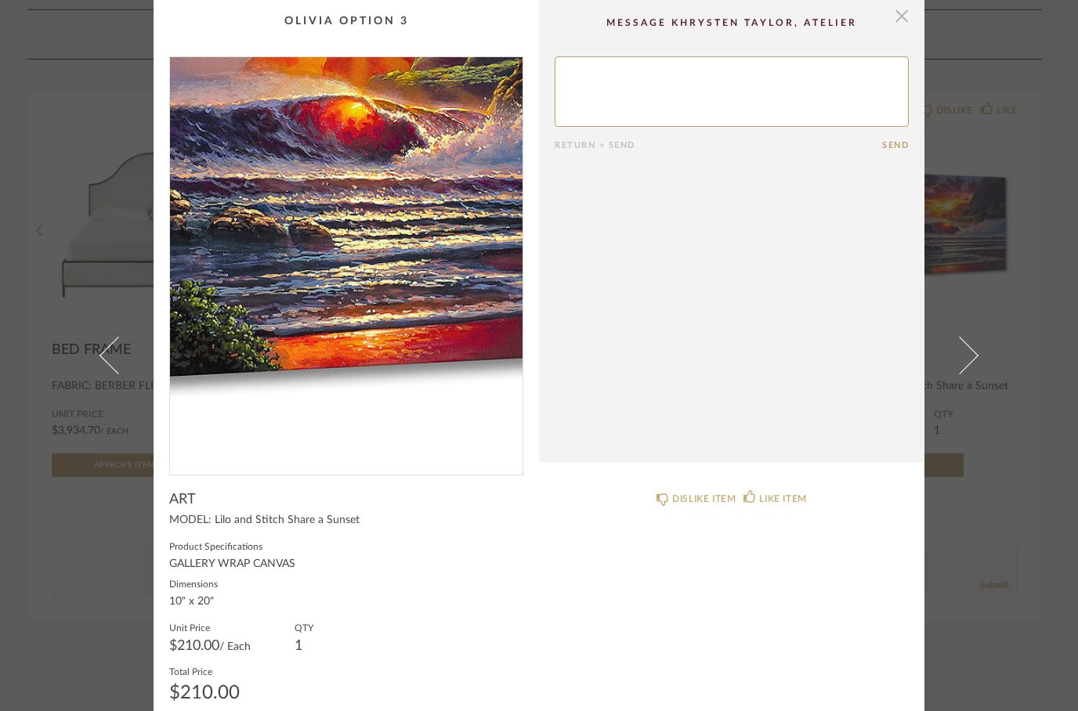
click at [906, 25] on span "button" at bounding box center [901, 15] width 31 height 31
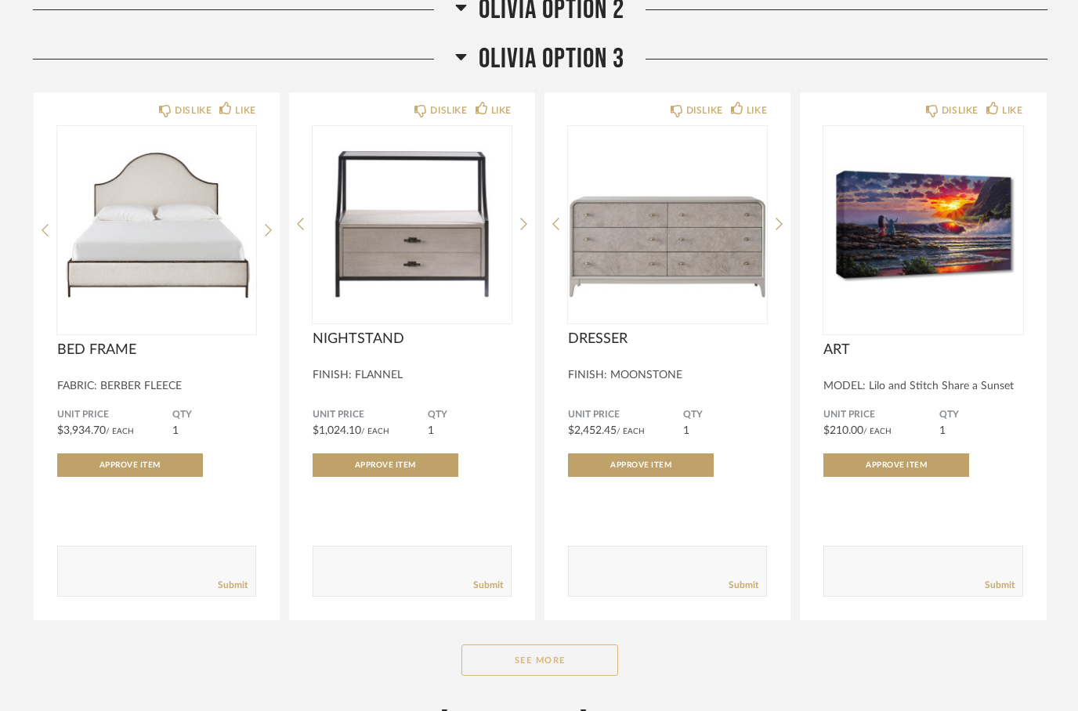
click at [509, 674] on button "See More" at bounding box center [539, 660] width 157 height 31
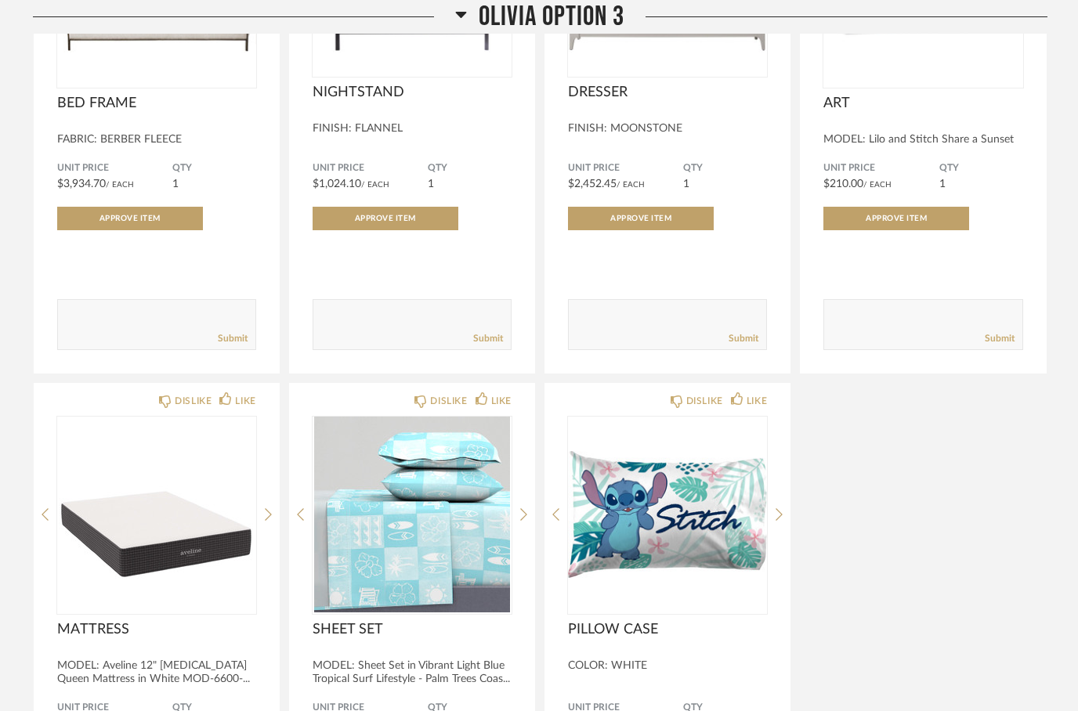
scroll to position [3745, 0]
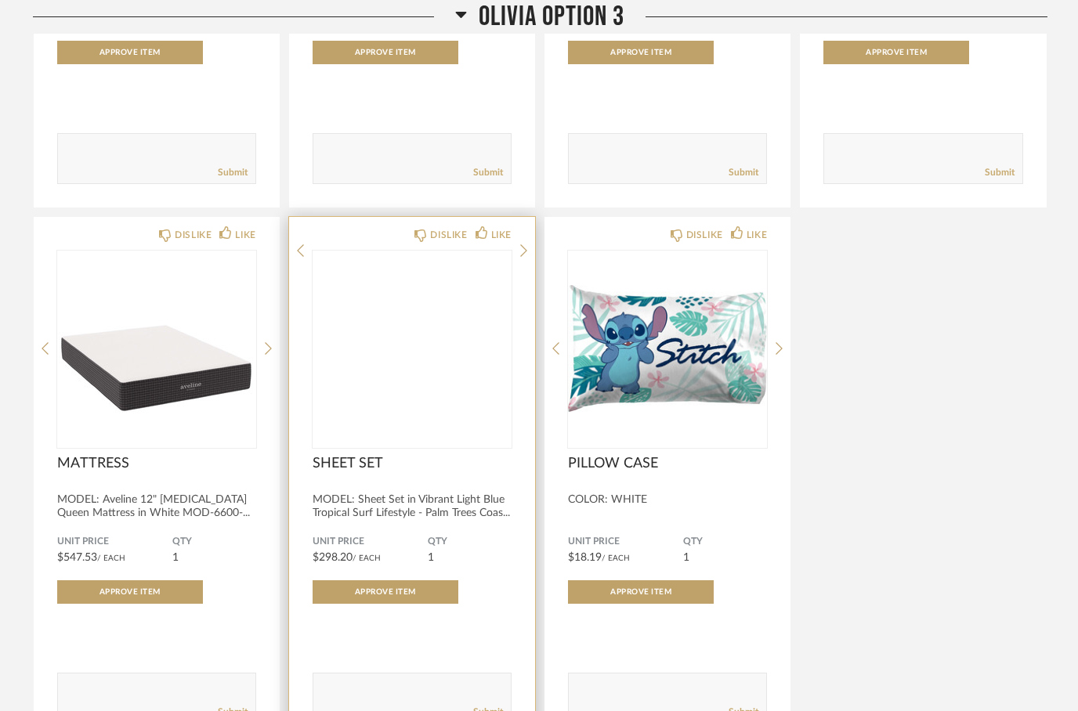
click at [0, 0] on img at bounding box center [0, 0] width 0 height 0
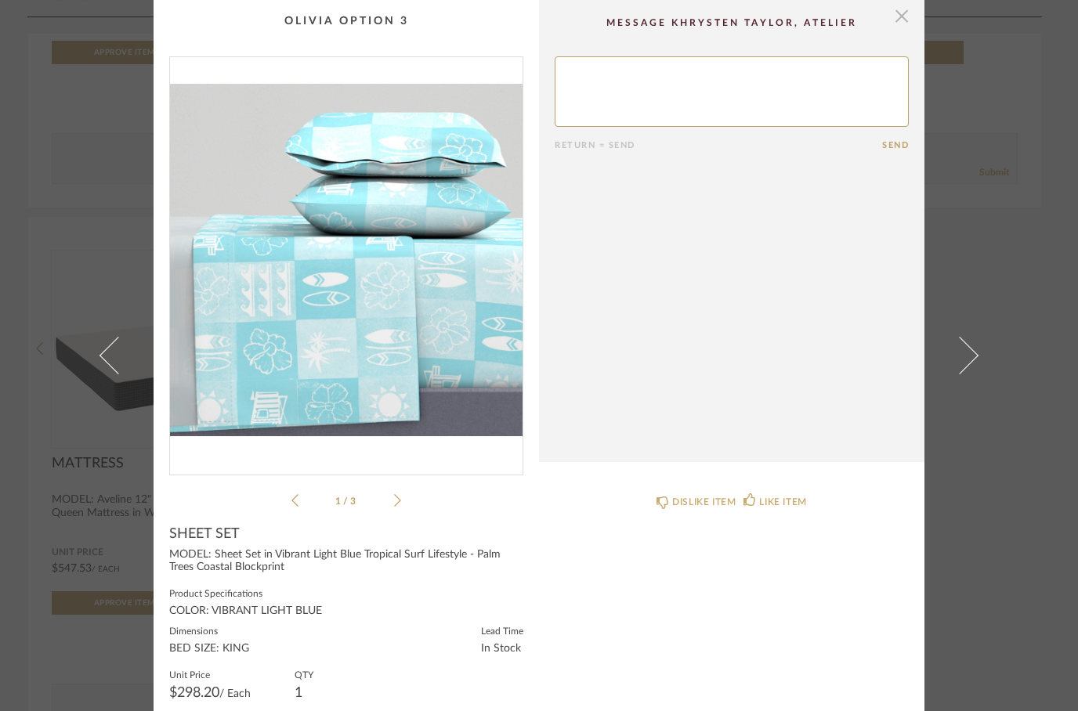
click at [908, 24] on span "button" at bounding box center [901, 15] width 31 height 31
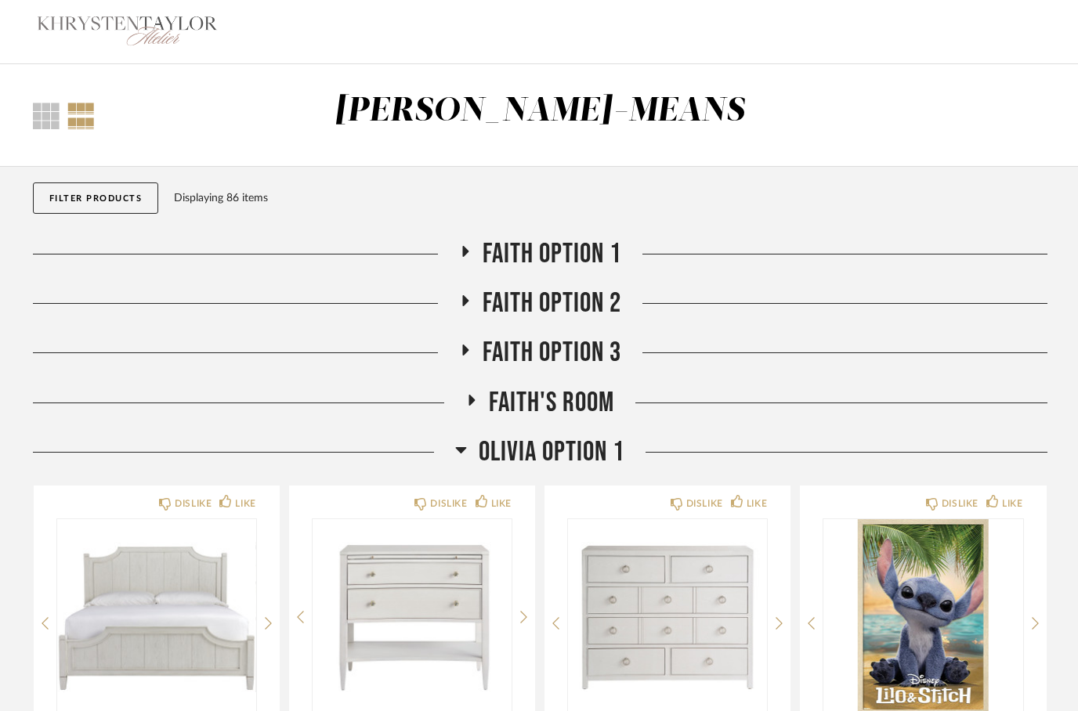
click at [499, 302] on span "Faith [MEDICAL_DATA]" at bounding box center [552, 304] width 206 height 34
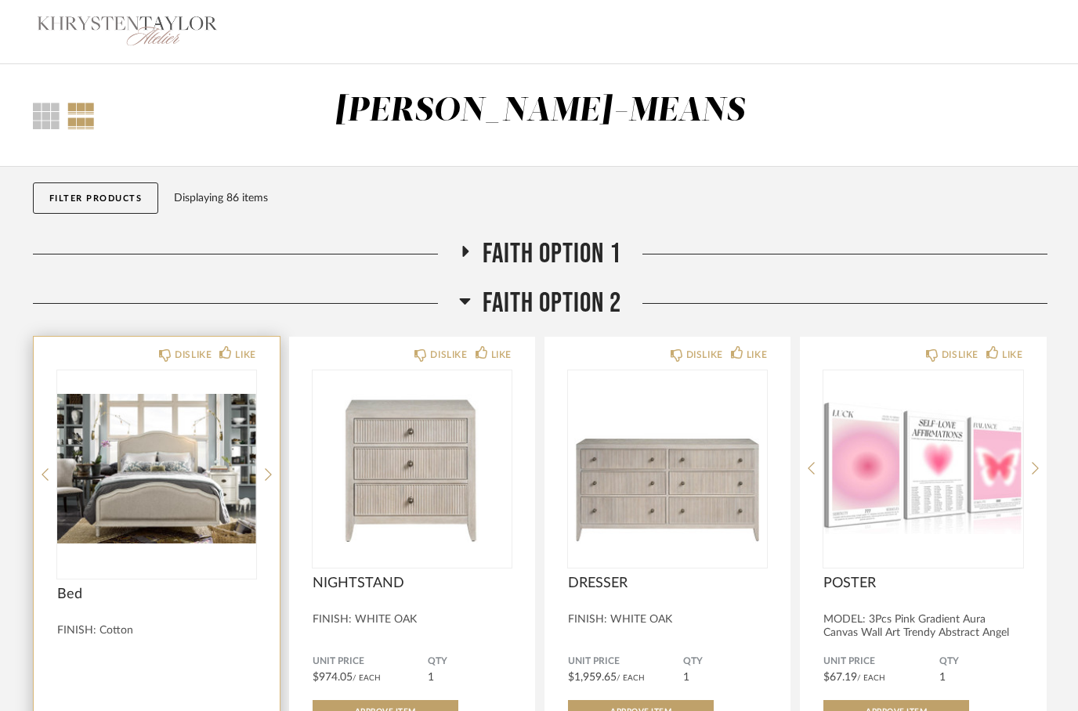
click at [0, 0] on img at bounding box center [0, 0] width 0 height 0
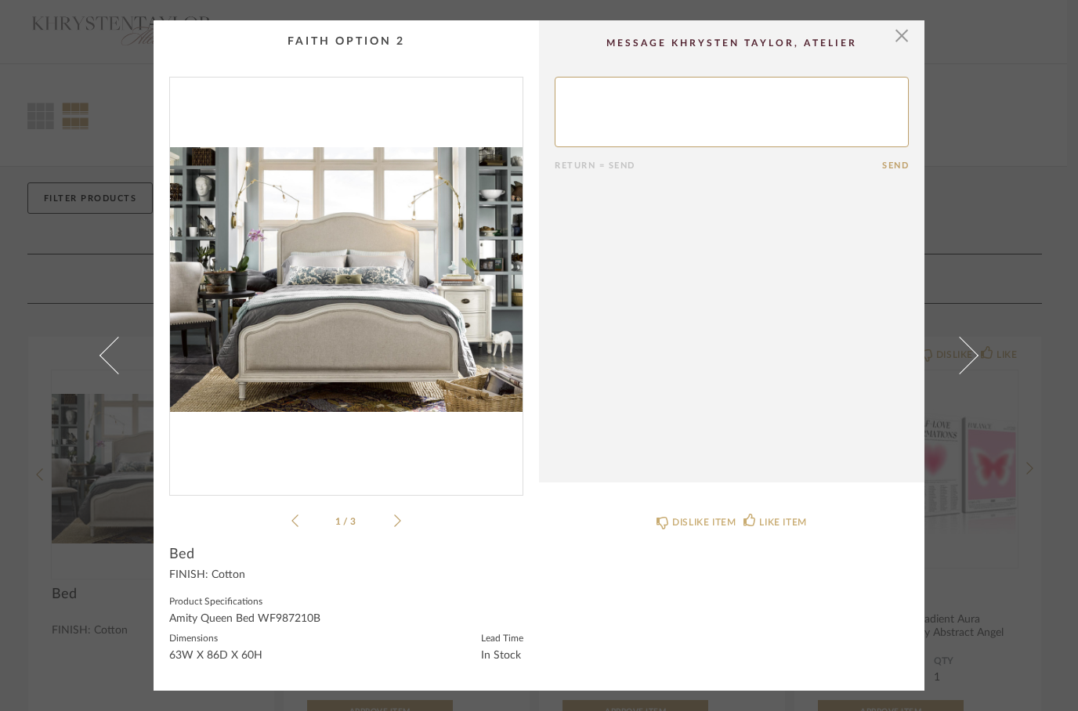
click at [337, 320] on img "0" at bounding box center [346, 280] width 353 height 405
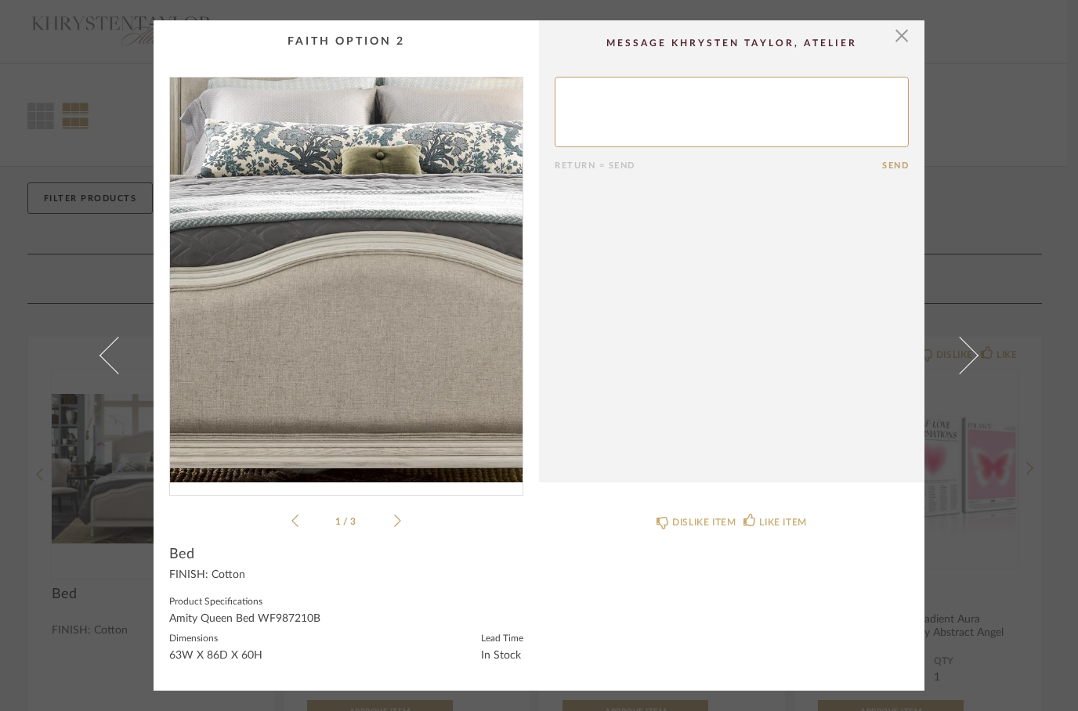
click at [1066, 21] on div "× 1 / 3 Return = Send Send Bed FINISH: Cotton Product Specifications Amity Quee…" at bounding box center [539, 355] width 1078 height 711
click at [897, 41] on span "button" at bounding box center [901, 35] width 31 height 31
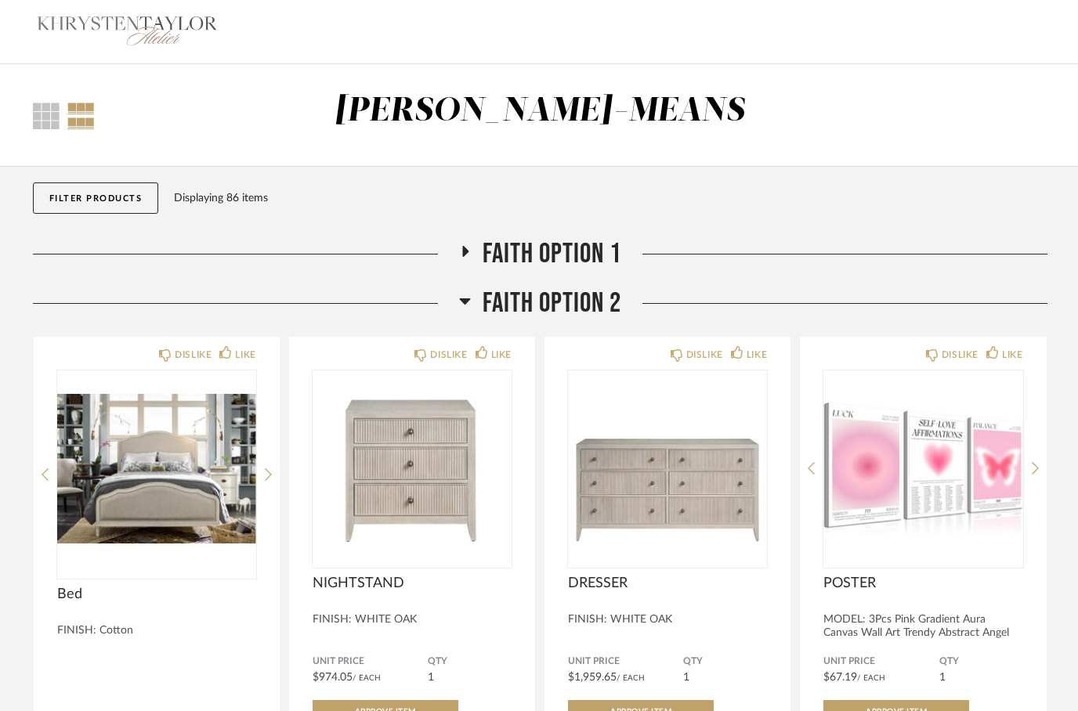
click at [482, 300] on span "Faith [MEDICAL_DATA]" at bounding box center [552, 304] width 206 height 34
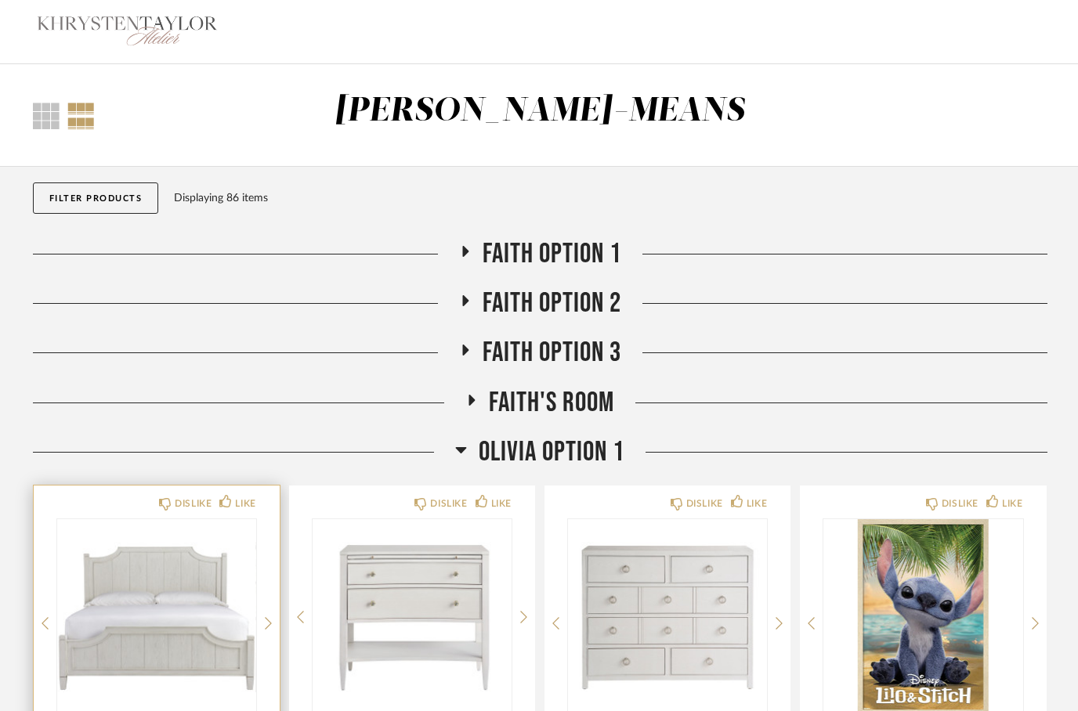
click at [140, 600] on img "0" at bounding box center [156, 617] width 199 height 196
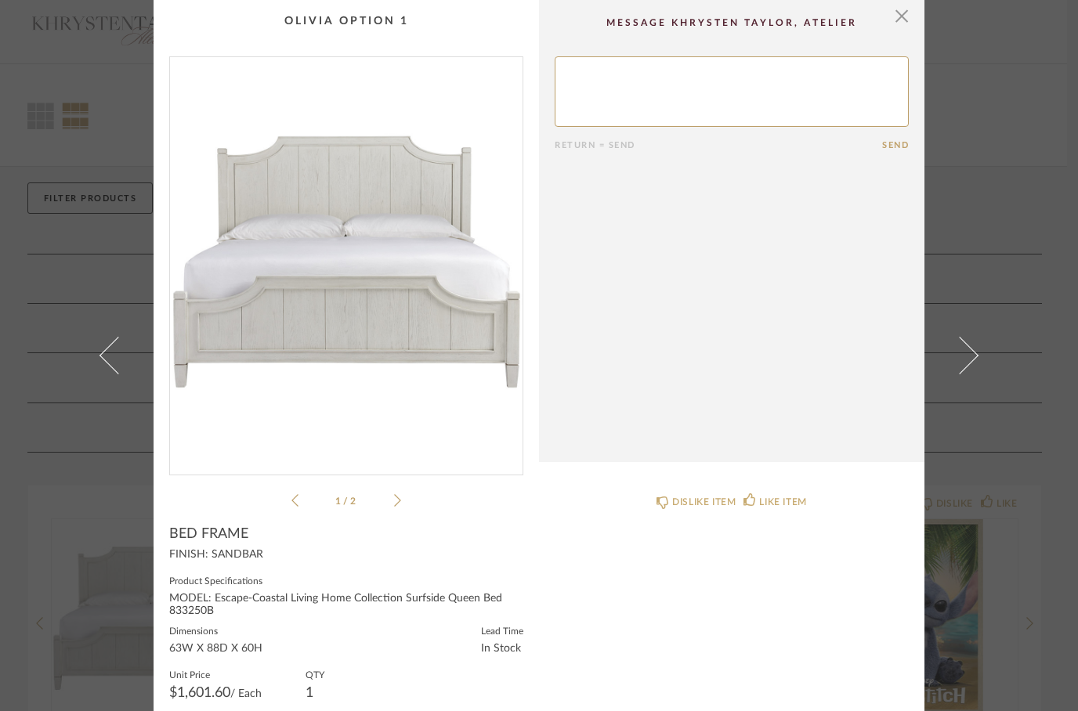
click at [340, 353] on img "0" at bounding box center [346, 259] width 353 height 405
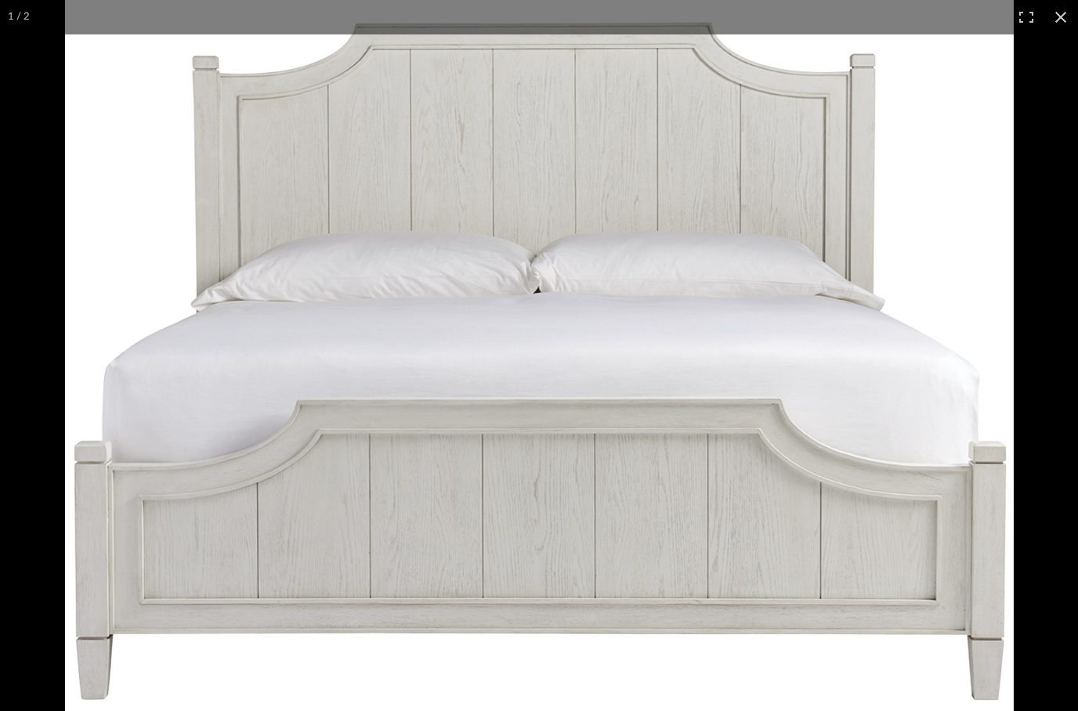
click at [1054, 21] on div "× 1 / 2 Return = Send Send BED FRAME FINISH: SANDBAR Product Specifications MOD…" at bounding box center [539, 355] width 1078 height 711
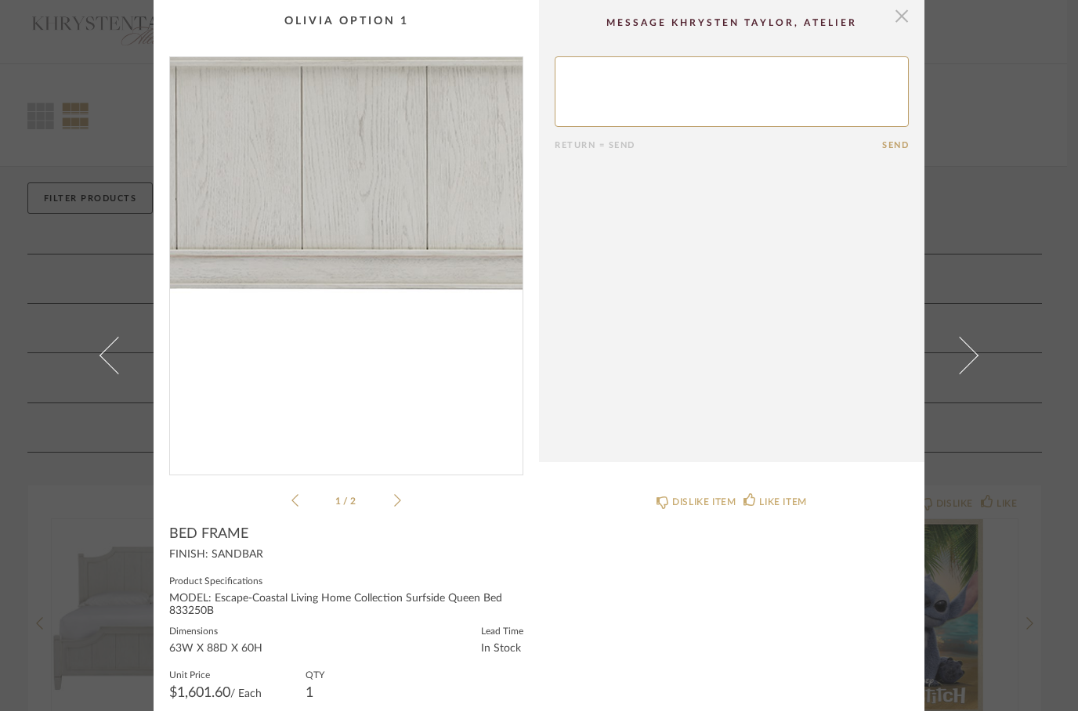
click at [899, 21] on span "button" at bounding box center [901, 15] width 31 height 31
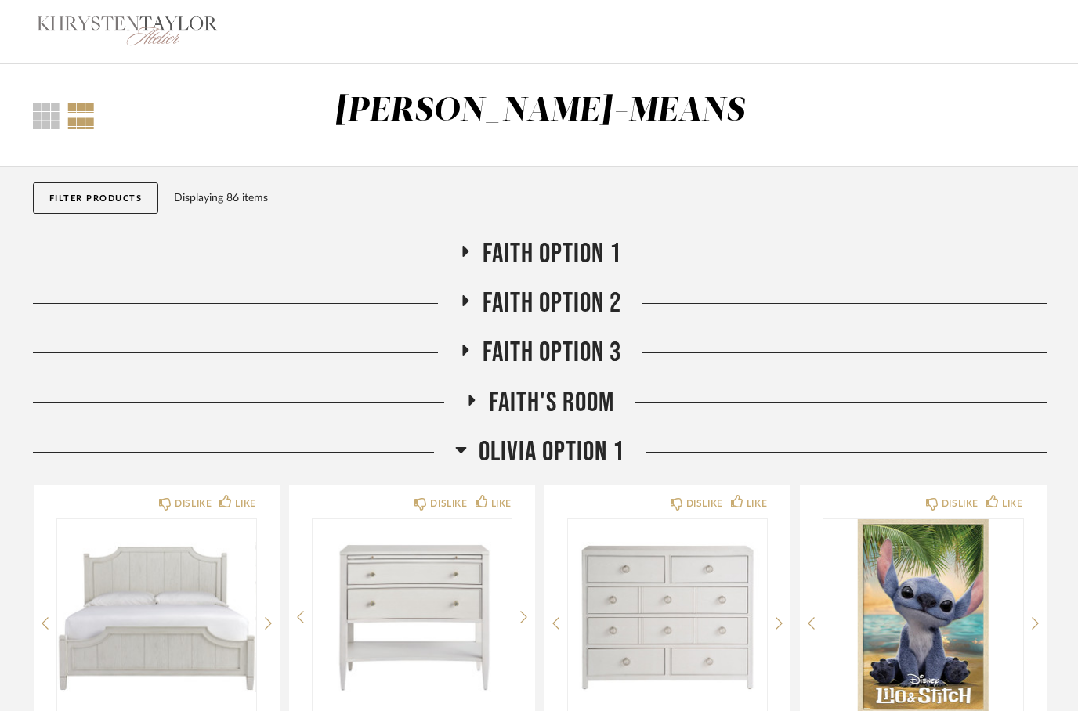
click at [468, 348] on icon at bounding box center [464, 351] width 19 height 12
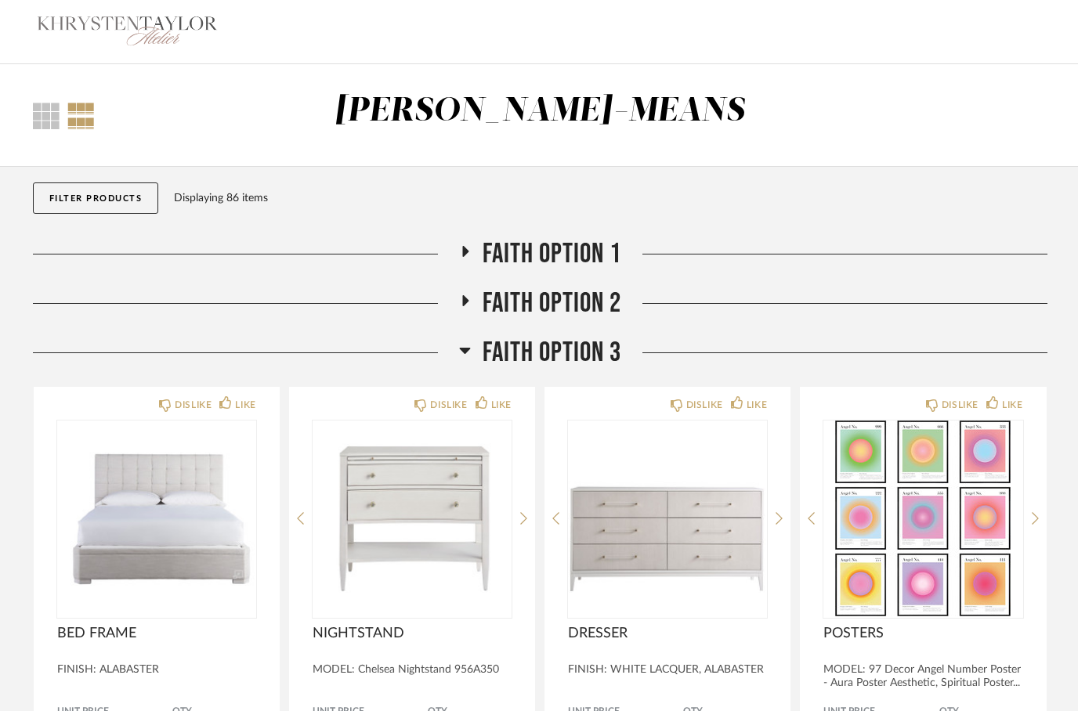
click at [470, 356] on h2 "Faith Option 3" at bounding box center [540, 353] width 162 height 34
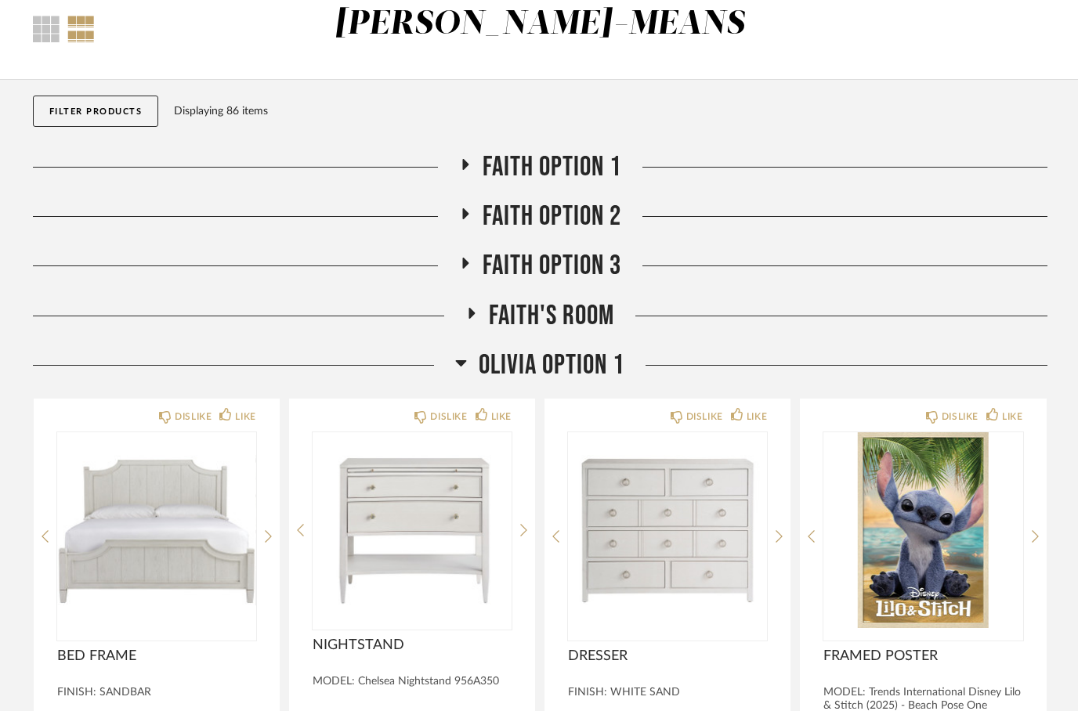
scroll to position [87, 0]
click at [474, 367] on h2 "Olivia Option 1" at bounding box center [539, 366] width 169 height 34
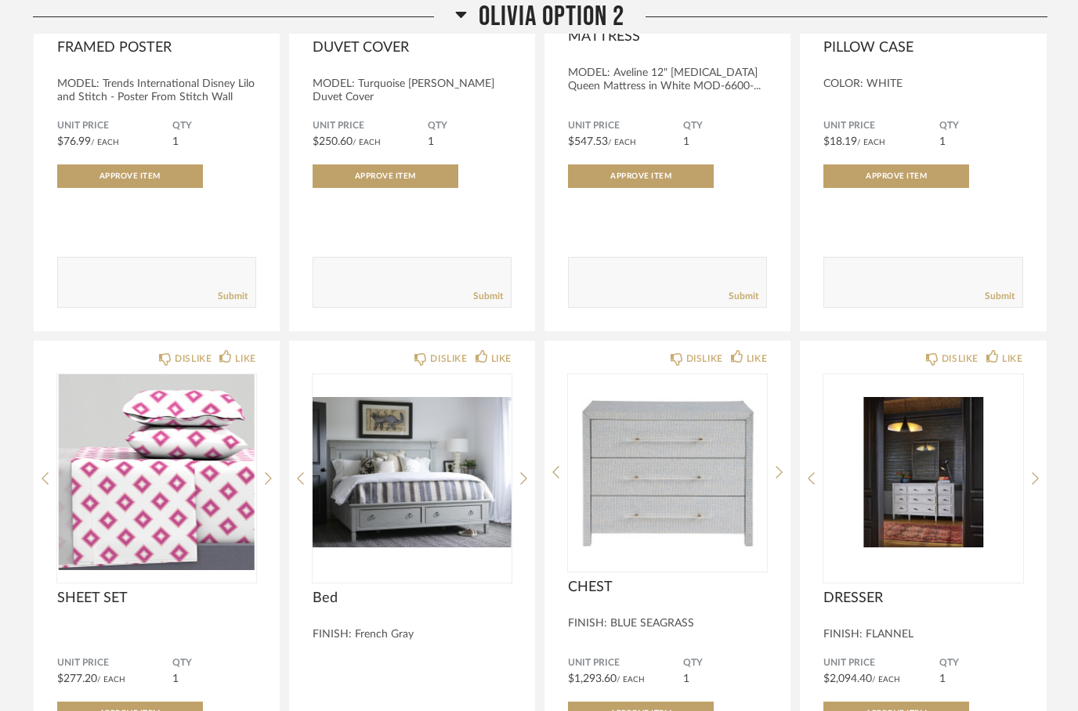
scroll to position [772, 0]
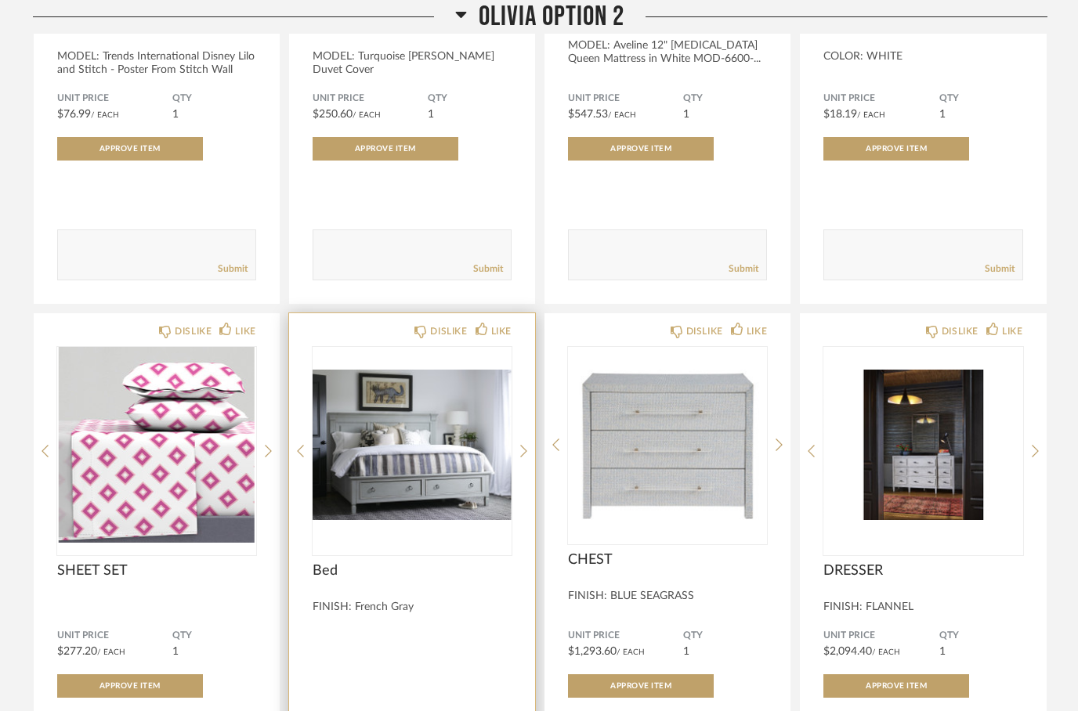
click at [414, 488] on img "0" at bounding box center [412, 446] width 199 height 196
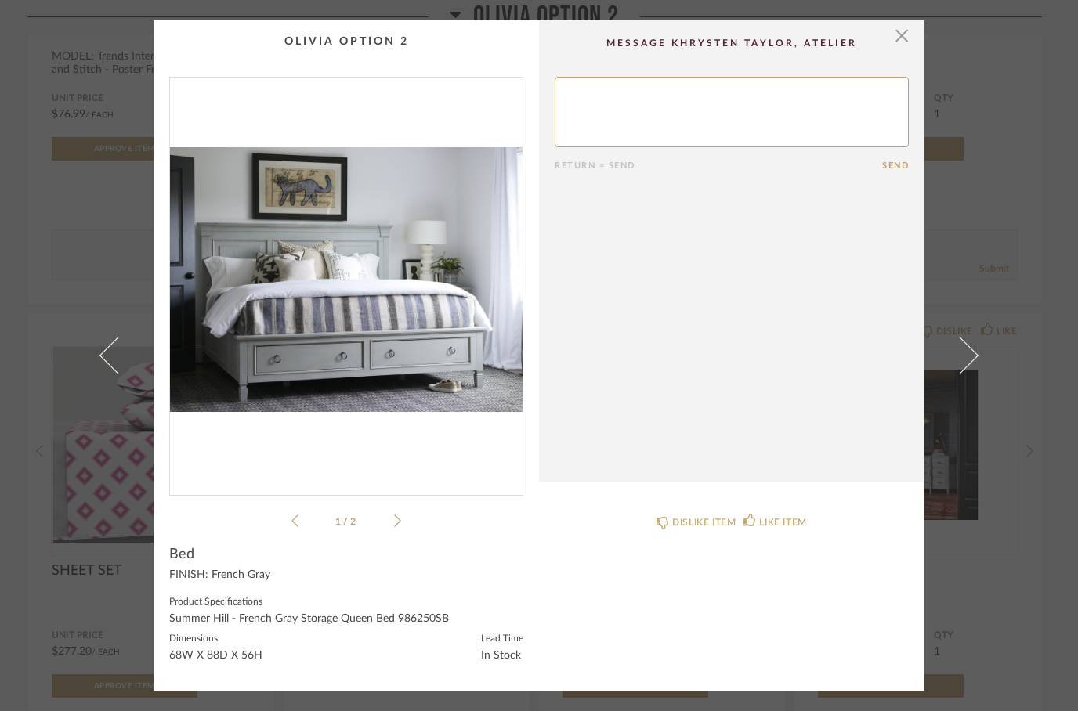
click at [423, 359] on img "0" at bounding box center [346, 280] width 353 height 405
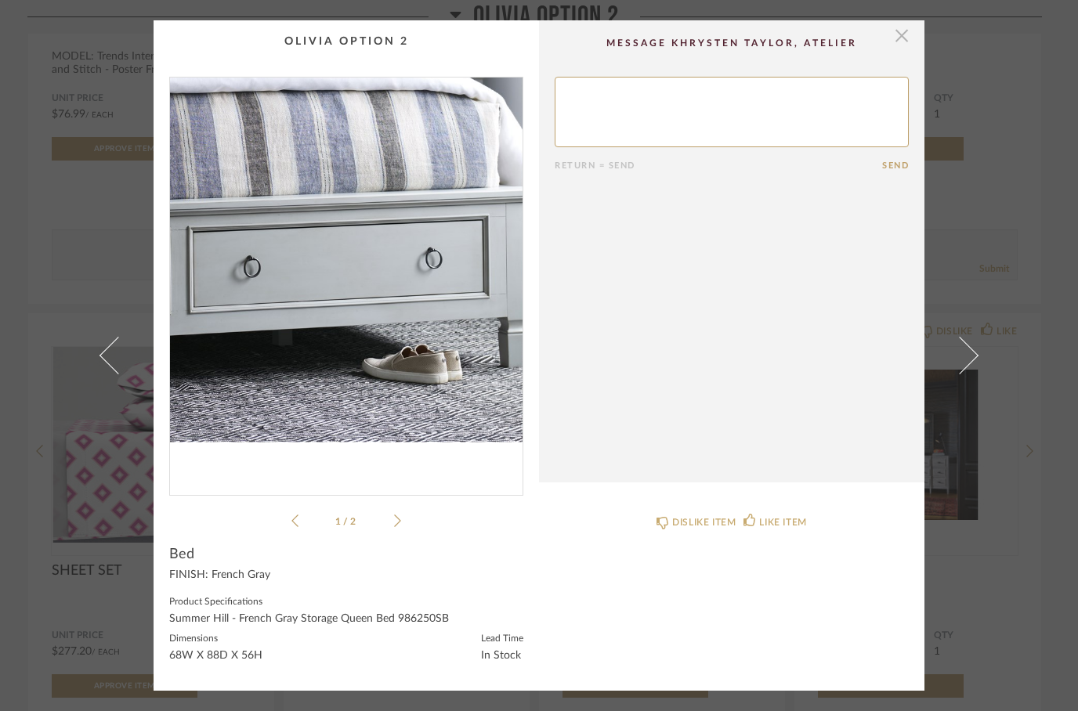
click at [909, 30] on span "button" at bounding box center [901, 35] width 31 height 31
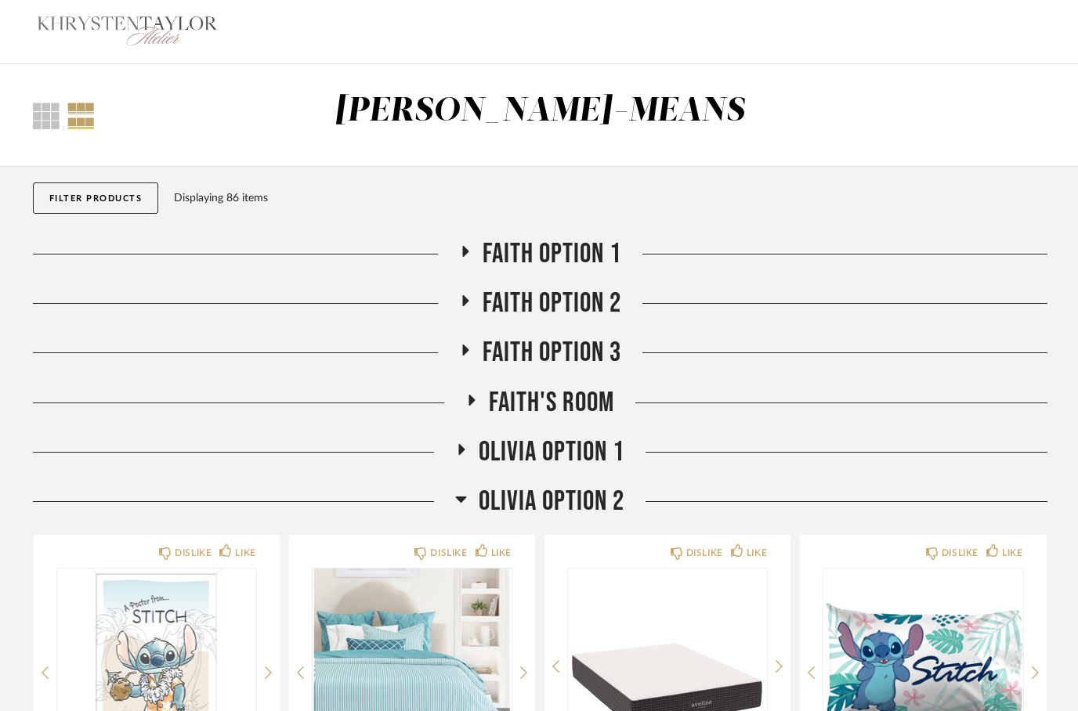
click at [437, 309] on fa-icon at bounding box center [431, 306] width 12 height 23
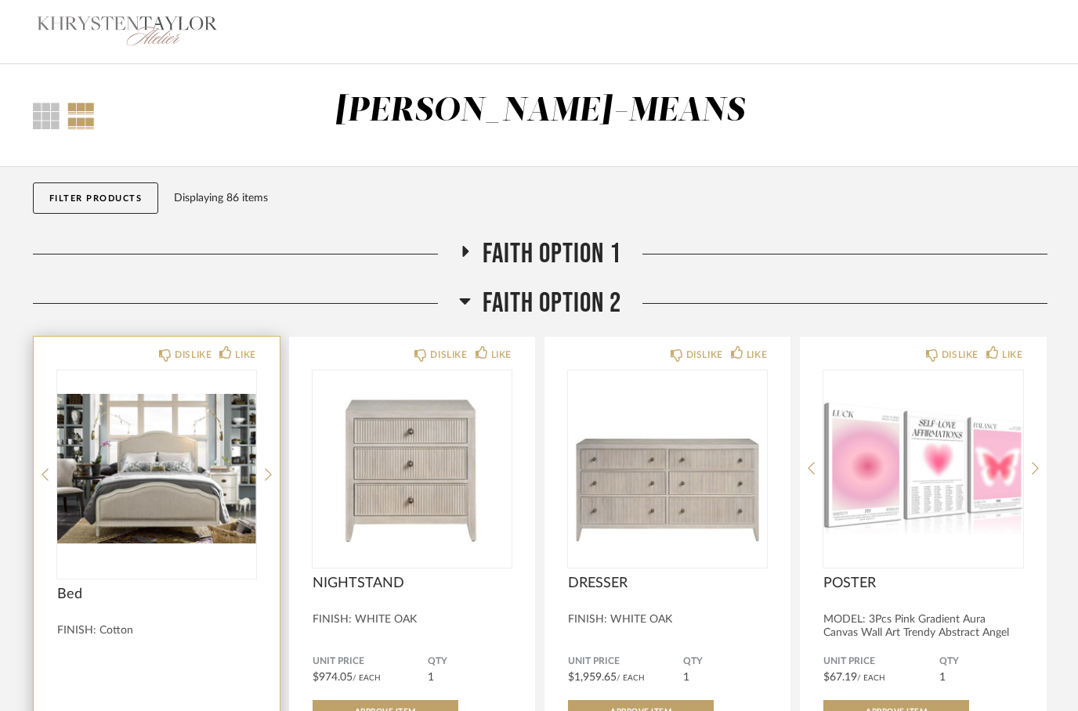
click at [0, 0] on img at bounding box center [0, 0] width 0 height 0
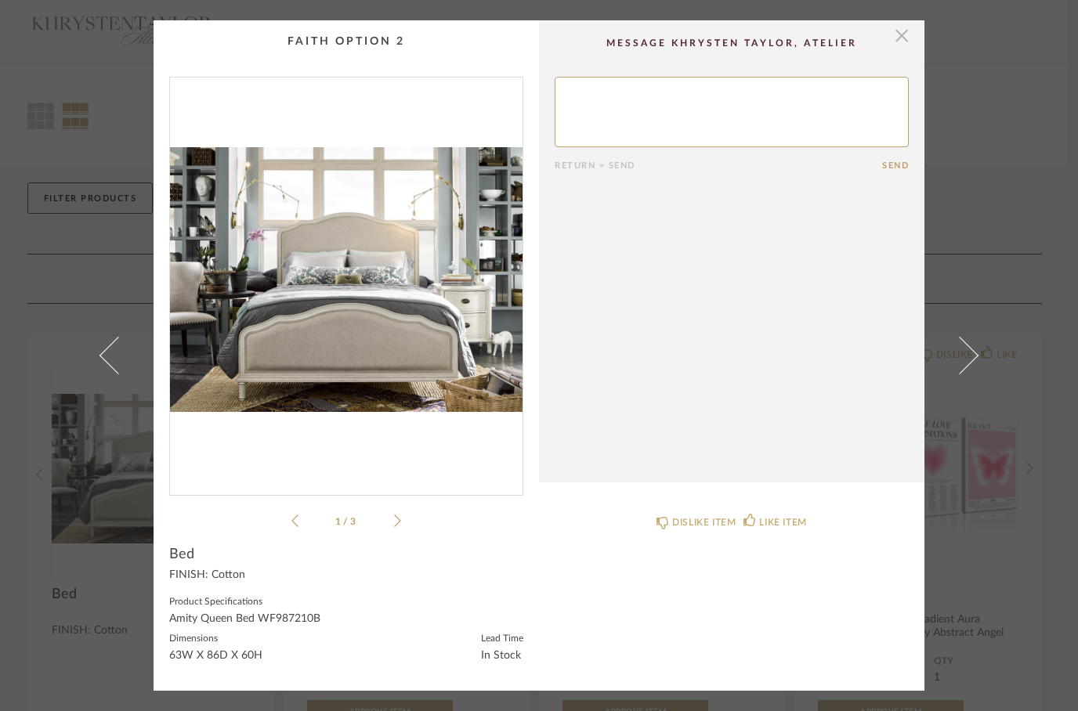
click at [909, 47] on span "button" at bounding box center [901, 35] width 31 height 31
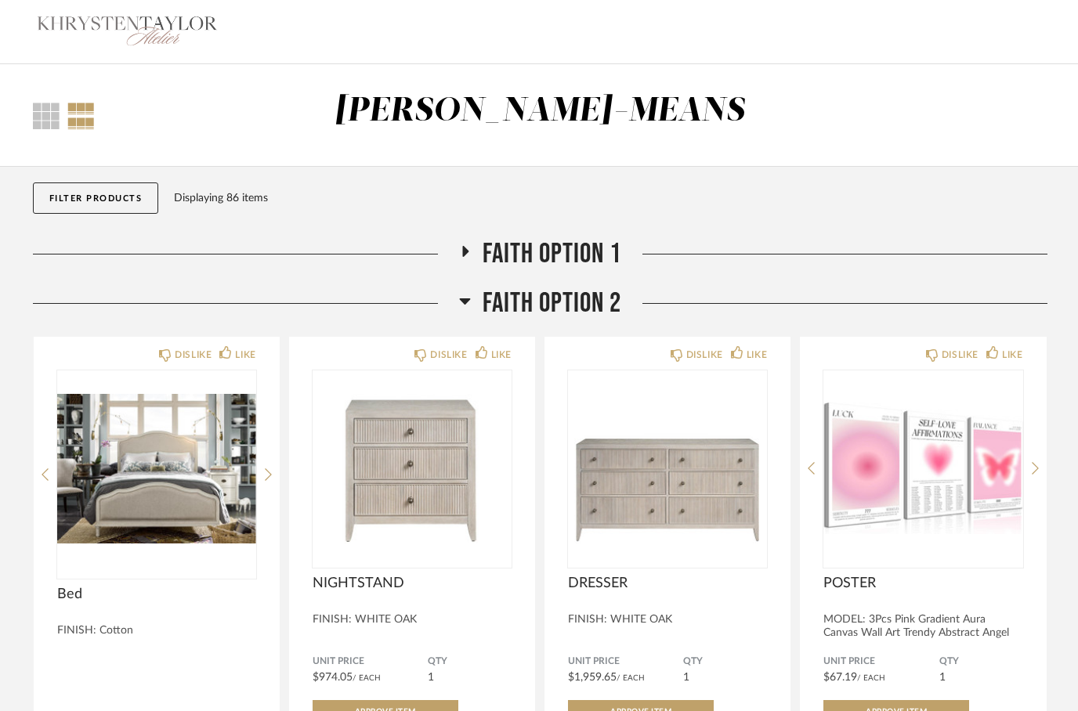
click at [460, 290] on h2 "Faith [MEDICAL_DATA]" at bounding box center [540, 304] width 230 height 34
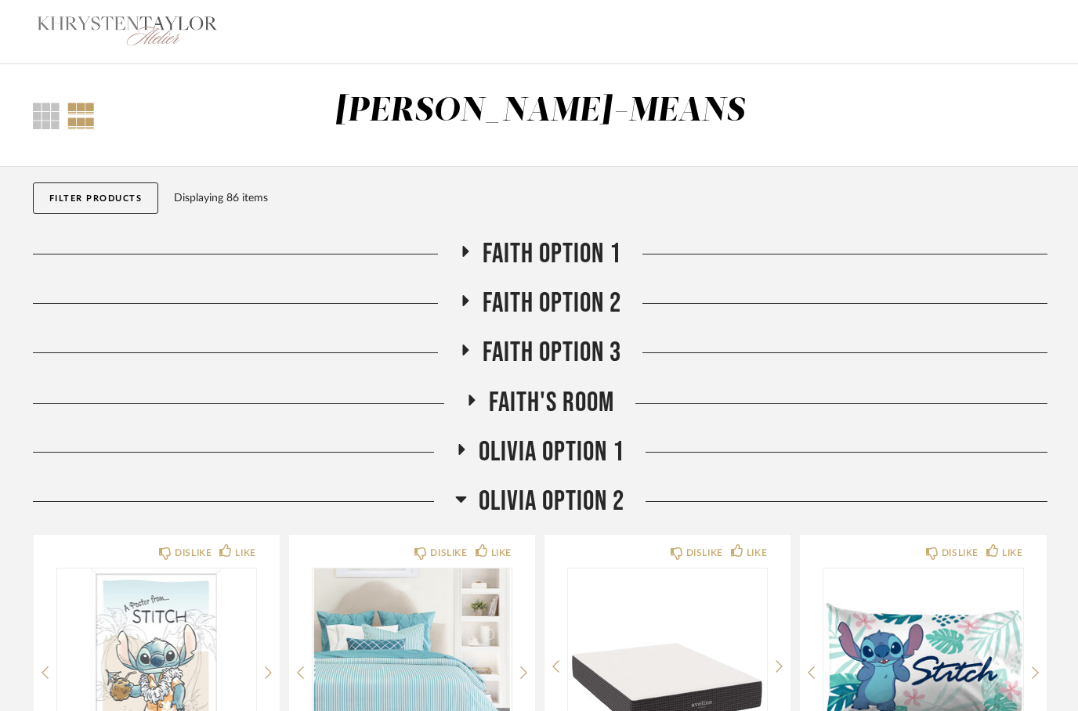
click at [468, 356] on icon at bounding box center [464, 351] width 19 height 12
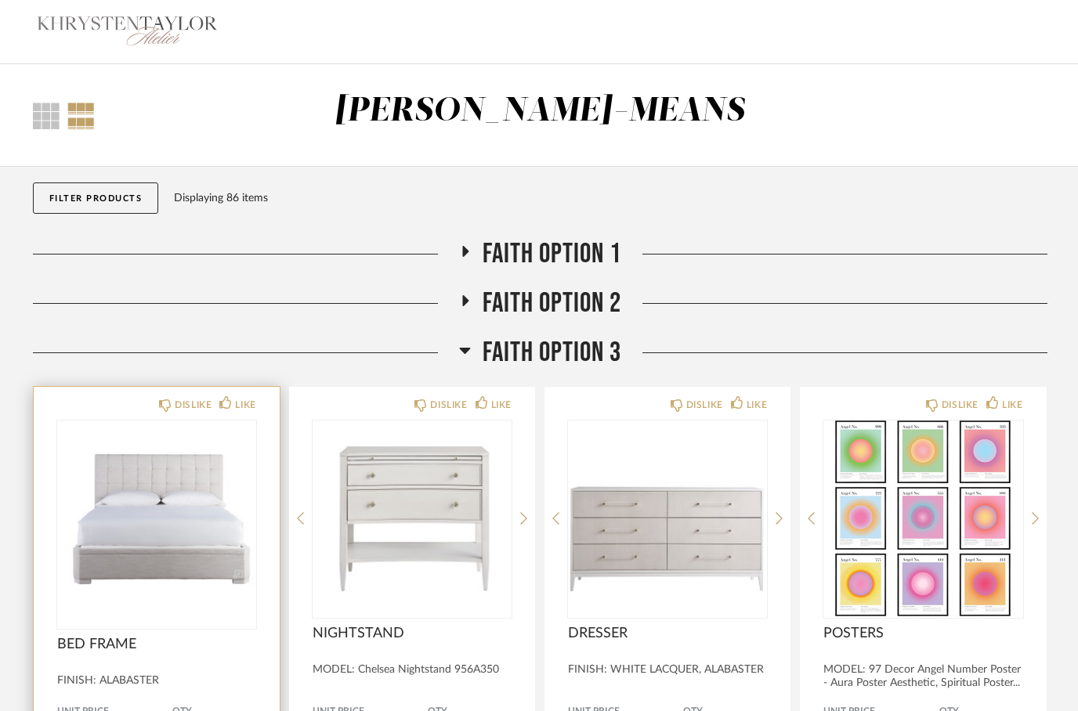
click at [0, 0] on img at bounding box center [0, 0] width 0 height 0
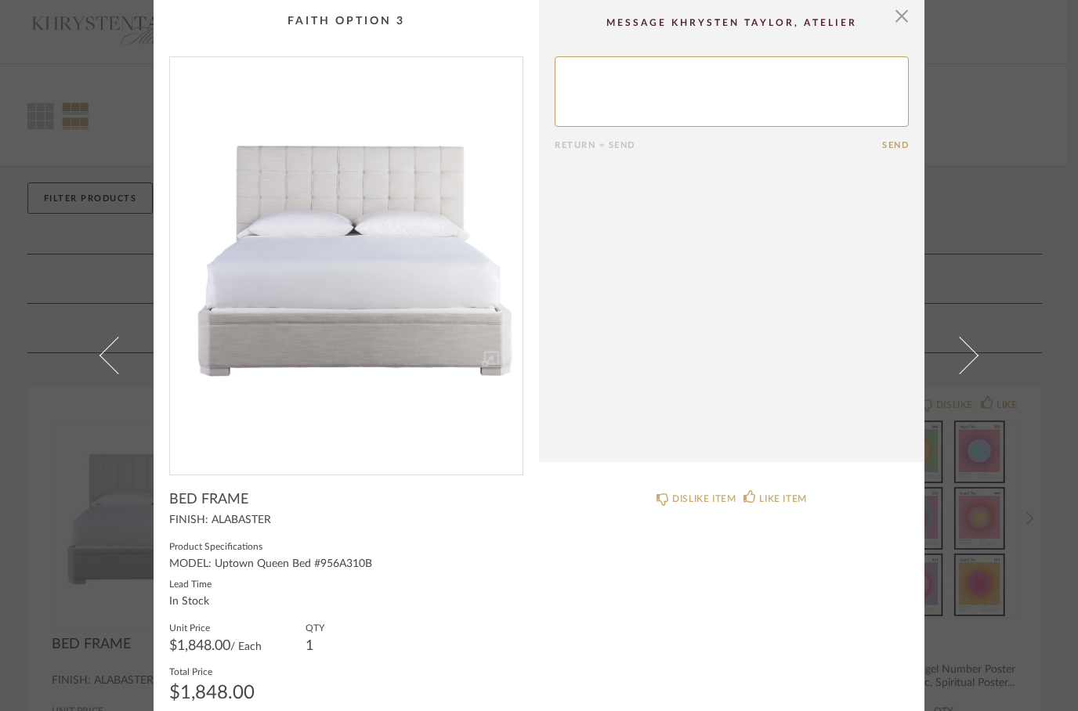
click at [396, 342] on img "0" at bounding box center [346, 259] width 353 height 405
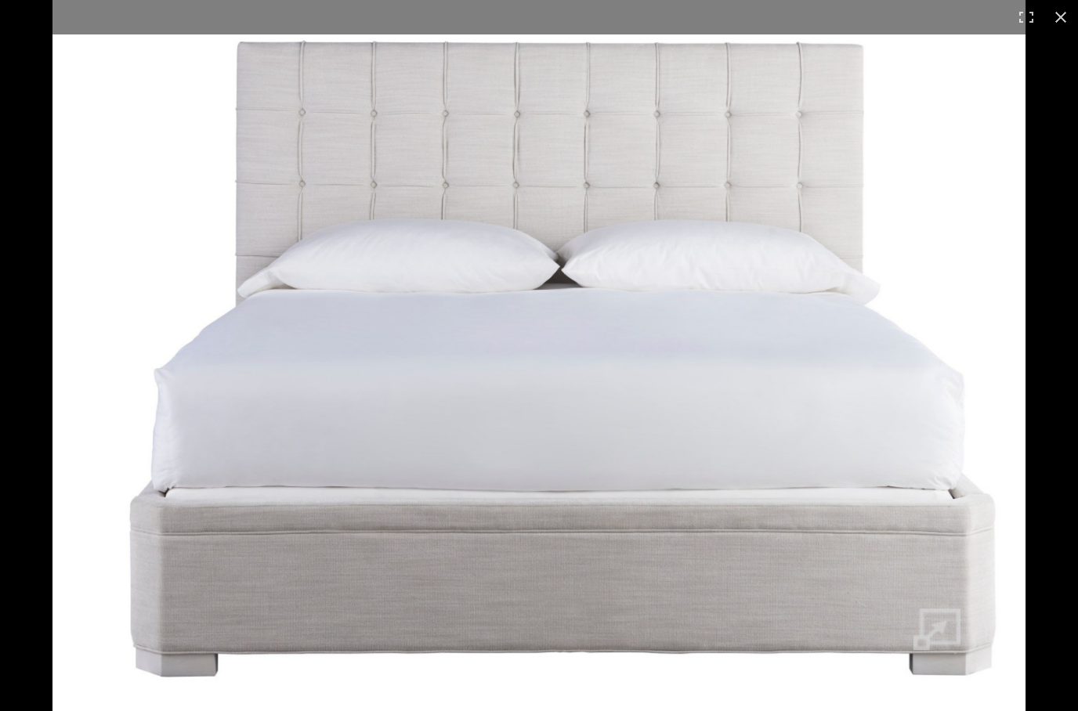
click at [1065, 26] on div "× Return = Send Send BED FRAME FINISH: ALABASTER Product Specifications MODEL: …" at bounding box center [539, 355] width 1078 height 711
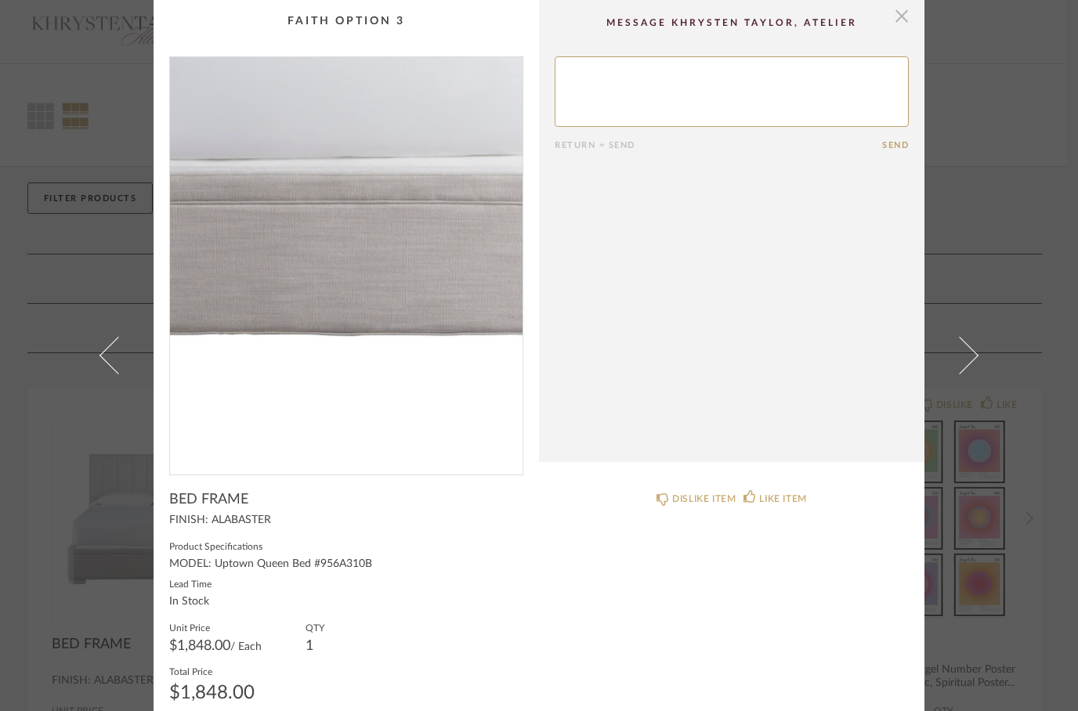
click at [906, 27] on span "button" at bounding box center [901, 15] width 31 height 31
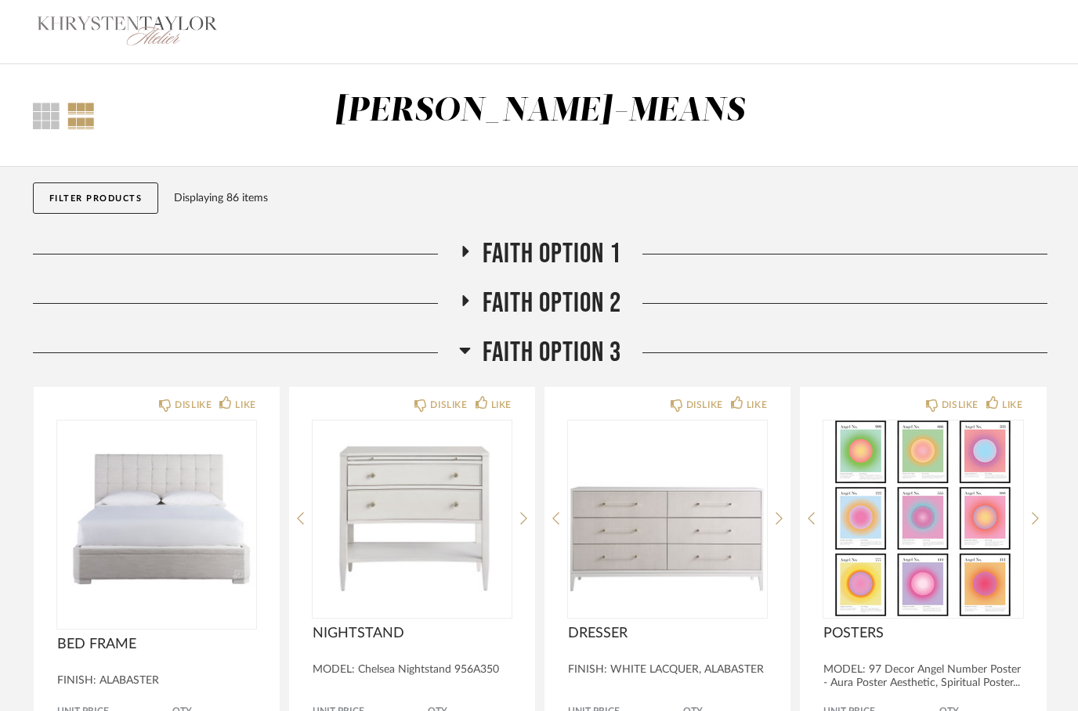
click at [459, 367] on fa-icon at bounding box center [465, 355] width 12 height 23
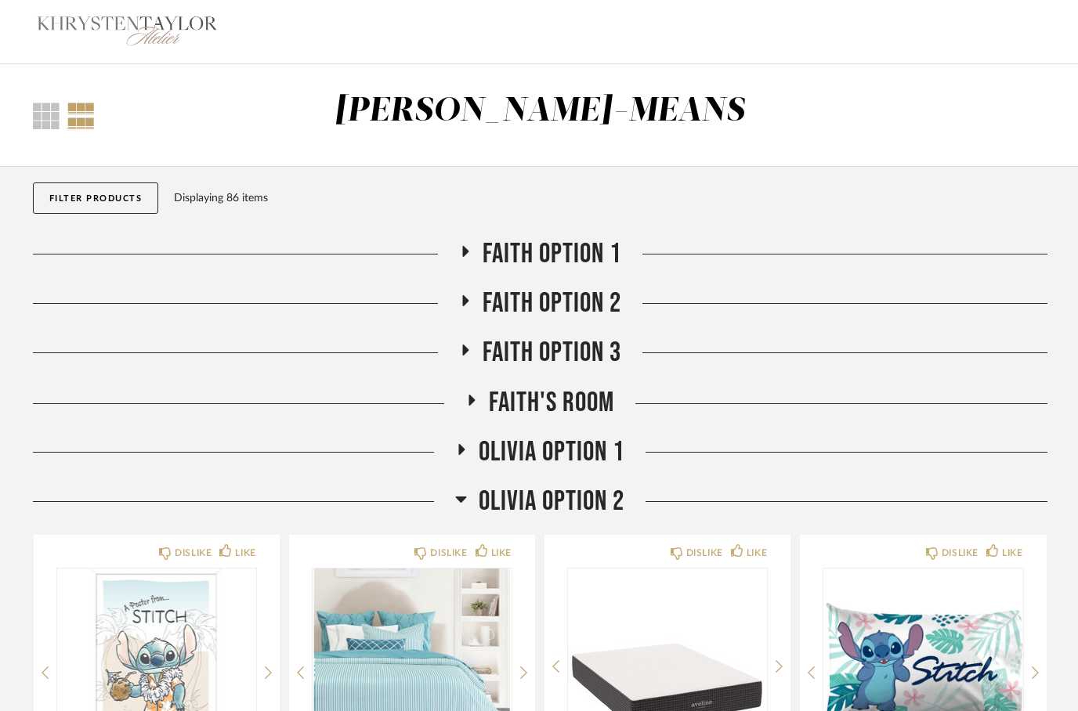
click at [468, 248] on icon at bounding box center [464, 252] width 19 height 12
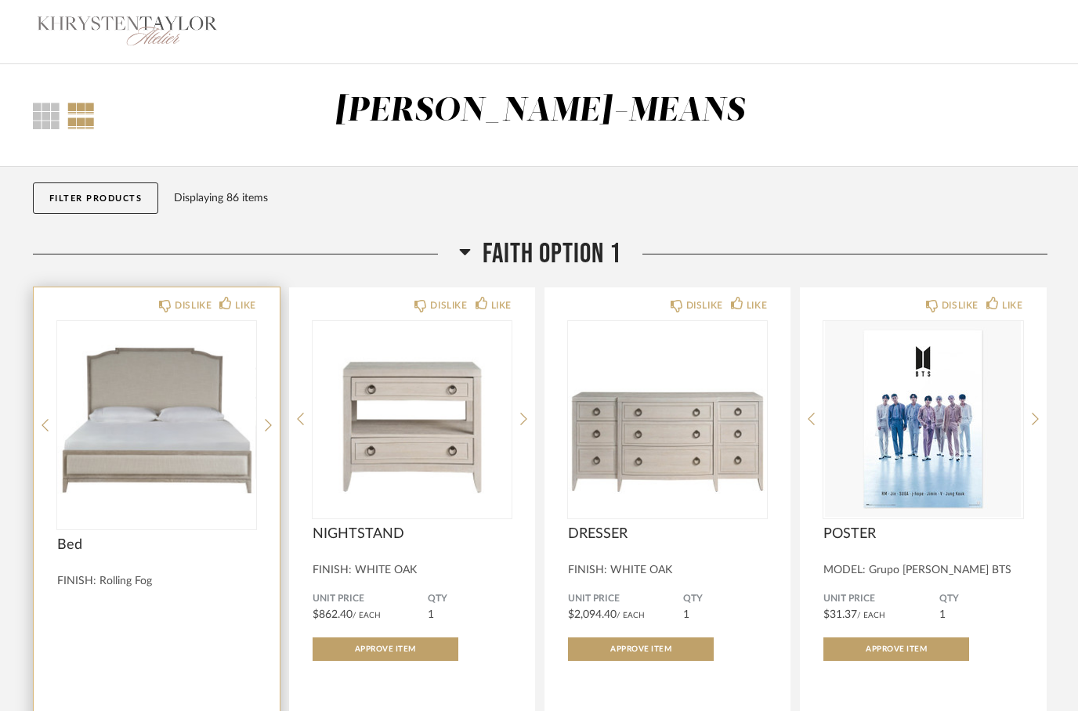
click at [0, 0] on img at bounding box center [0, 0] width 0 height 0
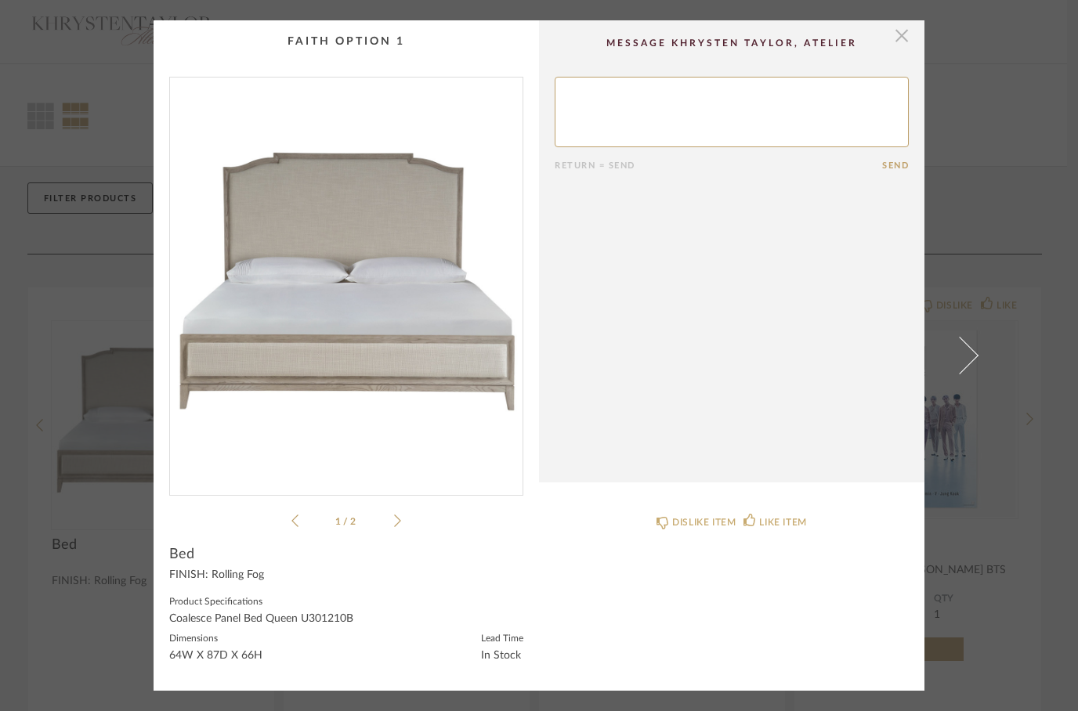
click at [899, 36] on span "button" at bounding box center [901, 35] width 31 height 31
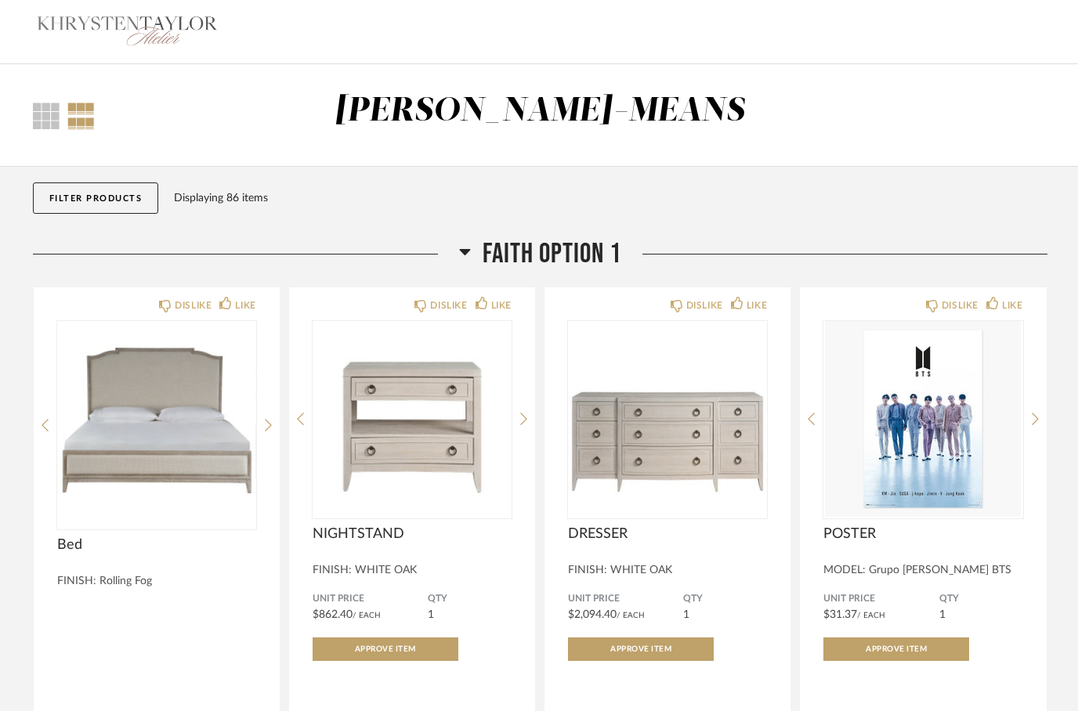
click at [472, 258] on h2 "Faith Option 1" at bounding box center [540, 254] width 162 height 34
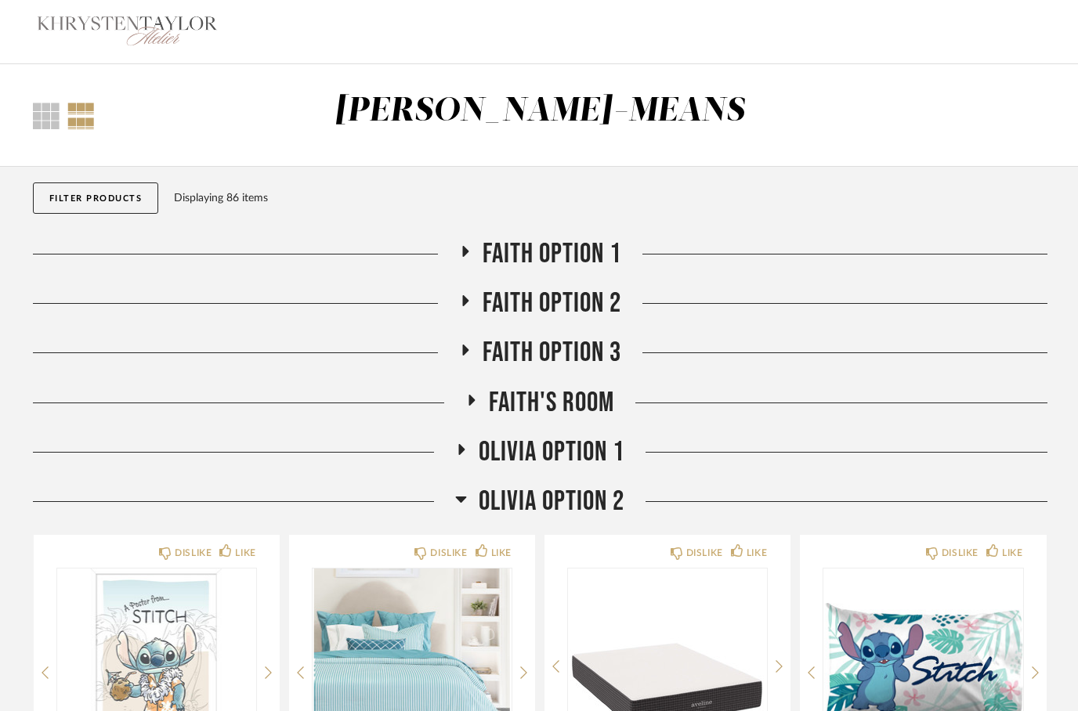
click at [464, 449] on icon at bounding box center [461, 449] width 19 height 12
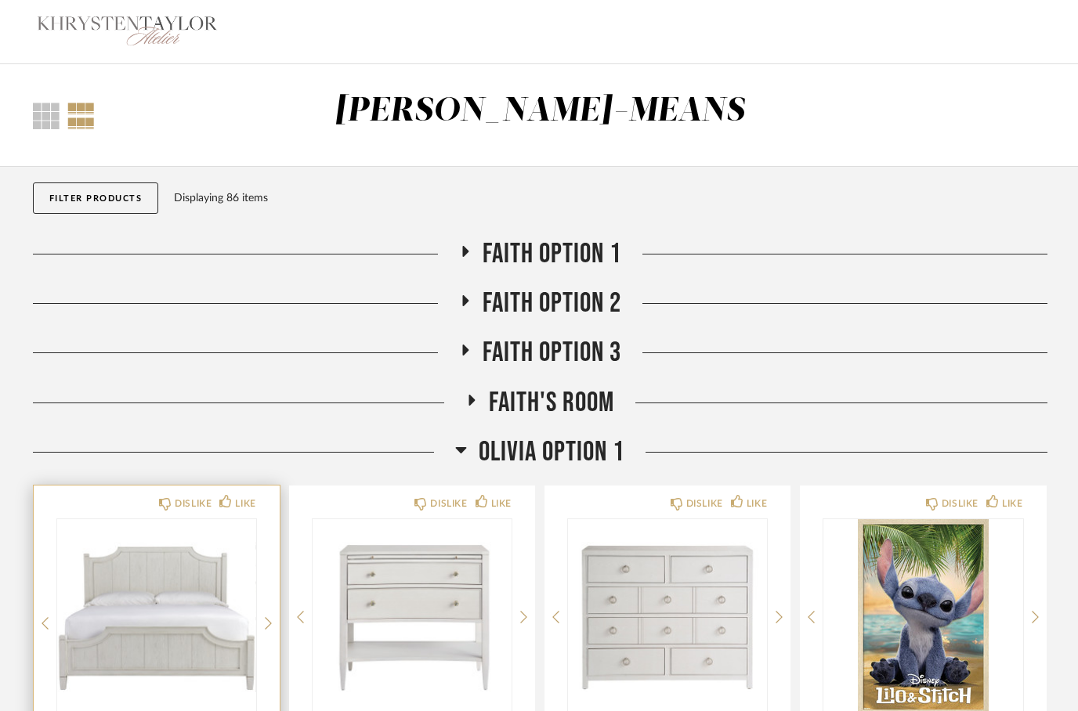
click at [0, 0] on img at bounding box center [0, 0] width 0 height 0
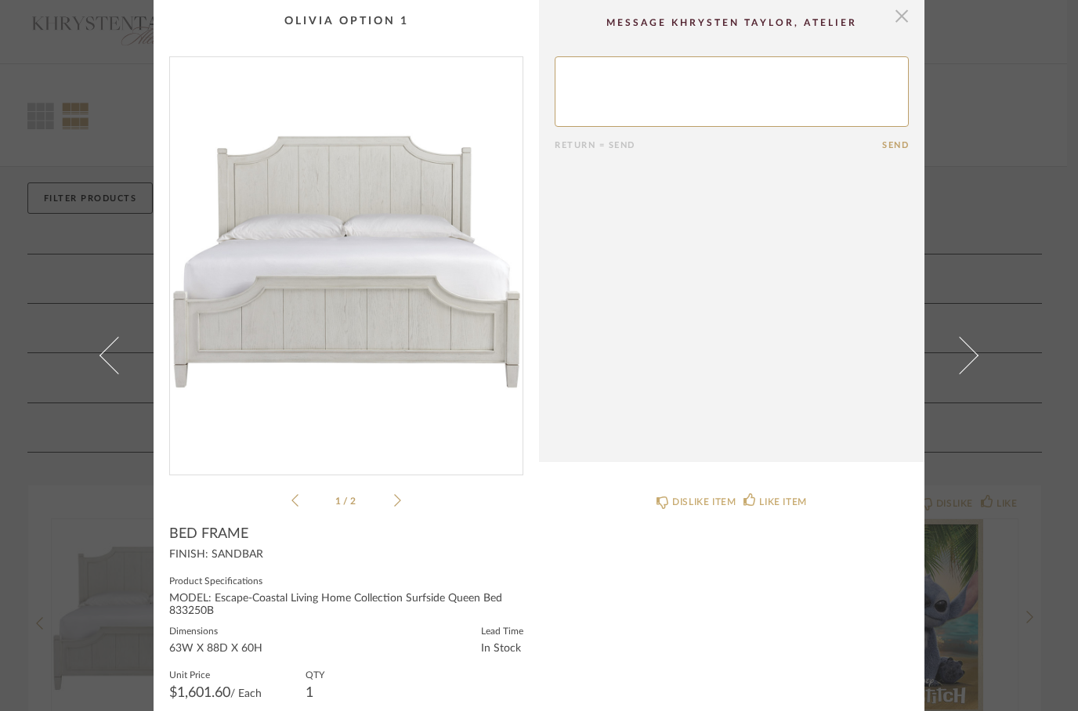
click at [907, 24] on span "button" at bounding box center [901, 15] width 31 height 31
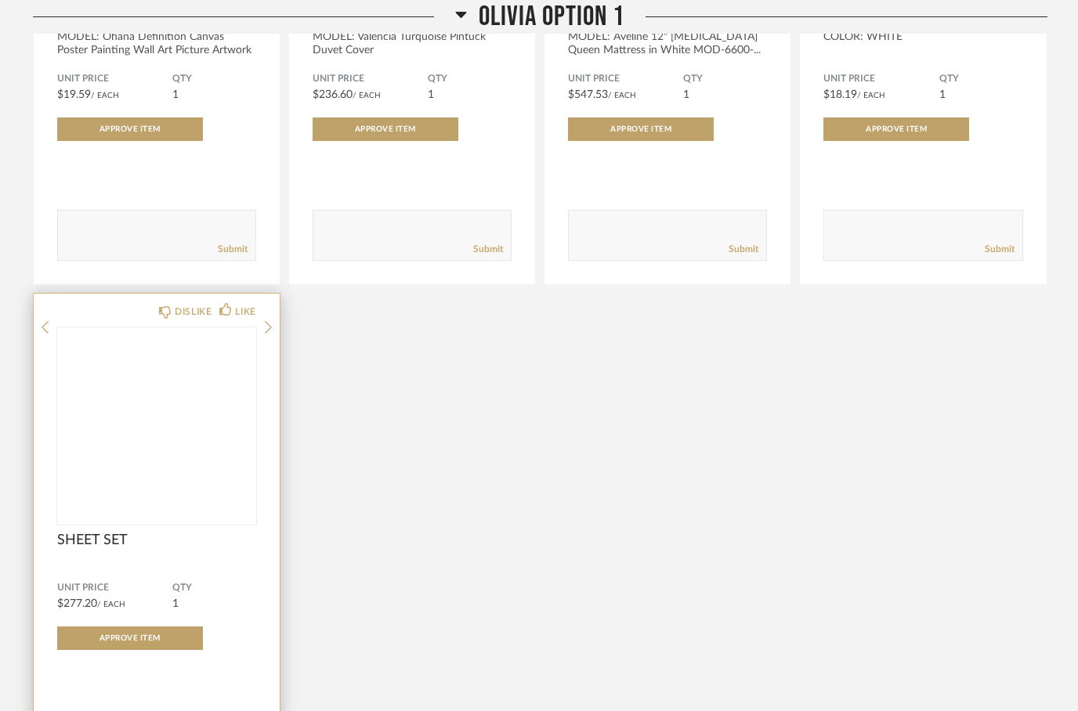
scroll to position [1271, 0]
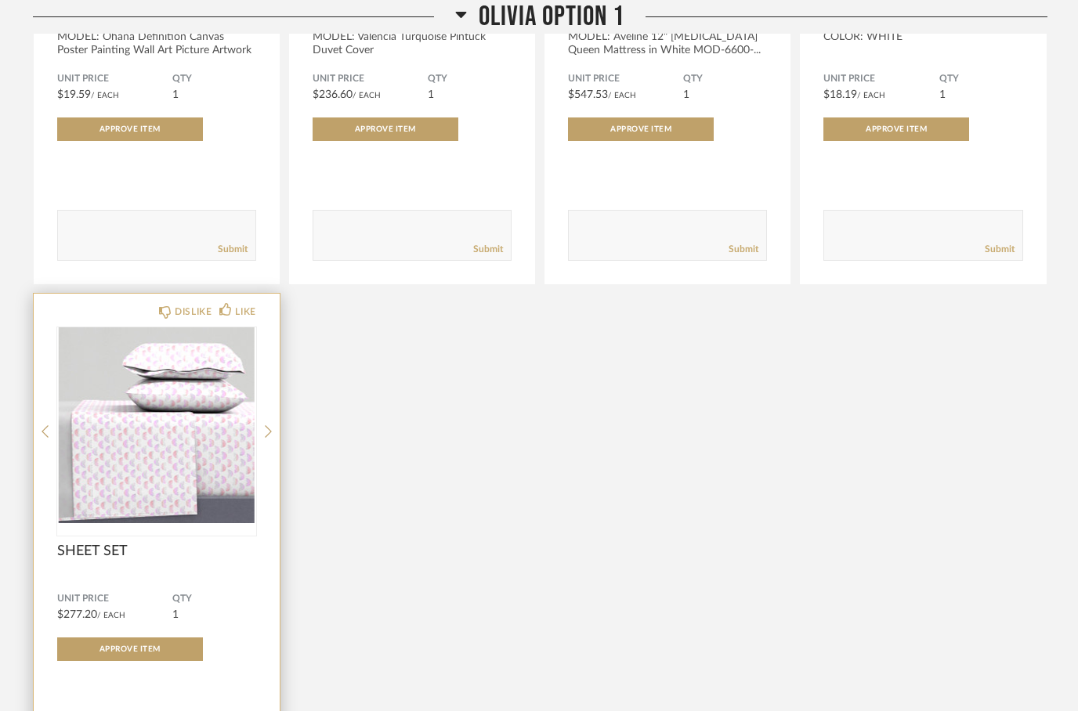
click at [0, 0] on img at bounding box center [0, 0] width 0 height 0
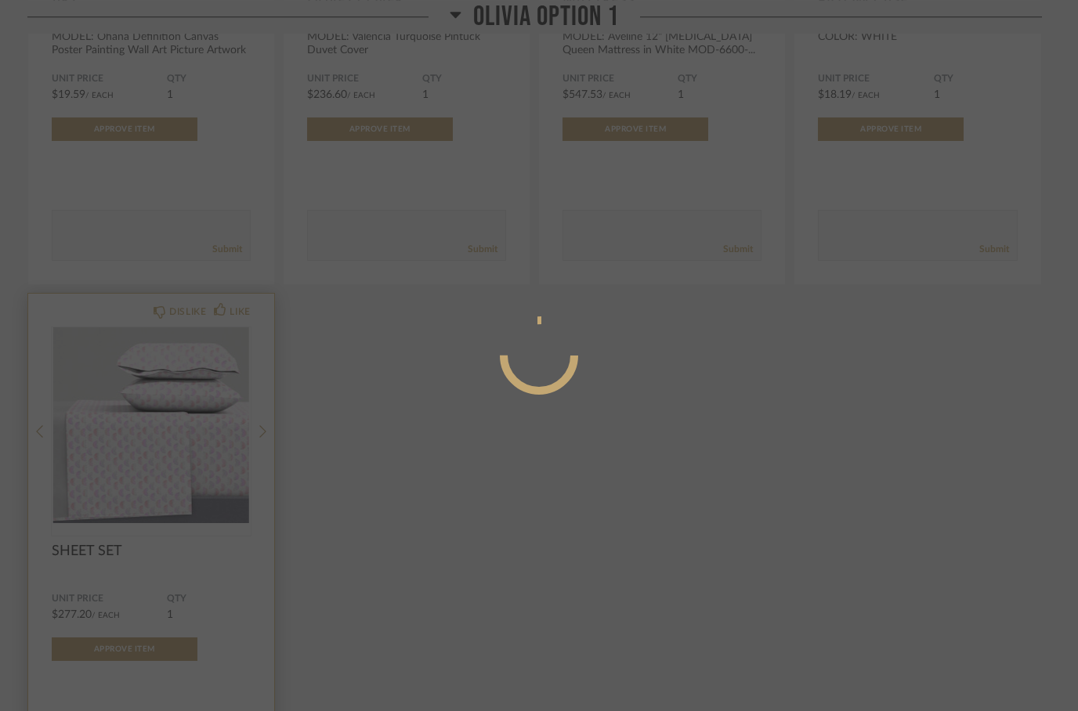
scroll to position [0, 0]
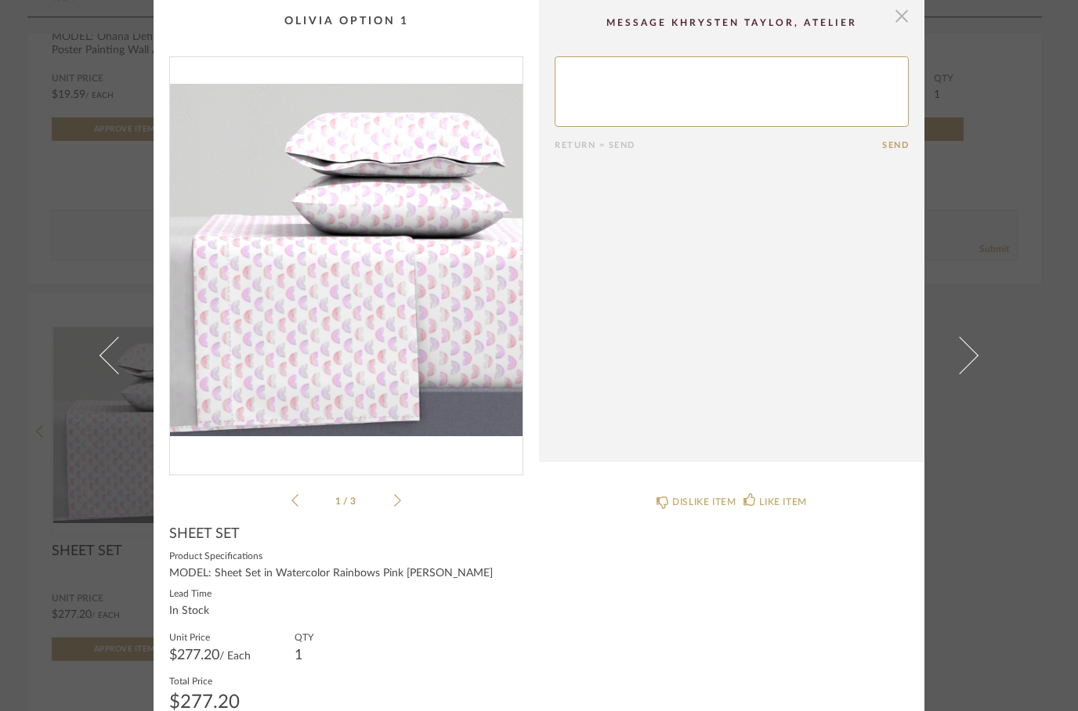
click at [909, 13] on span "button" at bounding box center [901, 15] width 31 height 31
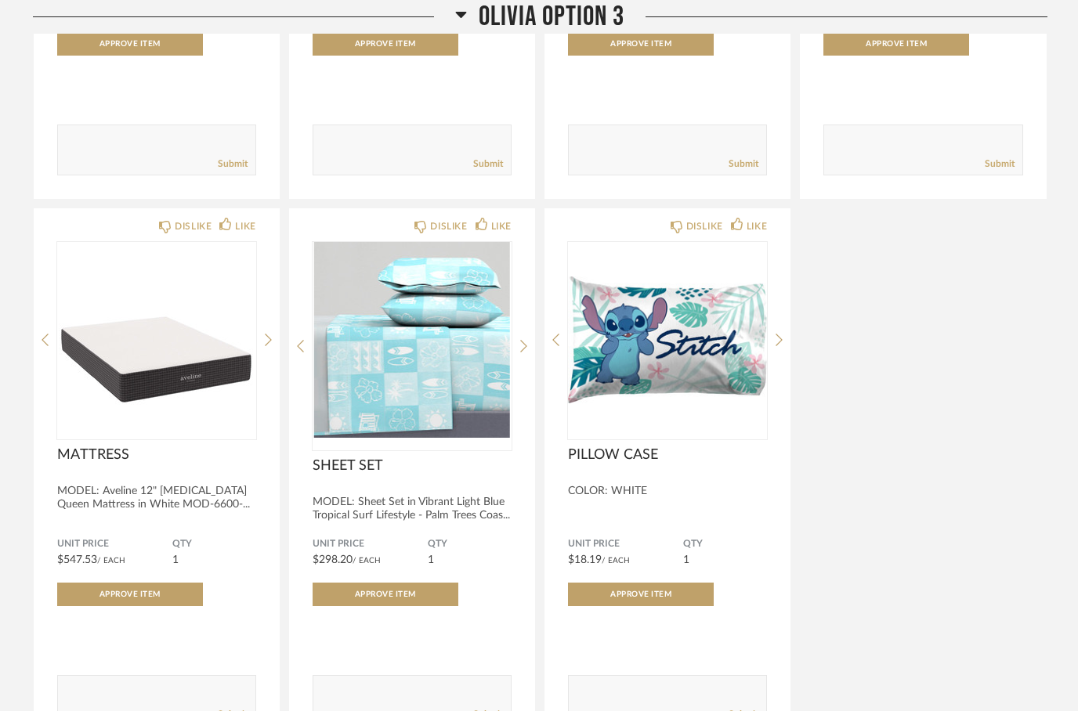
scroll to position [3776, 0]
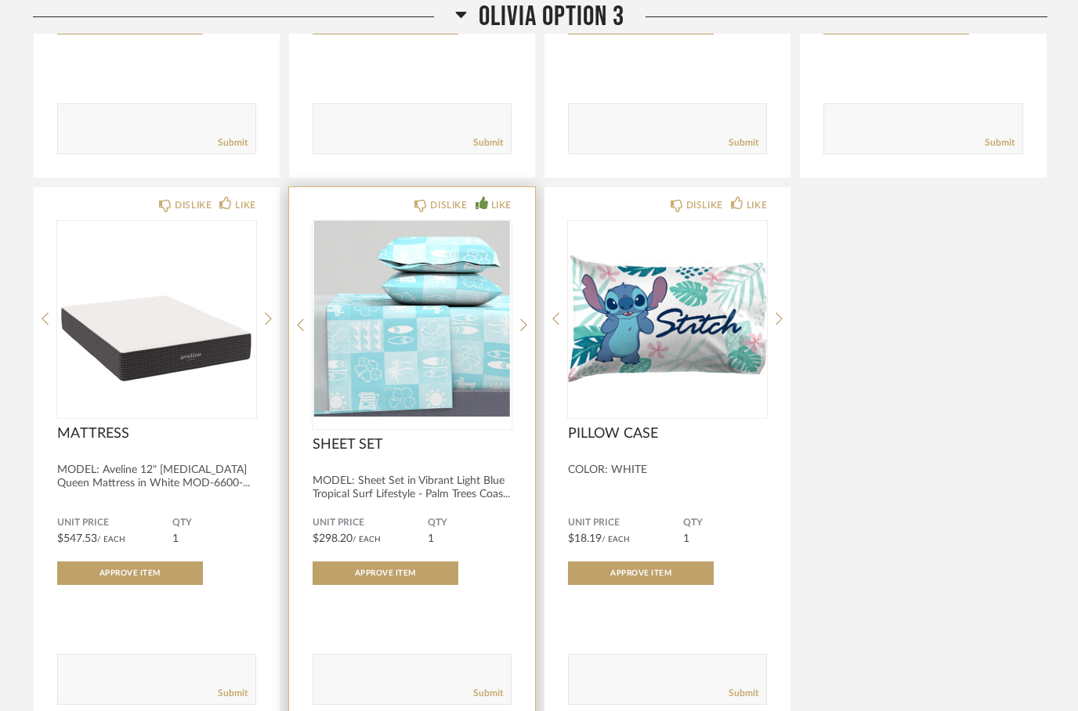
click at [488, 211] on div "LIKE" at bounding box center [494, 205] width 36 height 16
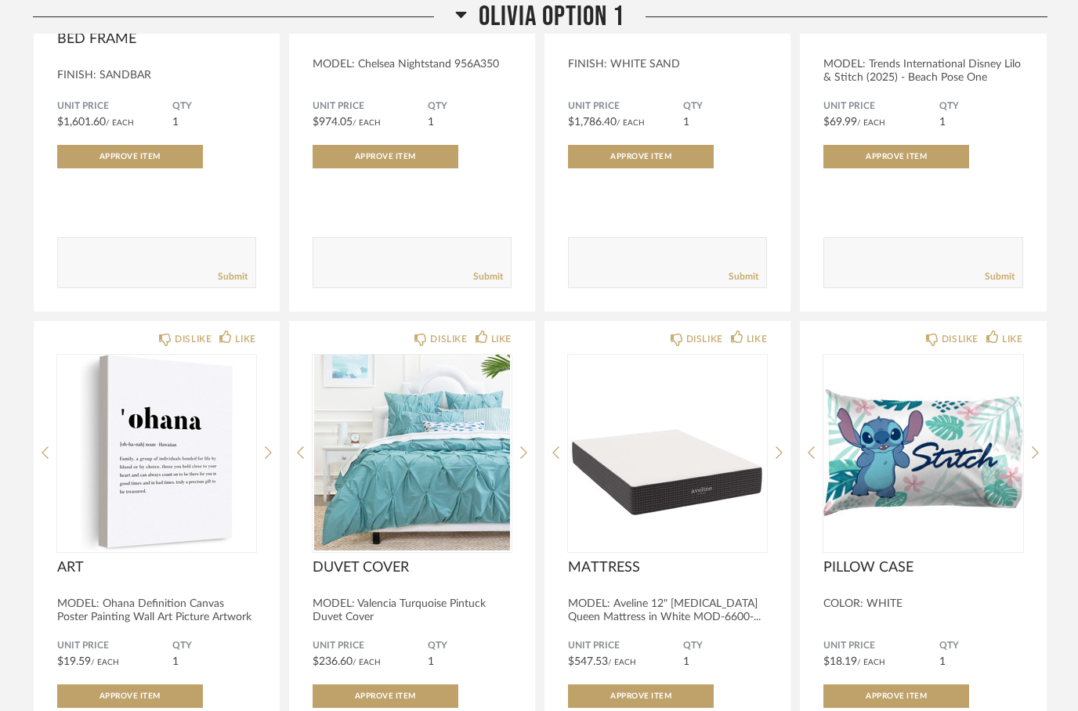
scroll to position [712, 0]
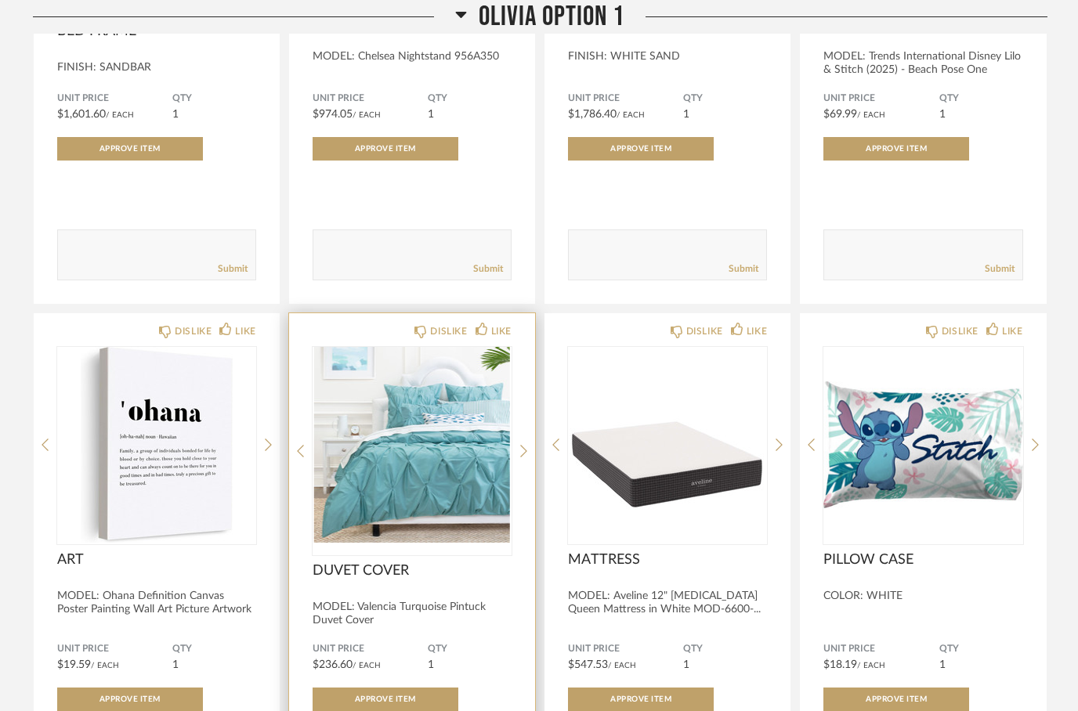
click at [0, 0] on img at bounding box center [0, 0] width 0 height 0
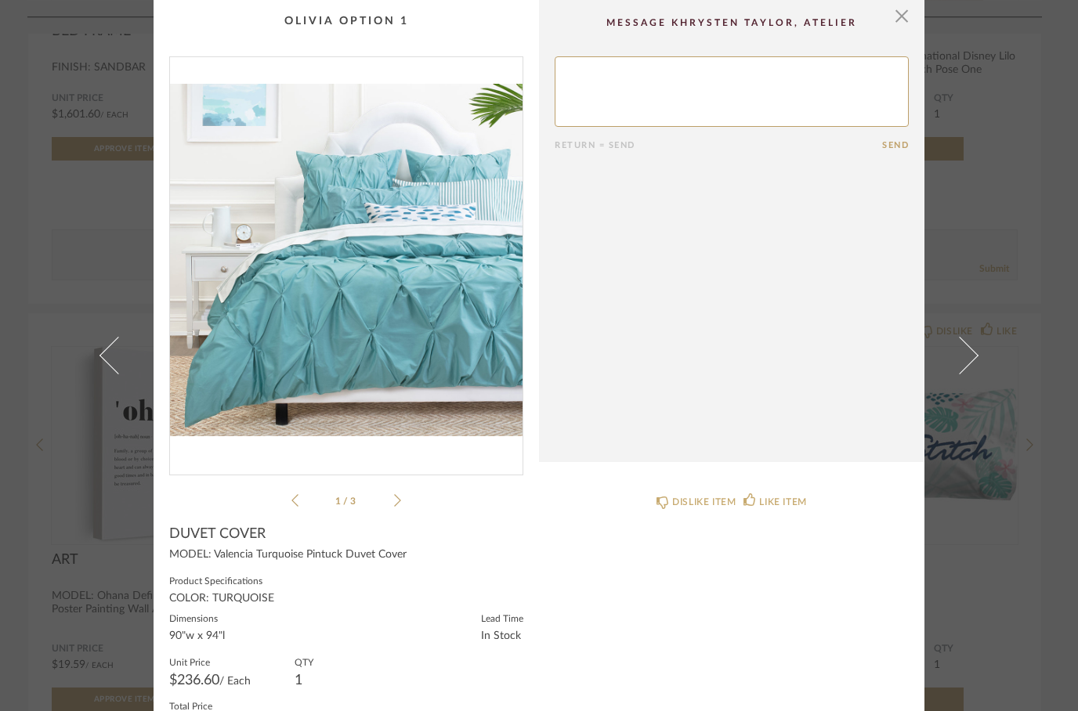
scroll to position [0, 0]
click at [891, 28] on span "button" at bounding box center [901, 15] width 31 height 31
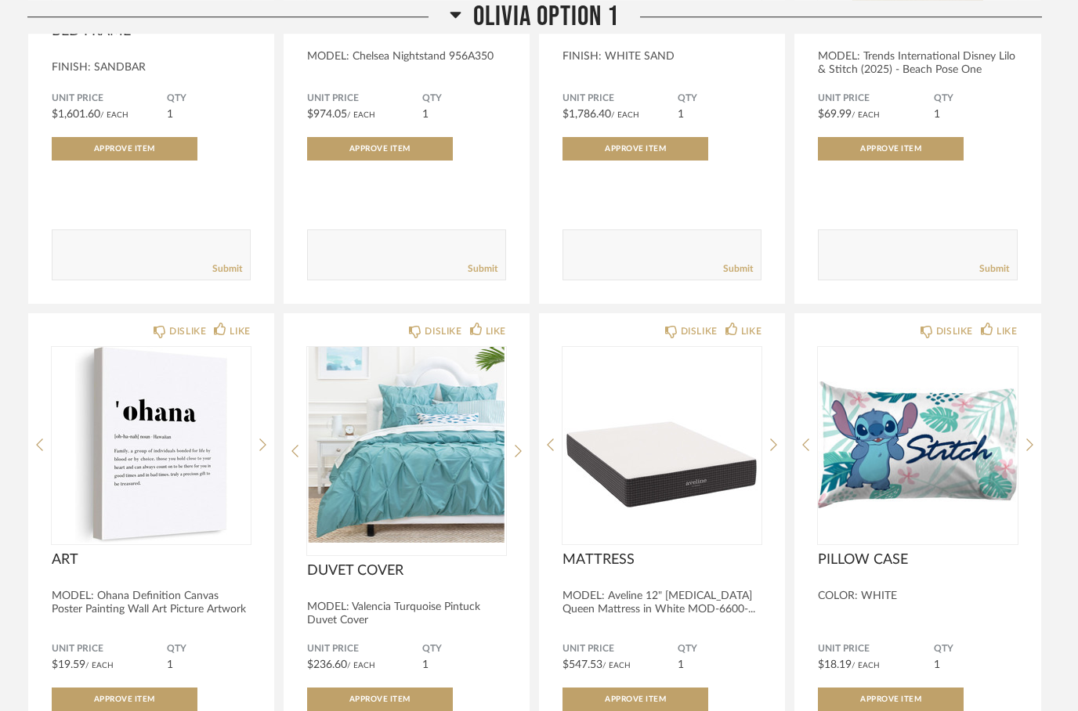
scroll to position [712, 0]
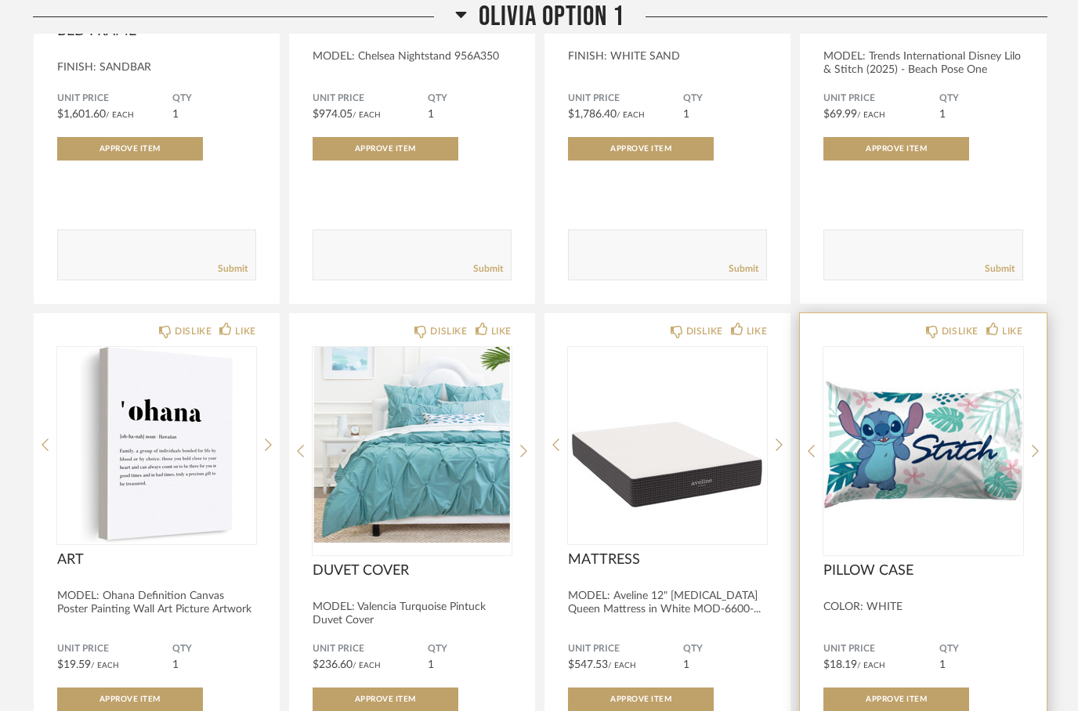
click at [0, 0] on img at bounding box center [0, 0] width 0 height 0
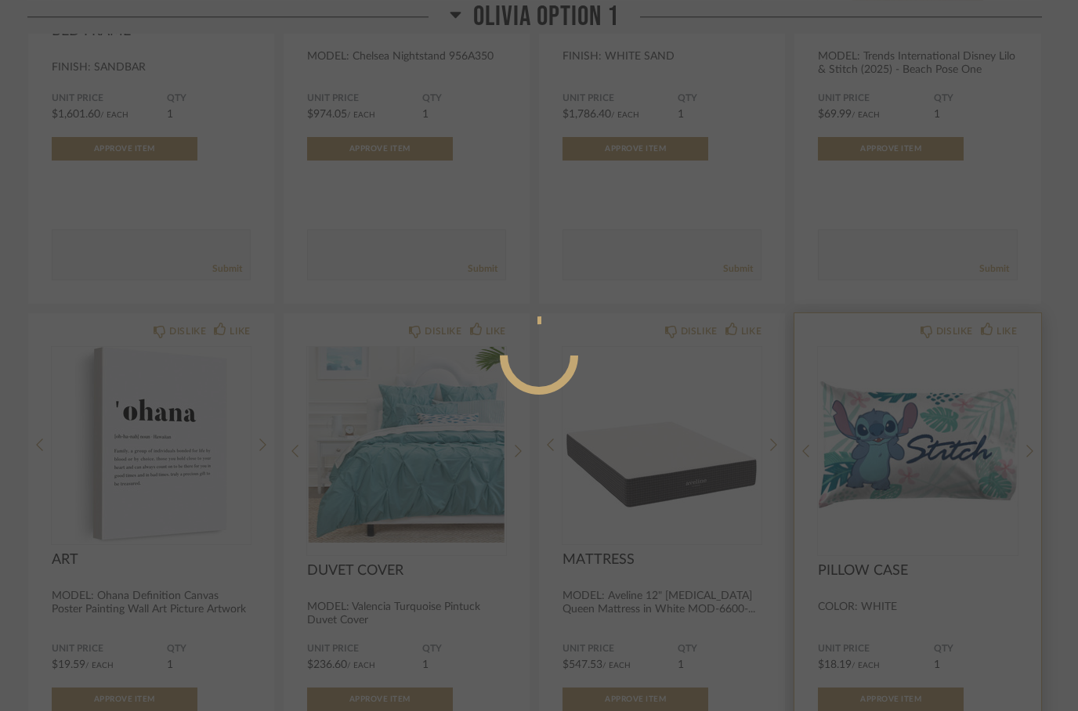
scroll to position [0, 0]
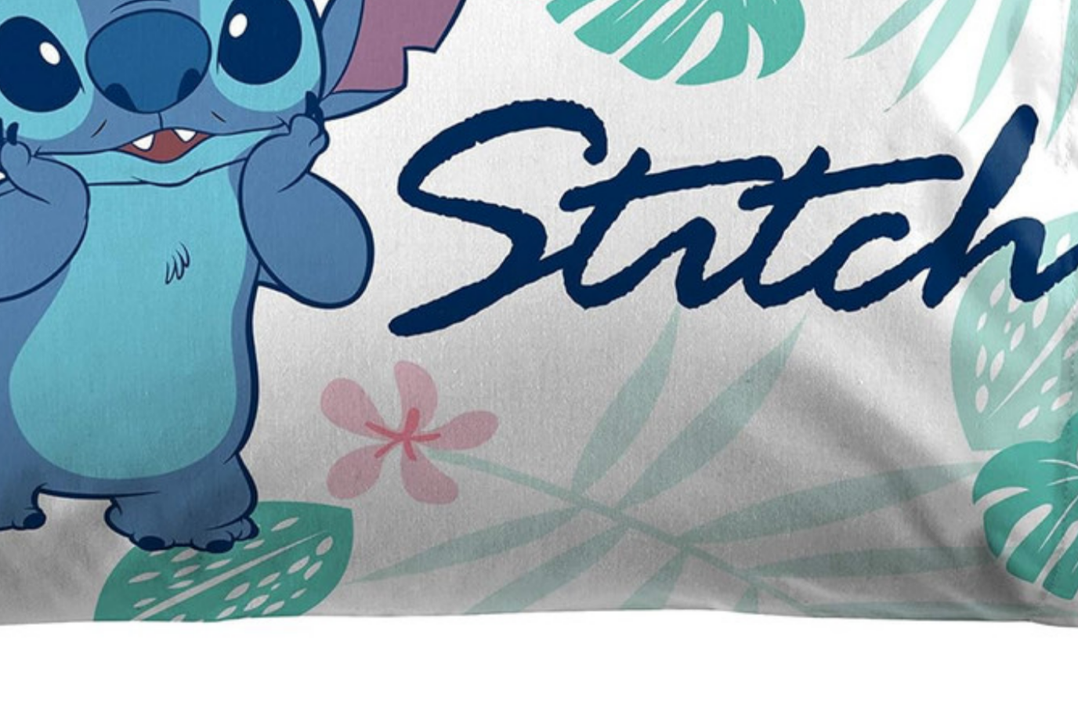
click at [170, 96] on img "0" at bounding box center [346, 259] width 353 height 405
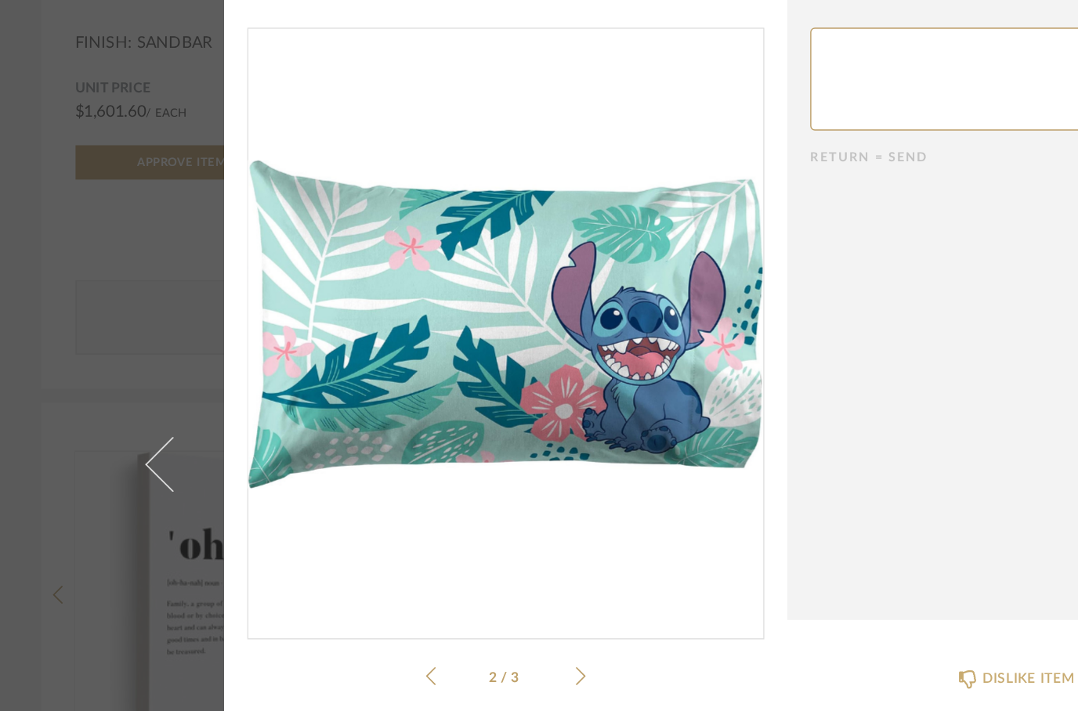
click at [676, 180] on cpp-summary-comments "Return = Send Send" at bounding box center [731, 231] width 385 height 462
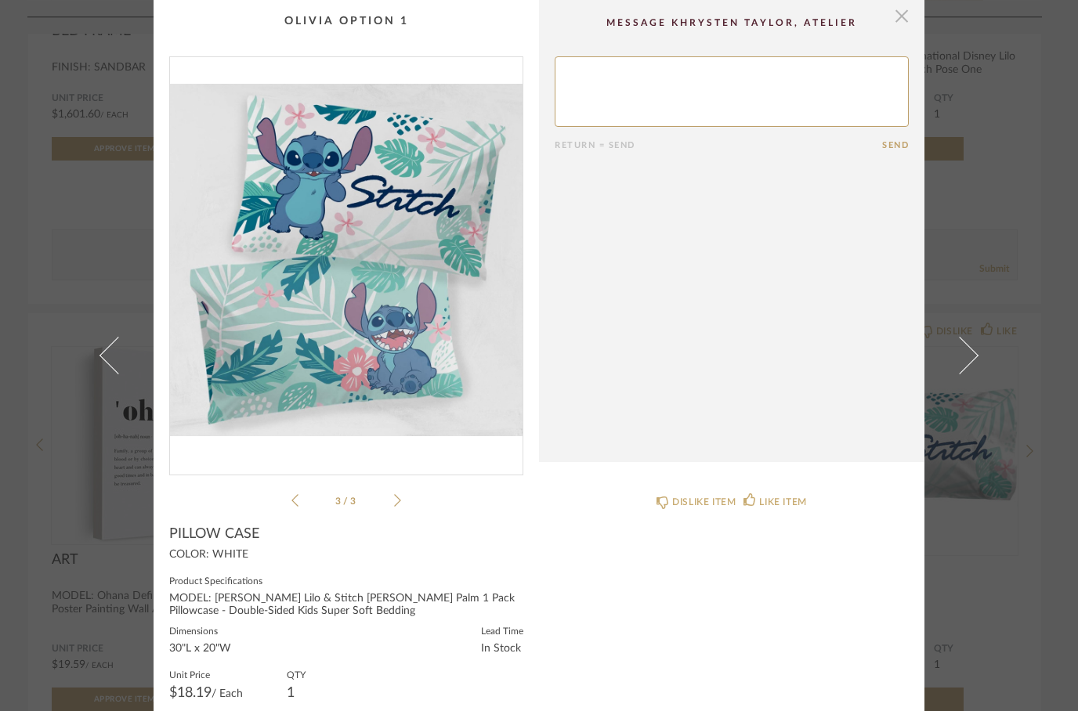
click at [895, 23] on span "button" at bounding box center [901, 15] width 31 height 31
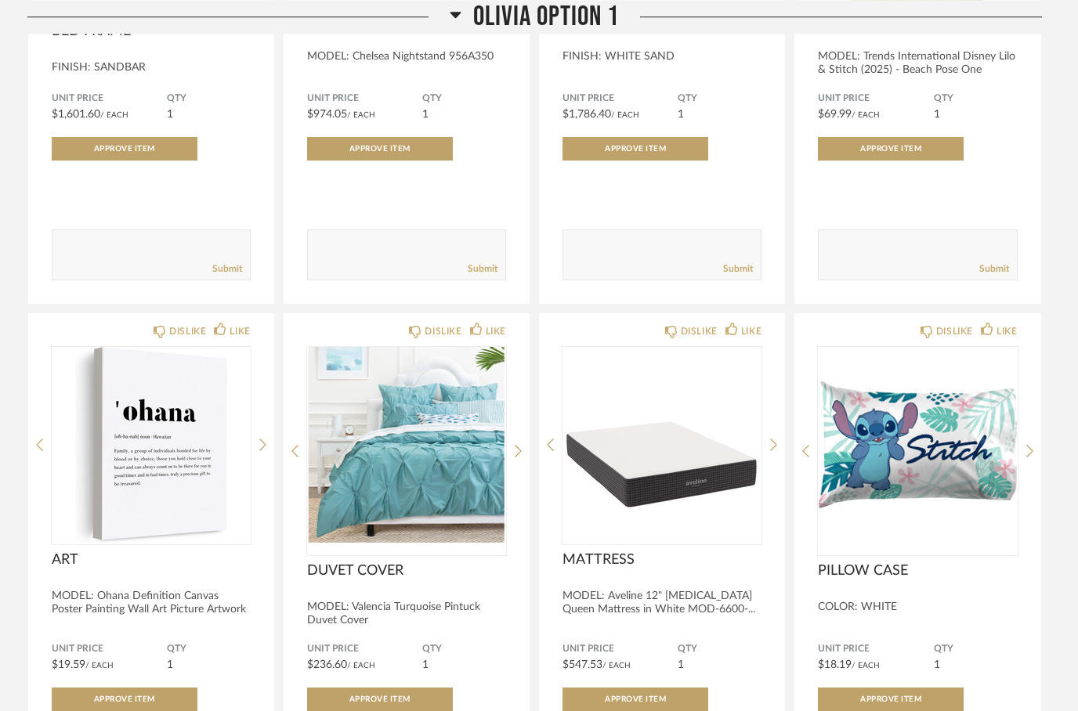
scroll to position [712, 0]
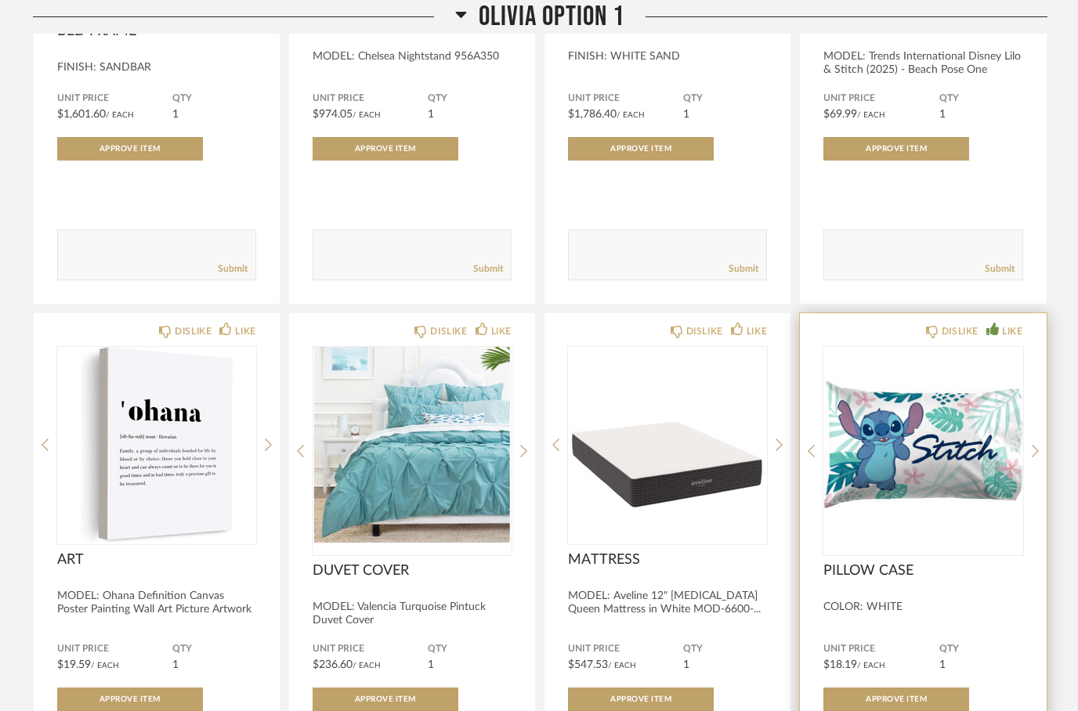
click at [991, 337] on div "LIKE" at bounding box center [1004, 332] width 36 height 16
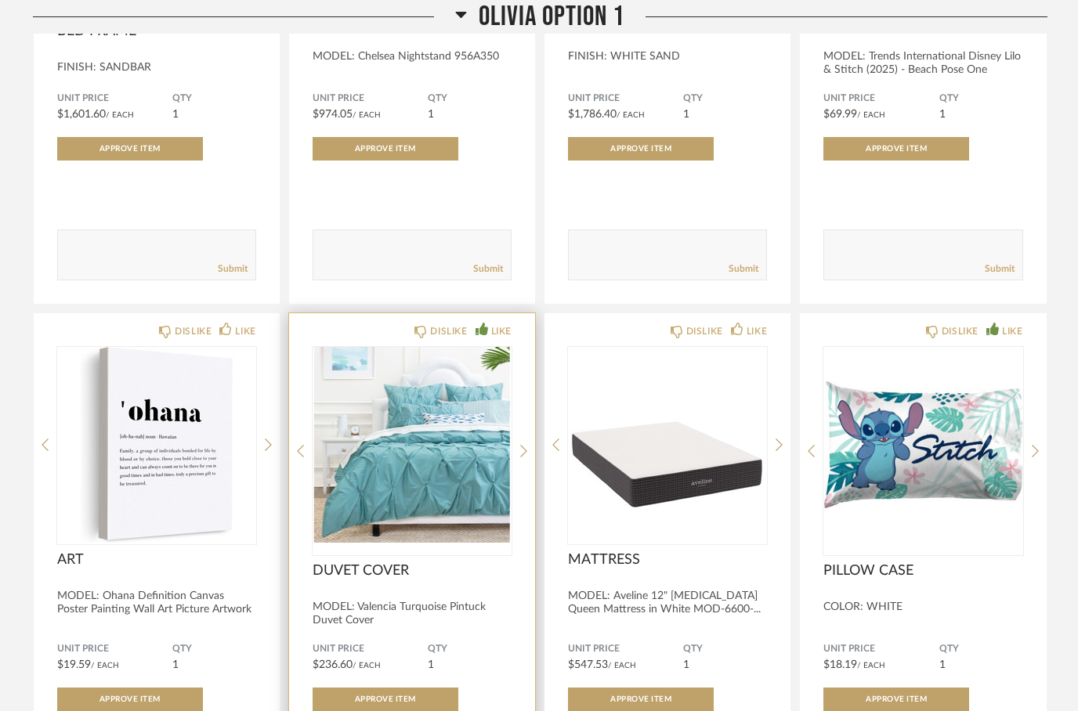
click at [478, 334] on icon at bounding box center [482, 329] width 13 height 13
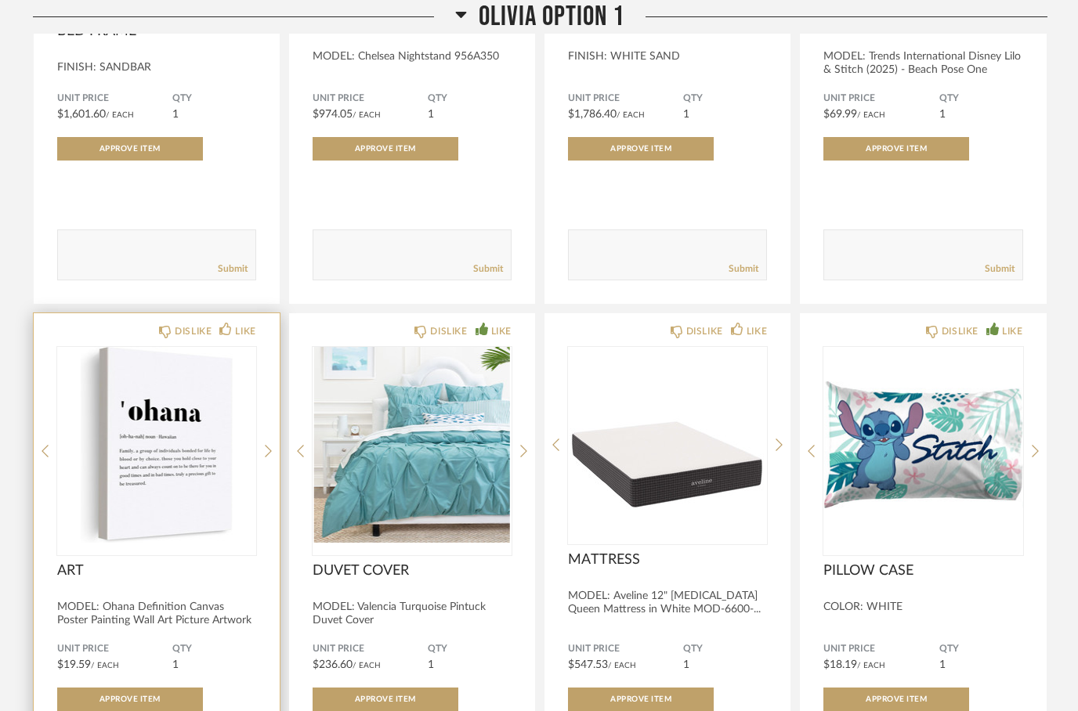
click at [0, 0] on img at bounding box center [0, 0] width 0 height 0
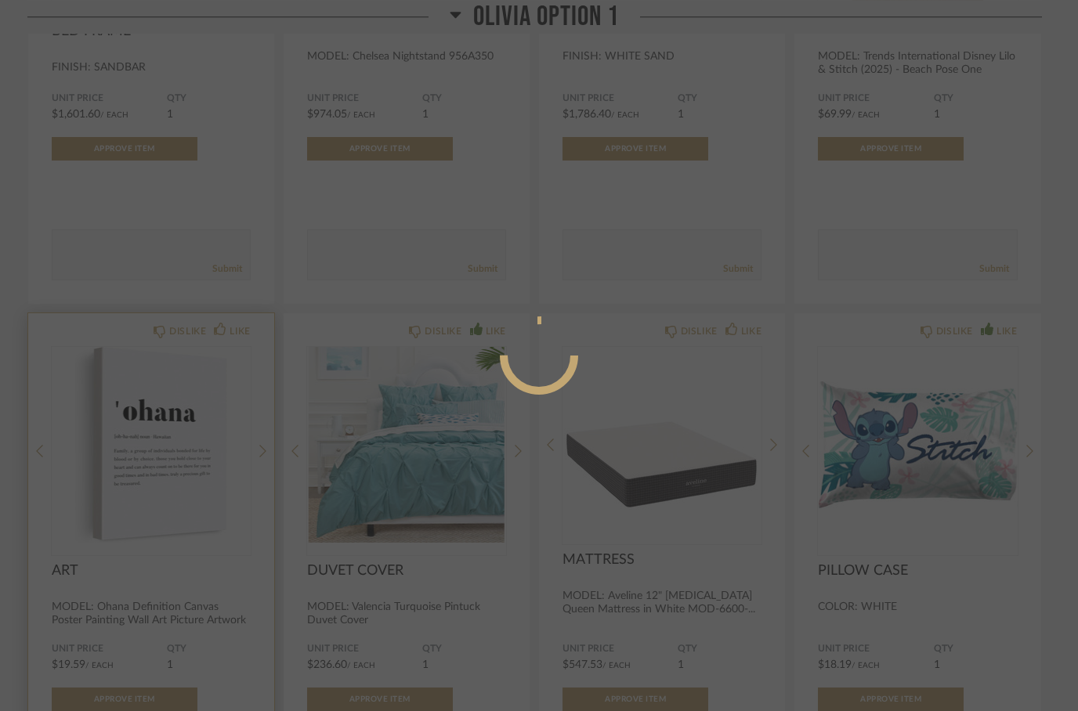
scroll to position [0, 0]
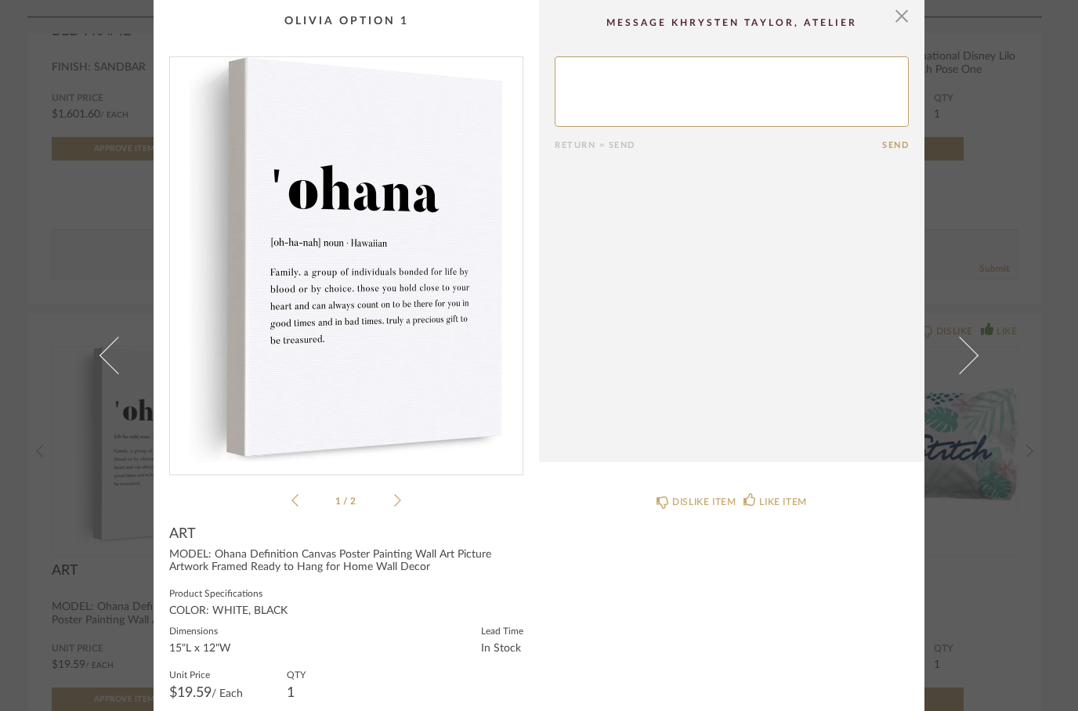
click at [400, 495] on icon at bounding box center [397, 501] width 7 height 14
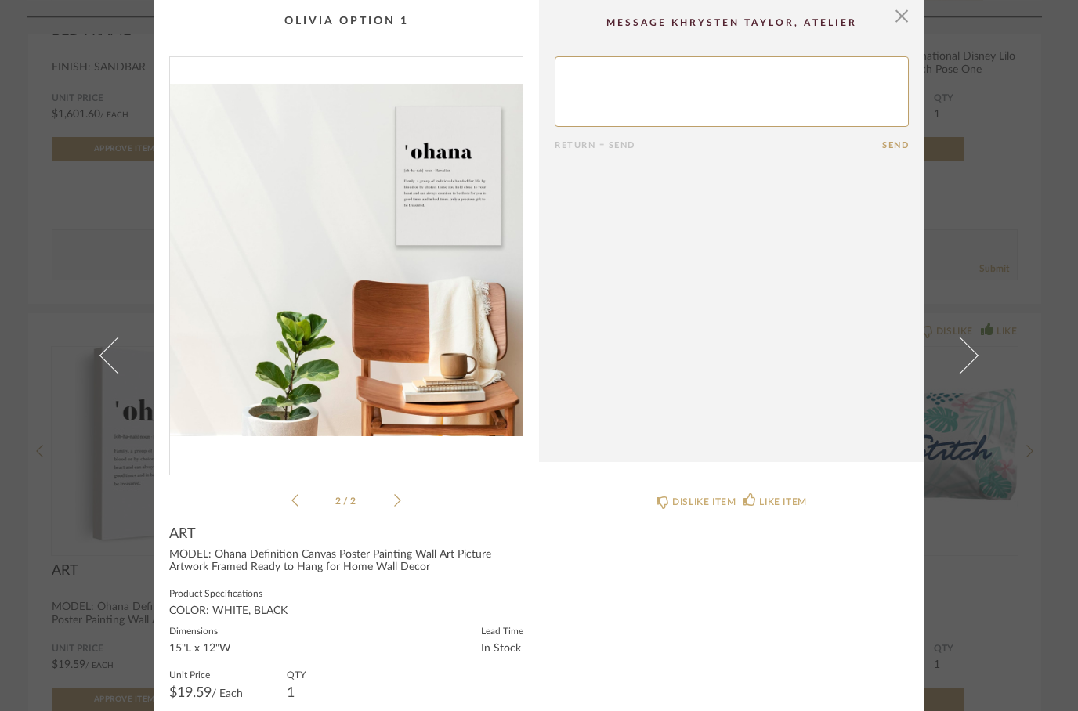
click at [297, 504] on icon at bounding box center [294, 501] width 7 height 14
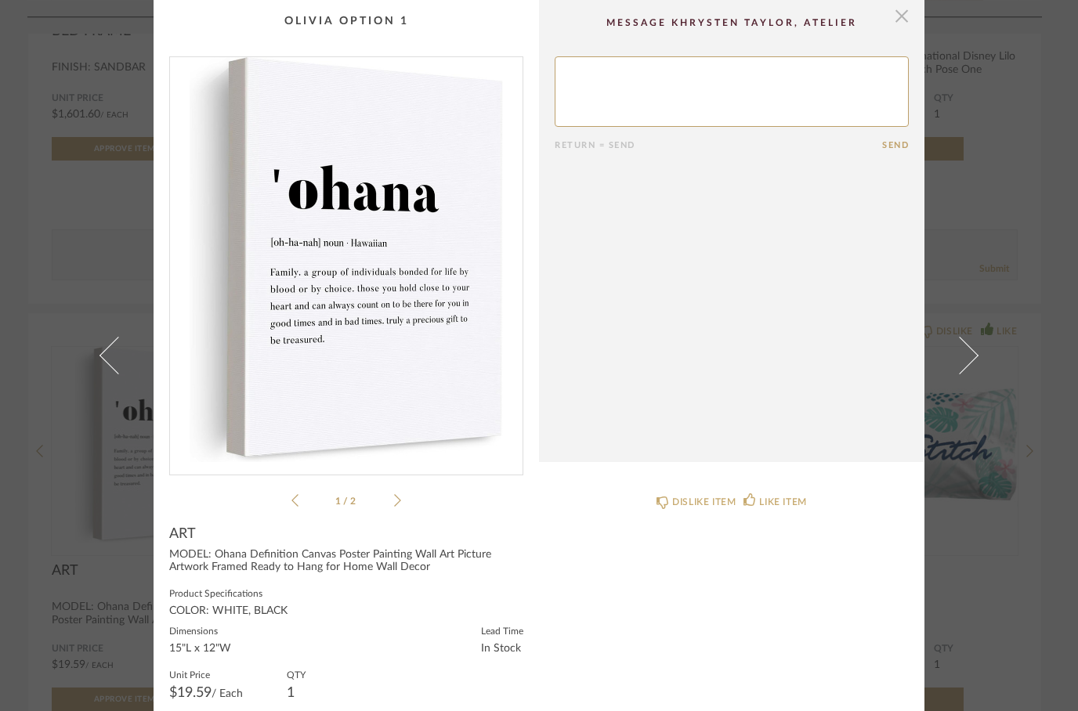
click at [909, 18] on span "button" at bounding box center [901, 15] width 31 height 31
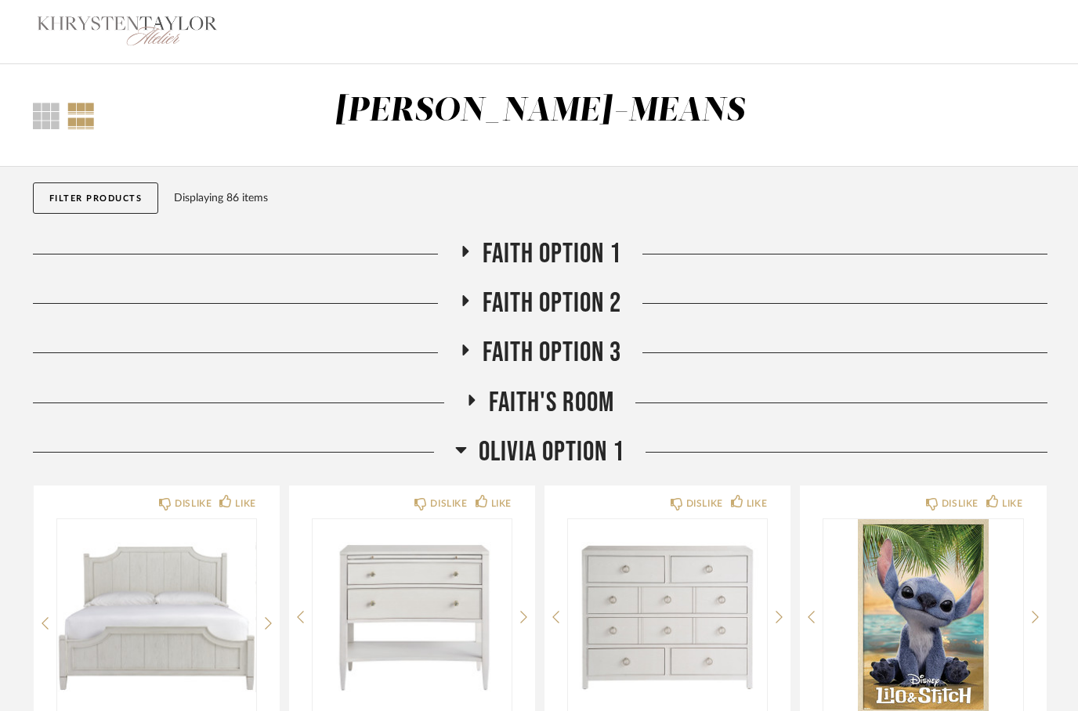
scroll to position [712, 0]
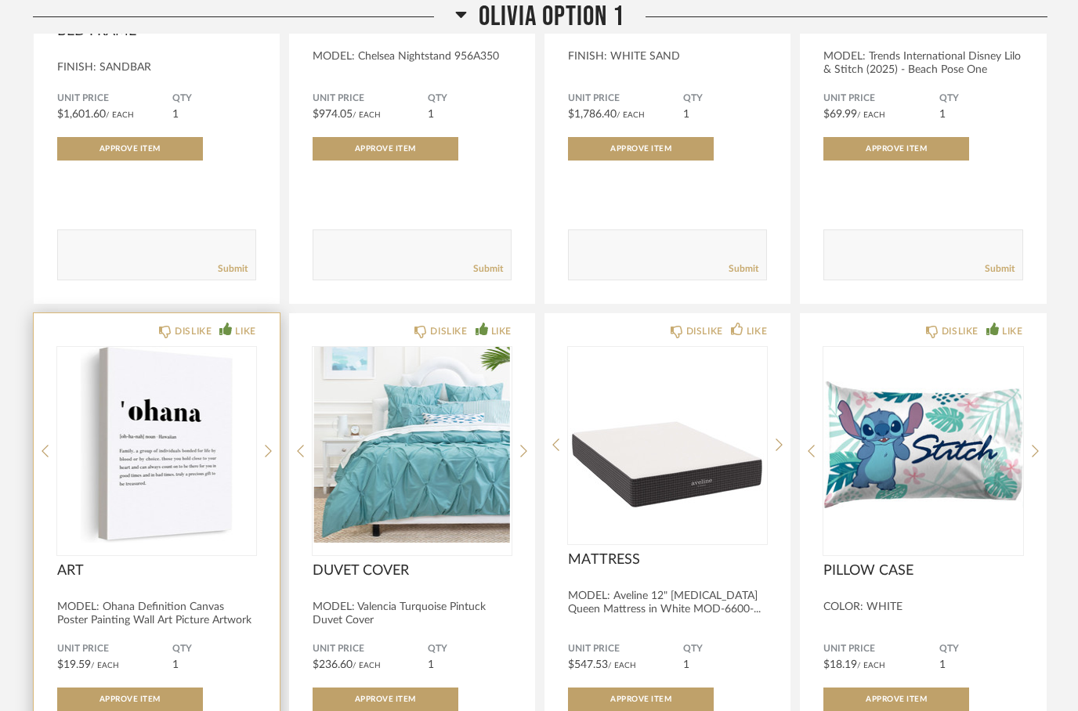
click at [235, 336] on div "LIKE" at bounding box center [245, 332] width 20 height 16
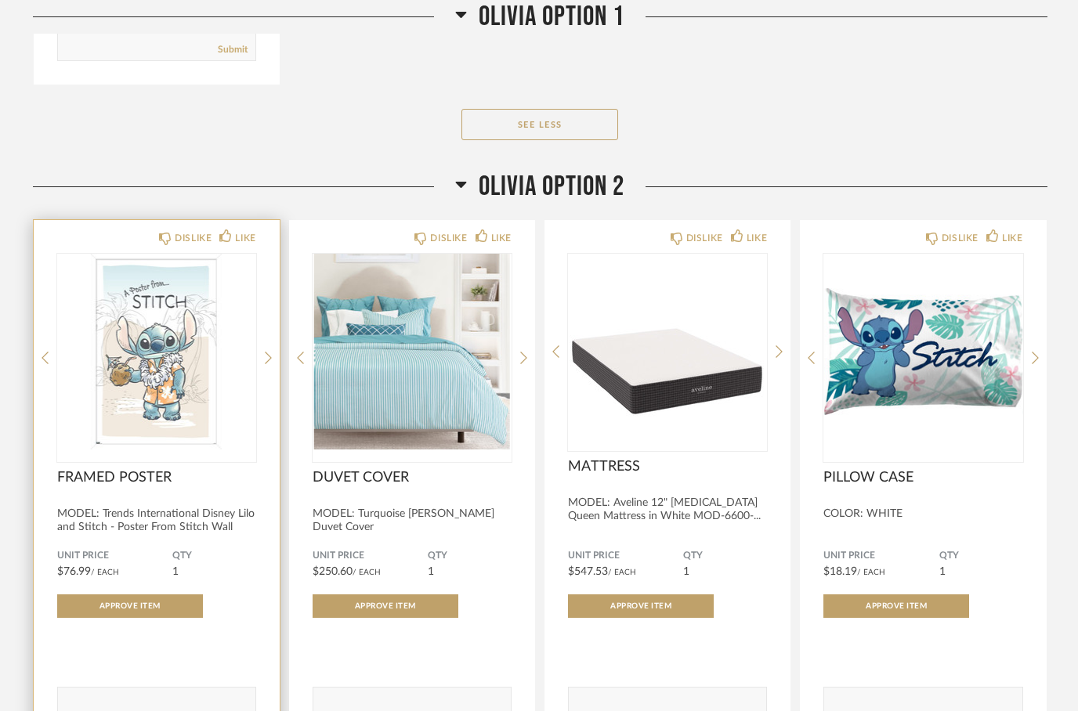
scroll to position [2002, 0]
click at [170, 422] on img "0" at bounding box center [156, 352] width 199 height 196
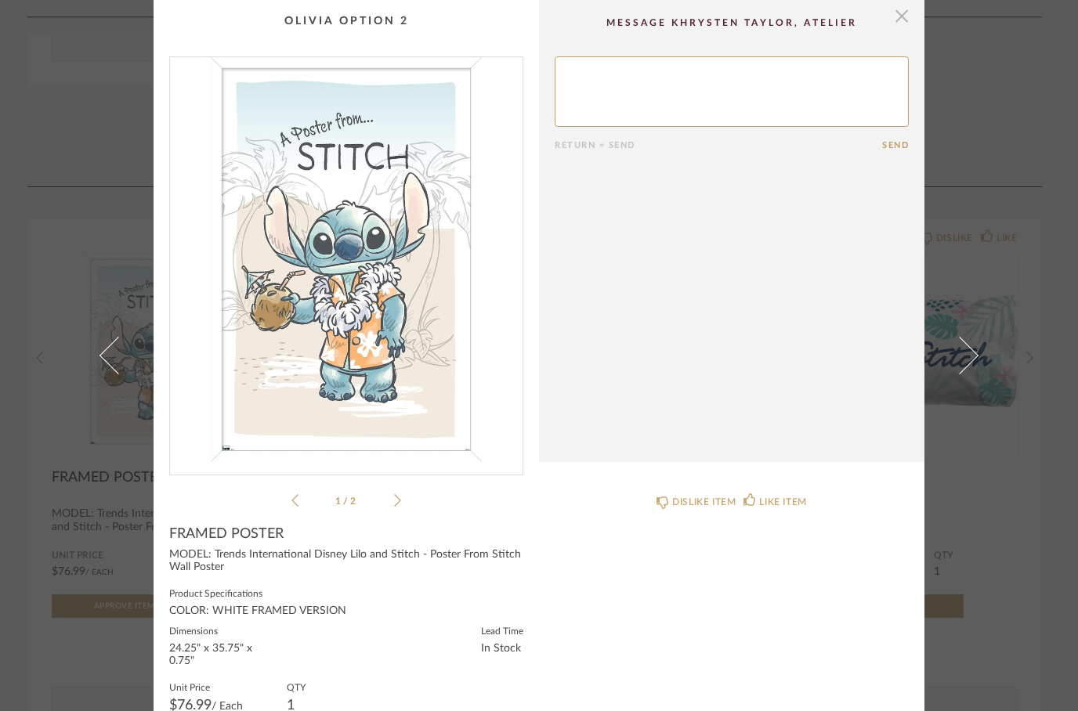
click at [906, 20] on span "button" at bounding box center [901, 15] width 31 height 31
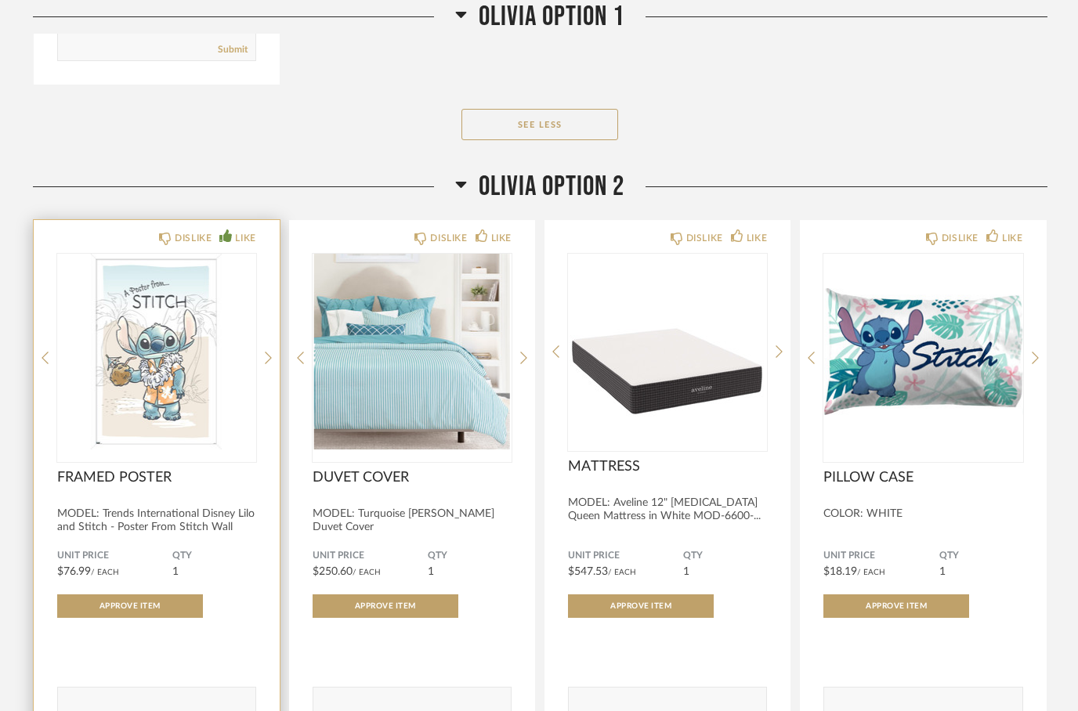
click at [226, 233] on icon at bounding box center [225, 236] width 13 height 13
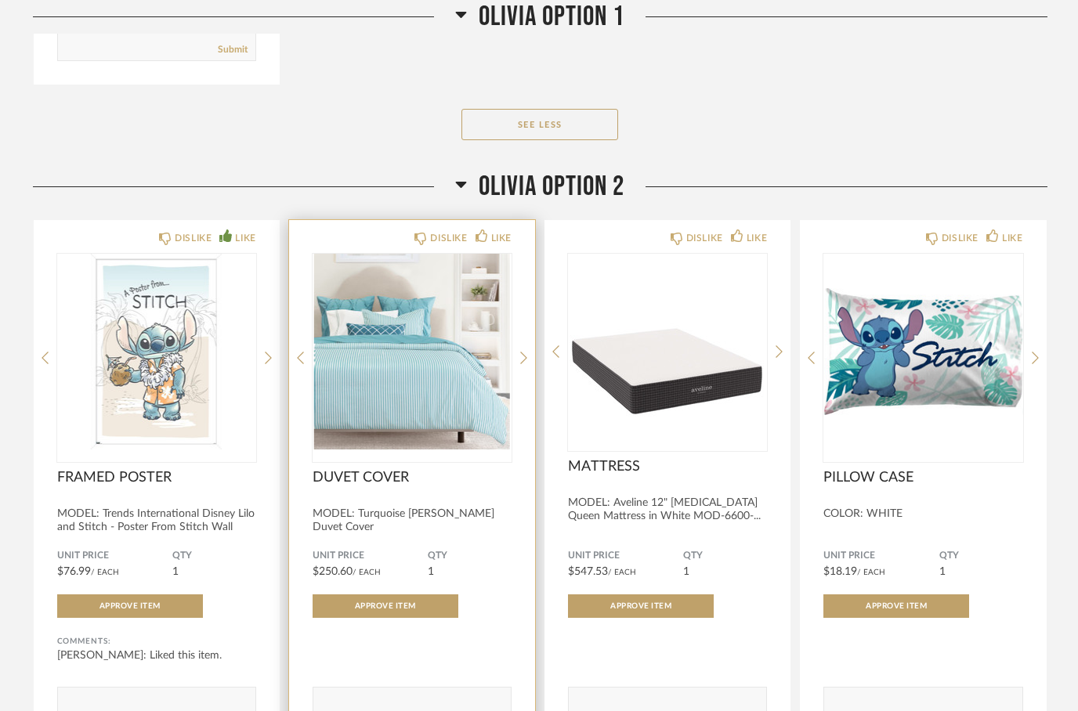
click at [415, 227] on div "DISLIKE LIKE DUVET COVER MODEL: Turquoise [PERSON_NAME] Duvet Cover Unit Price …" at bounding box center [412, 490] width 246 height 541
click at [429, 230] on div "DISLIKE LIKE DUVET COVER MODEL: Turquoise [PERSON_NAME] Duvet Cover Unit Price …" at bounding box center [412, 490] width 246 height 541
click at [420, 246] on div "DISLIKE" at bounding box center [440, 238] width 52 height 16
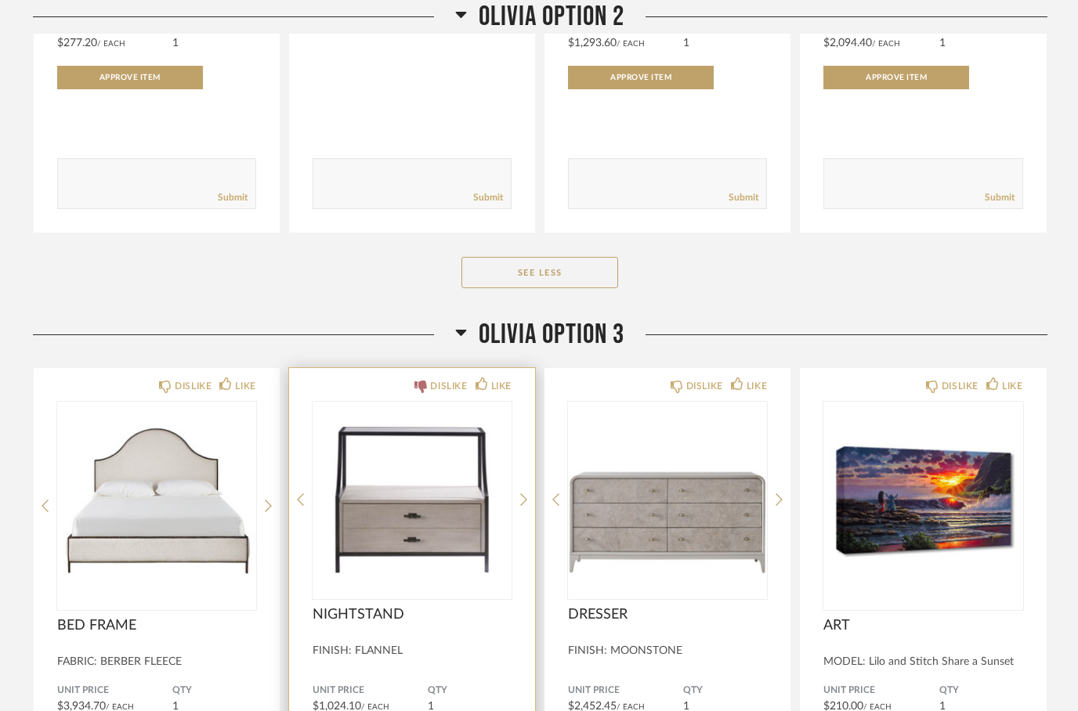
scroll to position [3068, 0]
click at [414, 394] on div "DISLIKE" at bounding box center [440, 386] width 52 height 16
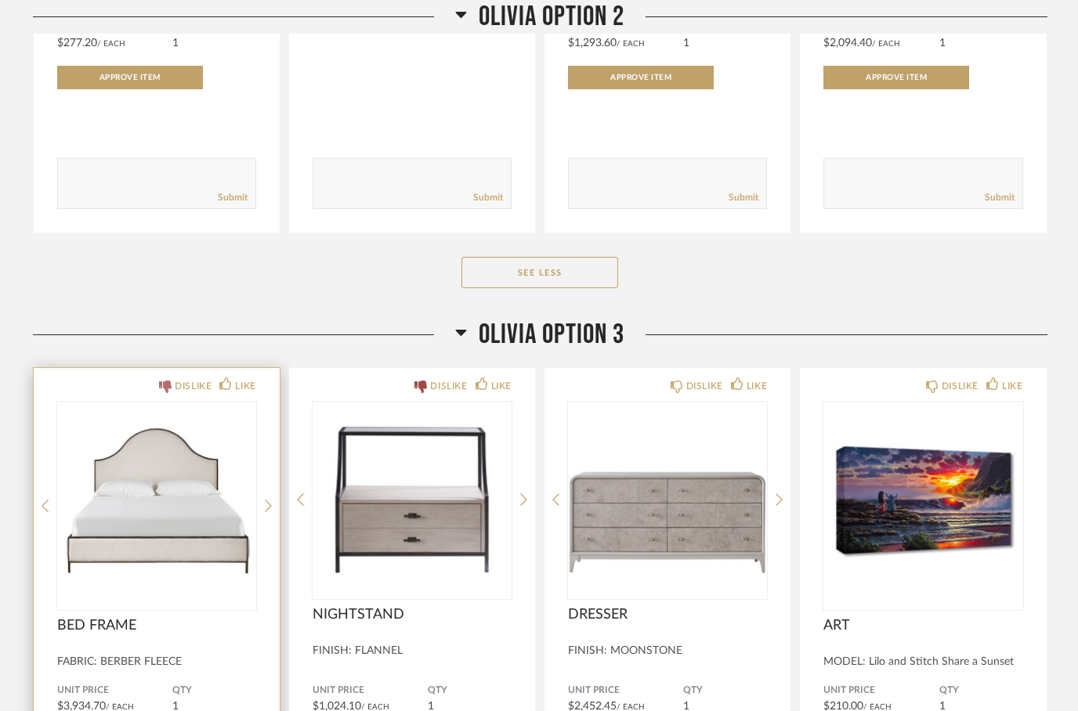
click at [172, 388] on div "DISLIKE" at bounding box center [185, 386] width 52 height 16
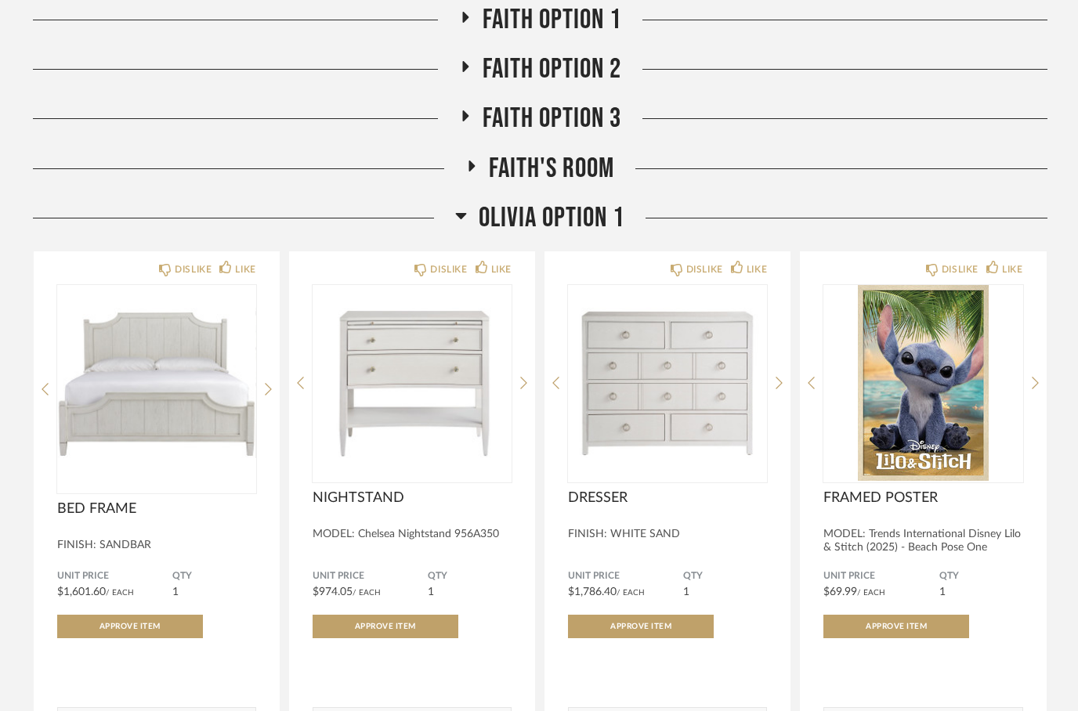
scroll to position [234, 0]
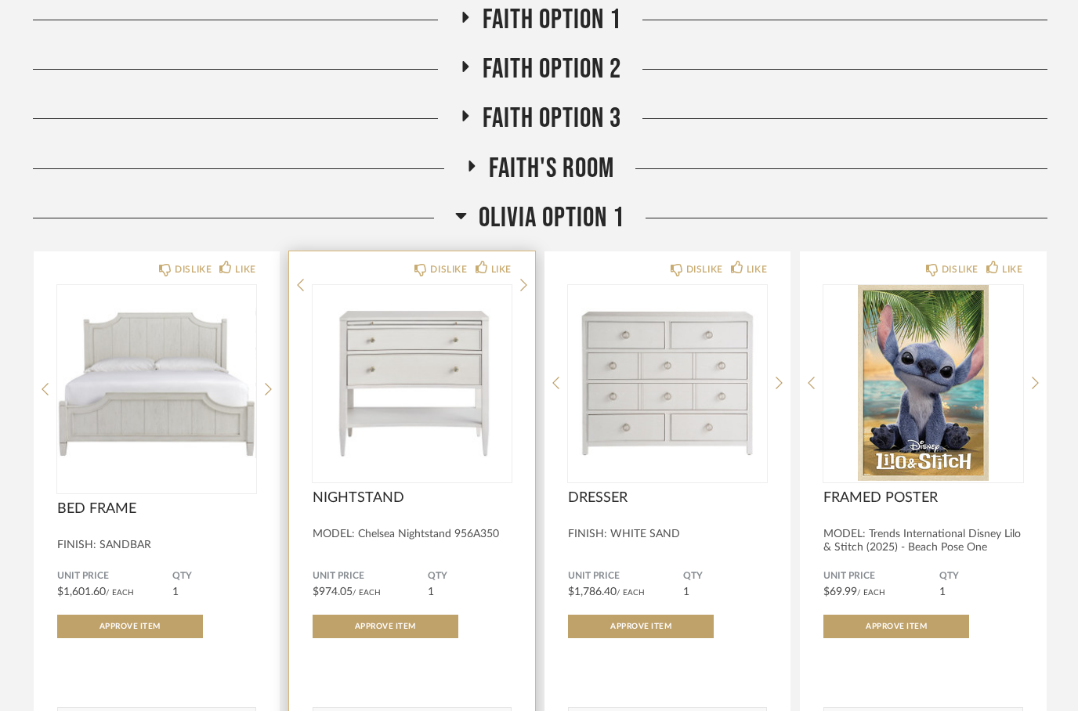
click at [0, 0] on img at bounding box center [0, 0] width 0 height 0
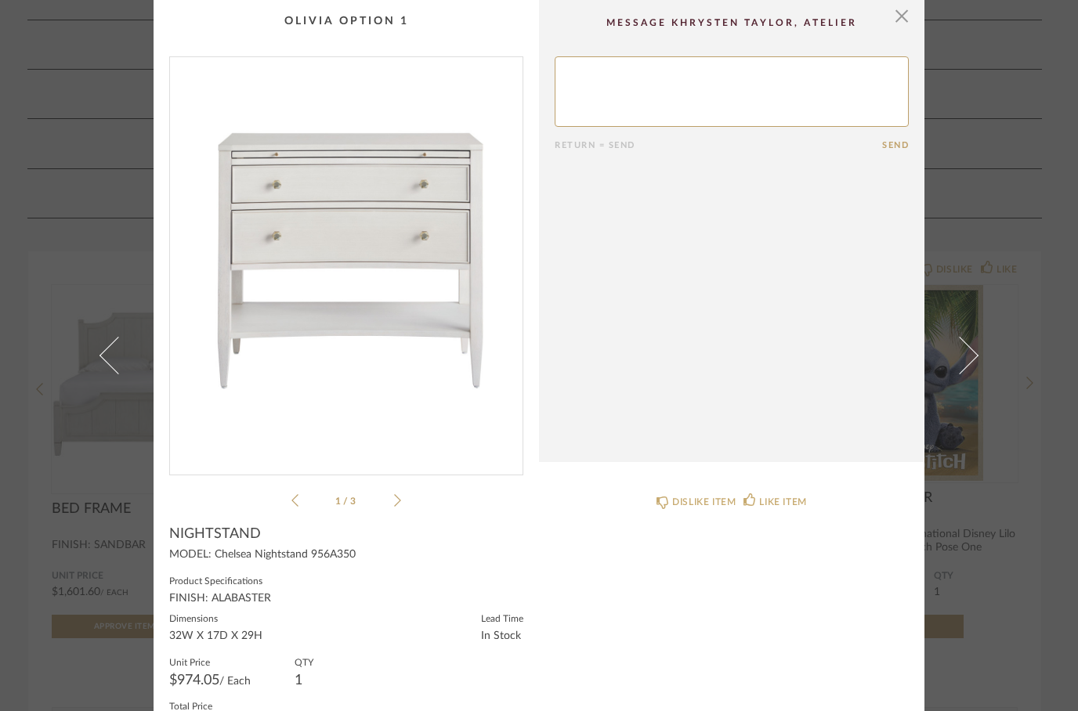
click at [394, 503] on icon at bounding box center [397, 501] width 7 height 14
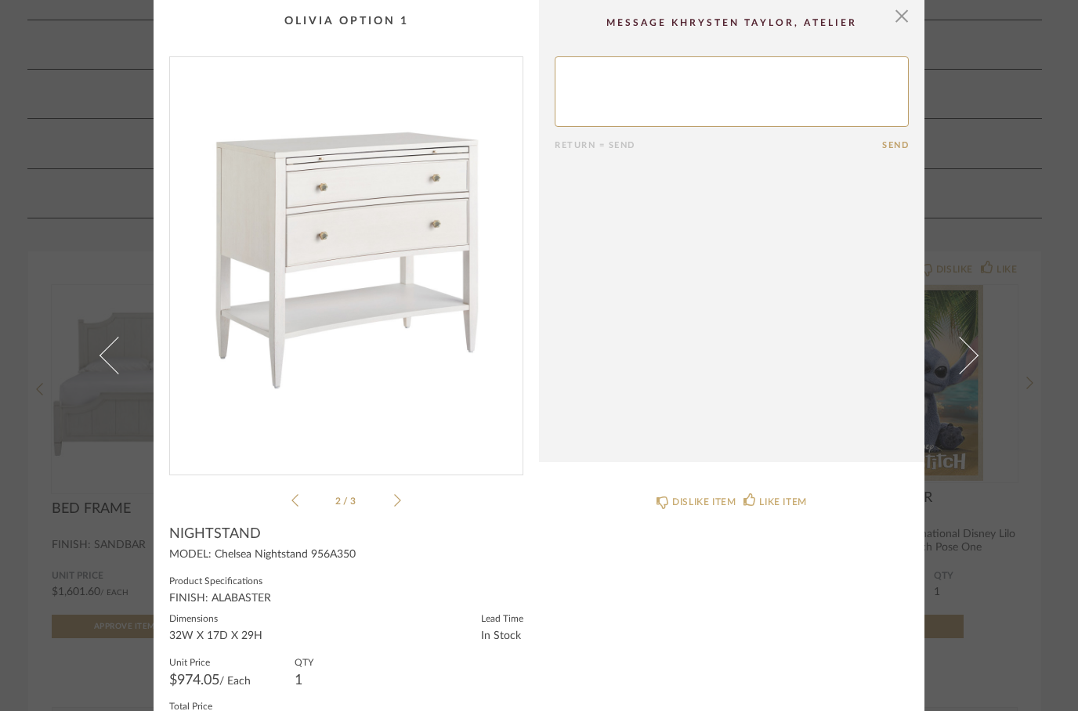
click at [302, 497] on li "2 / 3" at bounding box center [346, 500] width 96 height 19
click at [907, 26] on span "button" at bounding box center [901, 15] width 31 height 31
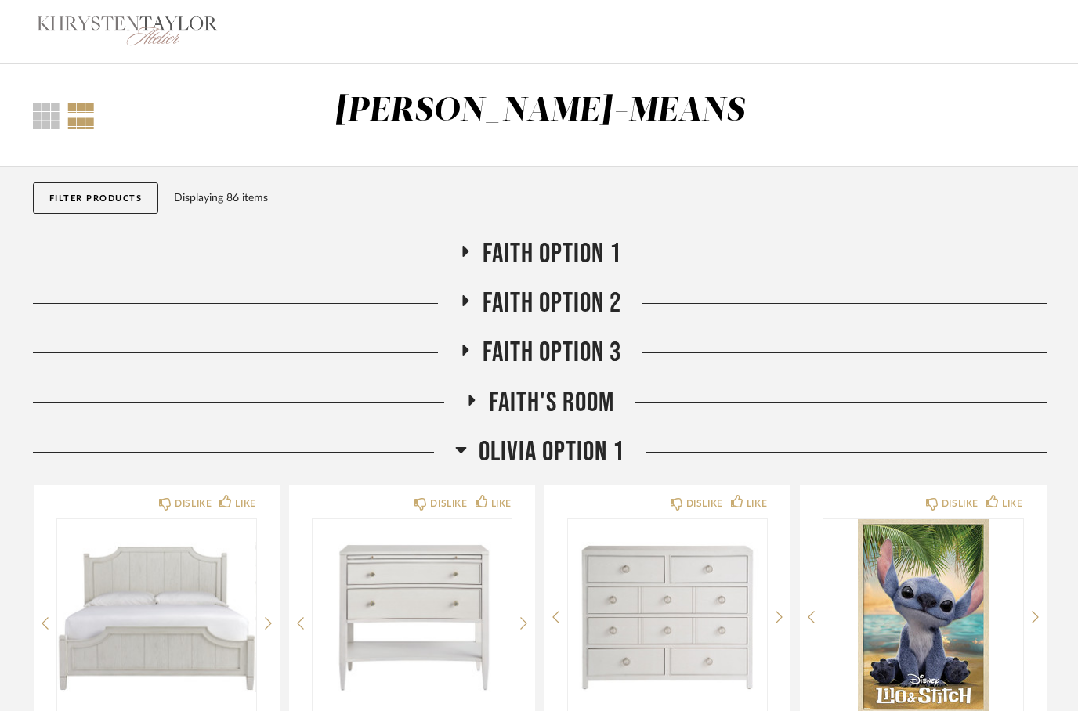
scroll to position [234, 0]
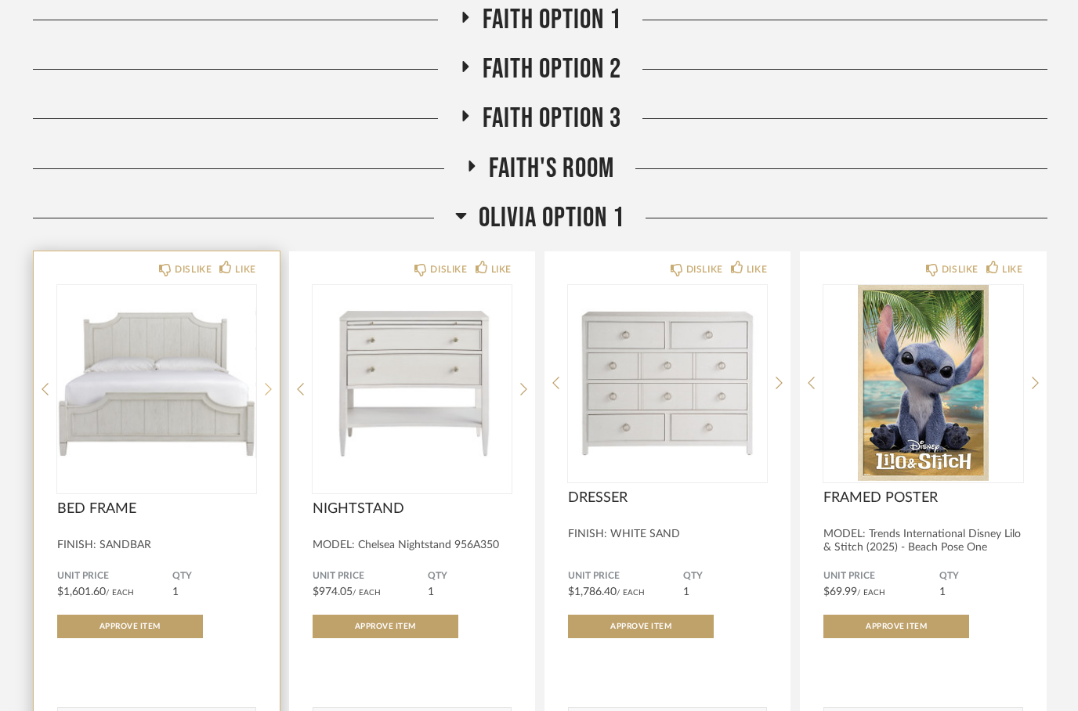
click at [266, 385] on icon at bounding box center [268, 389] width 7 height 13
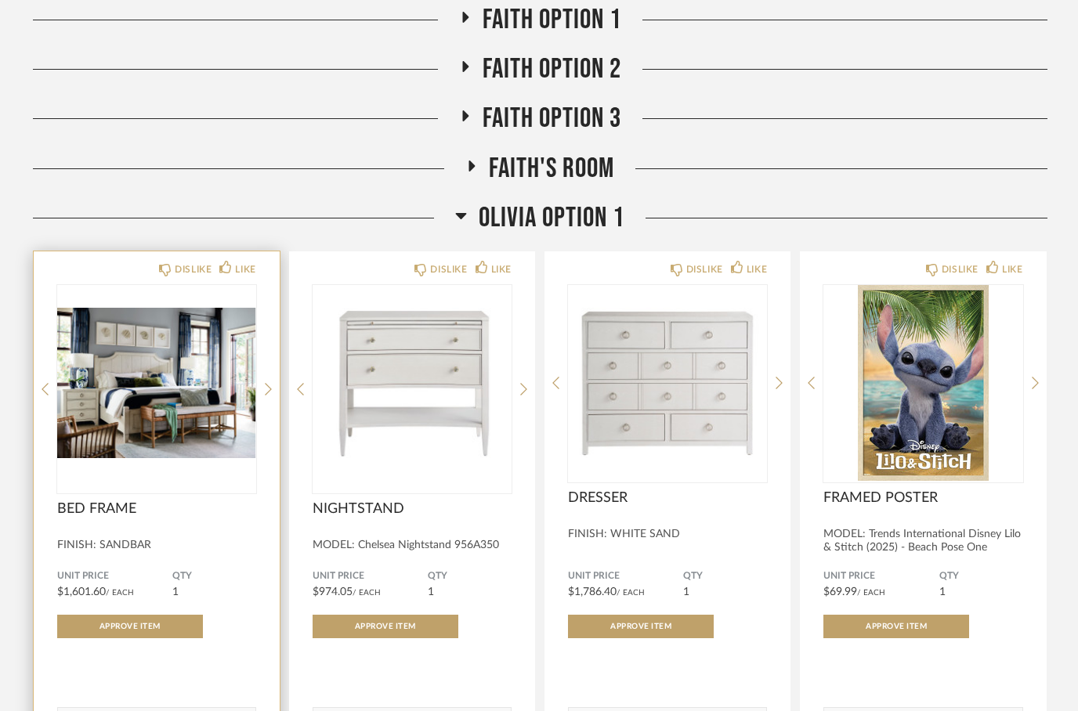
click at [82, 399] on img "1" at bounding box center [156, 383] width 199 height 196
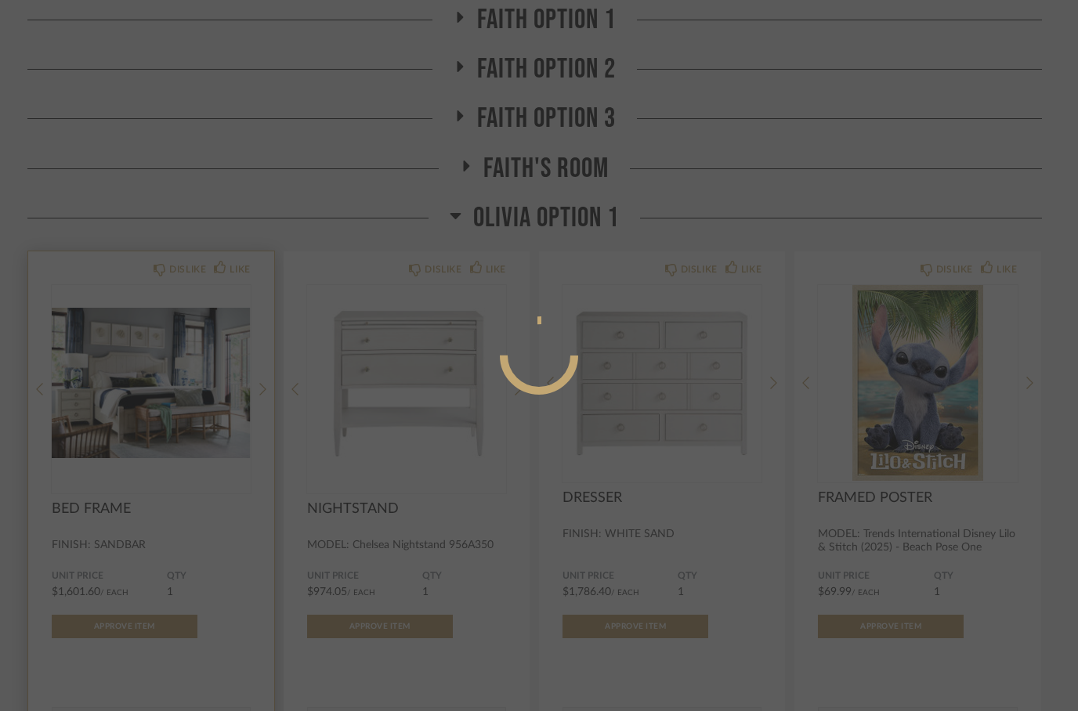
scroll to position [0, 0]
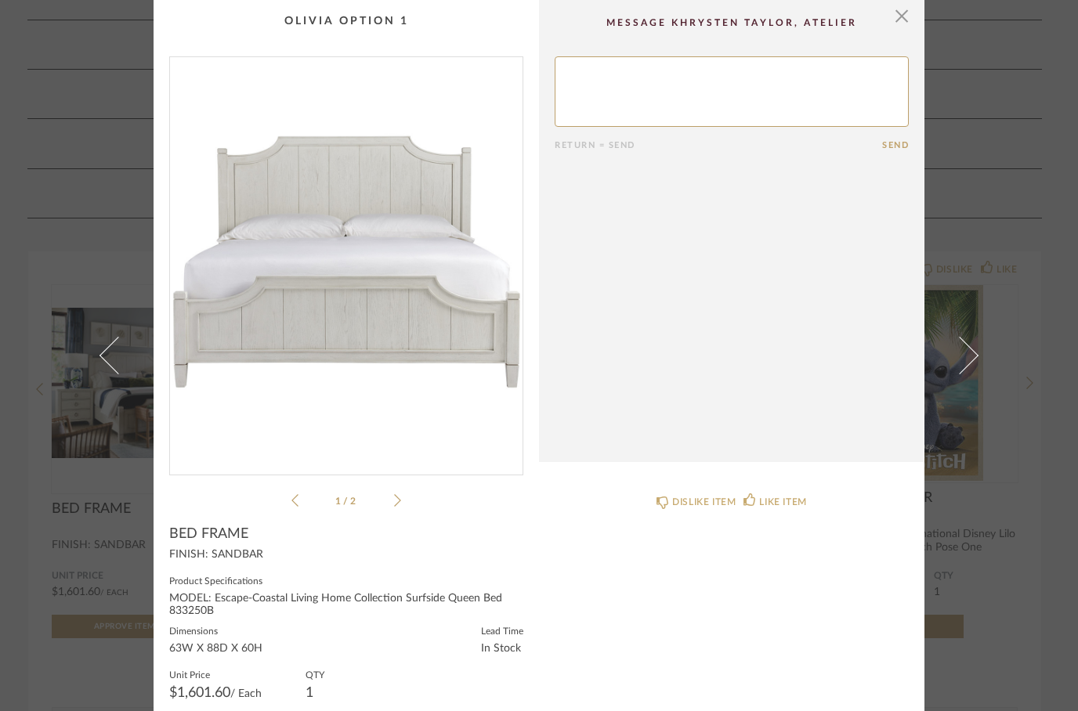
click at [293, 501] on icon at bounding box center [294, 500] width 7 height 13
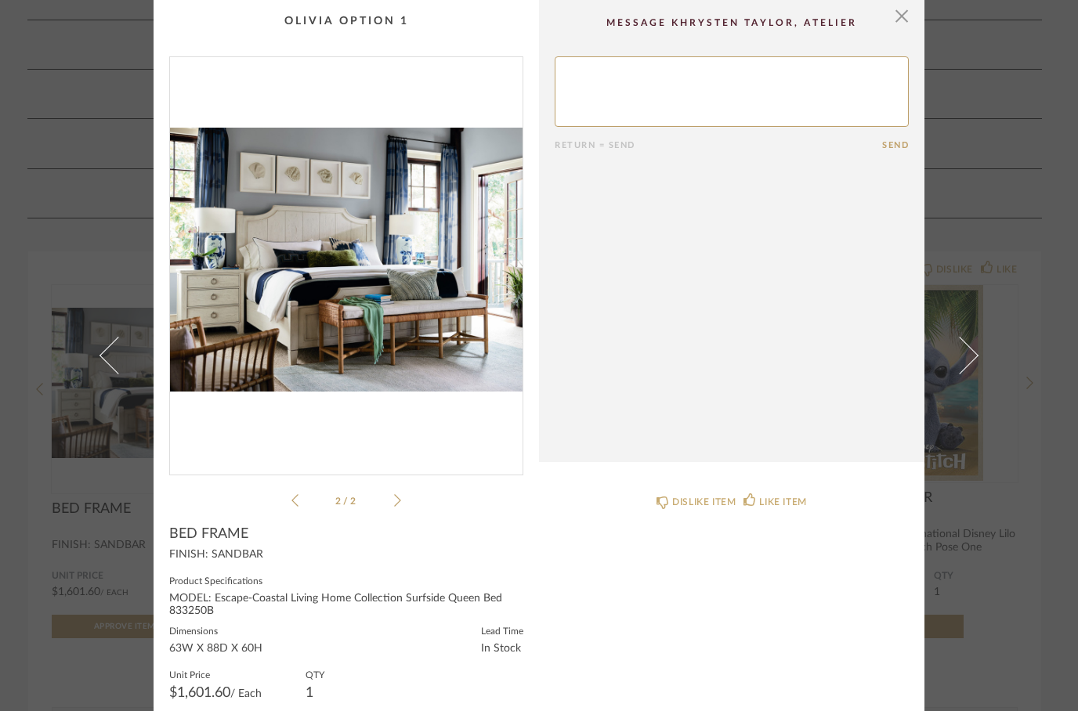
click at [200, 314] on img "1" at bounding box center [346, 259] width 353 height 405
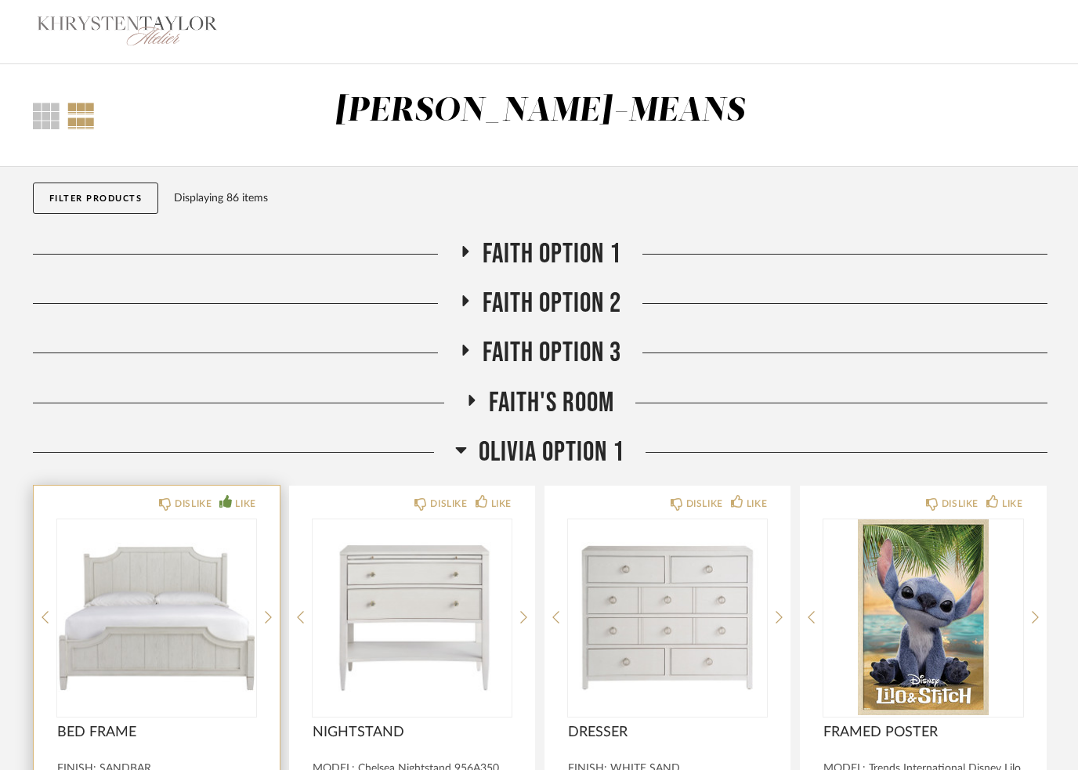
click at [229, 503] on icon at bounding box center [225, 501] width 13 height 13
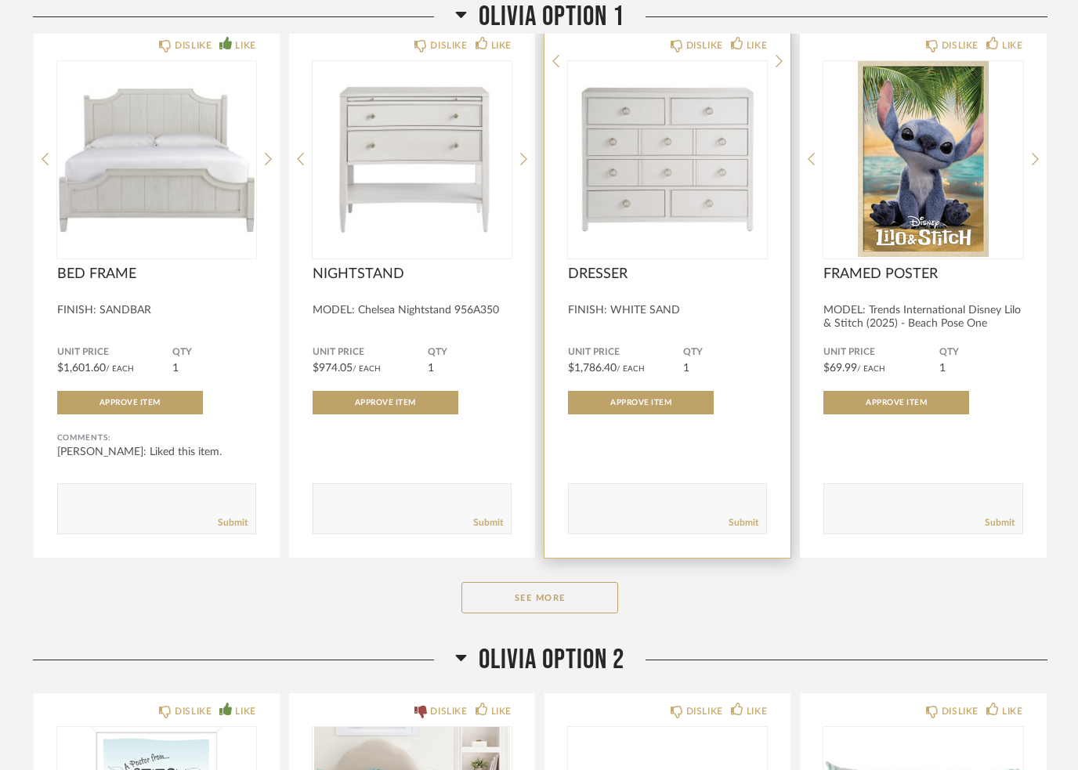
scroll to position [458, 0]
click at [0, 0] on img at bounding box center [0, 0] width 0 height 0
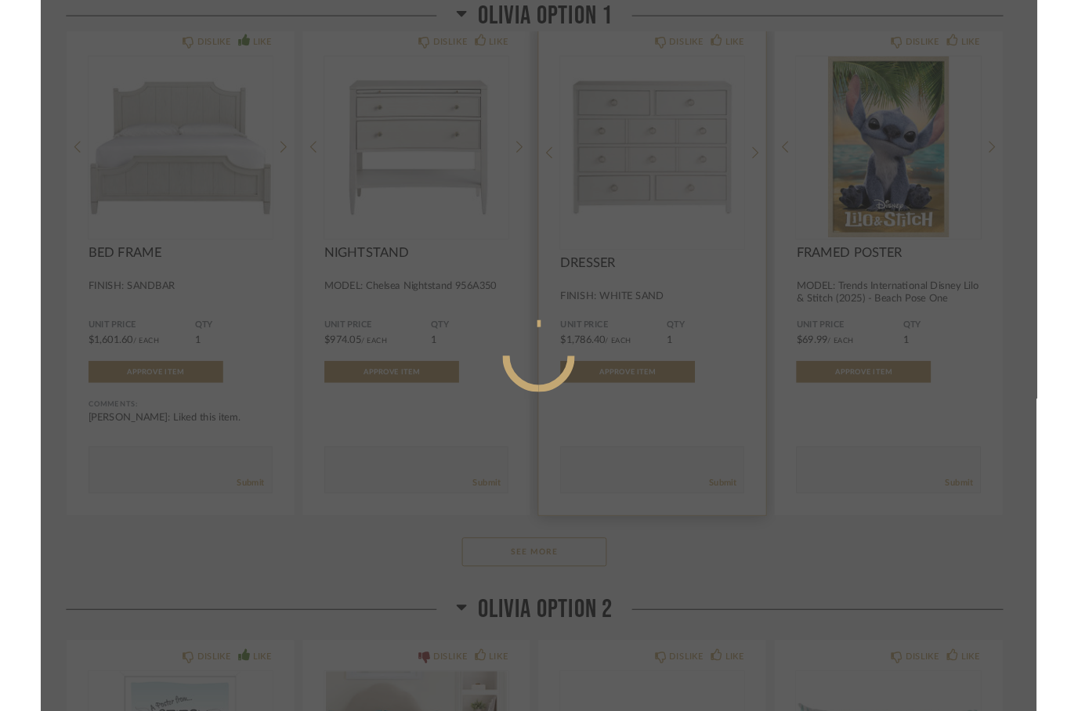
scroll to position [0, 0]
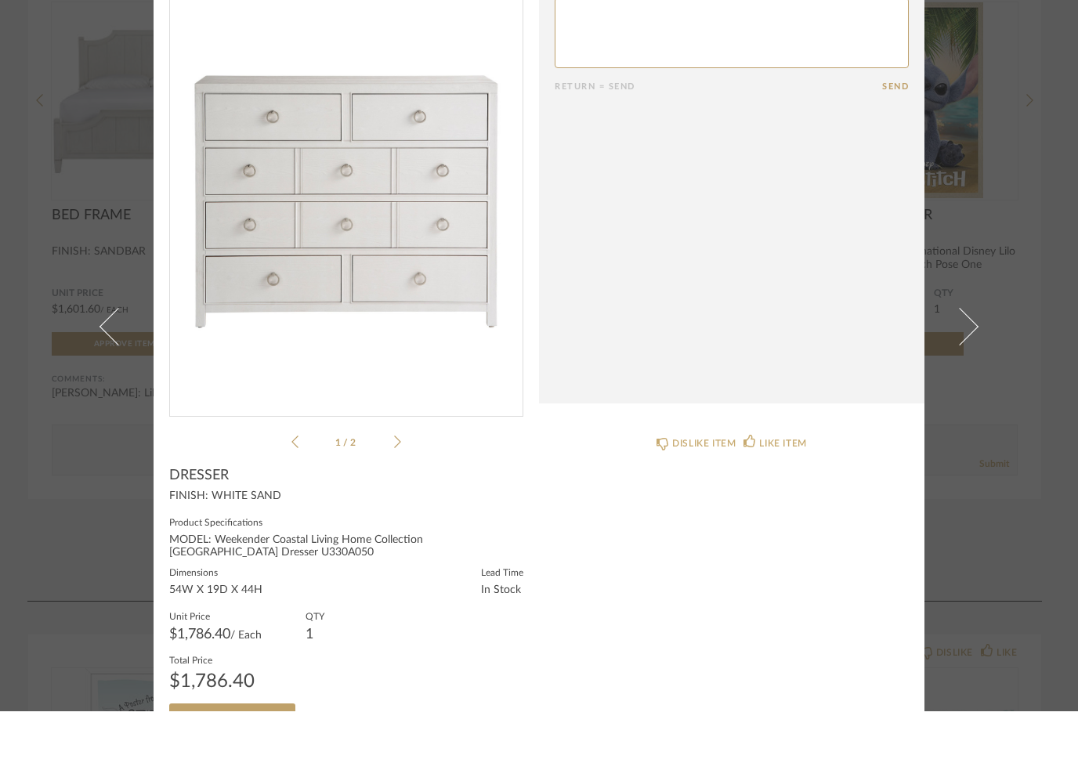
click at [269, 280] on img "0" at bounding box center [346, 259] width 353 height 405
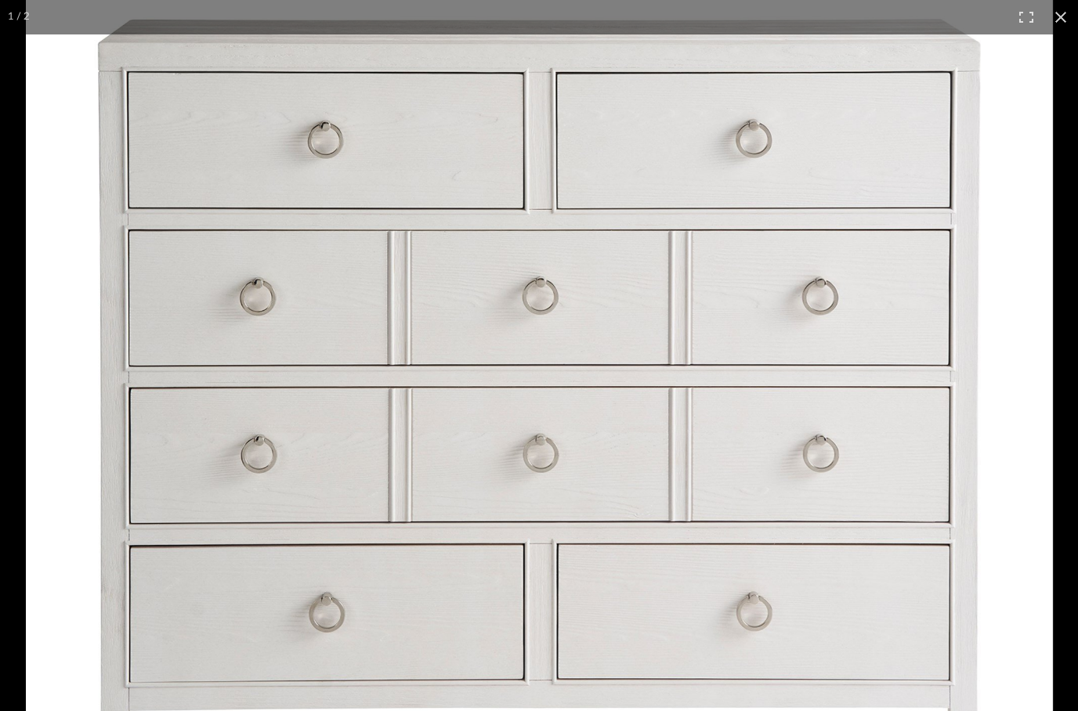
click at [1066, 23] on div "× 1 / 2 Return = Send Send DRESSER FINISH: WHITE SAND Product Specifications MO…" at bounding box center [539, 355] width 1078 height 711
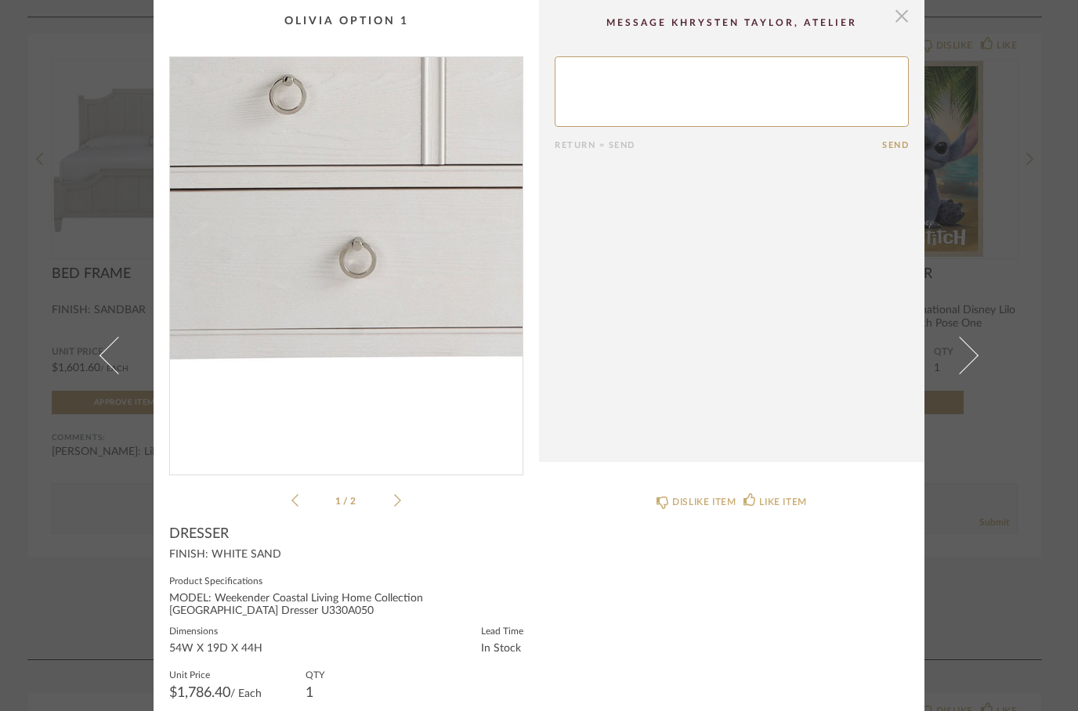
click at [908, 20] on span "button" at bounding box center [901, 15] width 31 height 31
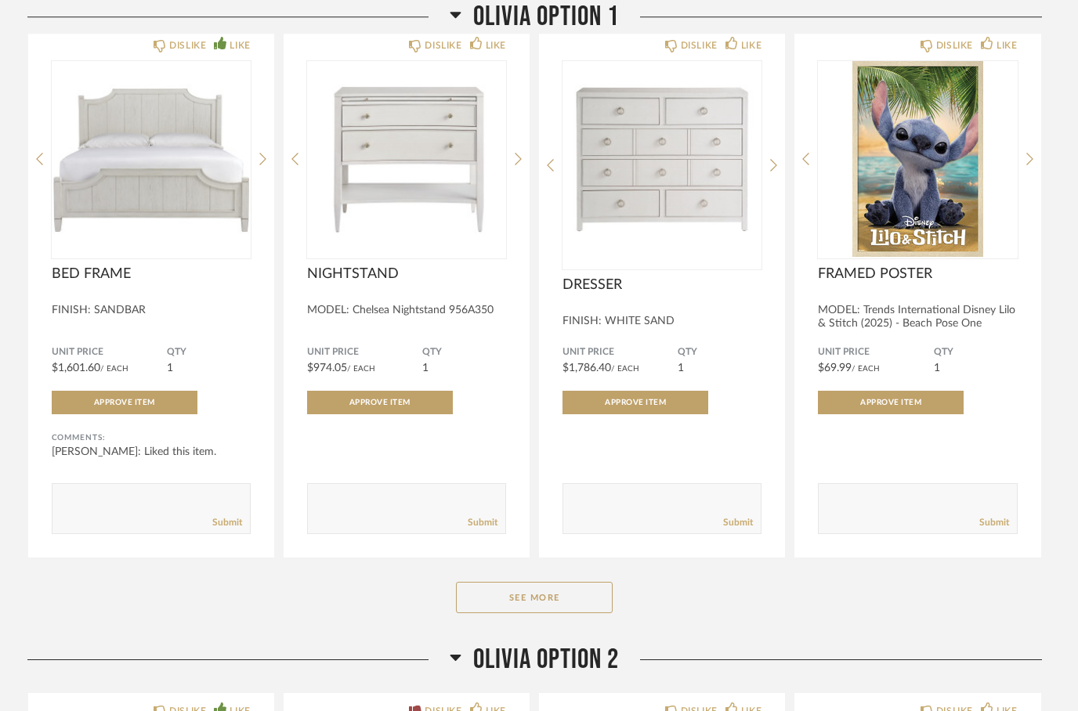
scroll to position [458, 0]
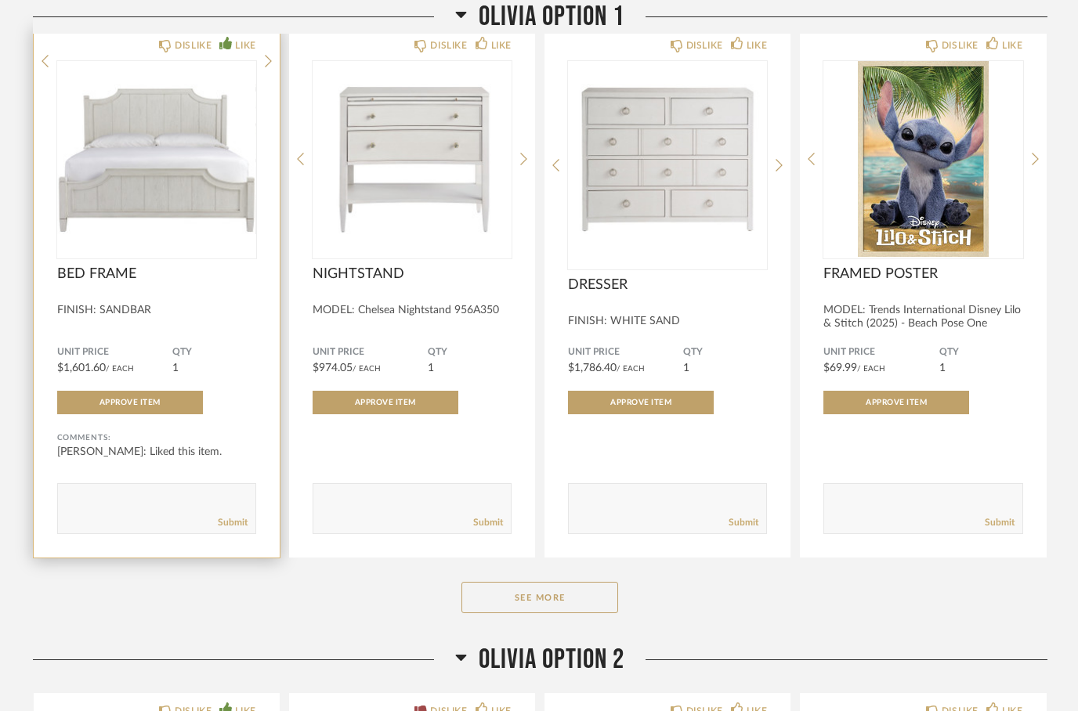
click at [0, 0] on img at bounding box center [0, 0] width 0 height 0
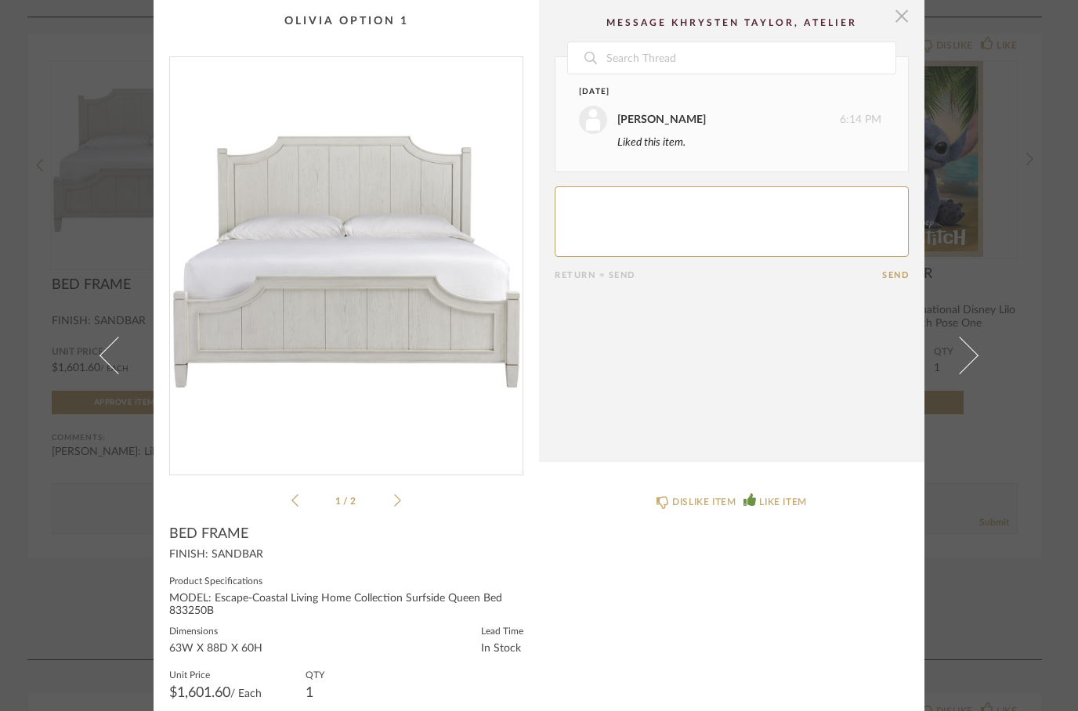
click at [908, 29] on span "button" at bounding box center [901, 15] width 31 height 31
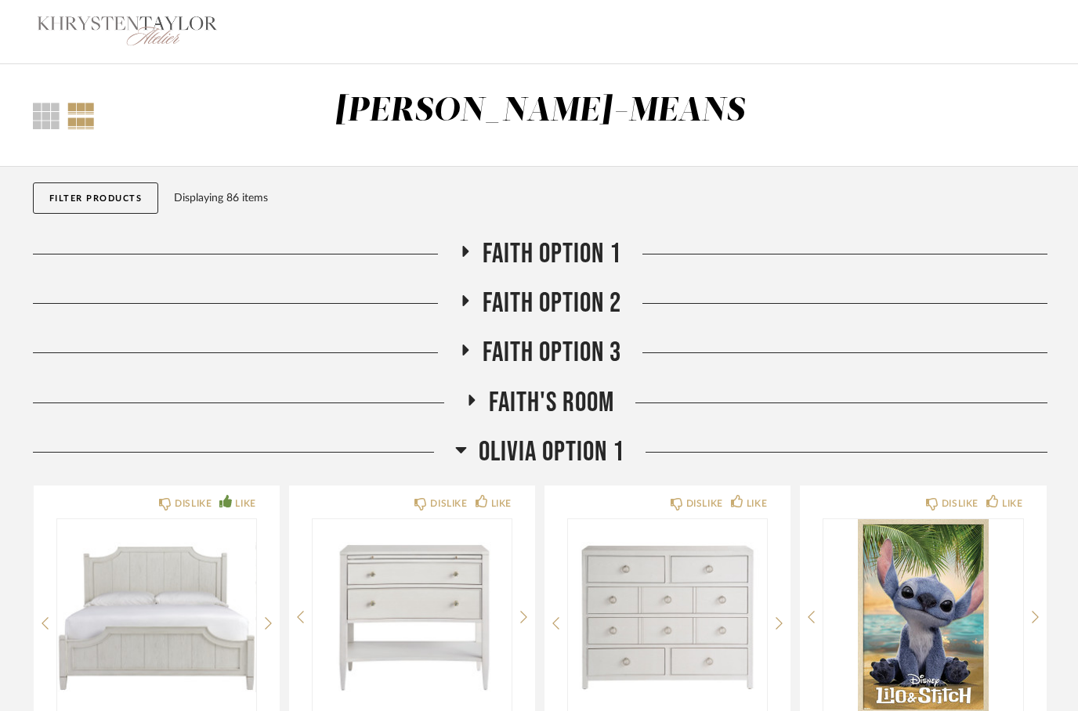
scroll to position [458, 0]
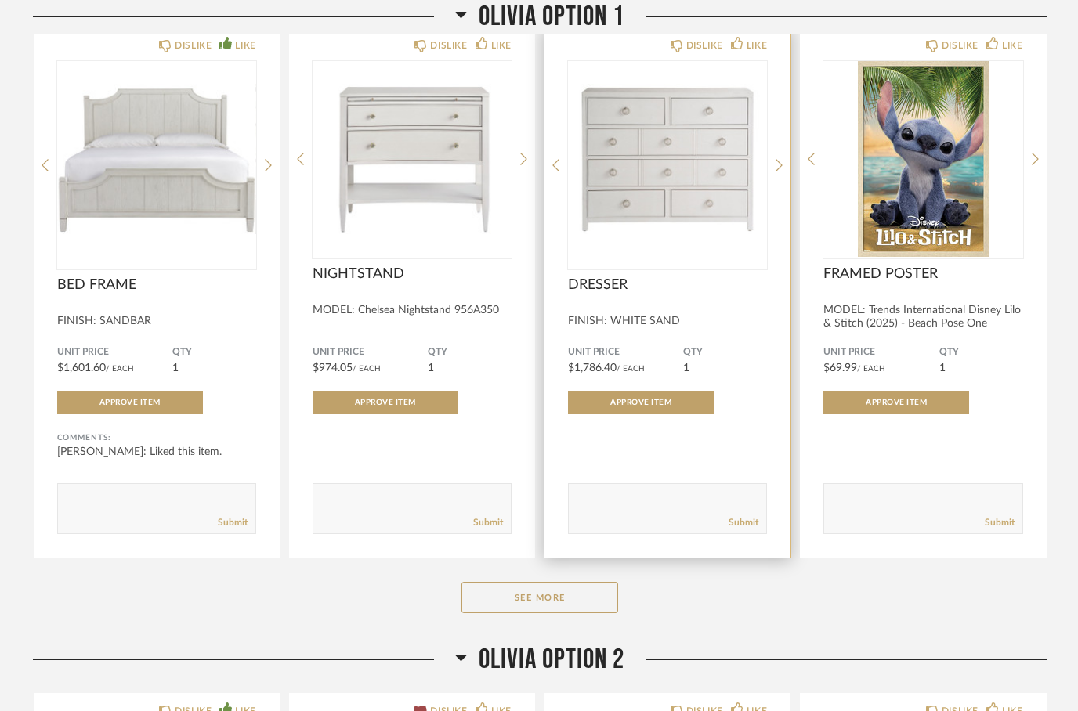
click at [664, 168] on img "0" at bounding box center [667, 159] width 199 height 196
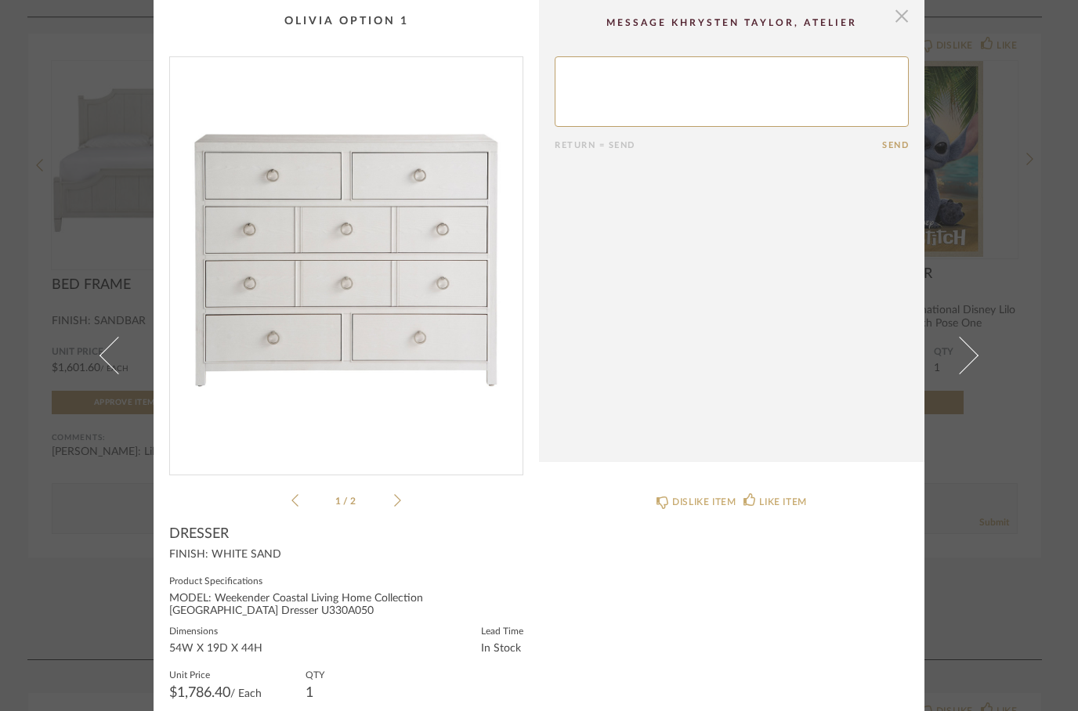
click at [899, 22] on span "button" at bounding box center [901, 15] width 31 height 31
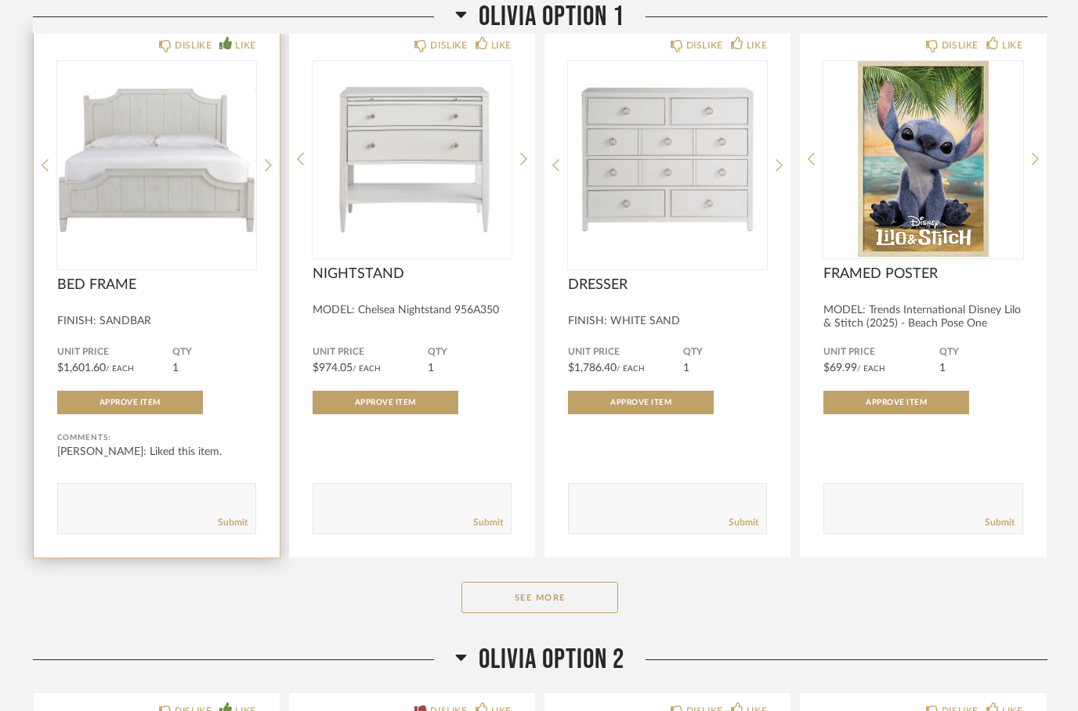
click at [131, 501] on textarea at bounding box center [156, 501] width 197 height 21
type textarea "CAN WE DO HEADBOARD ONLY"
click at [234, 530] on link "Submit" at bounding box center [233, 522] width 30 height 13
click at [156, 182] on img "0" at bounding box center [156, 159] width 199 height 196
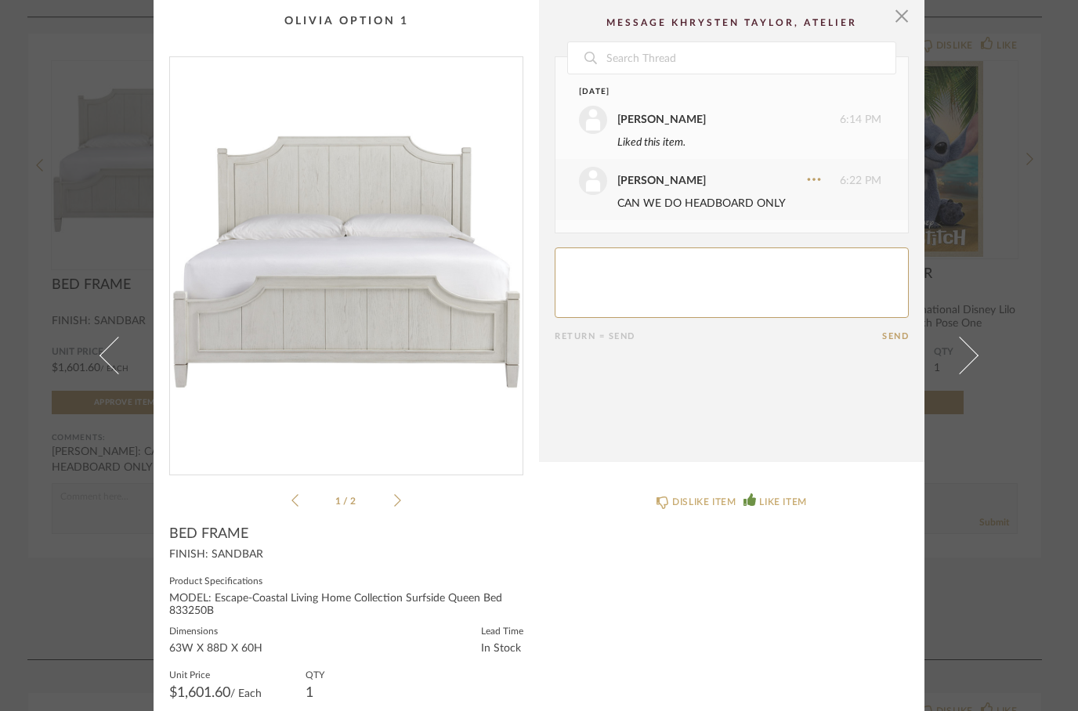
click at [342, 302] on img "0" at bounding box center [346, 259] width 353 height 405
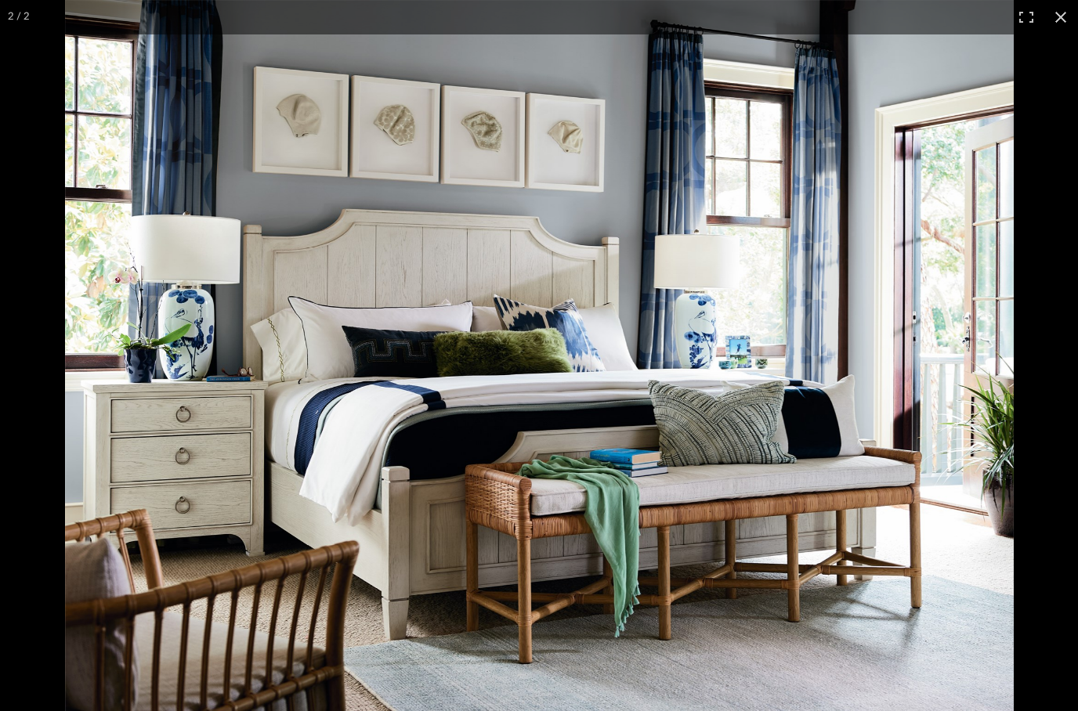
click at [1051, 12] on div "× 1 / 2 Date Today Khrysten Taylor 6:14 PM Liked this item. Khrysten Taylor 6:2…" at bounding box center [539, 355] width 1078 height 711
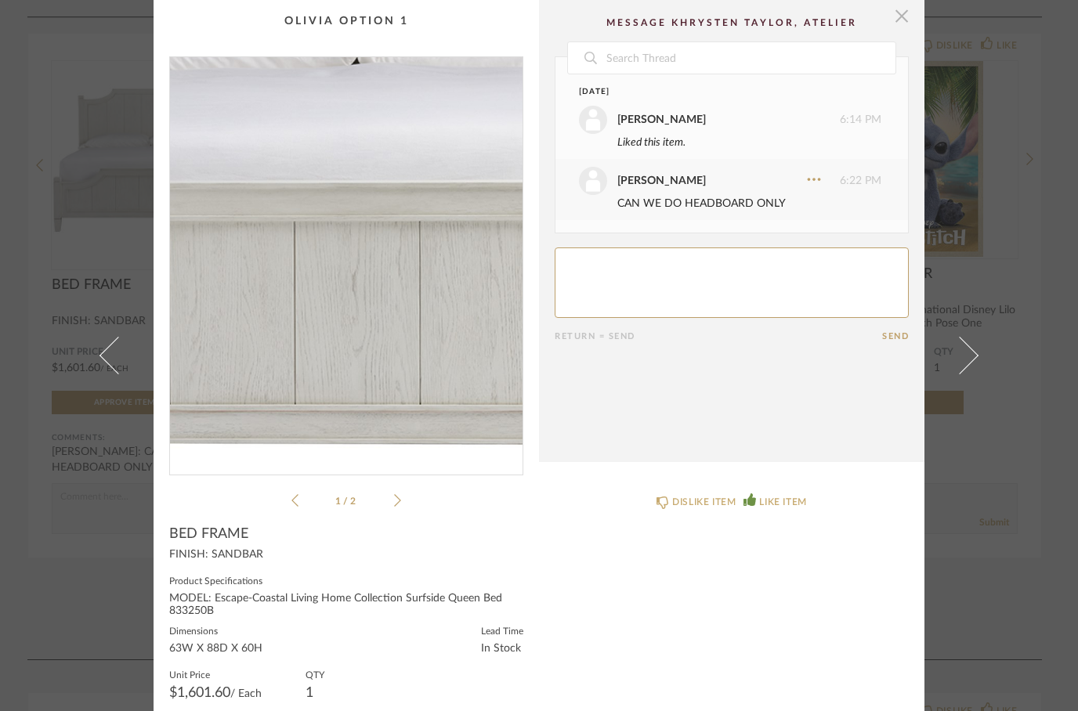
click at [904, 29] on span "button" at bounding box center [901, 15] width 31 height 31
